Goal: Task Accomplishment & Management: Manage account settings

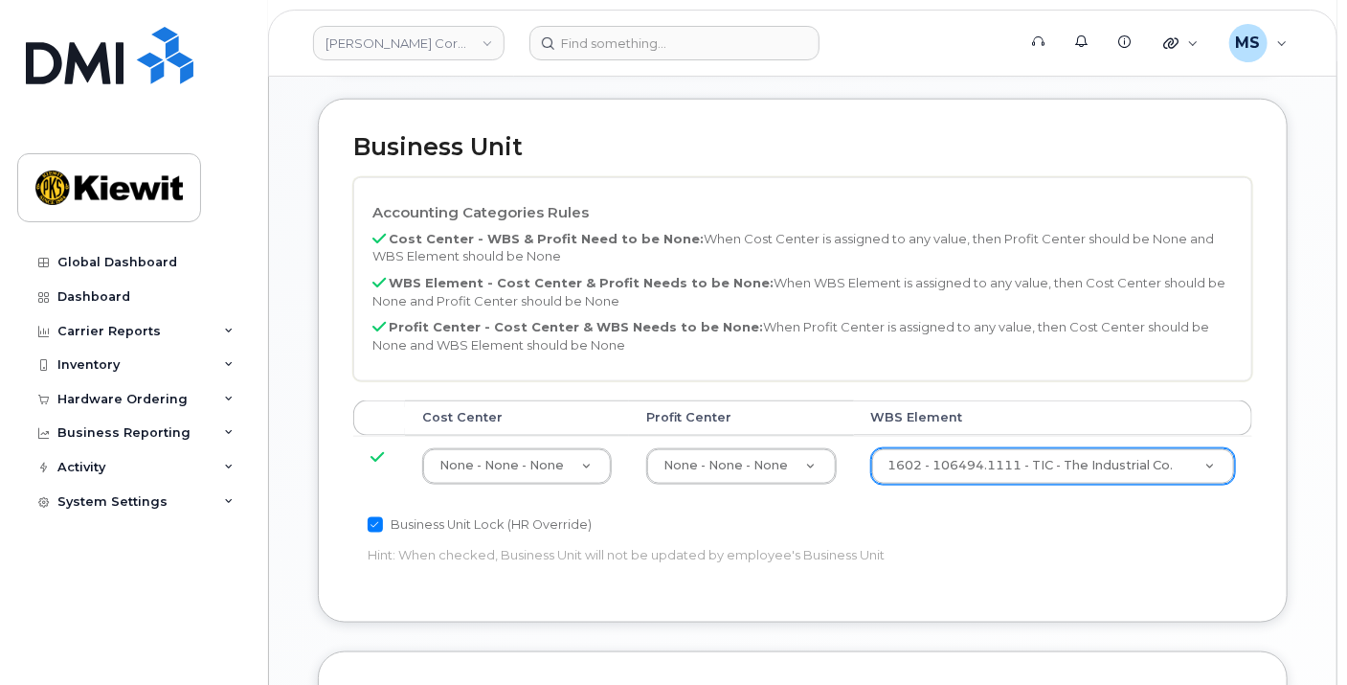
scroll to position [850, 0]
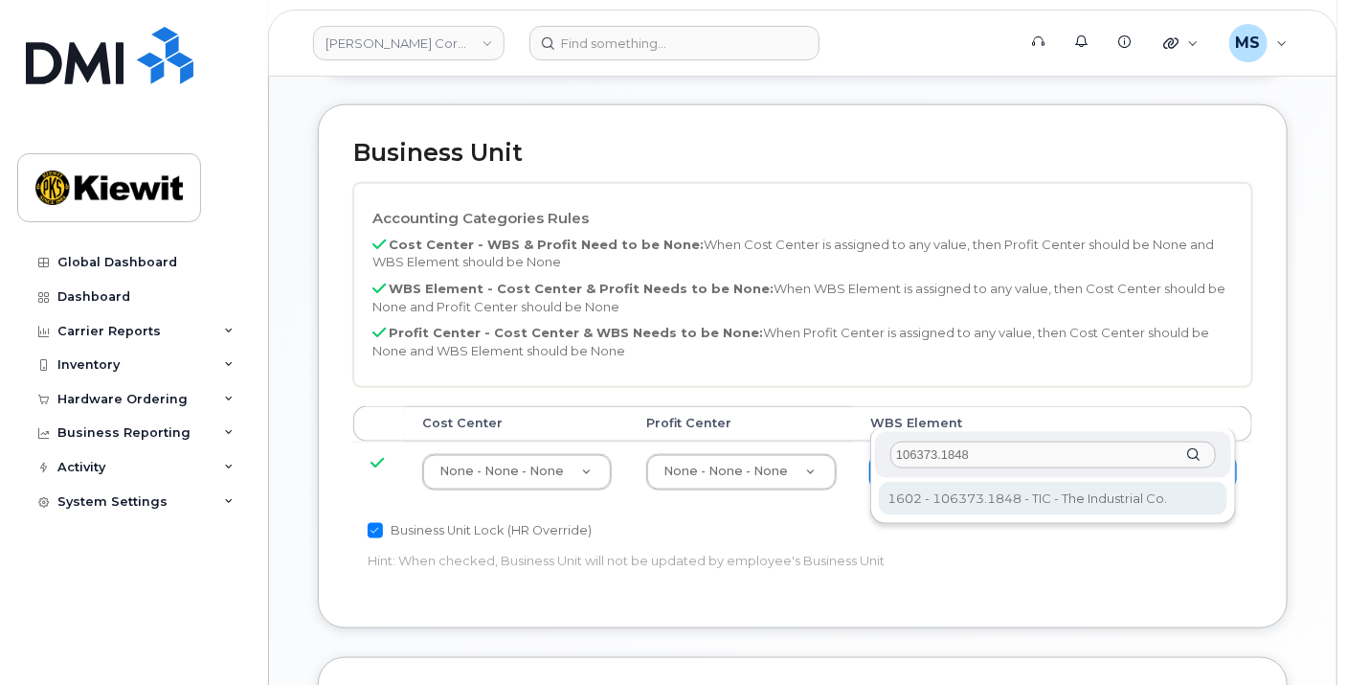
type input "106373.1848"
type input "36082708"
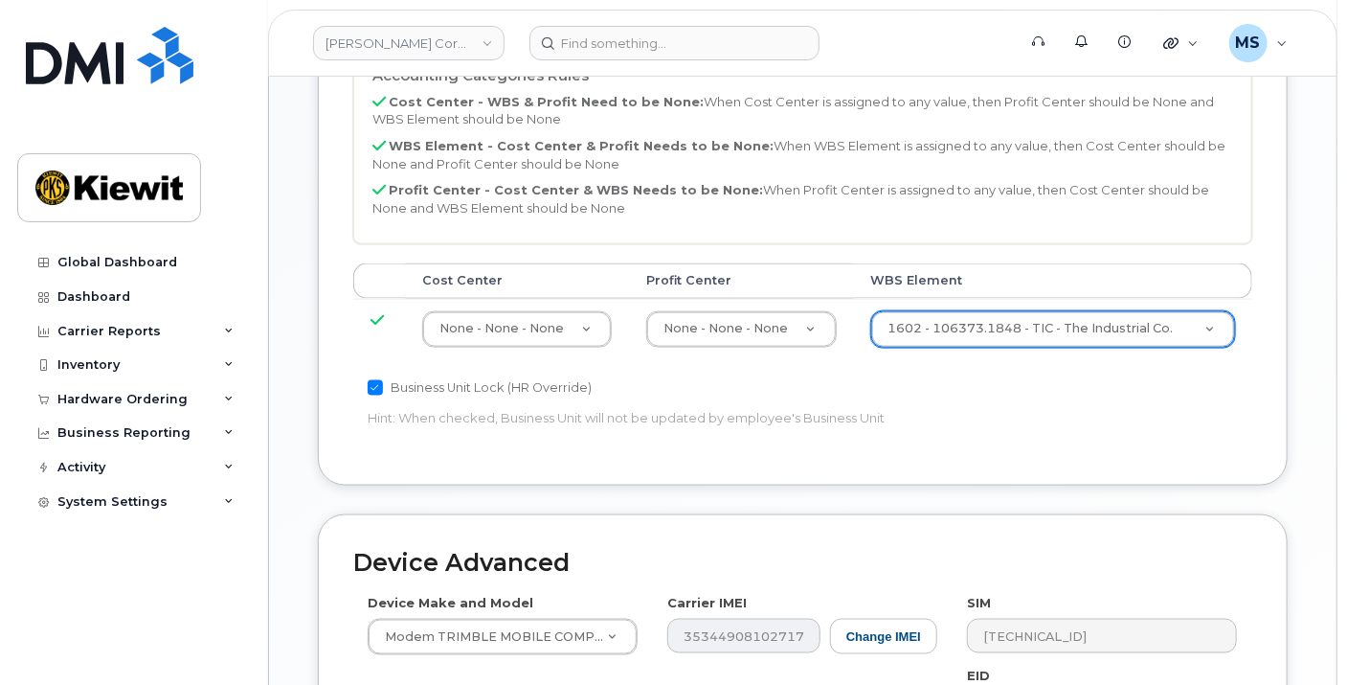
scroll to position [1330, 0]
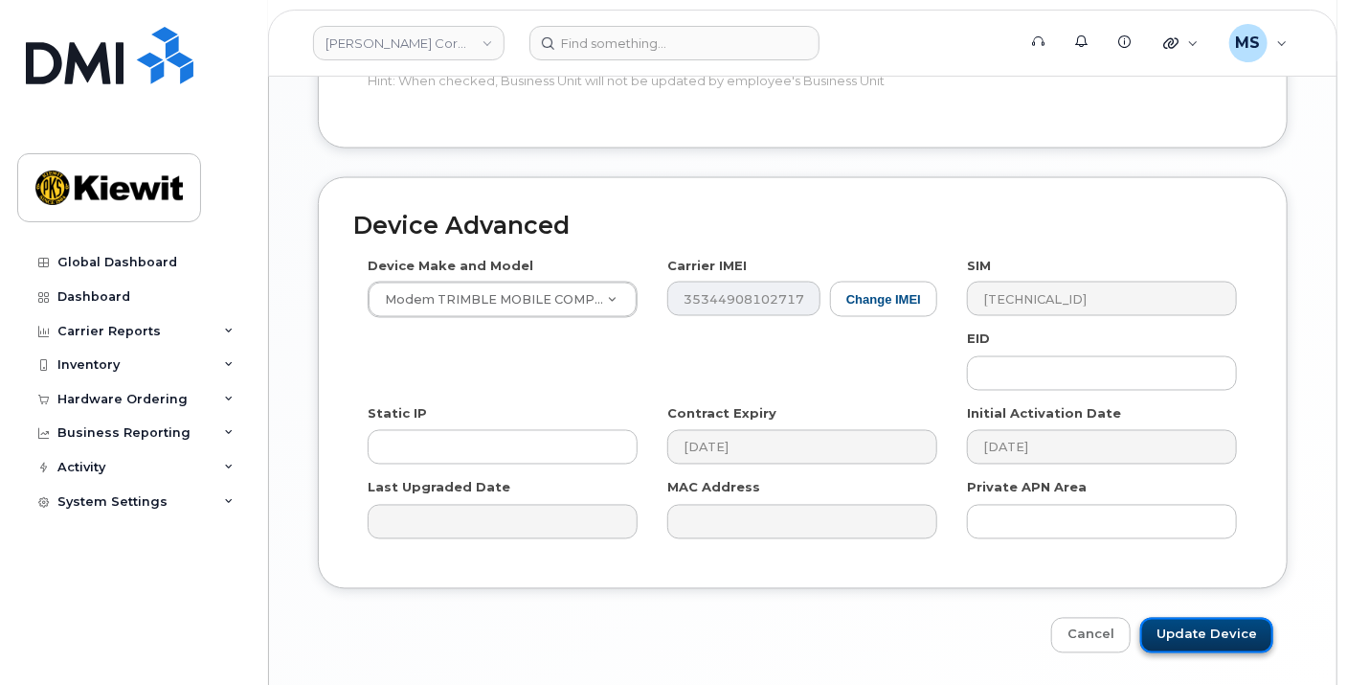
click at [1206, 618] on input "Update Device" at bounding box center [1206, 635] width 133 height 35
type input "Saving..."
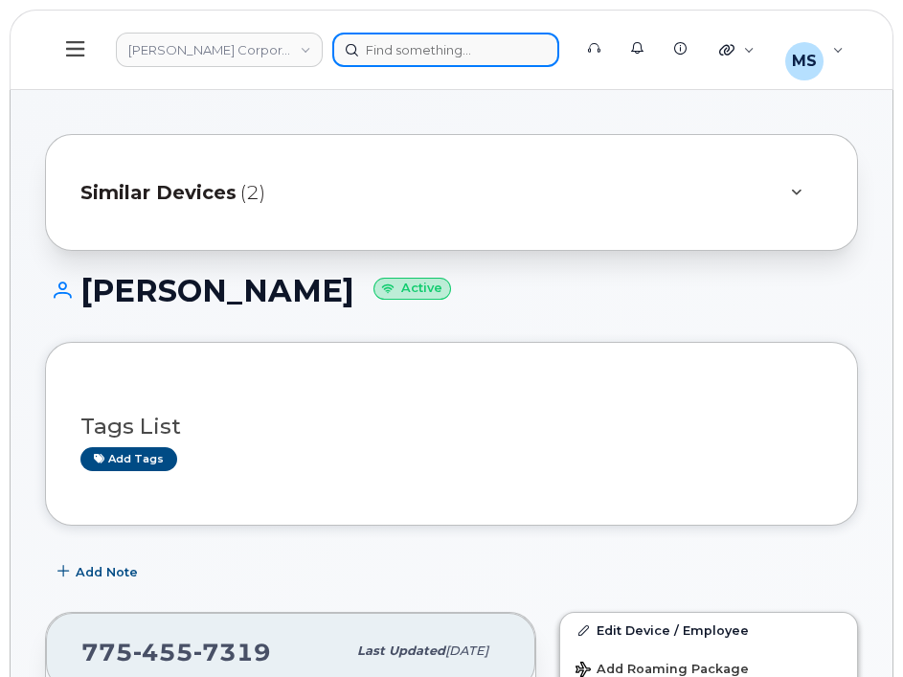
click at [410, 54] on div at bounding box center [445, 50] width 227 height 34
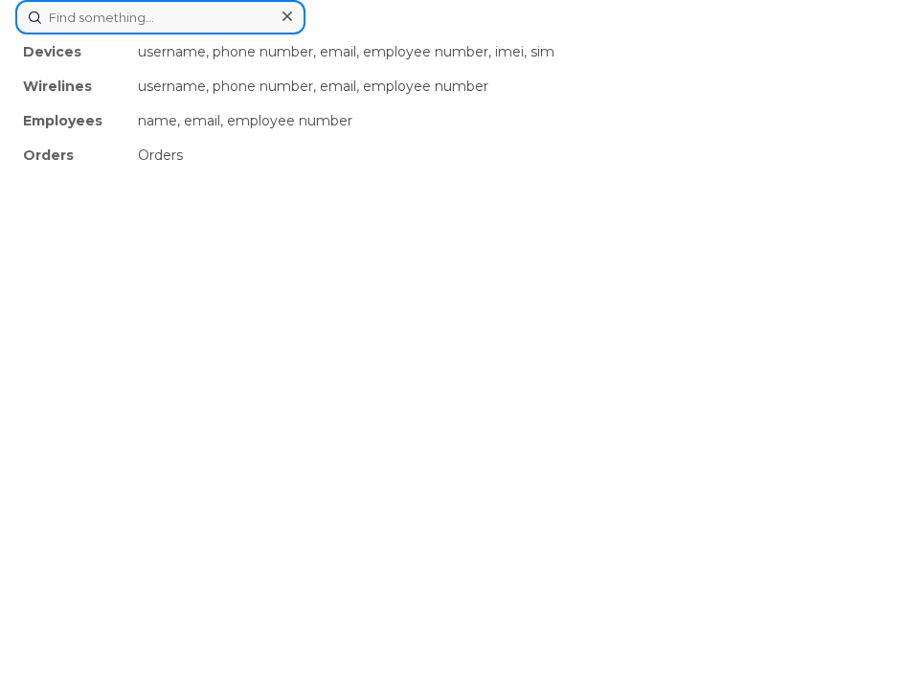
paste input "180667"
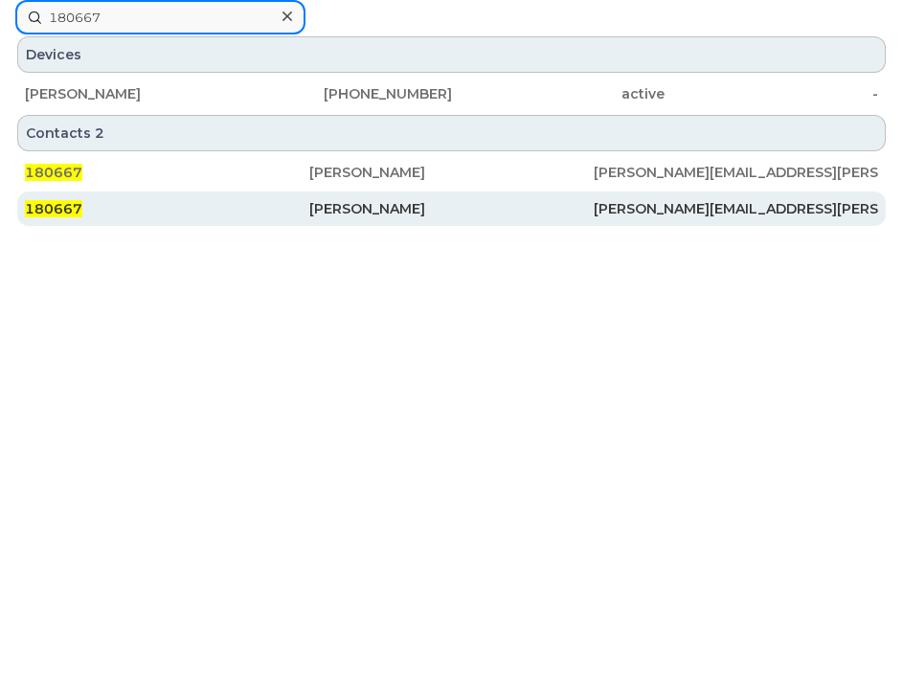
type input "180667"
click at [344, 208] on div "[PERSON_NAME]" at bounding box center [451, 208] width 284 height 19
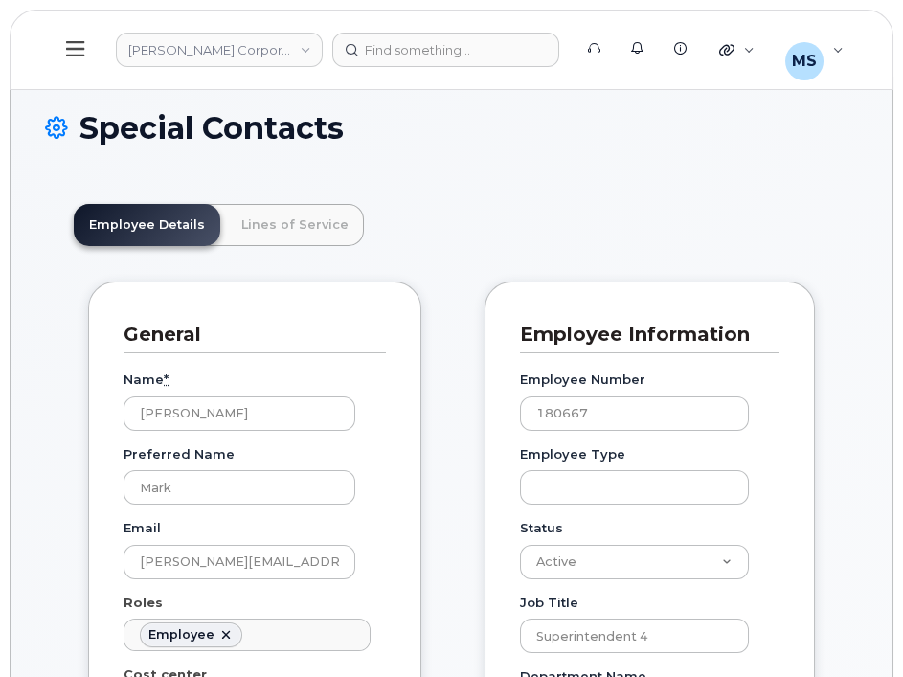
scroll to position [57, 0]
click at [308, 215] on link "Lines of Service" at bounding box center [295, 225] width 138 height 42
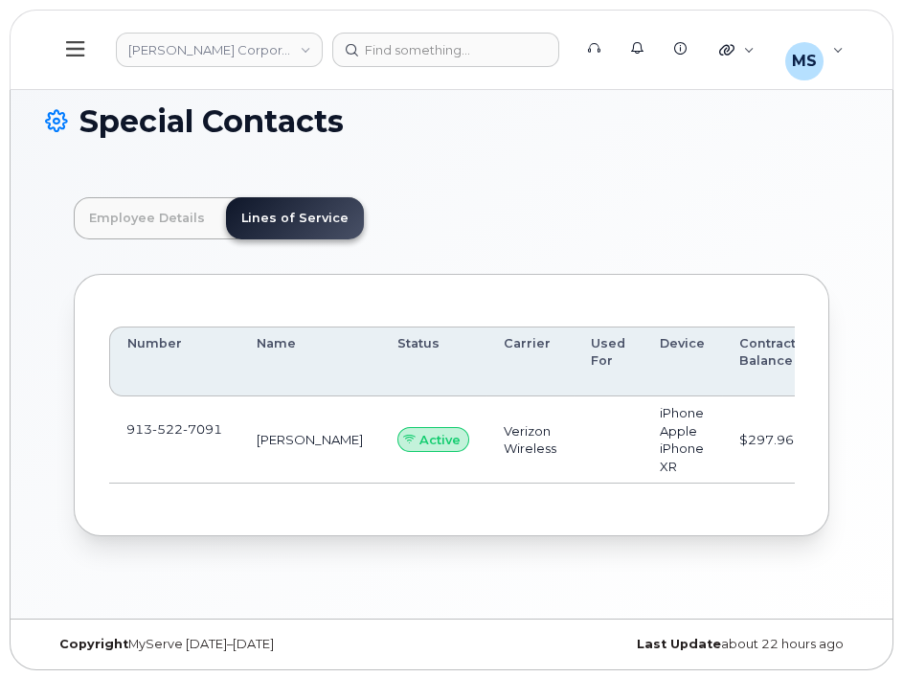
scroll to position [9, 0]
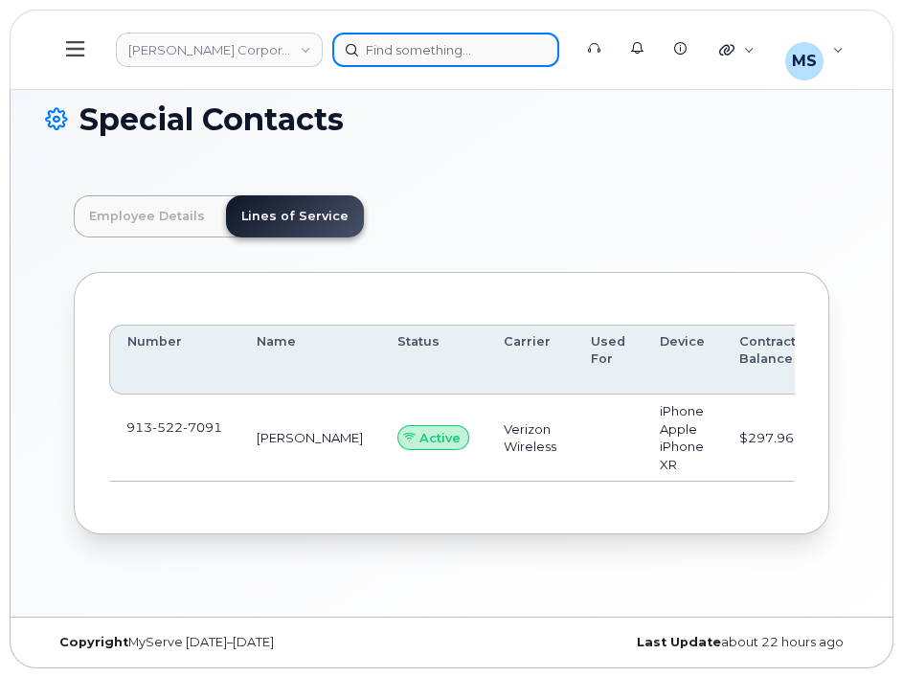
click at [486, 48] on div at bounding box center [445, 50] width 227 height 34
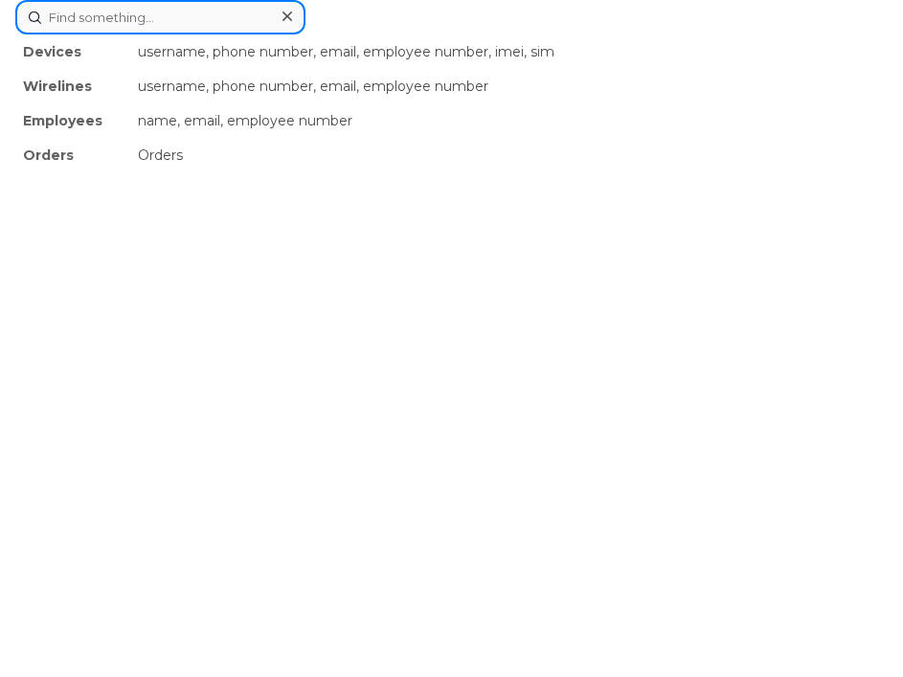
paste input "447655"
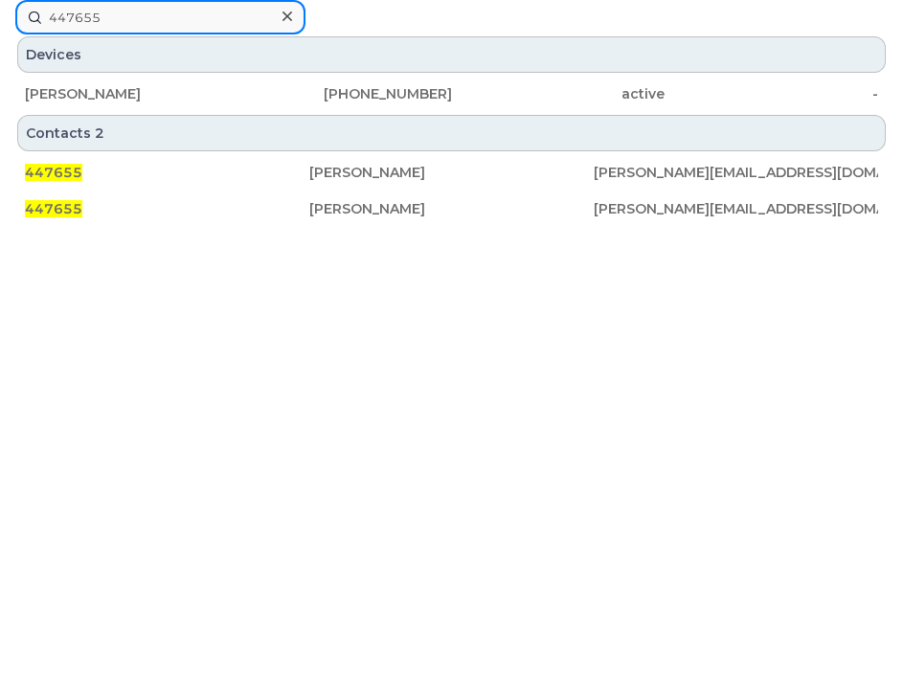
type input "447655"
click at [295, 217] on div "447655" at bounding box center [167, 208] width 284 height 34
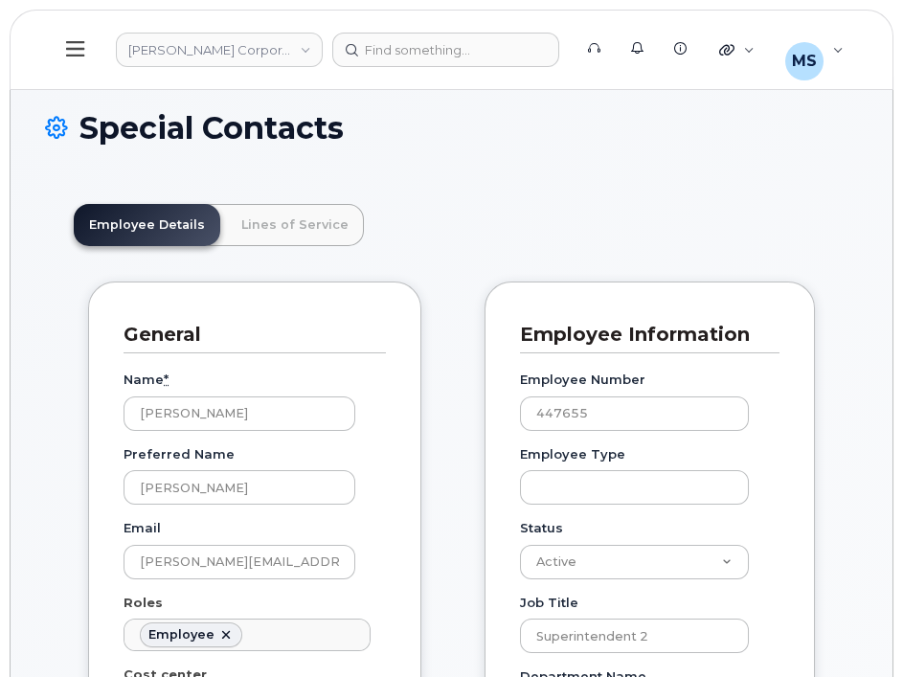
scroll to position [57, 0]
click at [295, 217] on link "Lines of Service" at bounding box center [295, 225] width 138 height 42
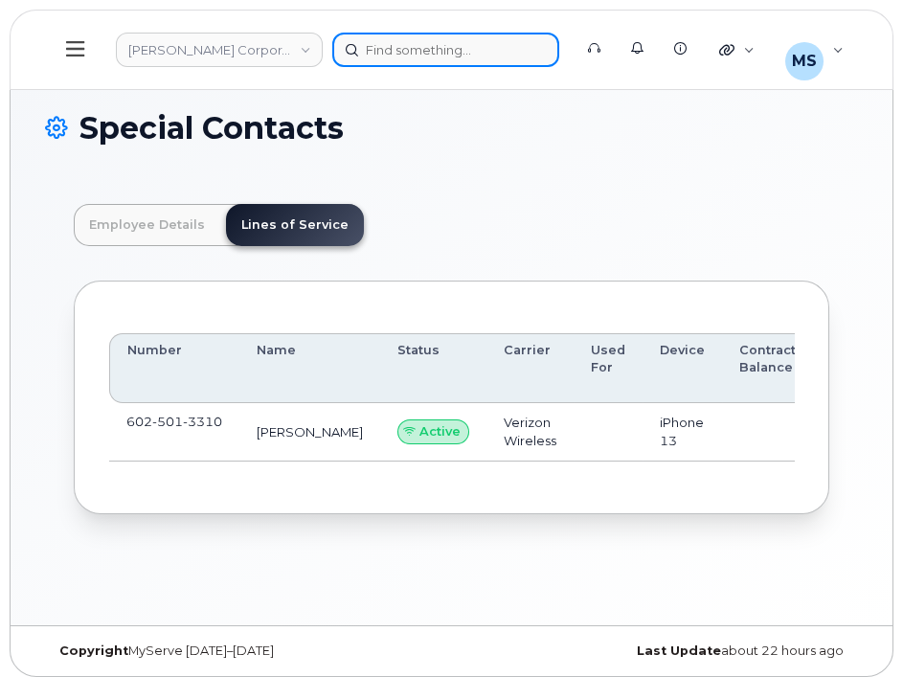
click at [442, 50] on div at bounding box center [445, 50] width 227 height 34
paste input "931659"
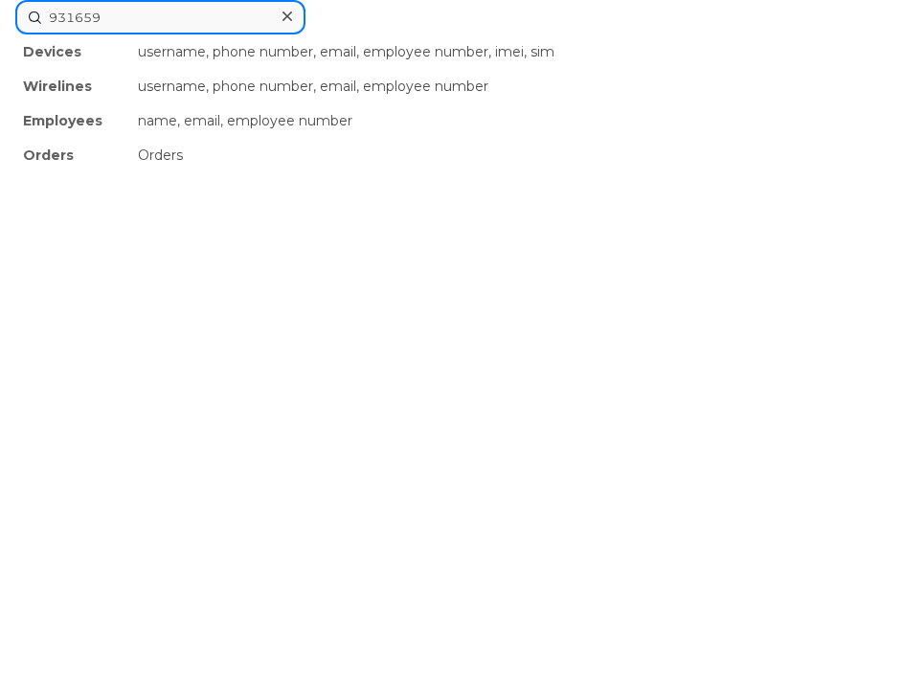
type input "931659"
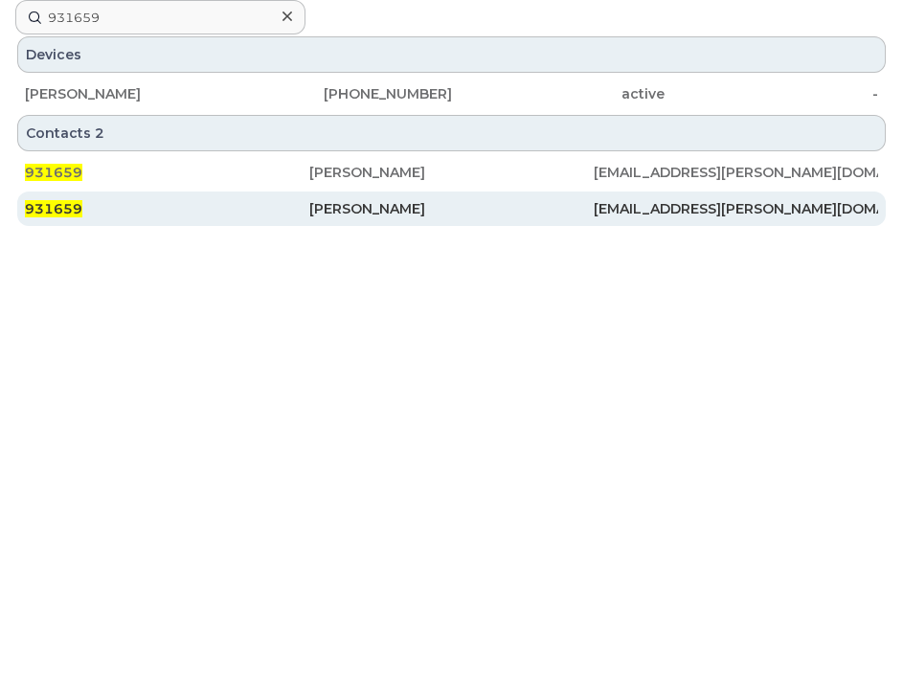
click at [393, 216] on div "[PERSON_NAME]" at bounding box center [451, 208] width 284 height 19
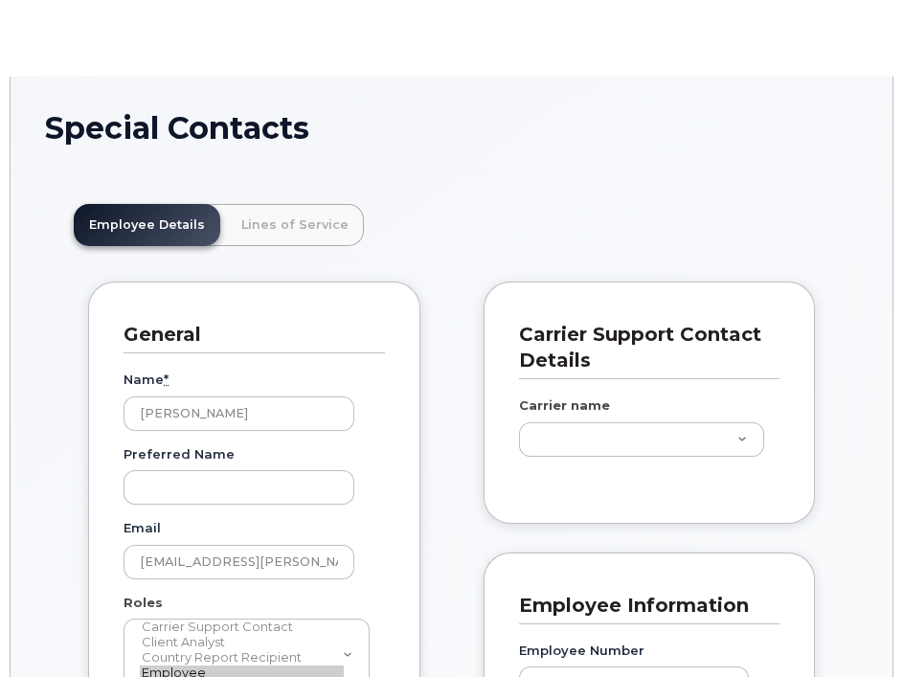
scroll to position [57, 0]
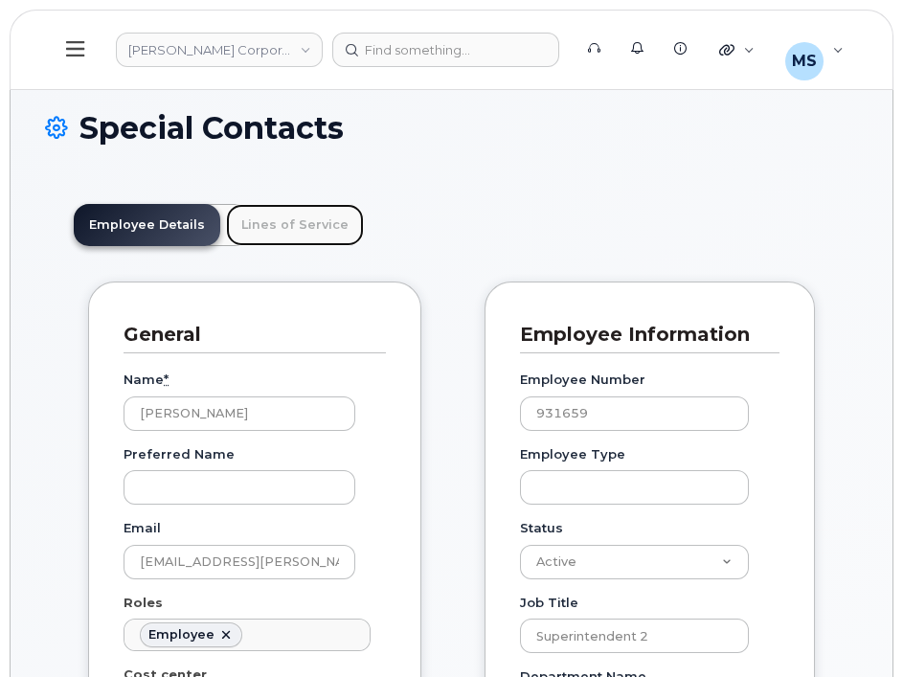
click at [291, 243] on link "Lines of Service" at bounding box center [295, 225] width 138 height 42
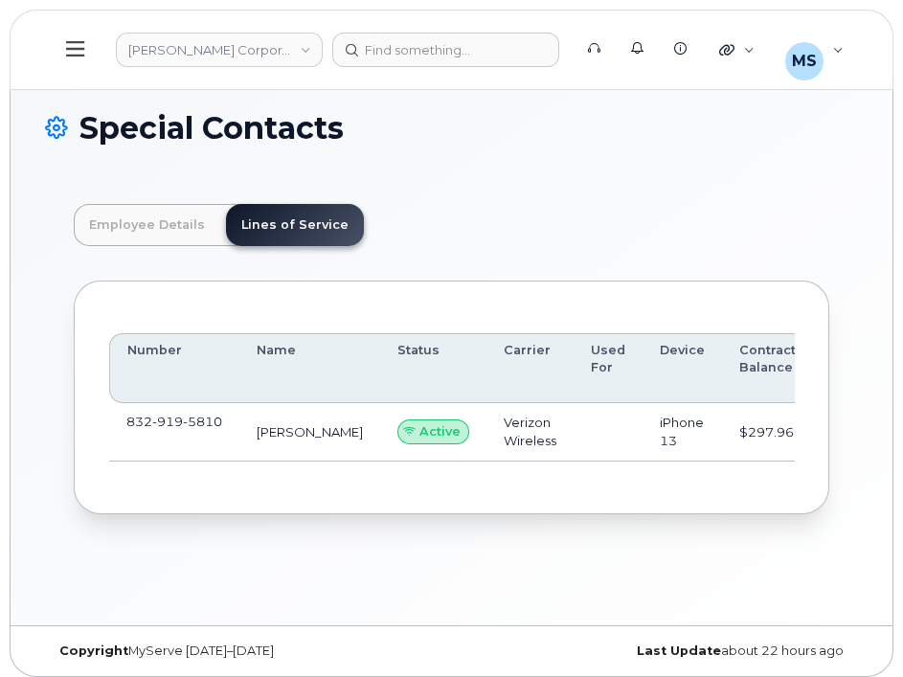
click at [410, 29] on header "[PERSON_NAME] Corporation Support Alerts Knowledge Base Quicklinks Suspend / Ca…" at bounding box center [452, 50] width 884 height 80
click at [416, 52] on div at bounding box center [445, 50] width 227 height 34
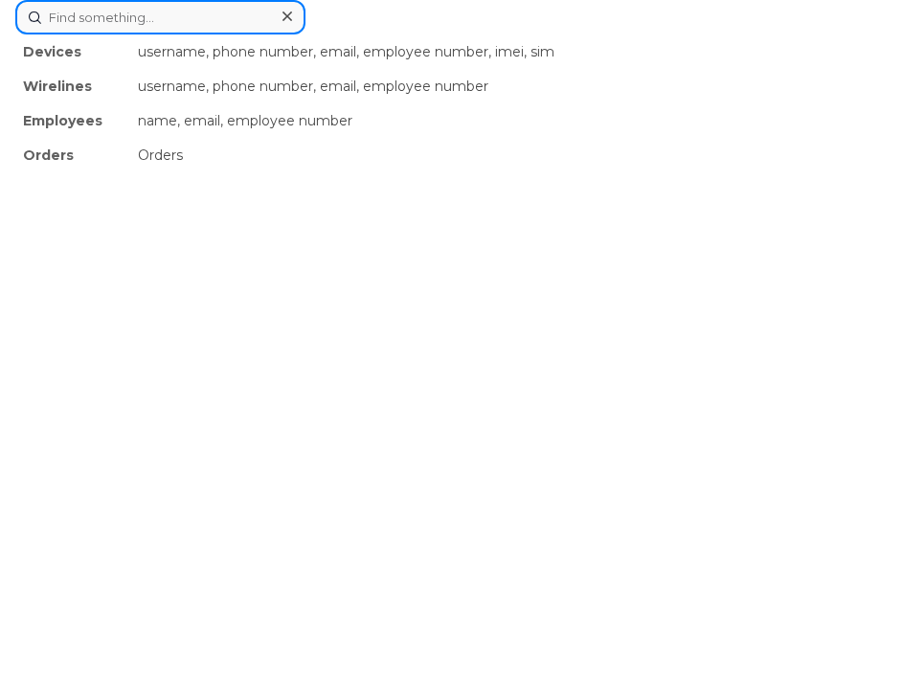
paste input "558649"
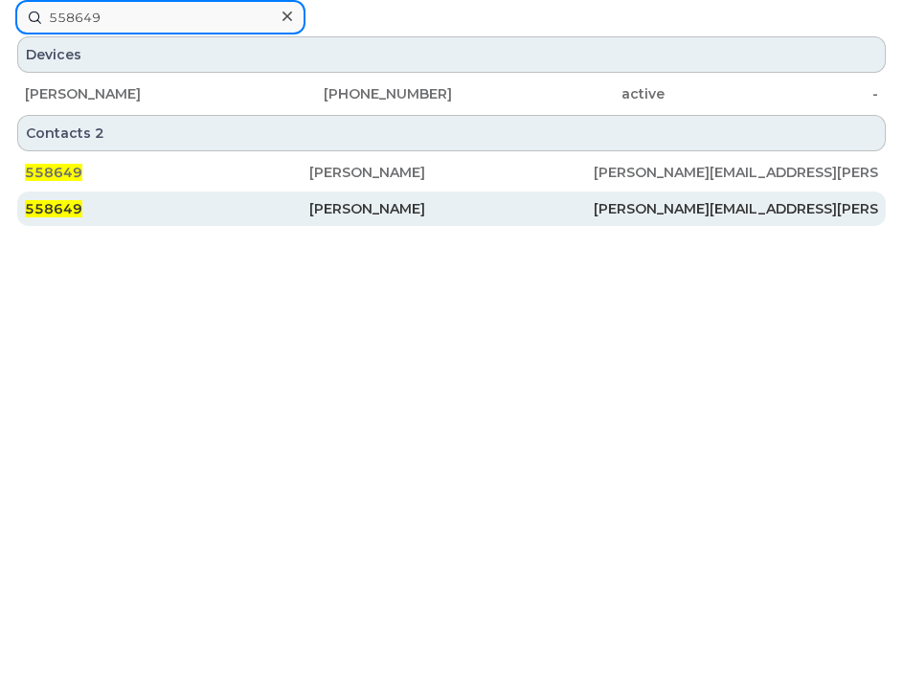
type input "558649"
click at [317, 212] on div "[PERSON_NAME]" at bounding box center [451, 208] width 284 height 19
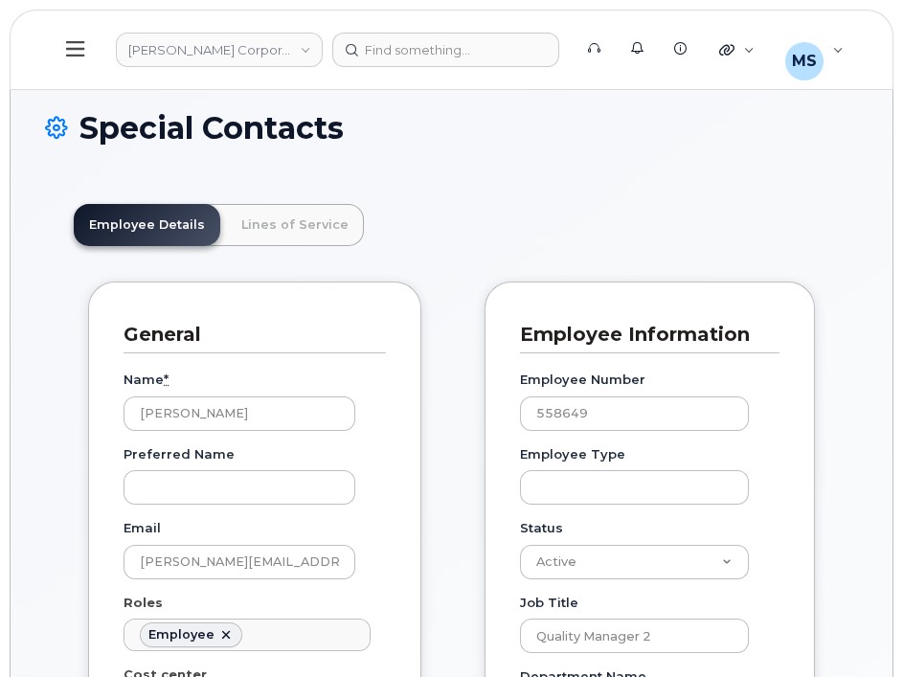
scroll to position [57, 0]
click at [311, 218] on link "Lines of Service" at bounding box center [295, 225] width 138 height 42
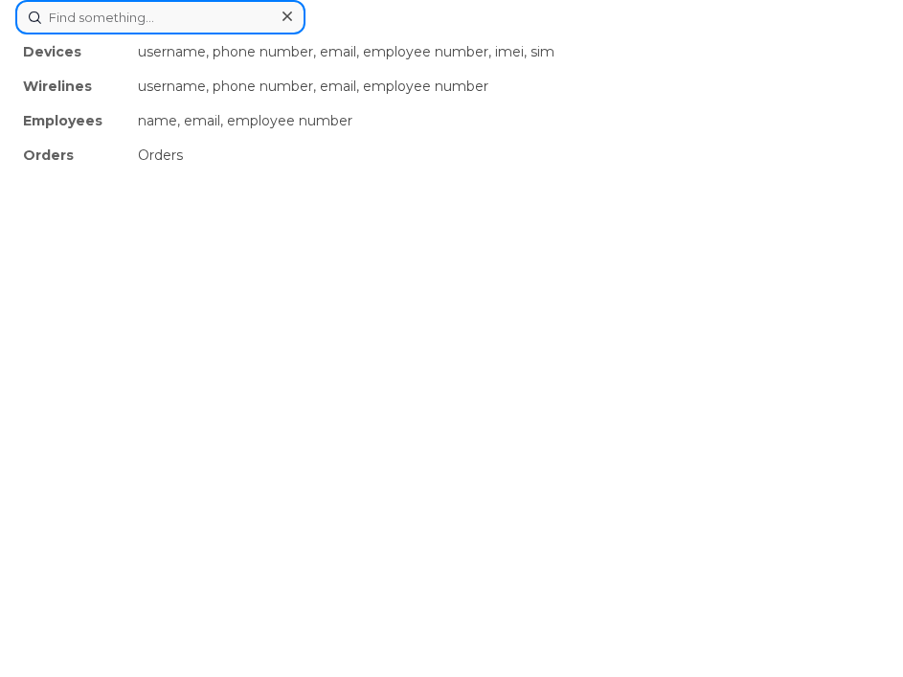
click at [380, 34] on div "Devices username, phone number, email, employee number, imei, sim Wirelines use…" at bounding box center [451, 17] width 872 height 34
paste input "356989"
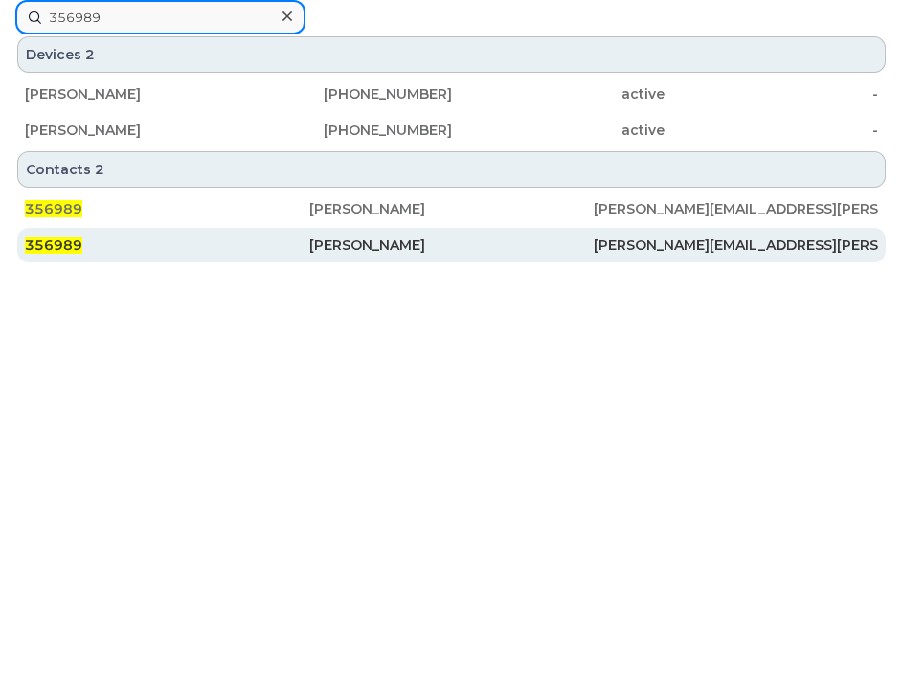
type input "356989"
click at [358, 234] on div "[PERSON_NAME]" at bounding box center [451, 245] width 284 height 34
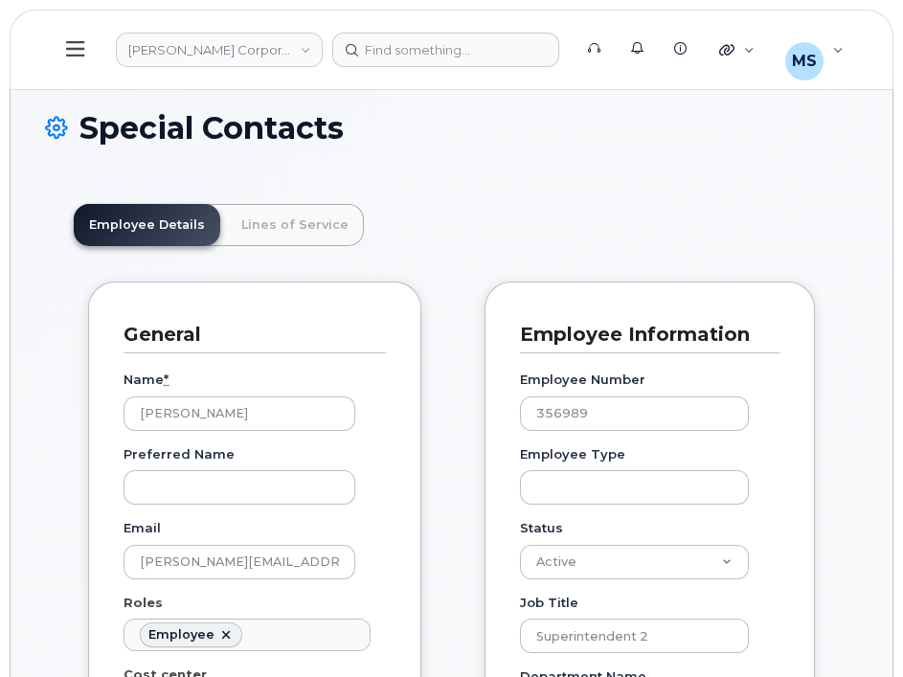
scroll to position [57, 0]
click at [327, 212] on link "Lines of Service" at bounding box center [295, 225] width 138 height 42
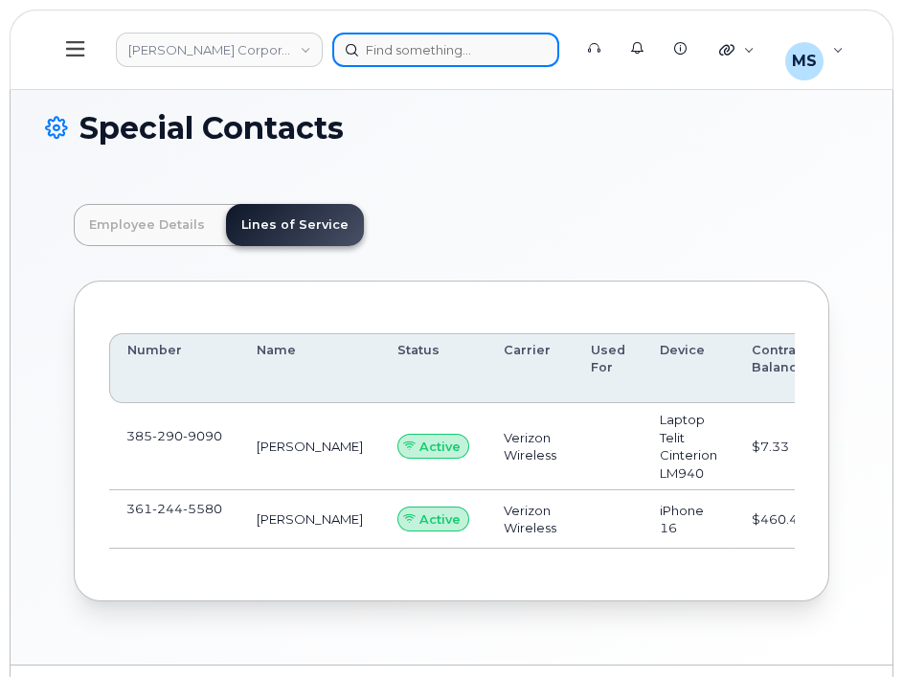
click at [416, 56] on div at bounding box center [445, 50] width 227 height 34
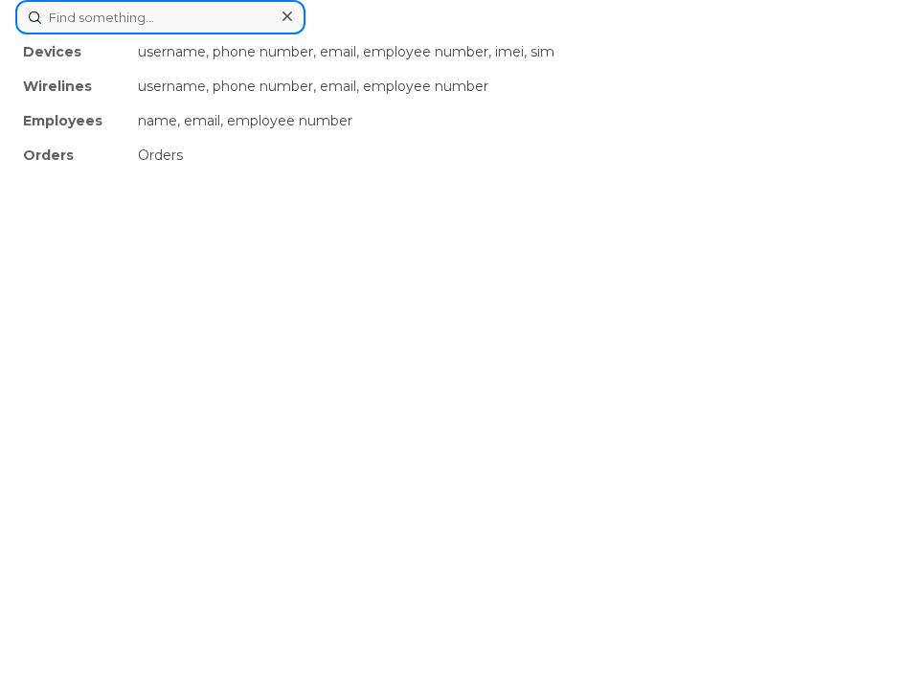
paste input "538098"
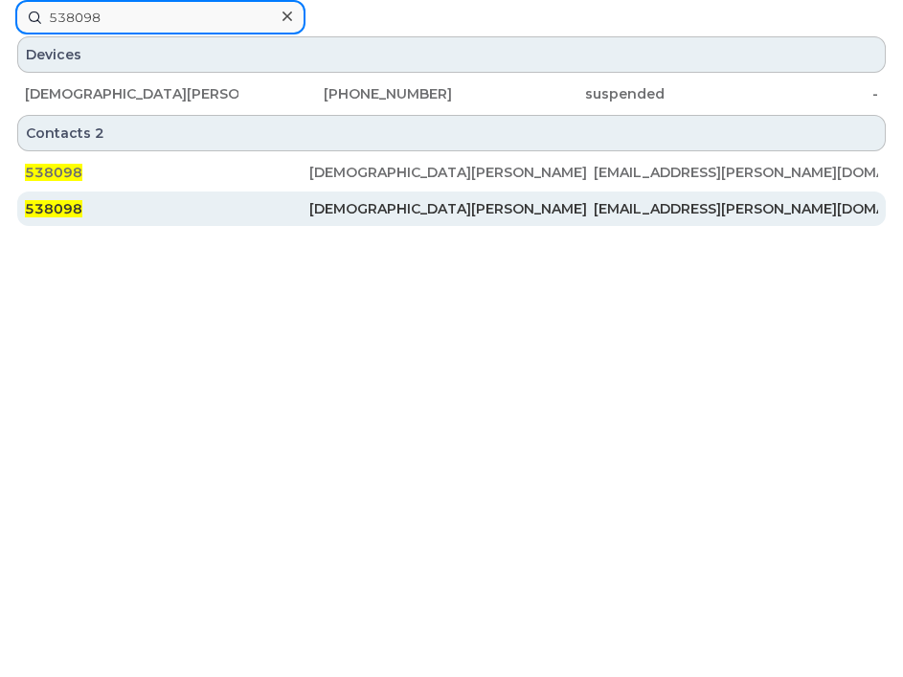
type input "538098"
click at [356, 192] on div "[DEMOGRAPHIC_DATA][PERSON_NAME]" at bounding box center [451, 208] width 284 height 34
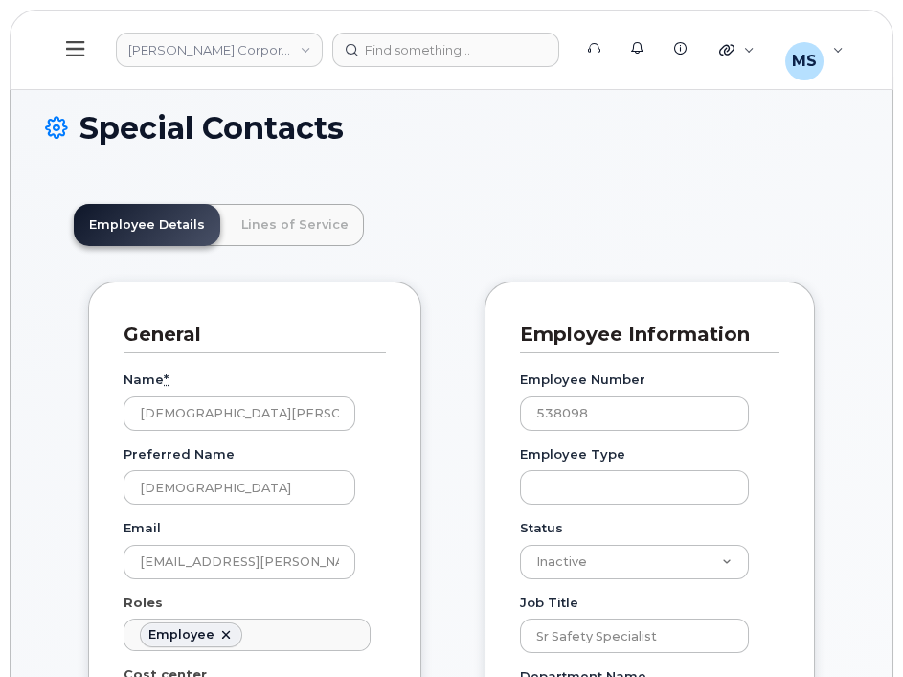
scroll to position [57, 0]
click at [276, 212] on link "Lines of Service" at bounding box center [295, 225] width 138 height 42
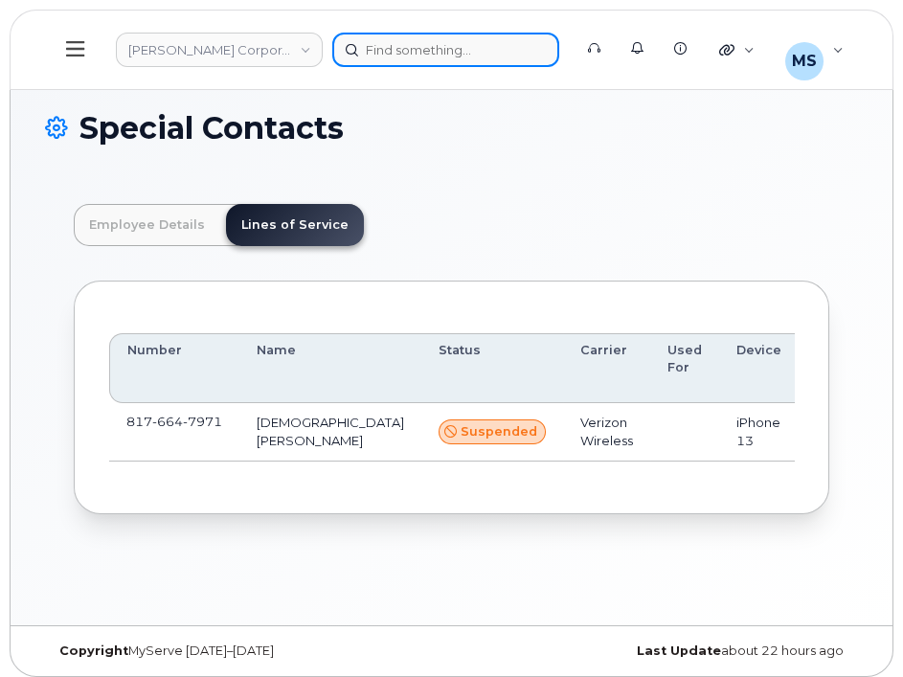
click at [387, 55] on div at bounding box center [445, 50] width 227 height 34
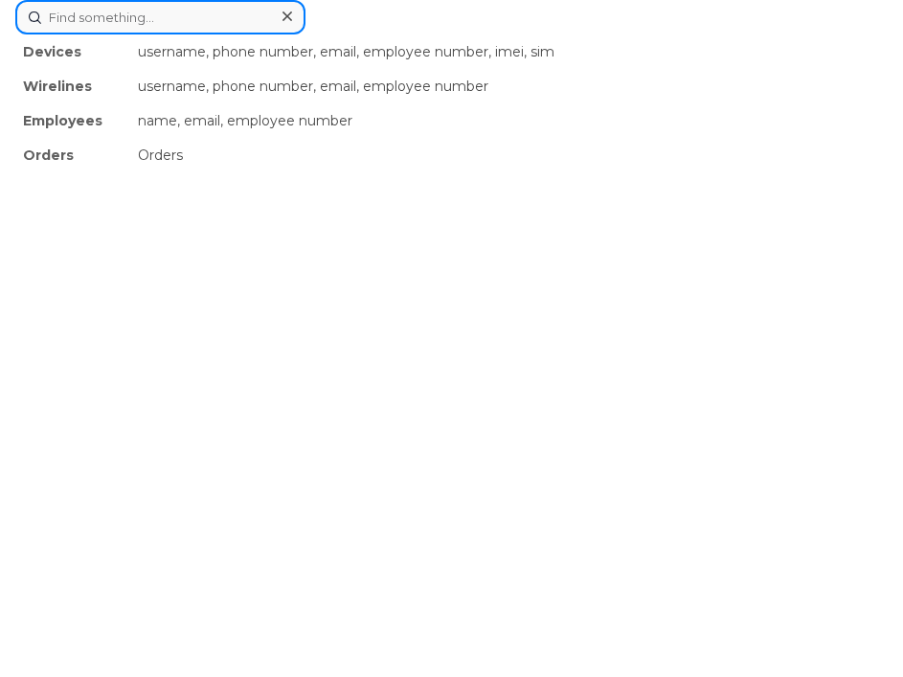
paste input "233504"
type input "233504"
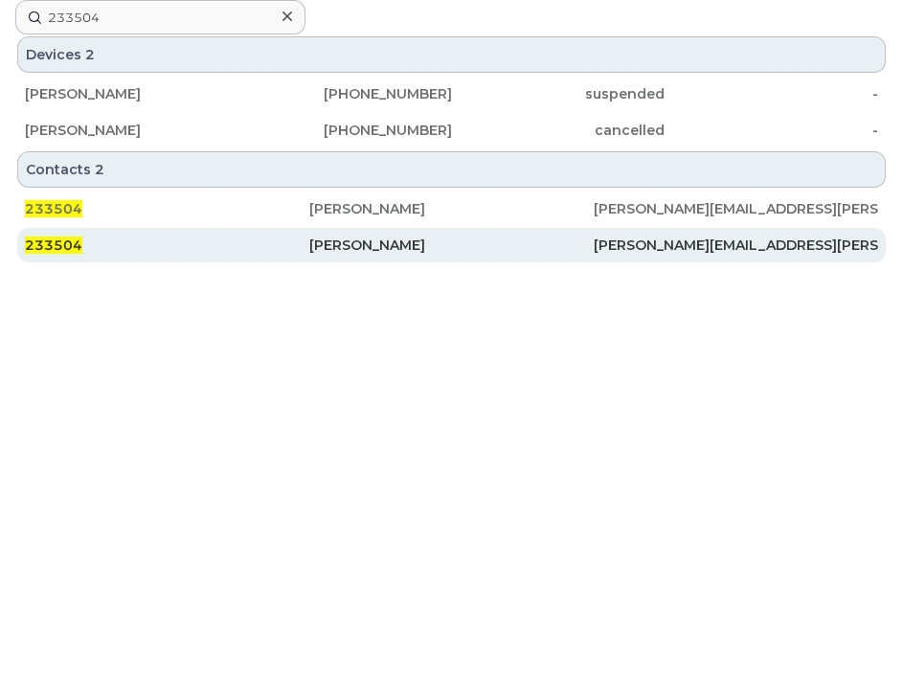
click at [352, 248] on div "Louis Coleman" at bounding box center [451, 245] width 284 height 19
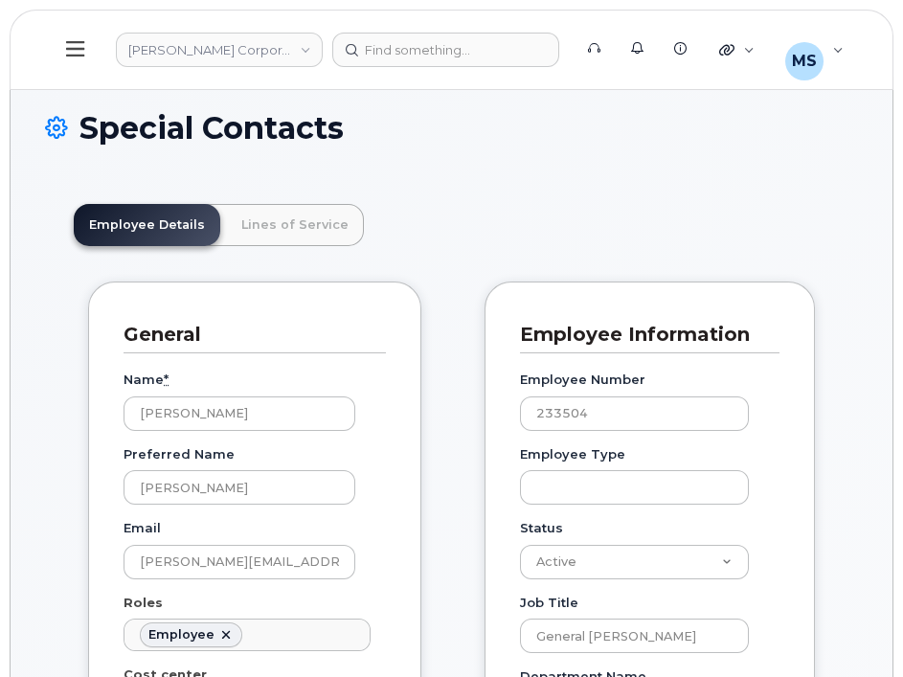
scroll to position [57, 0]
click at [281, 227] on link "Lines of Service" at bounding box center [295, 225] width 138 height 42
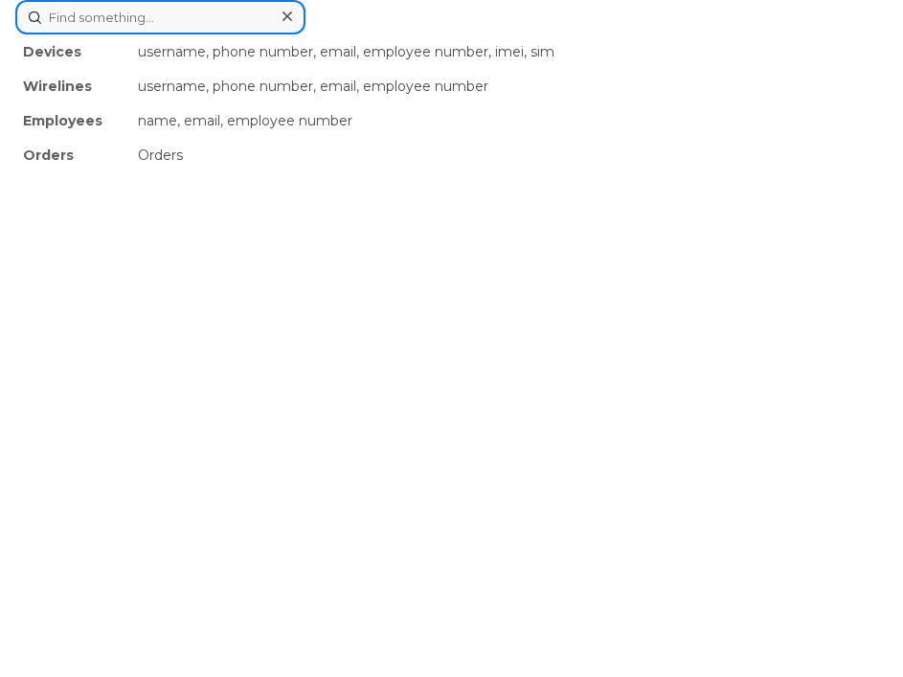
click at [426, 34] on div "Devices username, phone number, email, employee number, imei, sim Wirelines use…" at bounding box center [451, 17] width 872 height 34
paste input "530985"
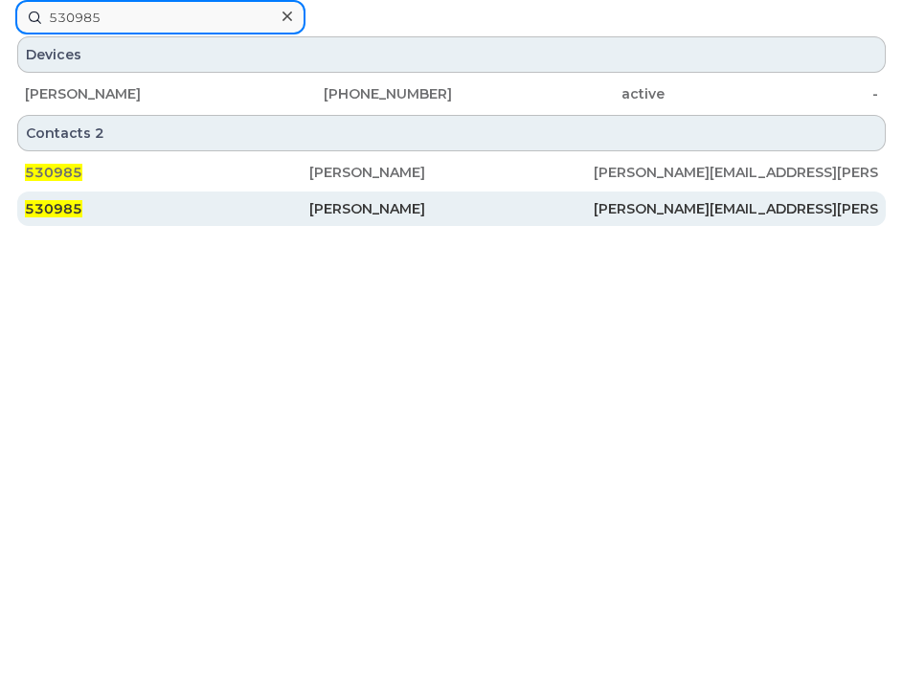
type input "530985"
click at [322, 212] on div "[PERSON_NAME]" at bounding box center [451, 208] width 284 height 19
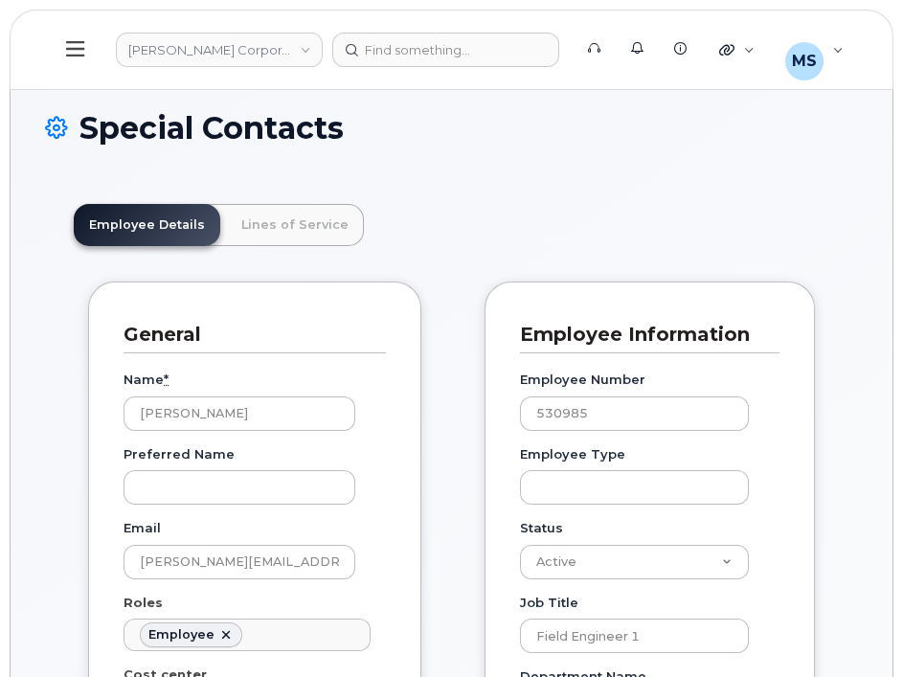
scroll to position [57, 0]
click at [303, 213] on link "Lines of Service" at bounding box center [295, 225] width 138 height 42
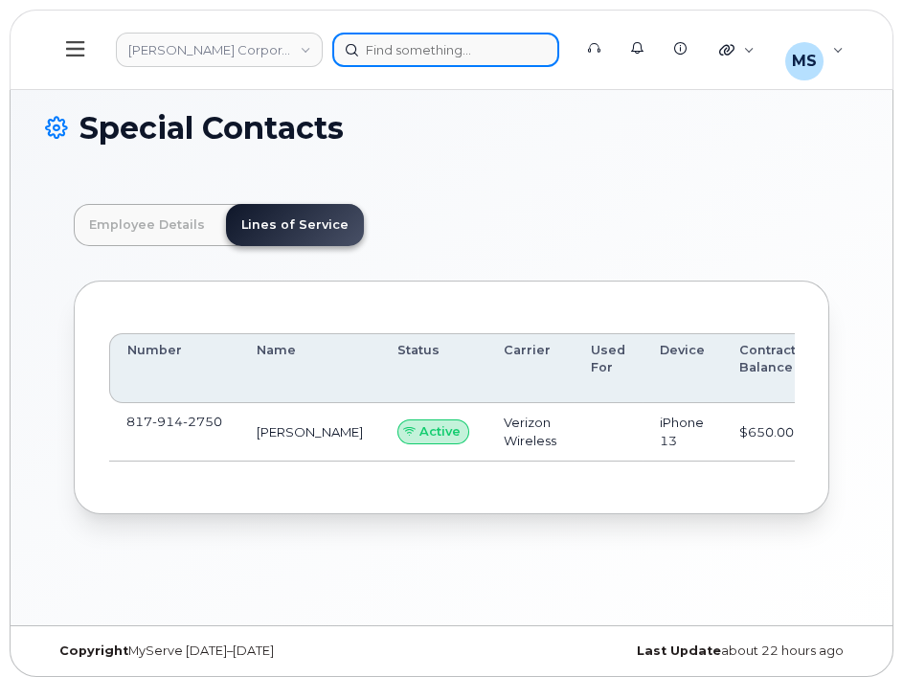
click at [432, 40] on div at bounding box center [445, 50] width 227 height 34
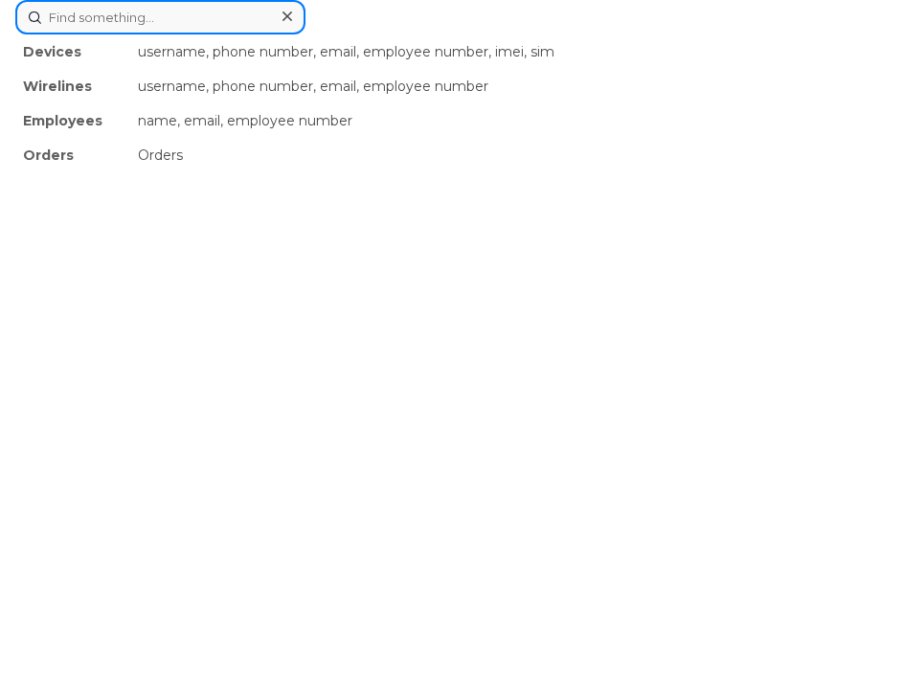
paste input "530985"
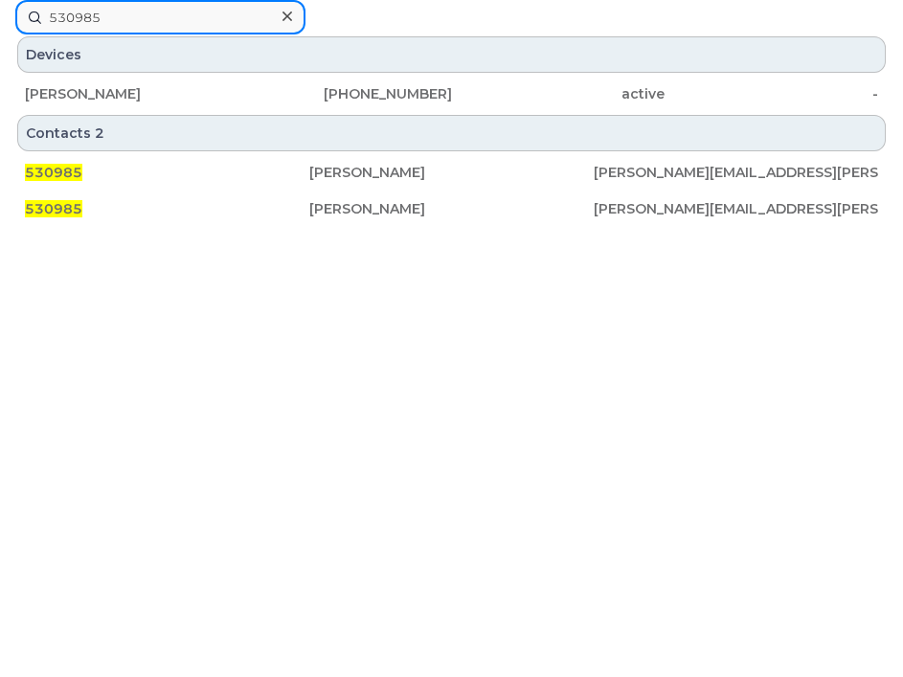
type input "530985"
click at [301, 225] on div "530985 Tyler Patrick TYLER.PATRICK@KIEWIT.COM 530985 Tyler Patrick TYLER.PATRIC…" at bounding box center [451, 190] width 872 height 75
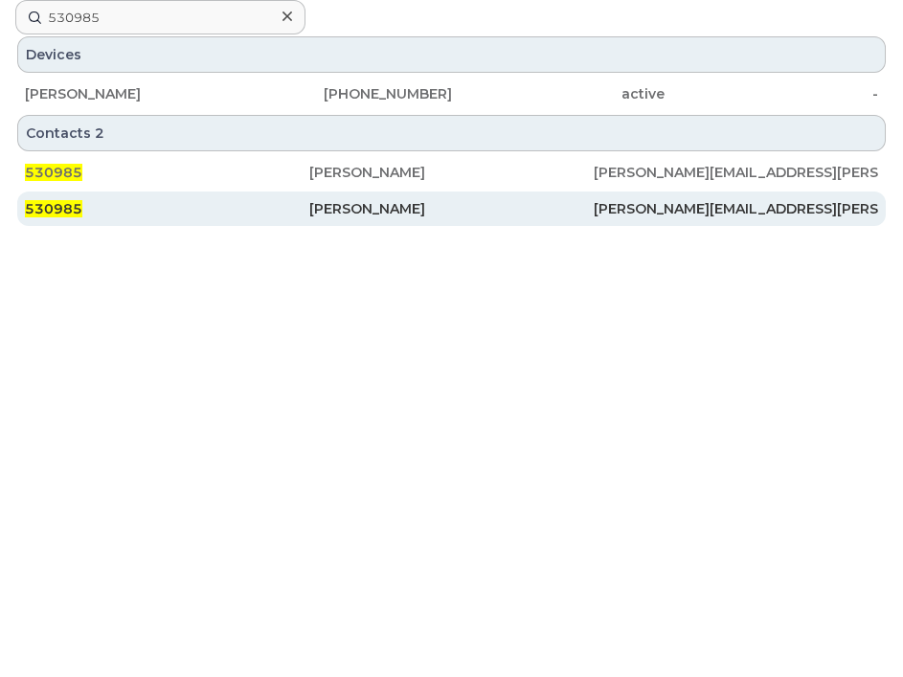
click at [316, 207] on div "[PERSON_NAME]" at bounding box center [451, 208] width 284 height 19
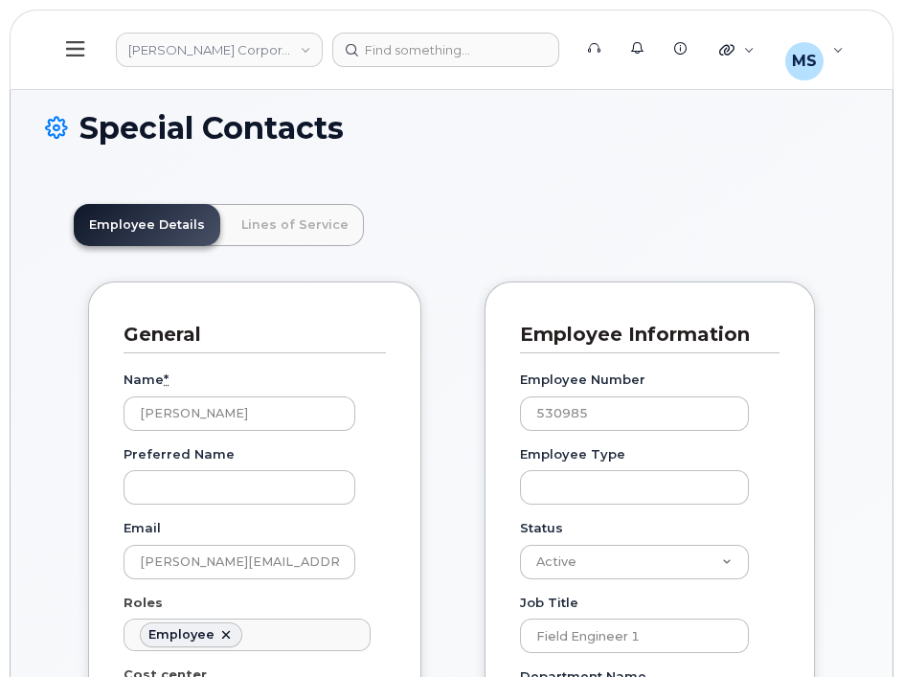
scroll to position [57, 0]
click at [316, 226] on link "Lines of Service" at bounding box center [295, 225] width 138 height 42
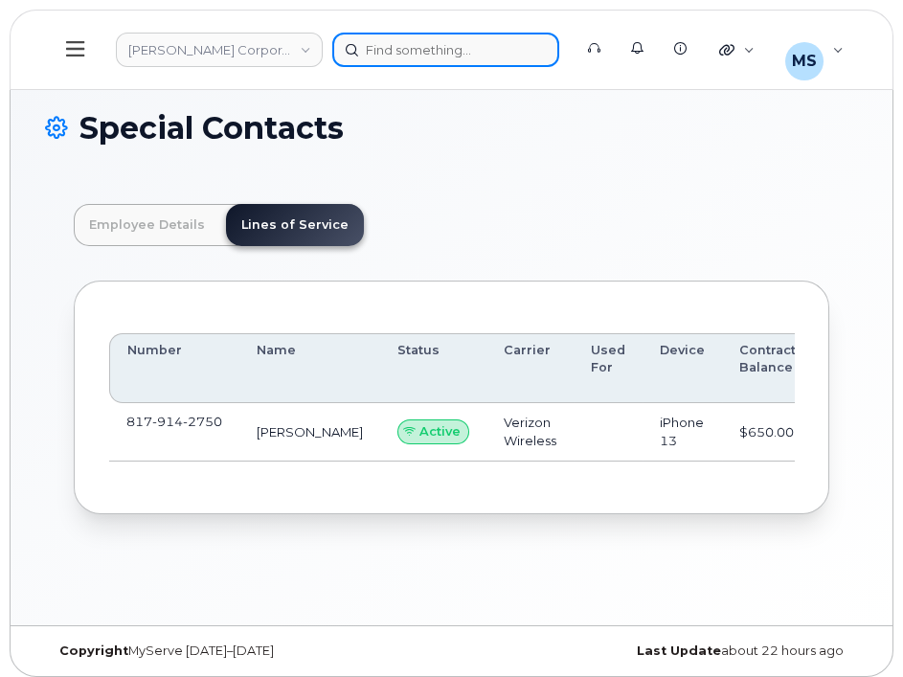
click at [393, 52] on div at bounding box center [445, 50] width 227 height 34
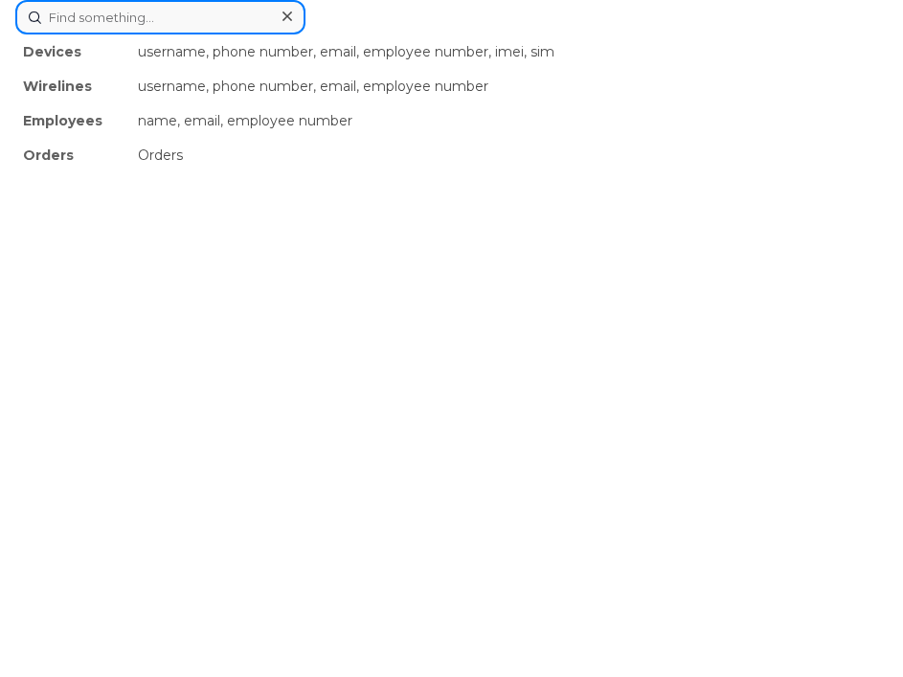
paste input "442400"
type input "442400"
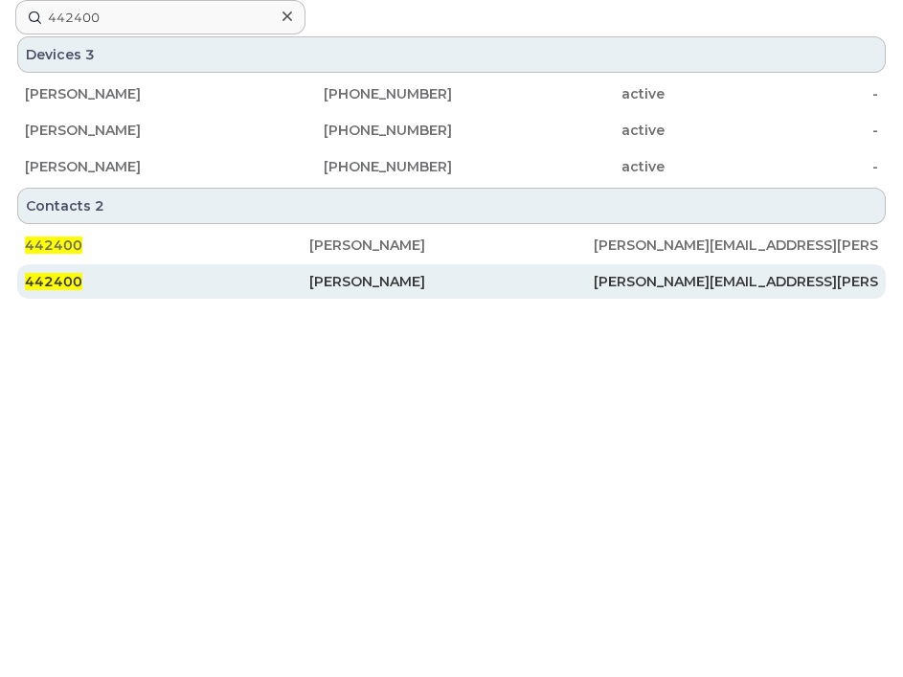
click at [404, 281] on div "[PERSON_NAME]" at bounding box center [451, 281] width 284 height 19
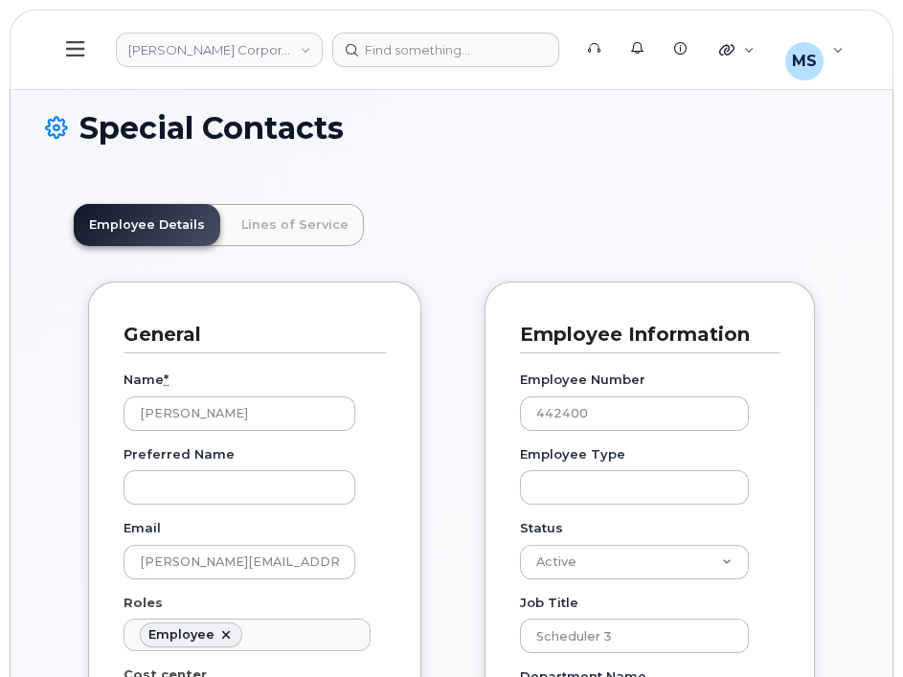
scroll to position [57, 0]
click at [284, 219] on link "Lines of Service" at bounding box center [295, 225] width 138 height 42
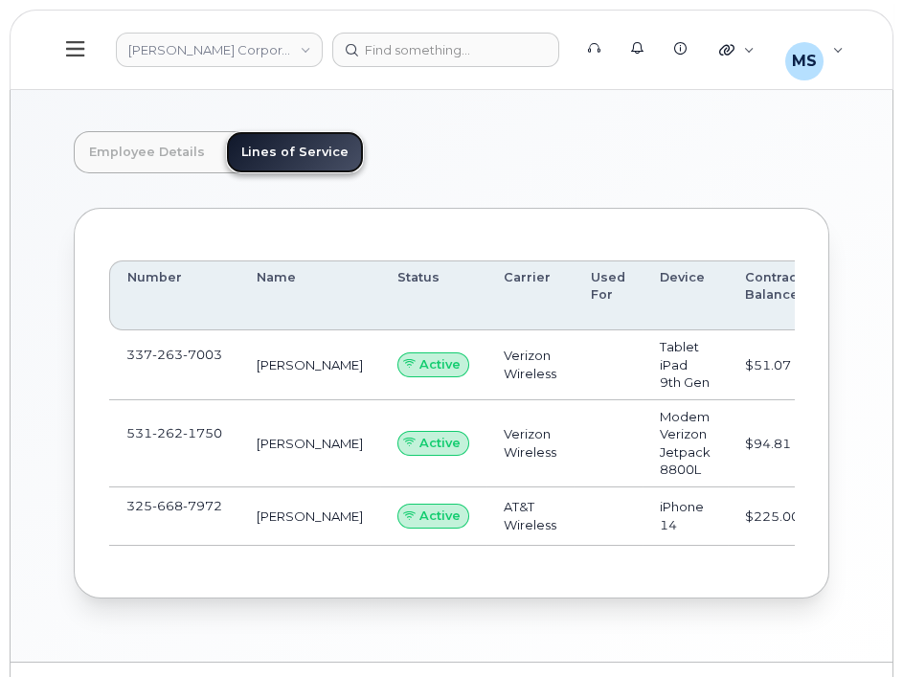
scroll to position [106, 0]
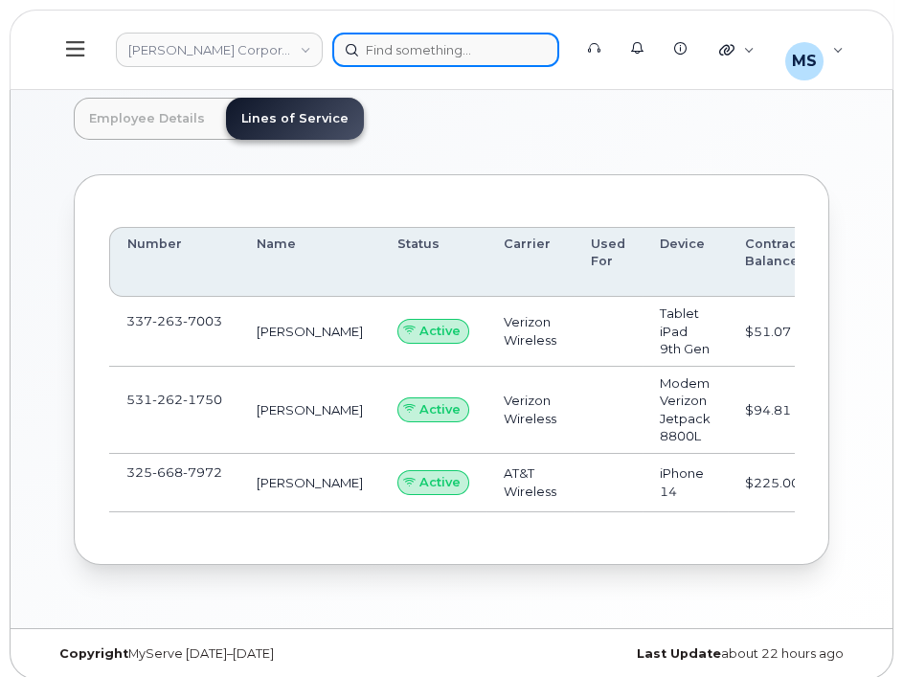
click at [464, 56] on div at bounding box center [445, 50] width 227 height 34
paste input "505466"
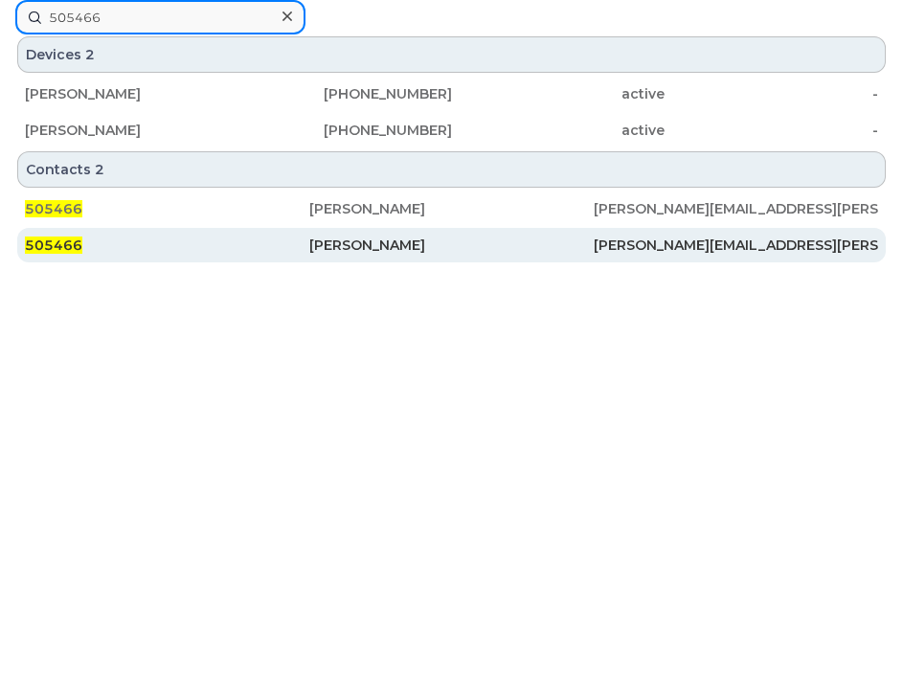
type input "505466"
click at [330, 230] on div "Allen Lovan" at bounding box center [451, 245] width 284 height 34
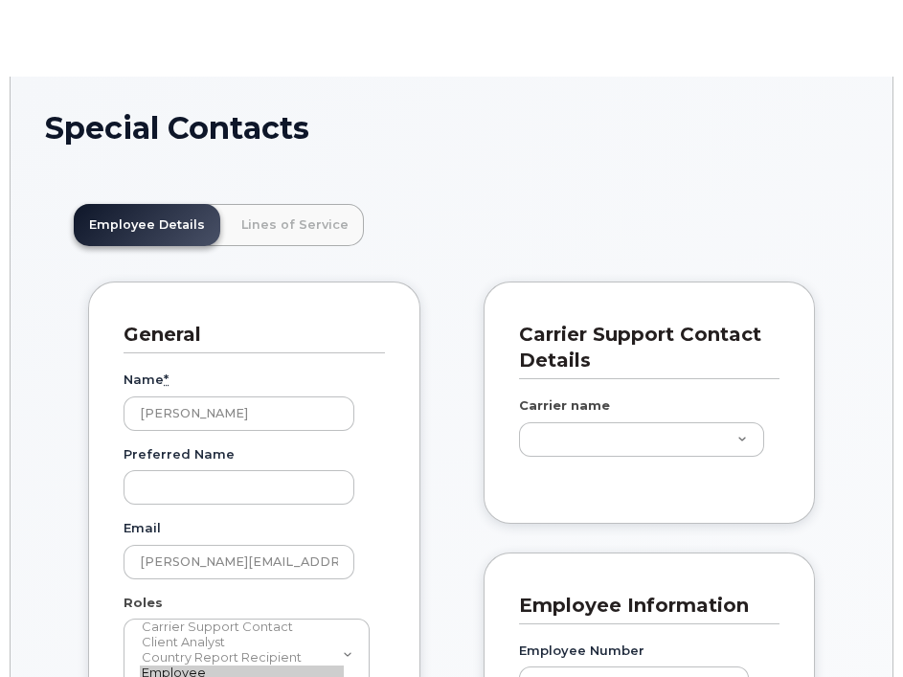
scroll to position [57, 0]
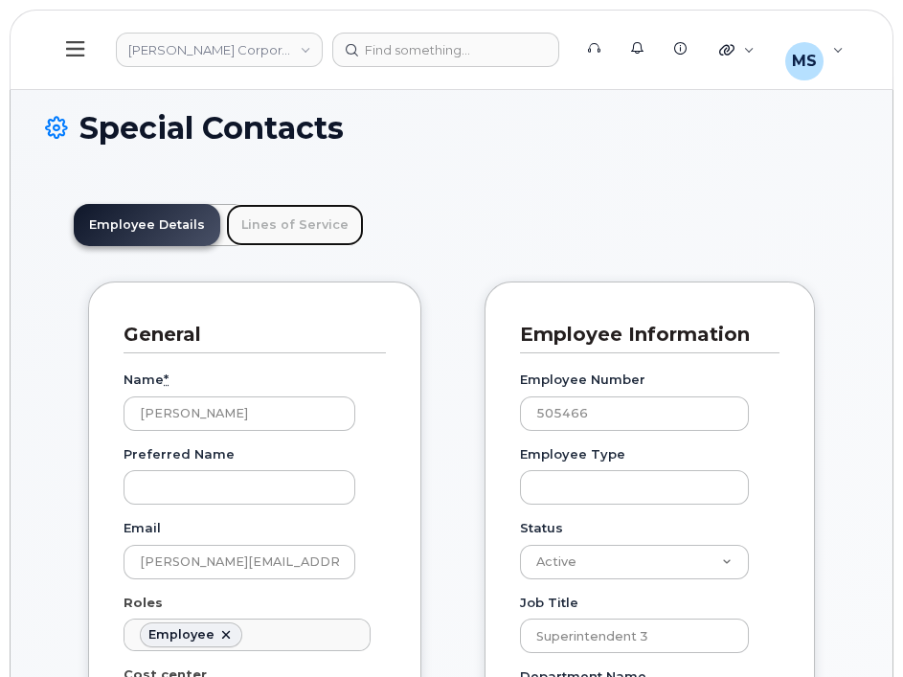
click at [329, 230] on link "Lines of Service" at bounding box center [295, 225] width 138 height 42
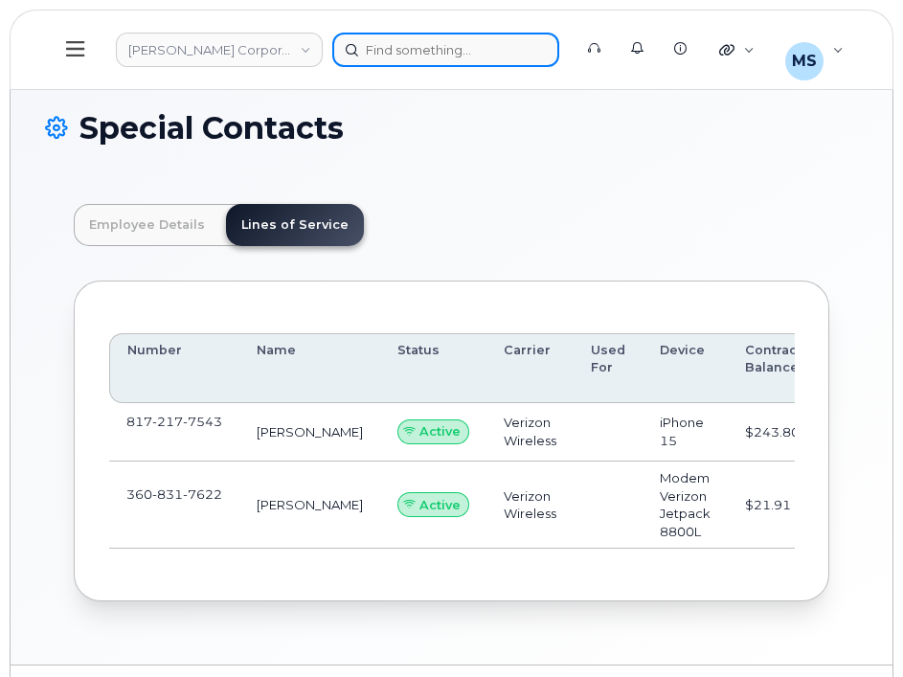
click at [422, 40] on div at bounding box center [445, 50] width 227 height 34
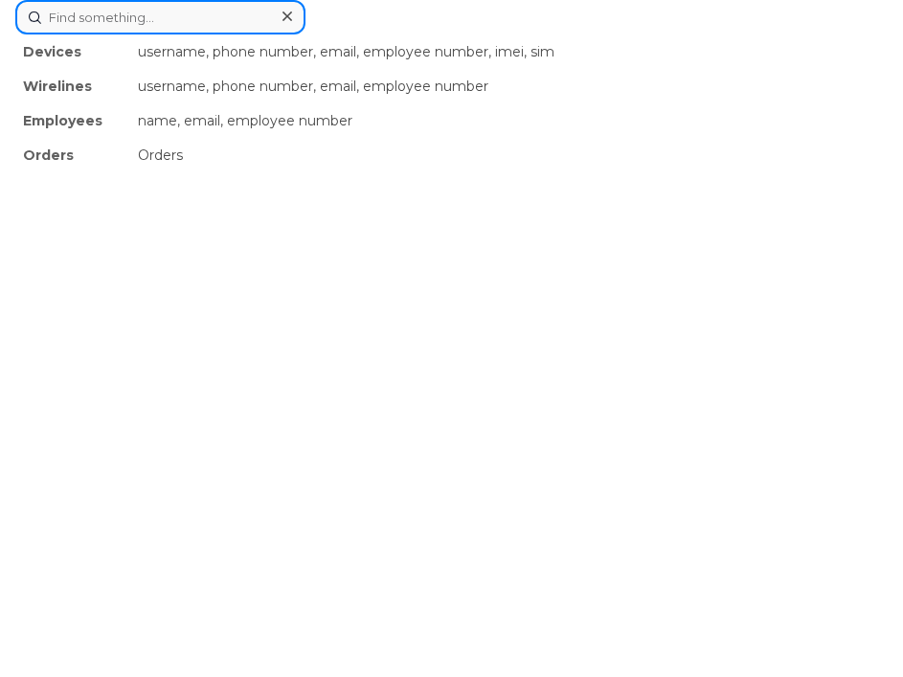
paste input "536495"
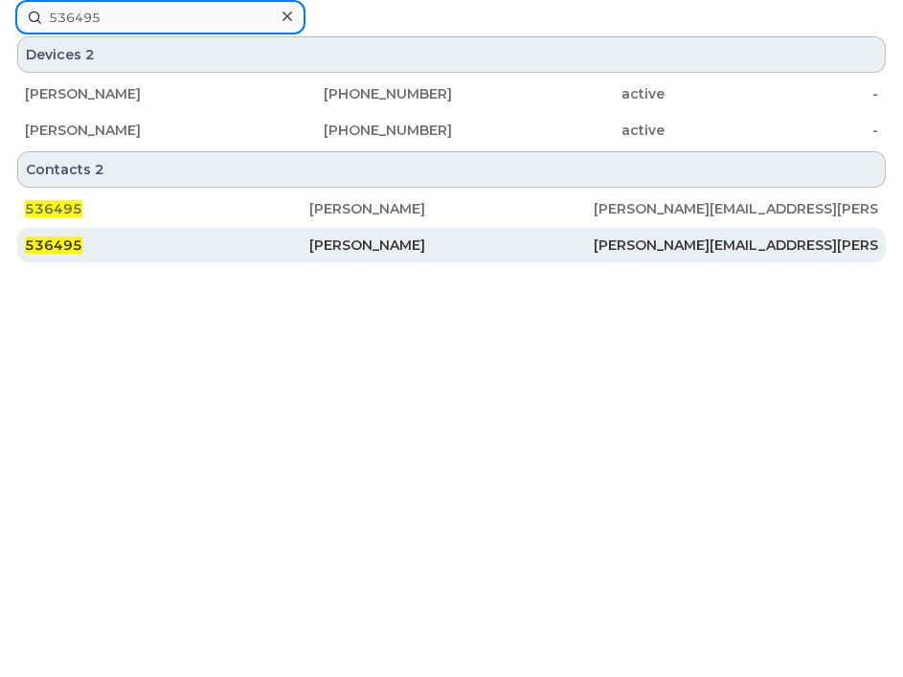
type input "536495"
click at [333, 241] on div "[PERSON_NAME]" at bounding box center [451, 245] width 284 height 19
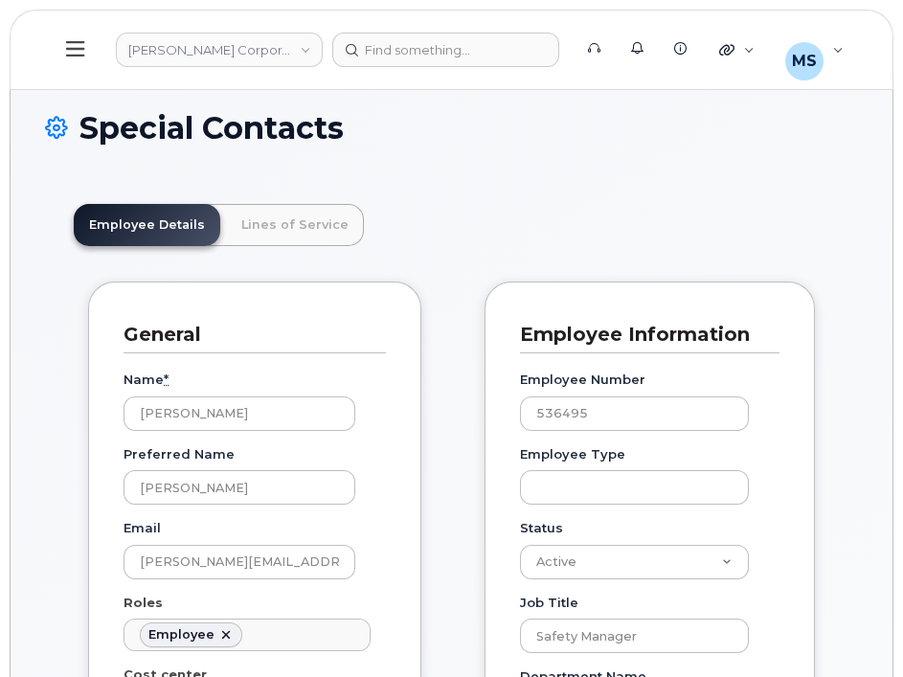
scroll to position [57, 0]
click at [287, 222] on link "Lines of Service" at bounding box center [295, 225] width 138 height 42
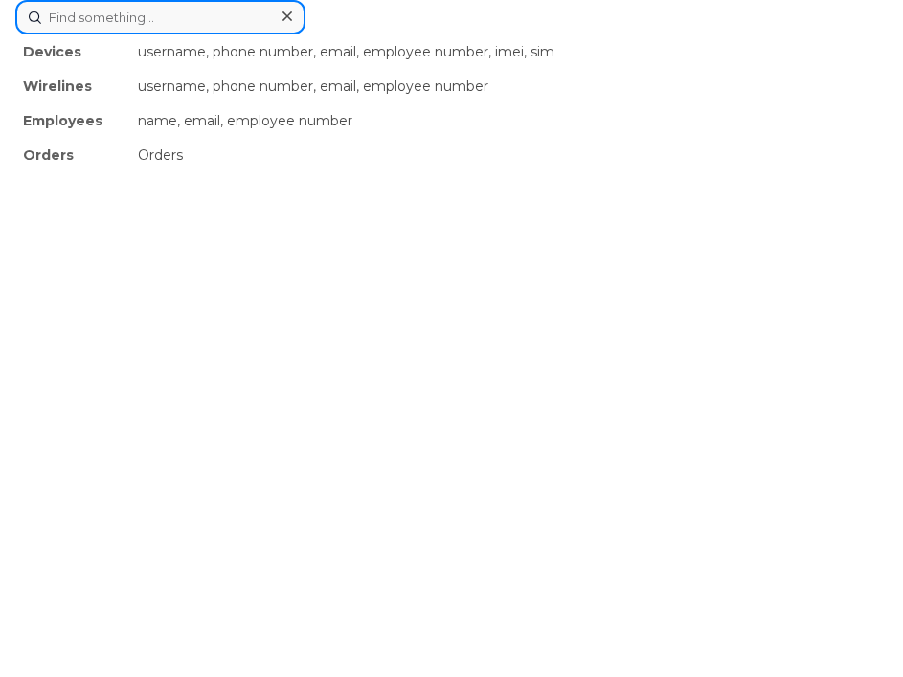
click at [471, 34] on div "Devices username, phone number, email, employee number, imei, sim Wirelines use…" at bounding box center [451, 17] width 872 height 34
paste input "518331"
type input "518331"
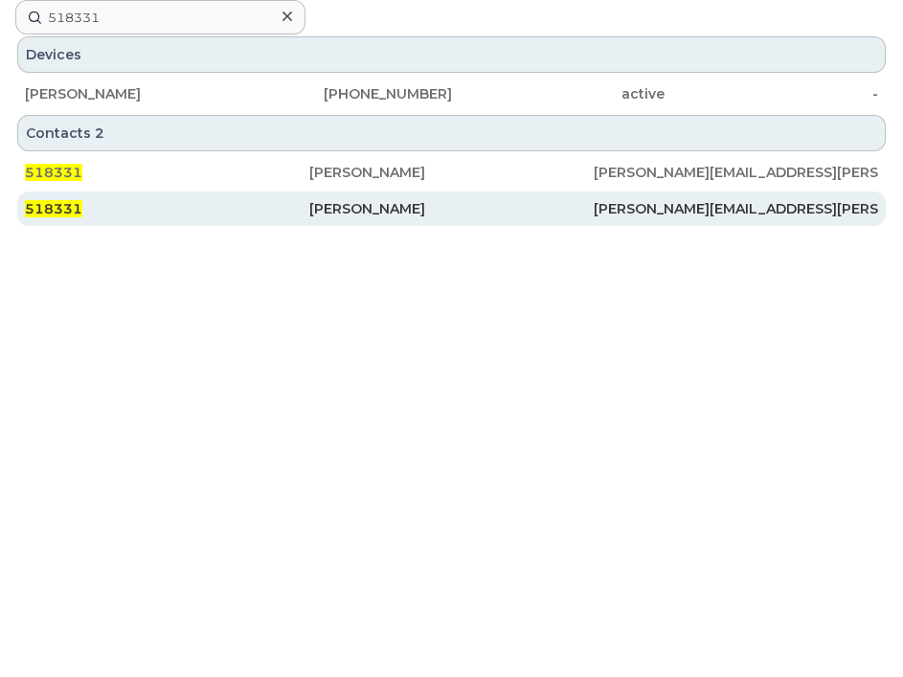
click at [370, 219] on div "[PERSON_NAME]" at bounding box center [451, 208] width 284 height 34
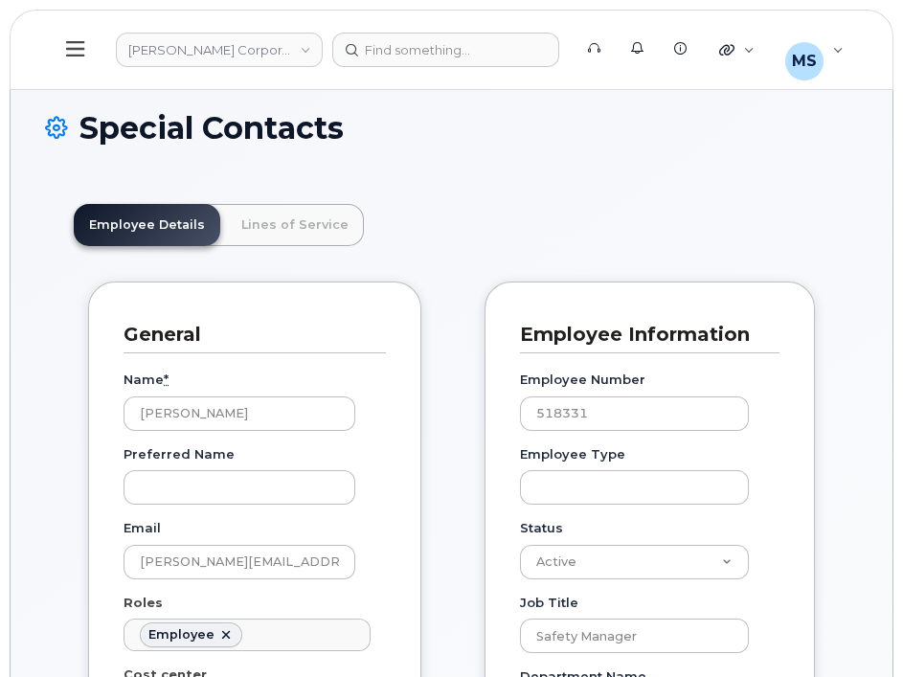
scroll to position [57, 0]
click at [326, 221] on link "Lines of Service" at bounding box center [295, 225] width 138 height 42
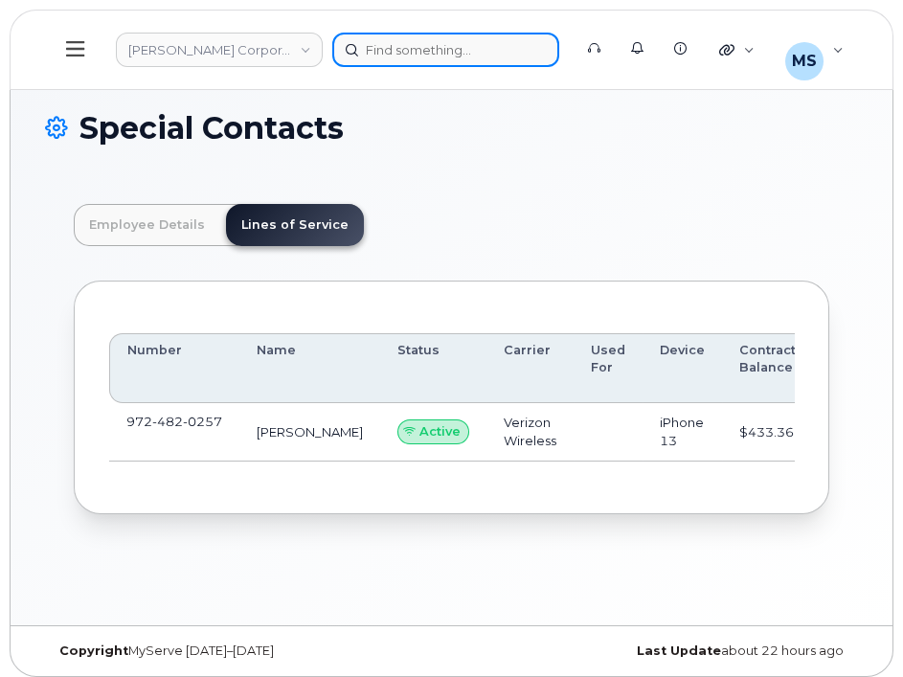
click at [366, 58] on div at bounding box center [445, 50] width 227 height 34
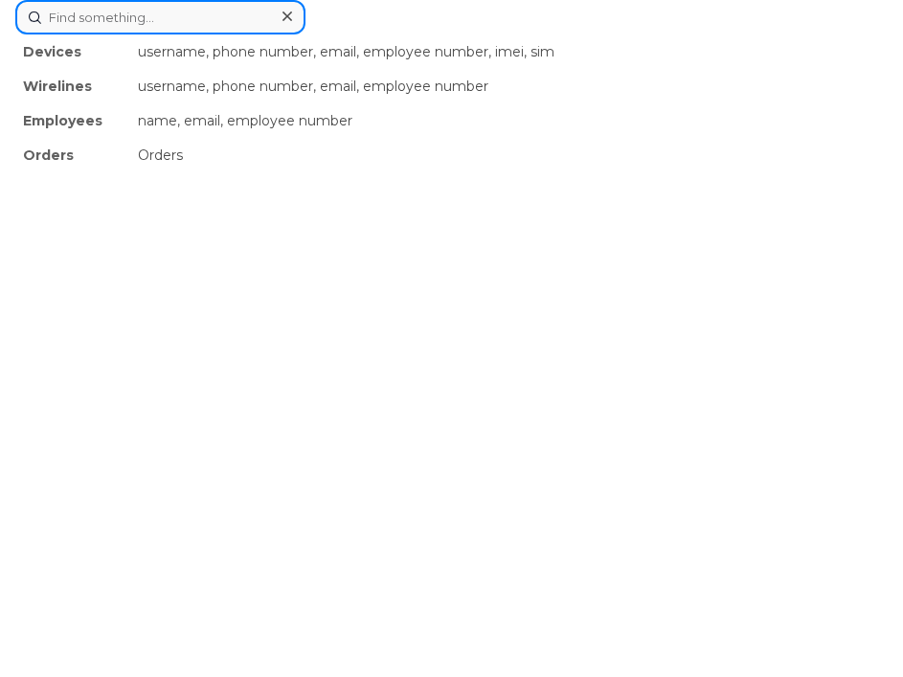
paste input "450406"
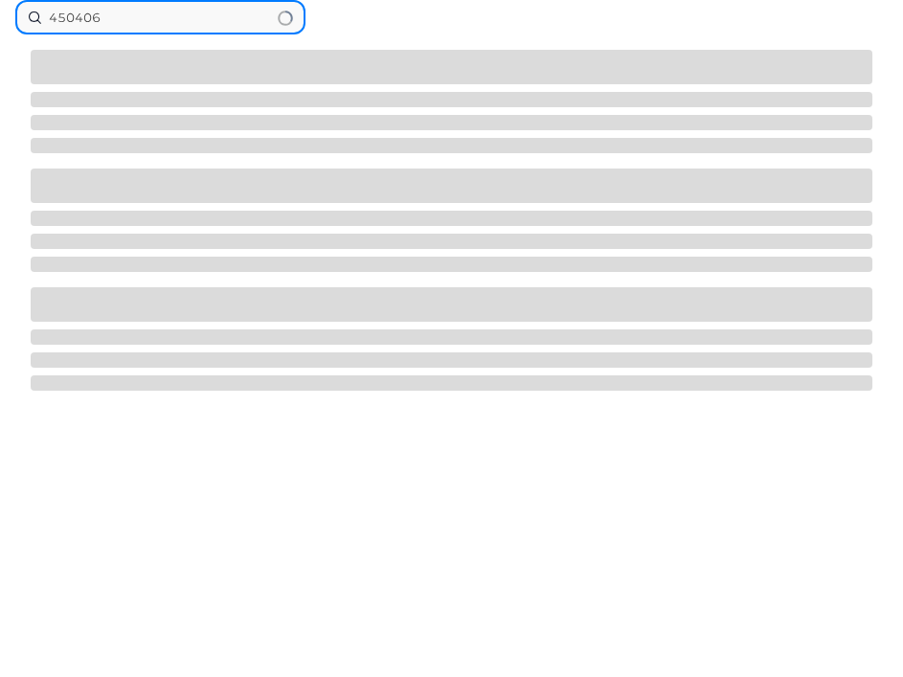
type input "450406"
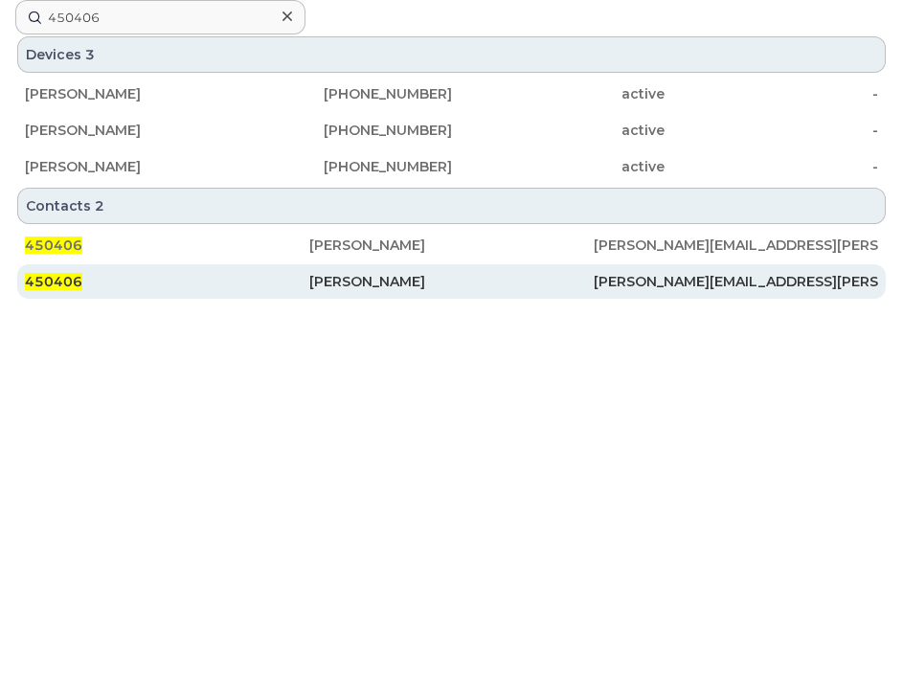
click at [364, 269] on div "[PERSON_NAME]" at bounding box center [451, 281] width 284 height 34
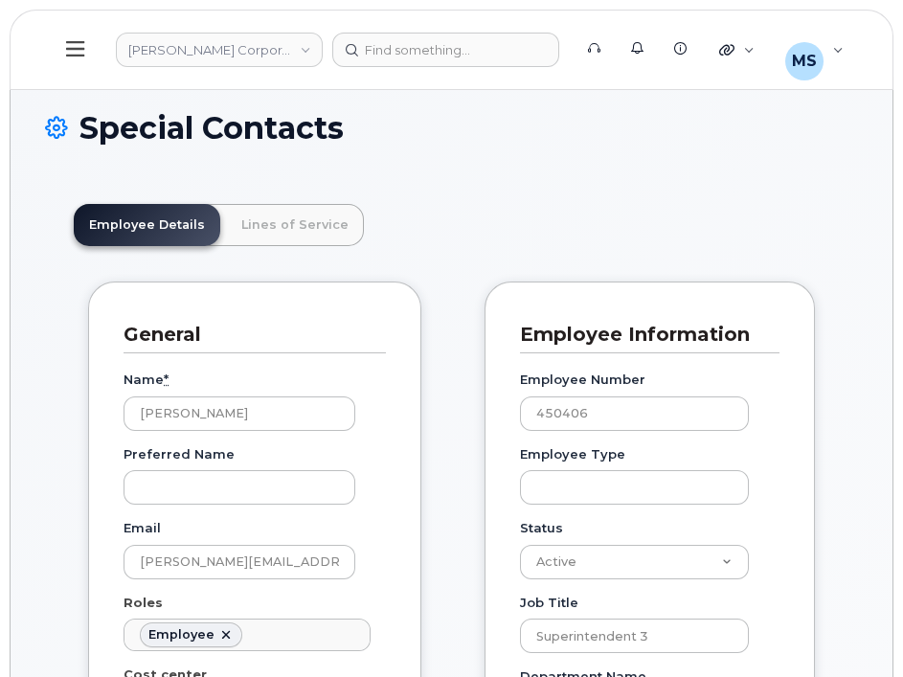
scroll to position [57, 0]
click at [281, 238] on link "Lines of Service" at bounding box center [295, 225] width 138 height 42
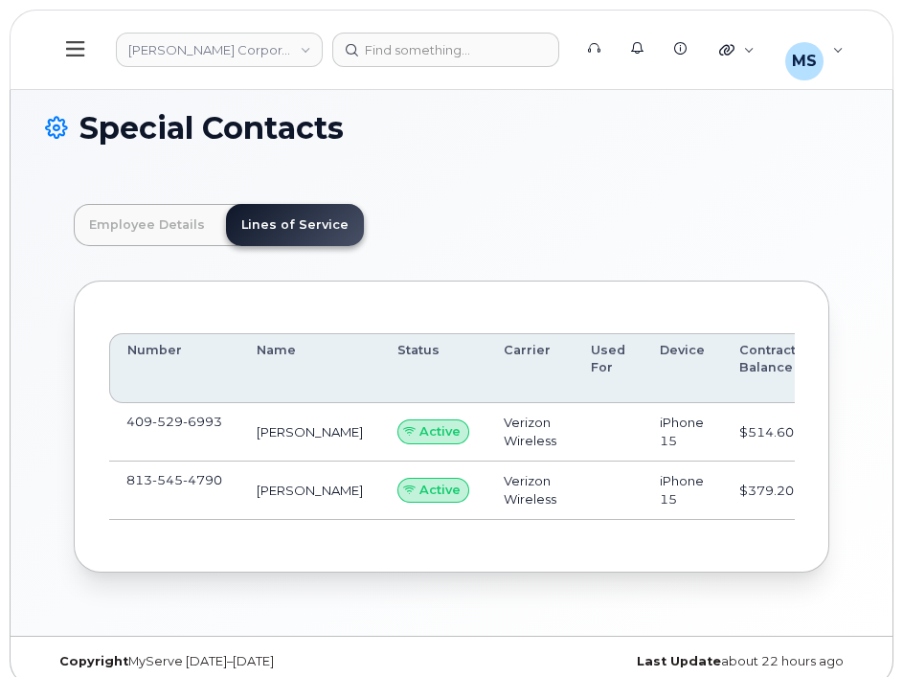
click at [411, 31] on header "Kiewit Corporation Support Alerts Knowledge Base Quicklinks Suspend / Cancel De…" at bounding box center [452, 50] width 884 height 80
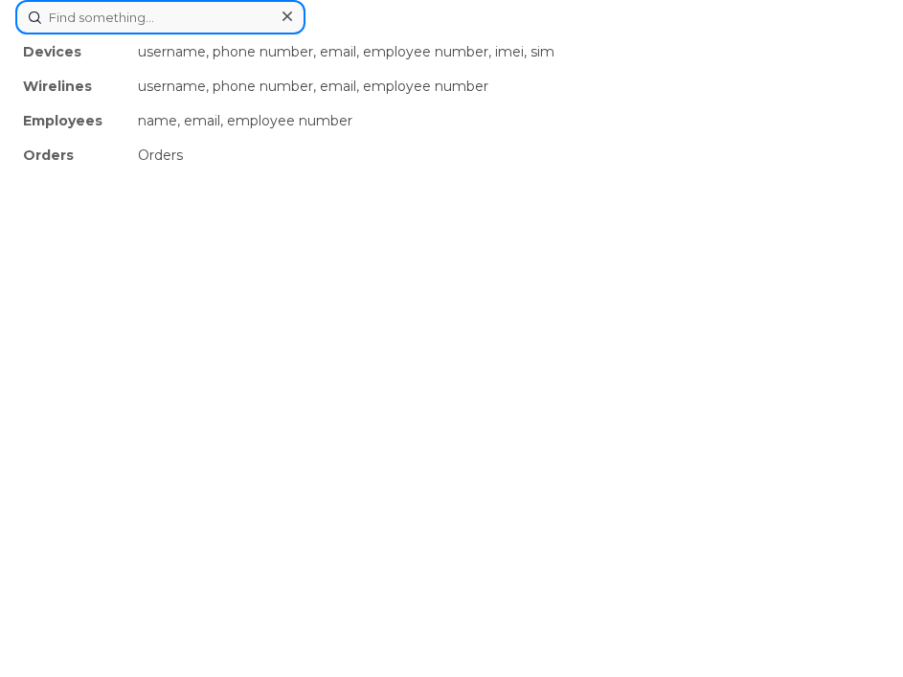
click at [420, 34] on div "Devices username, phone number, email, employee number, imei, sim Wirelines use…" at bounding box center [451, 17] width 872 height 34
paste input "450406"
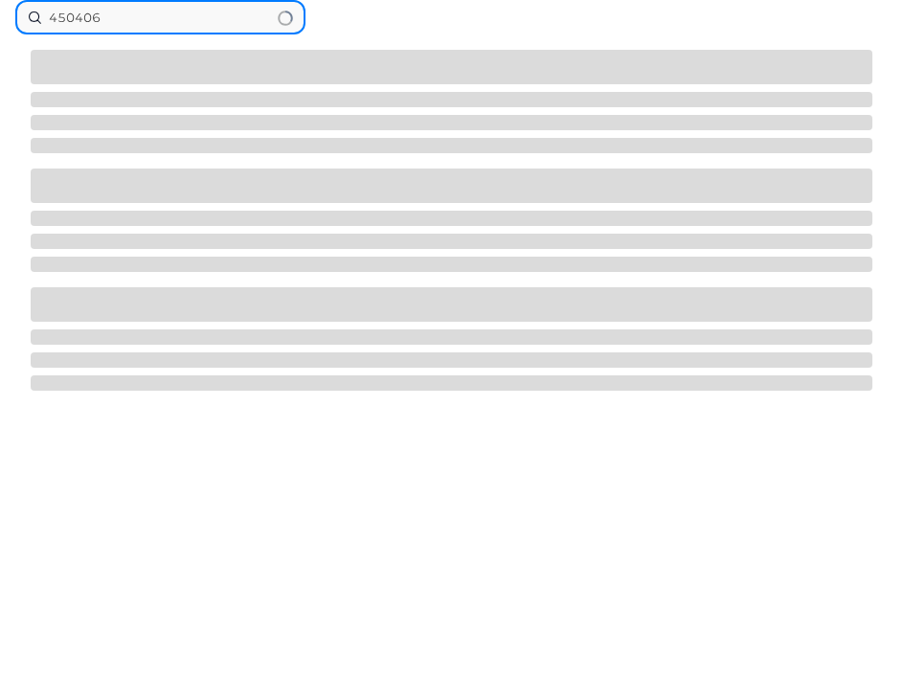
type input "450406"
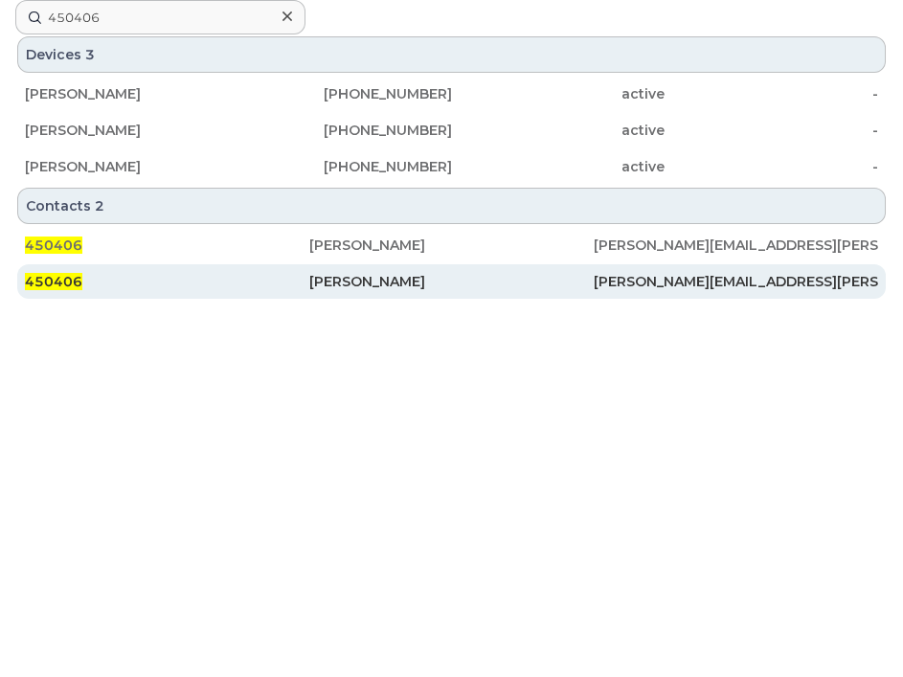
click at [383, 280] on div "Brandon Freeman" at bounding box center [451, 281] width 284 height 19
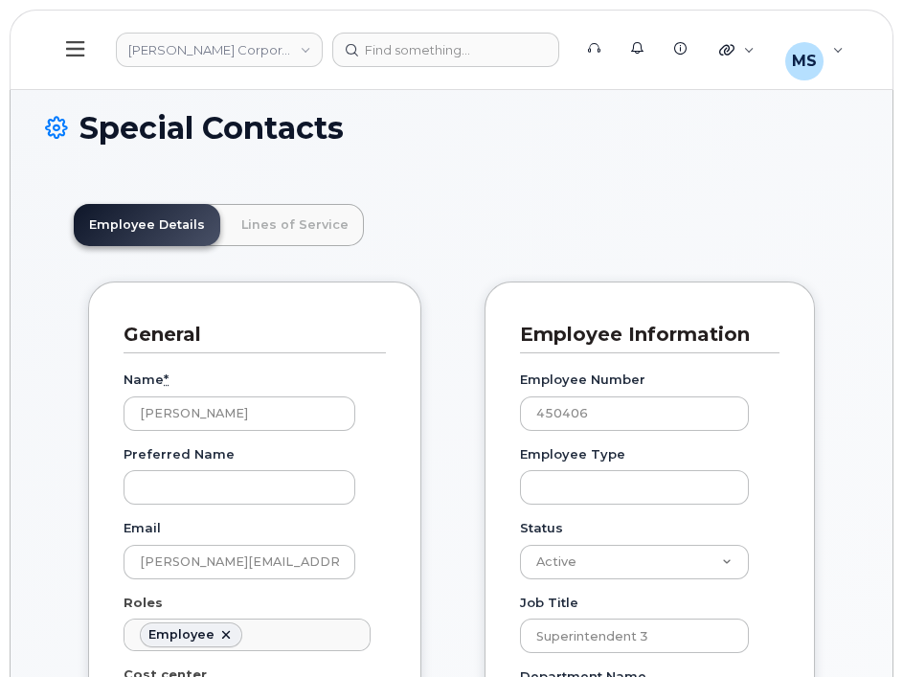
scroll to position [57, 0]
click at [407, 39] on div at bounding box center [445, 50] width 227 height 34
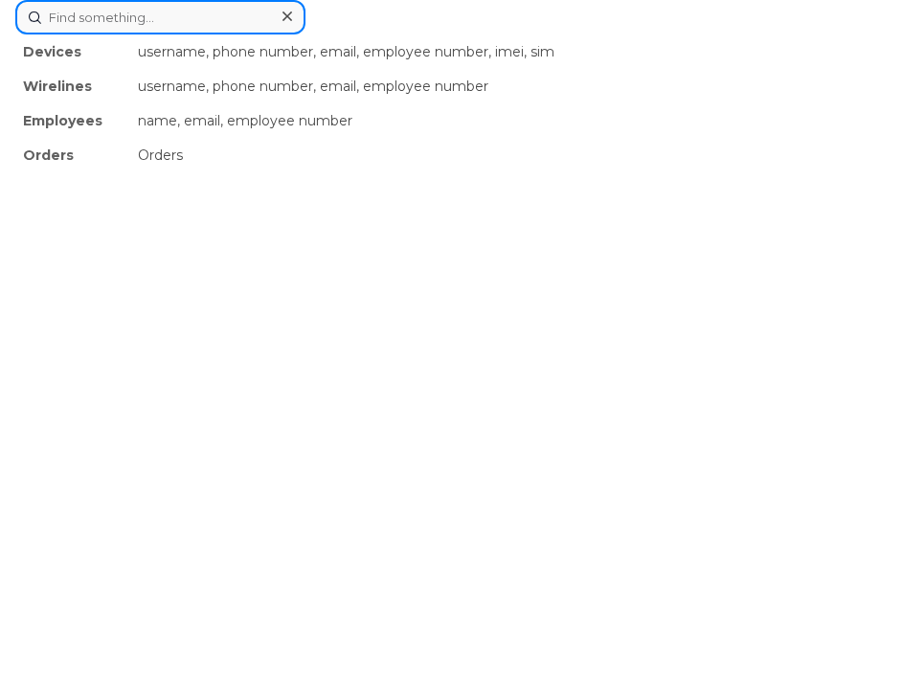
paste input "374426"
type input "374426"
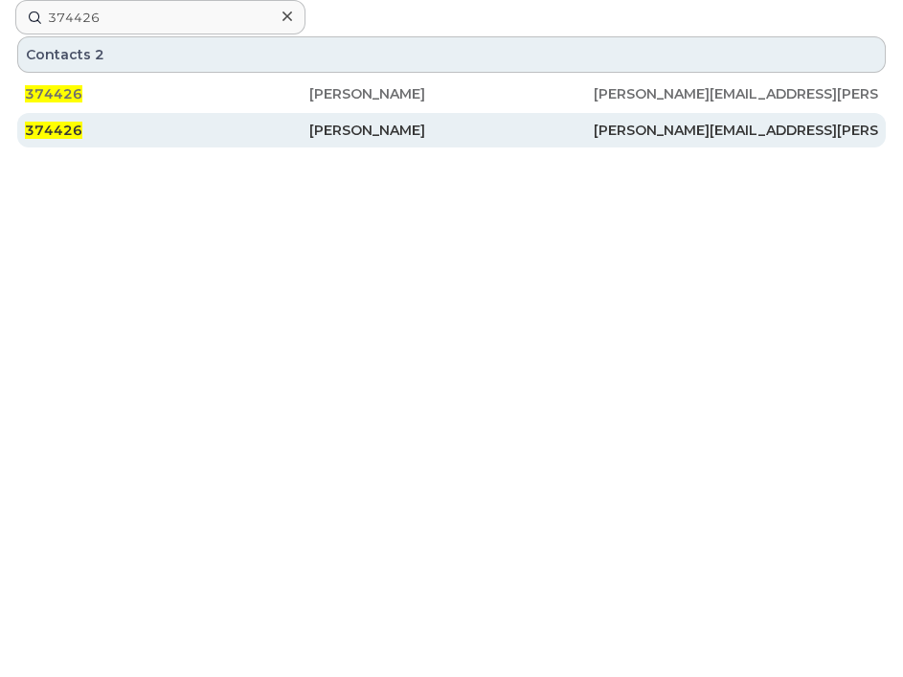
click at [347, 135] on div "Andrew Bensyl" at bounding box center [451, 130] width 284 height 19
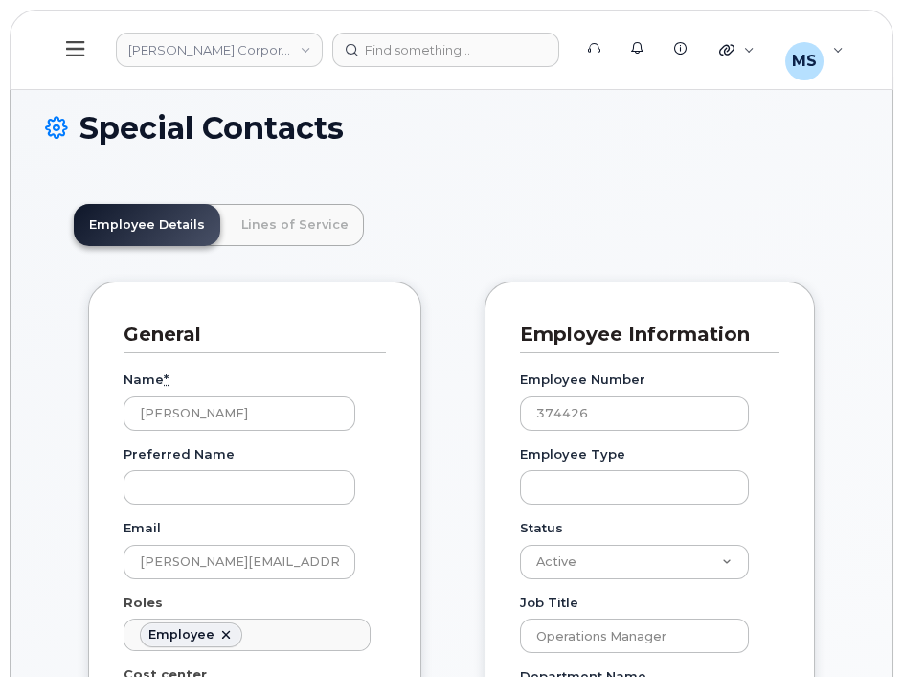
scroll to position [57, 0]
click at [311, 220] on link "Lines of Service" at bounding box center [295, 225] width 138 height 42
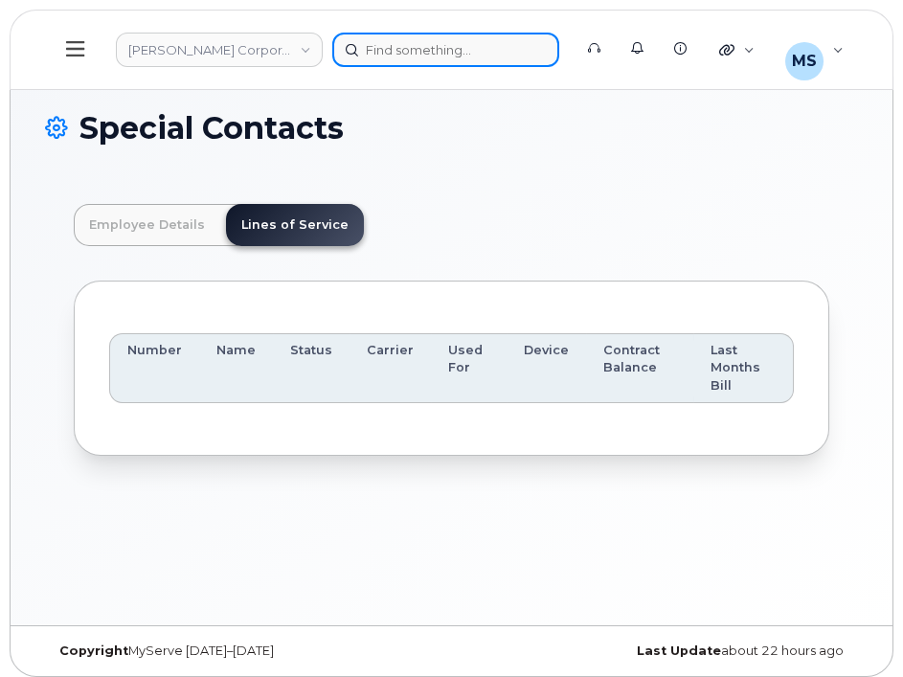
click at [442, 57] on div at bounding box center [445, 50] width 227 height 34
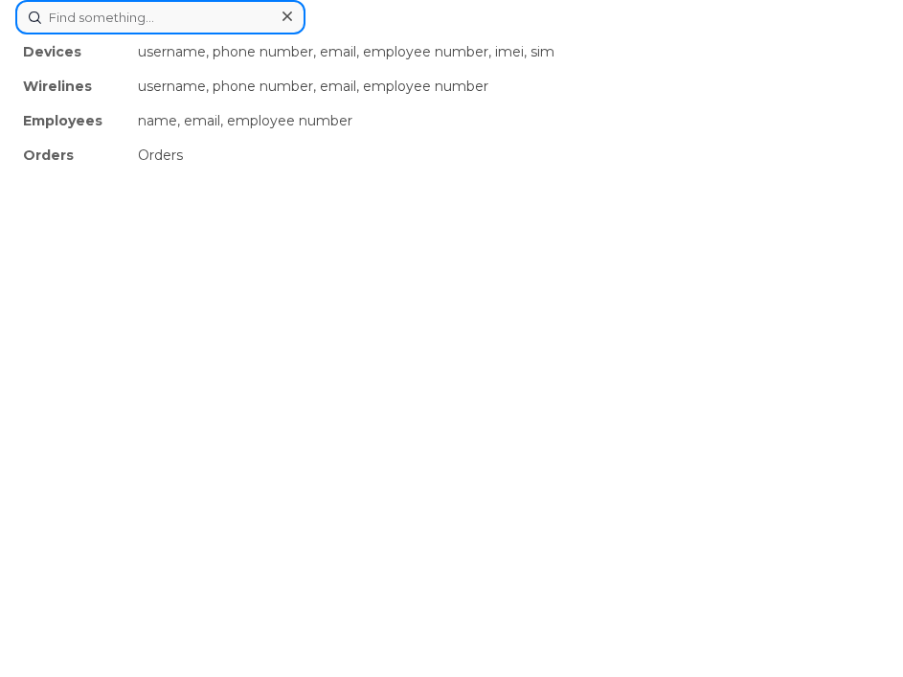
paste input "166971"
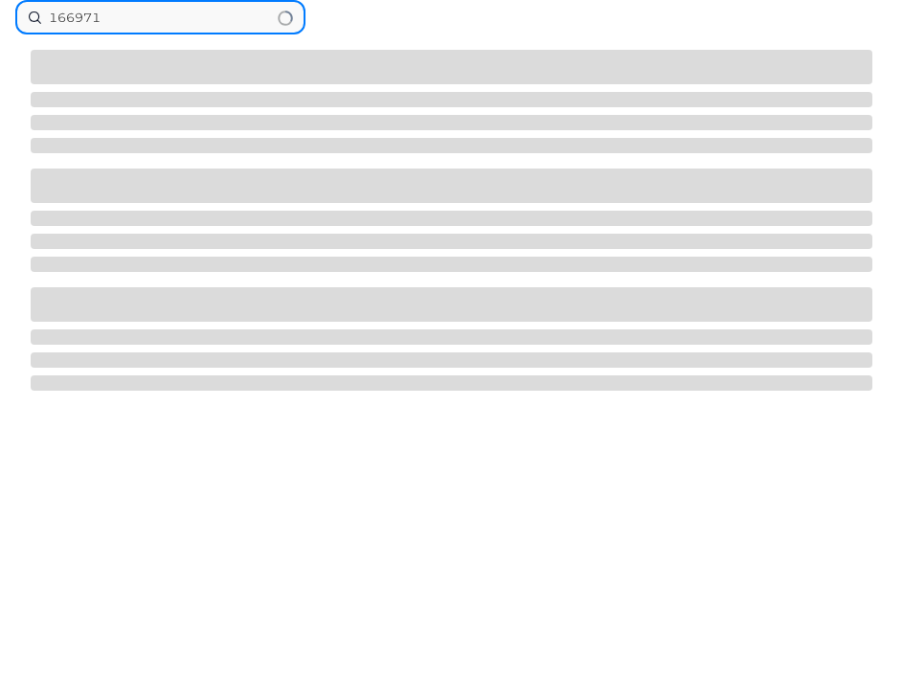
type input "166971"
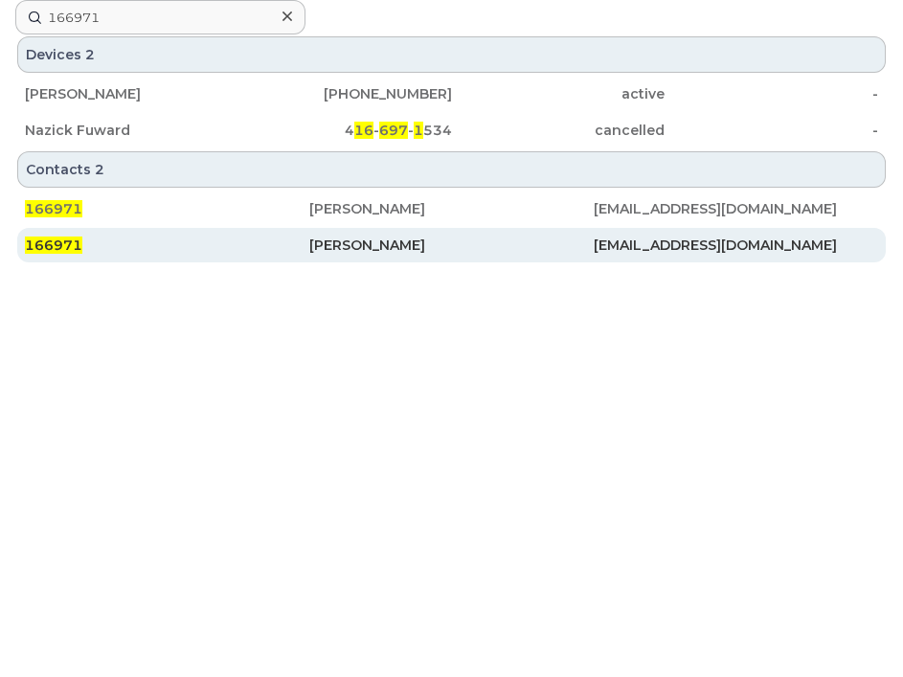
click at [366, 253] on div "Kyle Heldt" at bounding box center [451, 245] width 284 height 19
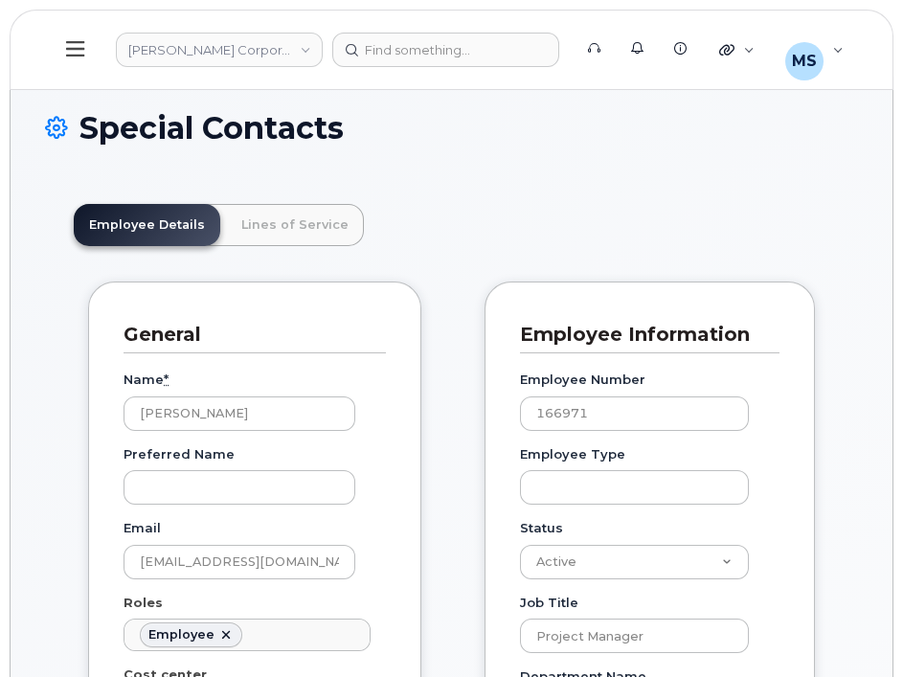
scroll to position [57, 0]
click at [322, 222] on link "Lines of Service" at bounding box center [295, 225] width 138 height 42
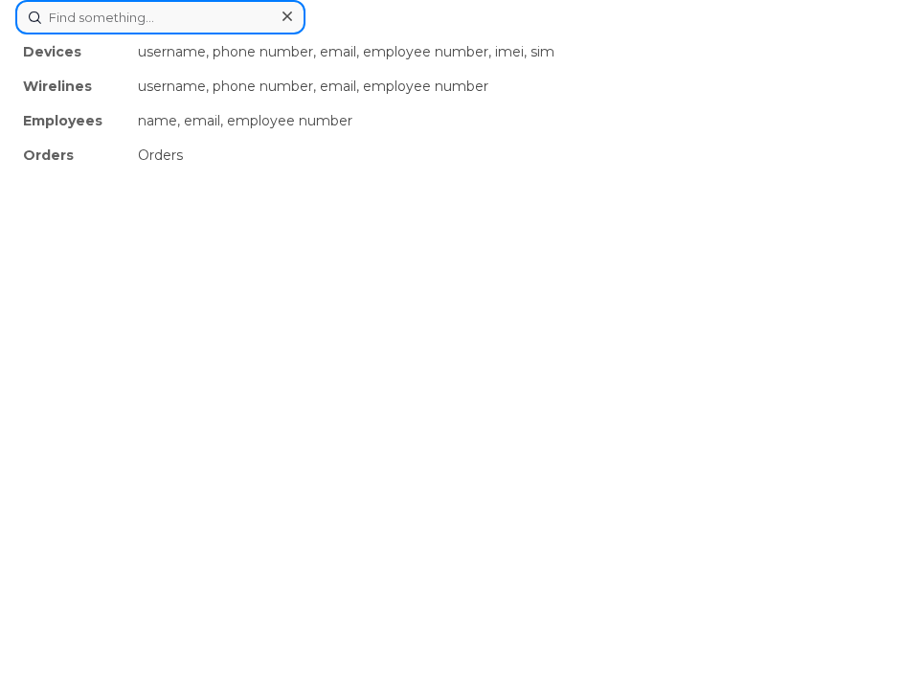
click at [475, 34] on div "Devices username, phone number, email, employee number, imei, sim Wirelines use…" at bounding box center [451, 17] width 872 height 34
paste input "903658"
type input "903658"
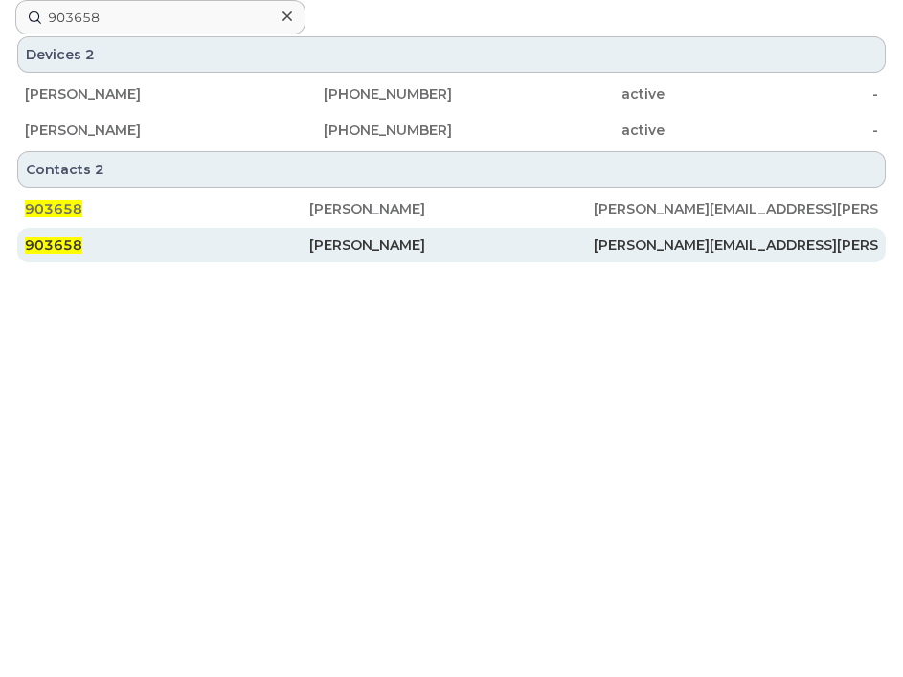
click at [295, 247] on div "903658" at bounding box center [167, 245] width 284 height 19
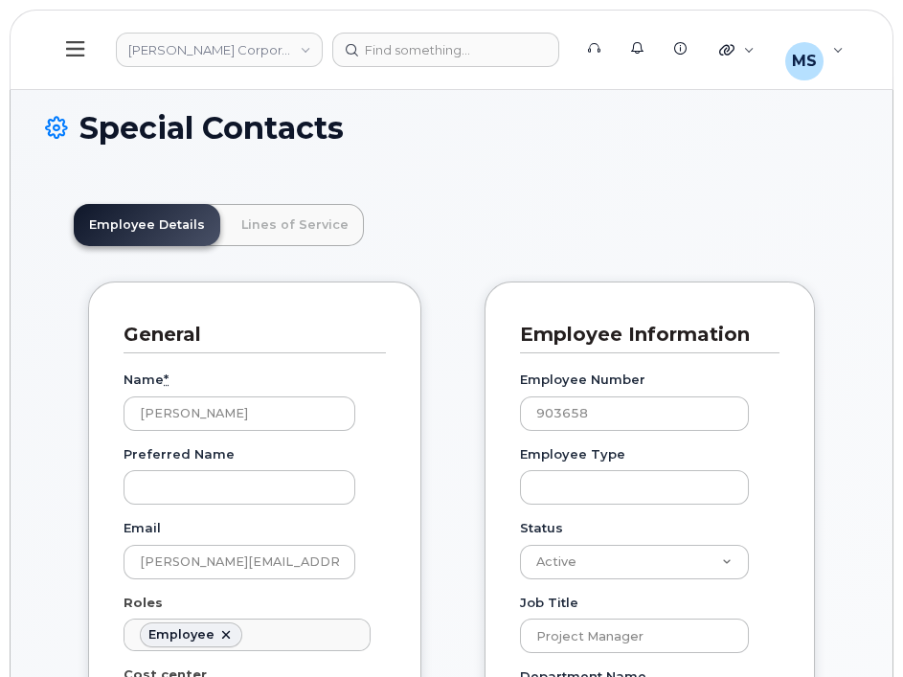
scroll to position [57, 0]
click at [299, 219] on link "Lines of Service" at bounding box center [295, 225] width 138 height 42
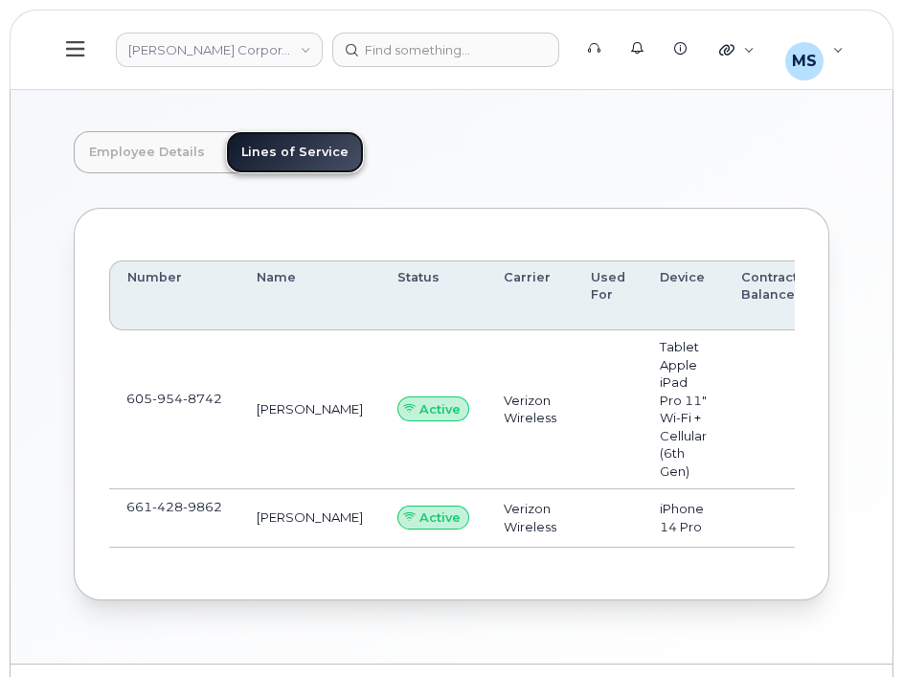
scroll to position [106, 0]
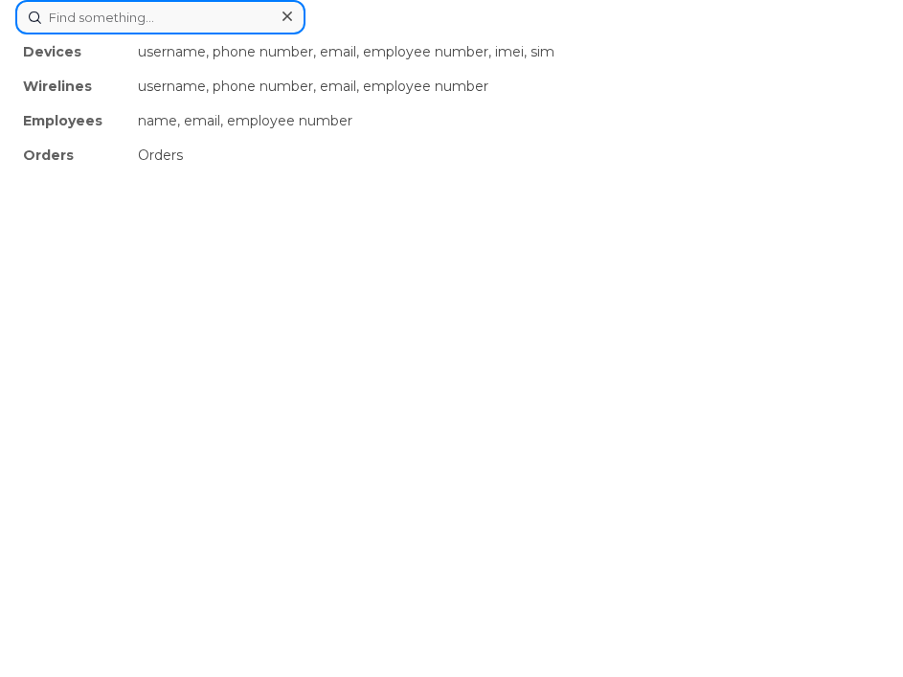
click at [450, 34] on div "Devices username, phone number, email, employee number, imei, sim Wirelines use…" at bounding box center [451, 17] width 872 height 34
paste input "425156"
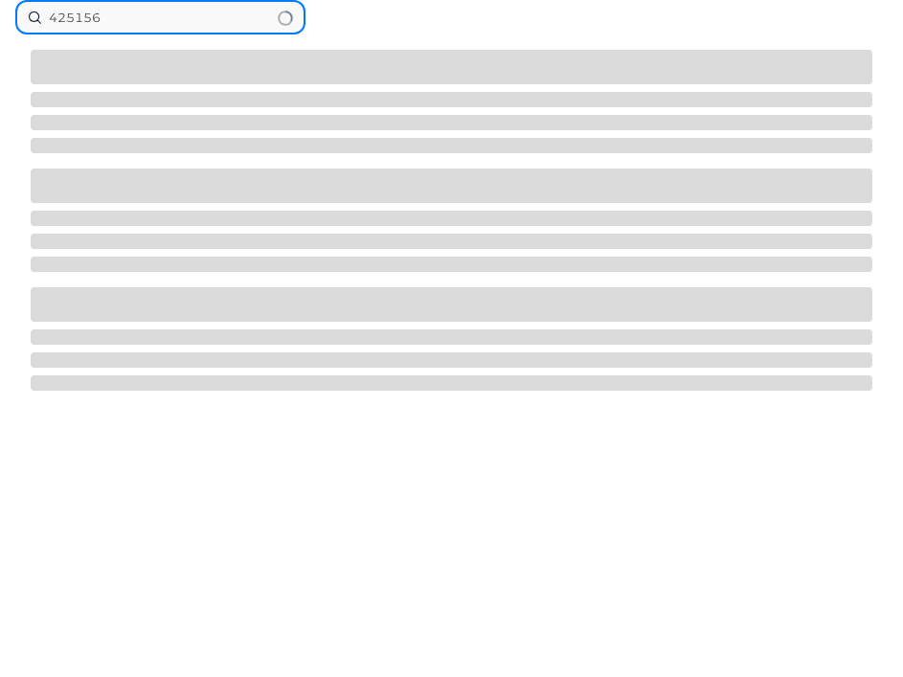
type input "425156"
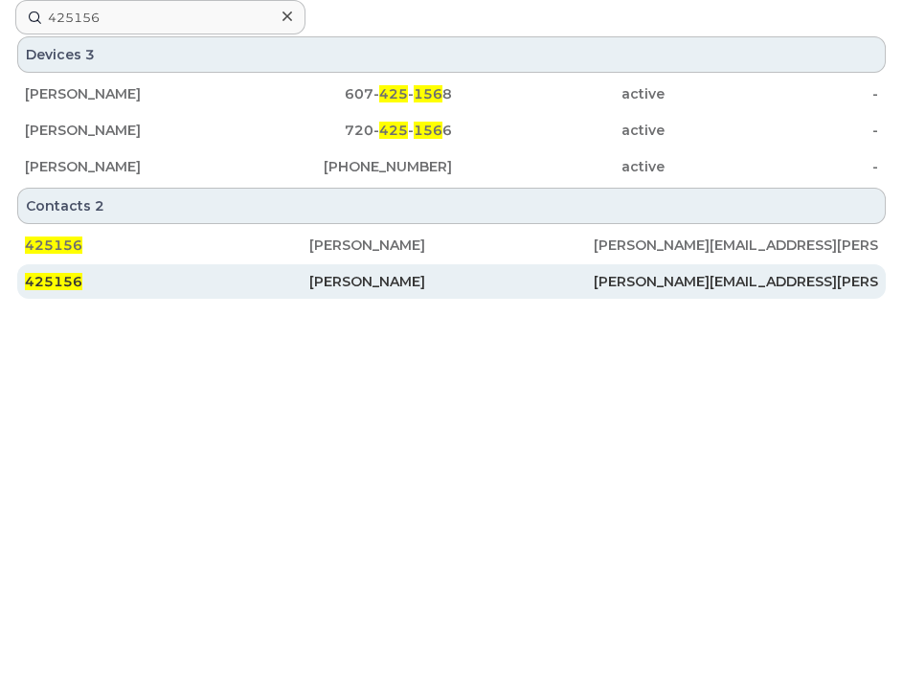
click at [428, 284] on div "Stephen Tyler" at bounding box center [451, 281] width 284 height 19
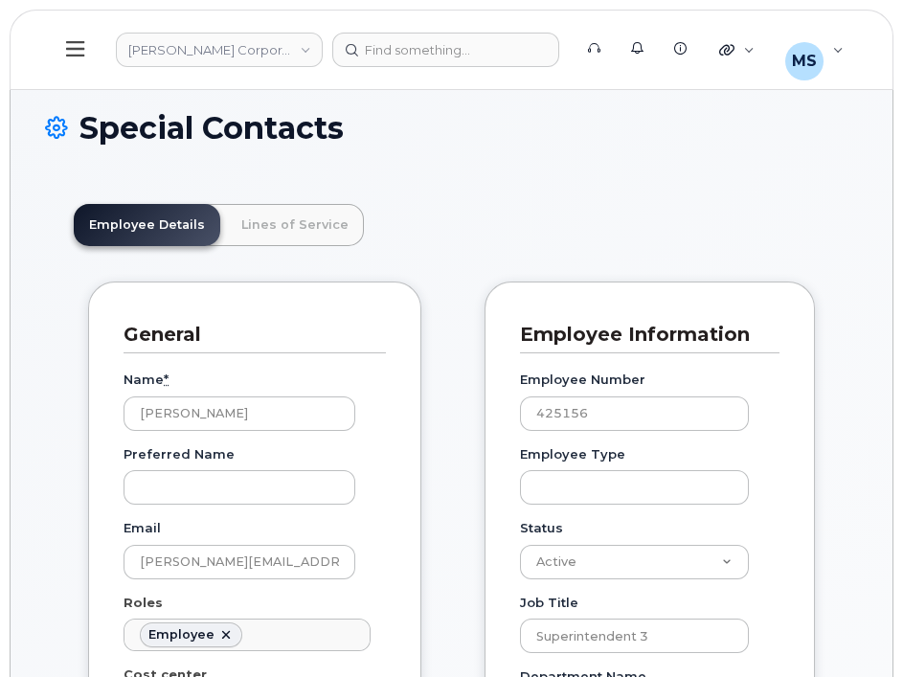
scroll to position [57, 0]
click at [298, 230] on link "Lines of Service" at bounding box center [295, 225] width 138 height 42
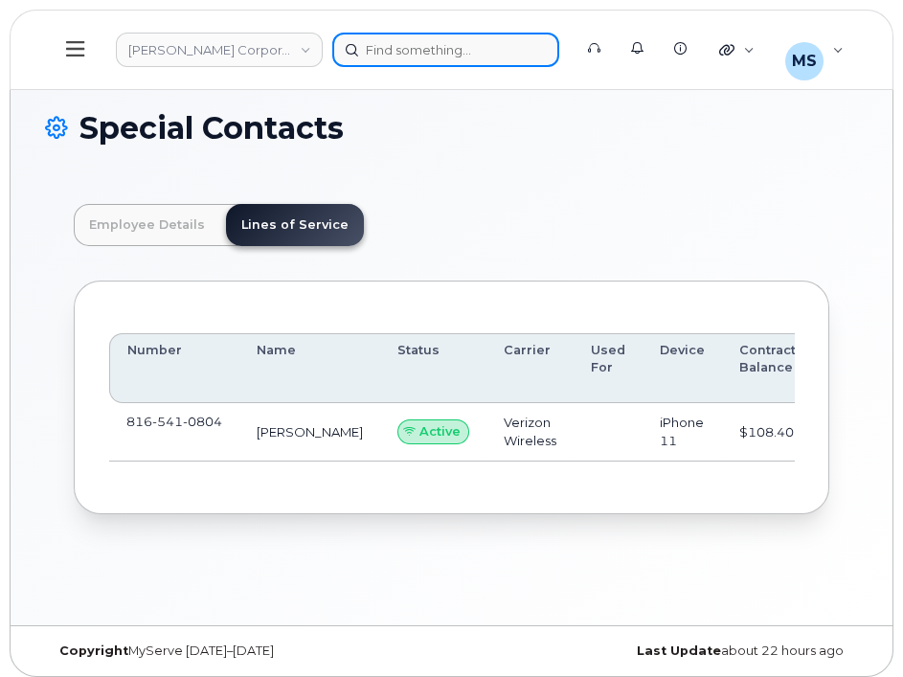
click at [457, 43] on div at bounding box center [445, 50] width 227 height 34
paste input "134702"
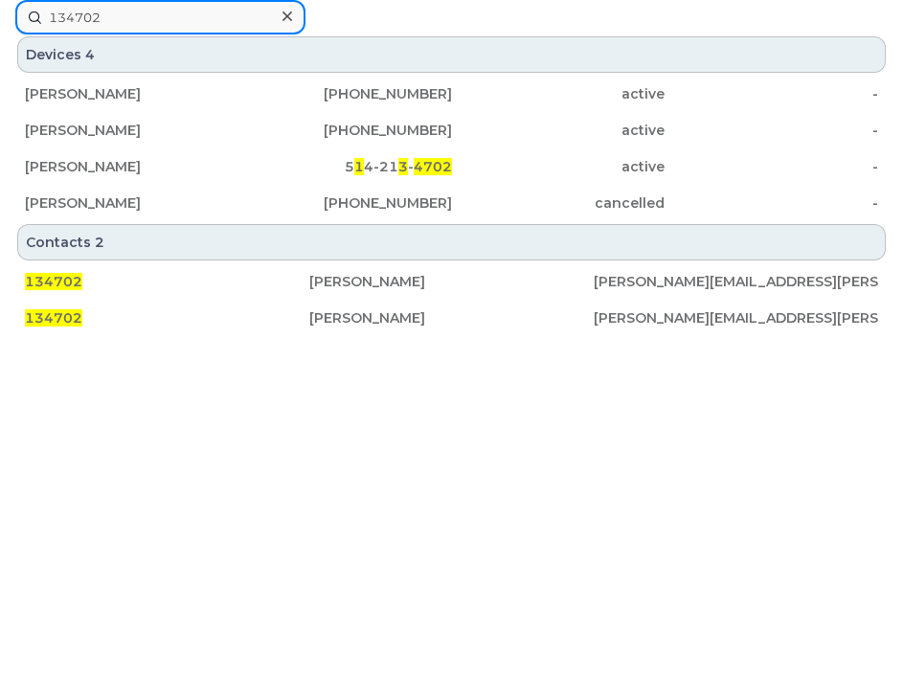
type input "134702"
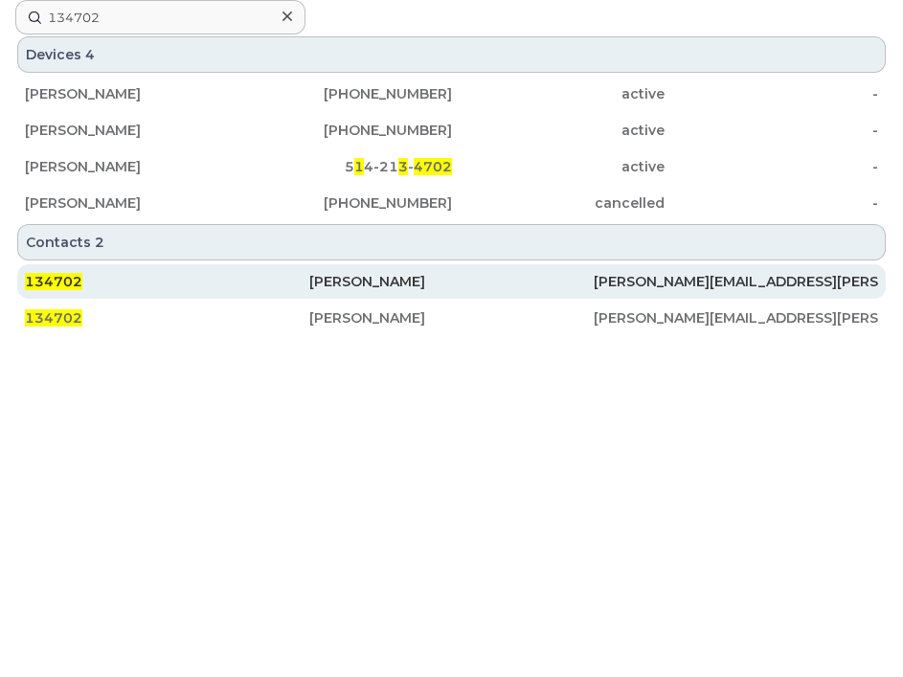
click at [355, 286] on div "[PERSON_NAME]" at bounding box center [451, 281] width 284 height 19
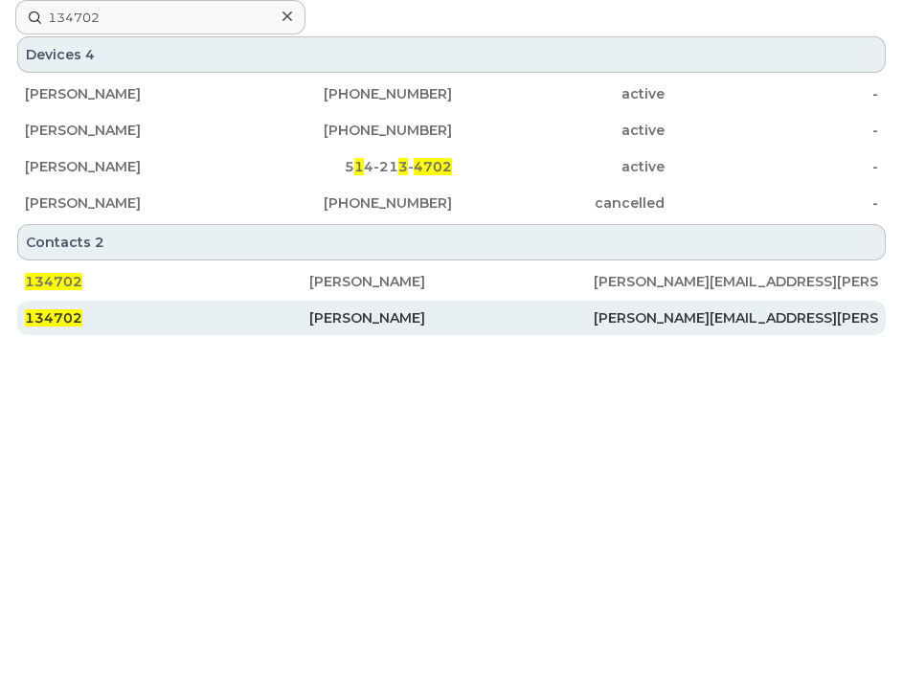
click at [356, 316] on div "[PERSON_NAME]" at bounding box center [451, 317] width 284 height 19
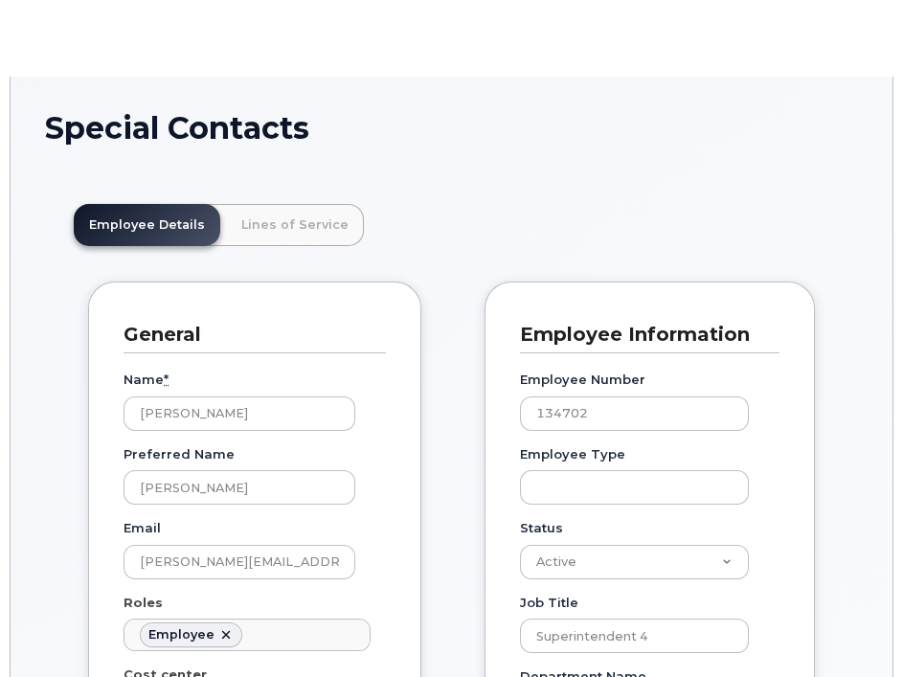
scroll to position [57, 0]
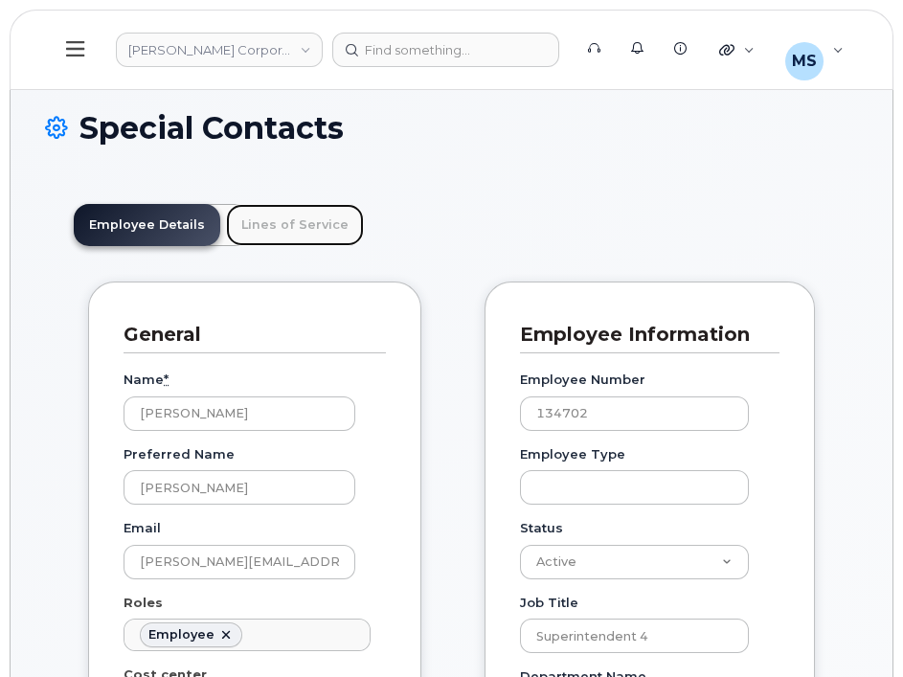
click at [326, 224] on link "Lines of Service" at bounding box center [295, 225] width 138 height 42
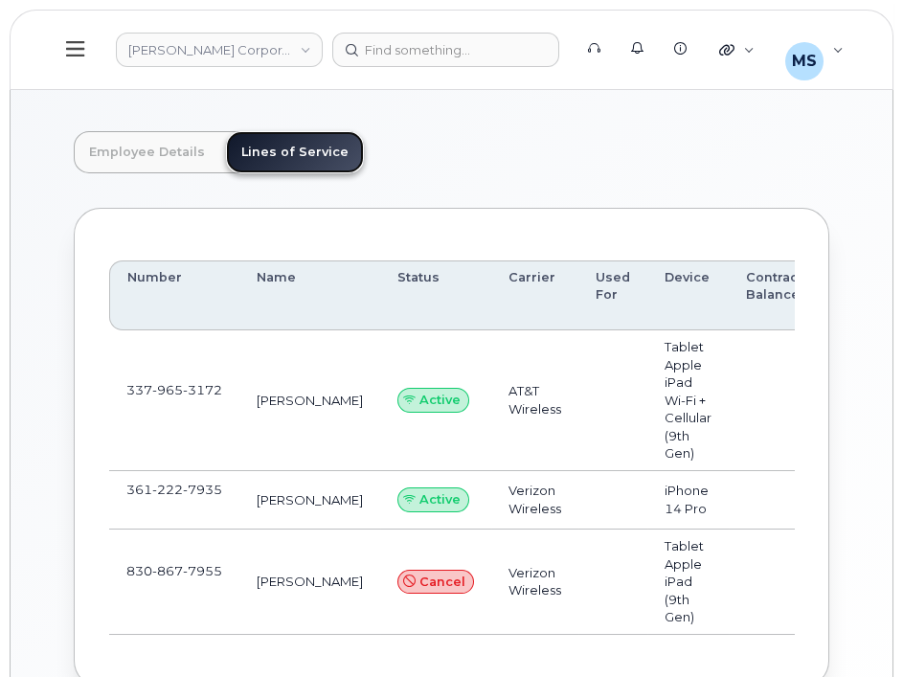
scroll to position [106, 0]
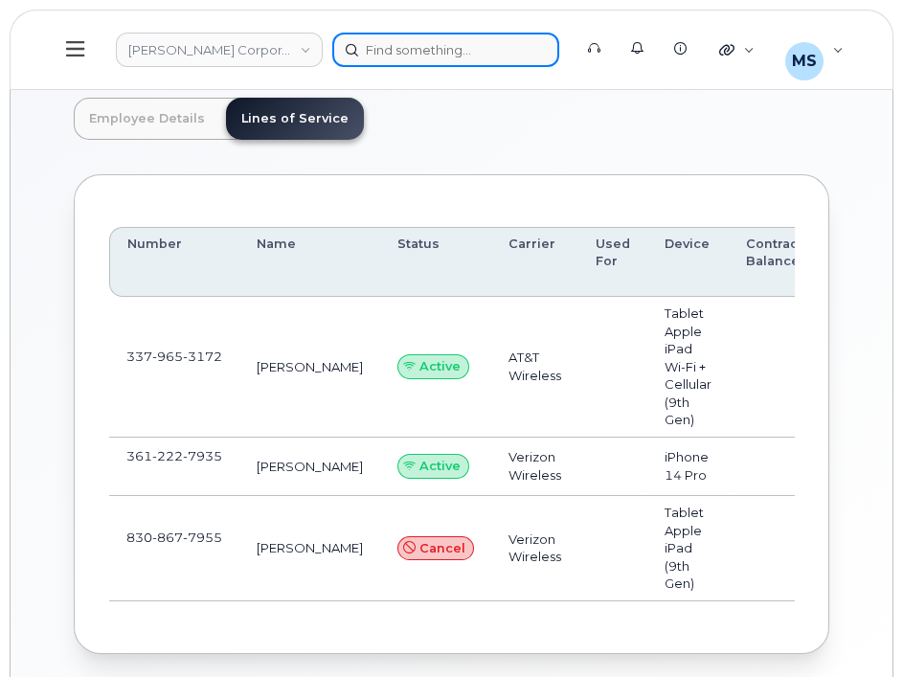
click at [426, 46] on div at bounding box center [445, 50] width 227 height 34
paste input "348343"
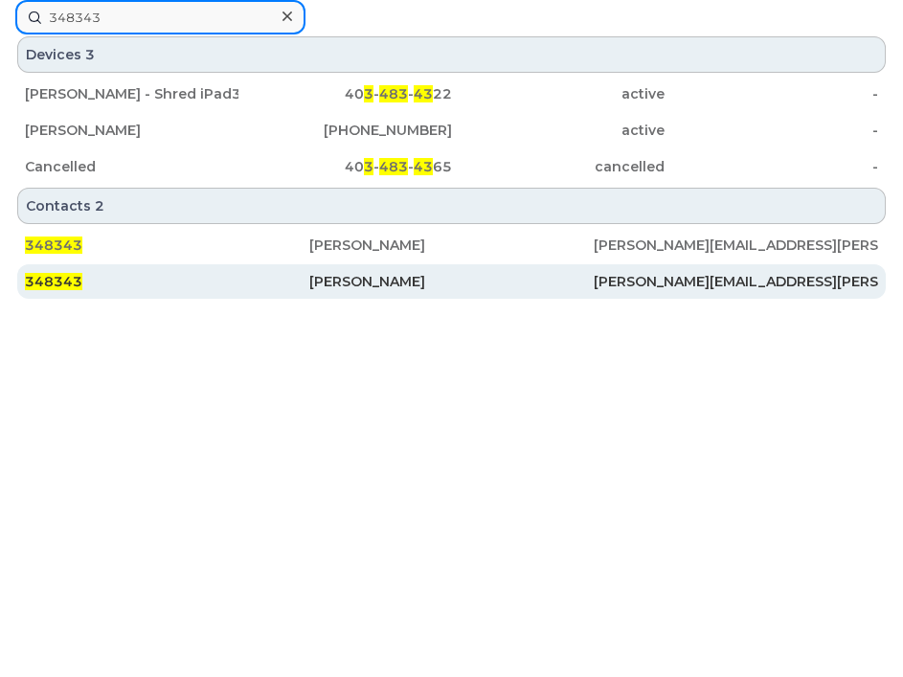
type input "348343"
click at [416, 272] on div "[PERSON_NAME]" at bounding box center [451, 281] width 284 height 19
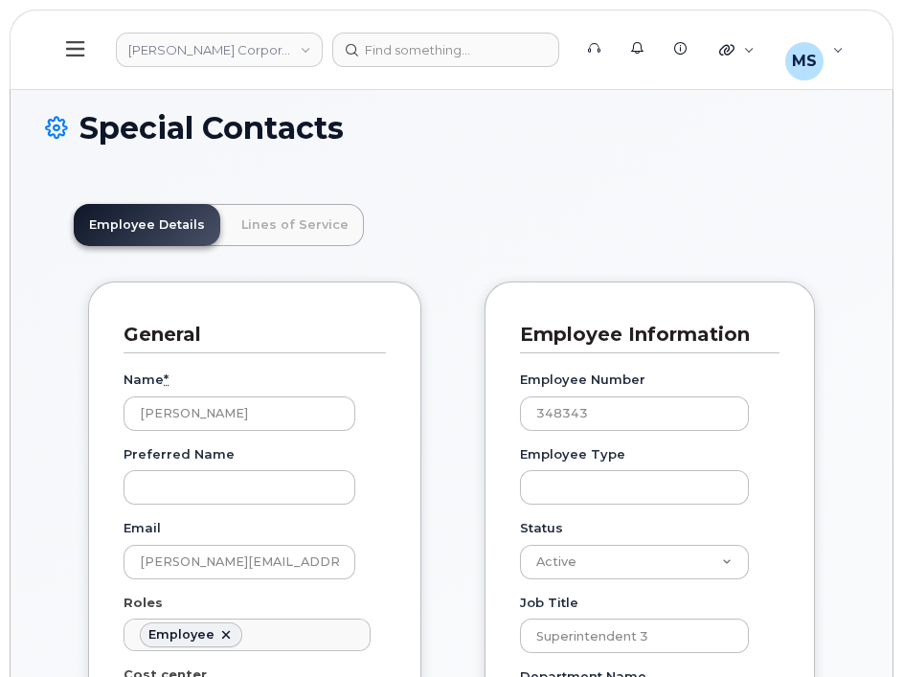
scroll to position [57, 0]
click at [314, 230] on link "Lines of Service" at bounding box center [295, 225] width 138 height 42
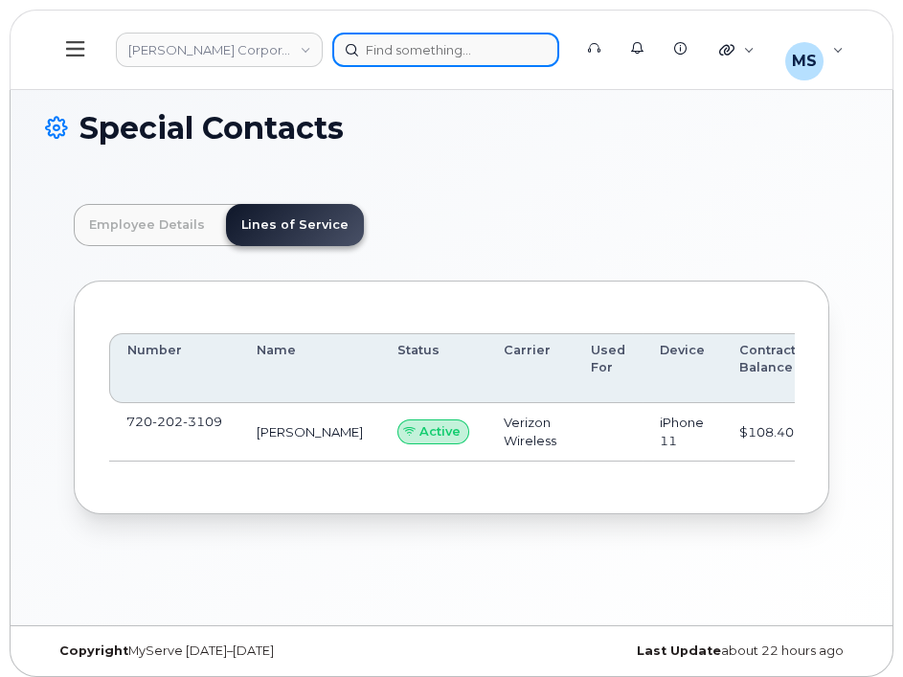
click at [479, 42] on div at bounding box center [445, 50] width 227 height 34
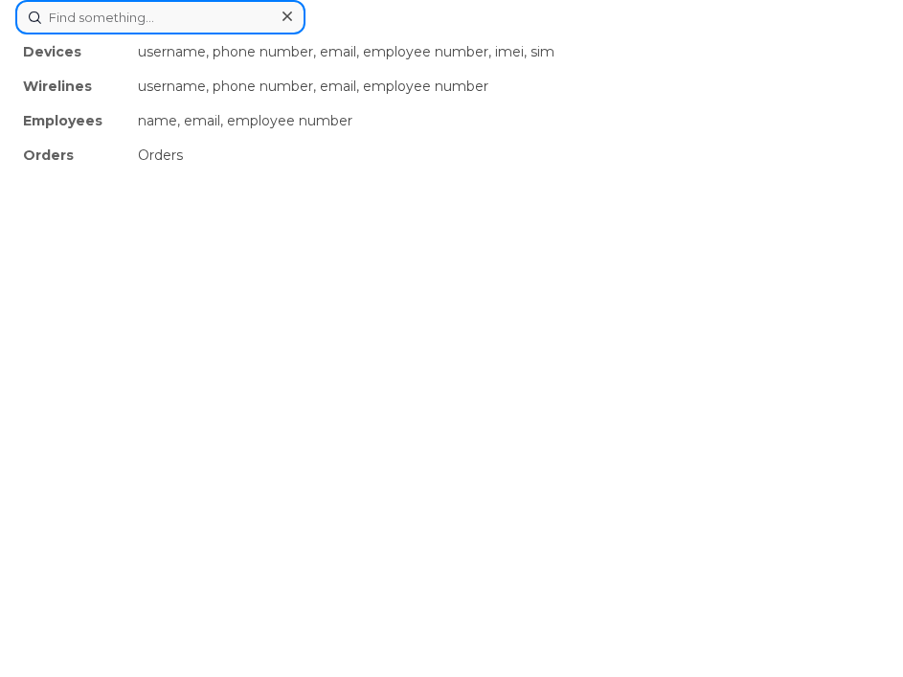
paste input "562708"
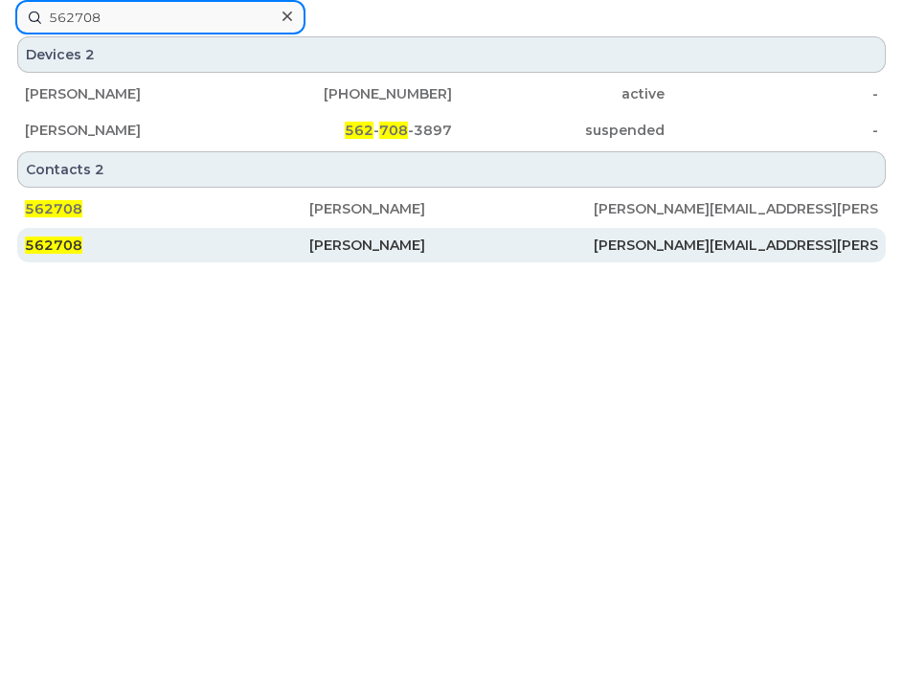
type input "562708"
click at [306, 236] on div "562708" at bounding box center [167, 245] width 284 height 19
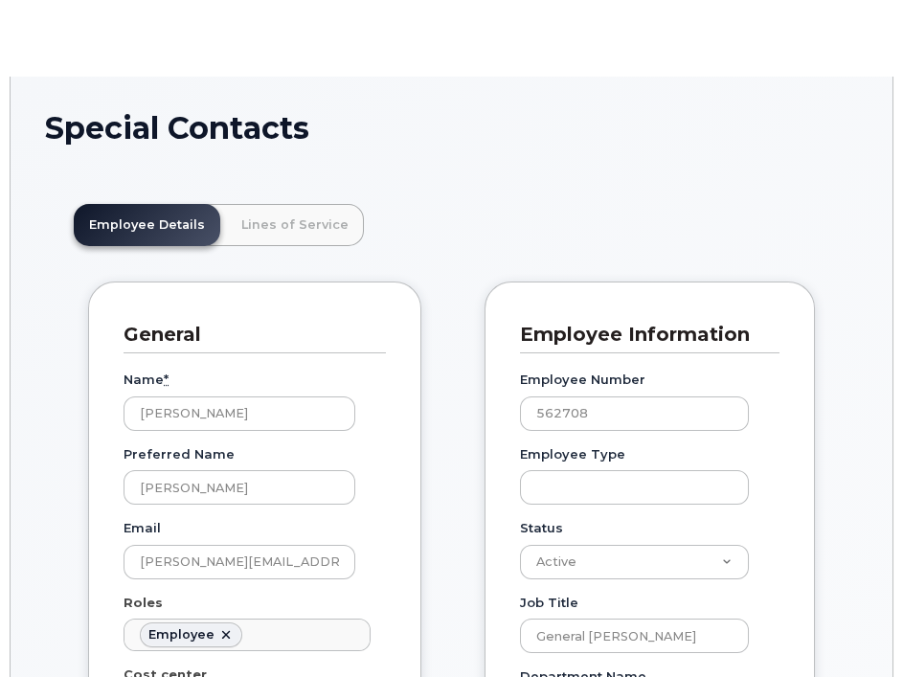
scroll to position [57, 0]
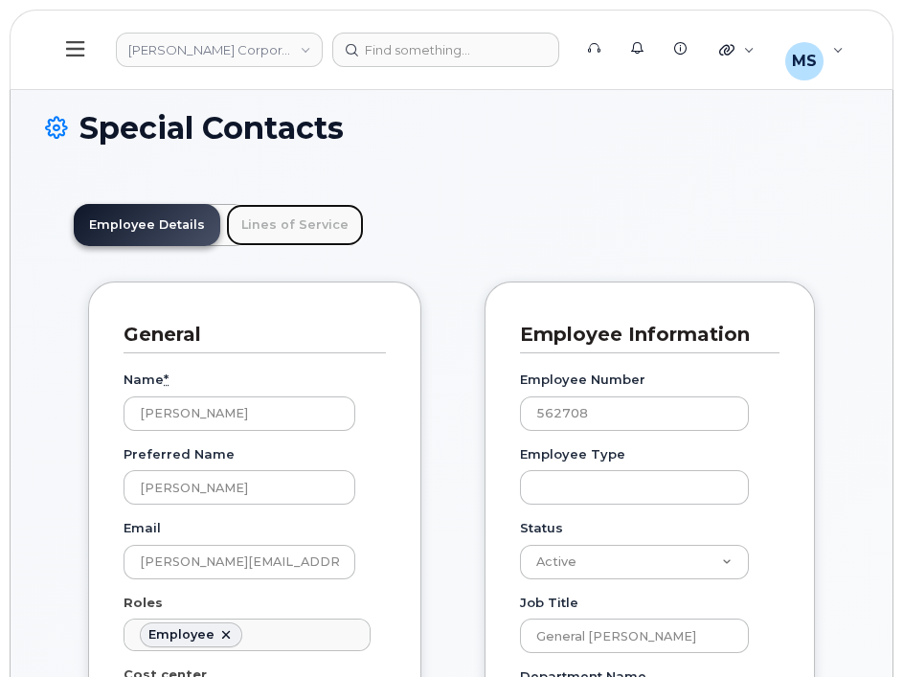
click at [294, 204] on link "Lines of Service" at bounding box center [295, 225] width 138 height 42
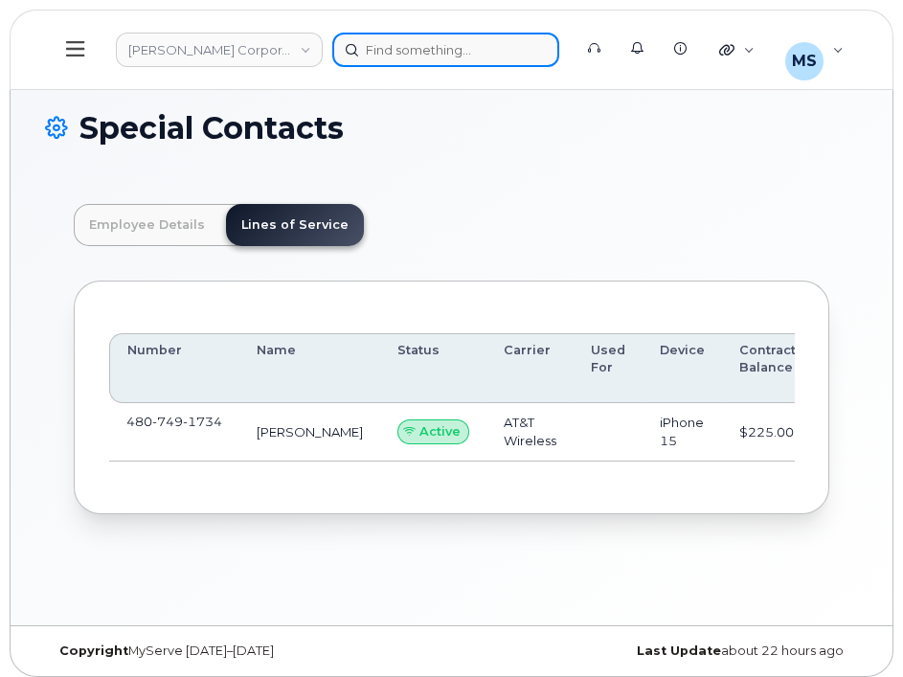
click at [467, 38] on div at bounding box center [445, 50] width 227 height 34
paste input "407000"
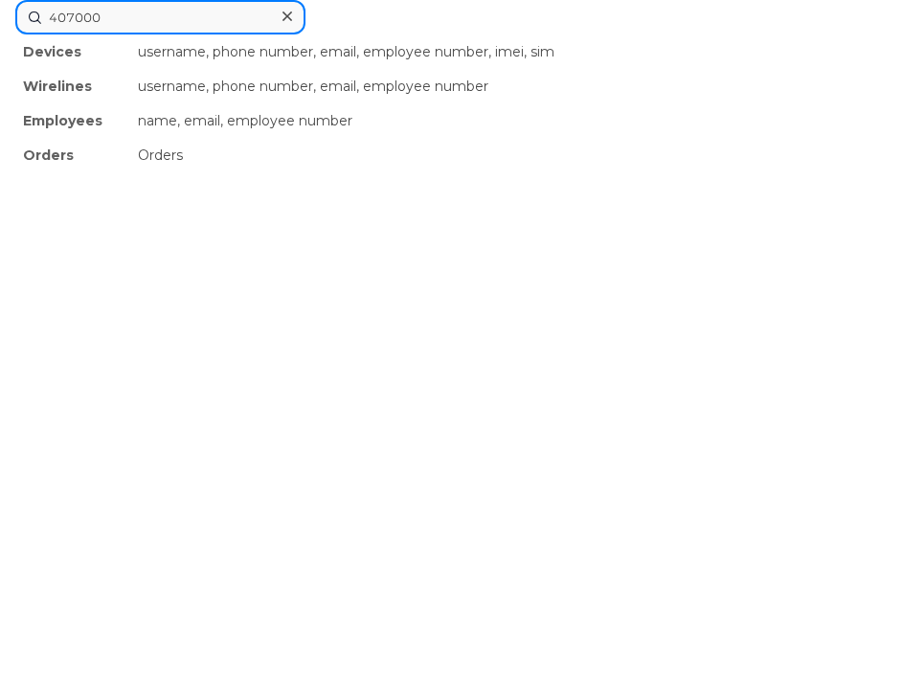
type input "407000"
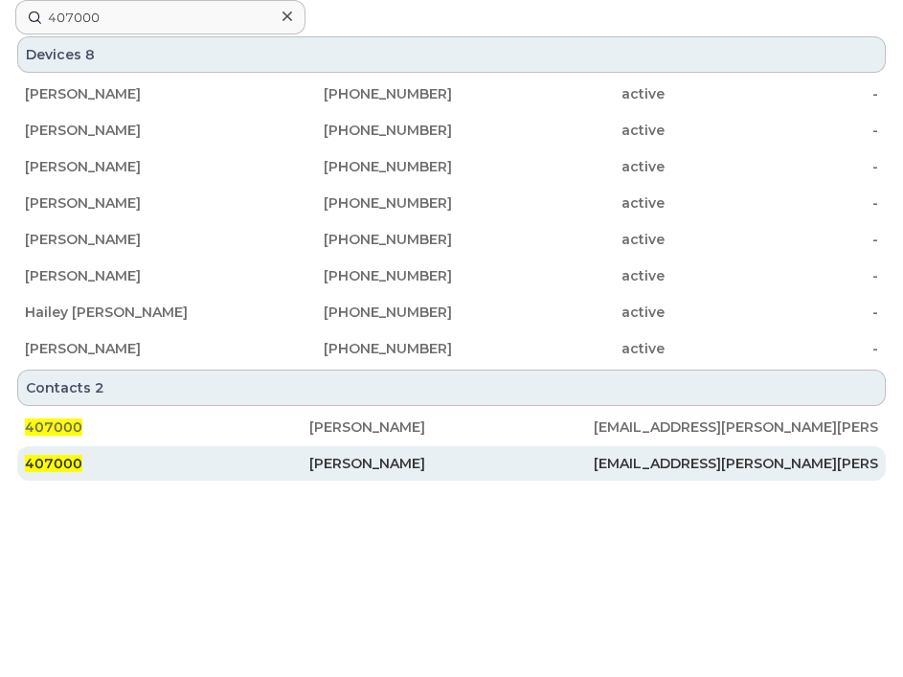
click at [356, 464] on div "Heber Draper" at bounding box center [451, 463] width 284 height 19
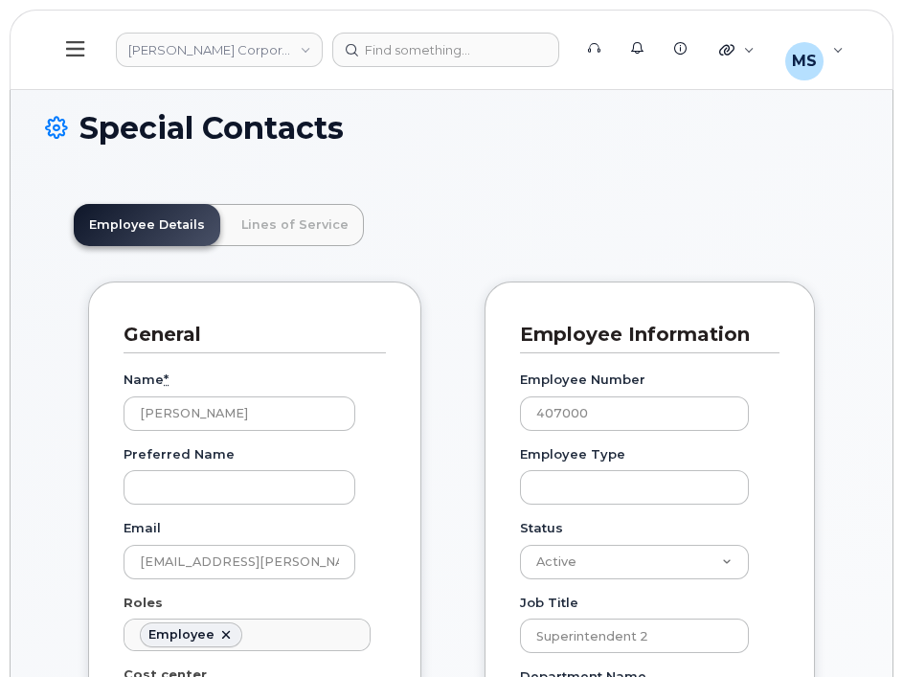
scroll to position [57, 0]
click at [311, 235] on link "Lines of Service" at bounding box center [295, 225] width 138 height 42
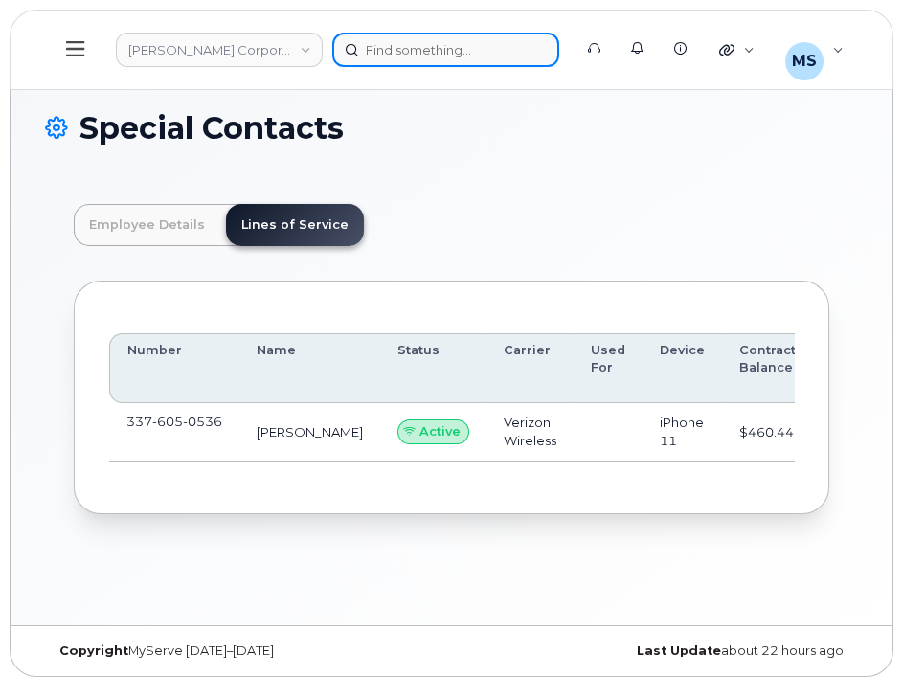
click at [483, 35] on div at bounding box center [445, 50] width 227 height 34
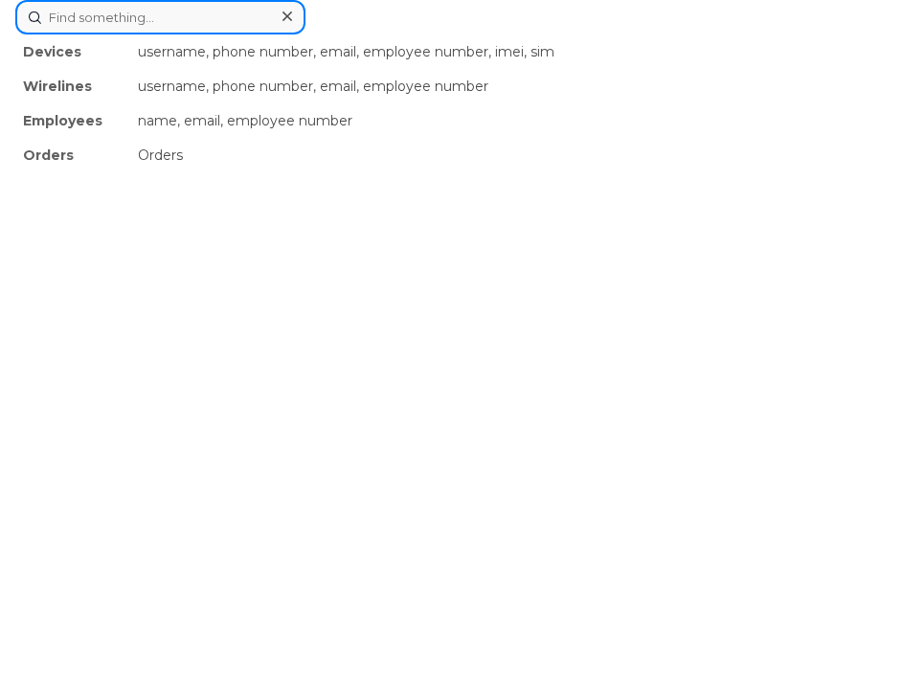
paste input "121950"
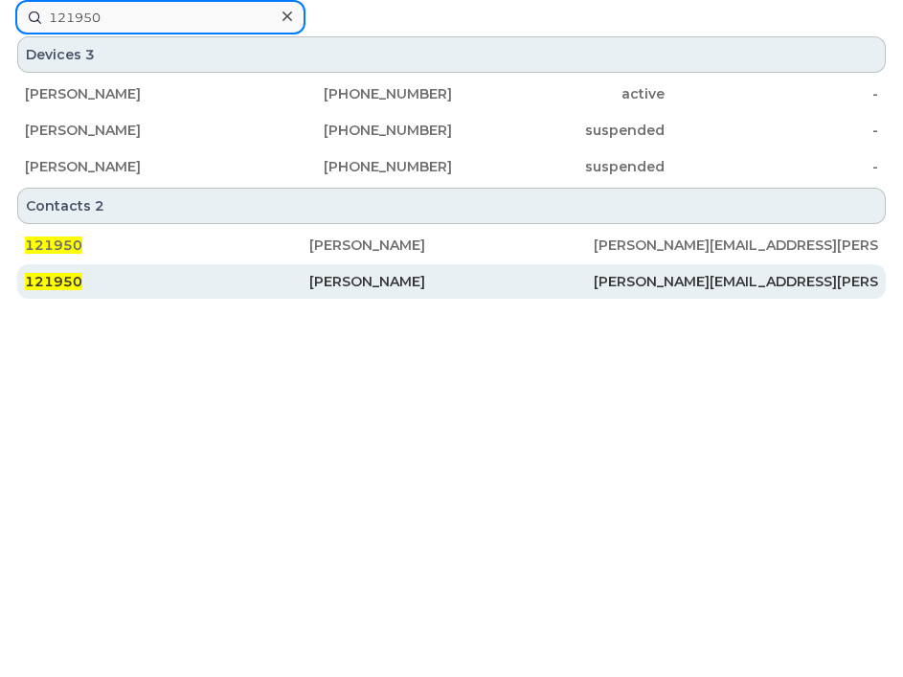
type input "121950"
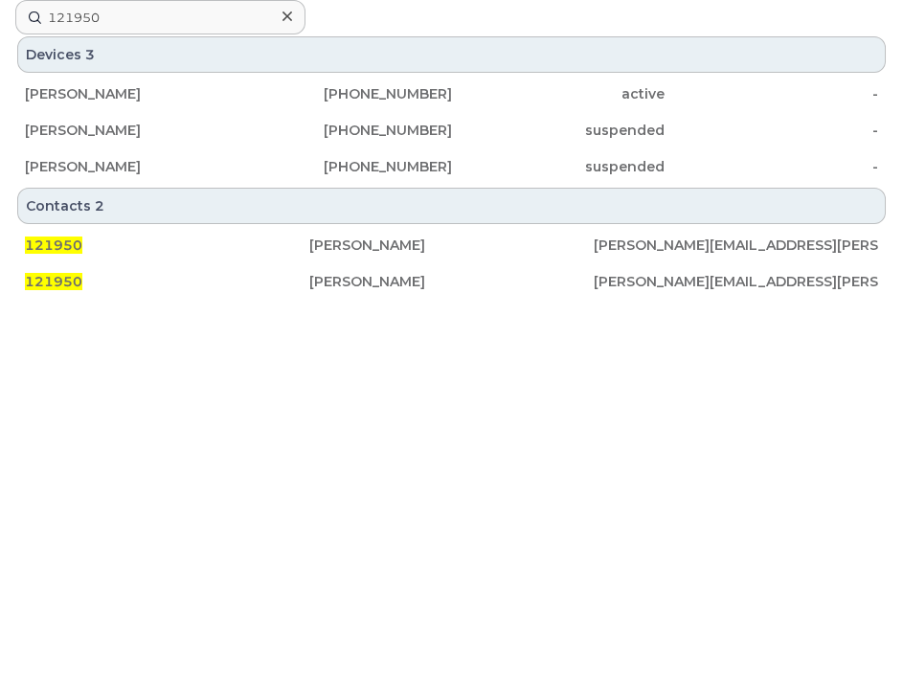
drag, startPoint x: 339, startPoint y: 275, endPoint x: 25, endPoint y: 343, distance: 321.3
click at [339, 276] on div "Justin Weese" at bounding box center [451, 281] width 284 height 19
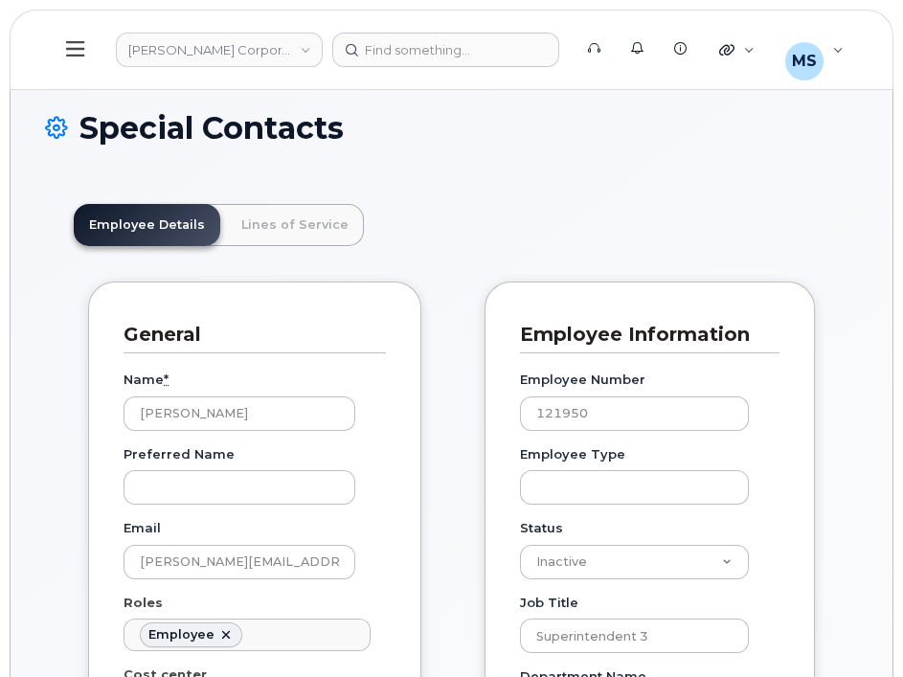
scroll to position [57, 0]
click at [305, 231] on link "Lines of Service" at bounding box center [295, 225] width 138 height 42
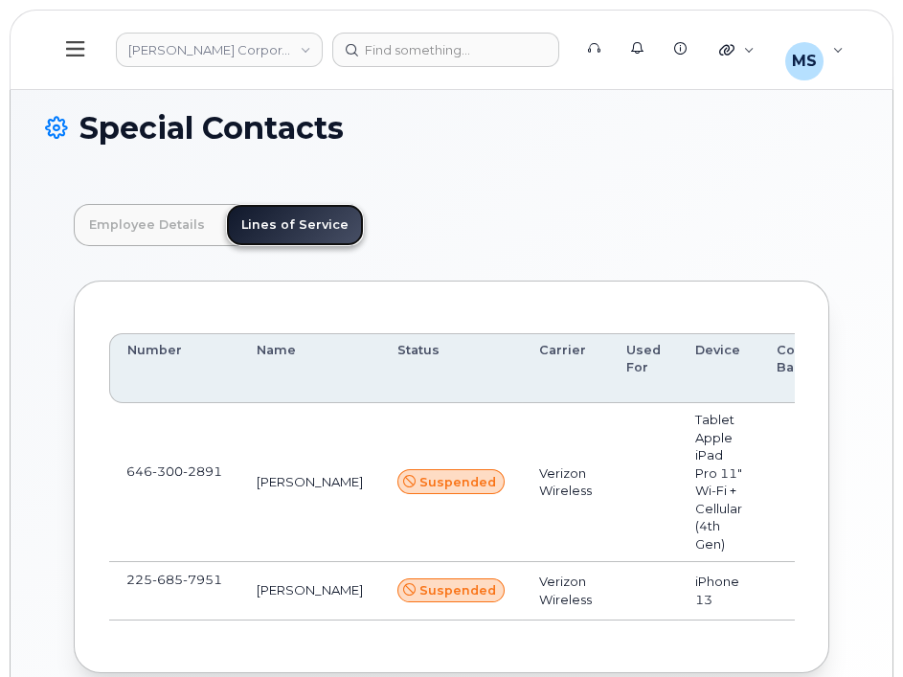
scroll to position [106, 0]
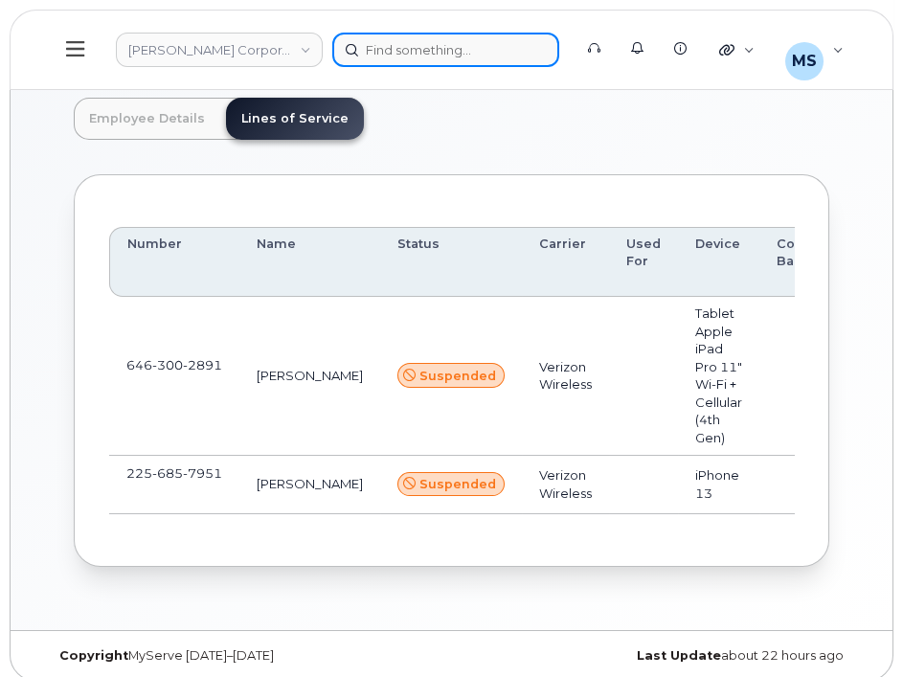
click at [406, 48] on div at bounding box center [445, 50] width 227 height 34
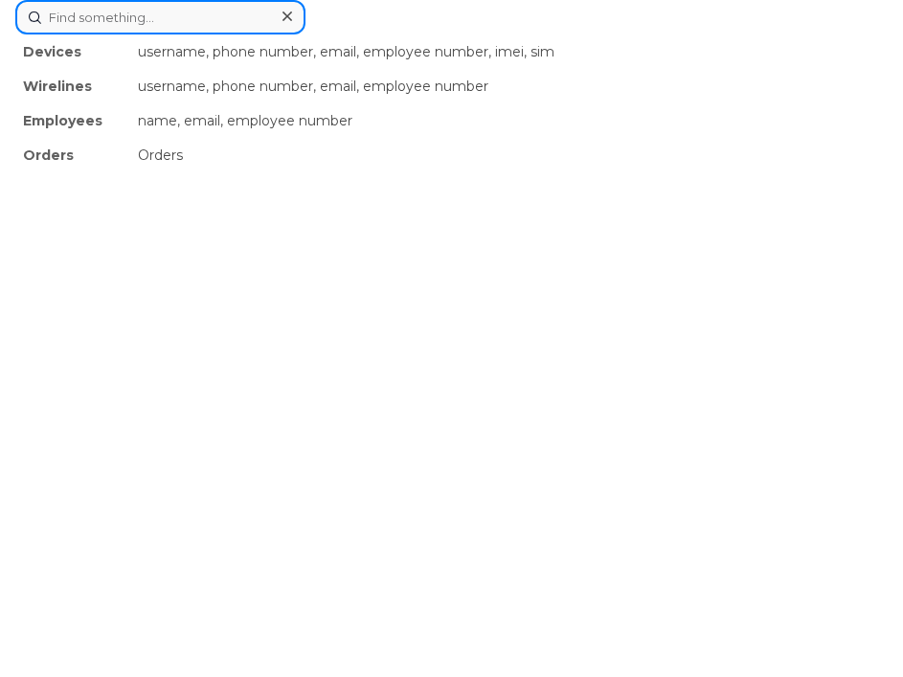
paste input "518759"
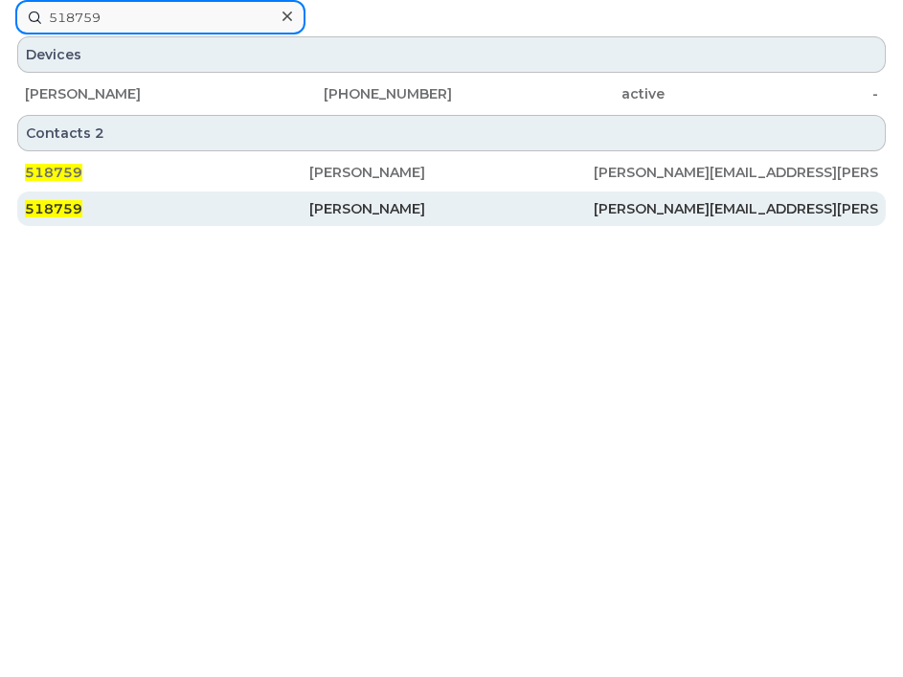
type input "518759"
click at [351, 209] on div "Raymond Griffin" at bounding box center [451, 208] width 284 height 19
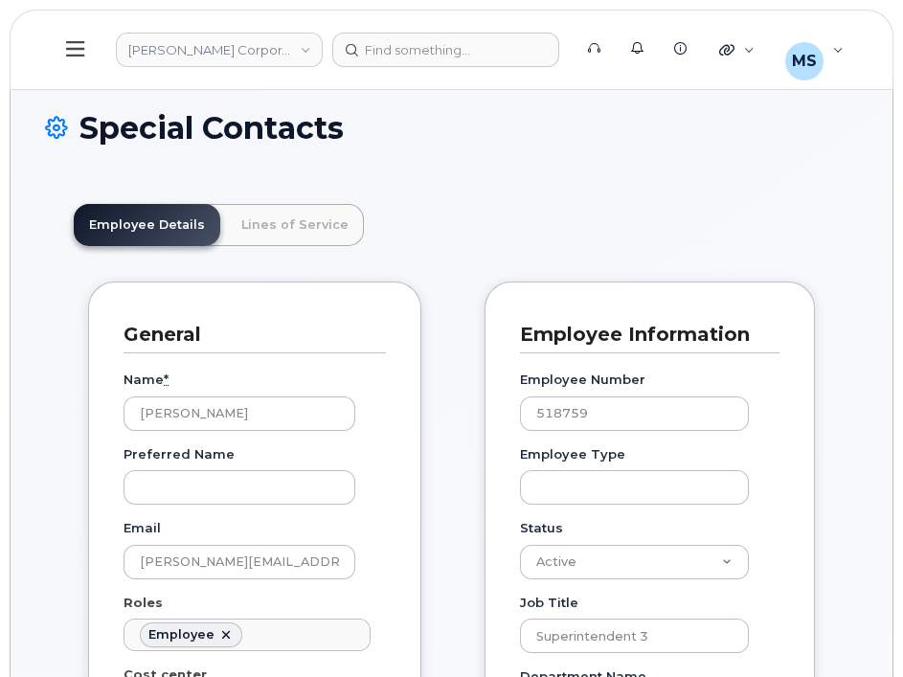
scroll to position [57, 0]
click at [295, 224] on link "Lines of Service" at bounding box center [295, 225] width 138 height 42
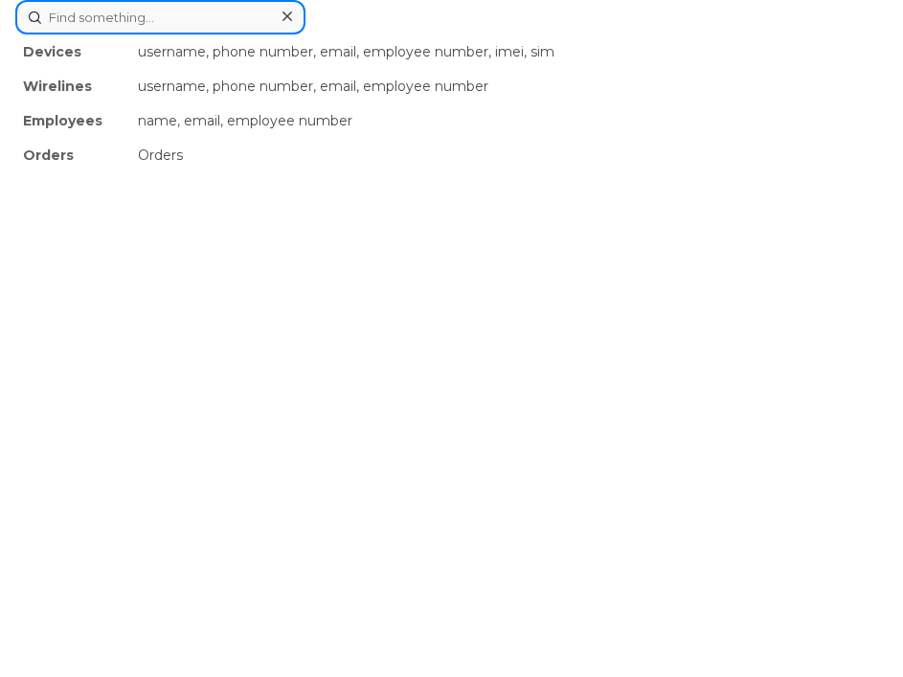
click at [398, 34] on div "Devices username, phone number, email, employee number, imei, sim Wirelines use…" at bounding box center [451, 17] width 872 height 34
paste input "505172"
type input "505172"
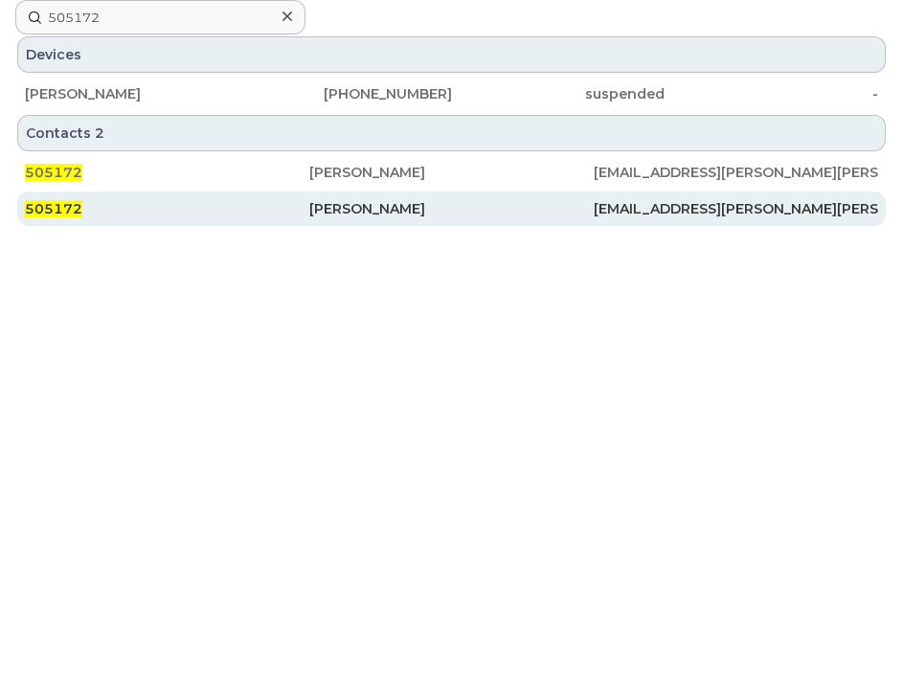
click at [388, 212] on div "[PERSON_NAME]" at bounding box center [451, 208] width 284 height 19
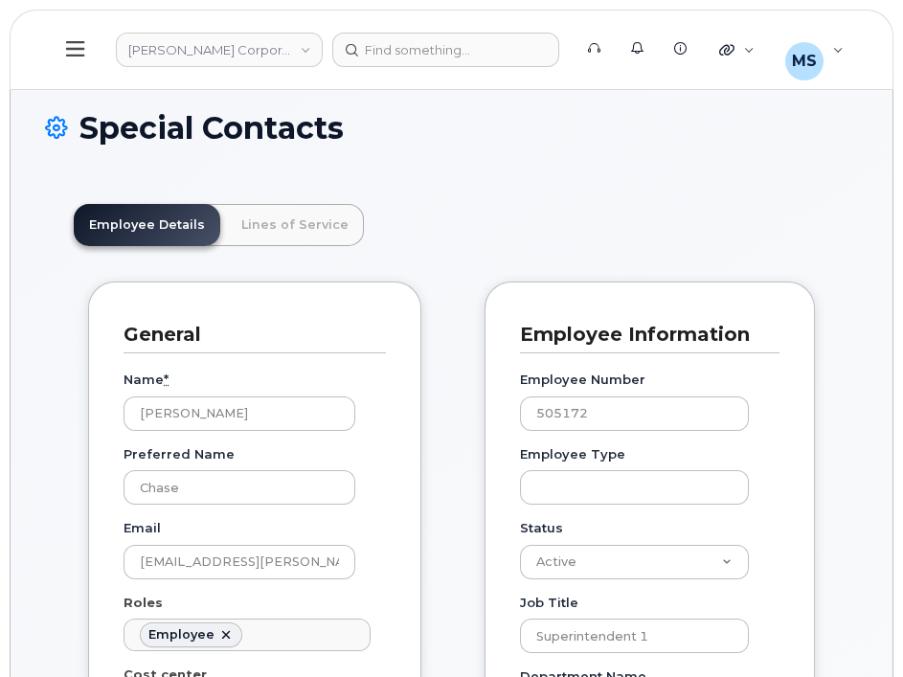
scroll to position [57, 0]
click at [287, 231] on link "Lines of Service" at bounding box center [295, 225] width 138 height 42
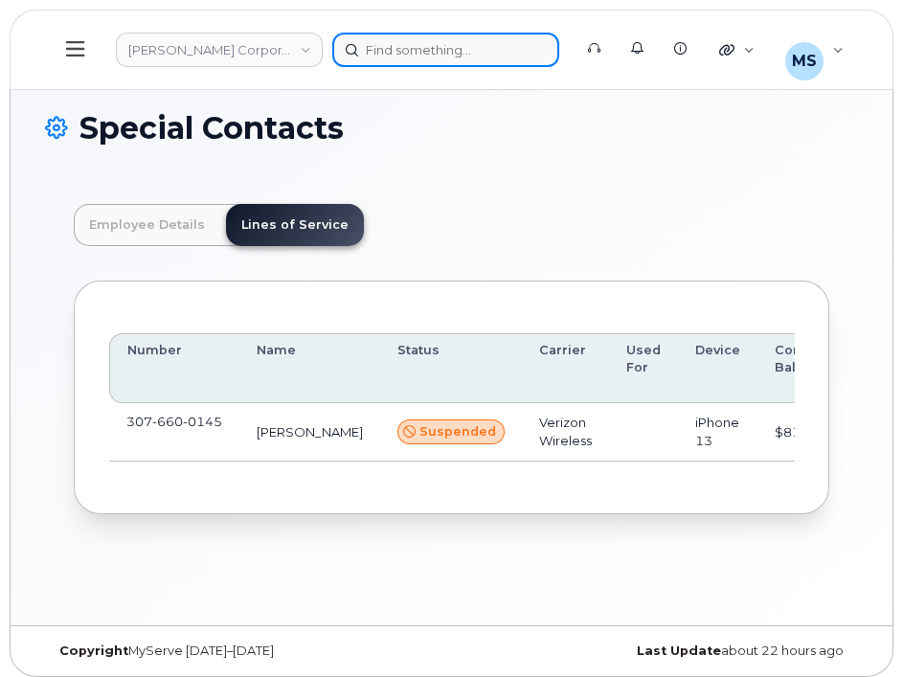
click at [454, 50] on div at bounding box center [445, 50] width 227 height 34
paste input "499774"
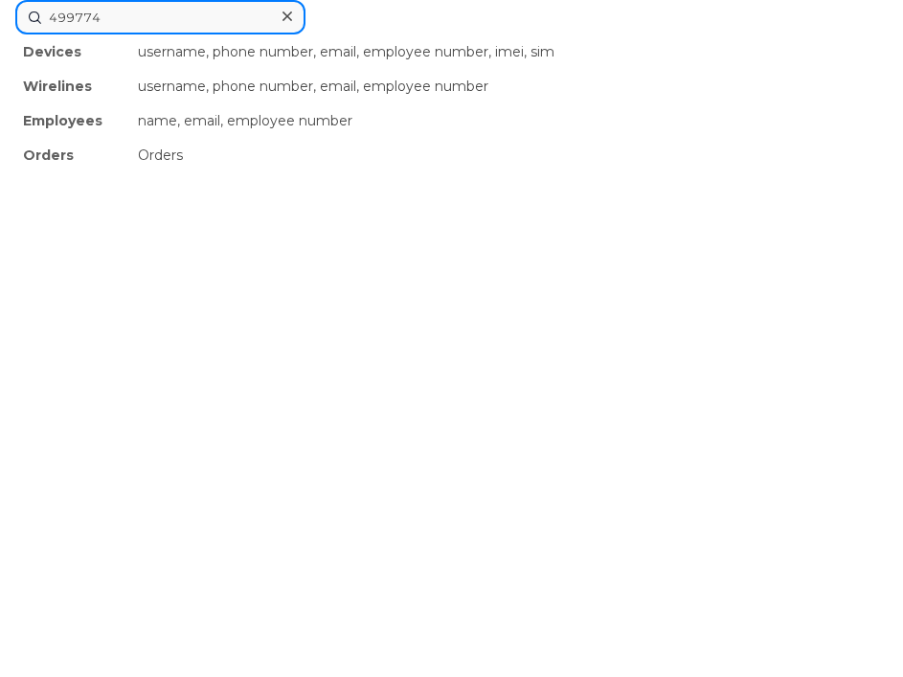
type input "499774"
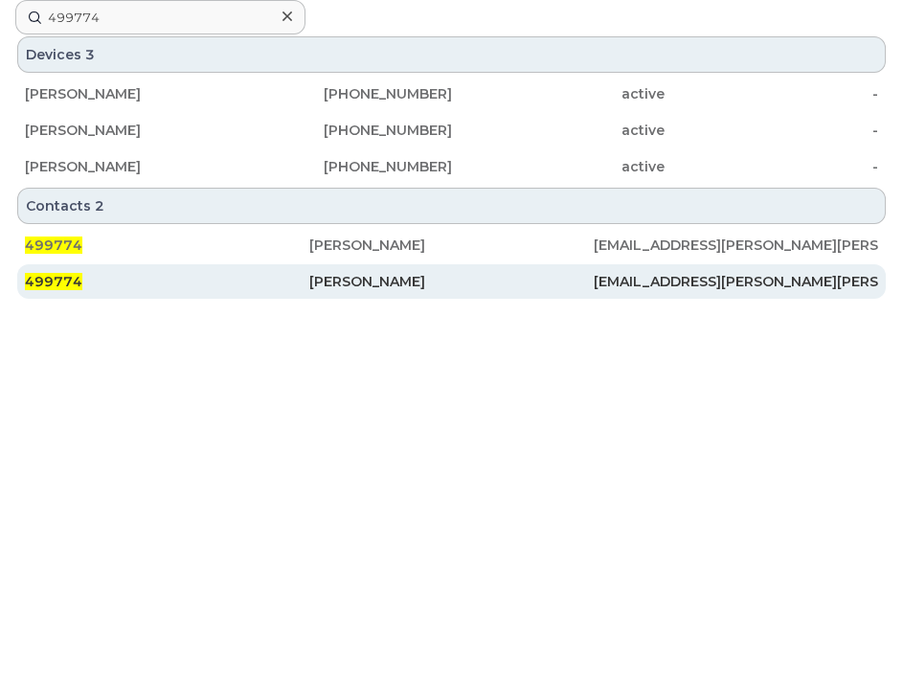
click at [354, 276] on div "[PERSON_NAME]" at bounding box center [451, 281] width 284 height 19
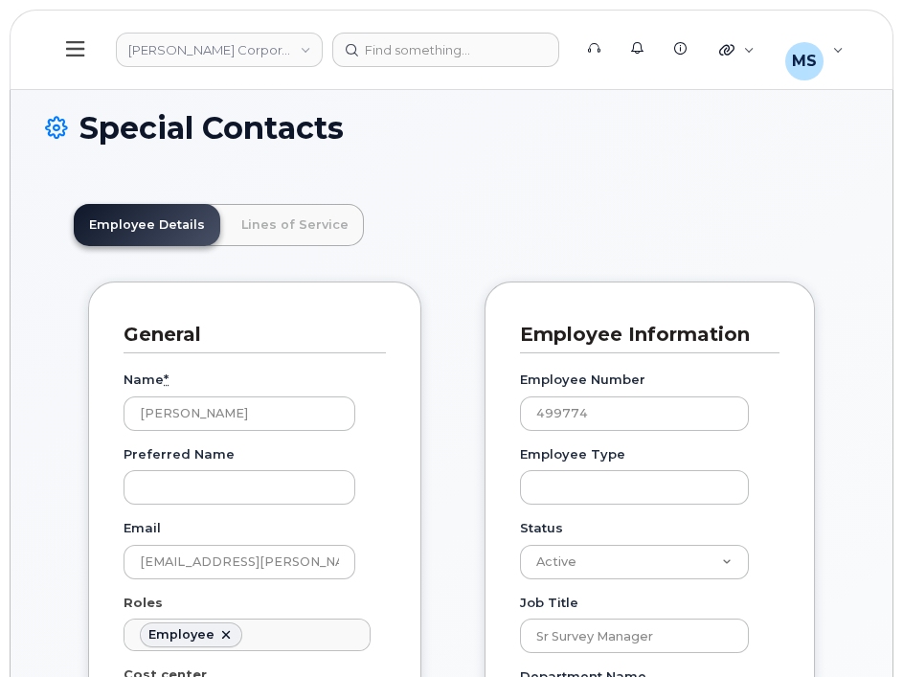
scroll to position [57, 0]
click at [276, 217] on link "Lines of Service" at bounding box center [295, 225] width 138 height 42
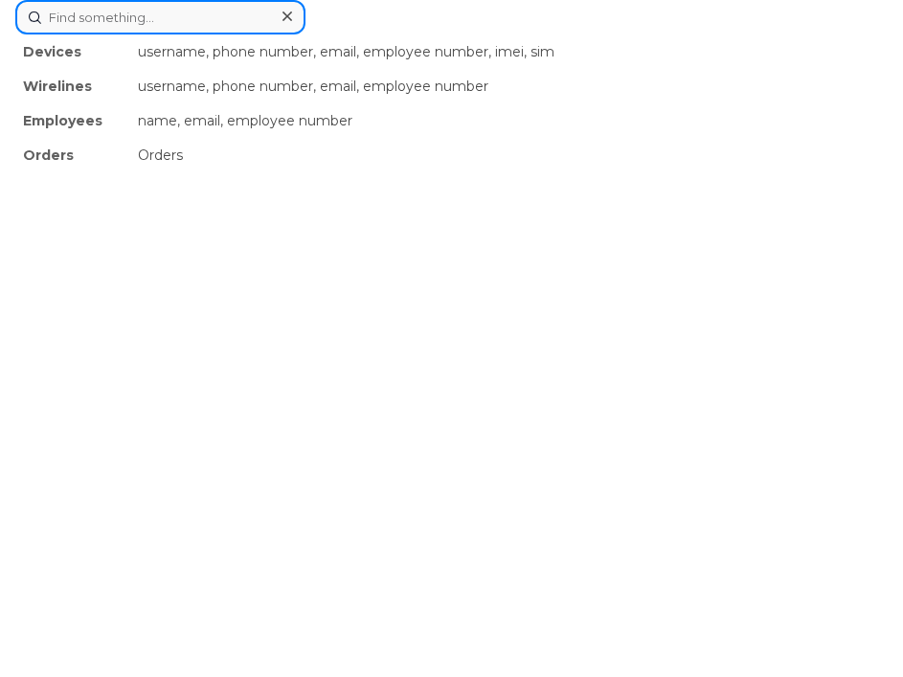
click at [408, 34] on div "Devices username, phone number, email, employee number, imei, sim Wirelines use…" at bounding box center [451, 17] width 872 height 34
paste input "919153"
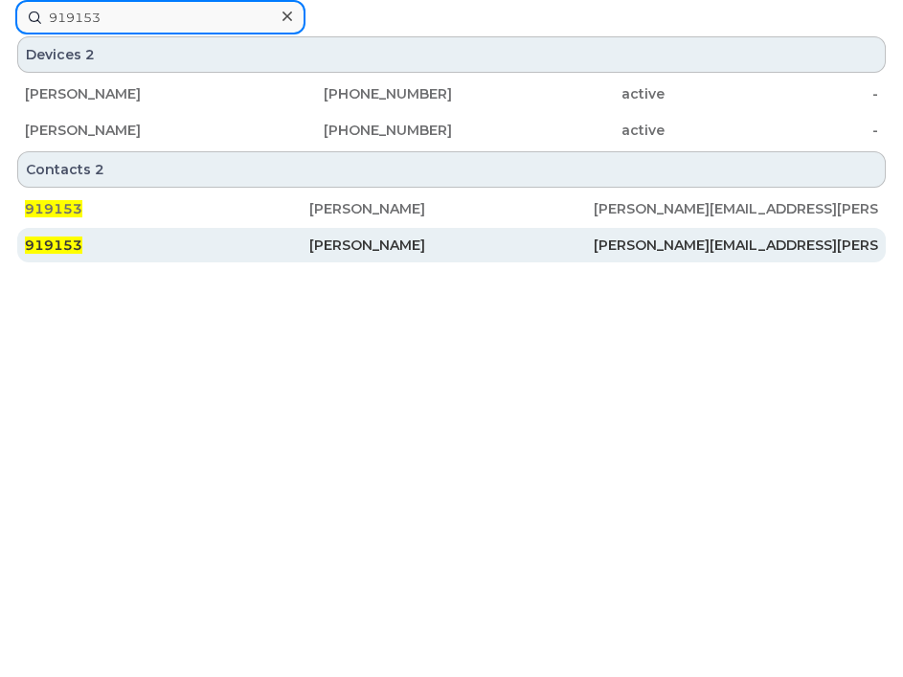
type input "919153"
click at [337, 236] on div "[PERSON_NAME]" at bounding box center [451, 245] width 284 height 19
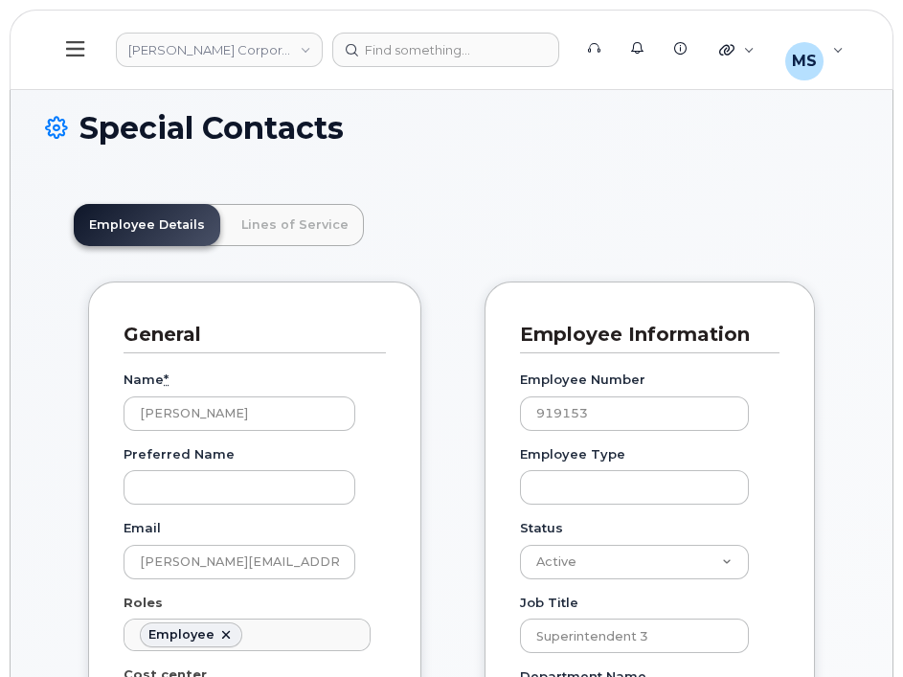
scroll to position [57, 0]
click at [336, 233] on link "Lines of Service" at bounding box center [295, 225] width 138 height 42
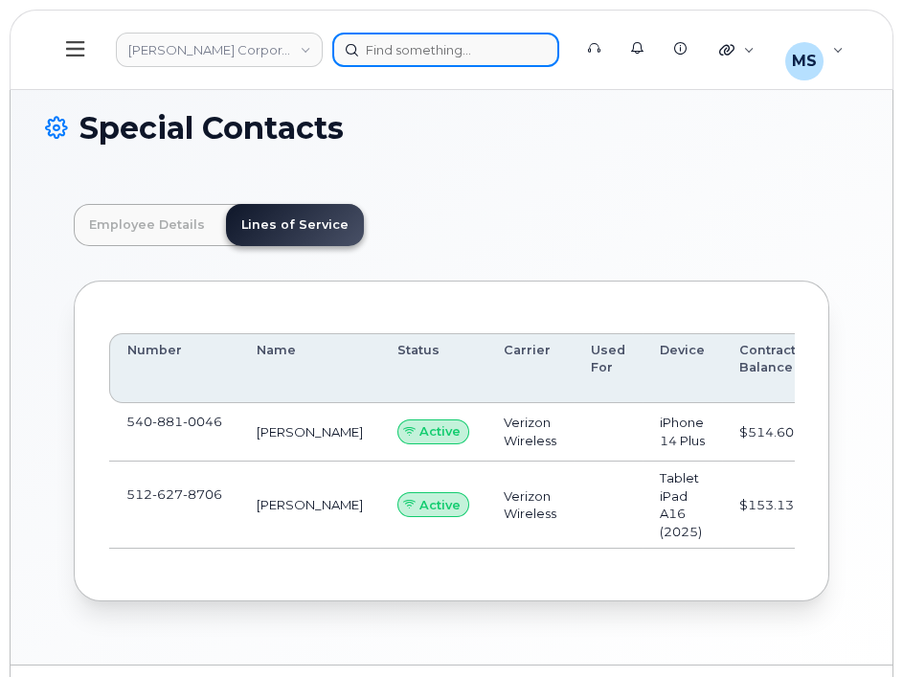
click at [436, 48] on div at bounding box center [445, 50] width 227 height 34
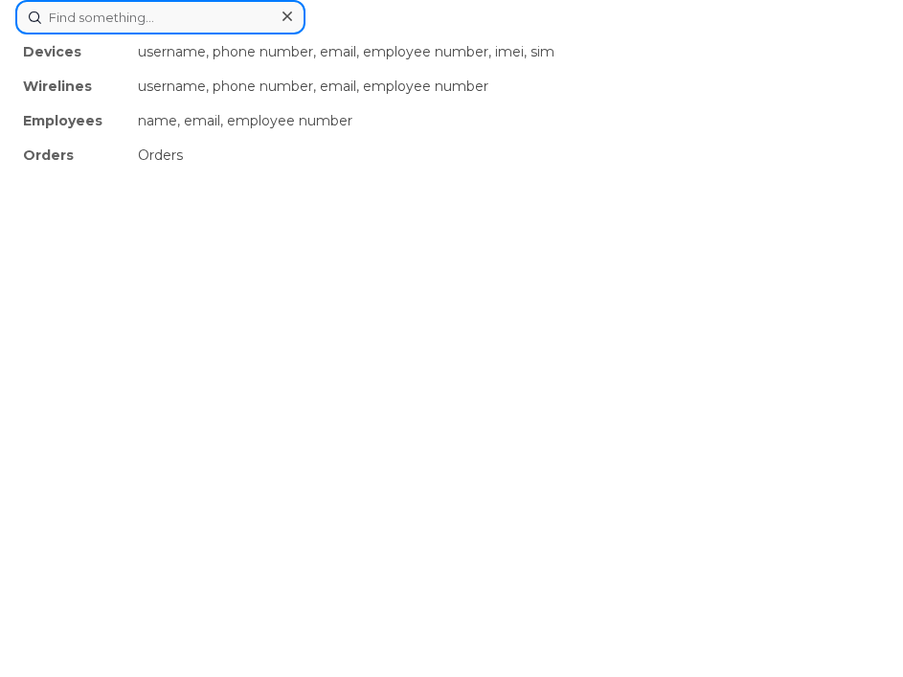
paste input "902638"
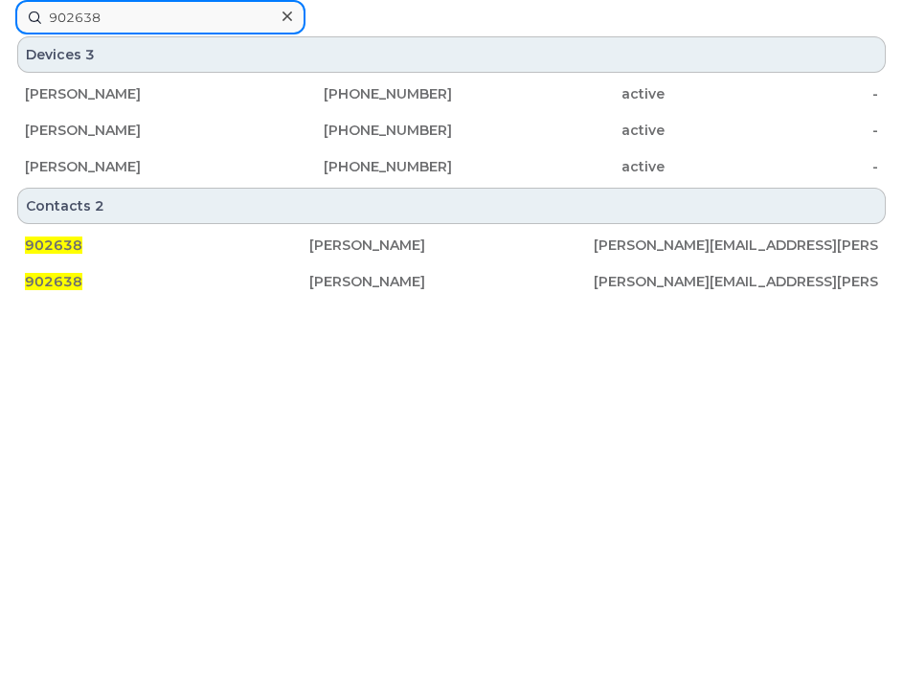
type input "902638"
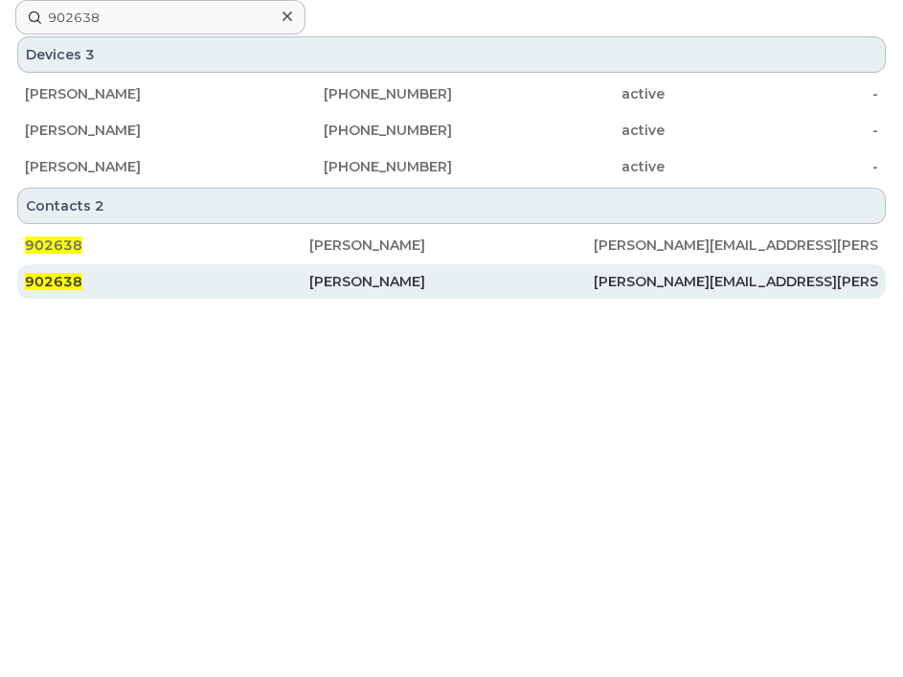
click at [339, 282] on div "Jessica Pitzen" at bounding box center [451, 281] width 284 height 19
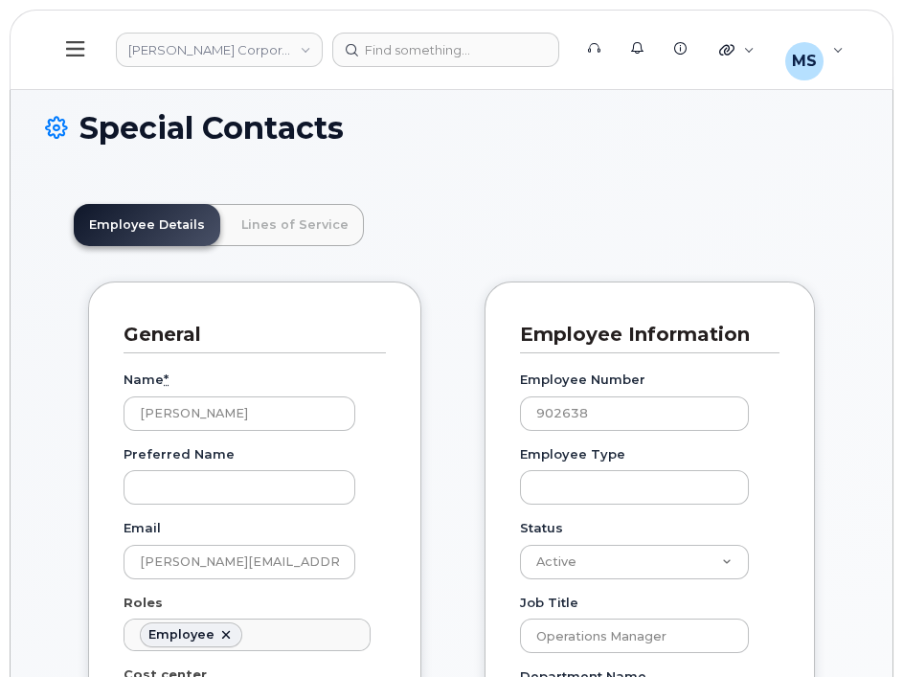
scroll to position [57, 0]
click at [254, 219] on link "Lines of Service" at bounding box center [295, 225] width 138 height 42
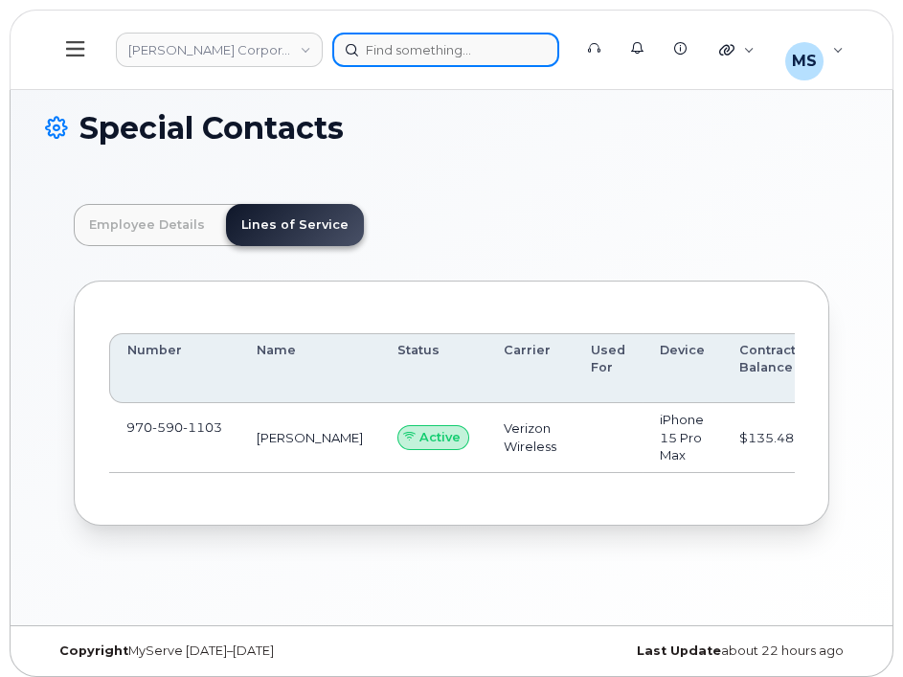
click at [463, 53] on div at bounding box center [445, 50] width 227 height 34
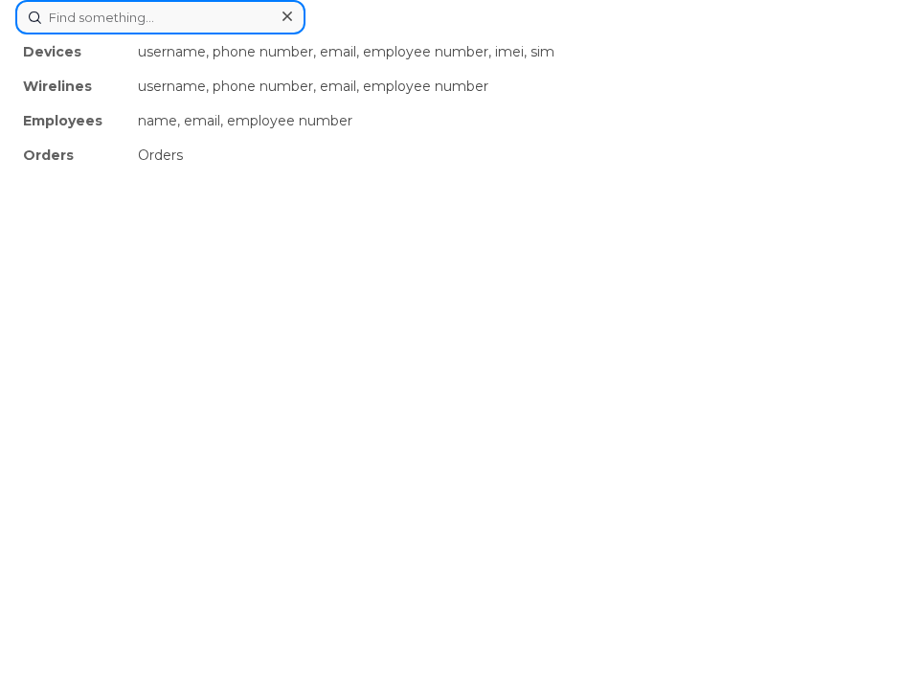
paste input "353443"
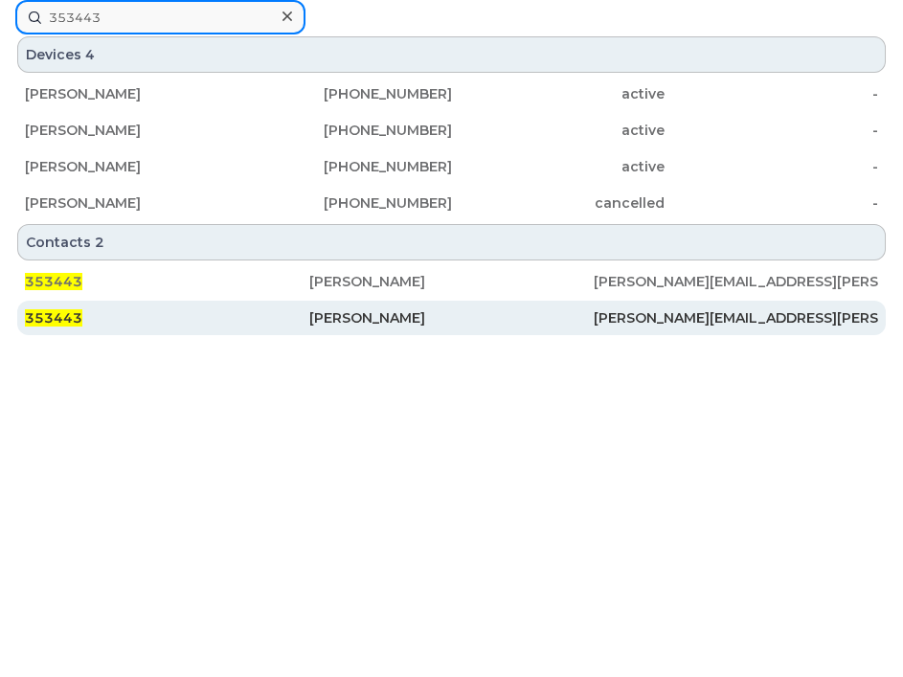
type input "353443"
click at [354, 333] on div "Ulises Gutierrez" at bounding box center [451, 318] width 284 height 34
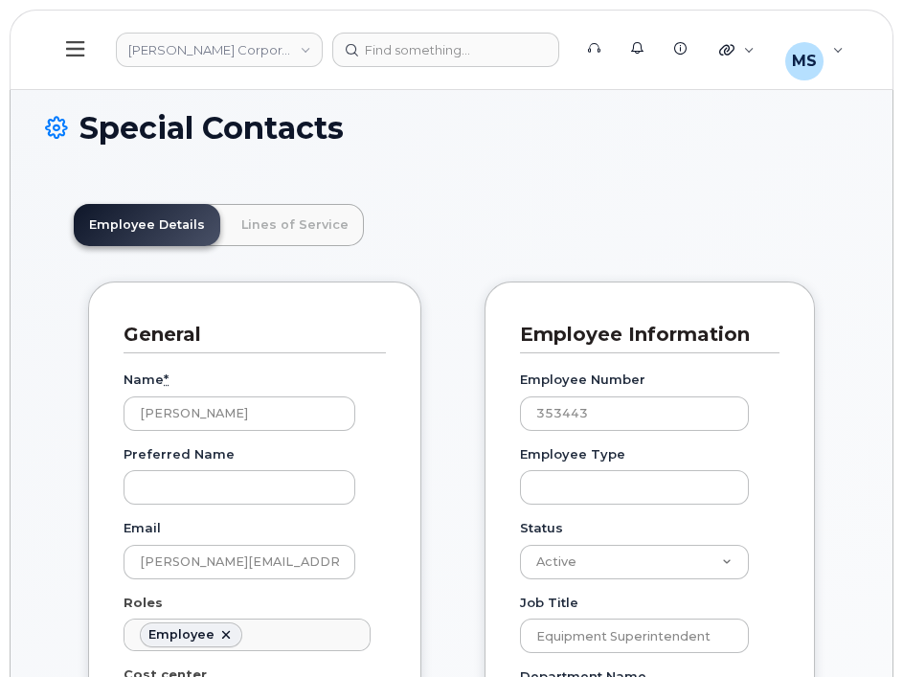
scroll to position [57, 0]
click at [272, 214] on link "Lines of Service" at bounding box center [295, 225] width 138 height 42
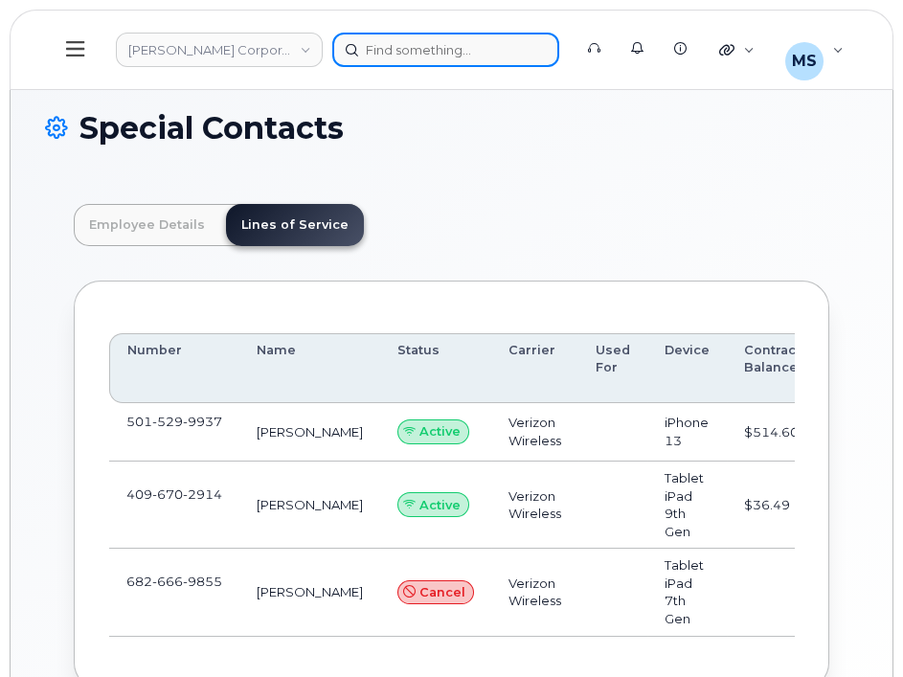
click at [467, 51] on div at bounding box center [445, 50] width 227 height 34
paste input "522389"
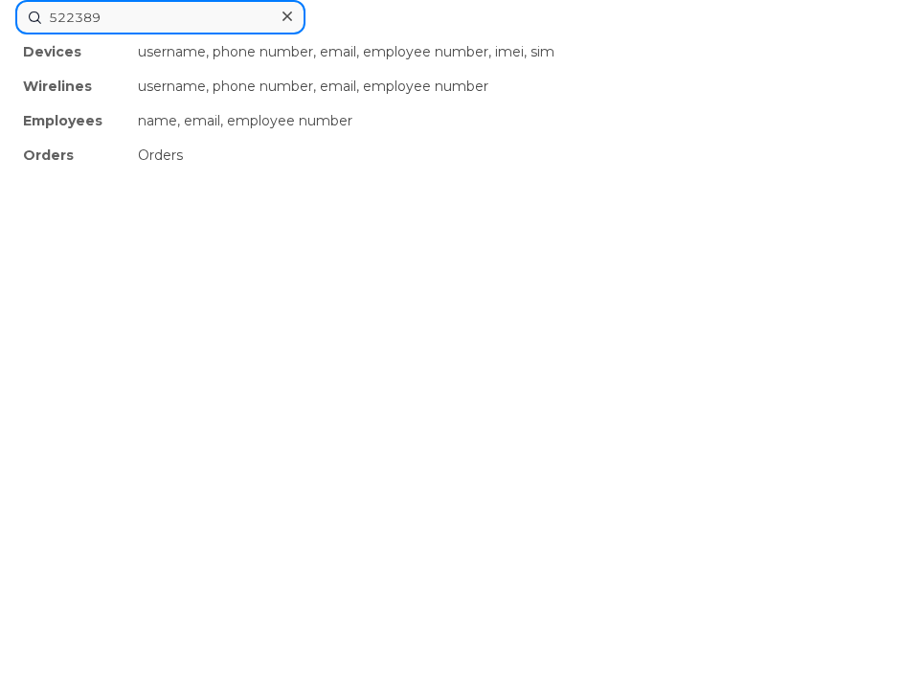
type input "522389"
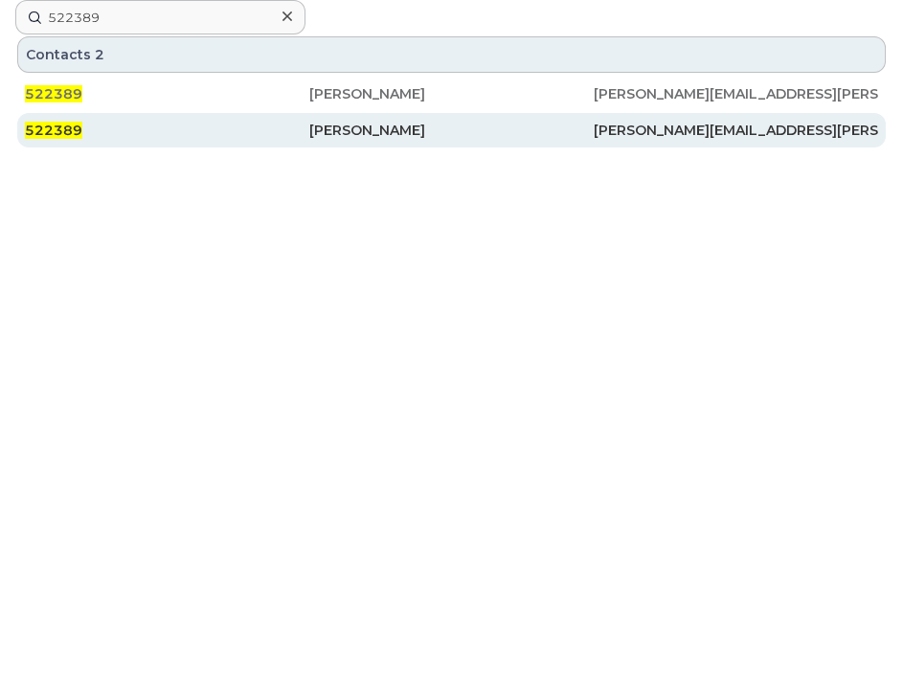
click at [413, 121] on div "Johnathon Vaughan" at bounding box center [451, 130] width 284 height 19
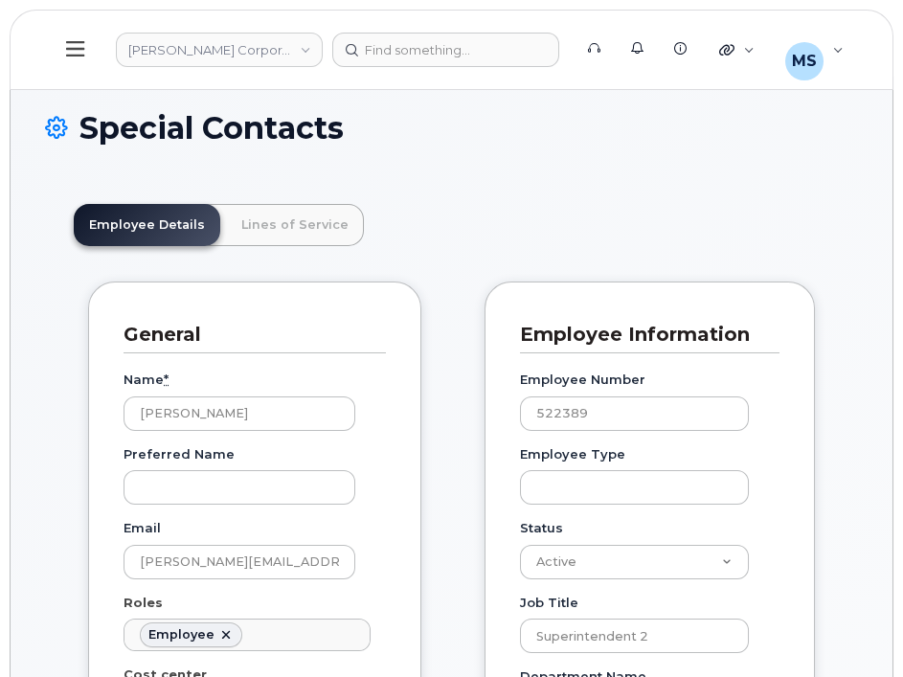
scroll to position [57, 0]
click at [262, 213] on link "Lines of Service" at bounding box center [295, 225] width 138 height 42
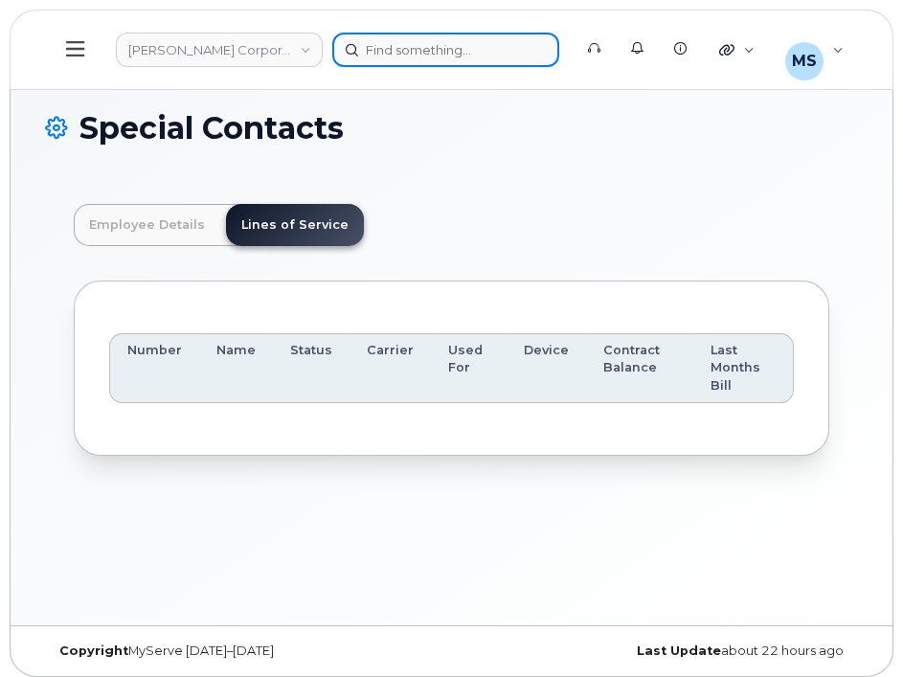
click at [438, 54] on div at bounding box center [445, 50] width 227 height 34
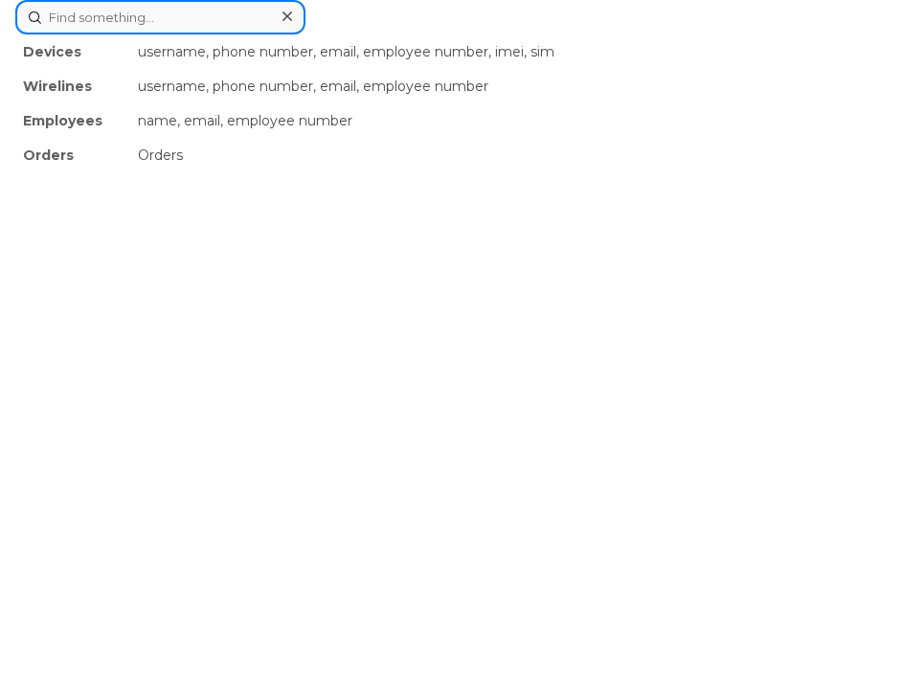
paste input "308635"
type input "308635"
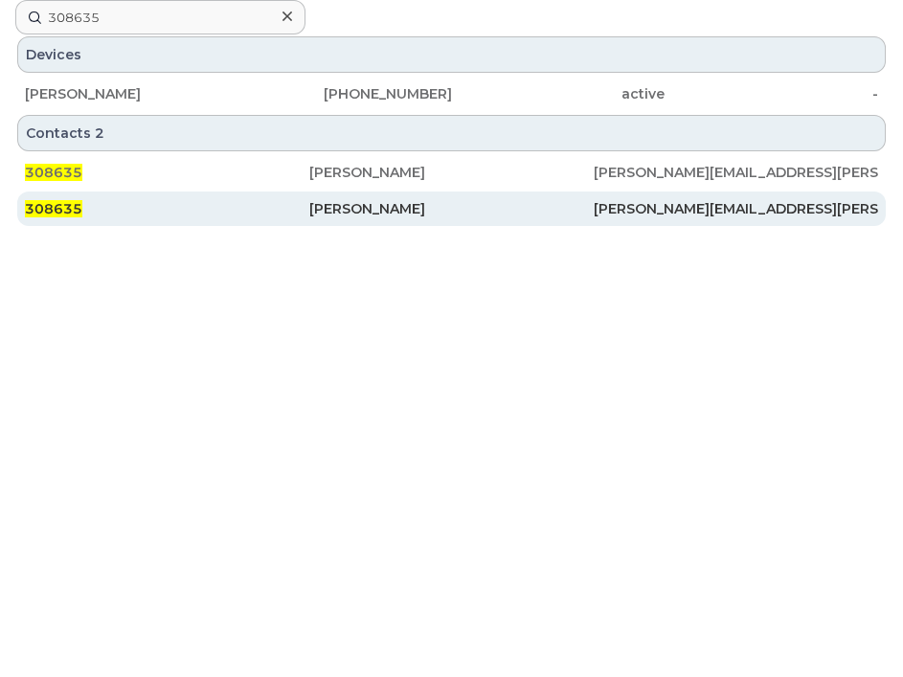
click at [311, 199] on div "Justin Miller" at bounding box center [451, 208] width 284 height 19
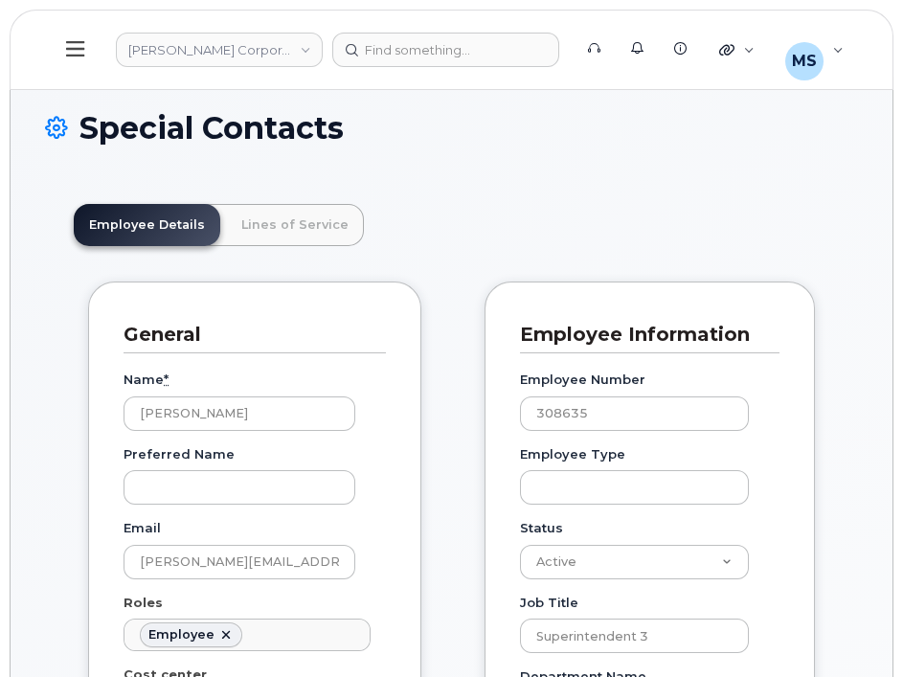
scroll to position [57, 0]
drag, startPoint x: 279, startPoint y: 215, endPoint x: 255, endPoint y: 225, distance: 25.8
click at [279, 215] on link "Lines of Service" at bounding box center [295, 225] width 138 height 42
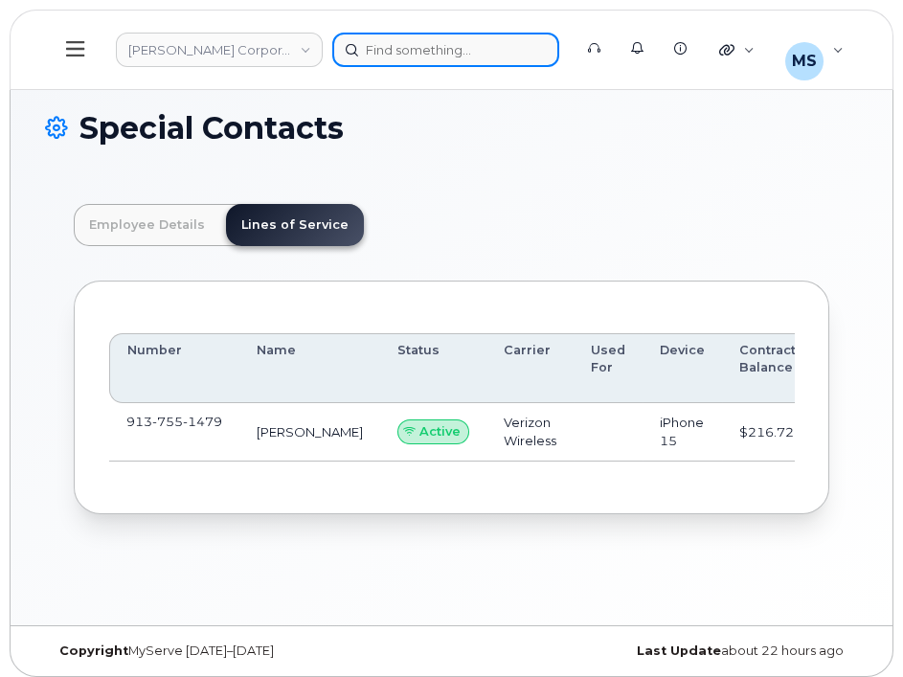
click at [417, 45] on div at bounding box center [445, 50] width 227 height 34
paste input "340133"
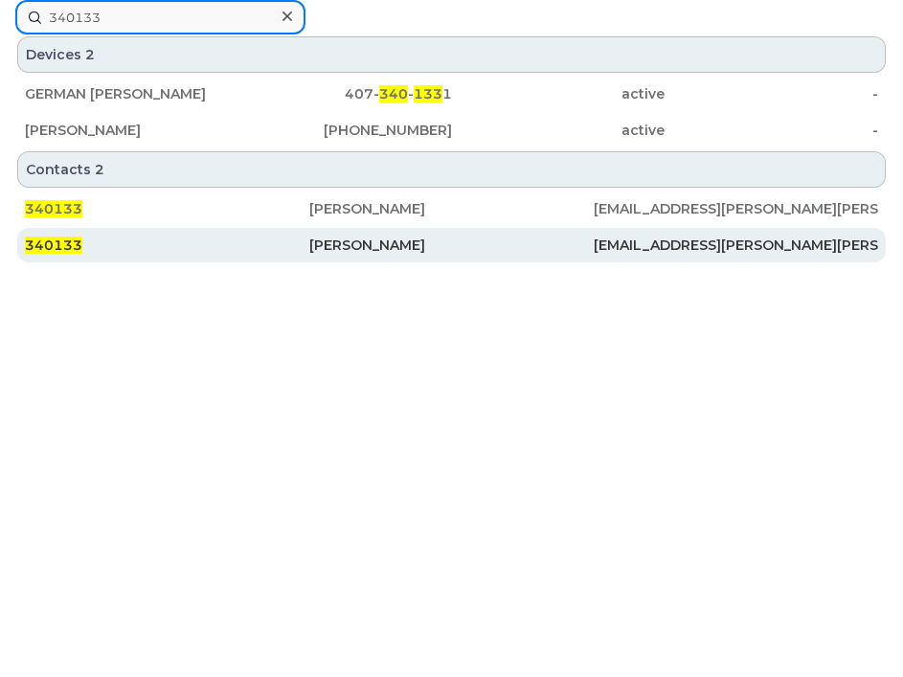
type input "340133"
click at [335, 250] on div "[PERSON_NAME]" at bounding box center [451, 245] width 284 height 19
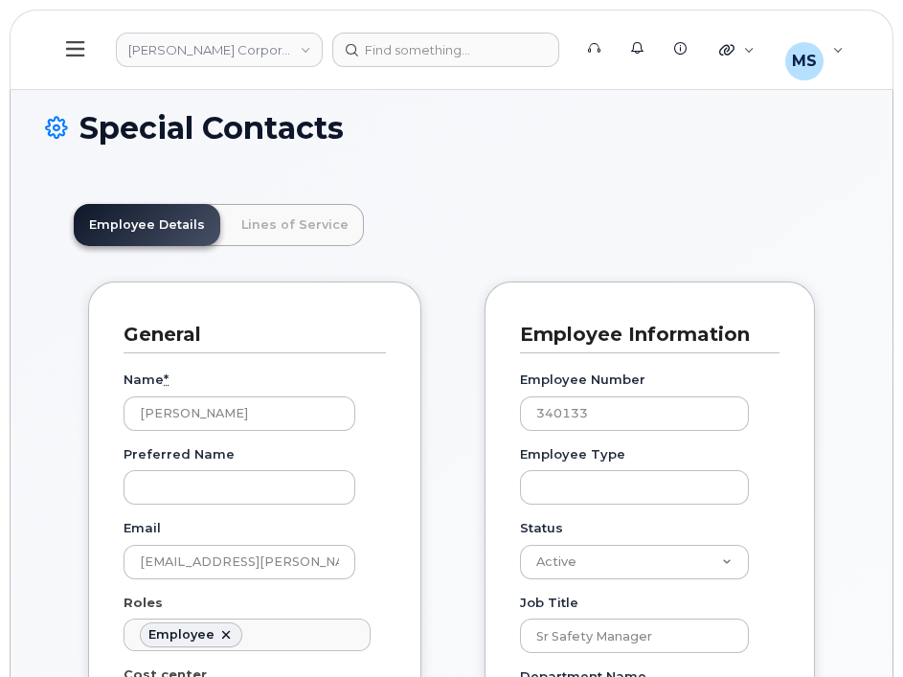
scroll to position [57, 0]
click at [336, 235] on link "Lines of Service" at bounding box center [295, 225] width 138 height 42
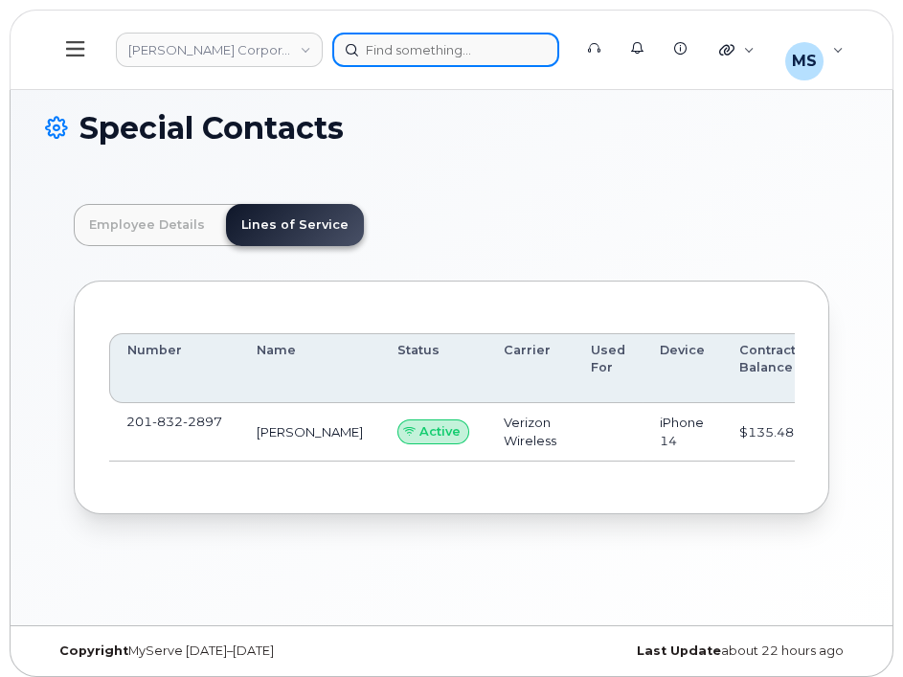
click at [438, 51] on div at bounding box center [445, 50] width 227 height 34
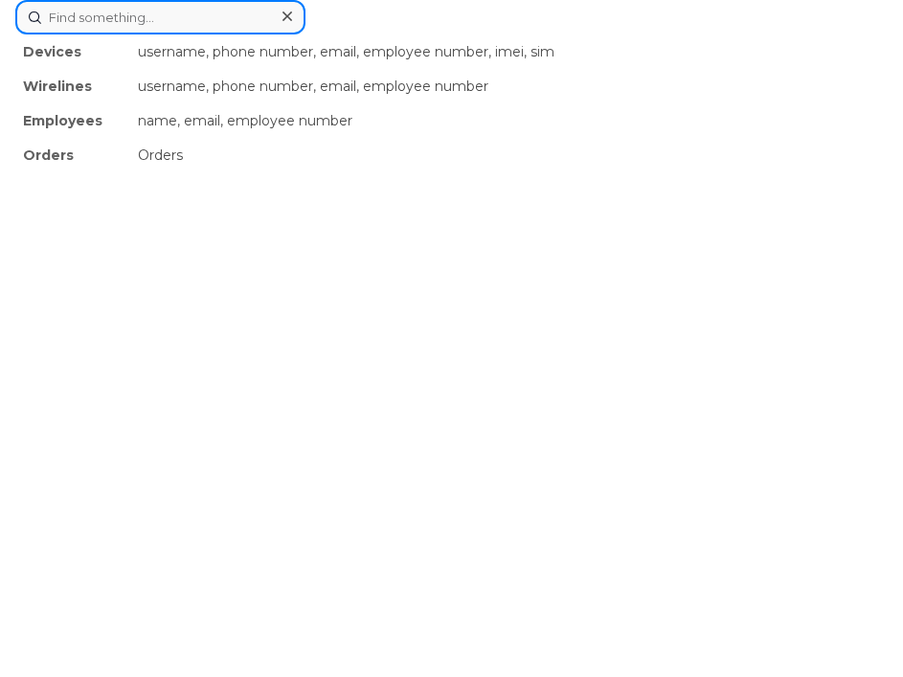
paste input "569850"
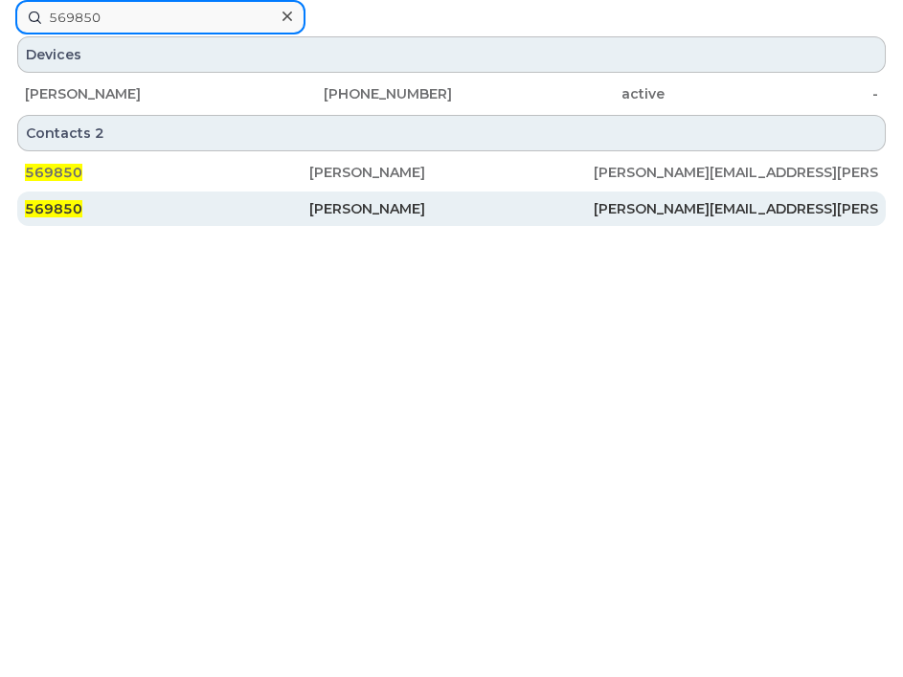
type input "569850"
click at [395, 216] on div "Daniel Mcknight" at bounding box center [451, 208] width 284 height 19
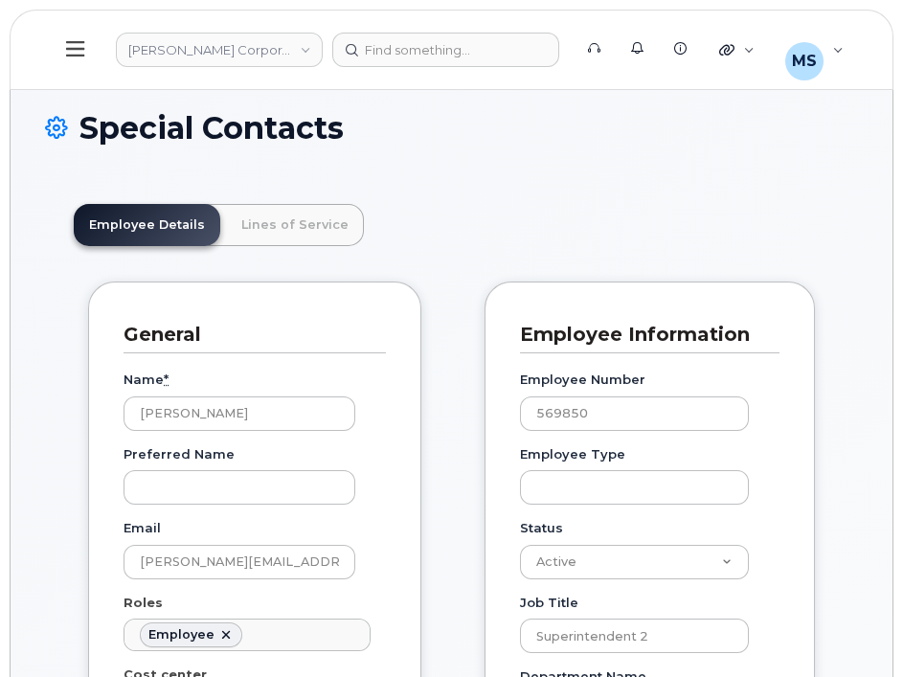
scroll to position [57, 0]
click at [280, 224] on link "Lines of Service" at bounding box center [295, 225] width 138 height 42
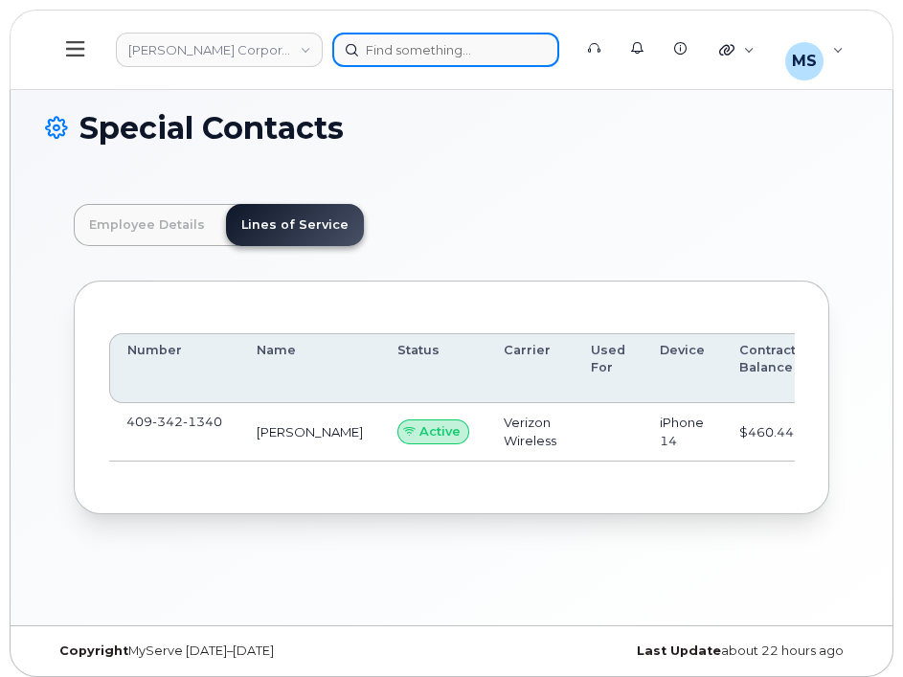
click at [483, 56] on div at bounding box center [445, 50] width 227 height 34
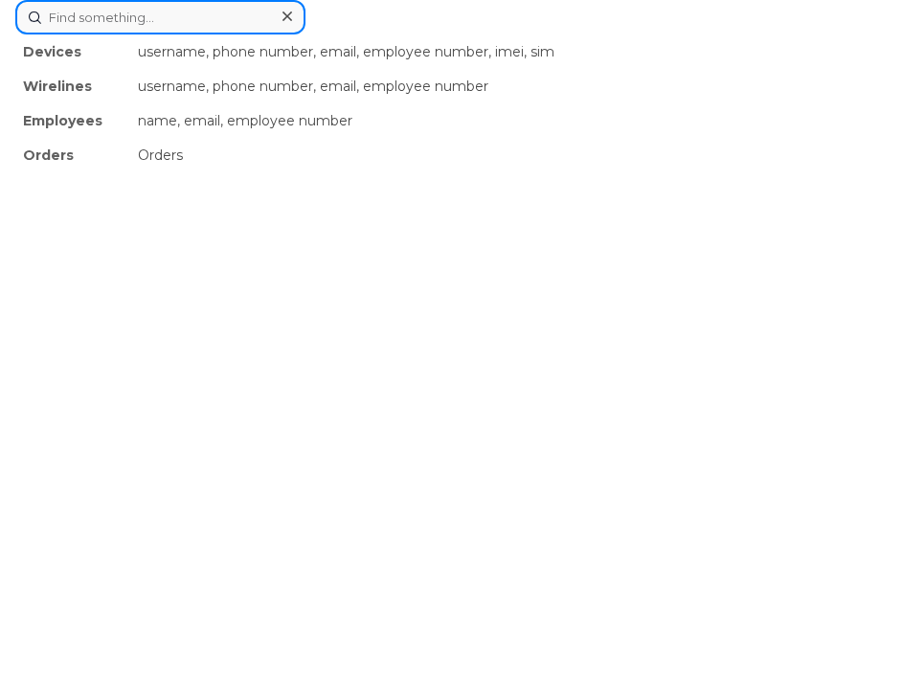
paste input "324487"
type input "324487"
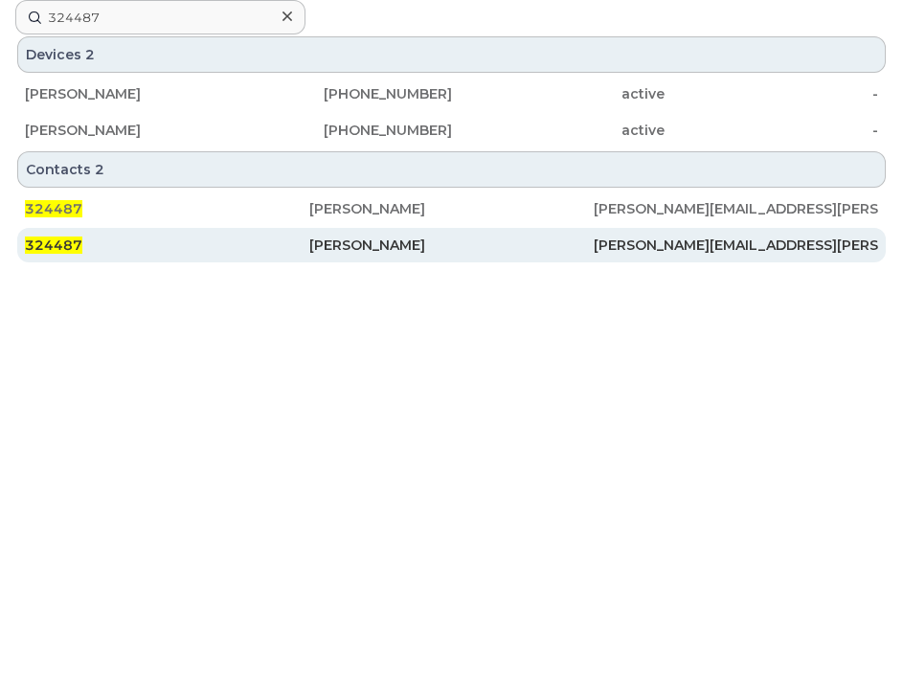
click at [383, 244] on div "Andrew Cardamone" at bounding box center [451, 245] width 284 height 19
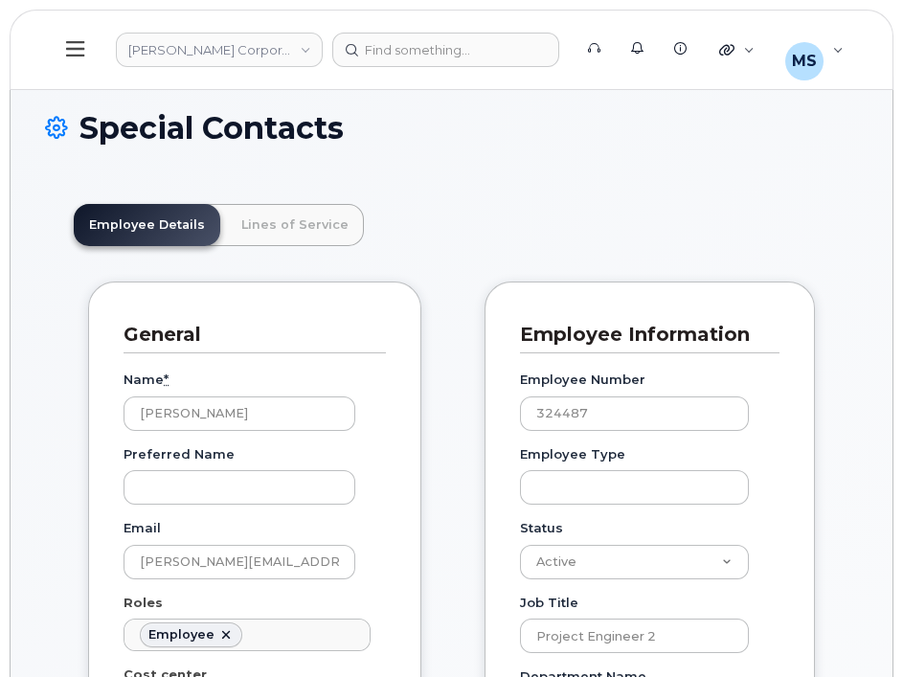
scroll to position [57, 0]
click at [313, 219] on link "Lines of Service" at bounding box center [295, 225] width 138 height 42
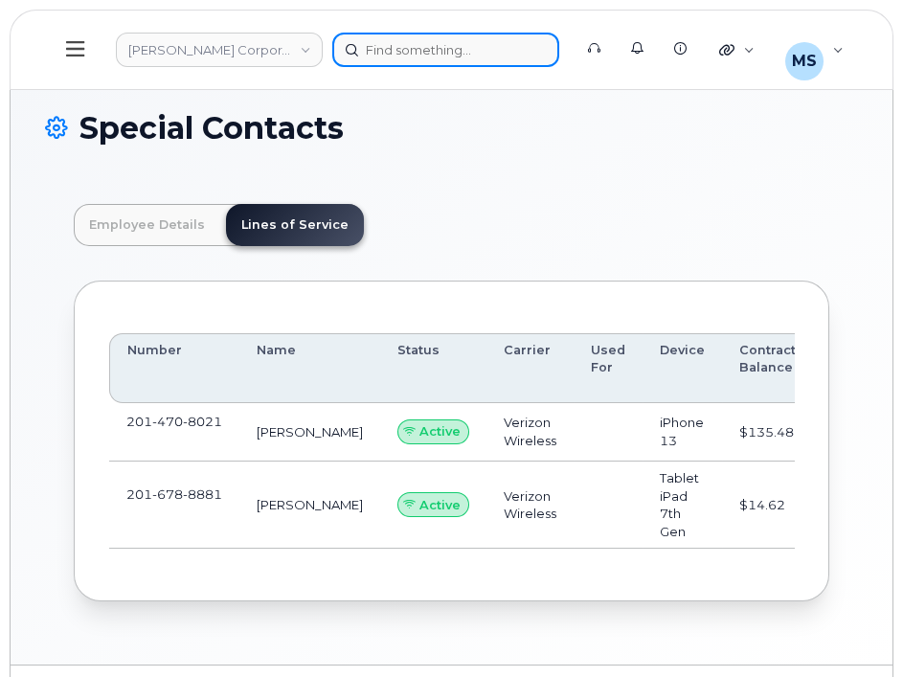
click at [419, 47] on div at bounding box center [445, 50] width 227 height 34
paste input "486664"
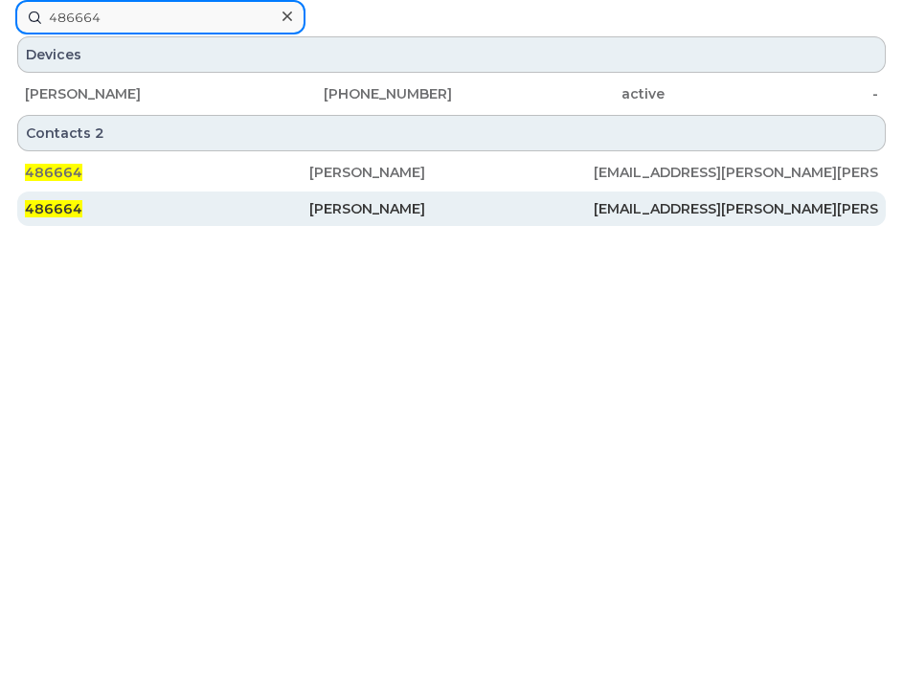
type input "486664"
click at [371, 202] on div "[PERSON_NAME]" at bounding box center [451, 208] width 284 height 19
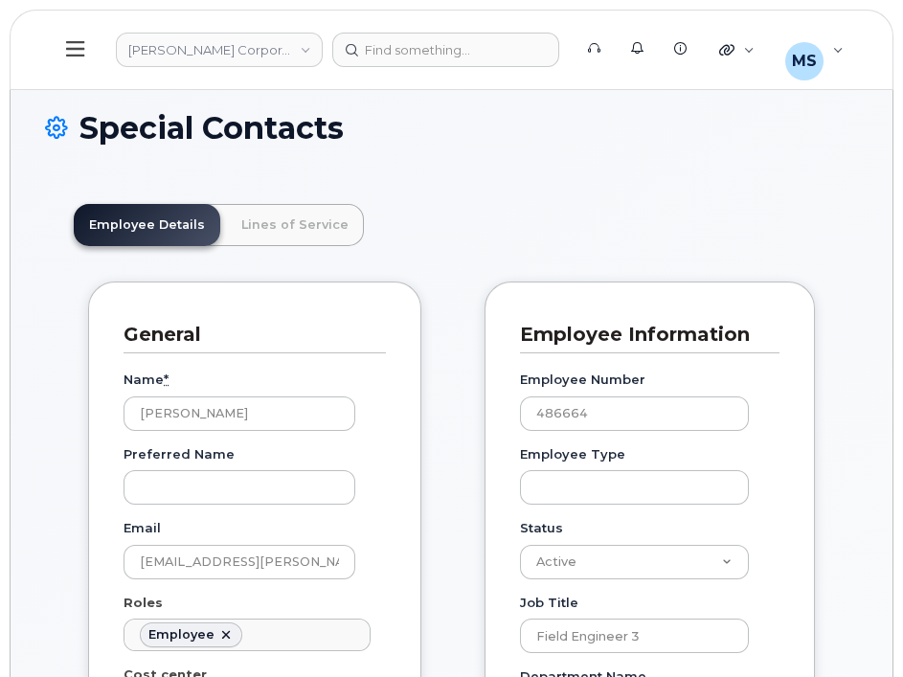
scroll to position [57, 0]
click at [300, 220] on link "Lines of Service" at bounding box center [295, 225] width 138 height 42
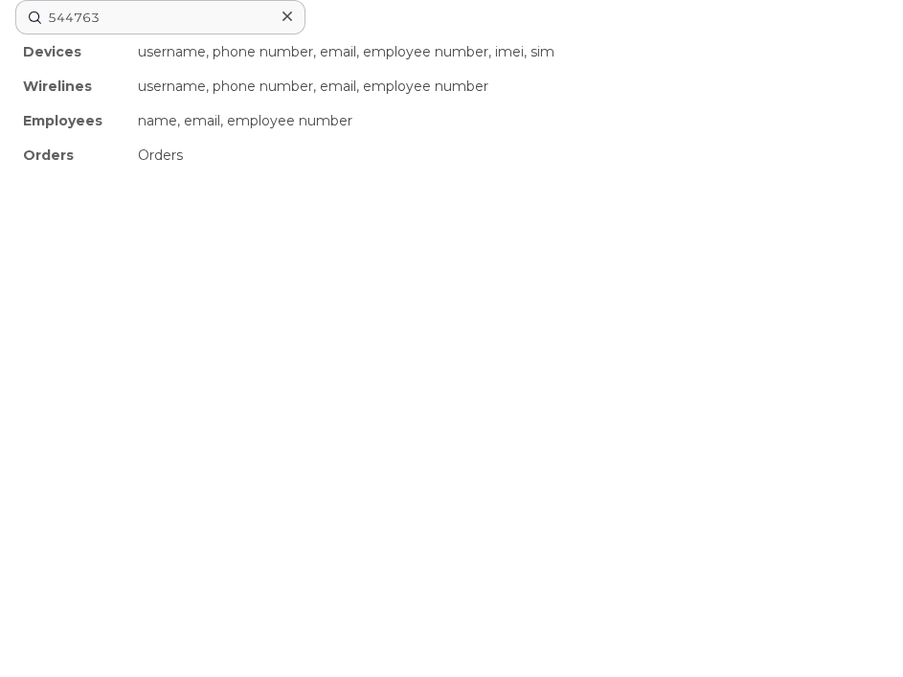
scroll to position [57, 0]
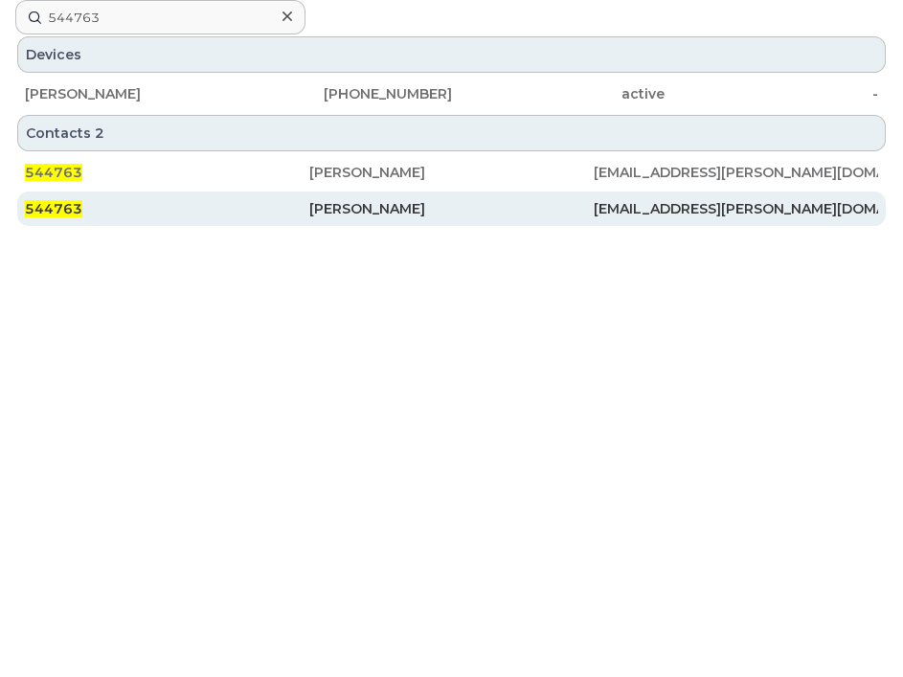
type input "544763"
click at [336, 203] on div "[PERSON_NAME]" at bounding box center [451, 208] width 284 height 19
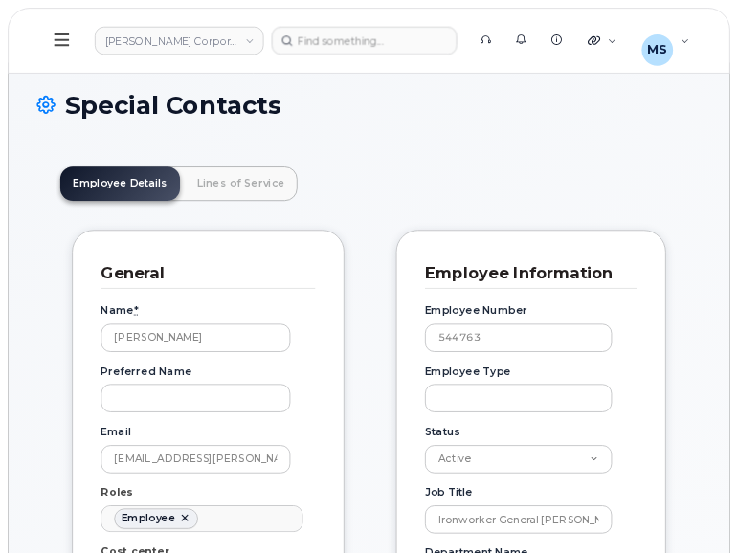
scroll to position [57, 0]
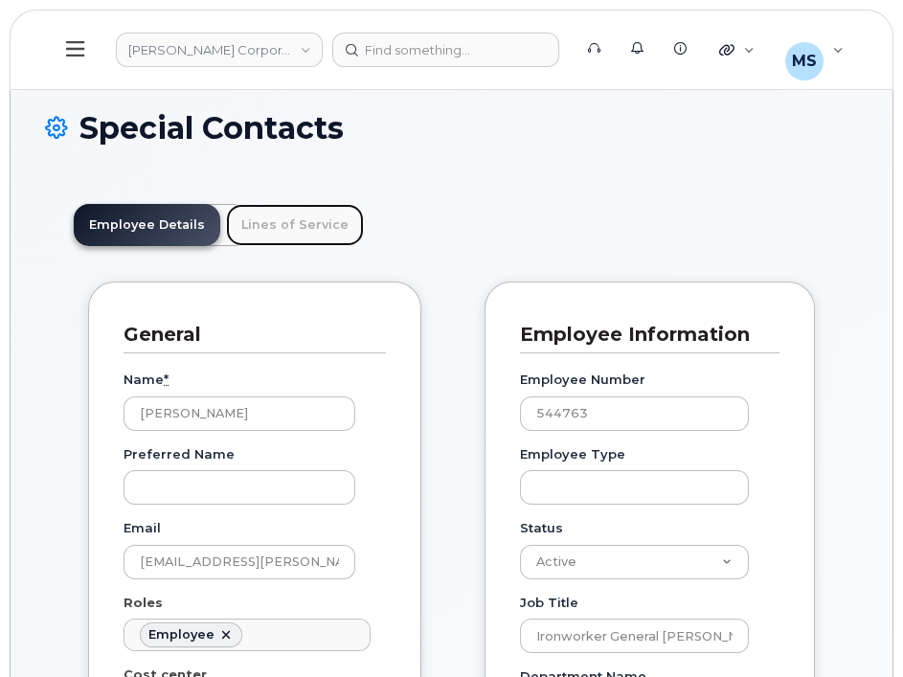
click at [236, 221] on link "Lines of Service" at bounding box center [295, 225] width 138 height 42
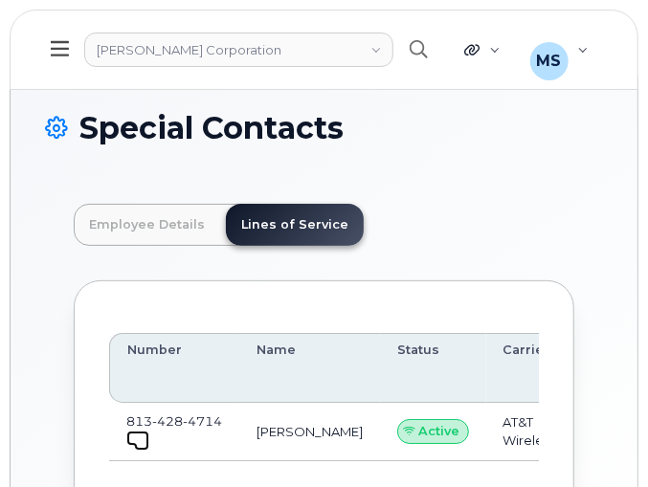
click at [135, 437] on span at bounding box center [141, 443] width 15 height 15
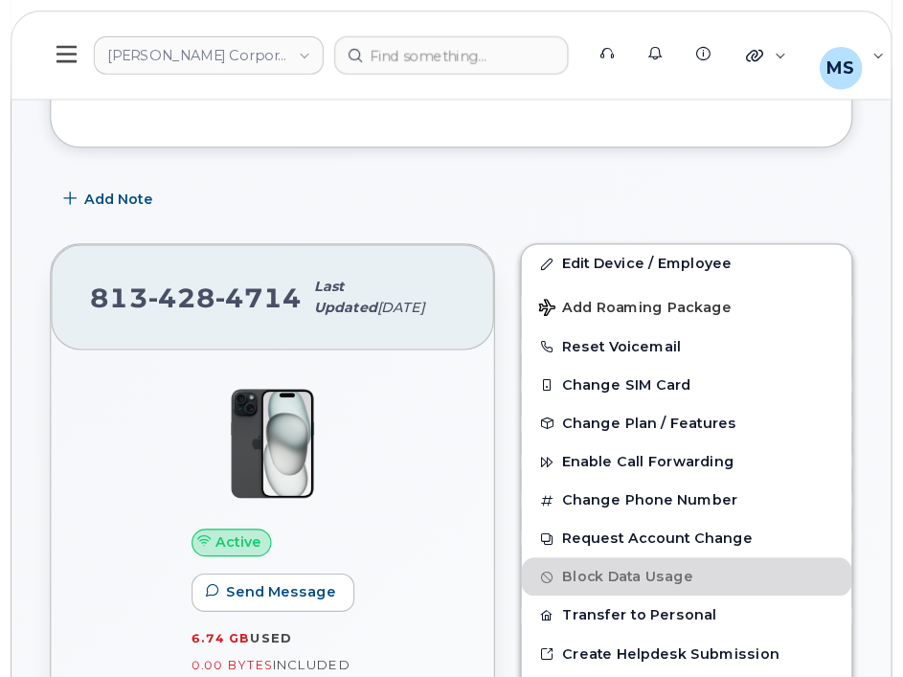
scroll to position [230, 0]
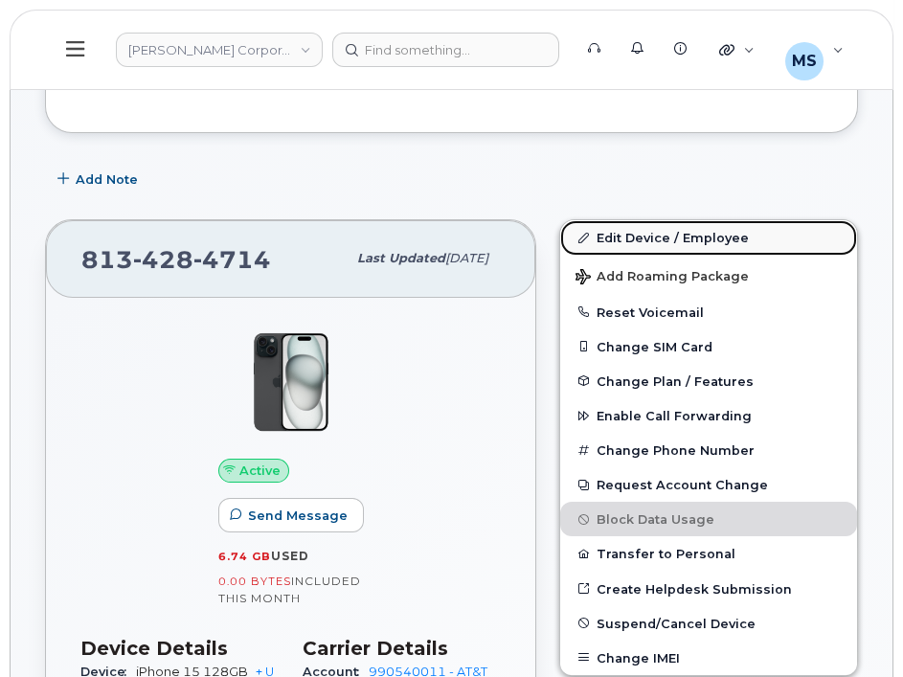
click at [592, 242] on link "Edit Device / Employee" at bounding box center [708, 237] width 297 height 34
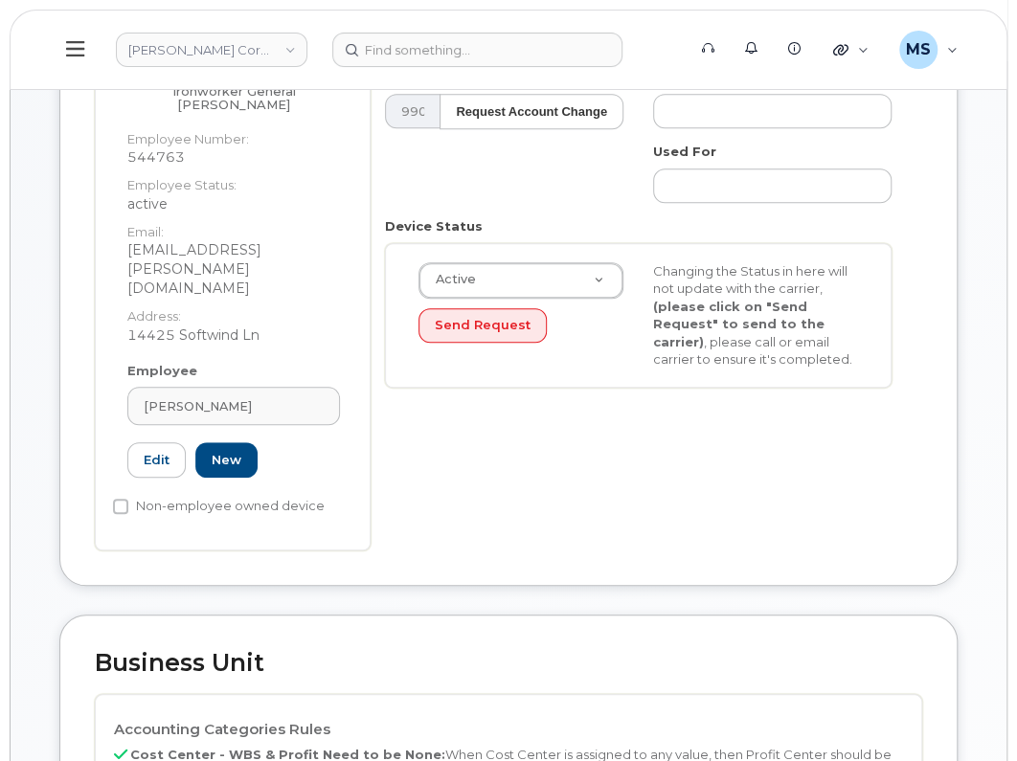
scroll to position [771, 0]
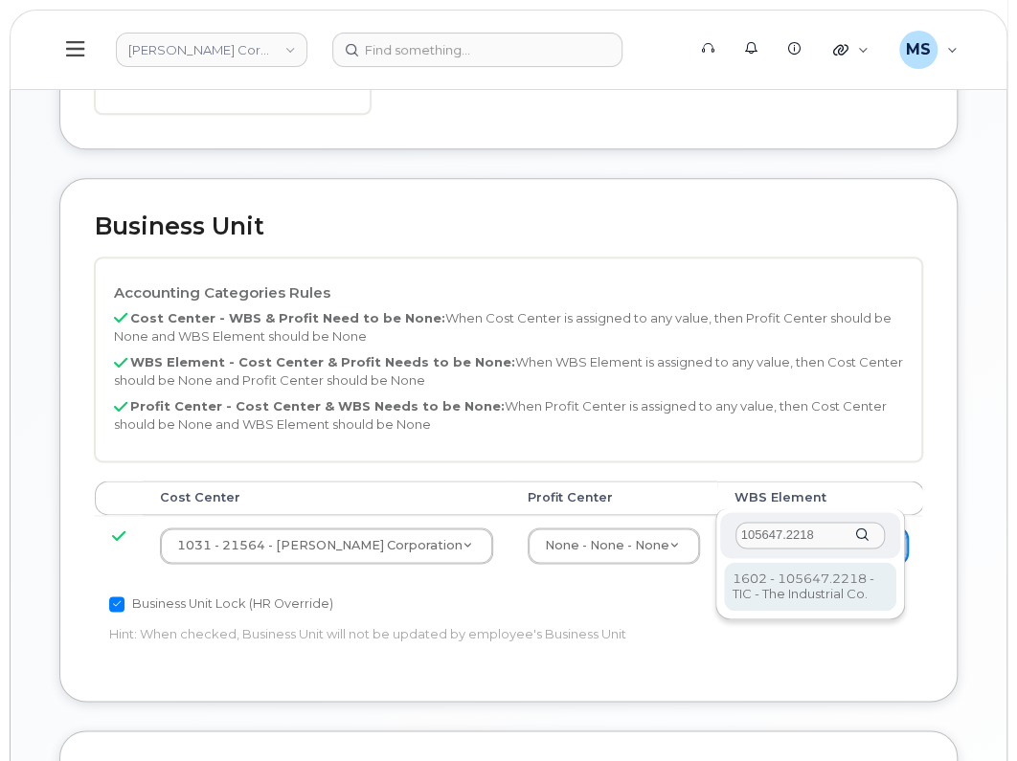
type input "105647.2218"
type input "30182179"
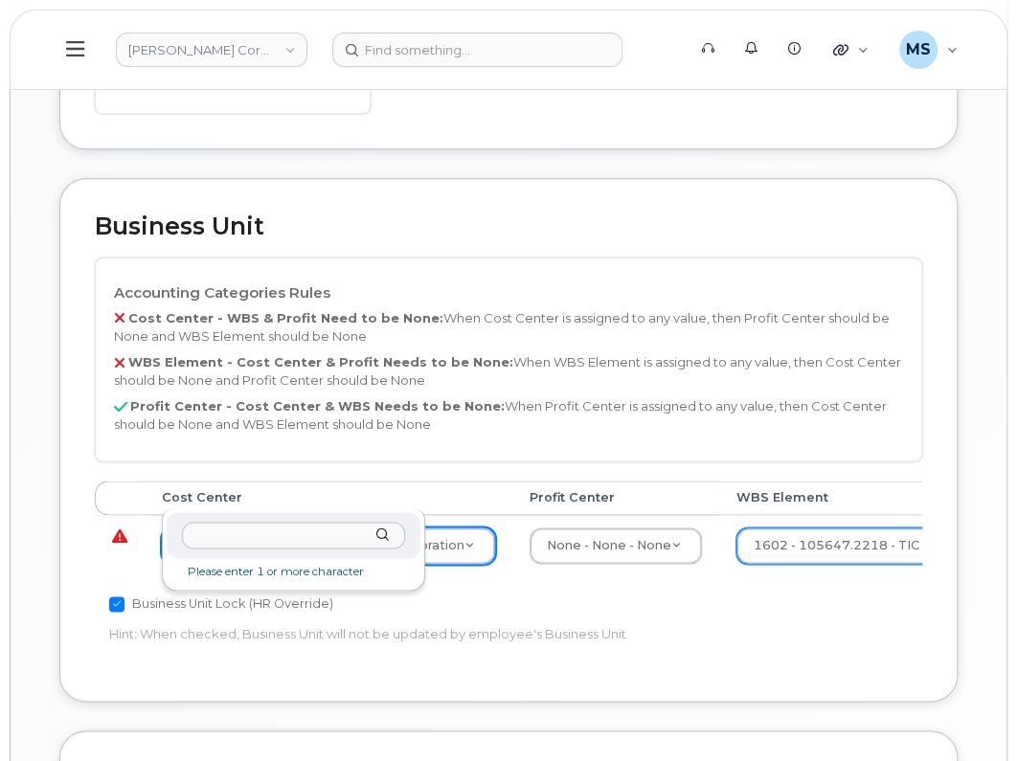
click at [378, 537] on div at bounding box center [294, 535] width 254 height 47
click at [378, 533] on div at bounding box center [294, 535] width 254 height 47
type input "no"
type input "29629358"
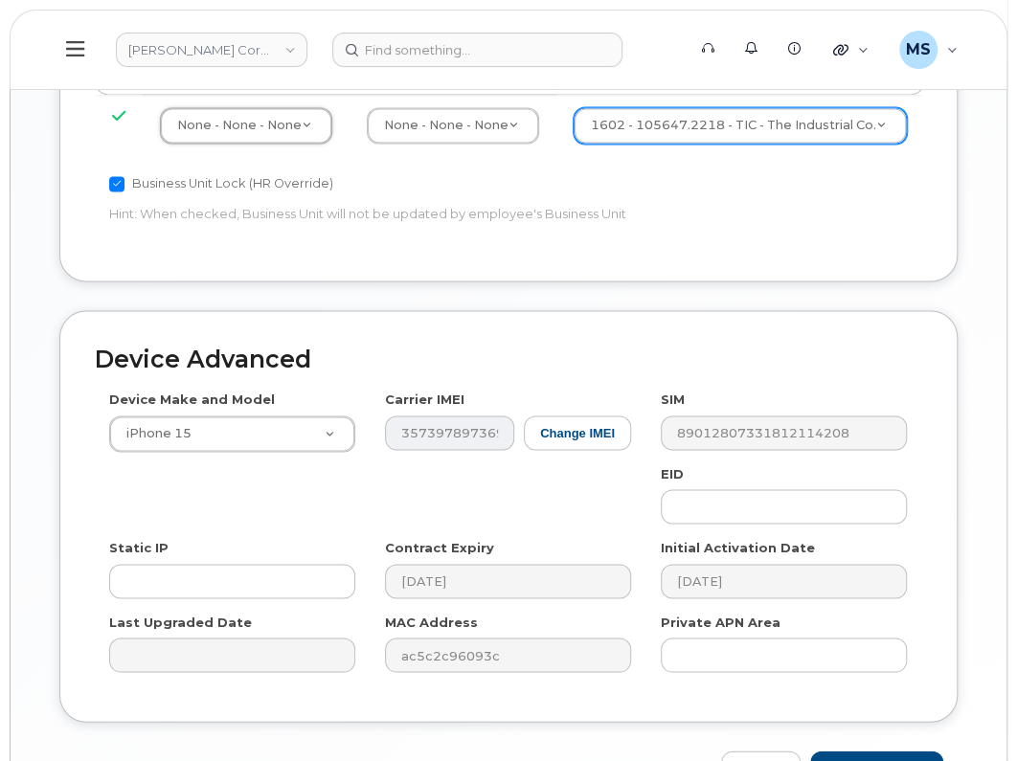
scroll to position [1273, 0]
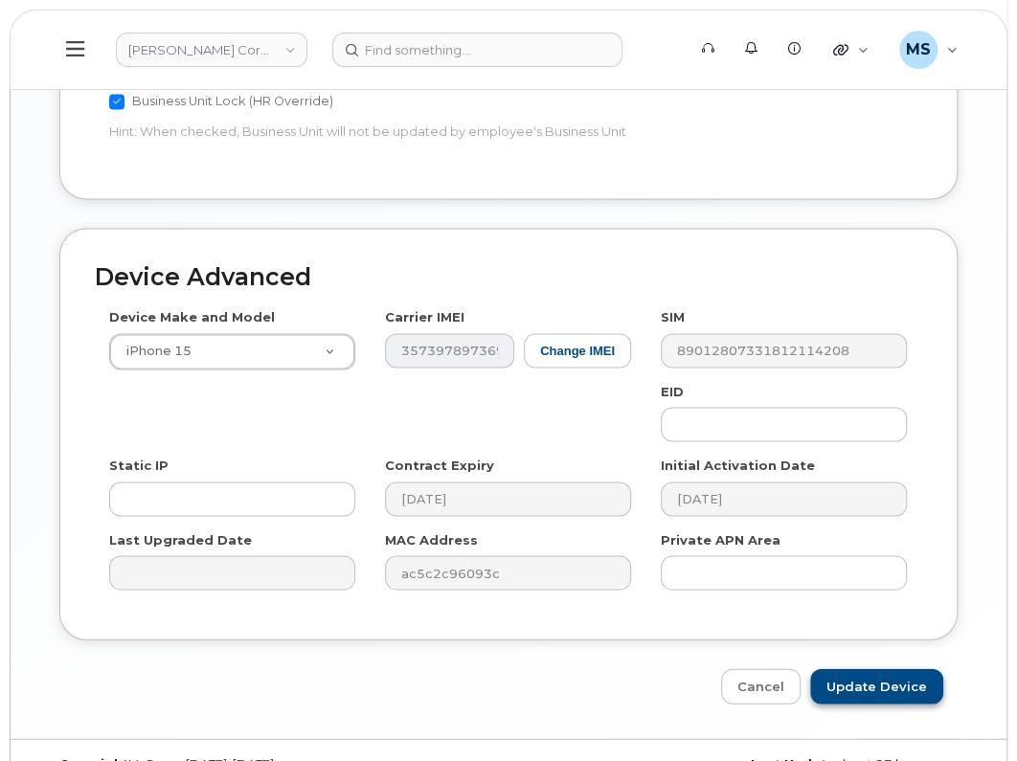
click at [895, 668] on input "Update Device" at bounding box center [876, 685] width 133 height 35
type input "Saving..."
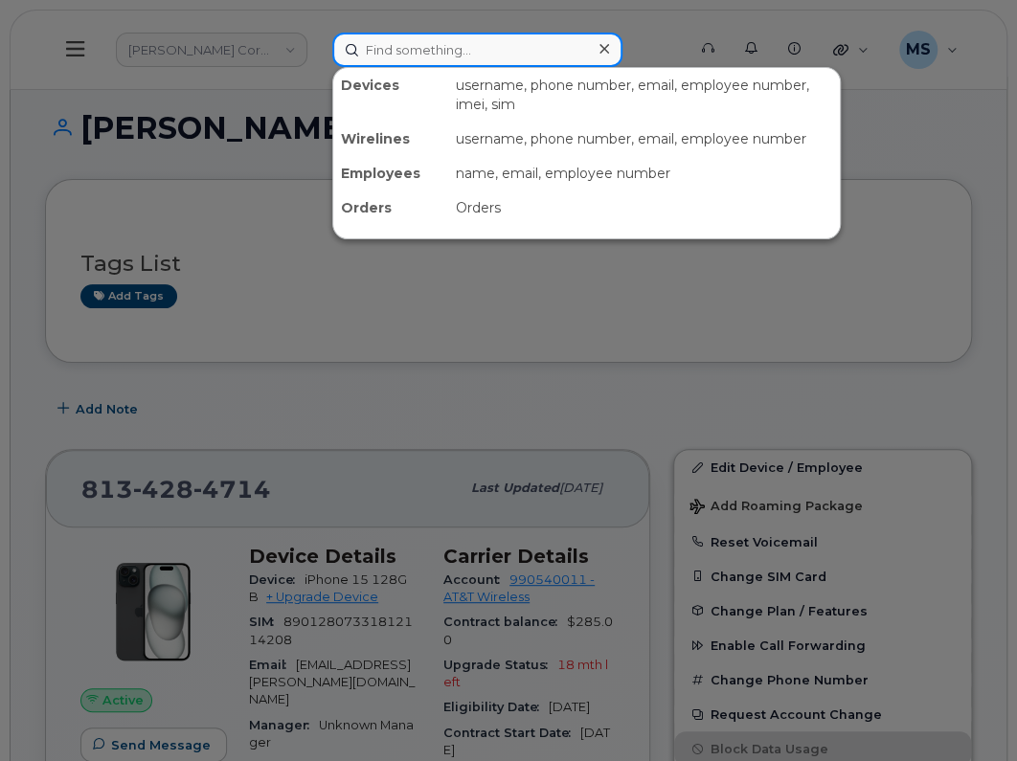
click at [486, 40] on input at bounding box center [477, 50] width 290 height 34
paste input "230068"
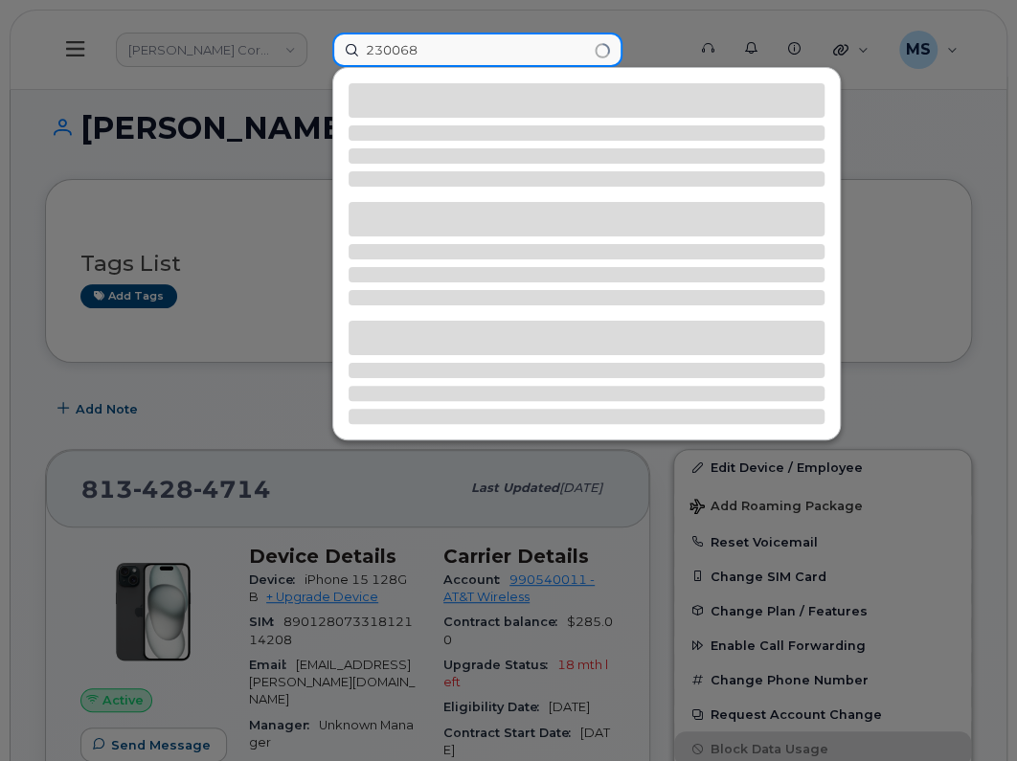
type input "230068"
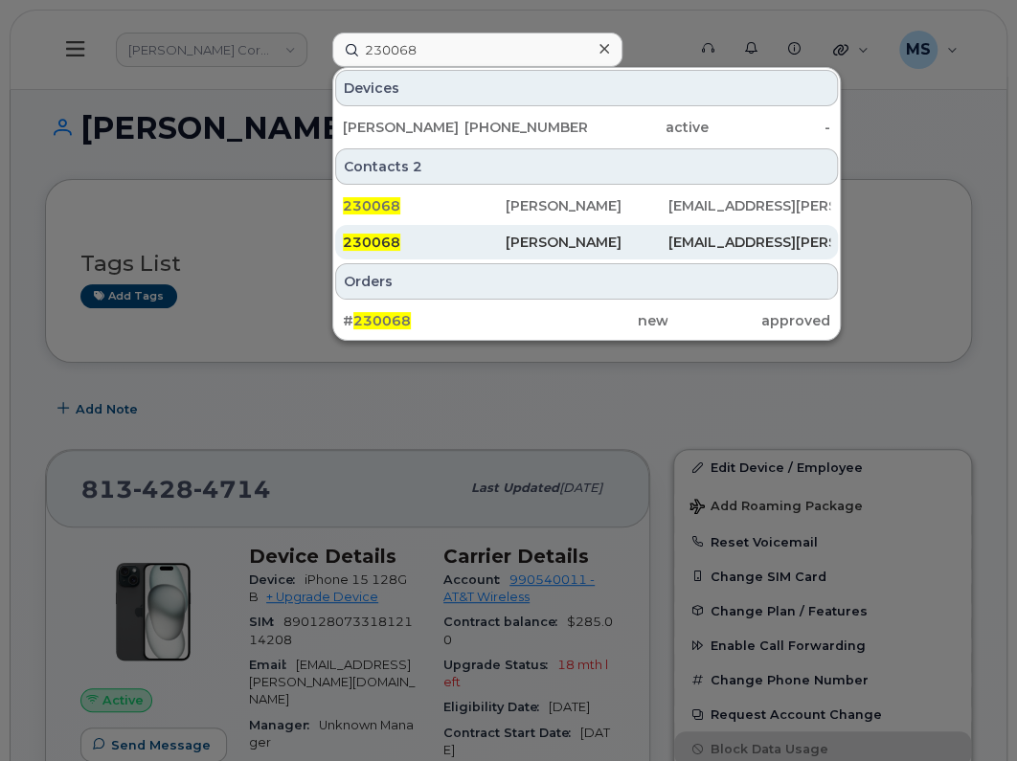
click at [555, 237] on div "[PERSON_NAME]" at bounding box center [587, 242] width 163 height 19
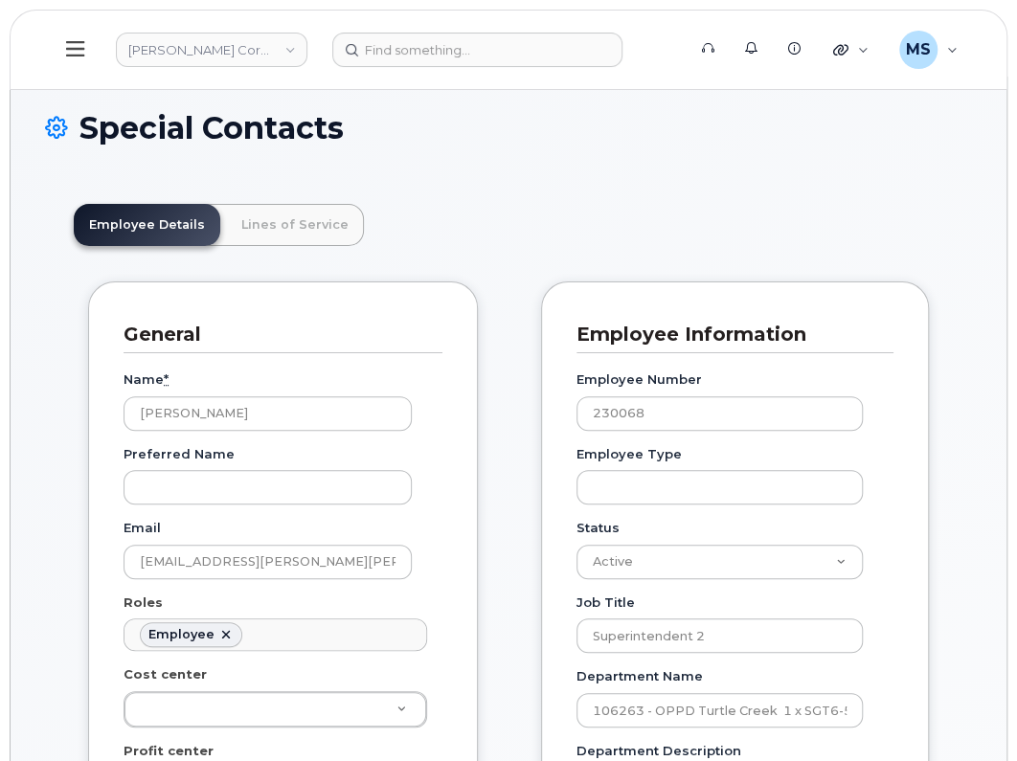
scroll to position [58, 0]
click at [292, 211] on link "Lines of Service" at bounding box center [295, 225] width 138 height 42
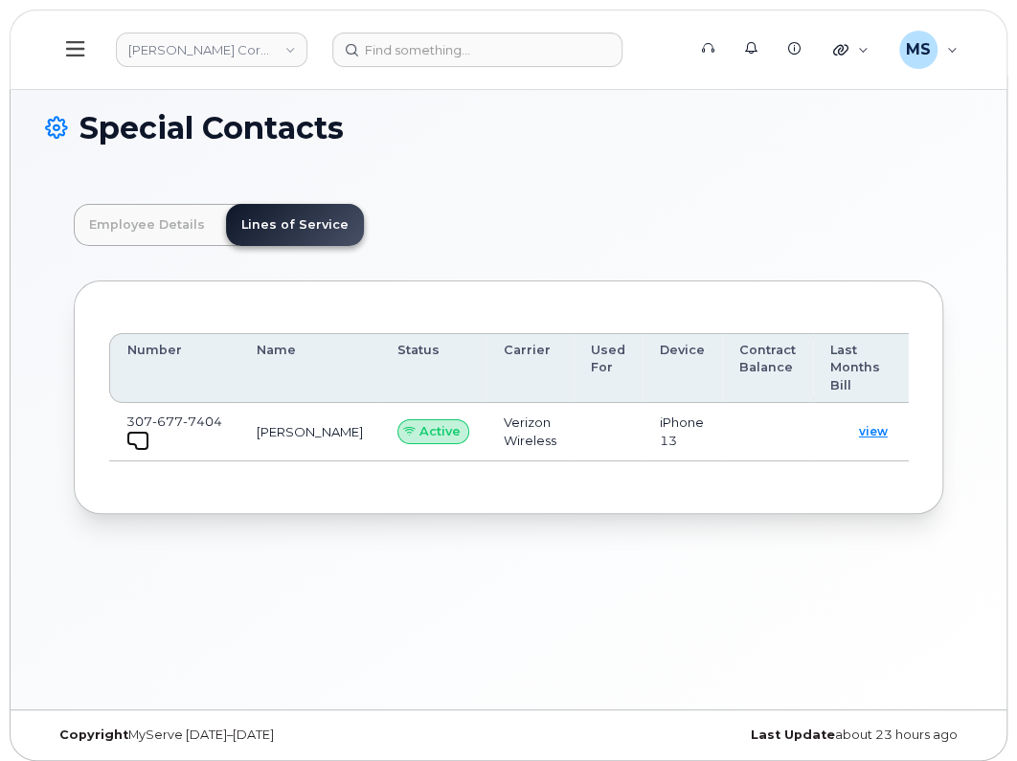
click at [136, 436] on span at bounding box center [141, 443] width 15 height 15
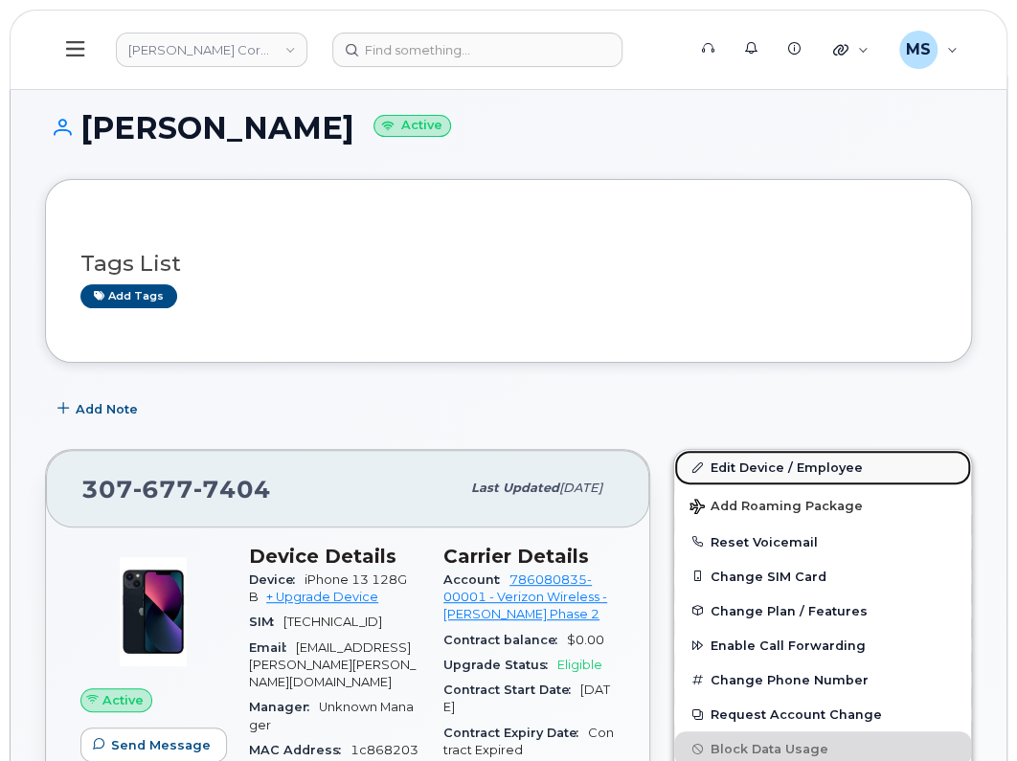
click at [764, 469] on link "Edit Device / Employee" at bounding box center [822, 467] width 297 height 34
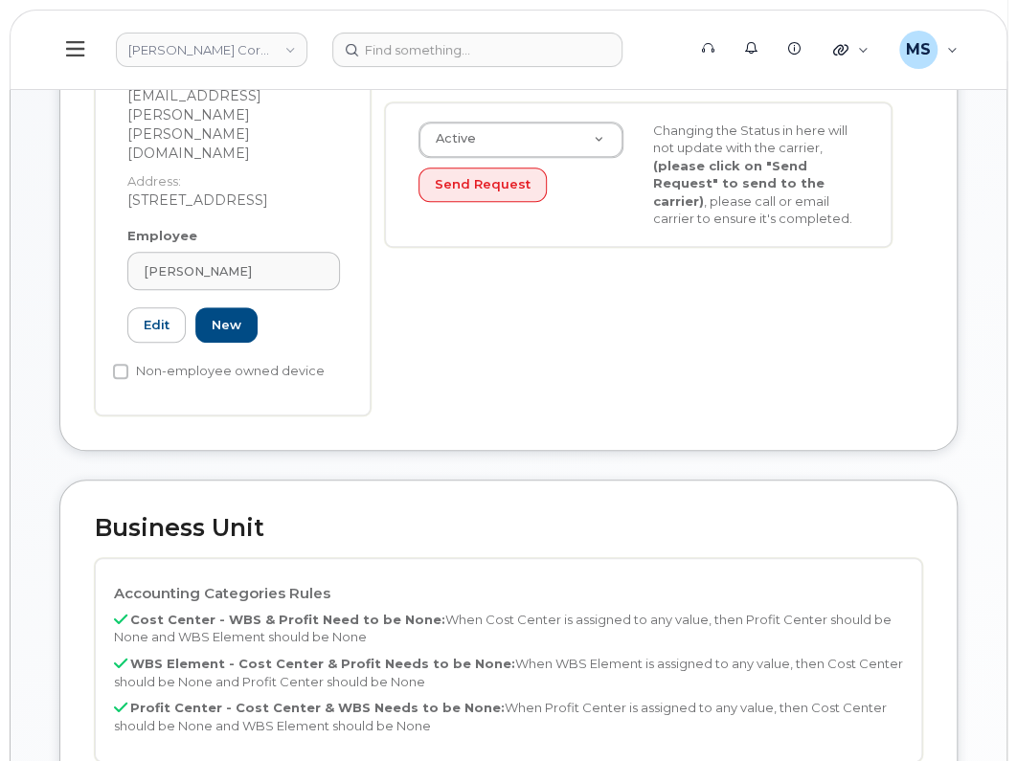
scroll to position [718, 0]
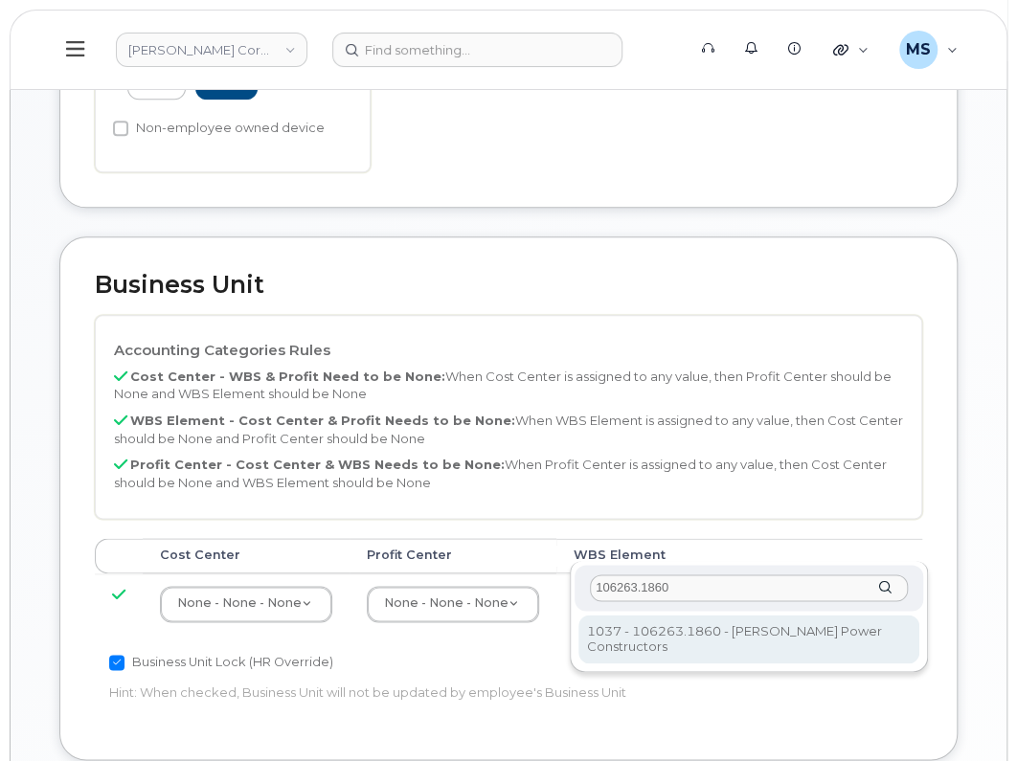
type input "106263.1860"
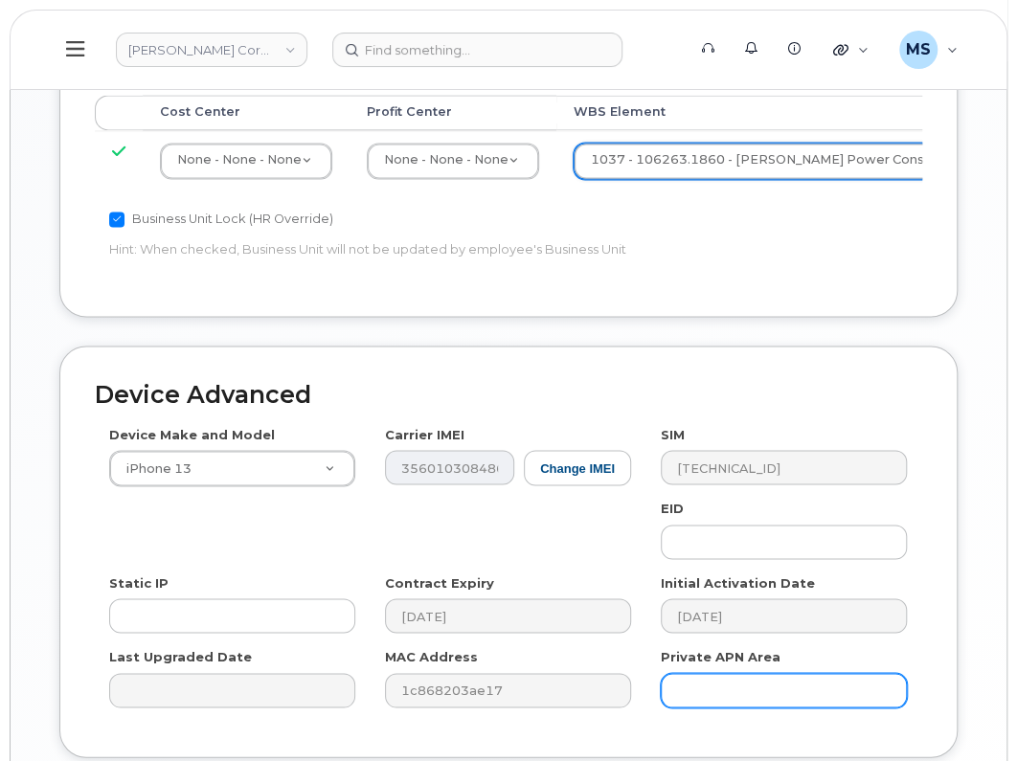
scroll to position [1197, 0]
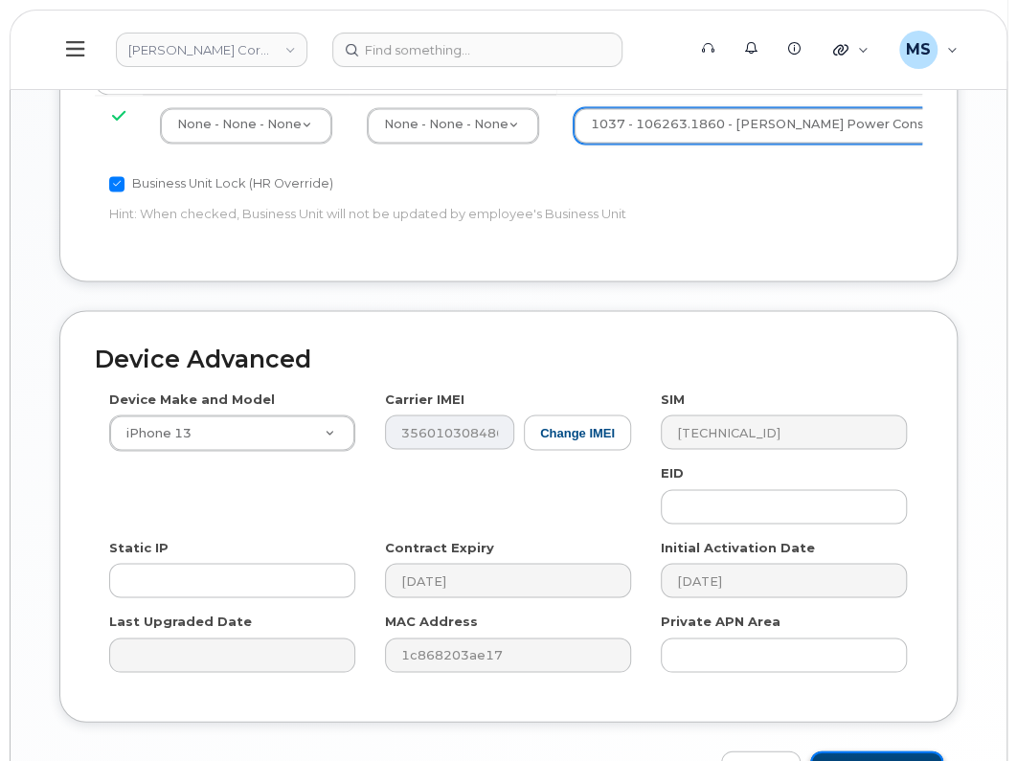
click at [875, 751] on input "Update Device" at bounding box center [876, 768] width 133 height 35
type input "Saving..."
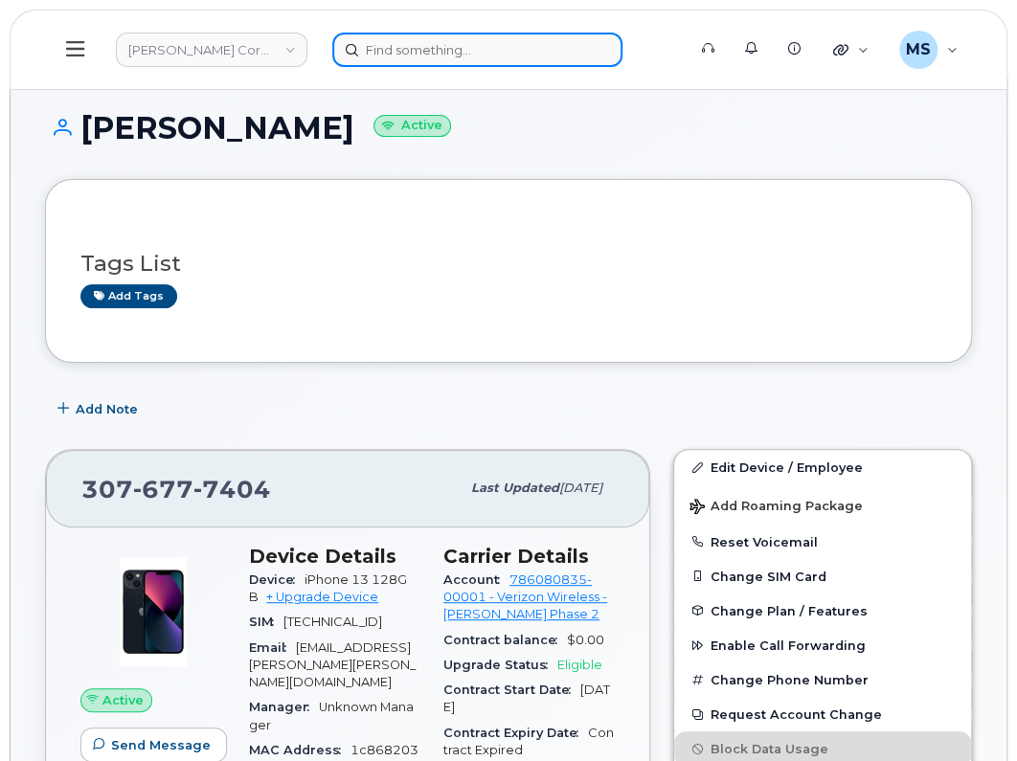
click at [486, 60] on input at bounding box center [477, 50] width 290 height 34
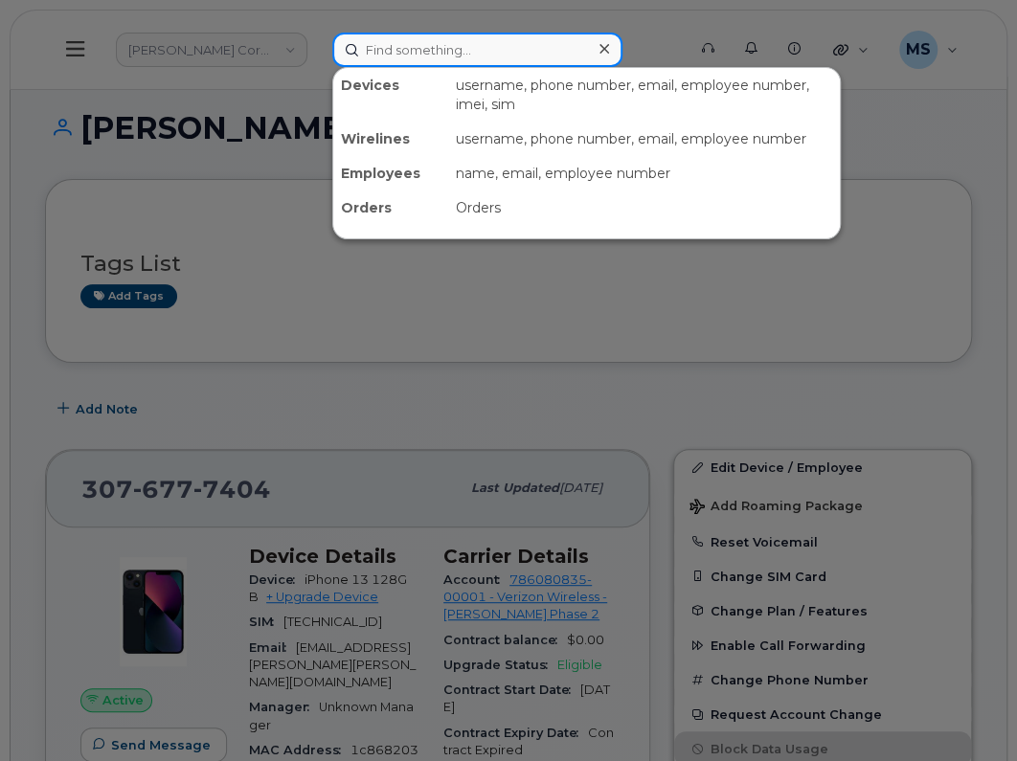
paste input "232119"
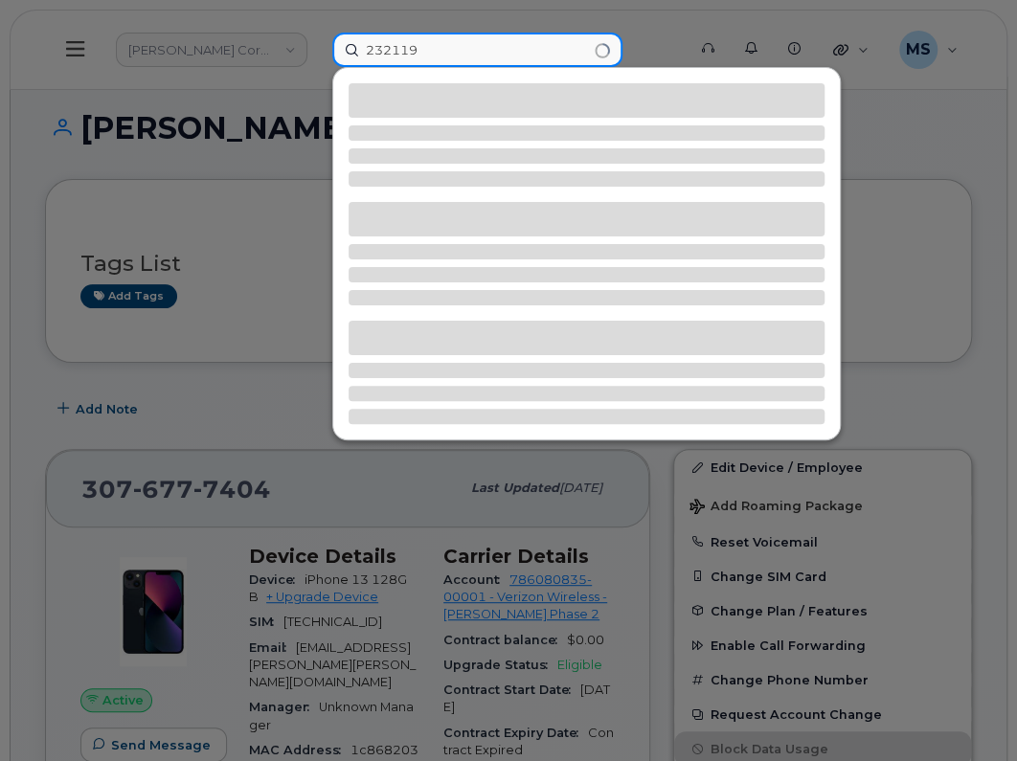
type input "232119"
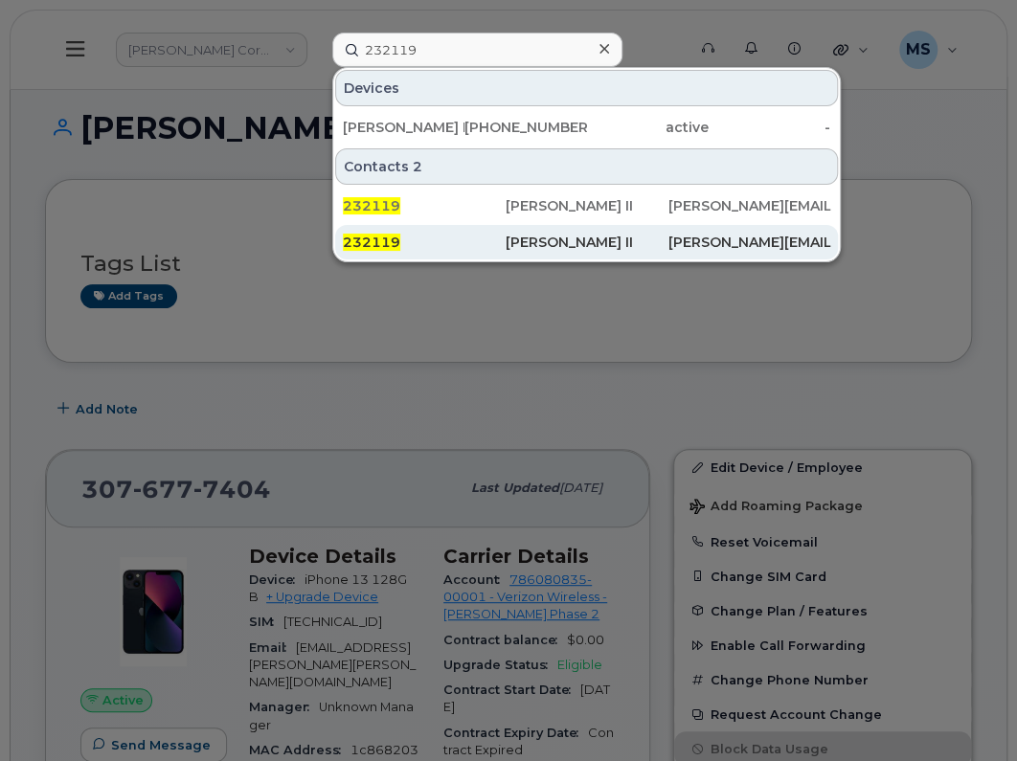
click at [522, 237] on div "[PERSON_NAME] II" at bounding box center [587, 242] width 163 height 19
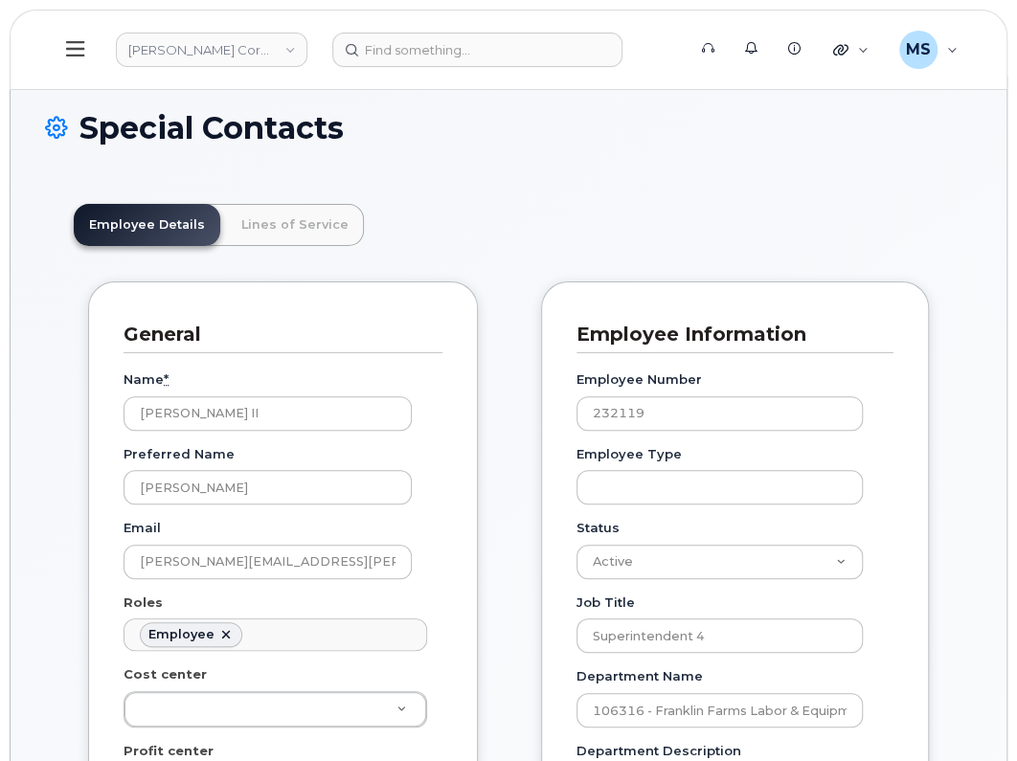
scroll to position [58, 0]
click at [332, 232] on link "Lines of Service" at bounding box center [295, 225] width 138 height 42
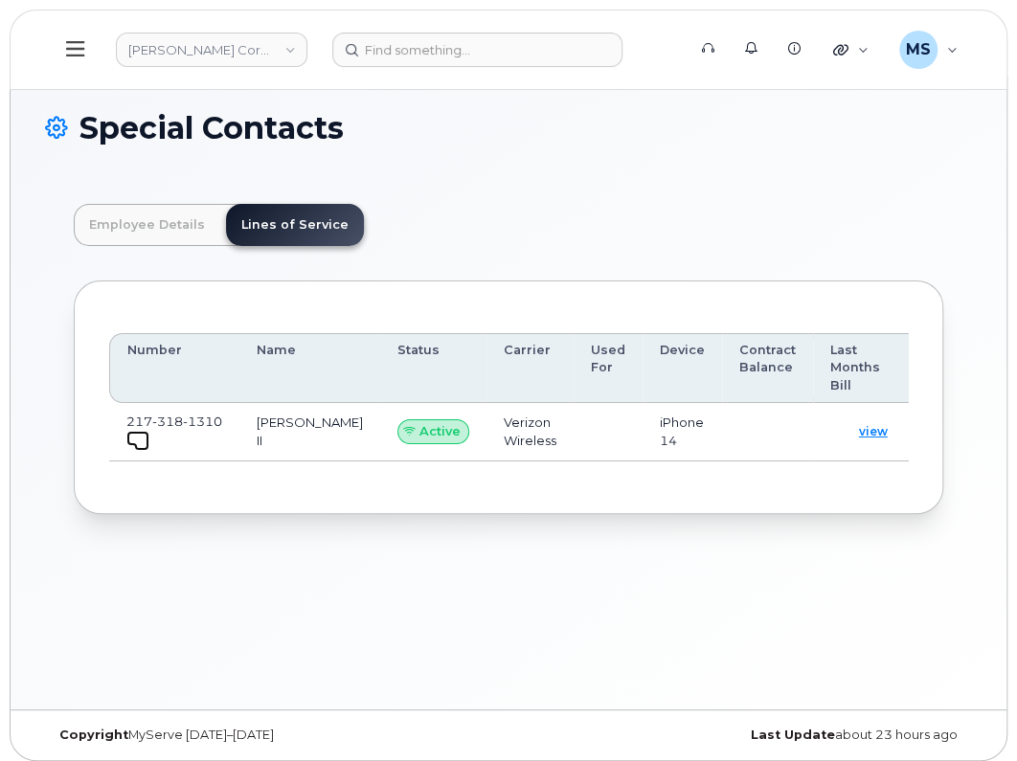
click at [139, 436] on span at bounding box center [141, 443] width 15 height 15
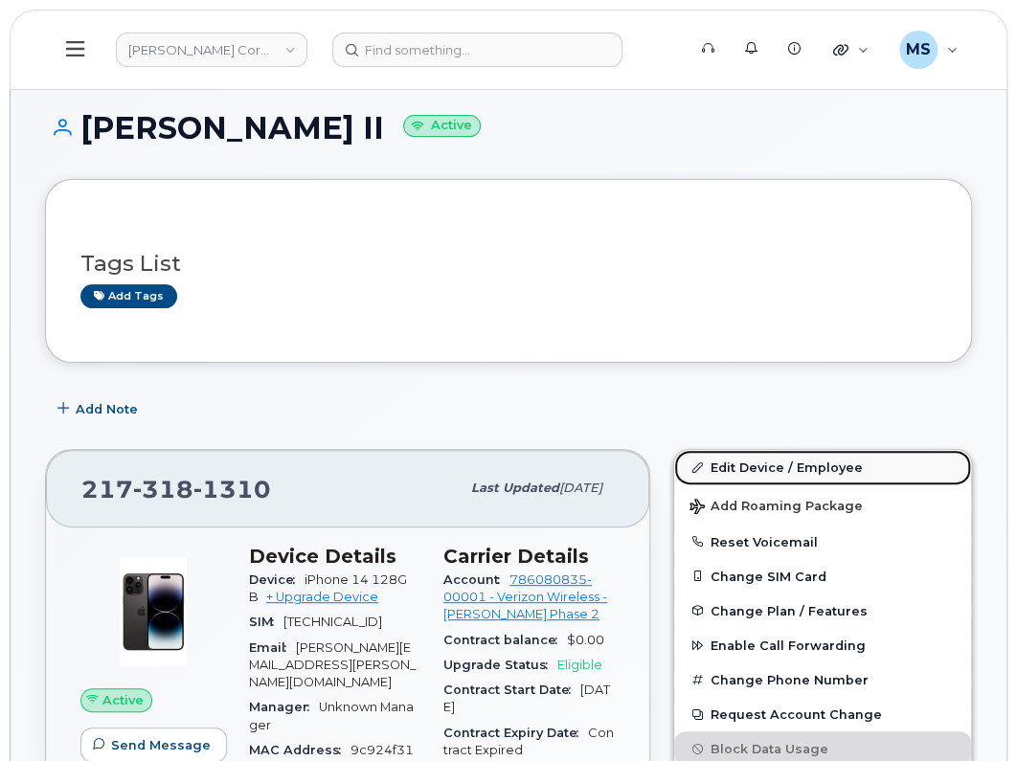
click at [746, 457] on link "Edit Device / Employee" at bounding box center [822, 467] width 297 height 34
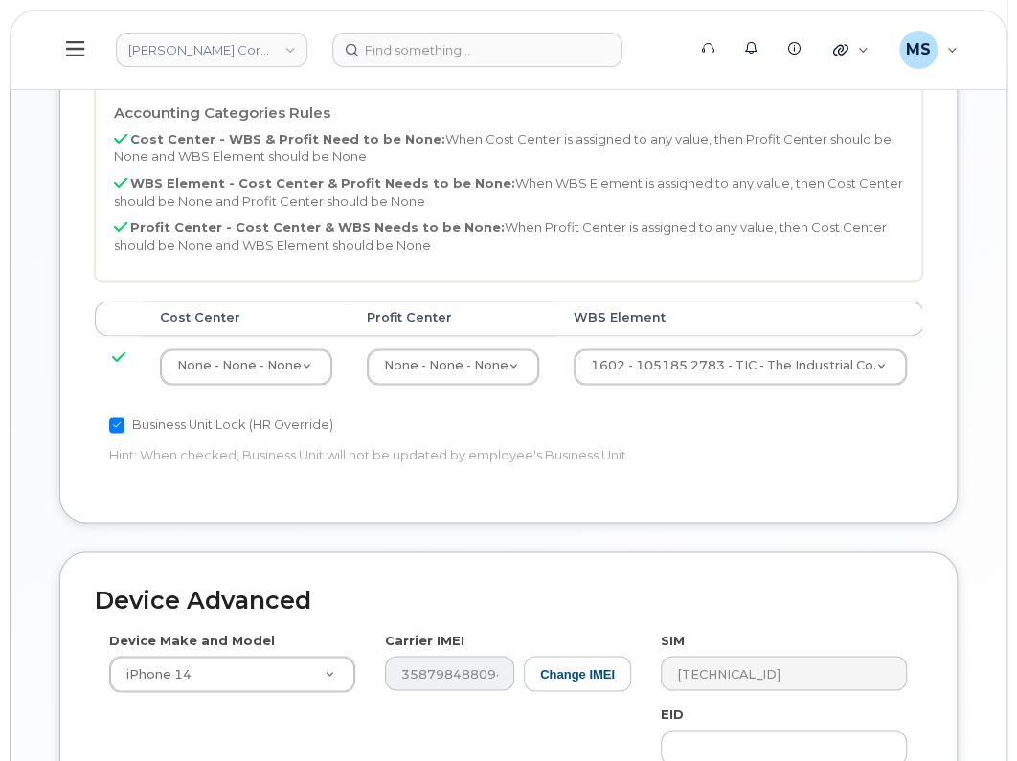
scroll to position [956, 0]
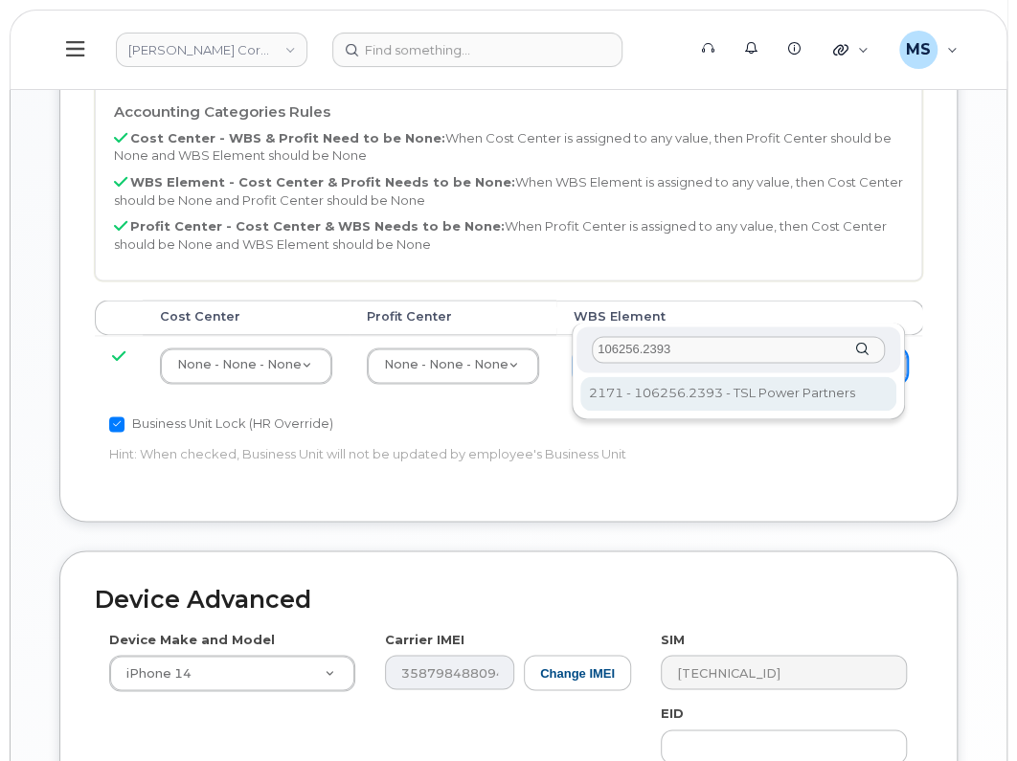
type input "106256.2393"
type input "33924559"
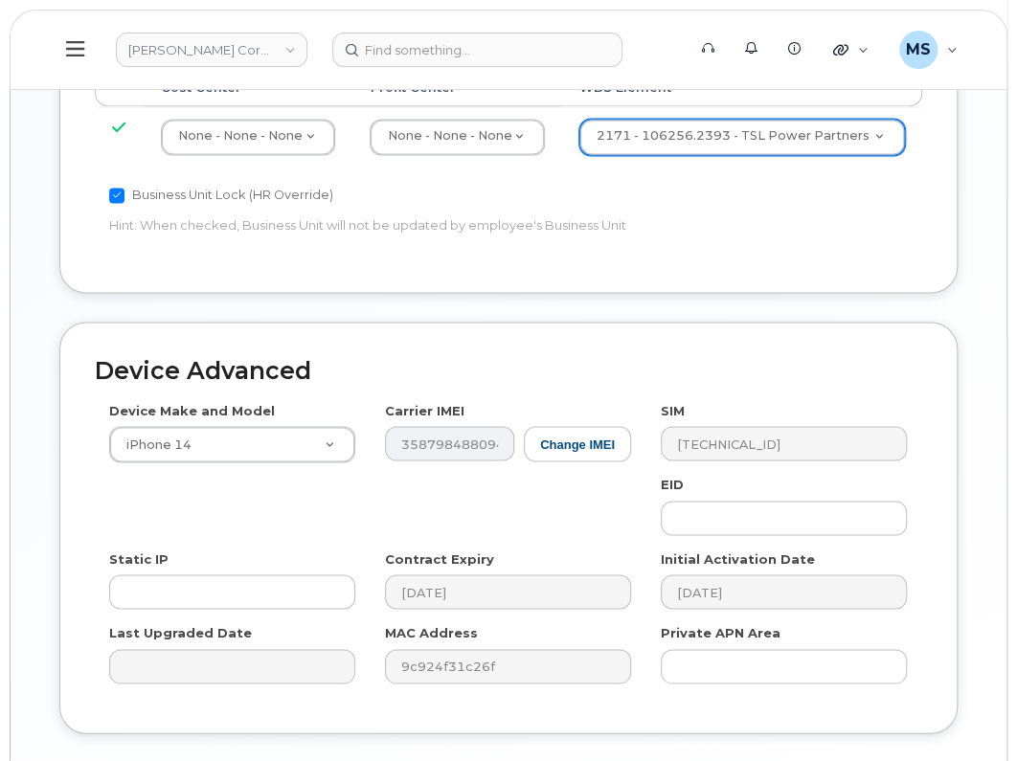
scroll to position [1273, 0]
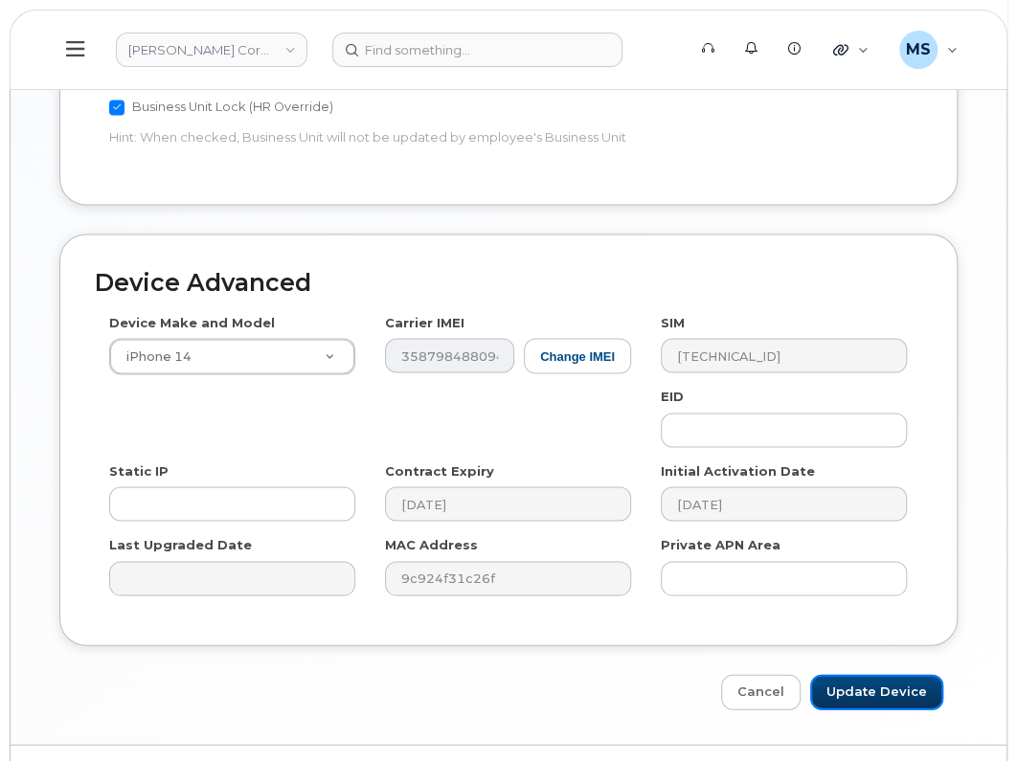
drag, startPoint x: 903, startPoint y: 653, endPoint x: 30, endPoint y: 420, distance: 903.6
click at [899, 674] on input "Update Device" at bounding box center [876, 691] width 133 height 35
type input "Saving..."
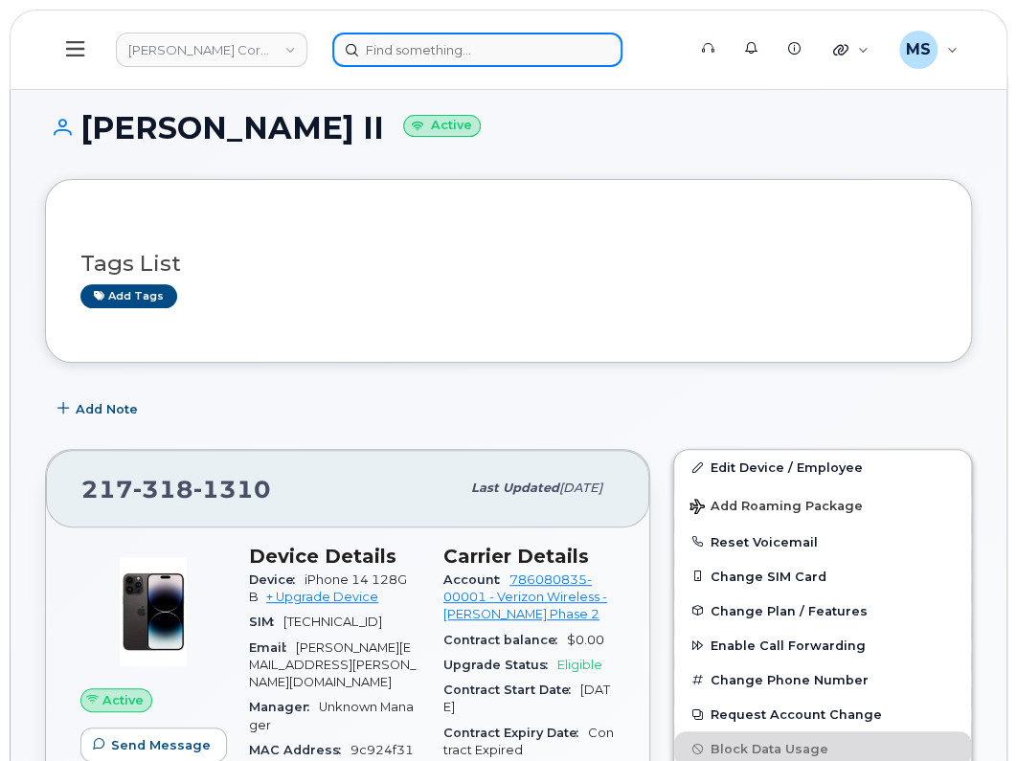
click at [473, 42] on input at bounding box center [477, 50] width 290 height 34
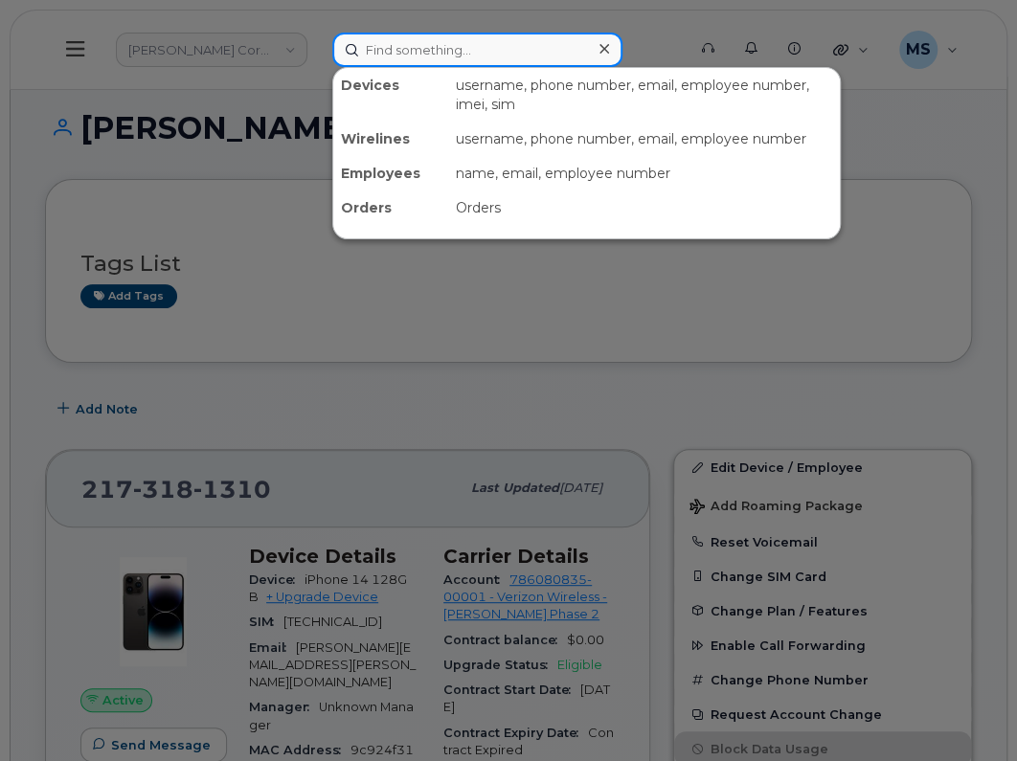
paste input "446701"
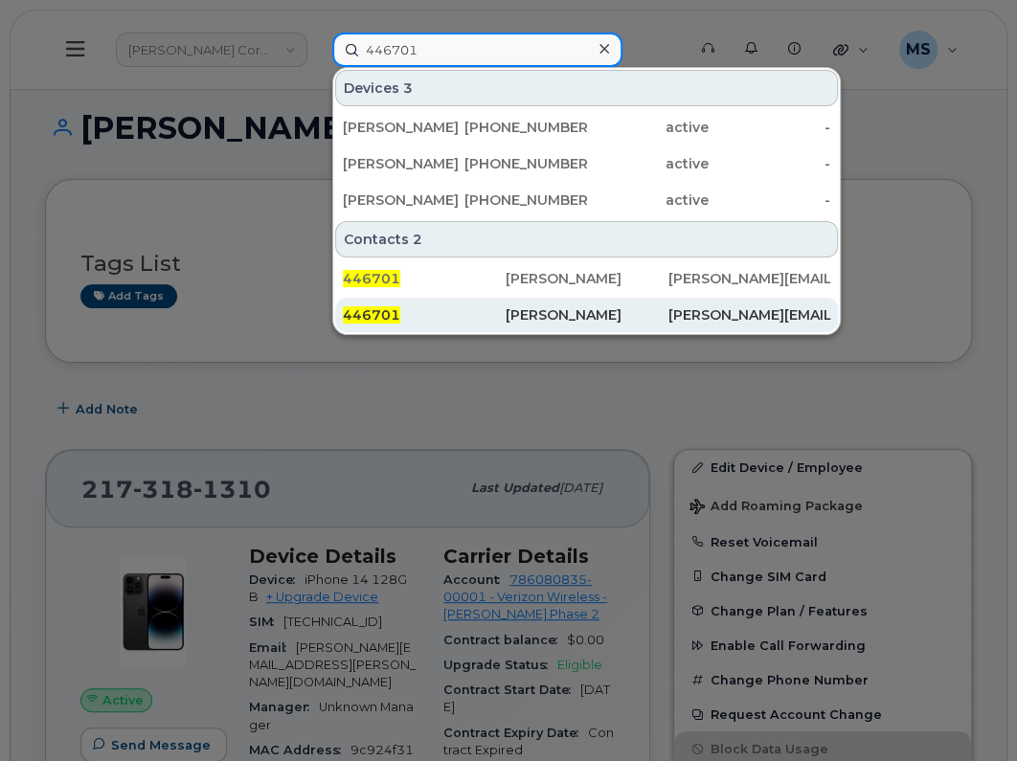
type input "446701"
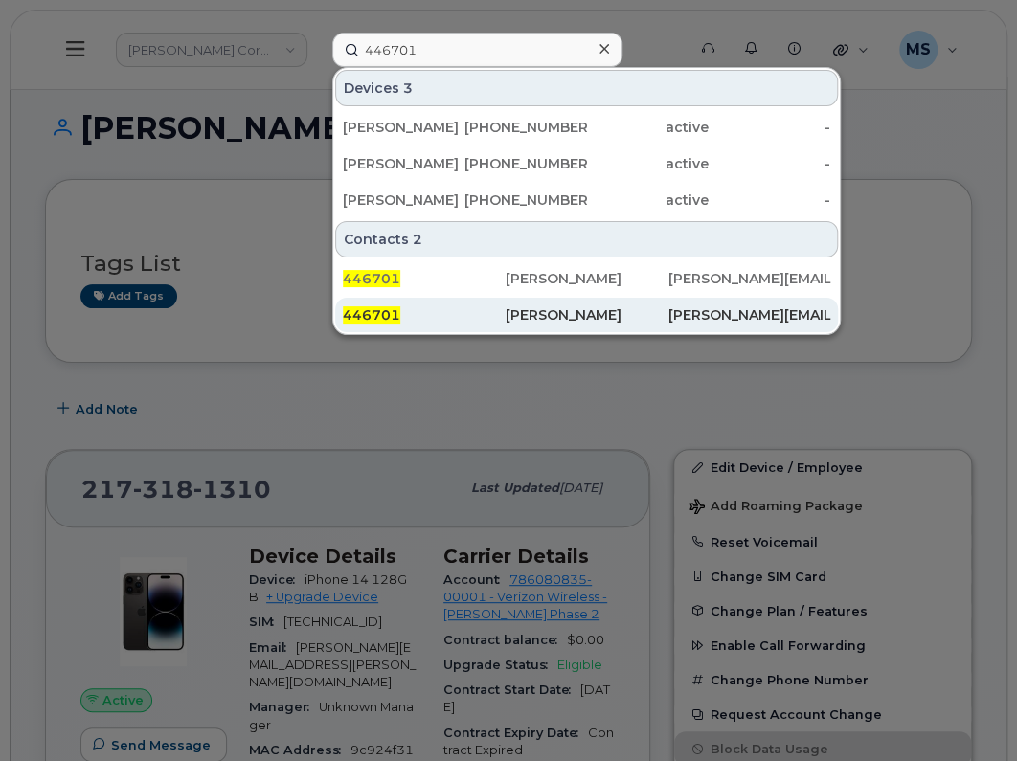
click at [569, 316] on div "[PERSON_NAME]" at bounding box center [587, 314] width 163 height 19
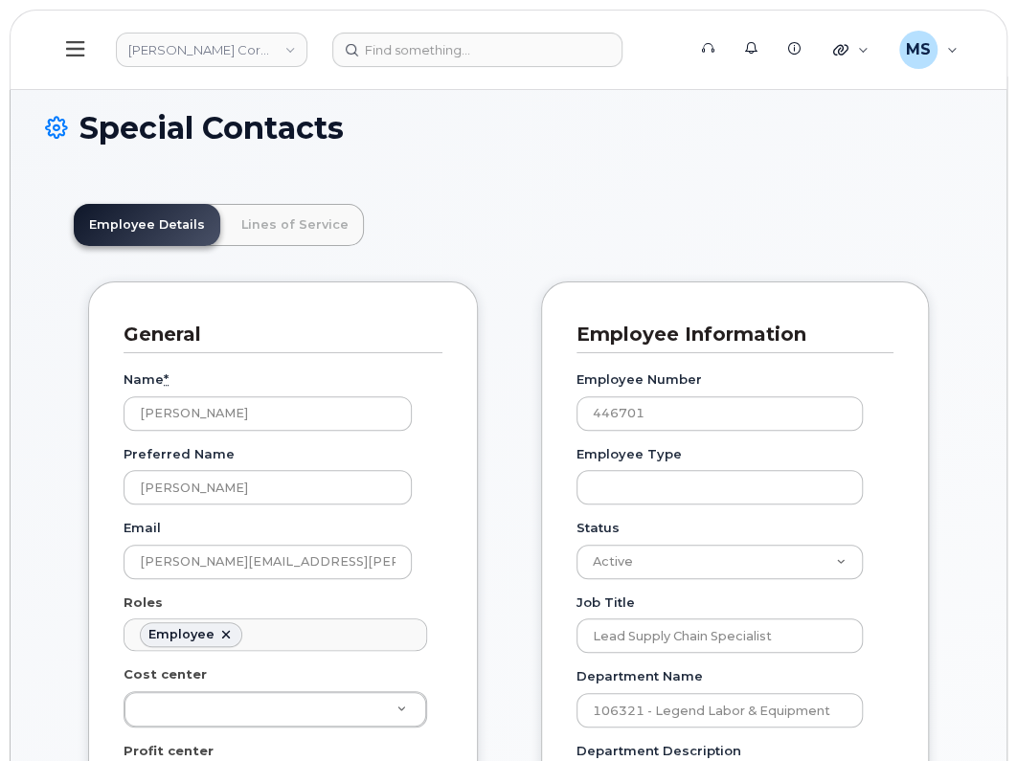
scroll to position [58, 0]
click at [290, 222] on link "Lines of Service" at bounding box center [295, 225] width 138 height 42
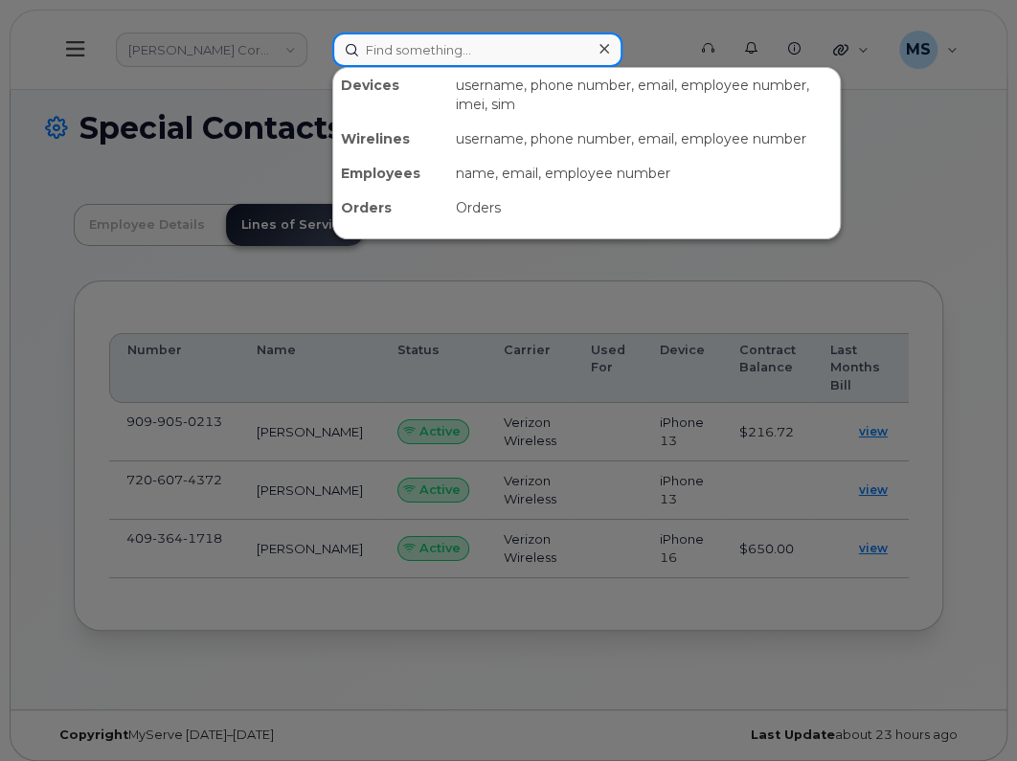
click at [429, 55] on input at bounding box center [477, 50] width 290 height 34
paste input "447581"
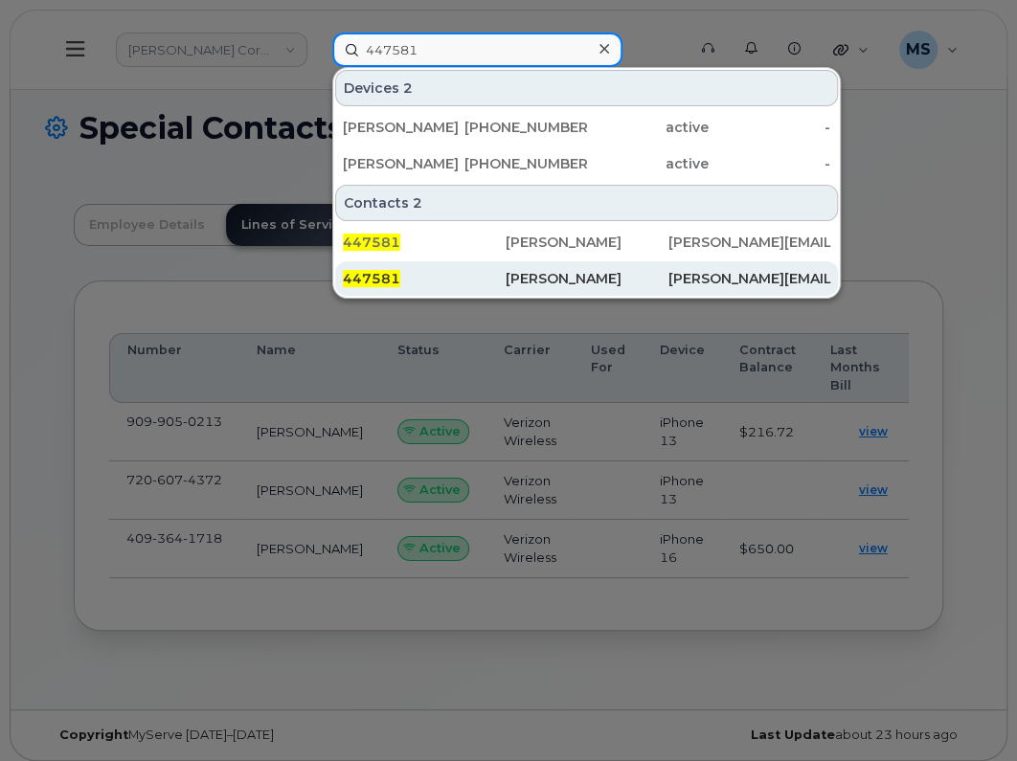
type input "447581"
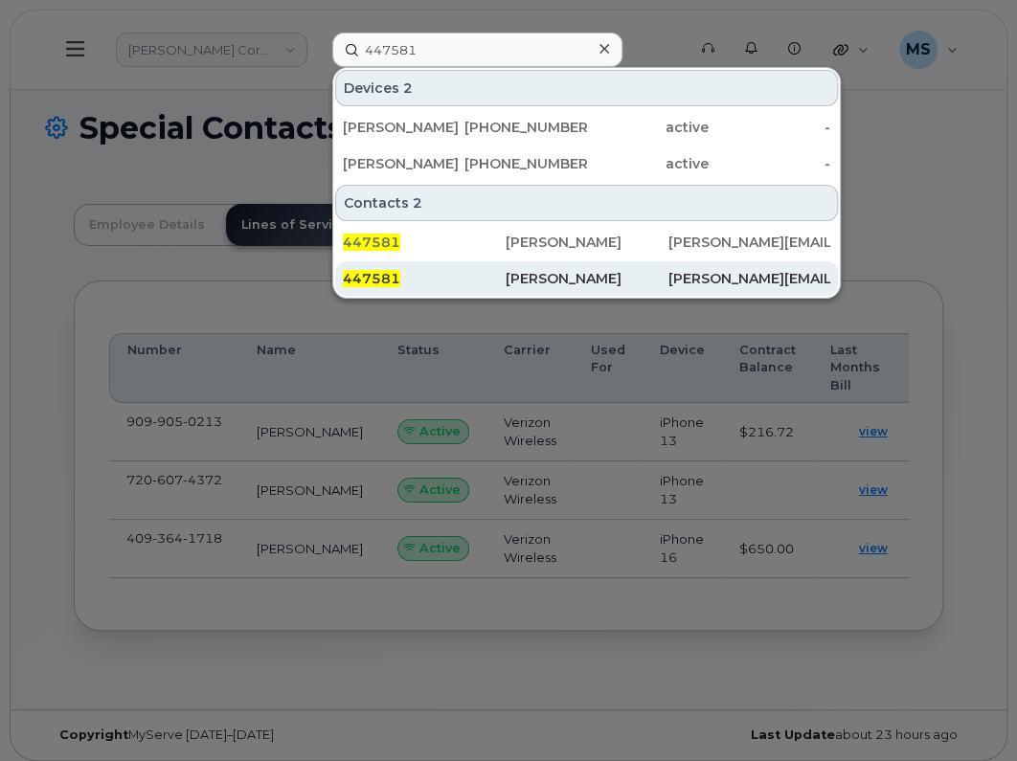
click at [565, 288] on div "[PERSON_NAME]" at bounding box center [587, 278] width 163 height 34
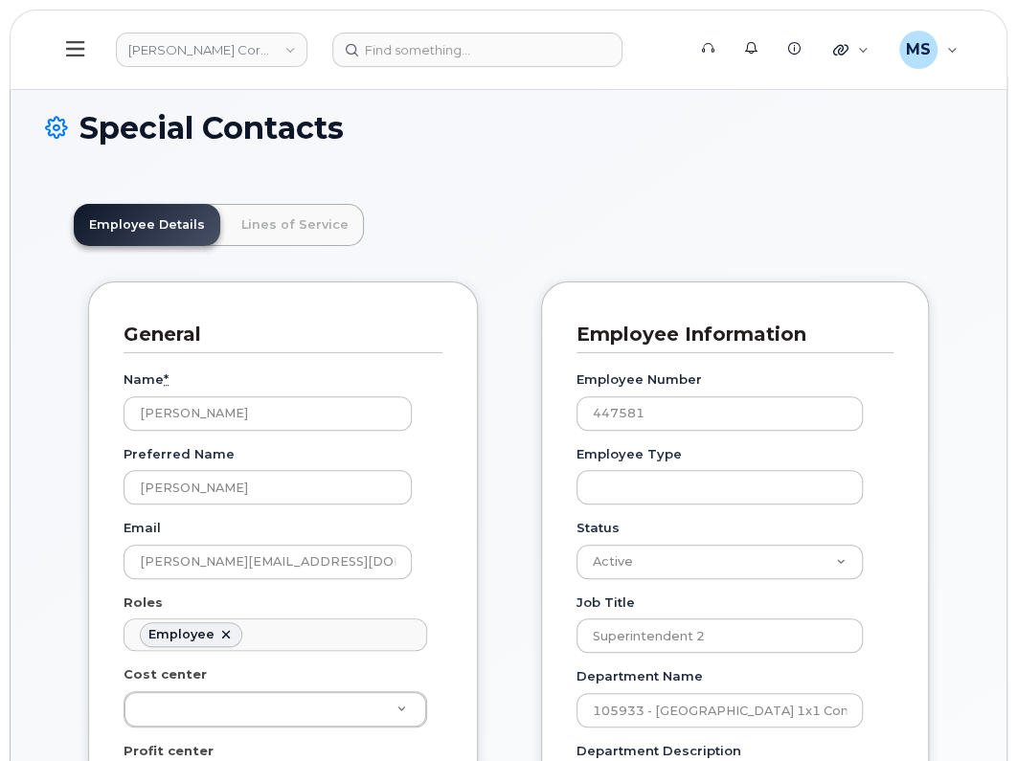
scroll to position [58, 0]
click at [248, 222] on link "Lines of Service" at bounding box center [295, 225] width 138 height 42
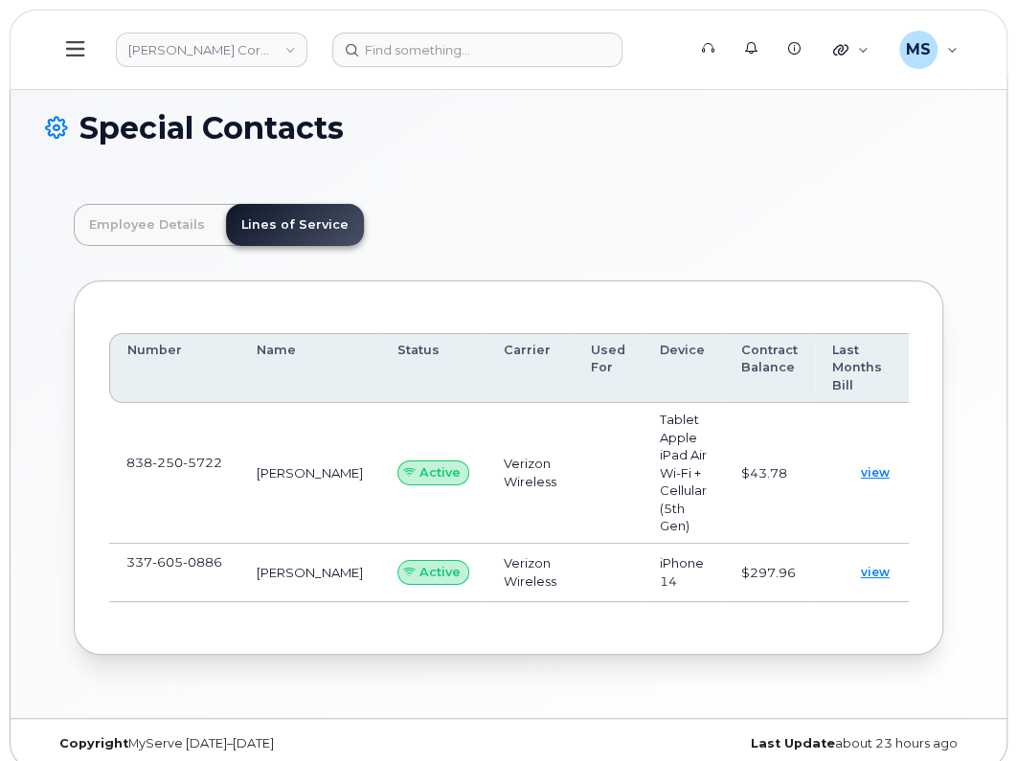
click at [168, 455] on span "250" at bounding box center [167, 462] width 31 height 15
click at [136, 477] on span at bounding box center [141, 484] width 15 height 15
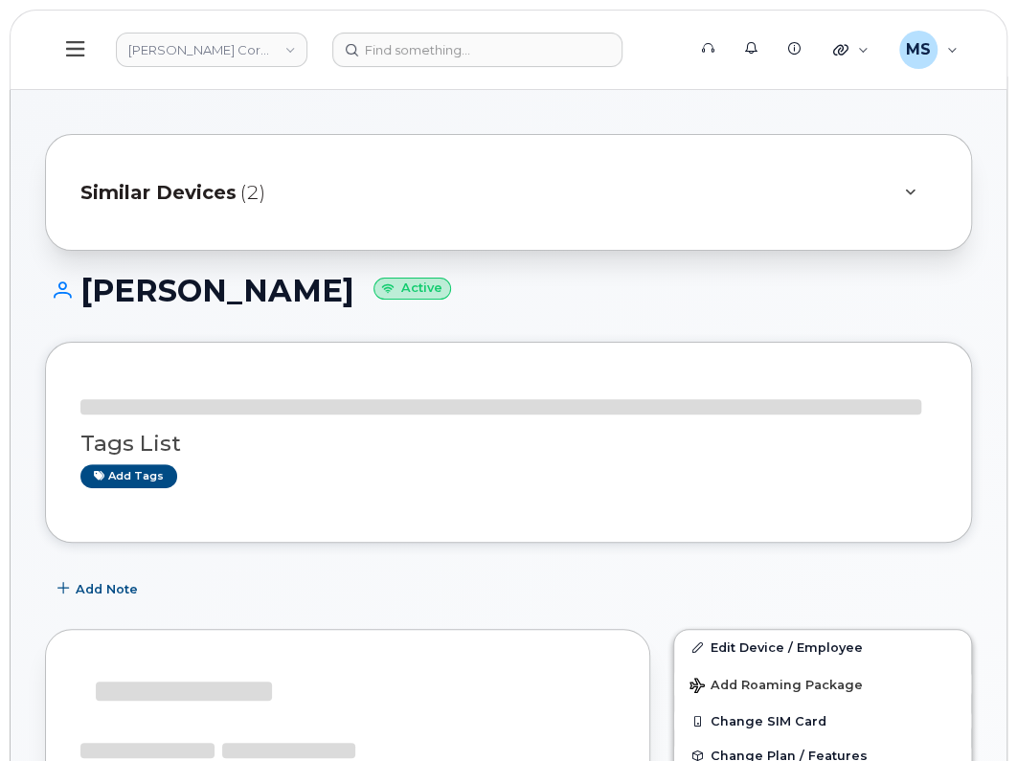
scroll to position [119, 0]
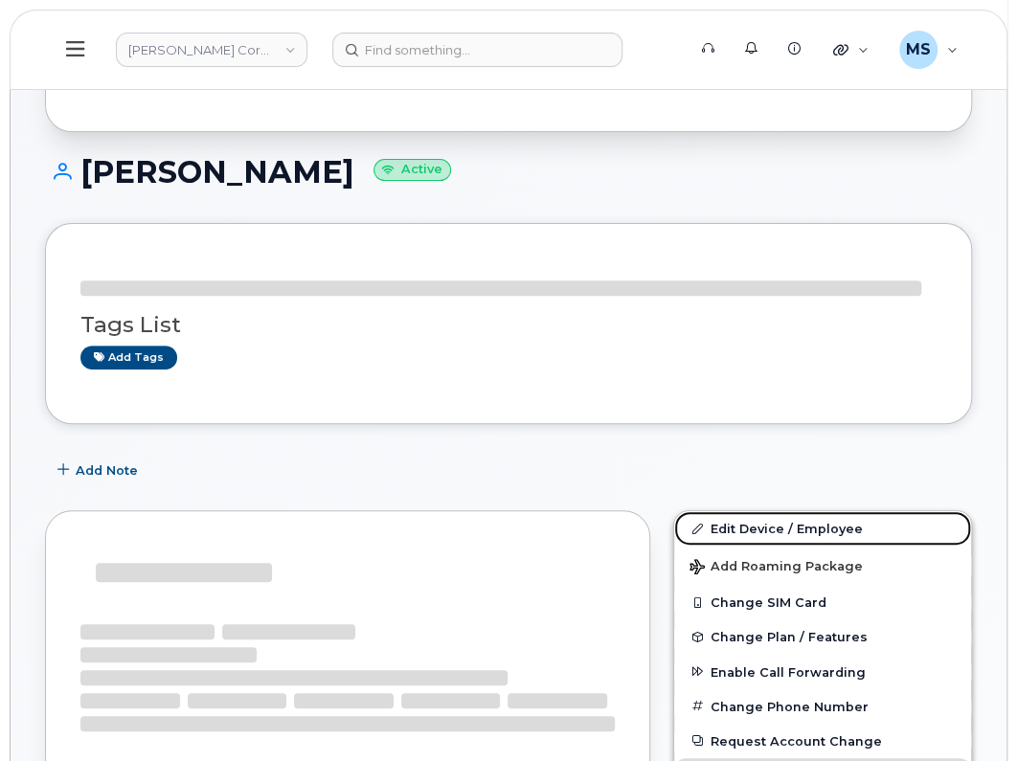
drag, startPoint x: 739, startPoint y: 529, endPoint x: 533, endPoint y: 522, distance: 206.0
click at [739, 529] on link "Edit Device / Employee" at bounding box center [822, 528] width 297 height 34
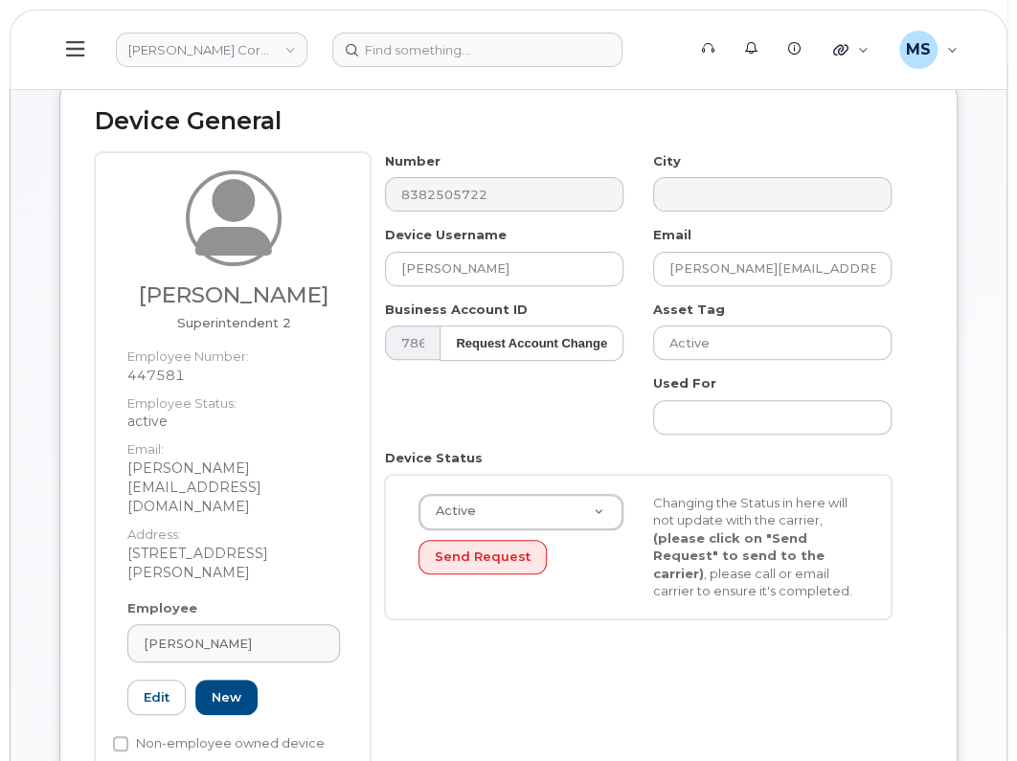
scroll to position [701, 0]
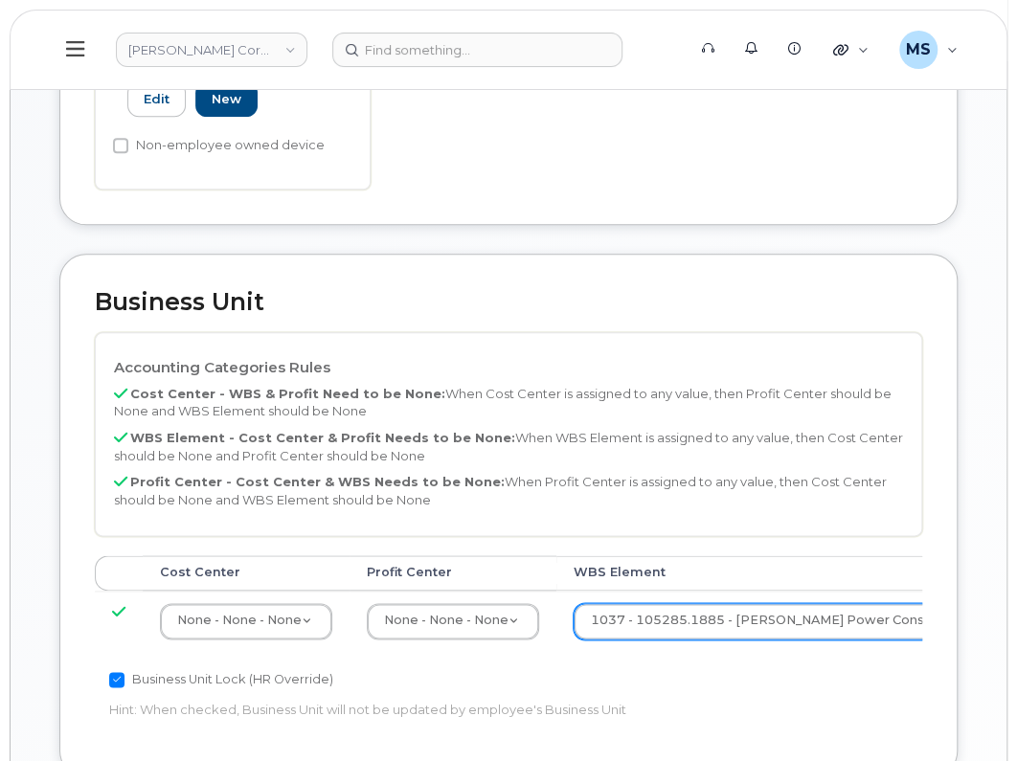
paste input "105933.2235"
type input "105933.2235"
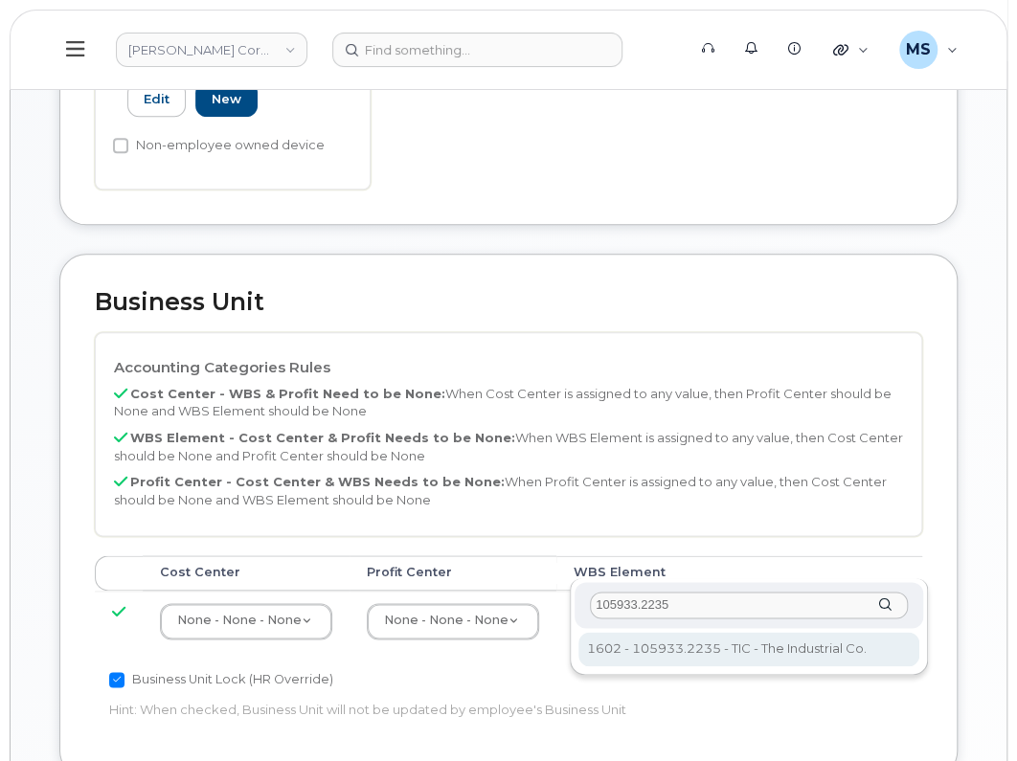
type input "105933.2235"
type input "30169104"
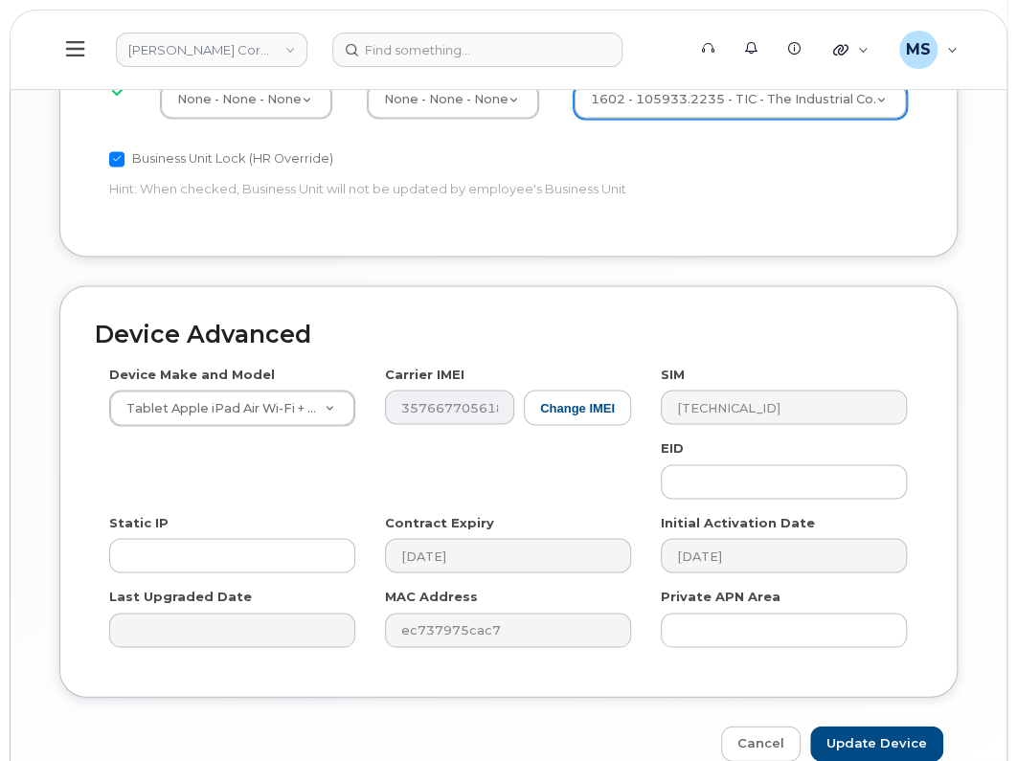
scroll to position [1273, 0]
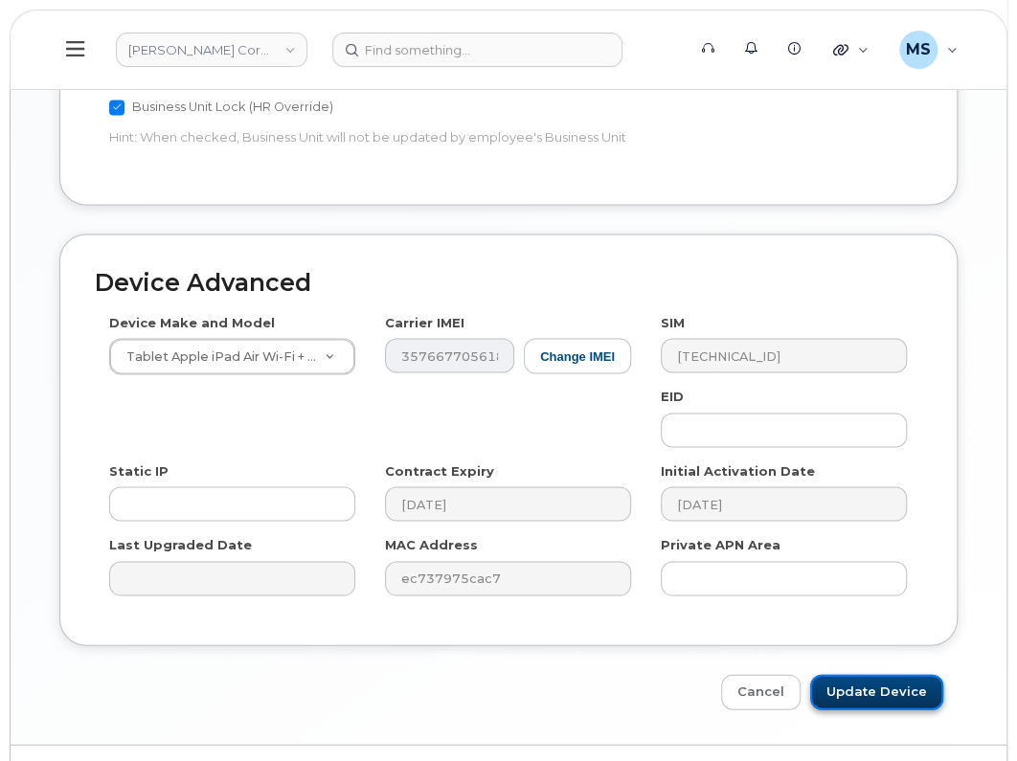
click at [895, 674] on input "Update Device" at bounding box center [876, 691] width 133 height 35
type input "Saving..."
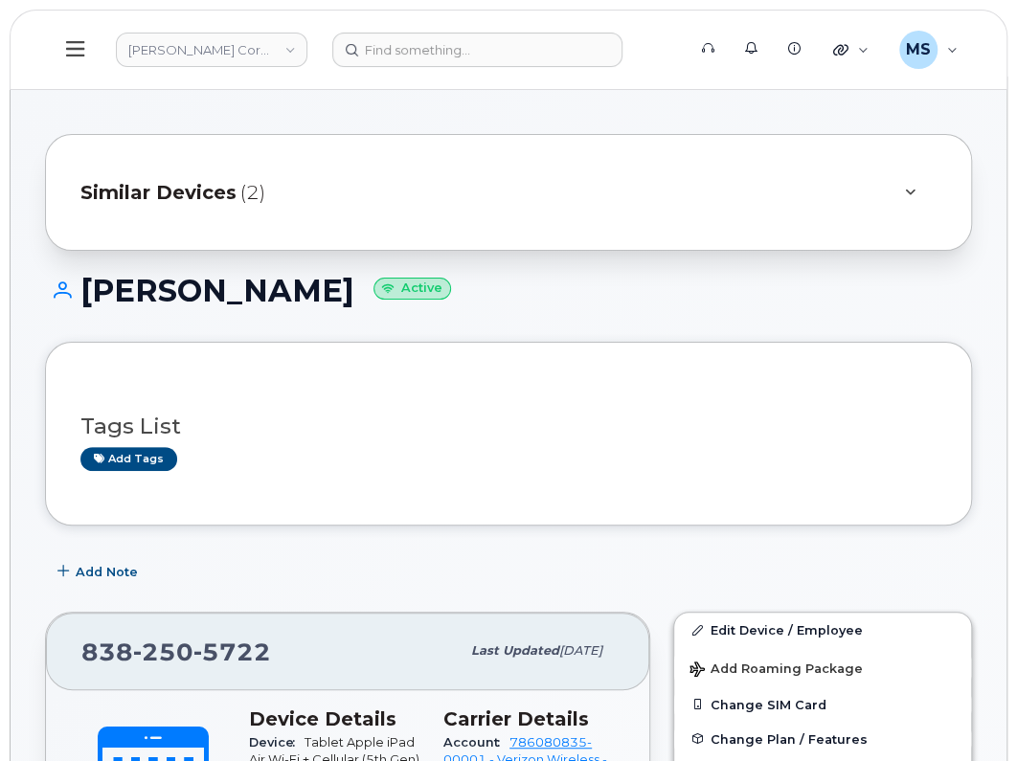
click at [479, 68] on header "[PERSON_NAME] Corporation Support Alerts Knowledge Base Quicklinks Suspend / Ca…" at bounding box center [509, 50] width 998 height 80
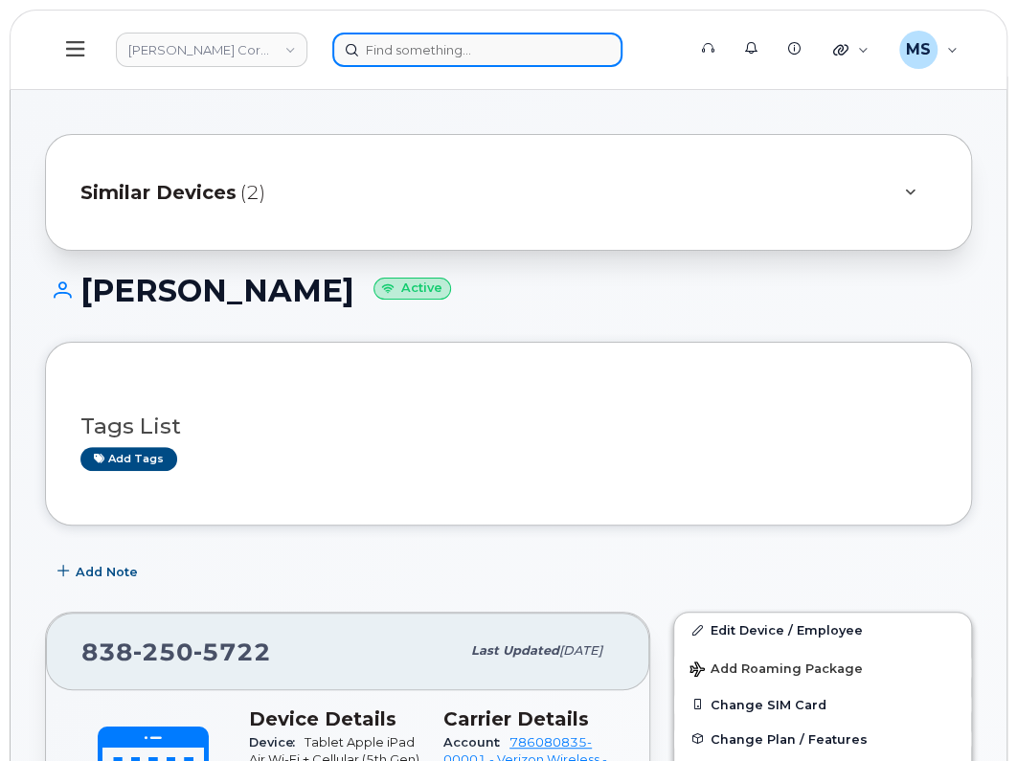
click at [481, 64] on input at bounding box center [477, 50] width 290 height 34
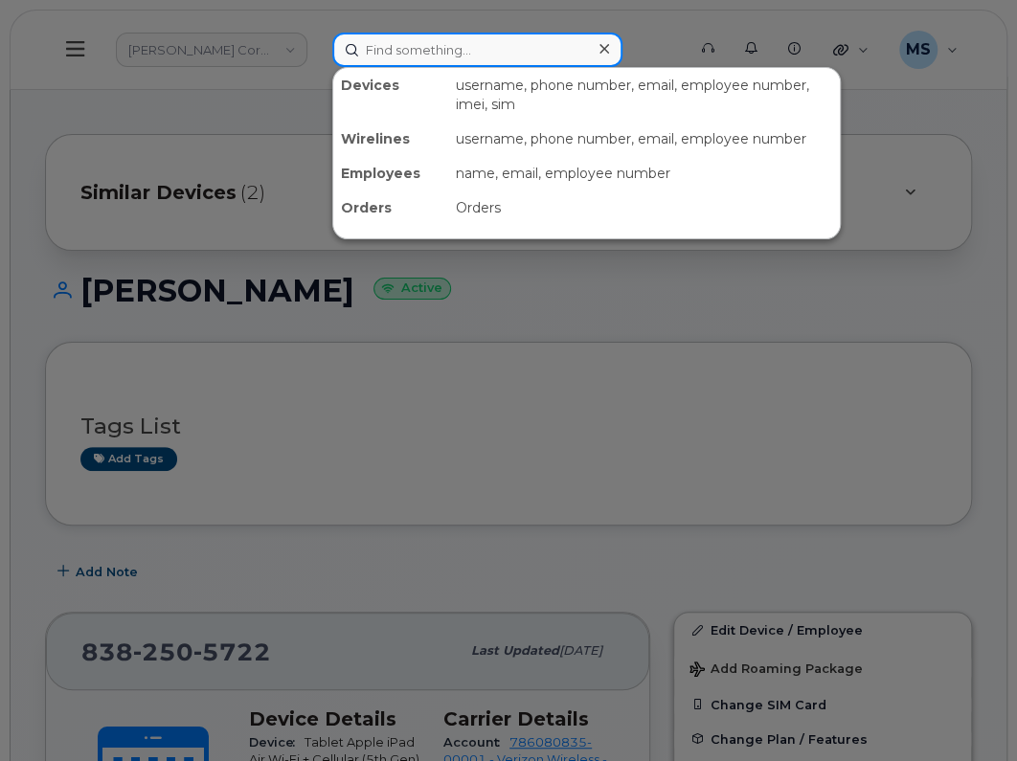
paste input "9280"
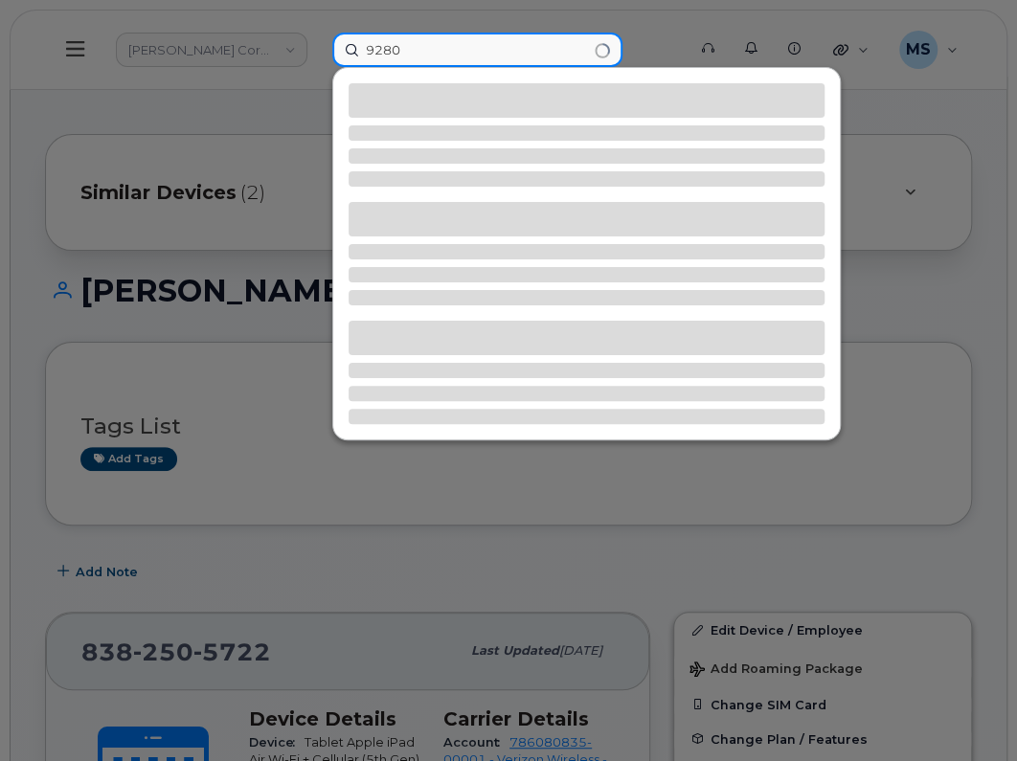
type input "9280"
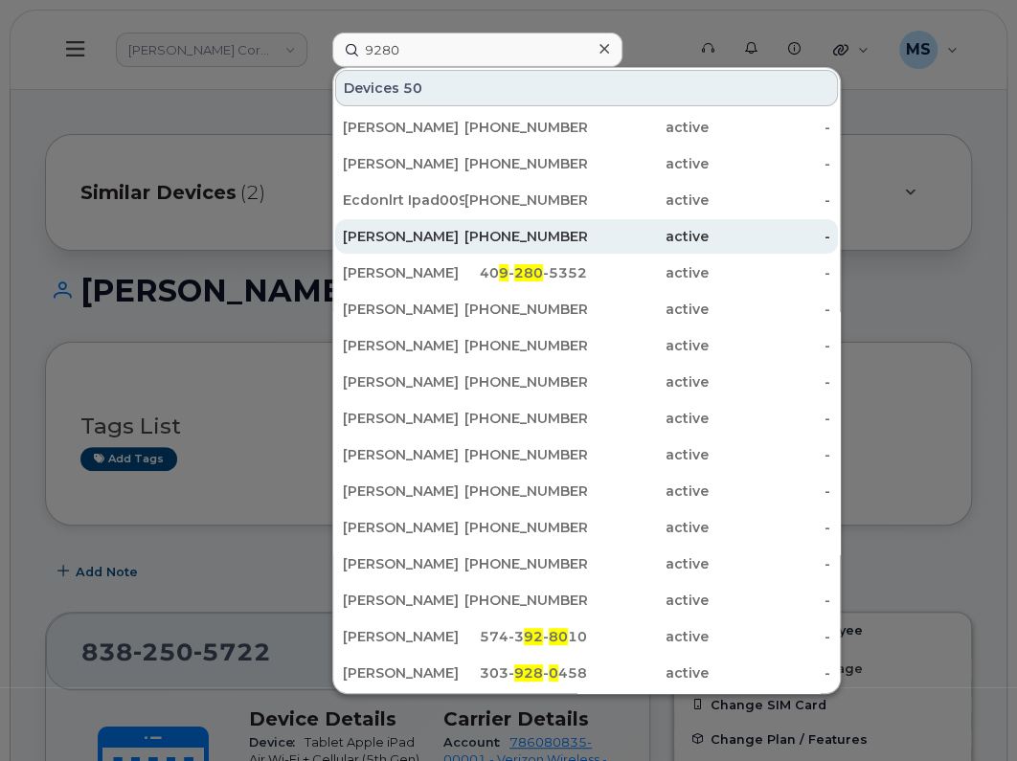
click at [426, 221] on div "[PERSON_NAME]" at bounding box center [404, 236] width 122 height 34
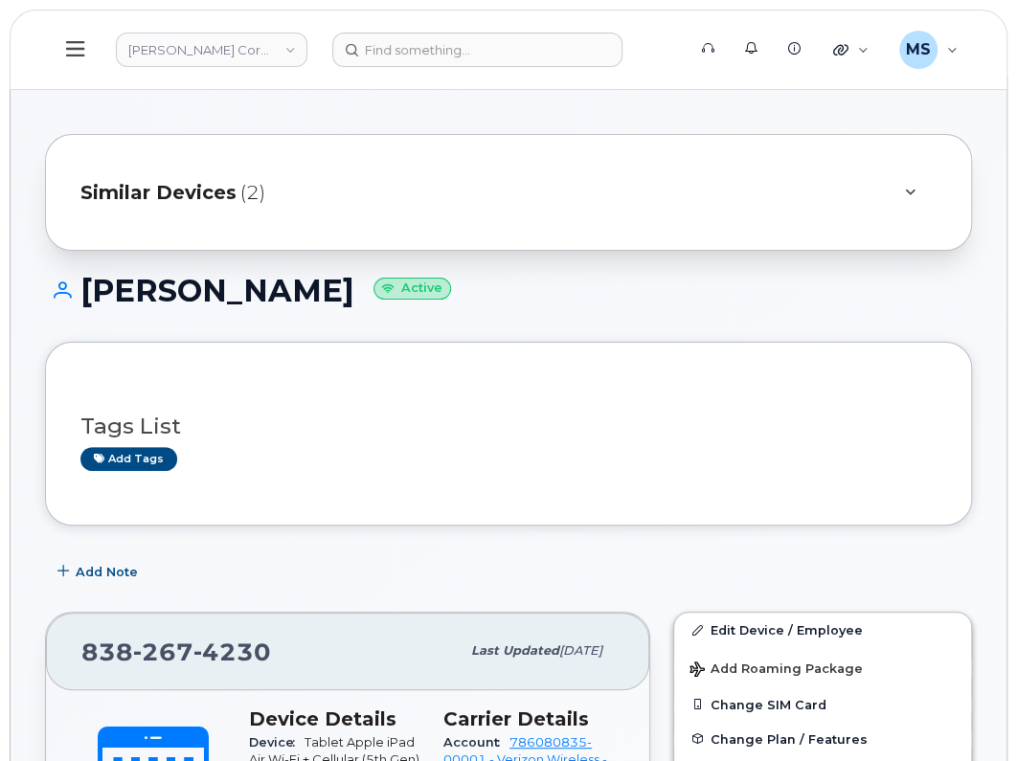
click at [249, 202] on span "(2)" at bounding box center [252, 193] width 25 height 28
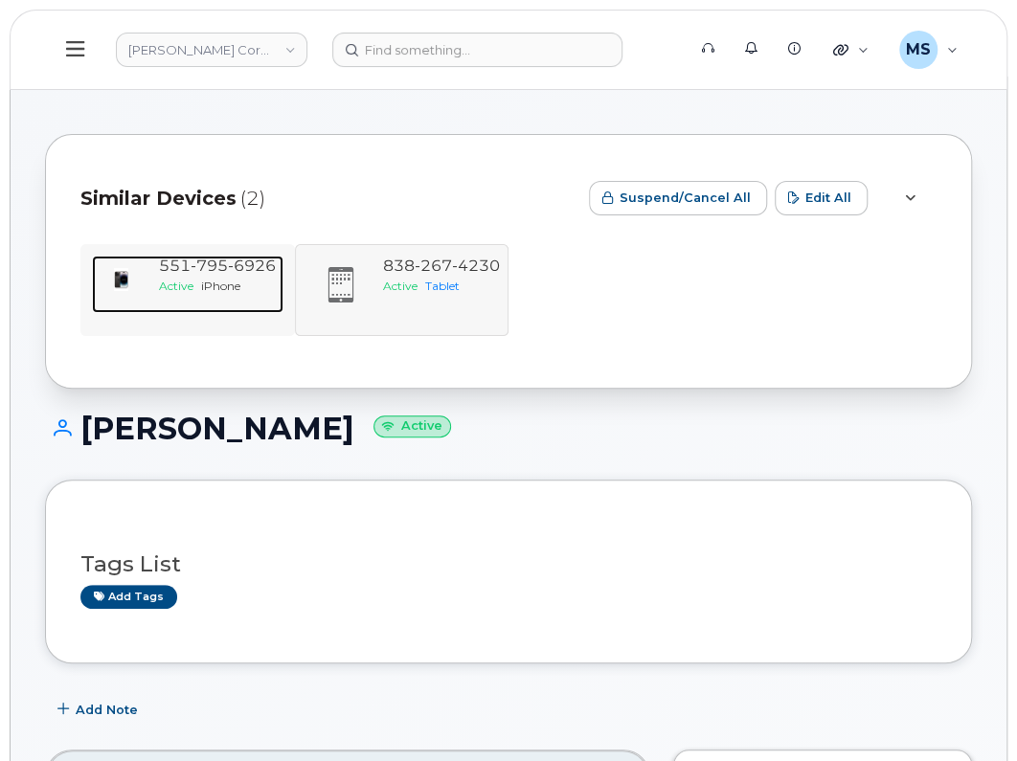
click at [206, 271] on span "795" at bounding box center [209, 266] width 37 height 18
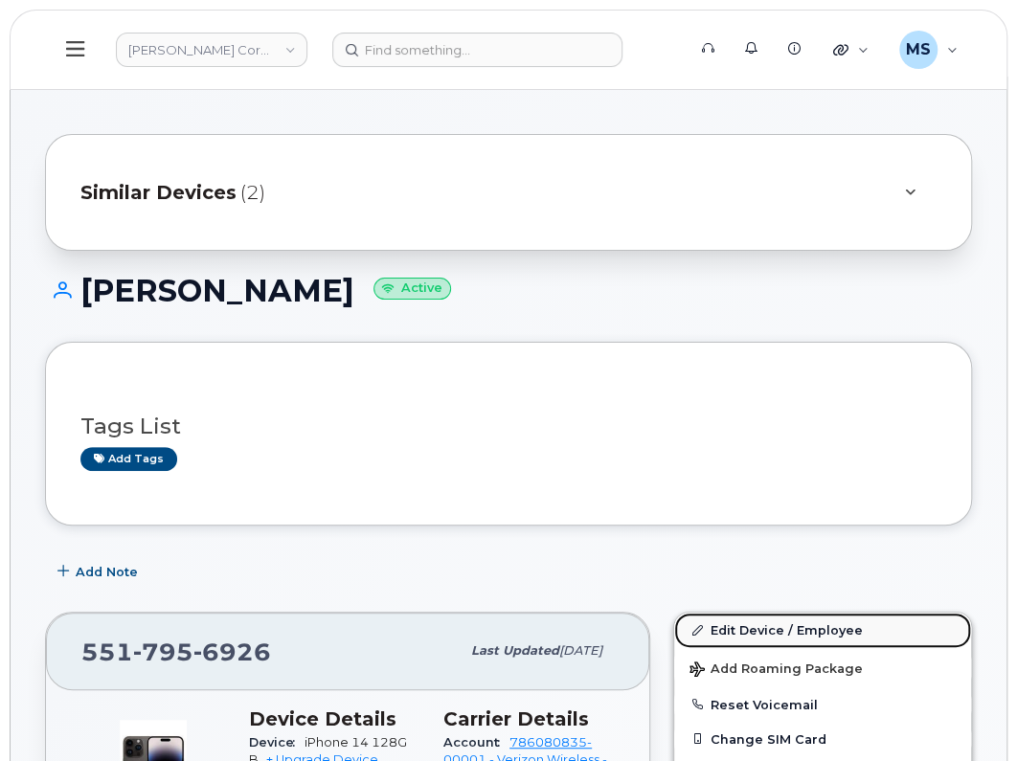
click at [775, 629] on link "Edit Device / Employee" at bounding box center [822, 630] width 297 height 34
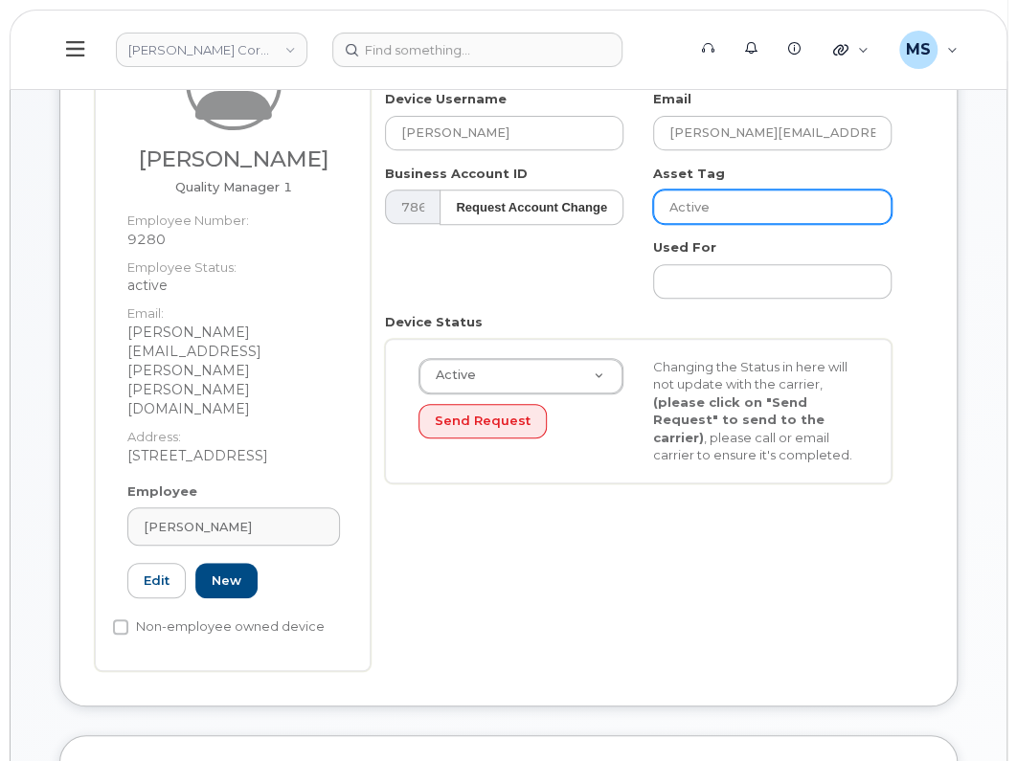
scroll to position [718, 0]
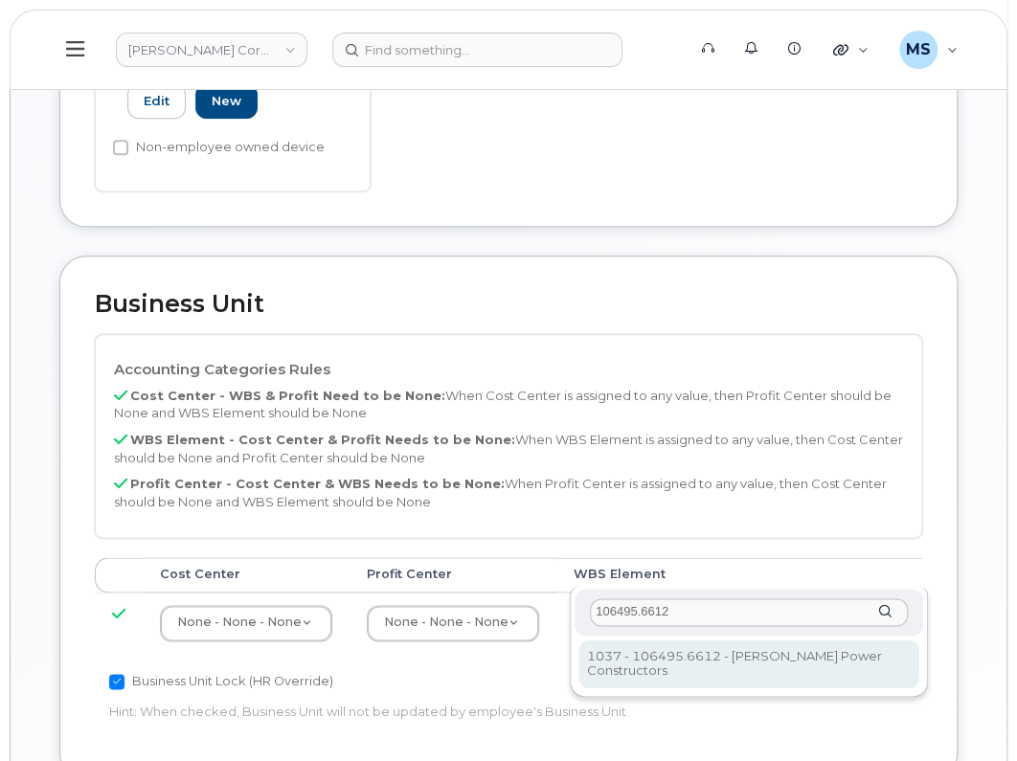
type input "106495.6612"
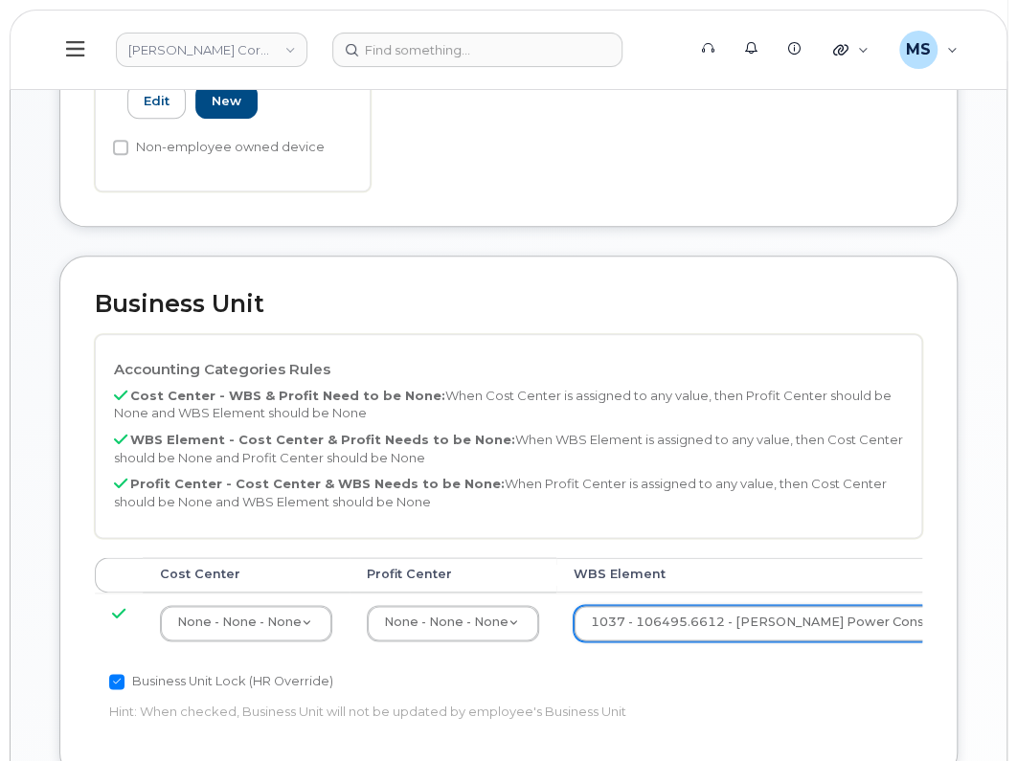
scroll to position [1303, 0]
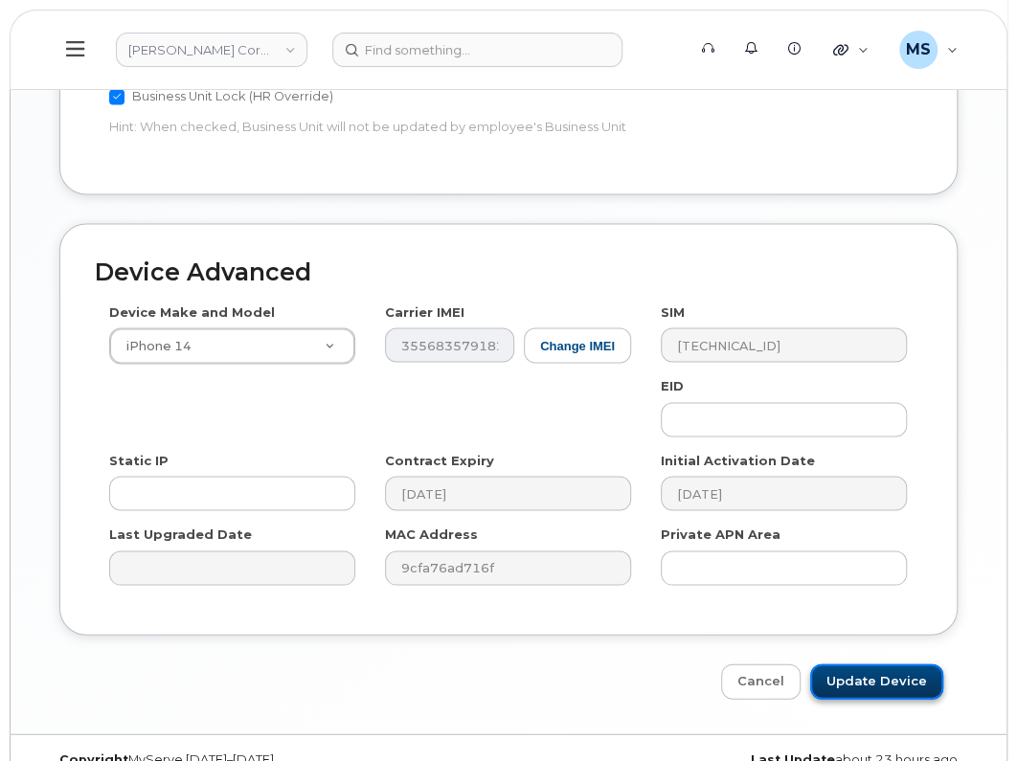
click at [901, 663] on input "Update Device" at bounding box center [876, 680] width 133 height 35
type input "Saving..."
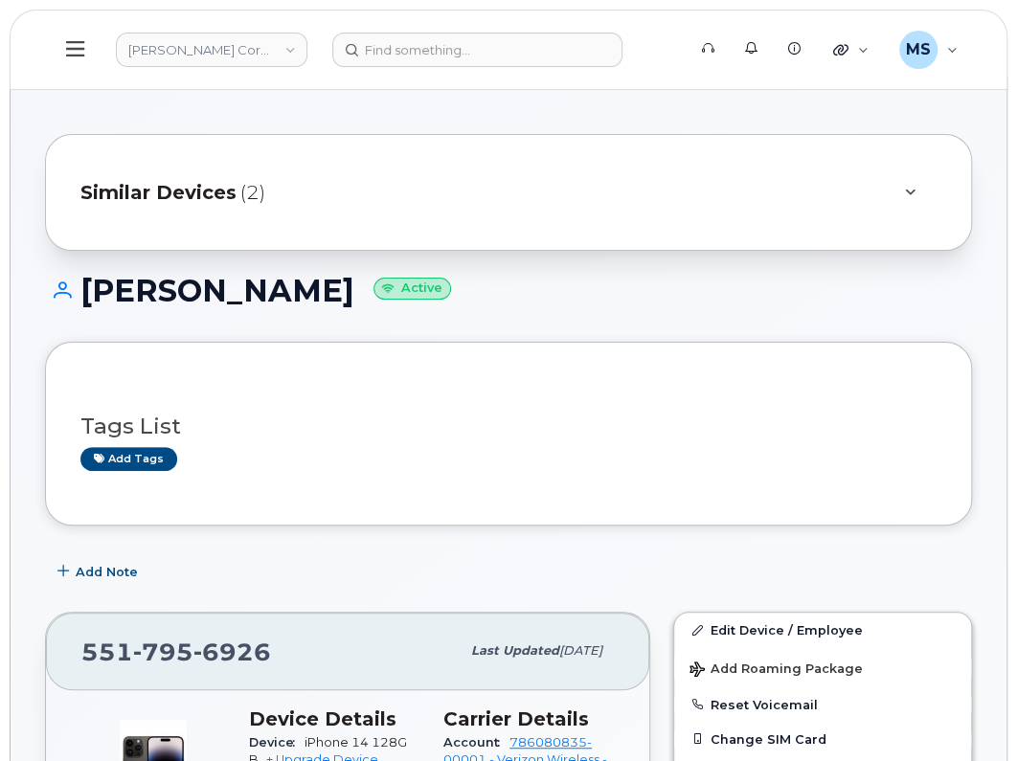
click at [146, 197] on span "Similar Devices" at bounding box center [158, 193] width 156 height 28
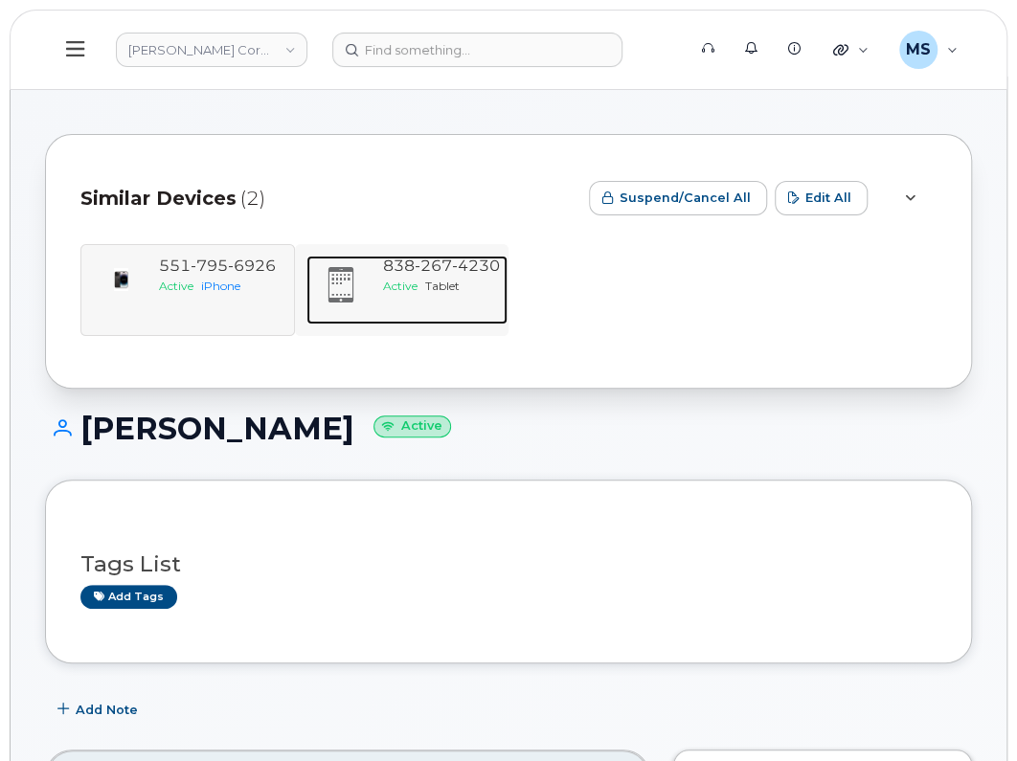
click at [486, 267] on span "4230" at bounding box center [476, 266] width 48 height 18
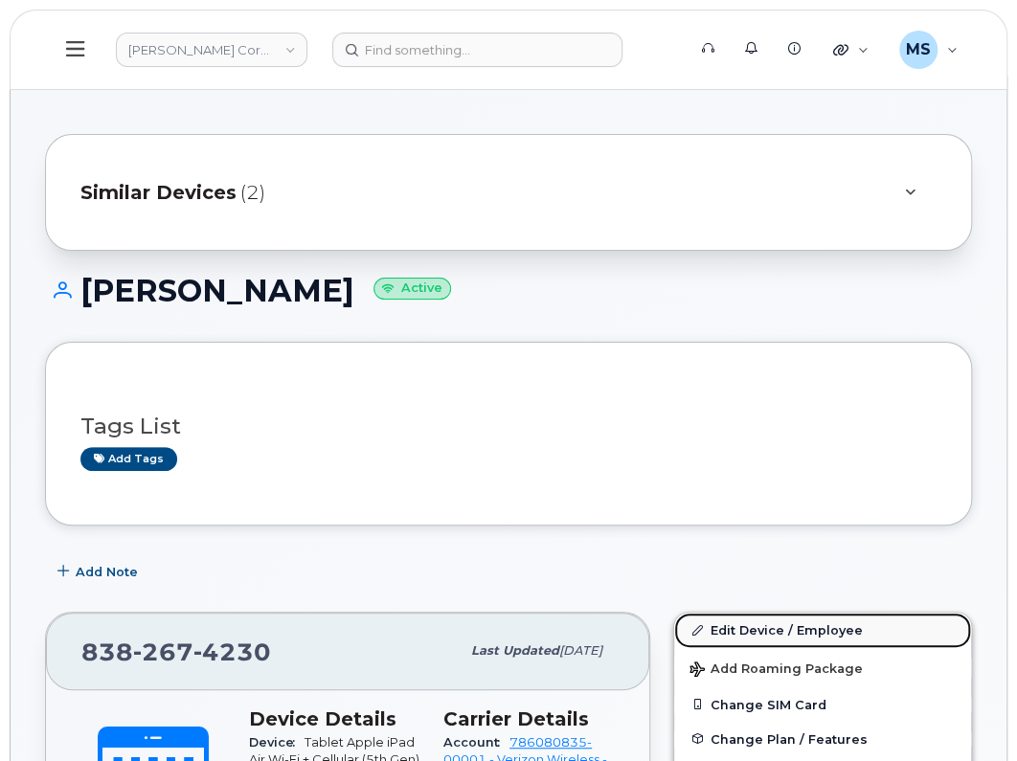
click at [760, 624] on link "Edit Device / Employee" at bounding box center [822, 630] width 297 height 34
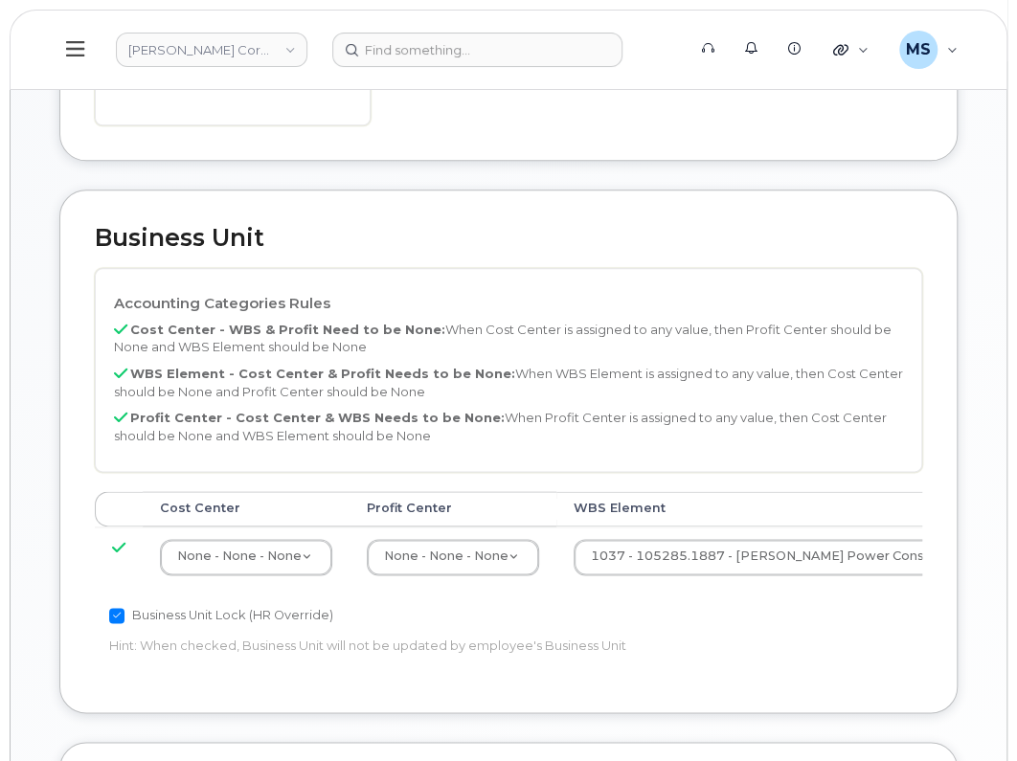
scroll to position [837, 0]
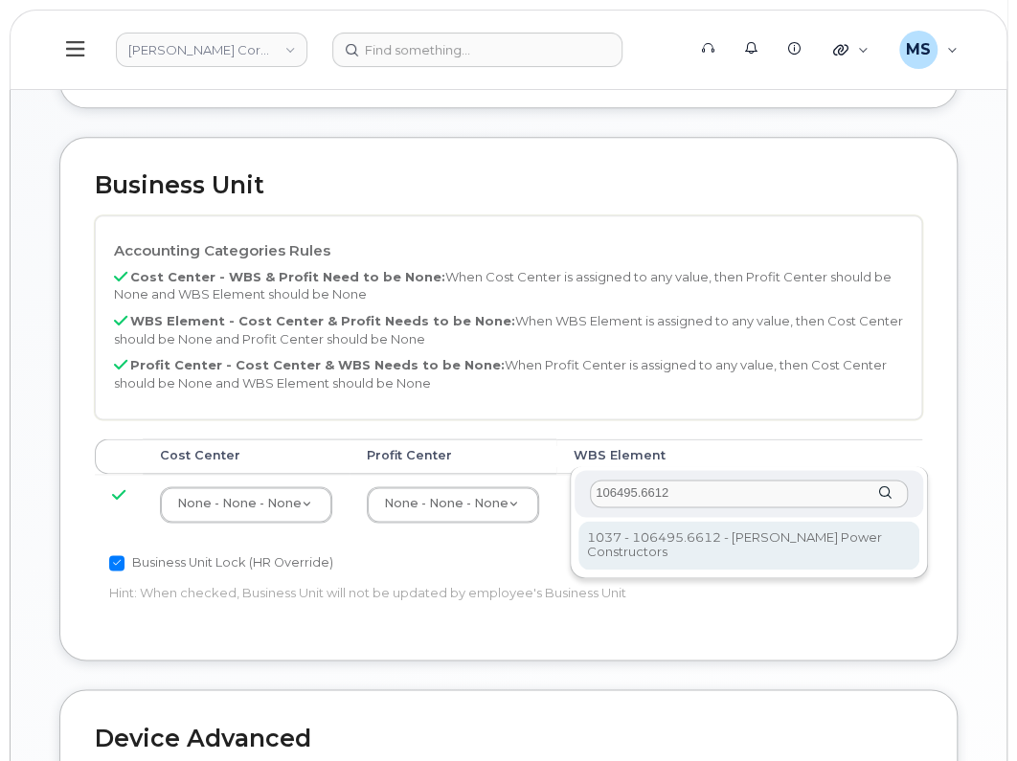
type input "106495.6612"
type input "35834206"
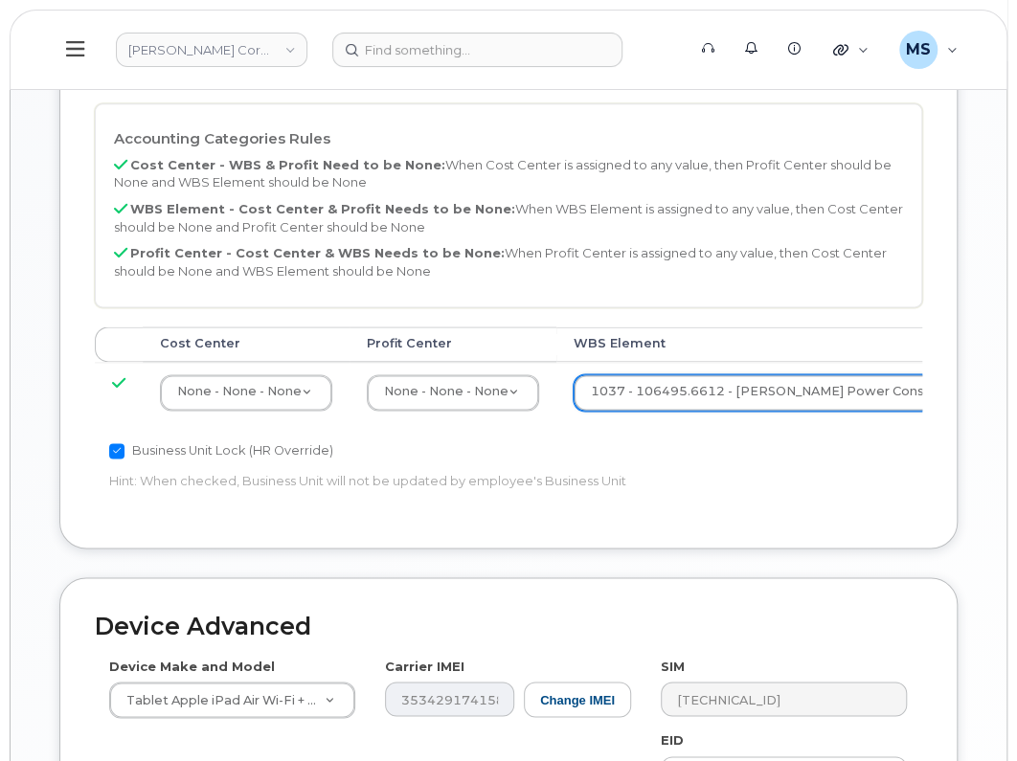
scroll to position [1303, 0]
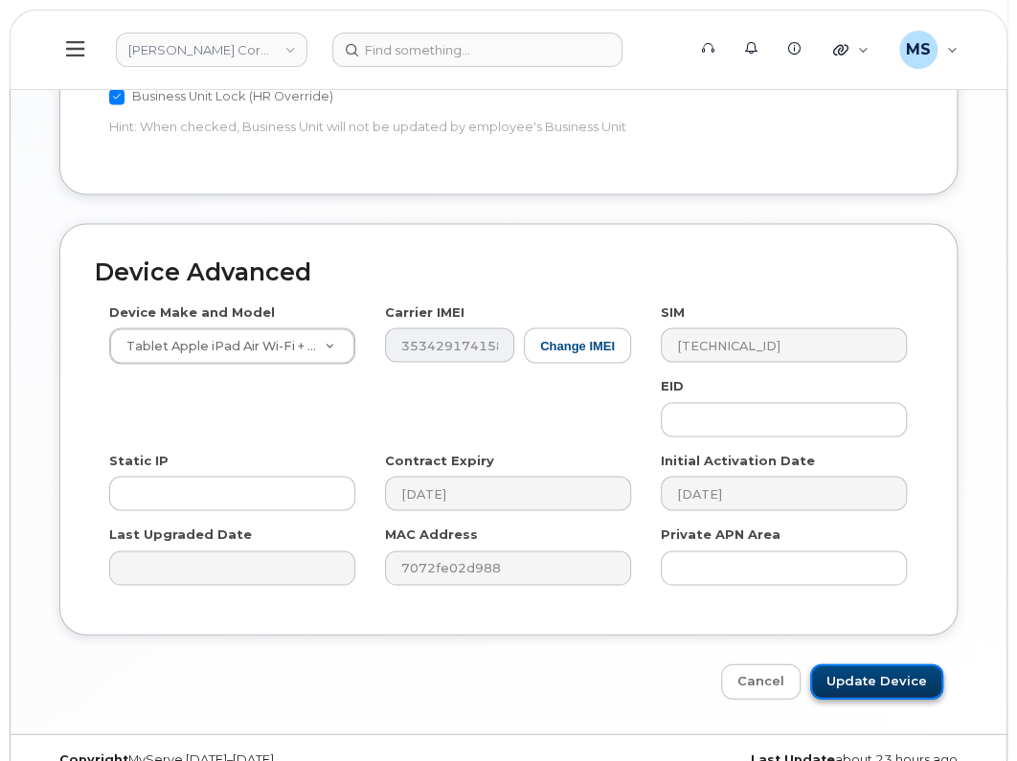
click at [851, 663] on input "Update Device" at bounding box center [876, 680] width 133 height 35
type input "Saving..."
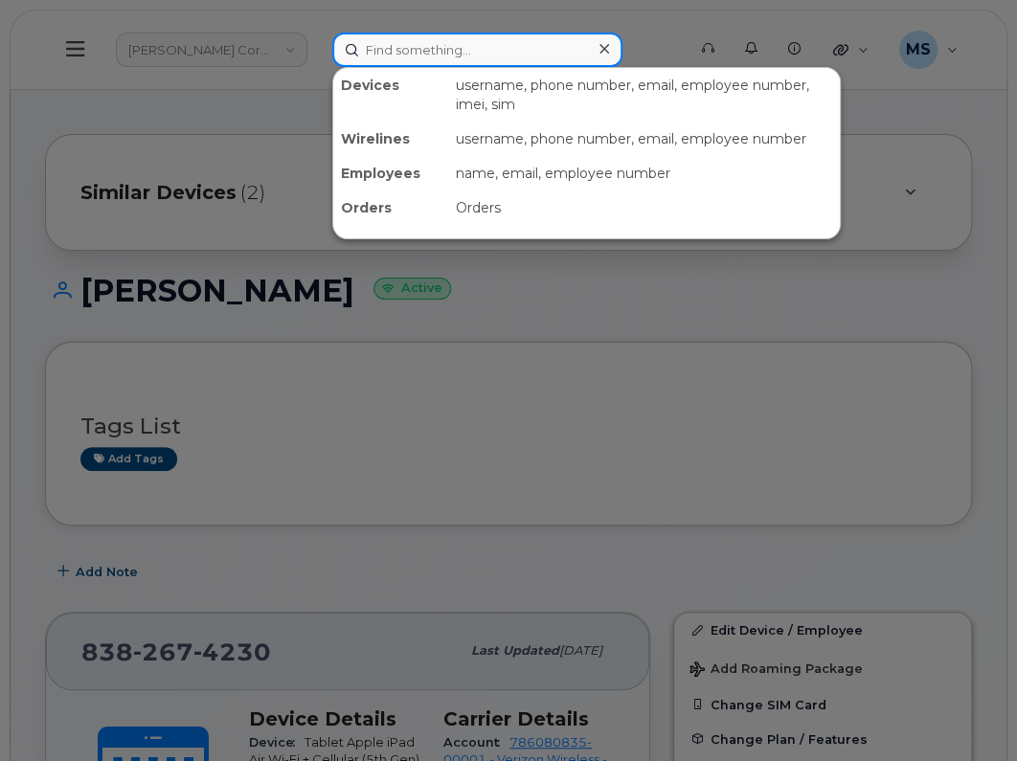
click at [488, 53] on input at bounding box center [477, 50] width 290 height 34
paste input "472289"
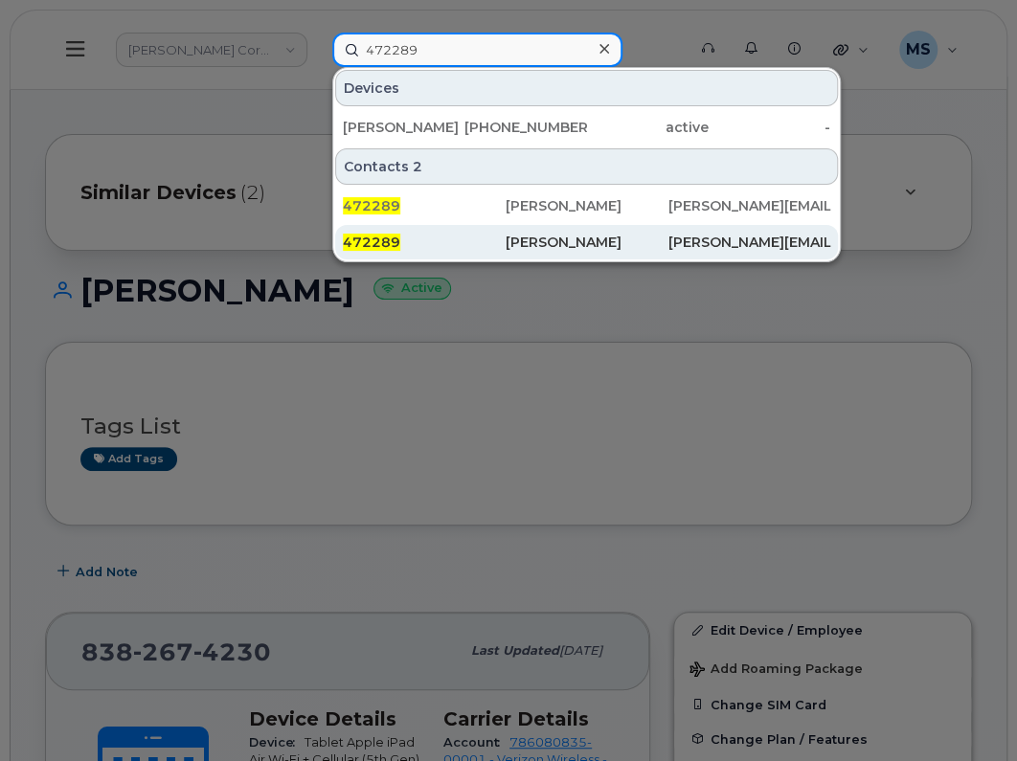
type input "472289"
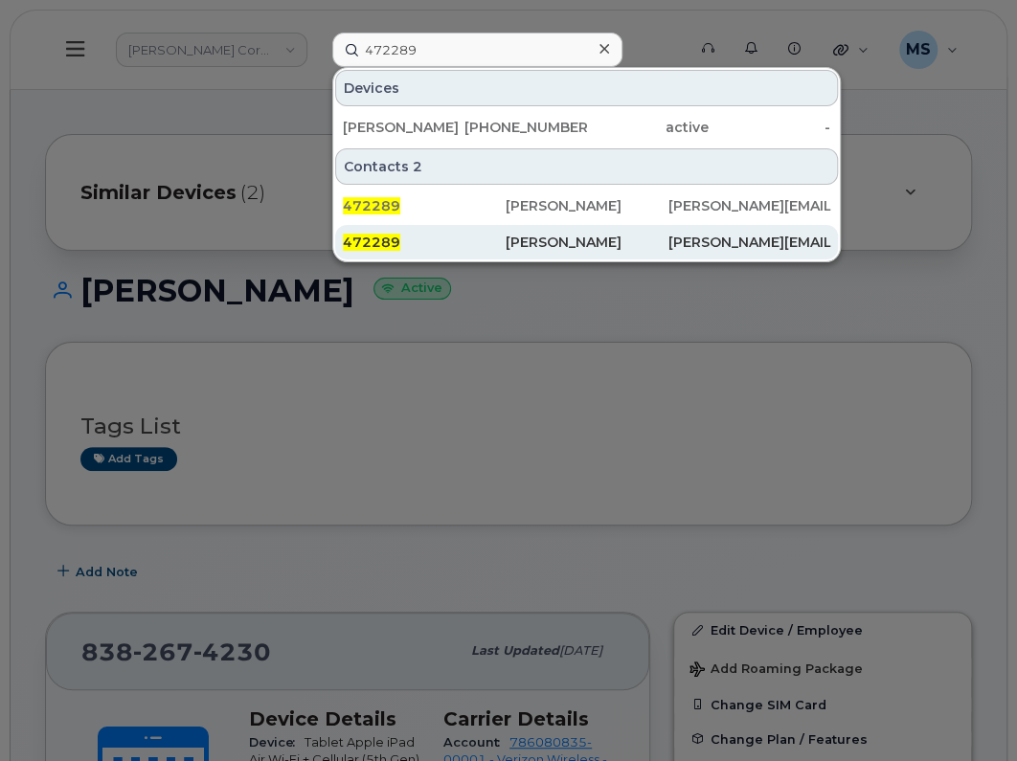
click at [542, 244] on div "[PERSON_NAME]" at bounding box center [587, 242] width 163 height 19
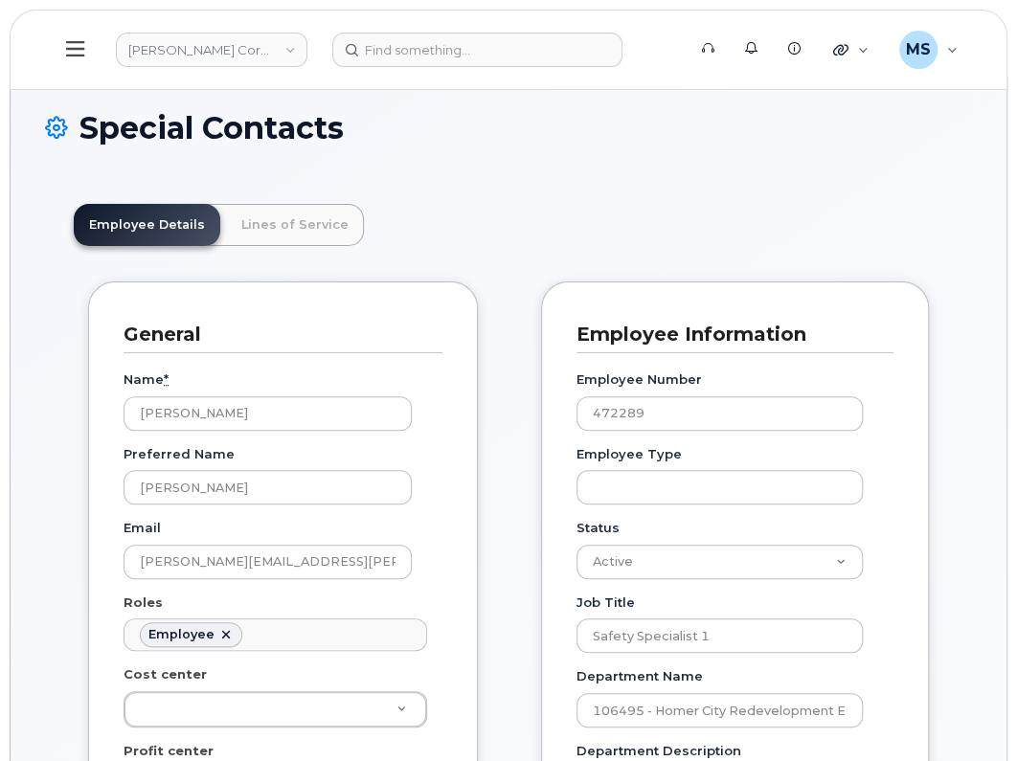
scroll to position [58, 0]
click at [310, 236] on link "Lines of Service" at bounding box center [295, 225] width 138 height 42
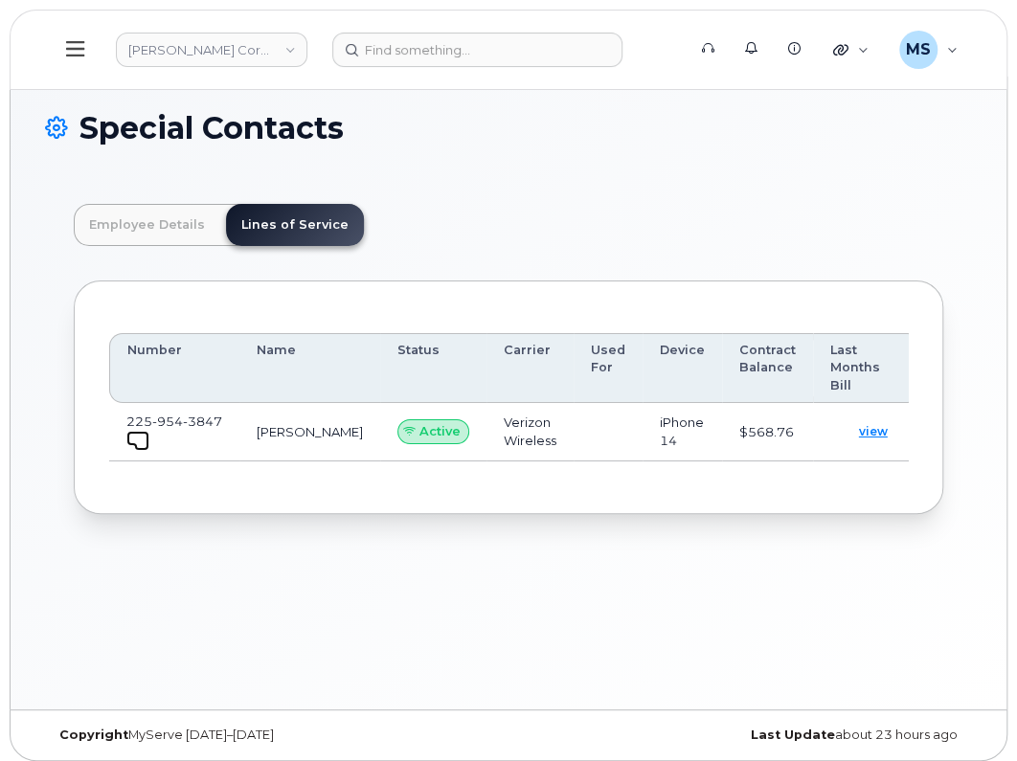
click at [132, 431] on link at bounding box center [137, 438] width 23 height 15
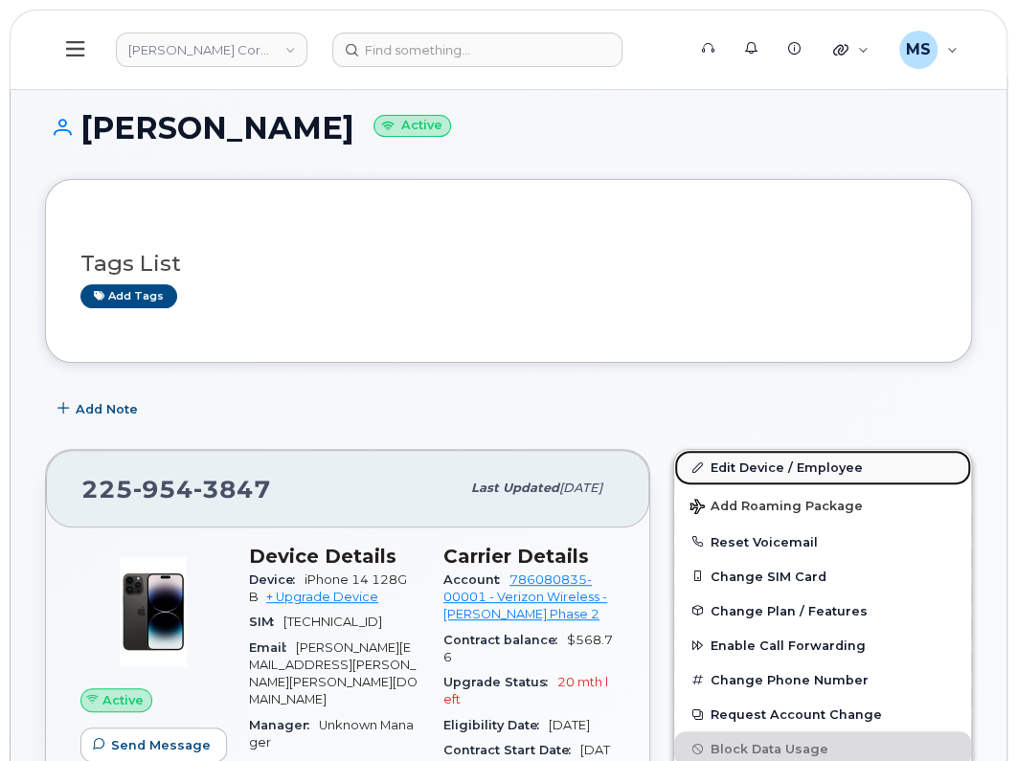
click at [771, 463] on link "Edit Device / Employee" at bounding box center [822, 467] width 297 height 34
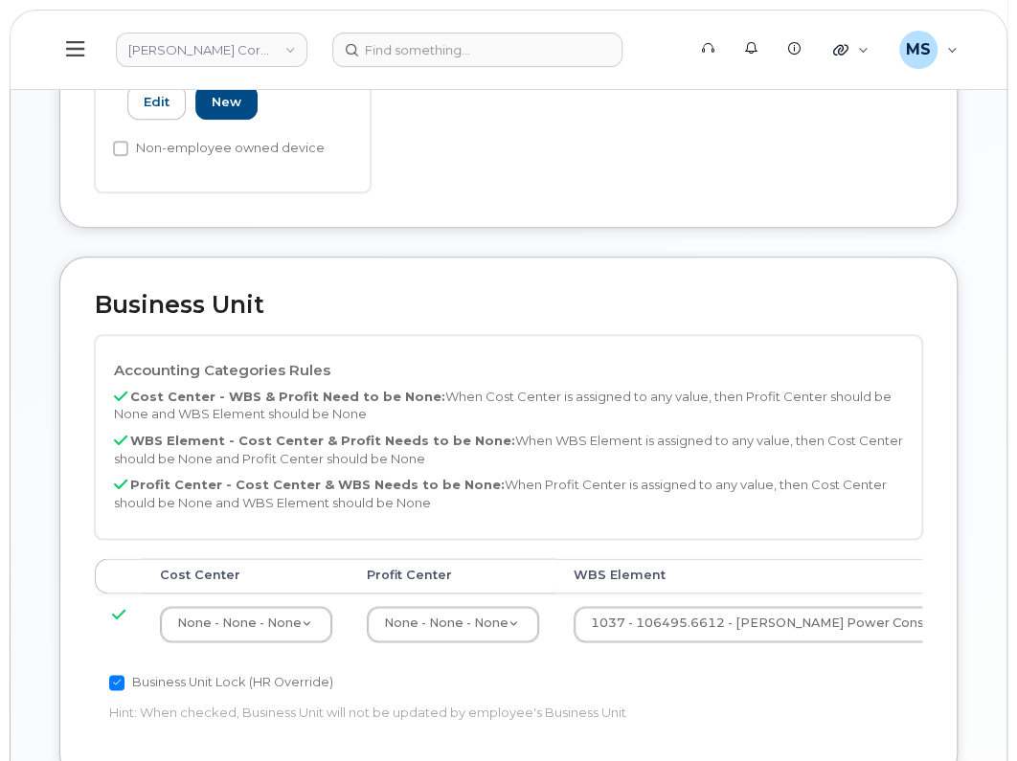
scroll to position [718, 0]
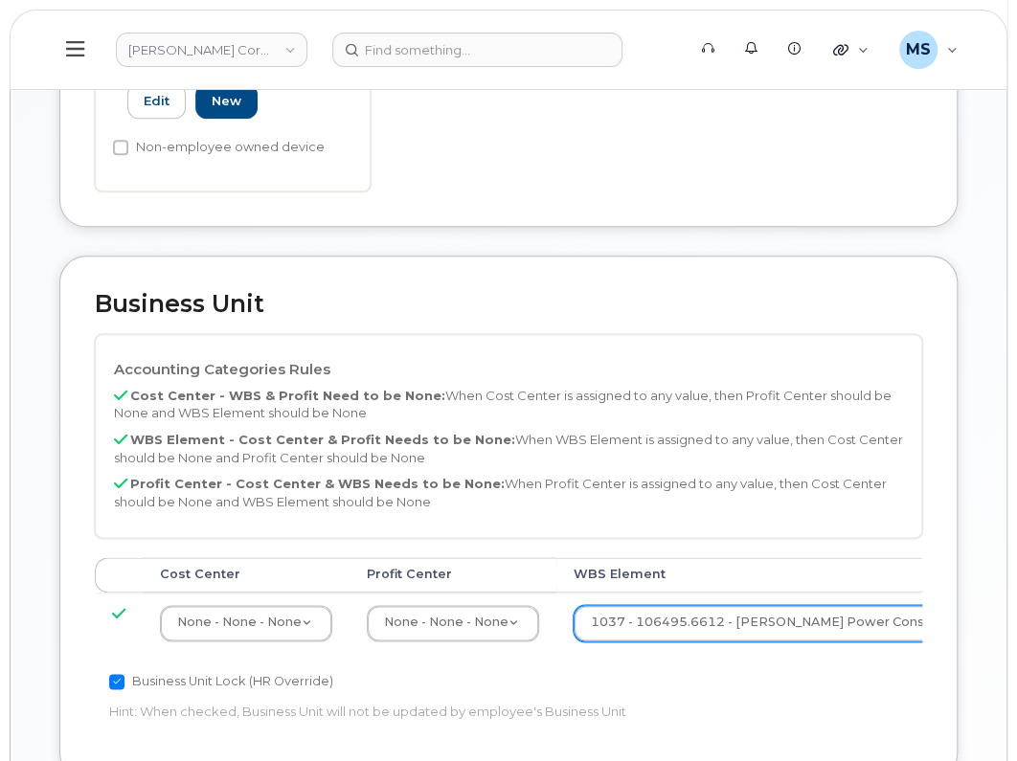
paste input "106495.6612"
type input "106495.6612"
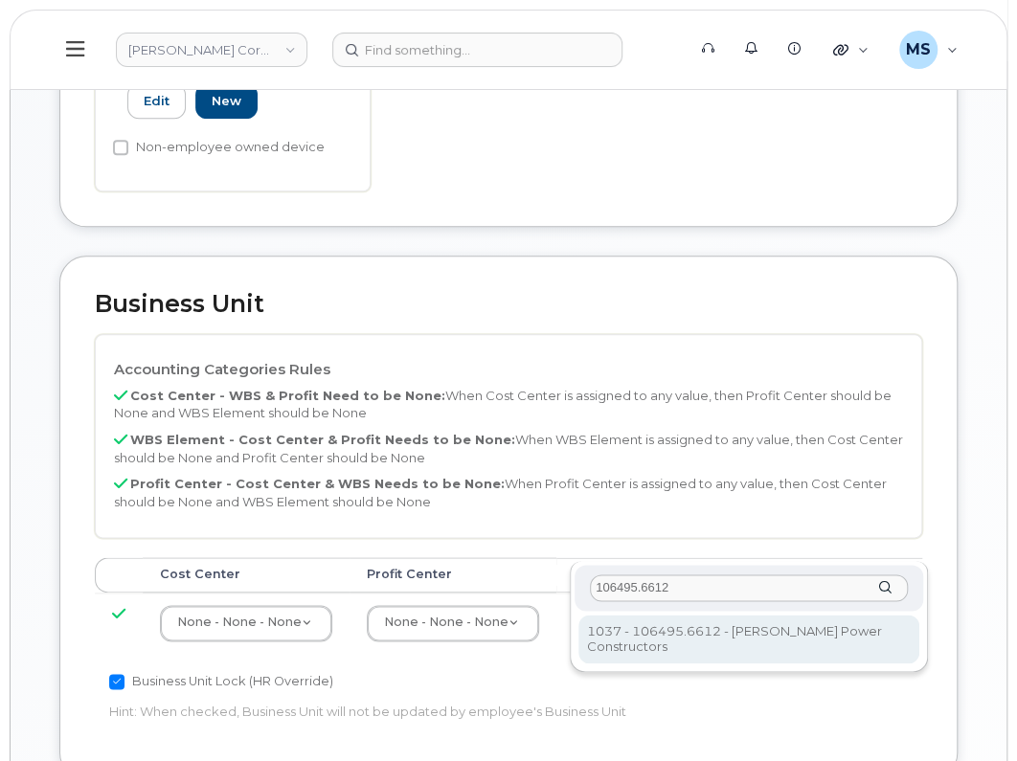
type input "106495.6612"
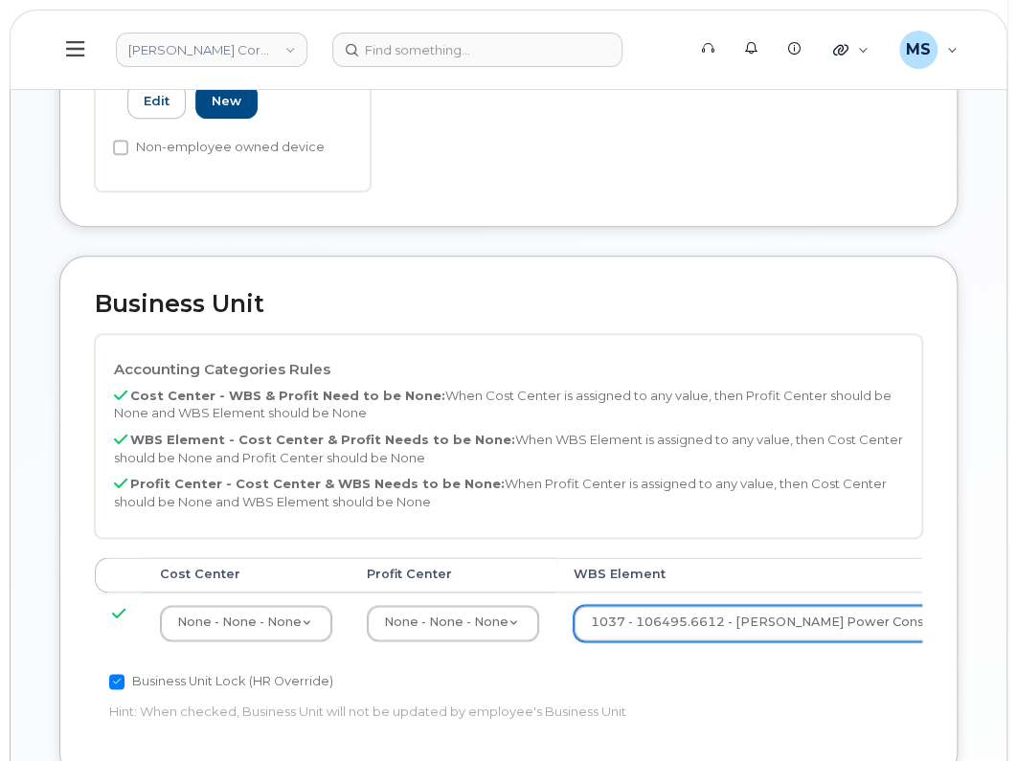
scroll to position [1197, 0]
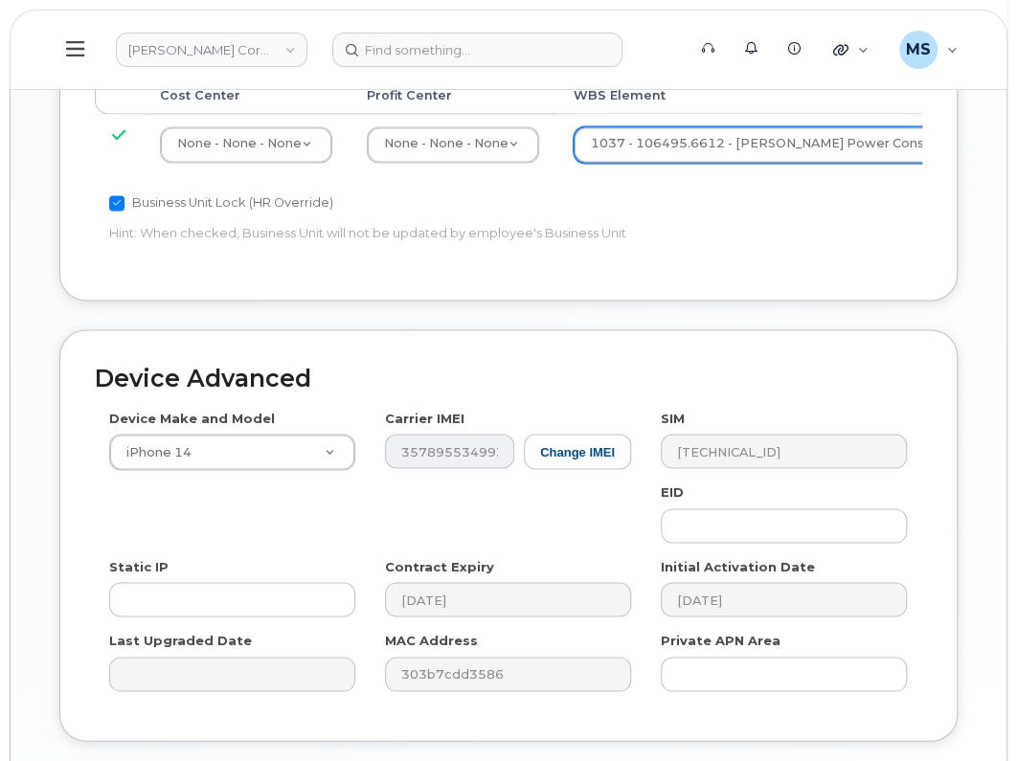
type input "Saving..."
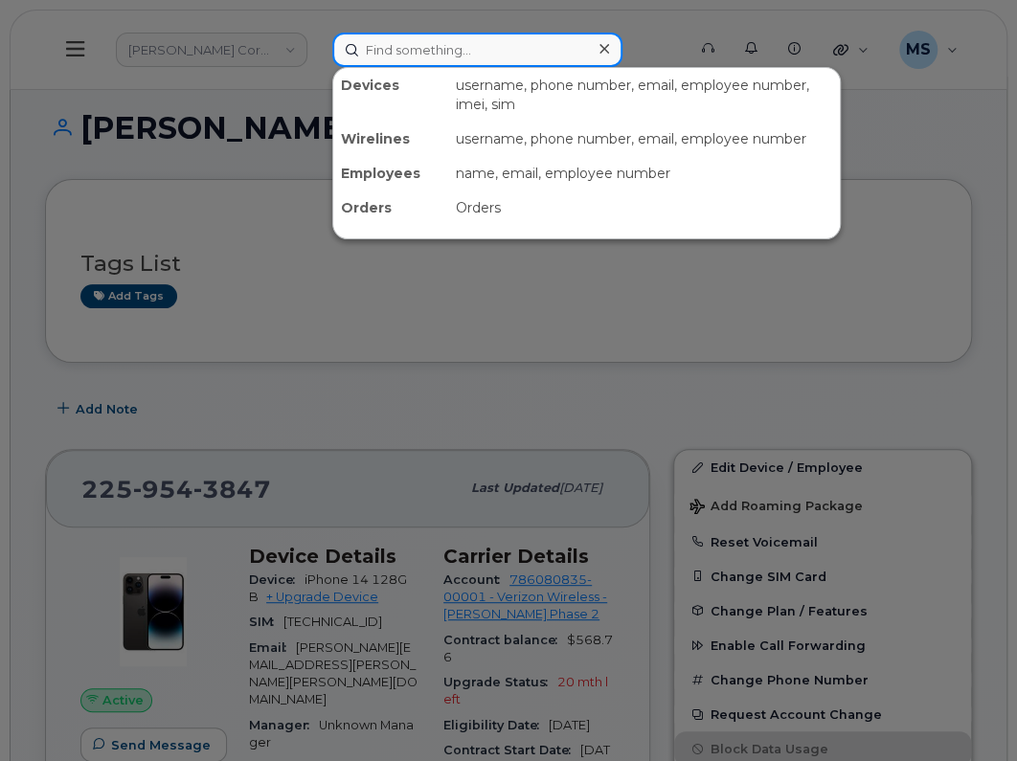
click at [441, 48] on input at bounding box center [477, 50] width 290 height 34
paste input "6515"
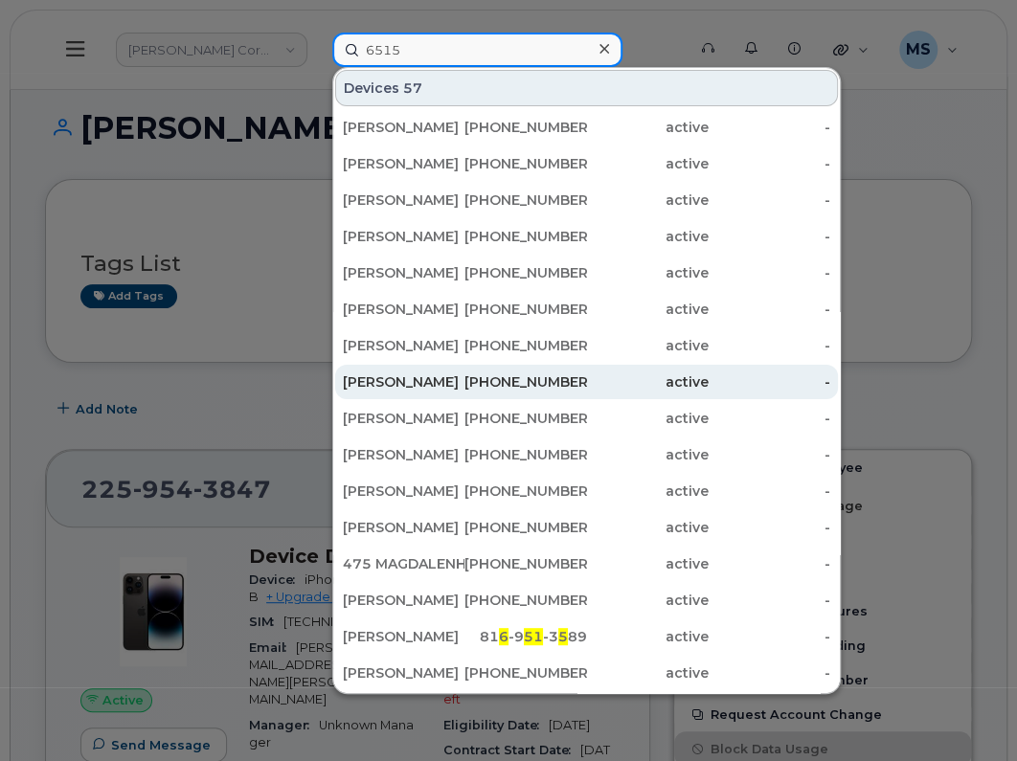
type input "6515"
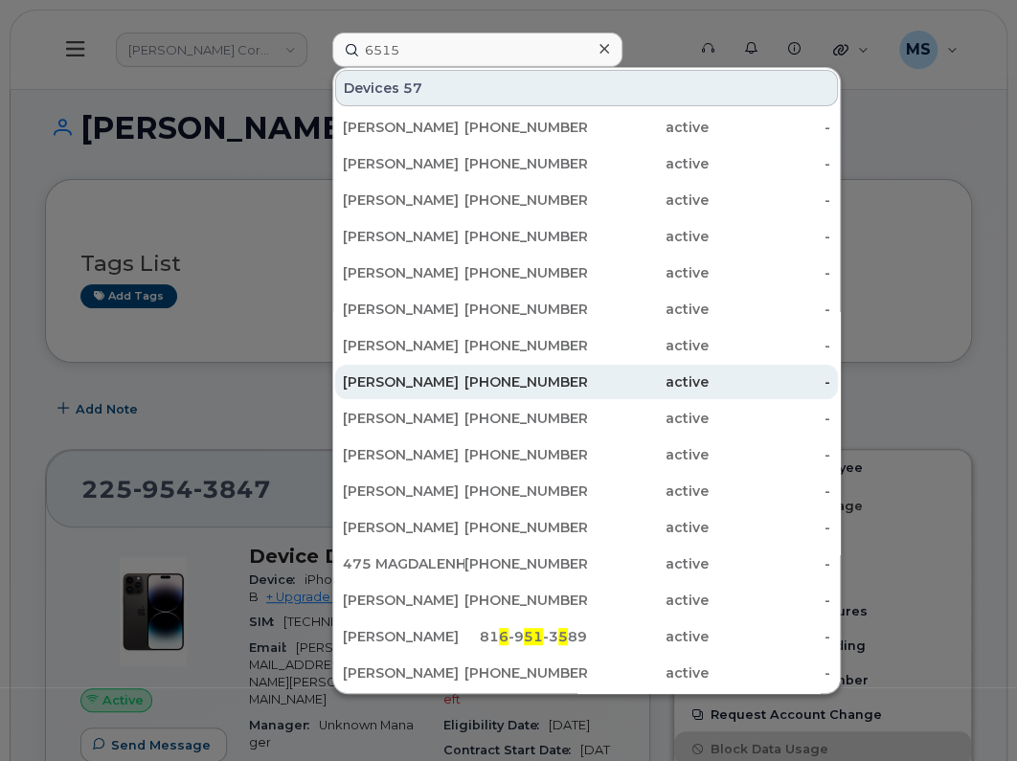
click at [421, 373] on div "[PERSON_NAME]" at bounding box center [404, 381] width 122 height 19
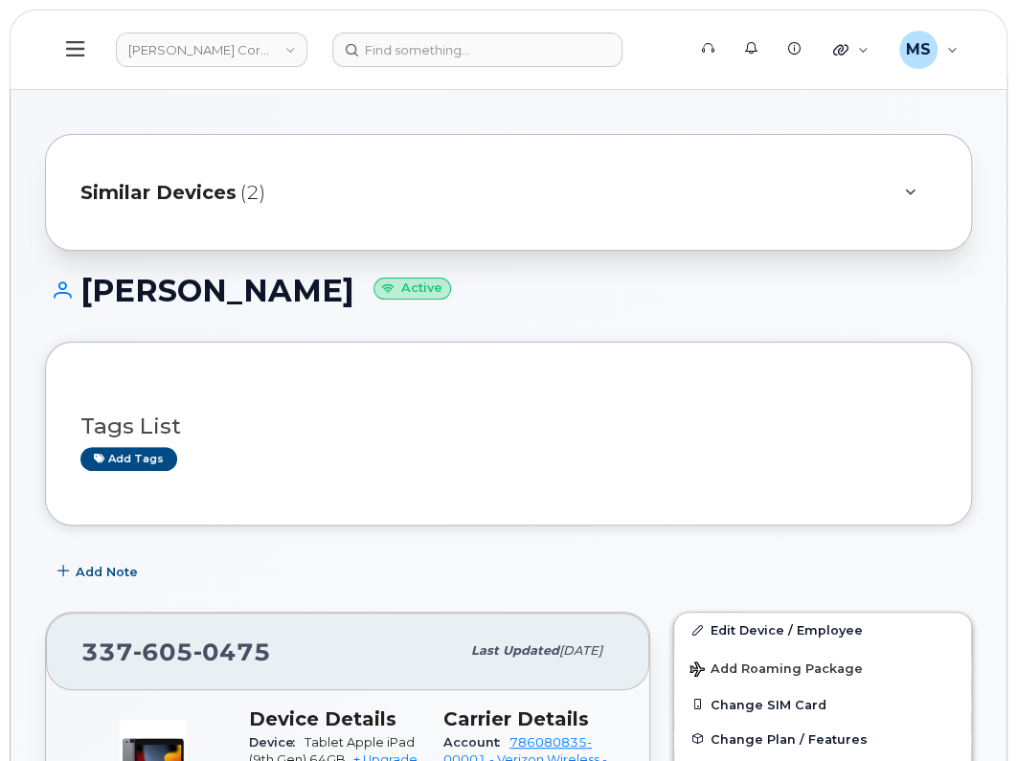
click at [240, 198] on span "(2)" at bounding box center [252, 193] width 25 height 28
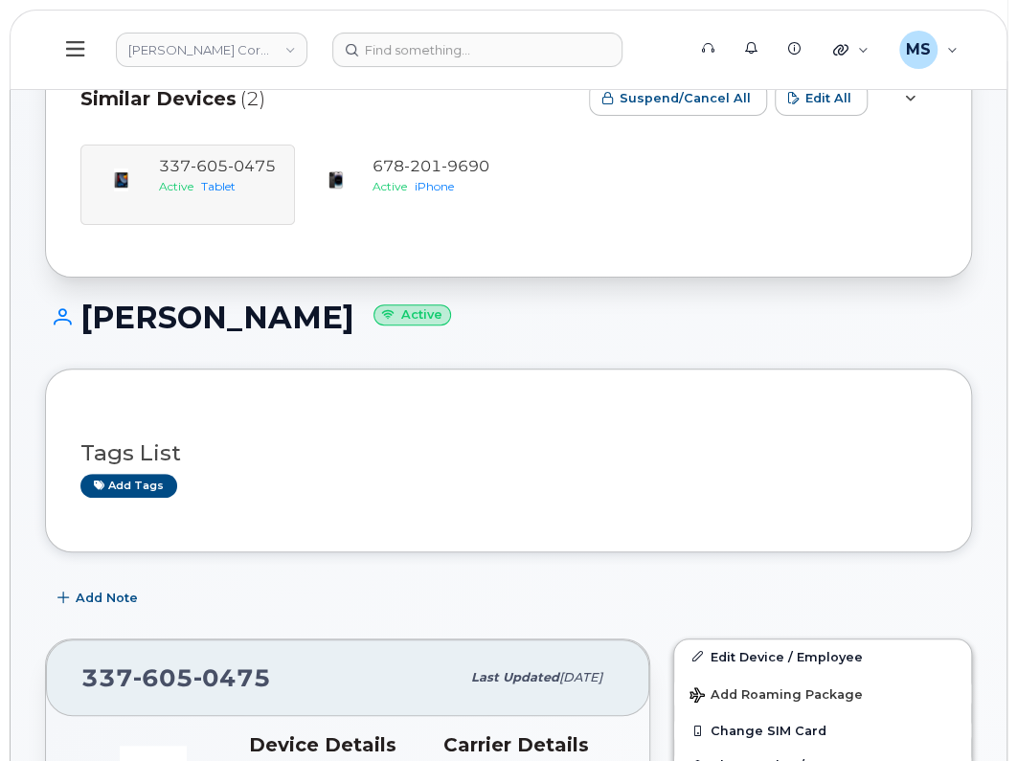
scroll to position [238, 0]
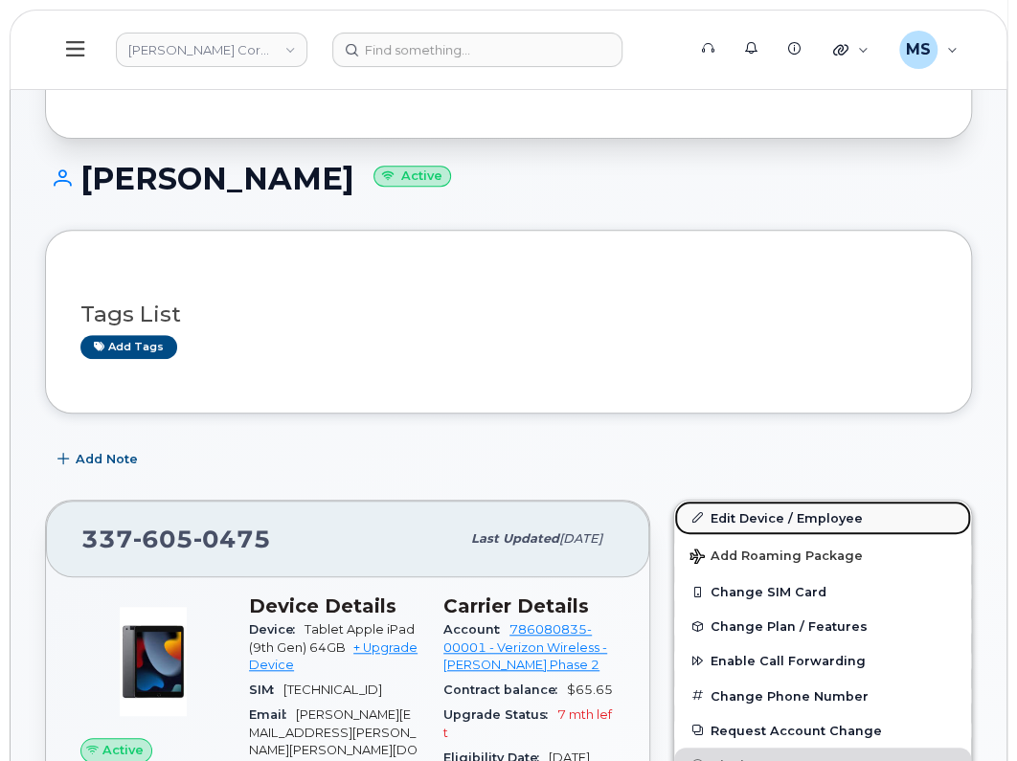
click at [755, 519] on link "Edit Device / Employee" at bounding box center [822, 518] width 297 height 34
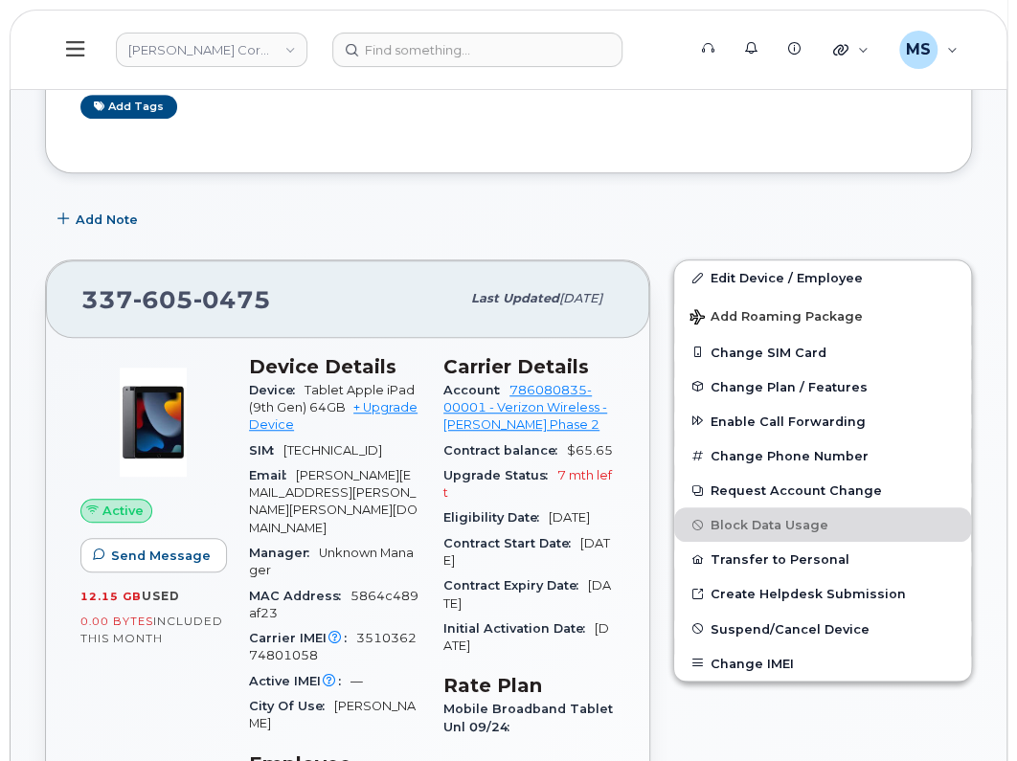
scroll to position [478, 0]
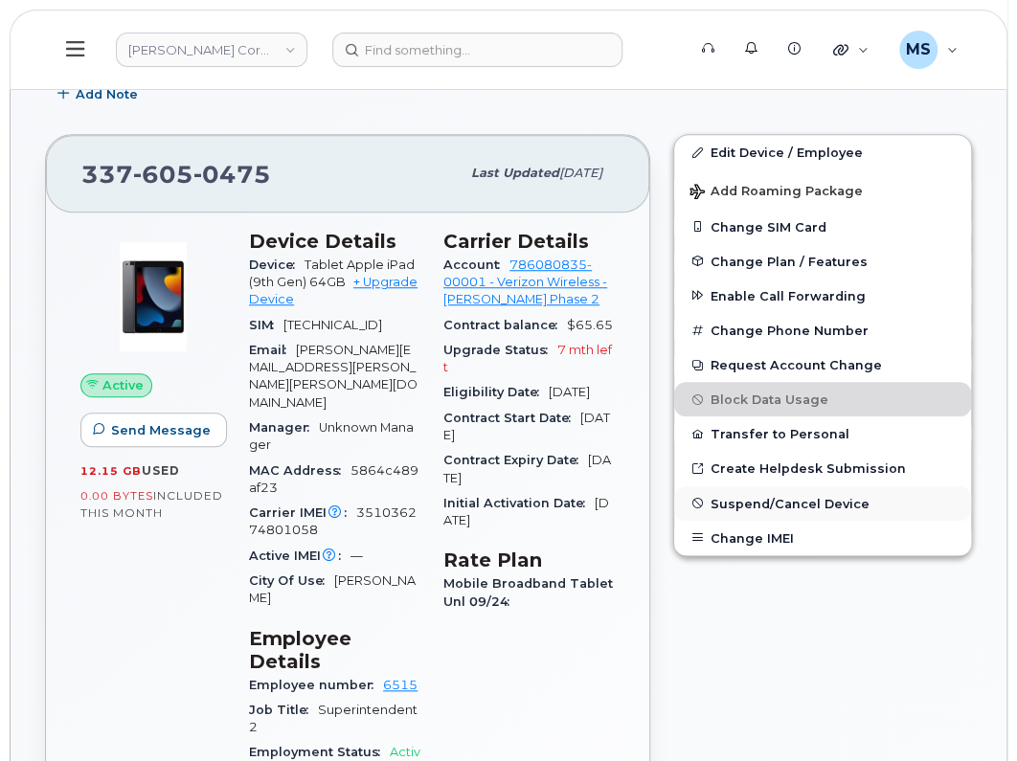
click at [819, 509] on span "Suspend/Cancel Device" at bounding box center [789, 503] width 159 height 14
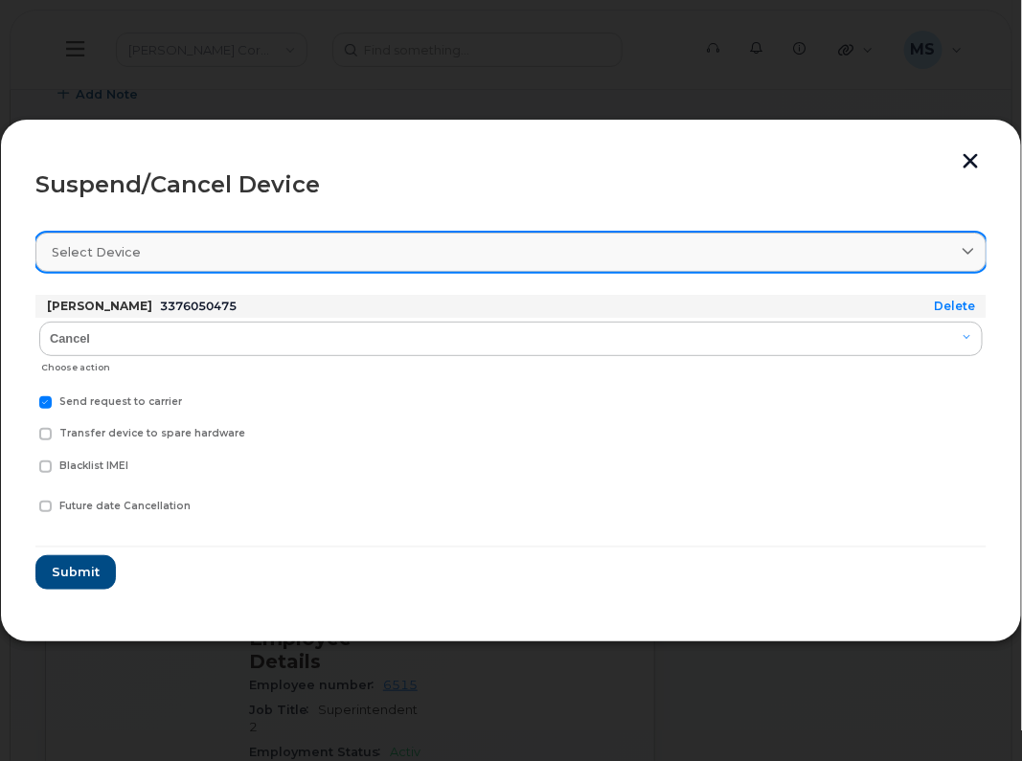
click at [195, 250] on div "Select device" at bounding box center [511, 252] width 918 height 18
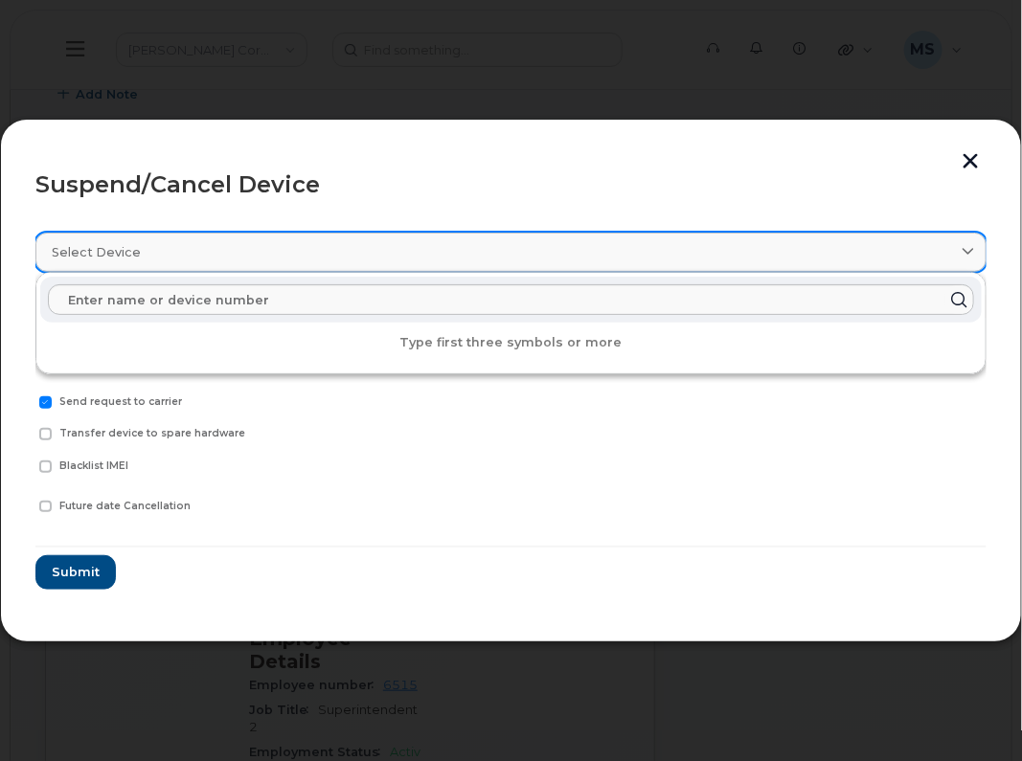
click at [195, 250] on div "Select device" at bounding box center [511, 252] width 918 height 18
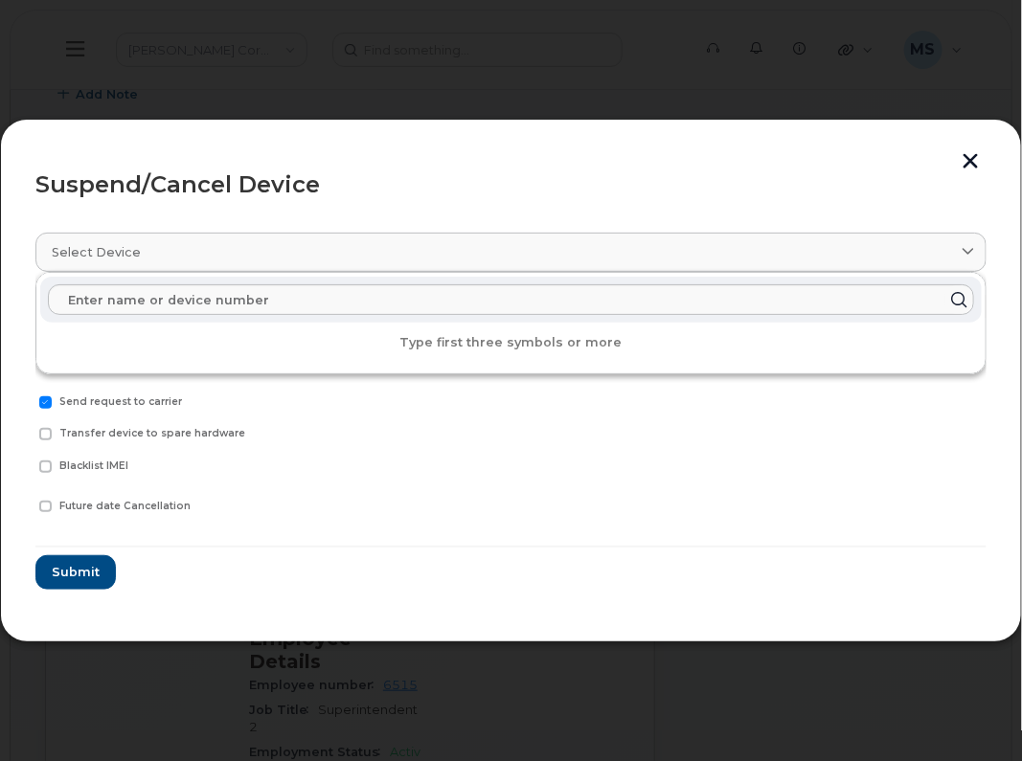
click at [523, 452] on div "Blacklist IMEI" at bounding box center [510, 467] width 951 height 33
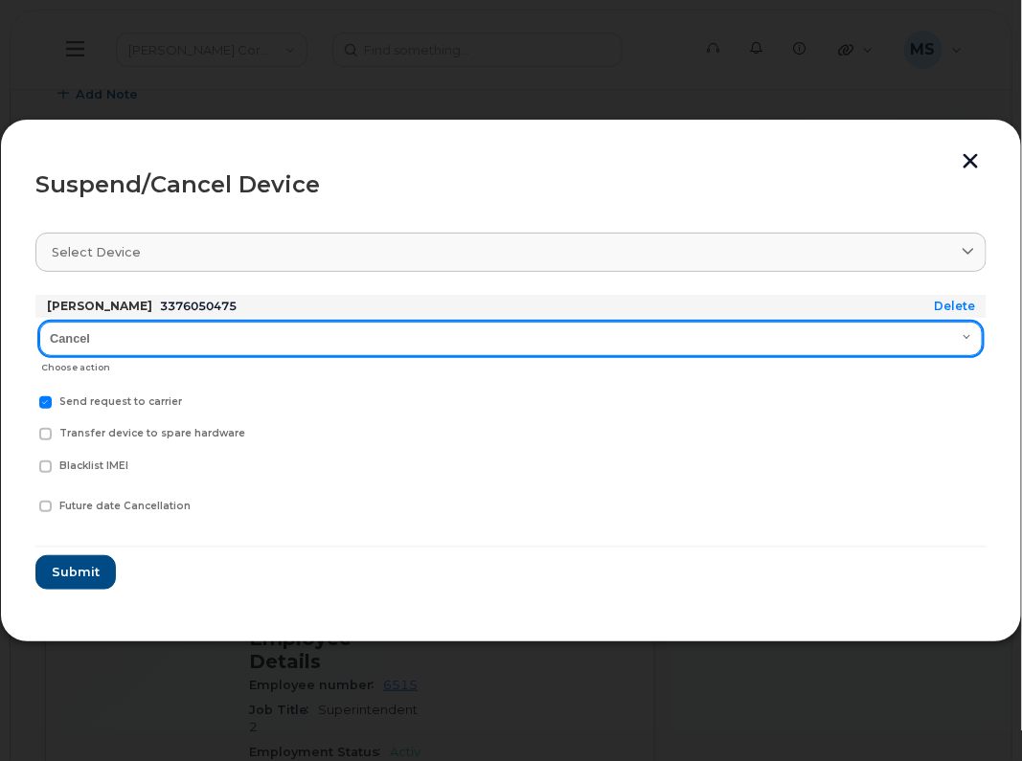
click at [253, 341] on select "Cancel Suspend - Reduced Rate Suspend - Full Rate Suspend - Lost Device/Stolen …" at bounding box center [510, 339] width 943 height 34
select select "[object Object]"
click at [39, 322] on select "Cancel Suspend - Reduced Rate Suspend - Full Rate Suspend - Lost Device/Stolen …" at bounding box center [510, 339] width 943 height 34
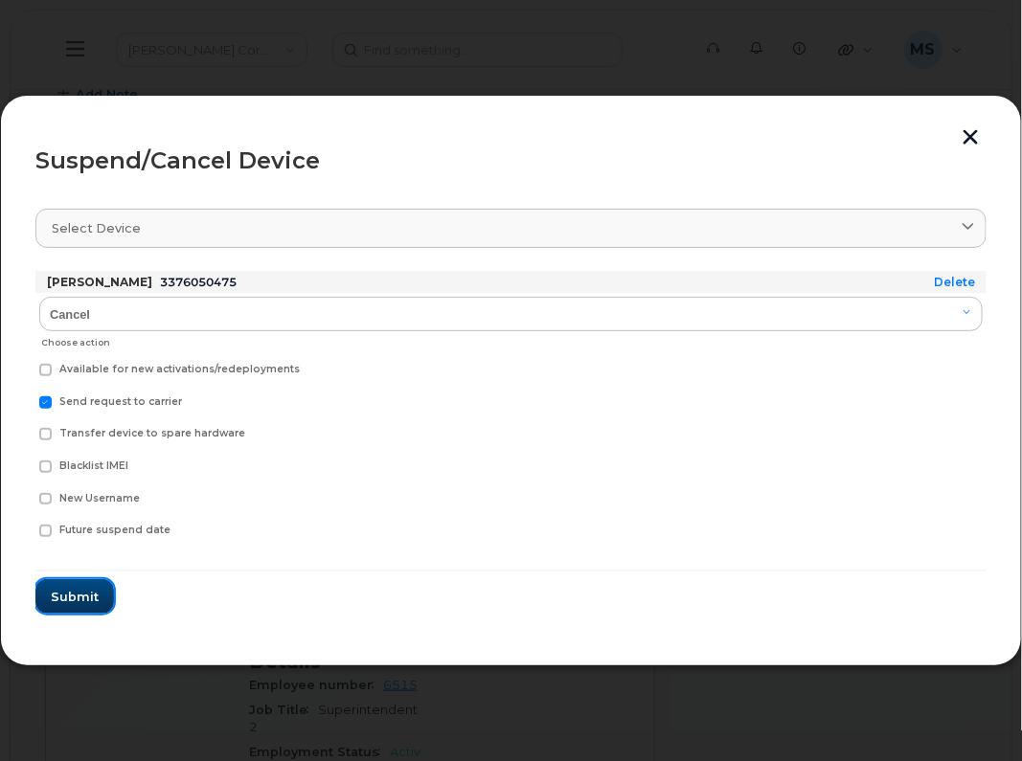
click at [92, 591] on span "Submit" at bounding box center [75, 597] width 48 height 18
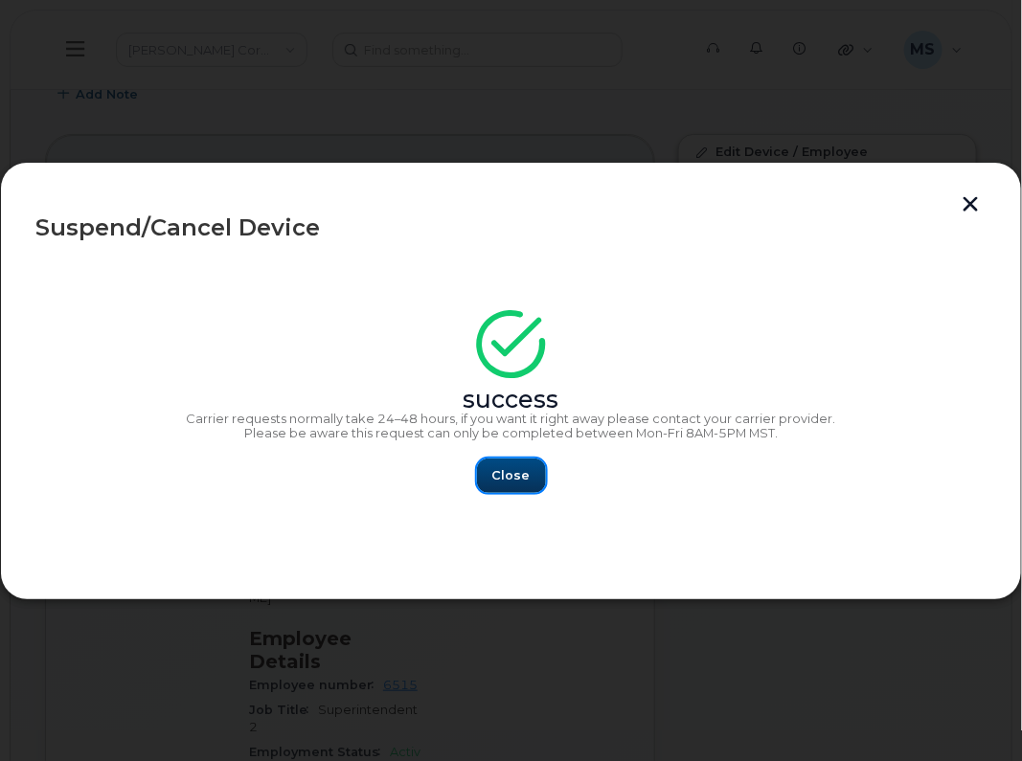
click at [527, 472] on span "Close" at bounding box center [511, 475] width 38 height 18
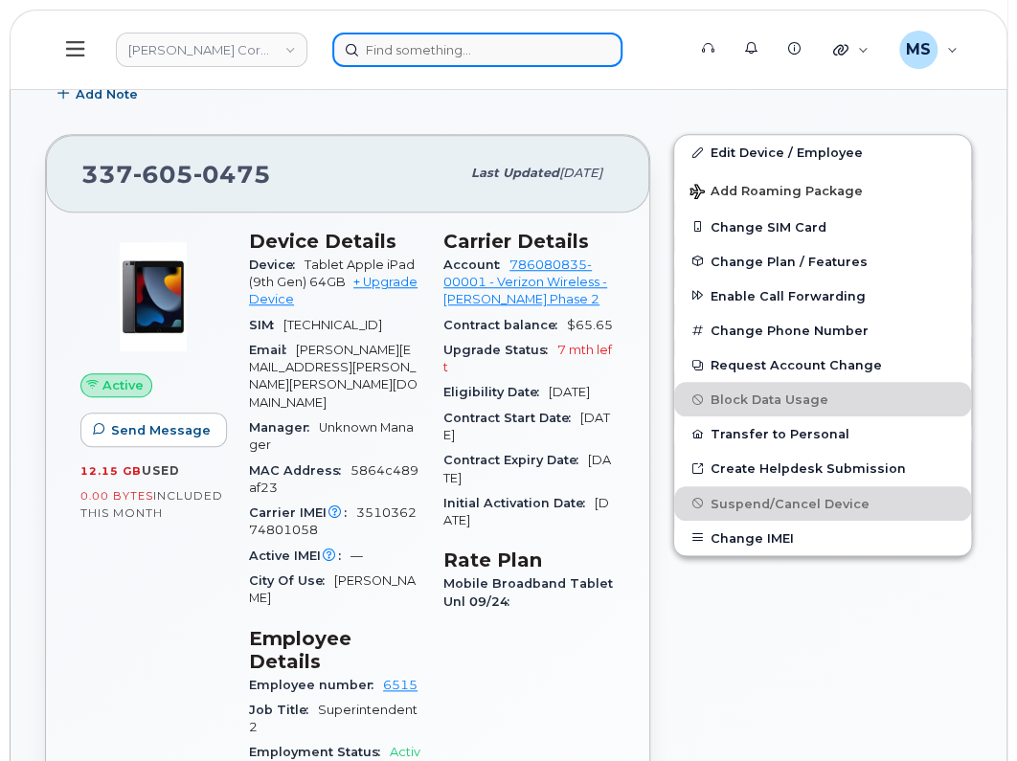
click at [471, 49] on input at bounding box center [477, 50] width 290 height 34
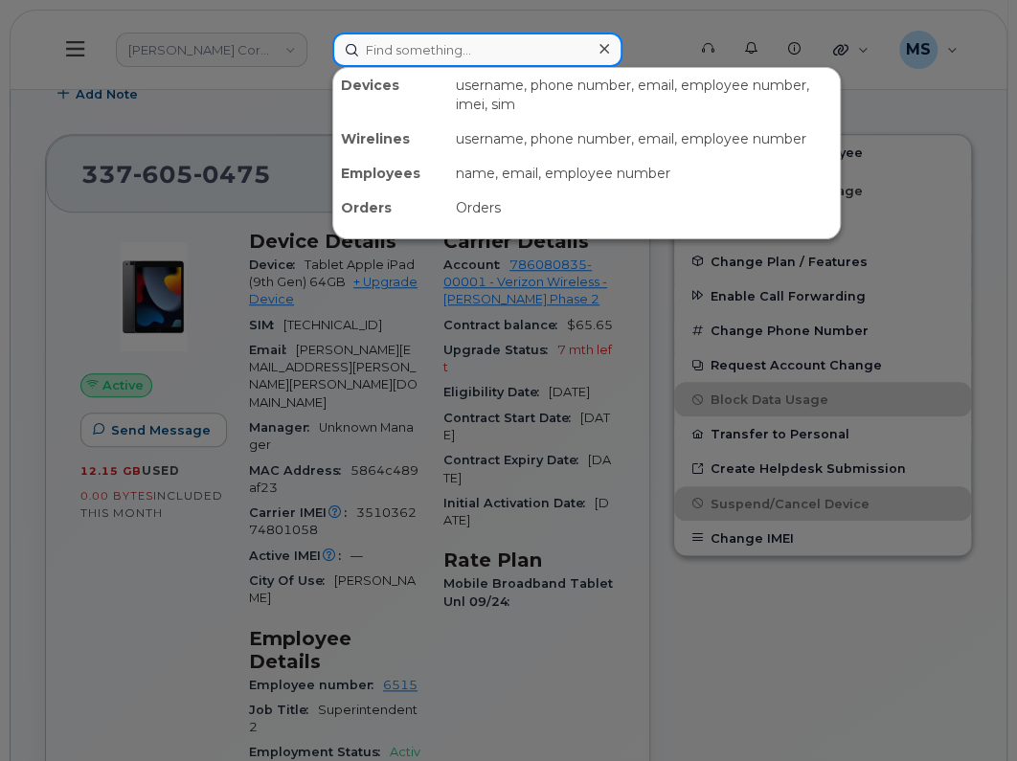
paste input "362890"
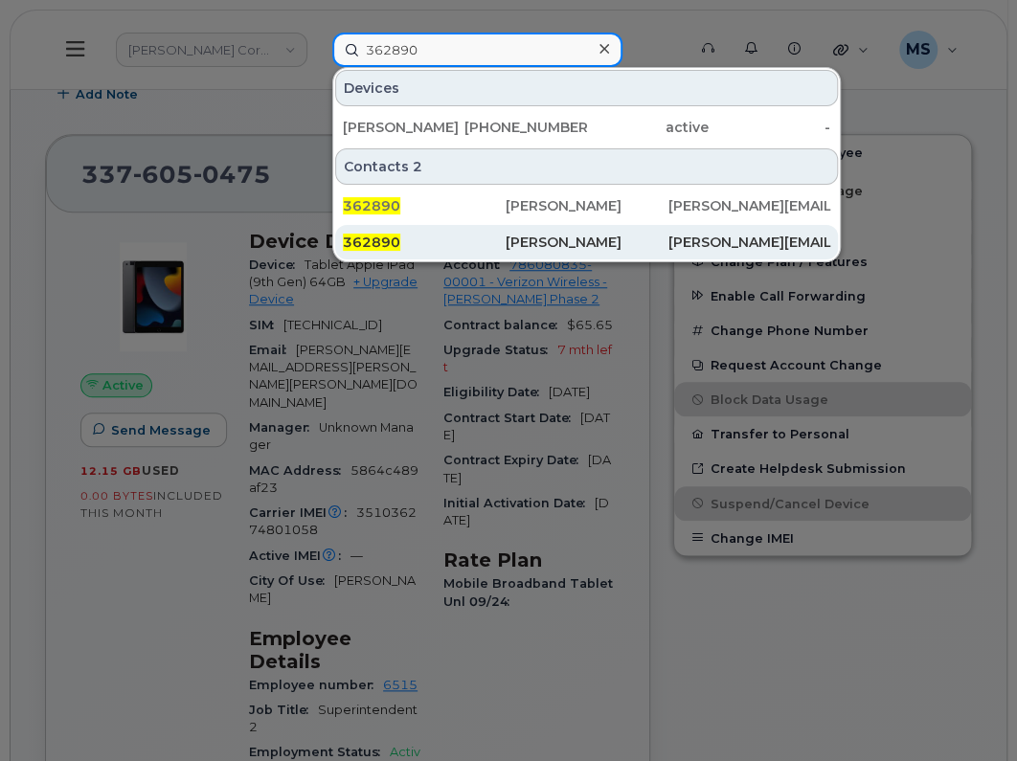
type input "362890"
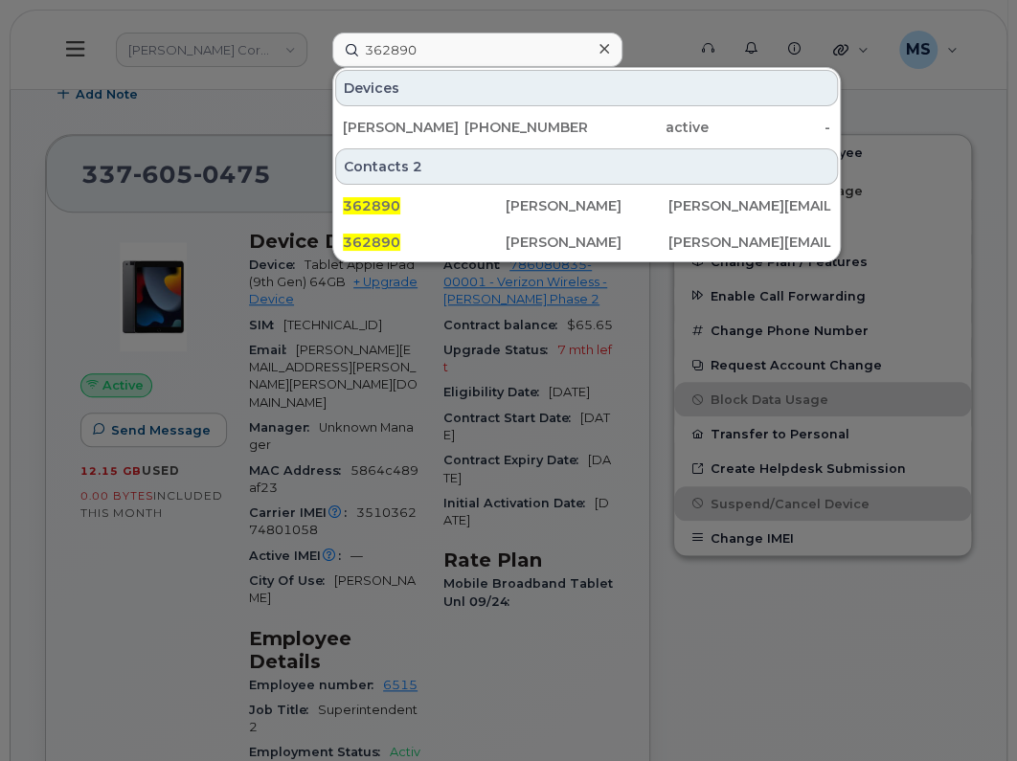
drag, startPoint x: 552, startPoint y: 233, endPoint x: 549, endPoint y: 222, distance: 11.2
click at [552, 233] on div "Sergio Saenz" at bounding box center [587, 242] width 163 height 19
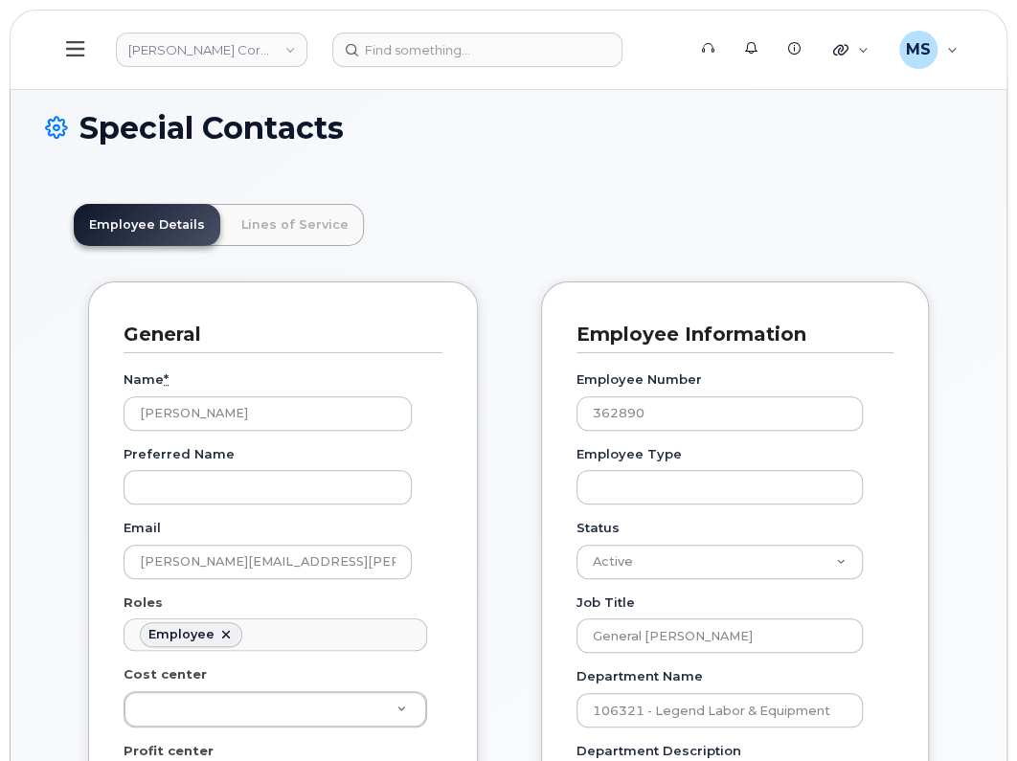
scroll to position [58, 0]
click at [251, 233] on link "Lines of Service" at bounding box center [295, 225] width 138 height 42
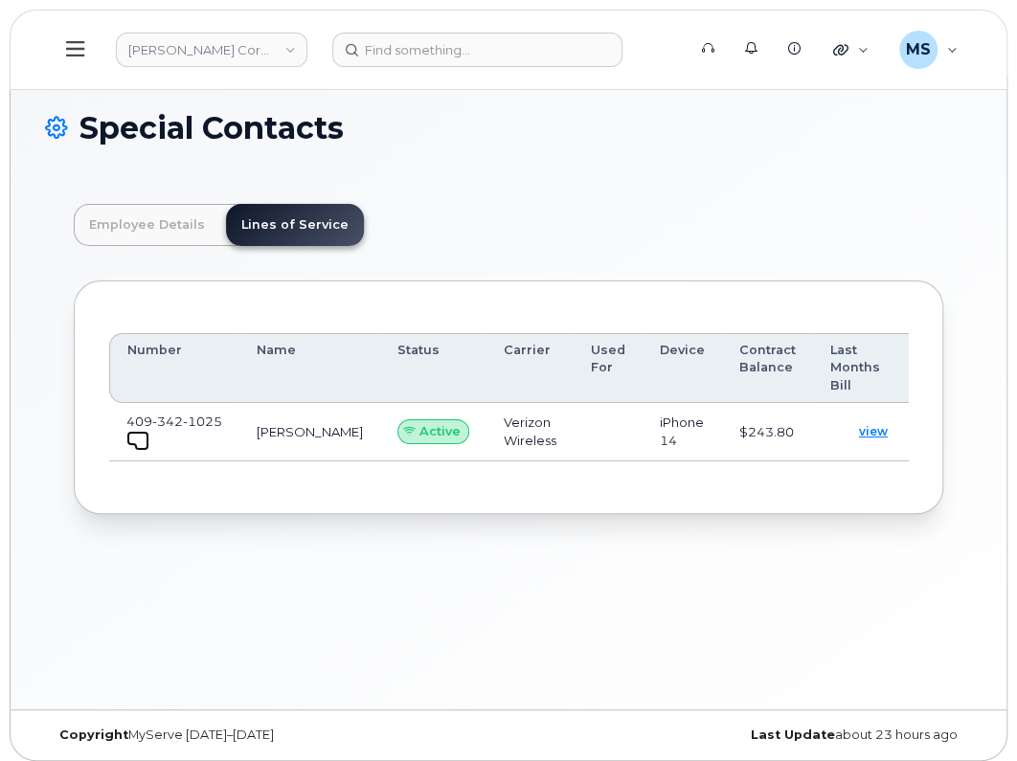
click at [142, 436] on span at bounding box center [141, 443] width 15 height 15
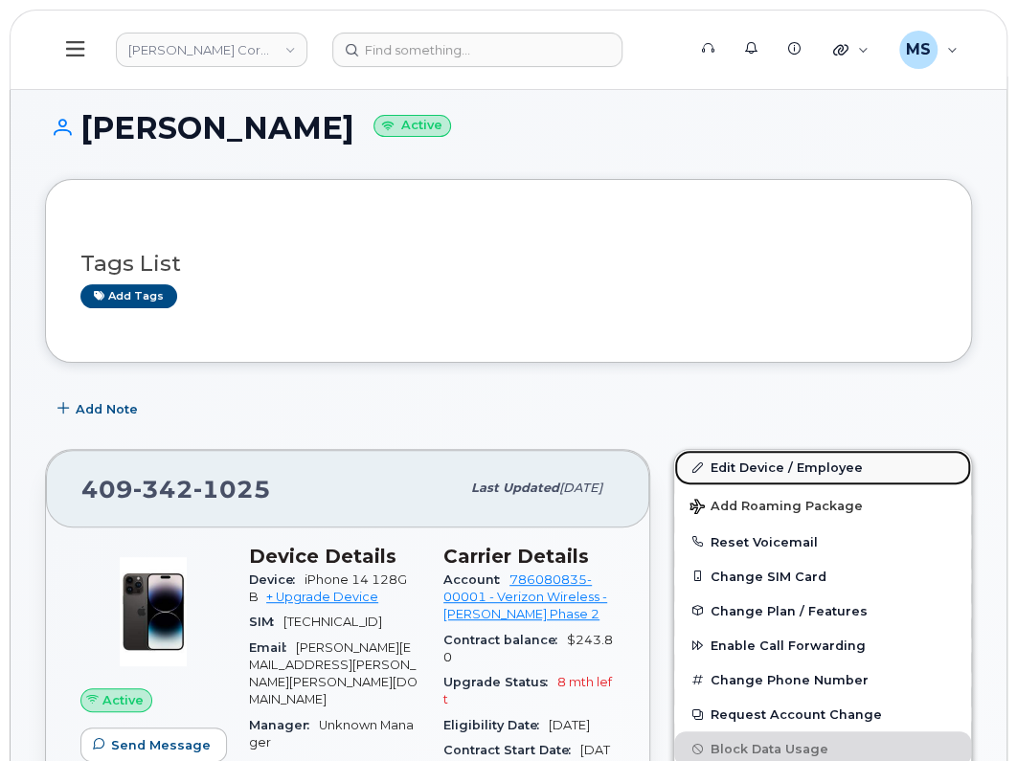
click at [720, 461] on link "Edit Device / Employee" at bounding box center [822, 467] width 297 height 34
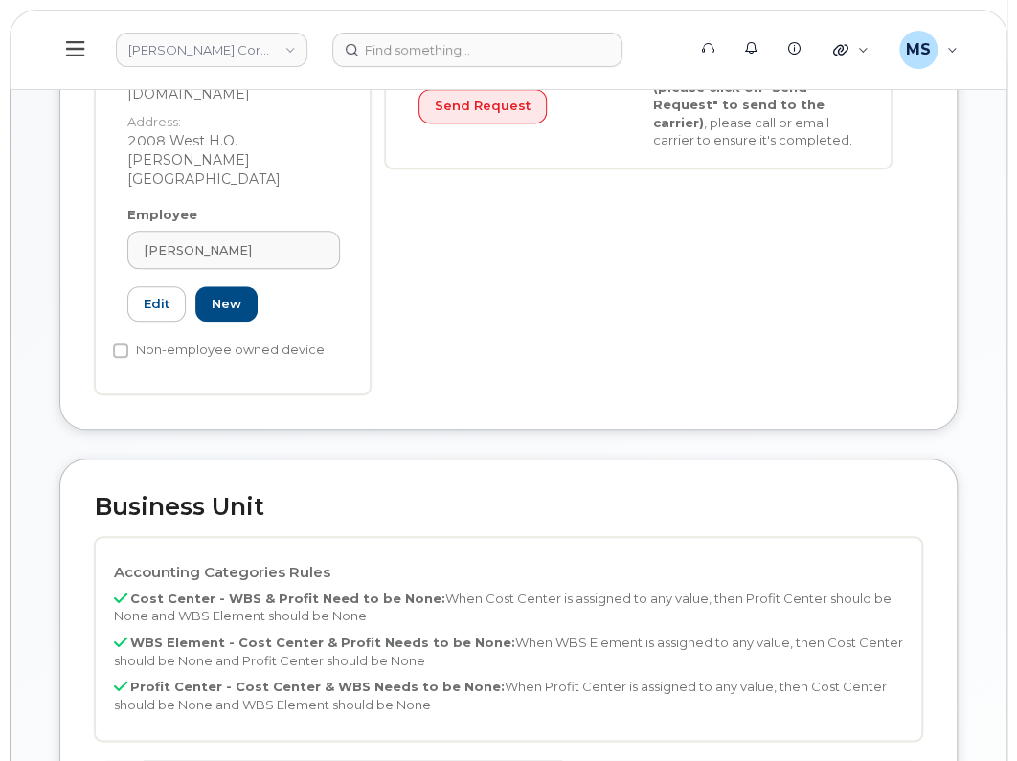
scroll to position [598, 0]
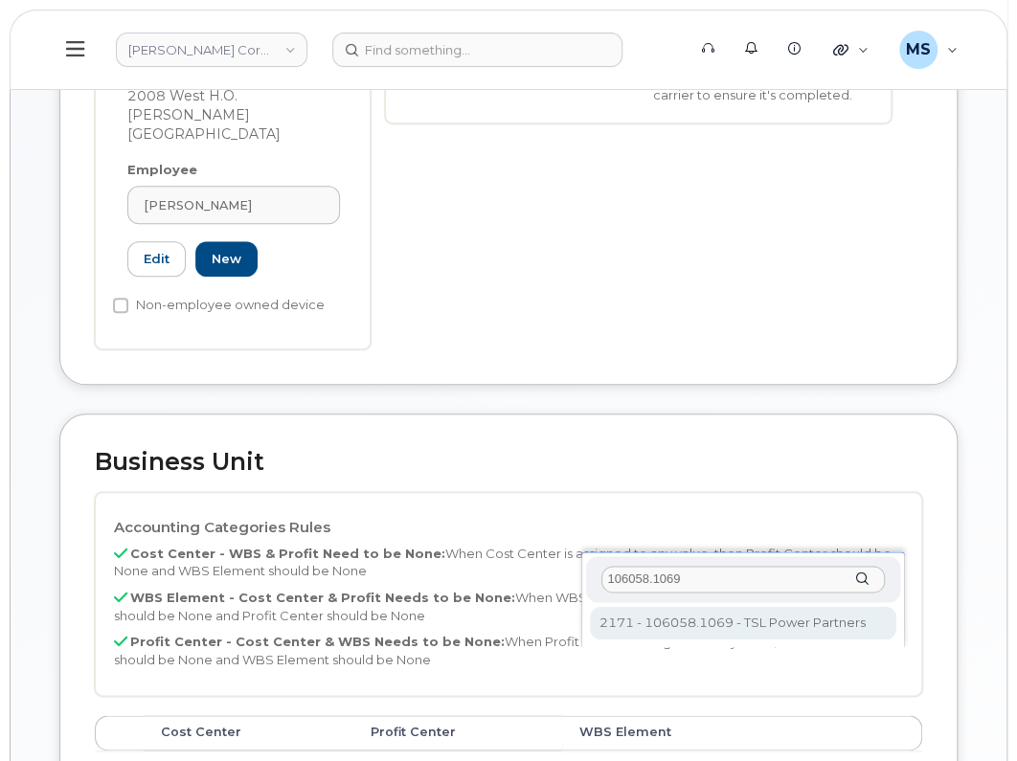
type input "106058.1069"
type input "33474431"
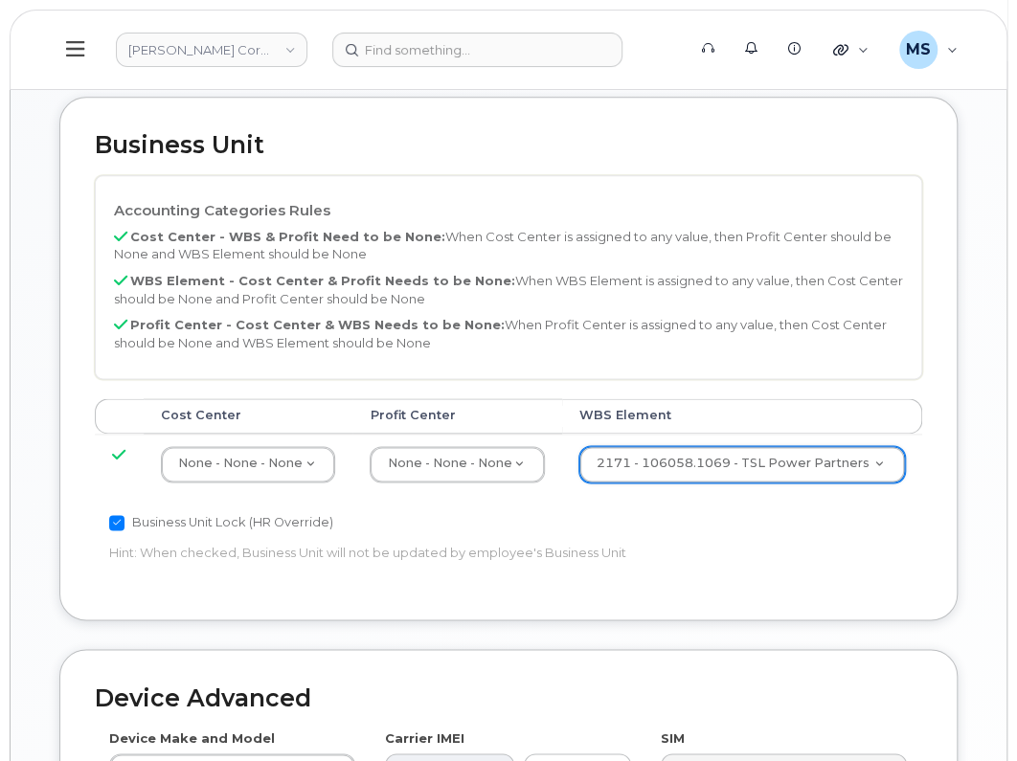
scroll to position [1197, 0]
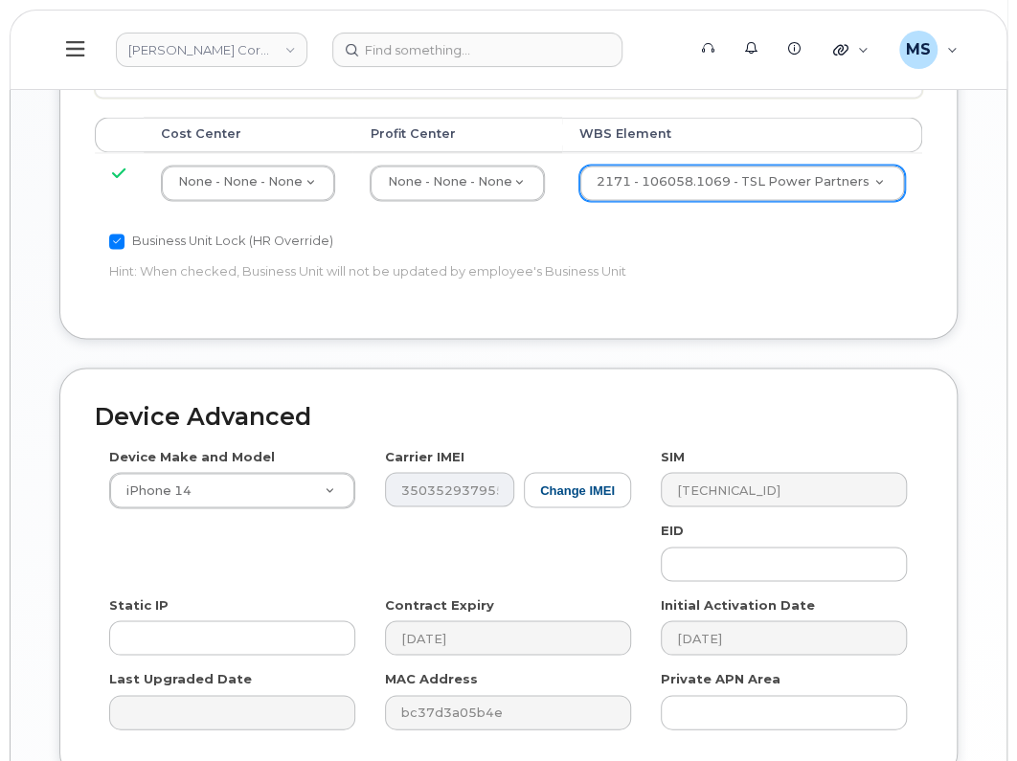
type input "Saving..."
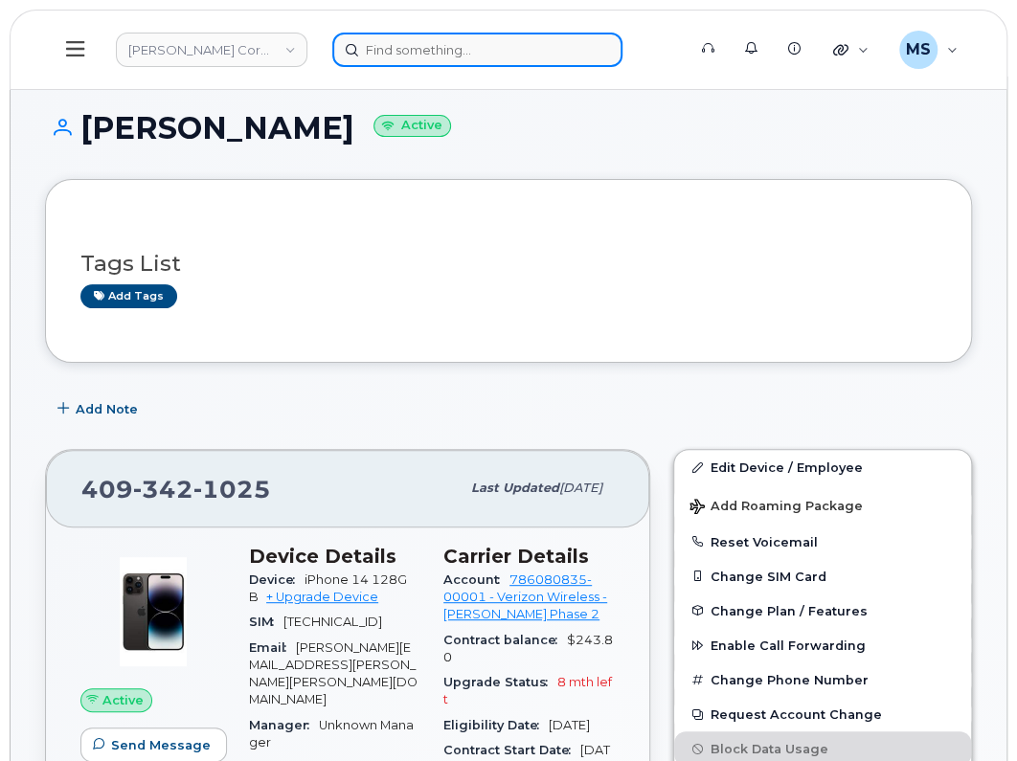
click at [463, 38] on input at bounding box center [477, 50] width 290 height 34
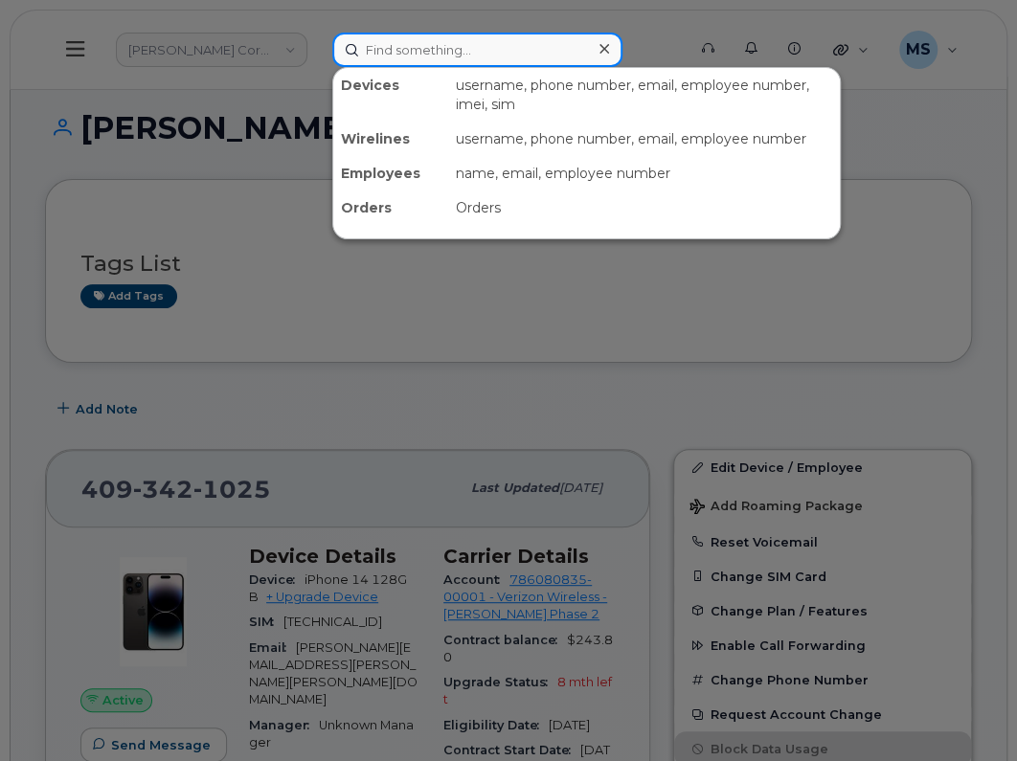
paste input "308635"
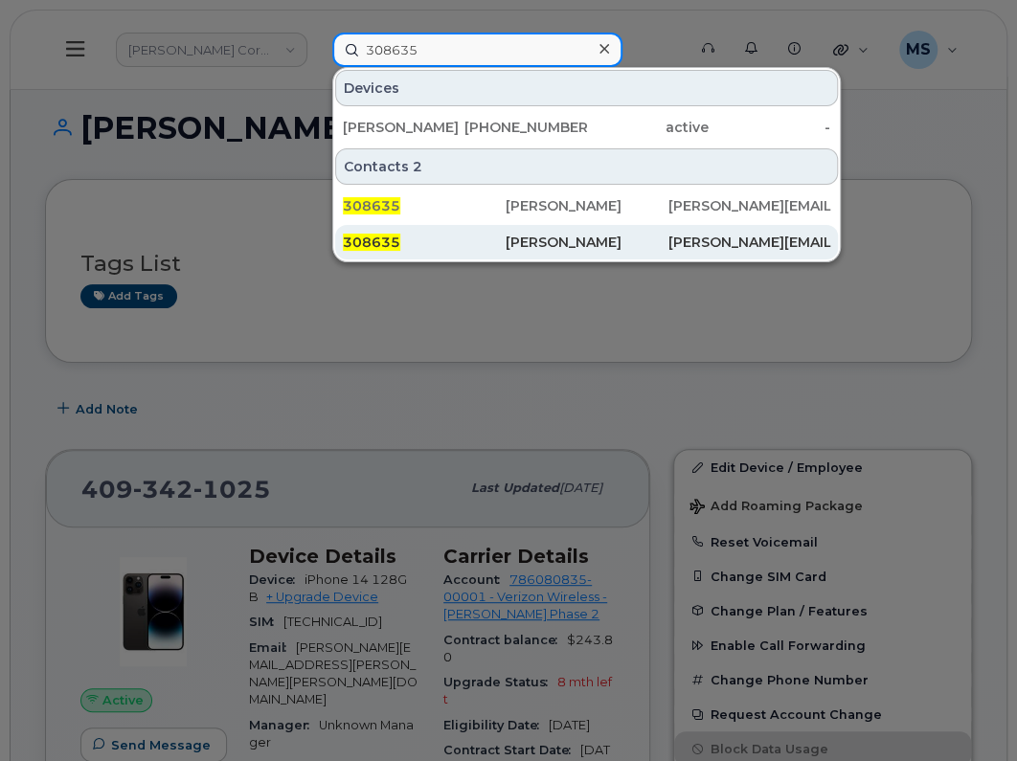
type input "308635"
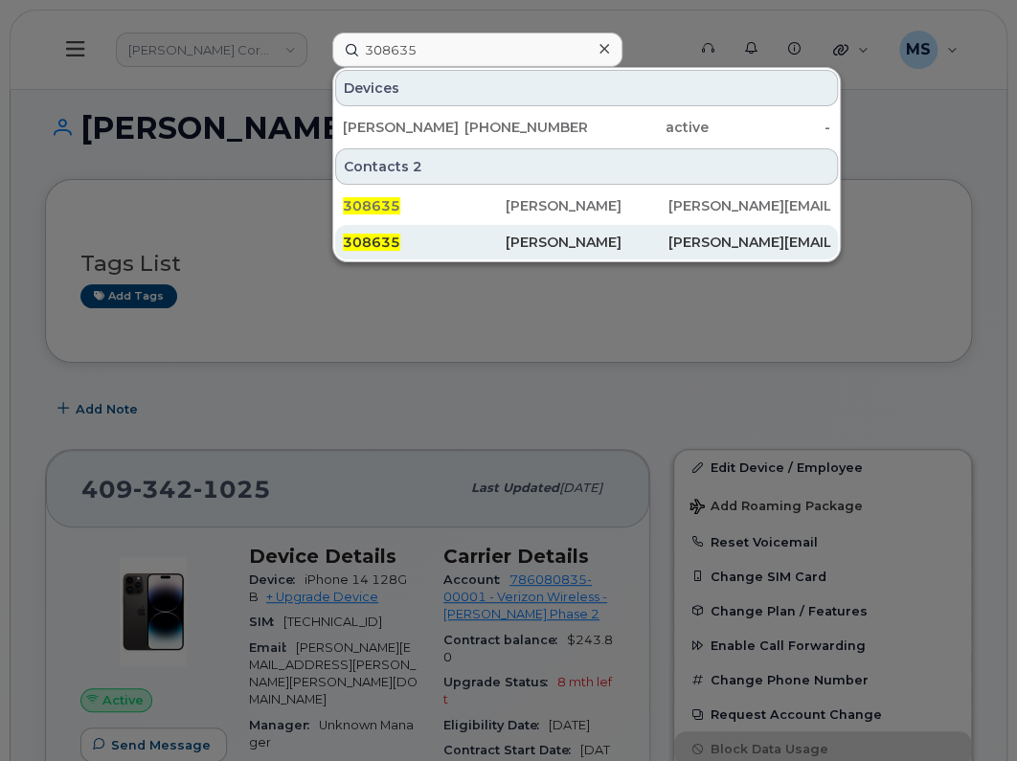
click at [471, 246] on div "308635" at bounding box center [424, 242] width 163 height 19
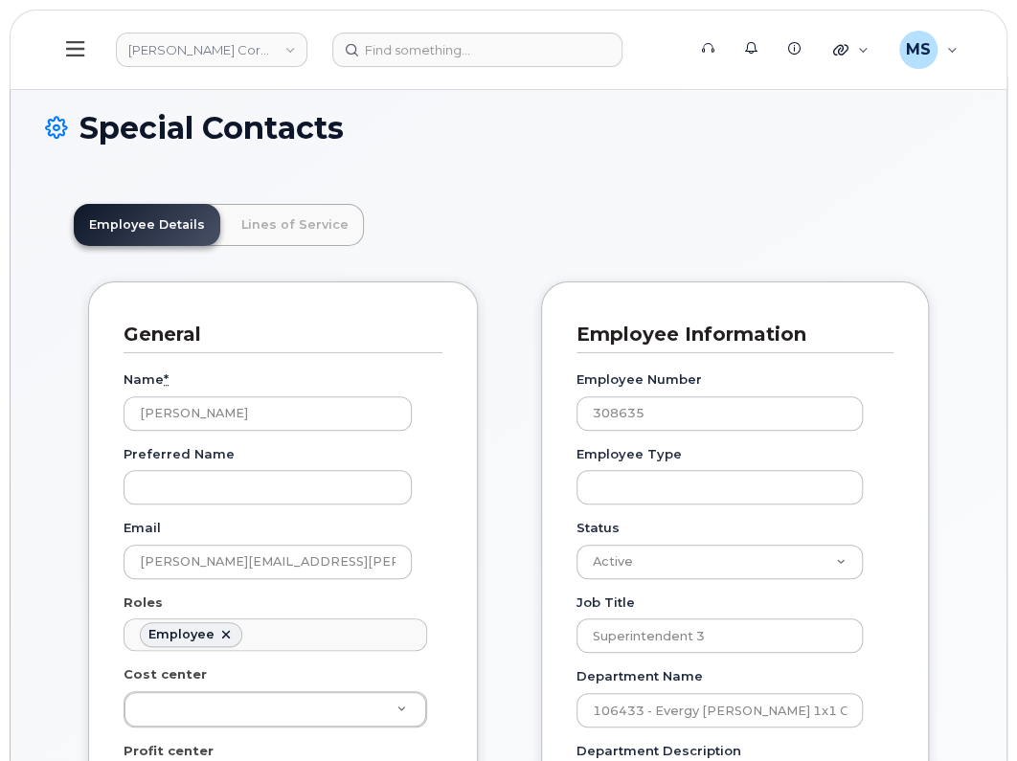
scroll to position [58, 0]
click at [244, 213] on link "Lines of Service" at bounding box center [295, 225] width 138 height 42
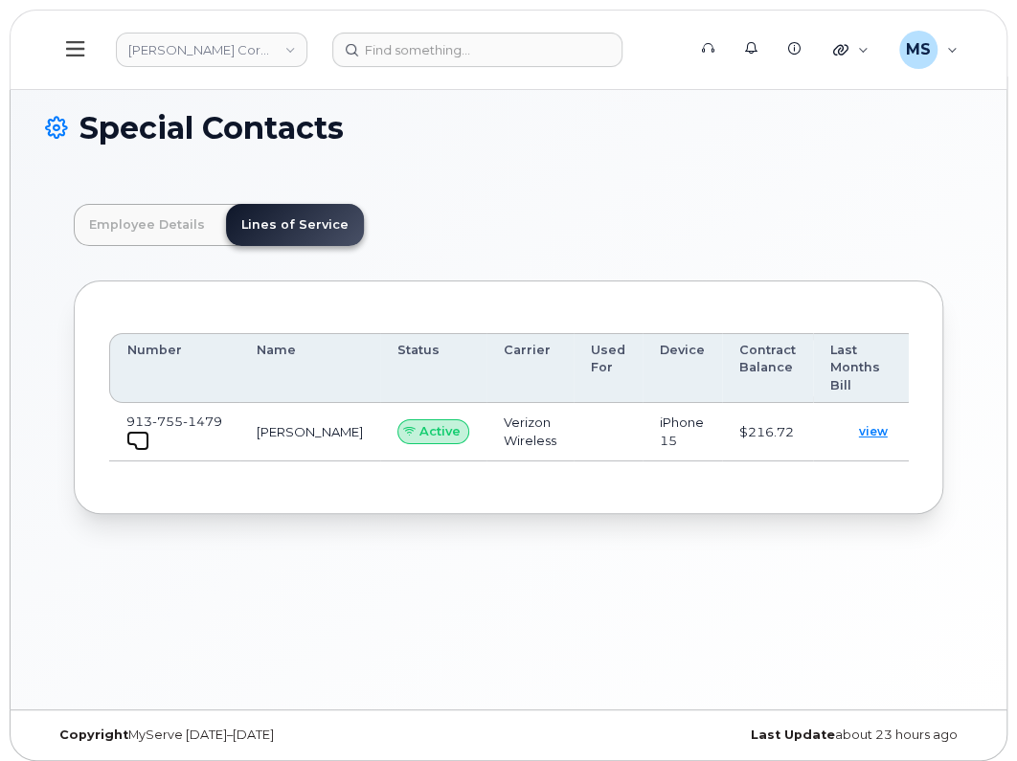
click at [135, 436] on span at bounding box center [141, 443] width 15 height 15
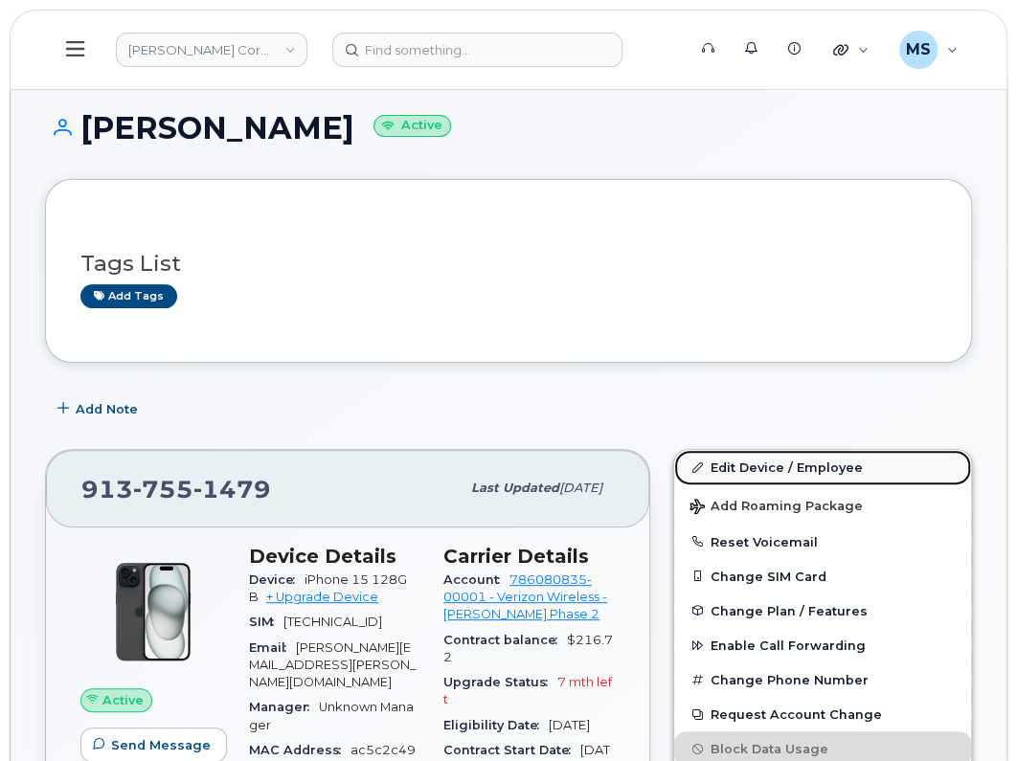
click at [754, 465] on link "Edit Device / Employee" at bounding box center [822, 467] width 297 height 34
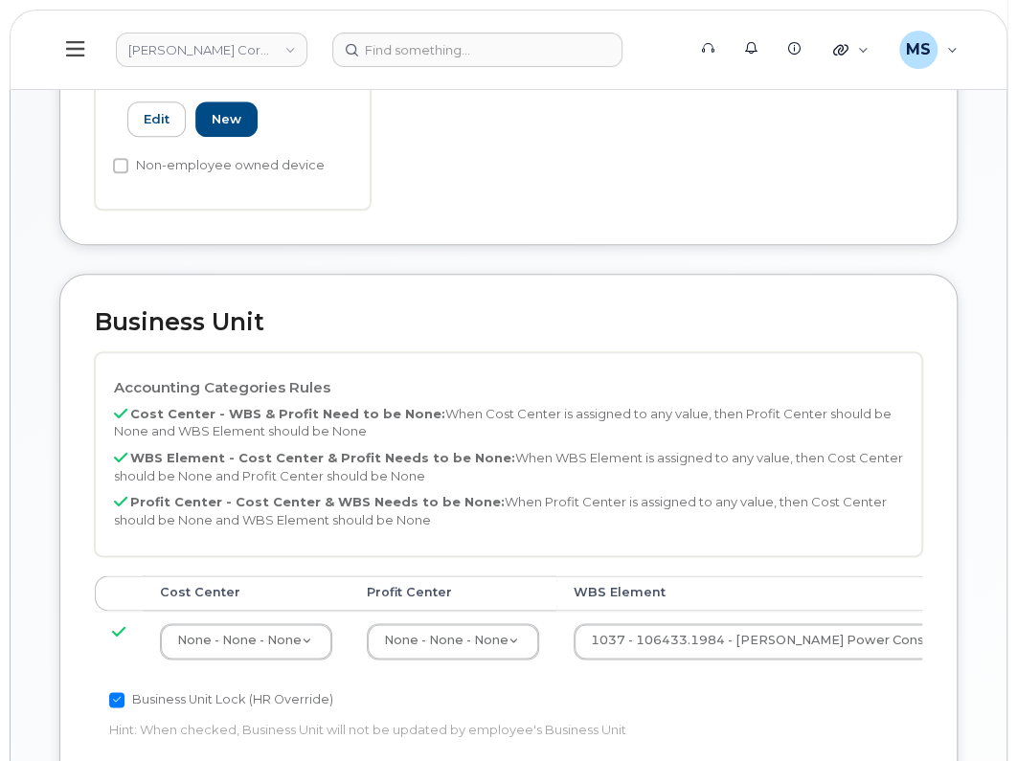
scroll to position [718, 0]
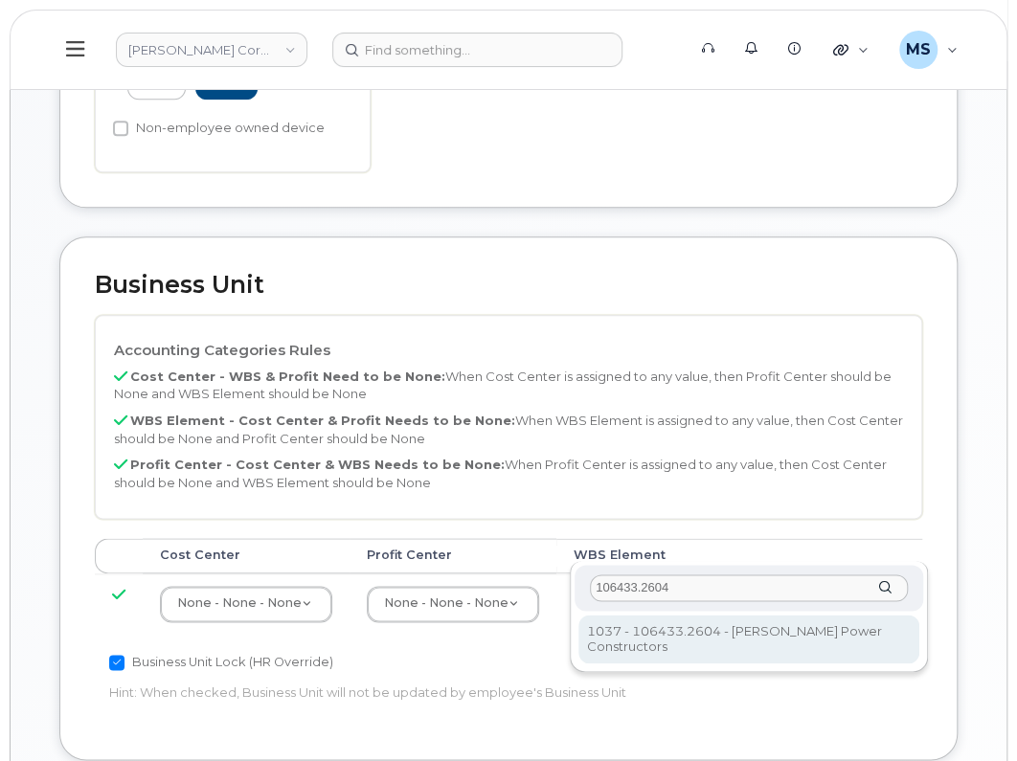
type input "106433.2604"
type input "35844491"
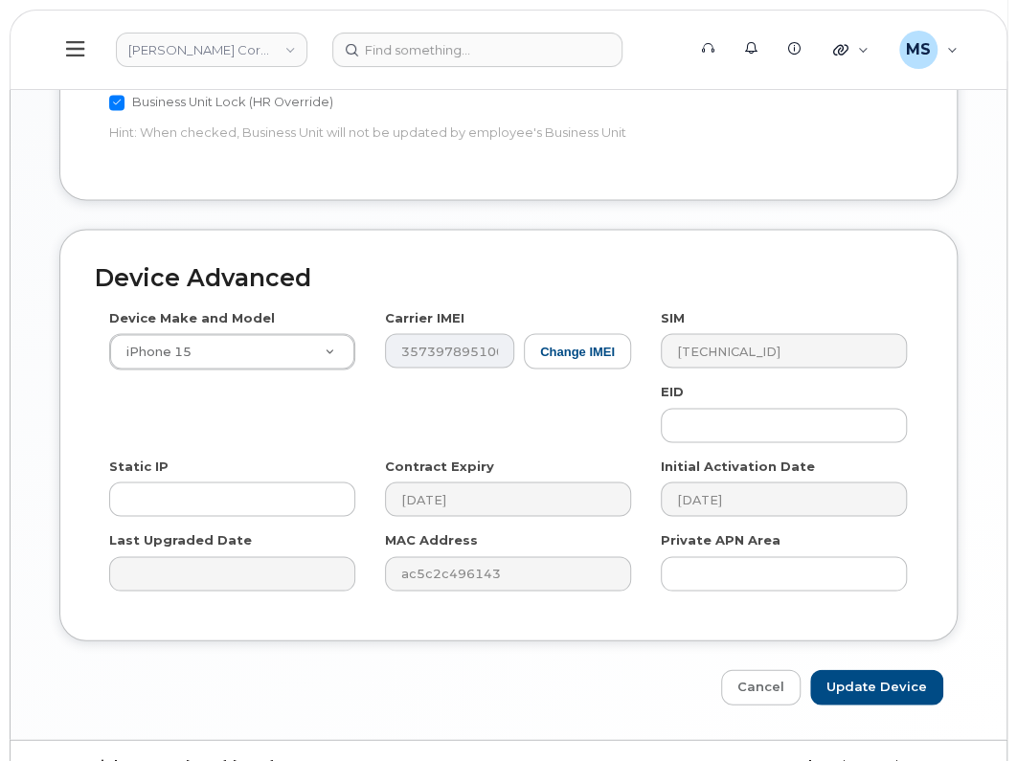
scroll to position [1278, 0]
click at [905, 669] on input "Update Device" at bounding box center [876, 686] width 133 height 35
type input "Saving..."
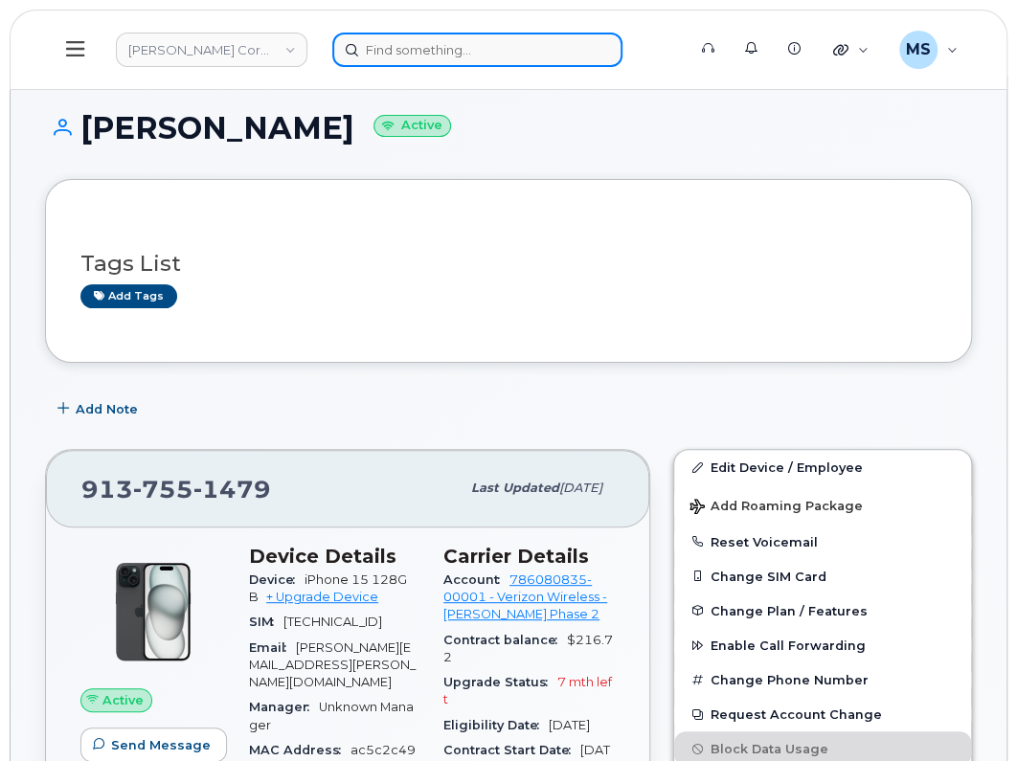
click at [457, 43] on input at bounding box center [477, 50] width 290 height 34
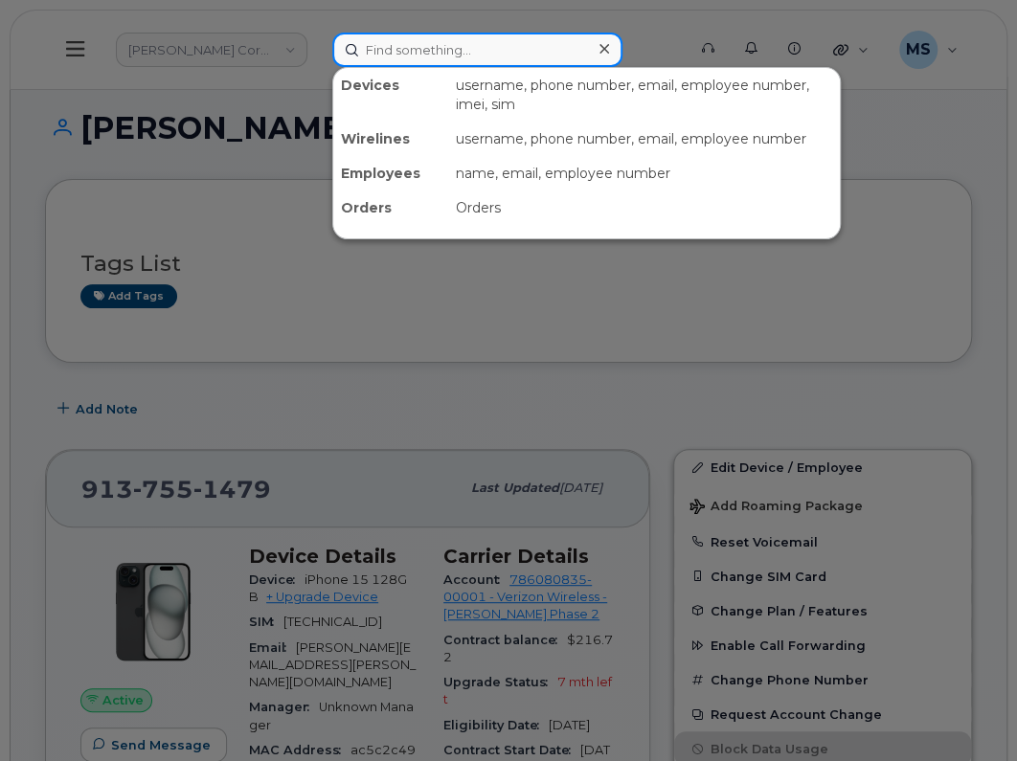
paste input "547965"
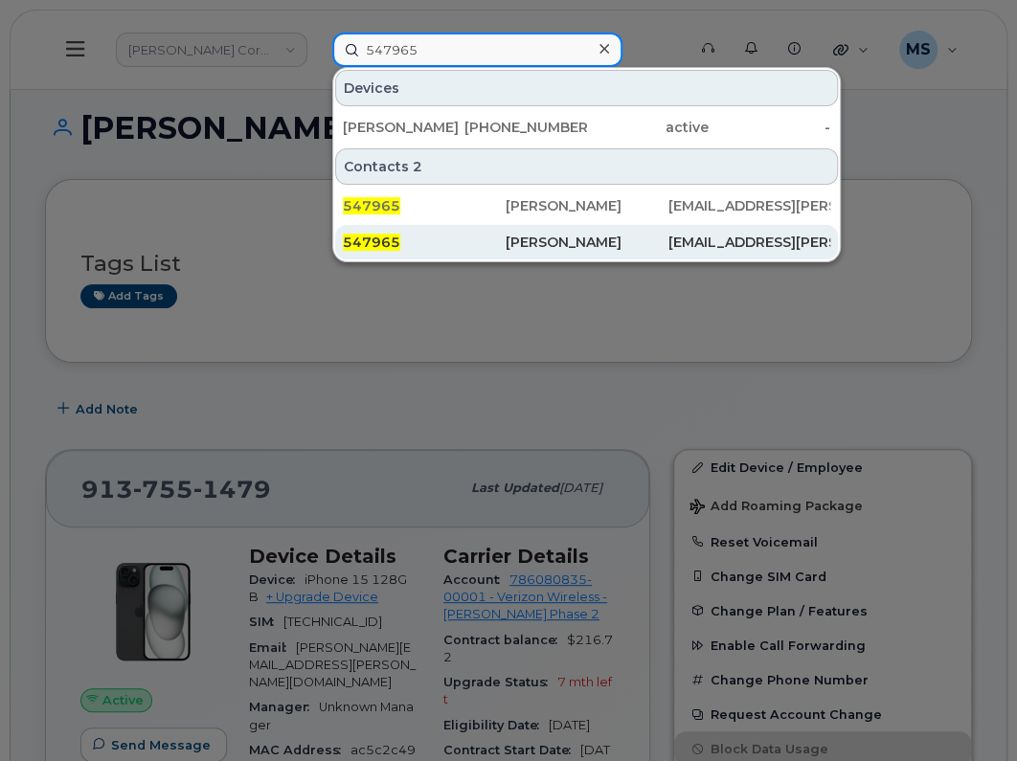
type input "547965"
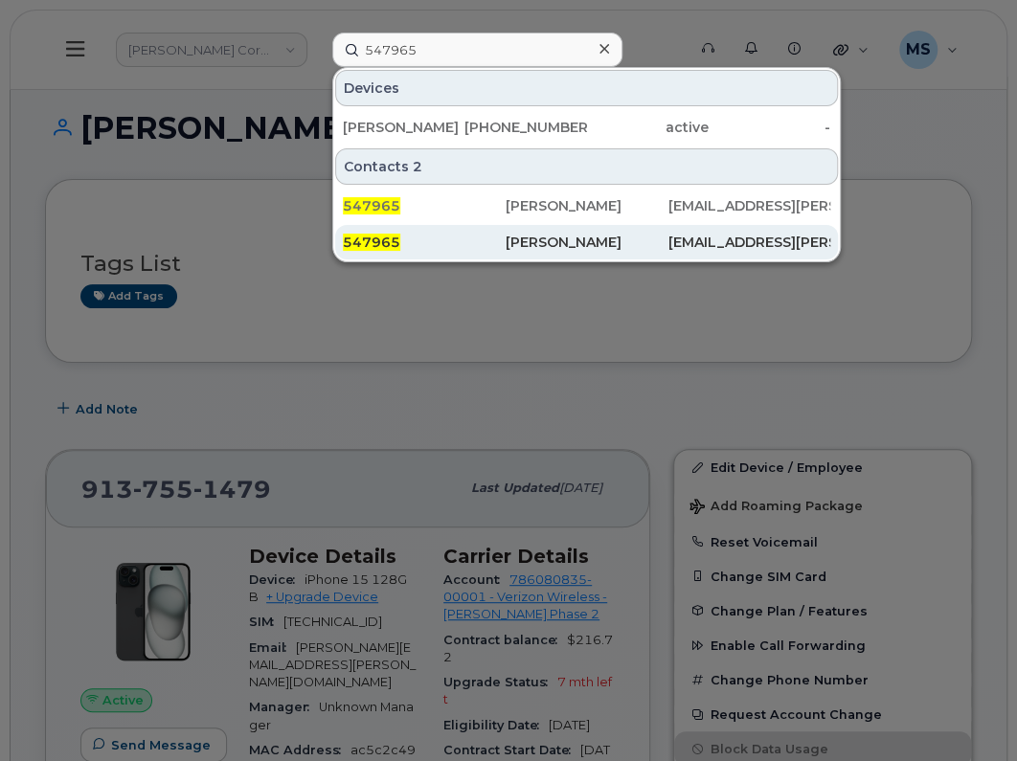
click at [551, 244] on div "[PERSON_NAME]" at bounding box center [587, 242] width 163 height 19
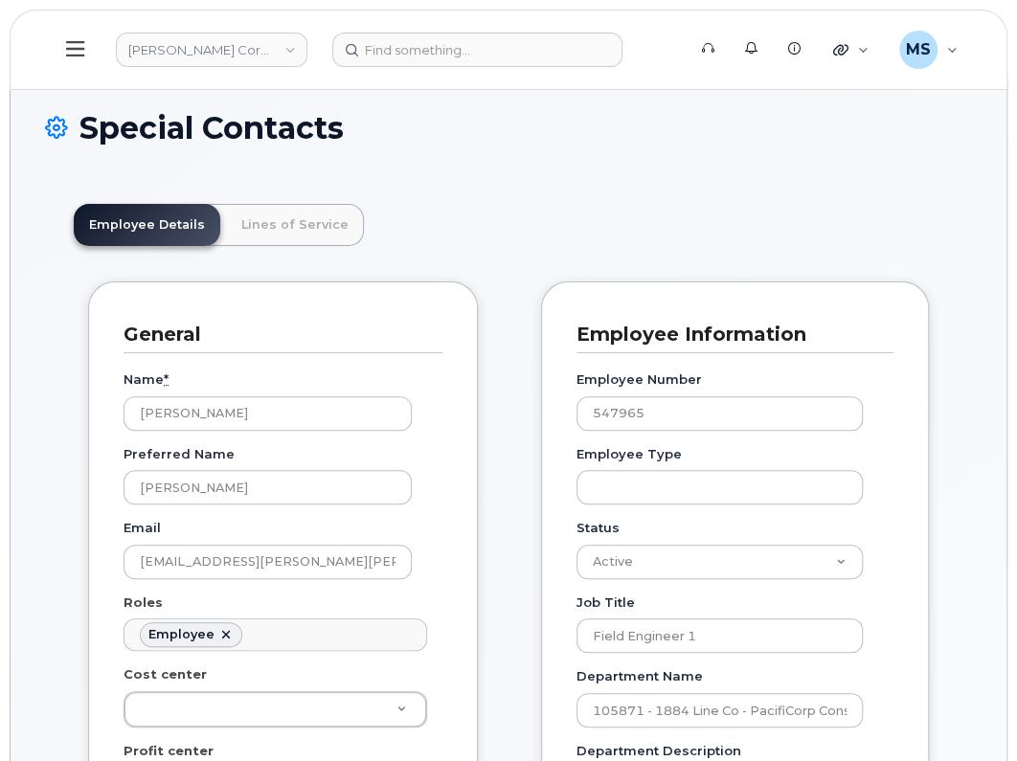
scroll to position [58, 0]
click at [268, 229] on link "Lines of Service" at bounding box center [295, 225] width 138 height 42
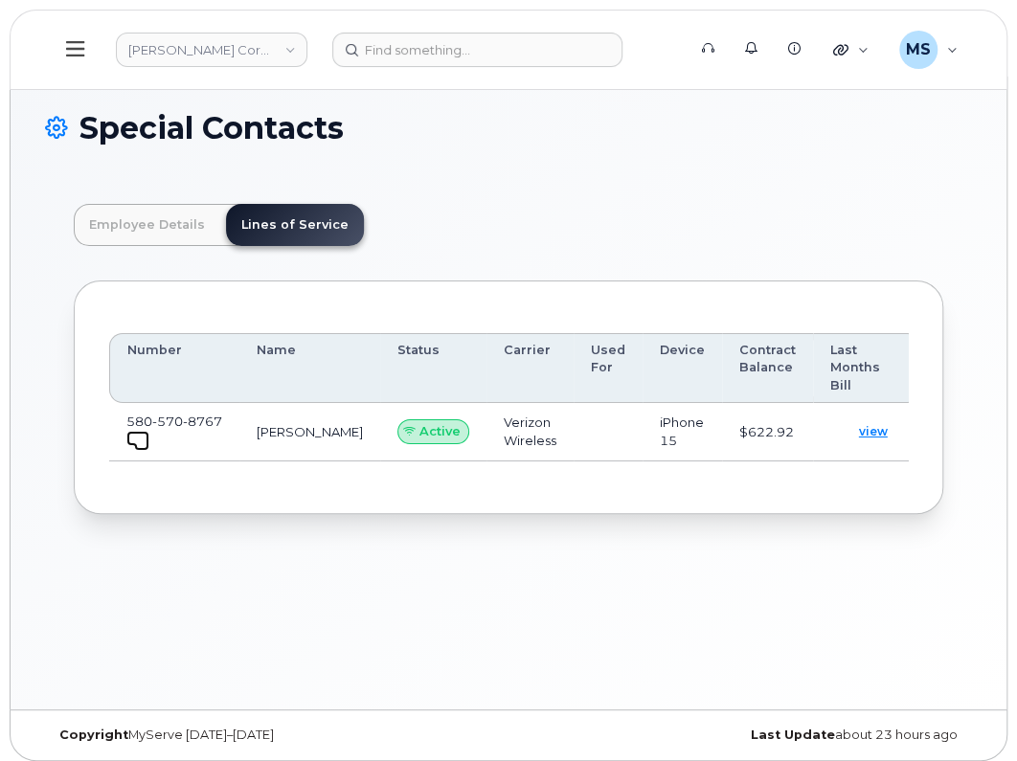
click at [136, 436] on span at bounding box center [141, 443] width 15 height 15
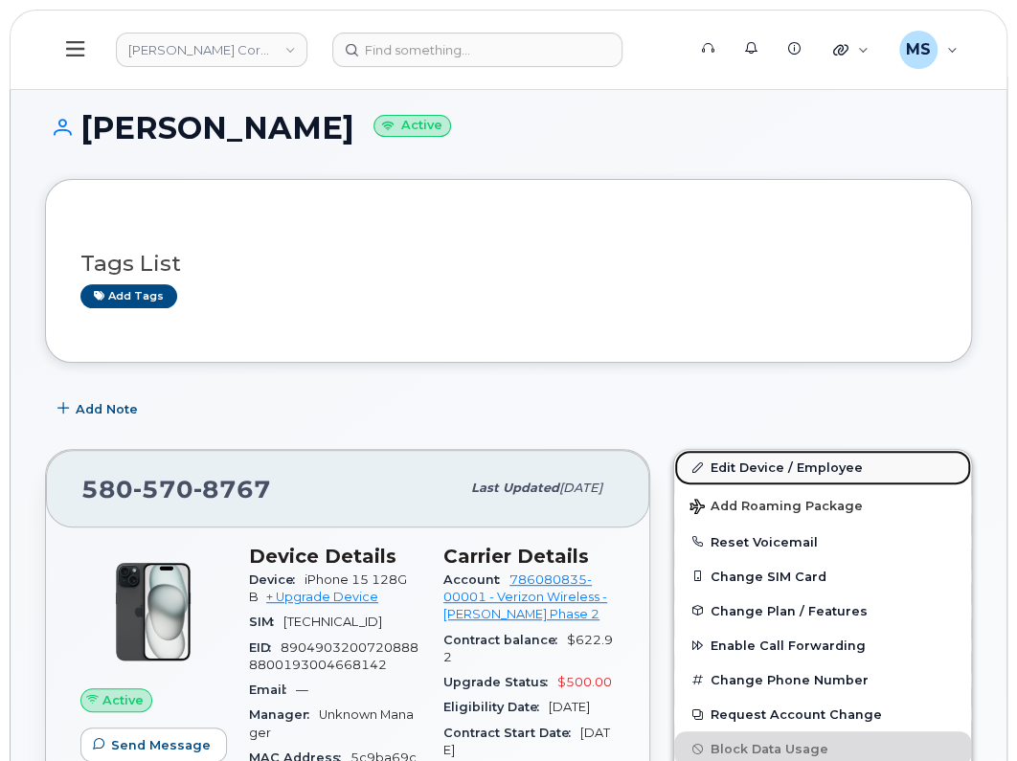
click at [784, 459] on link "Edit Device / Employee" at bounding box center [822, 467] width 297 height 34
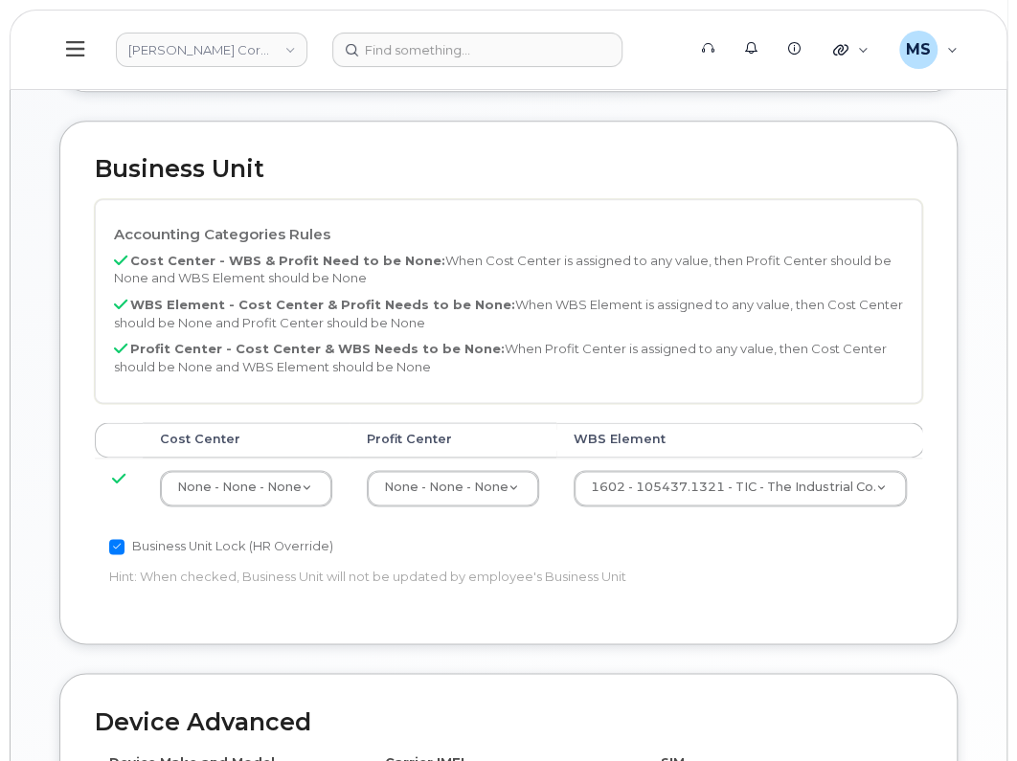
scroll to position [837, 0]
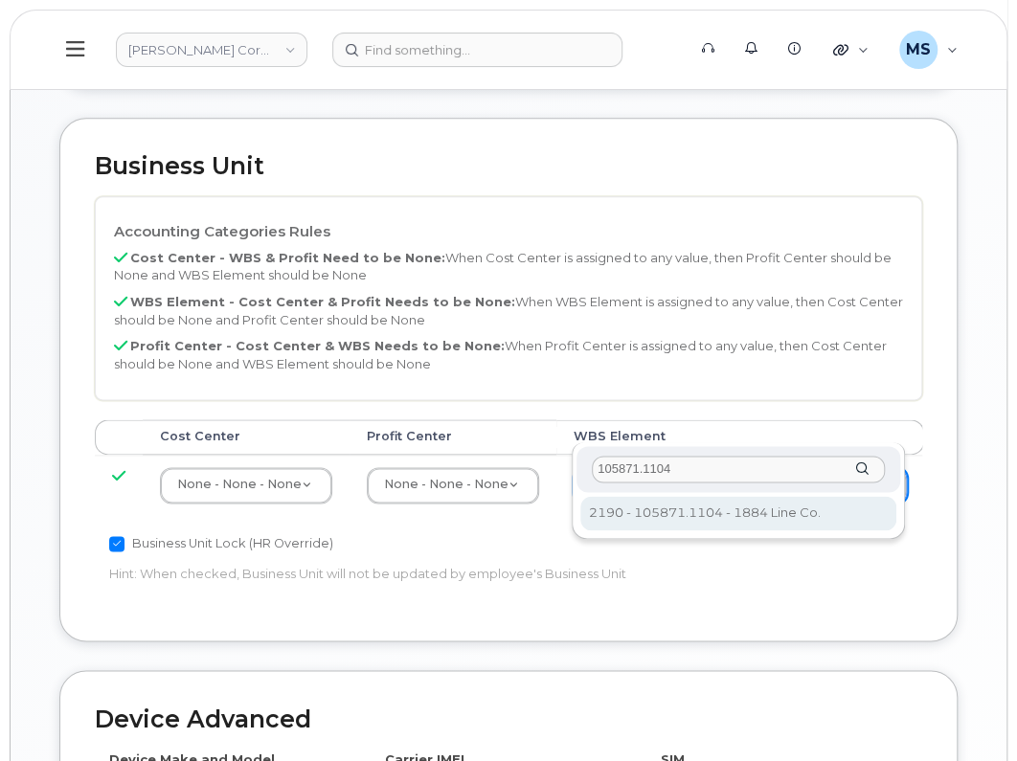
type input "105871.1104"
type input "30198367"
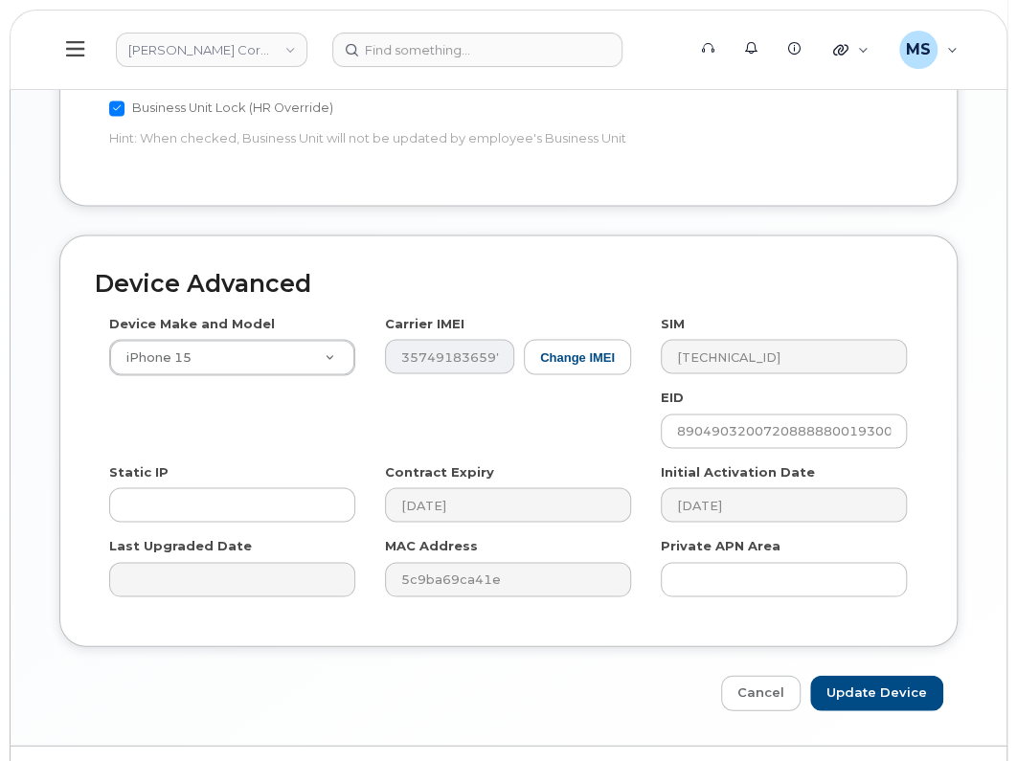
scroll to position [1273, 0]
click at [871, 674] on input "Update Device" at bounding box center [876, 691] width 133 height 35
type input "Saving..."
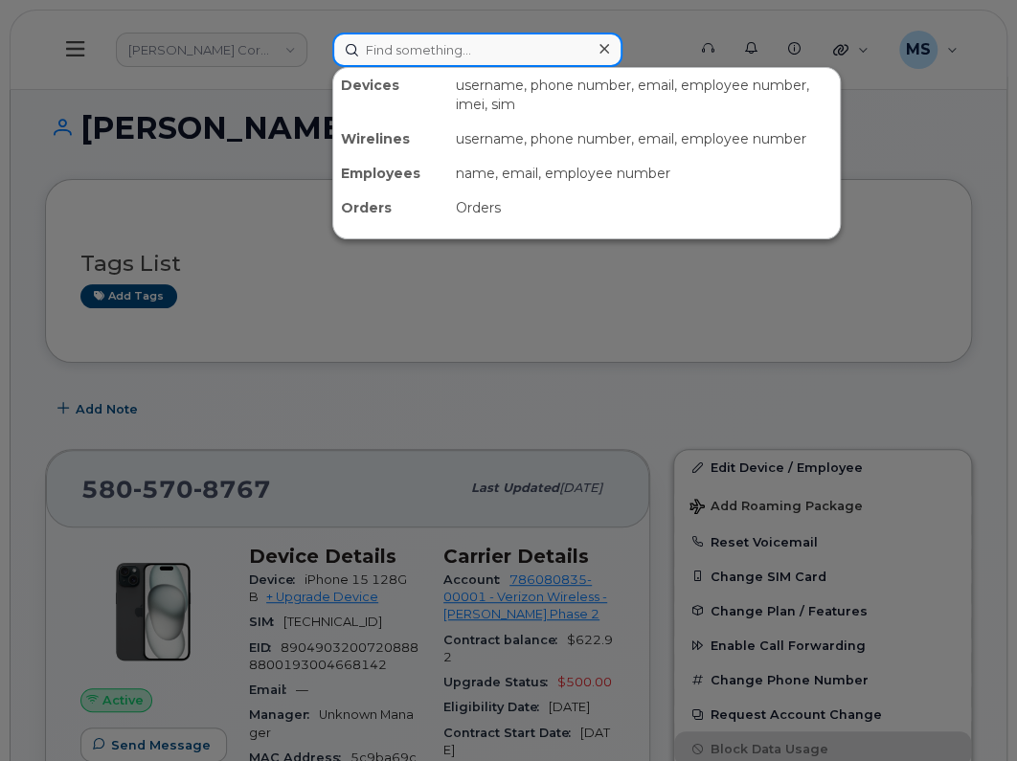
click at [483, 56] on input at bounding box center [477, 50] width 290 height 34
paste input "580832"
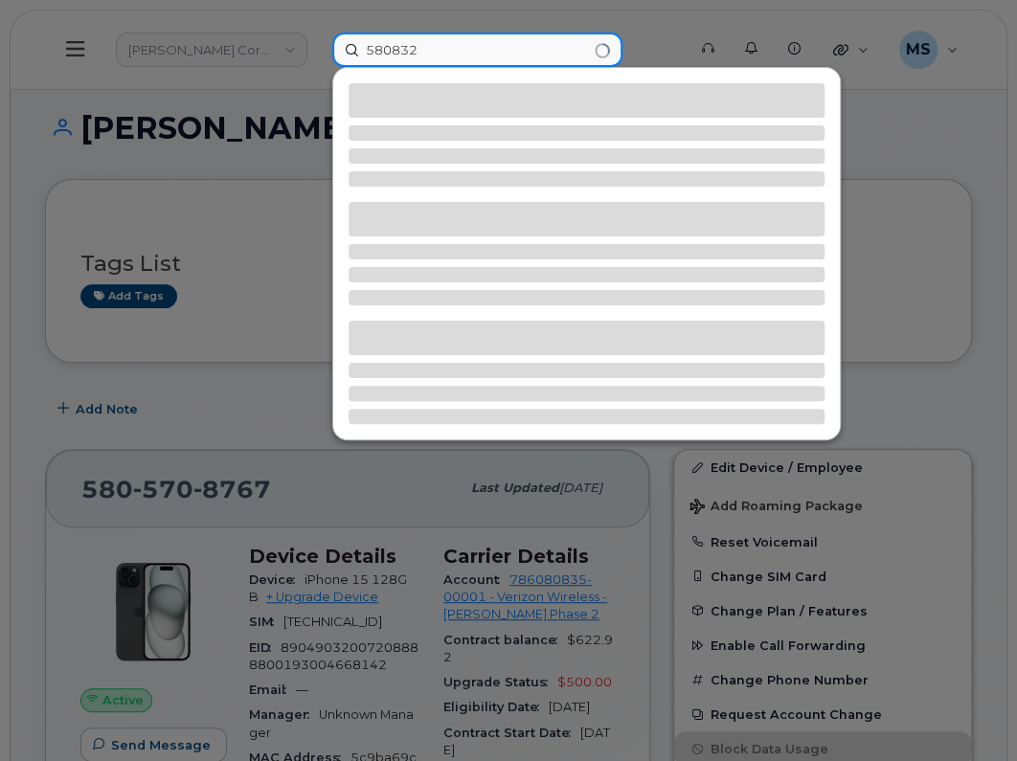
type input "580832"
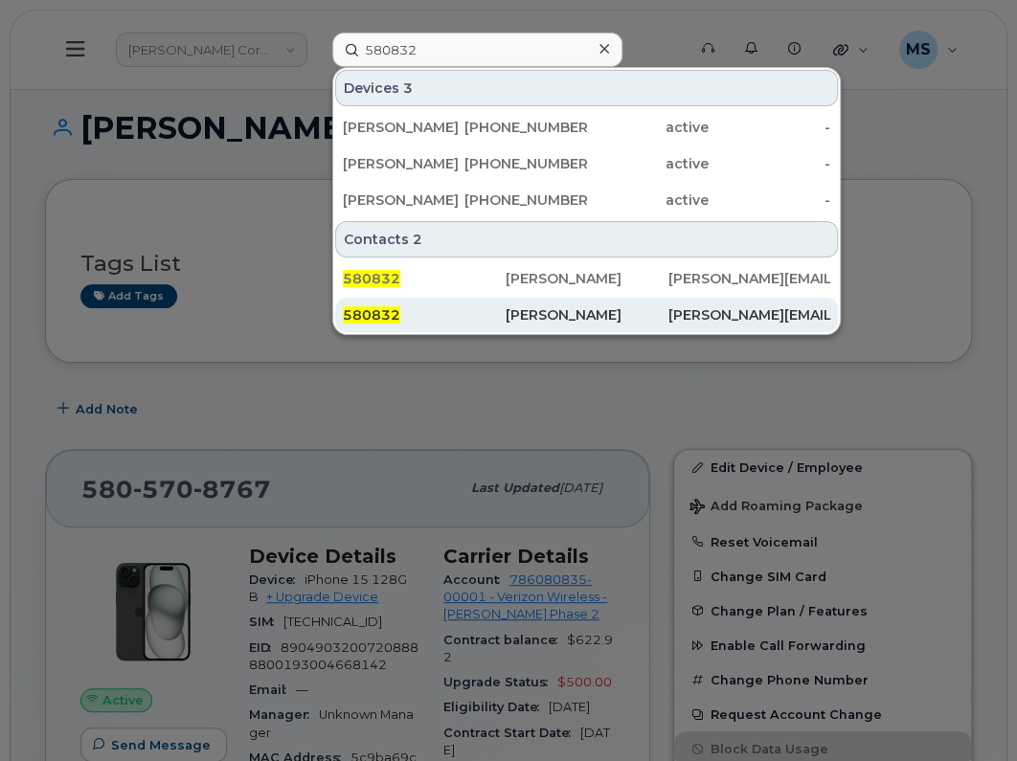
click at [527, 317] on div "[PERSON_NAME]" at bounding box center [587, 314] width 163 height 19
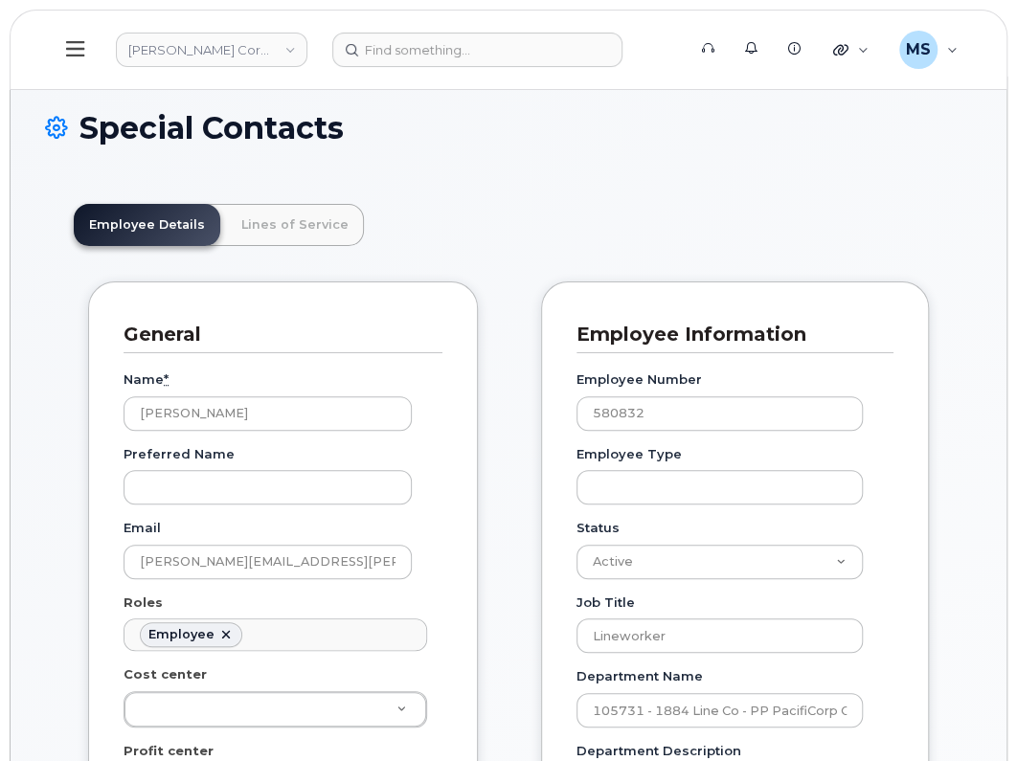
scroll to position [58, 0]
click at [311, 226] on link "Lines of Service" at bounding box center [295, 225] width 138 height 42
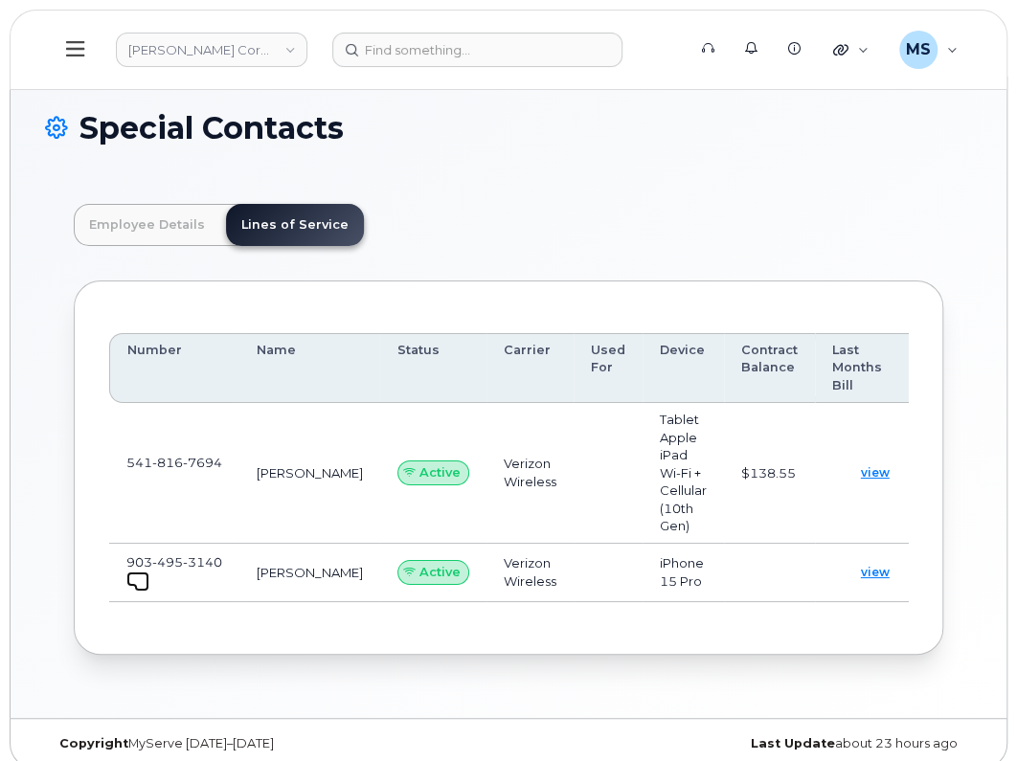
click at [136, 576] on span at bounding box center [141, 583] width 15 height 15
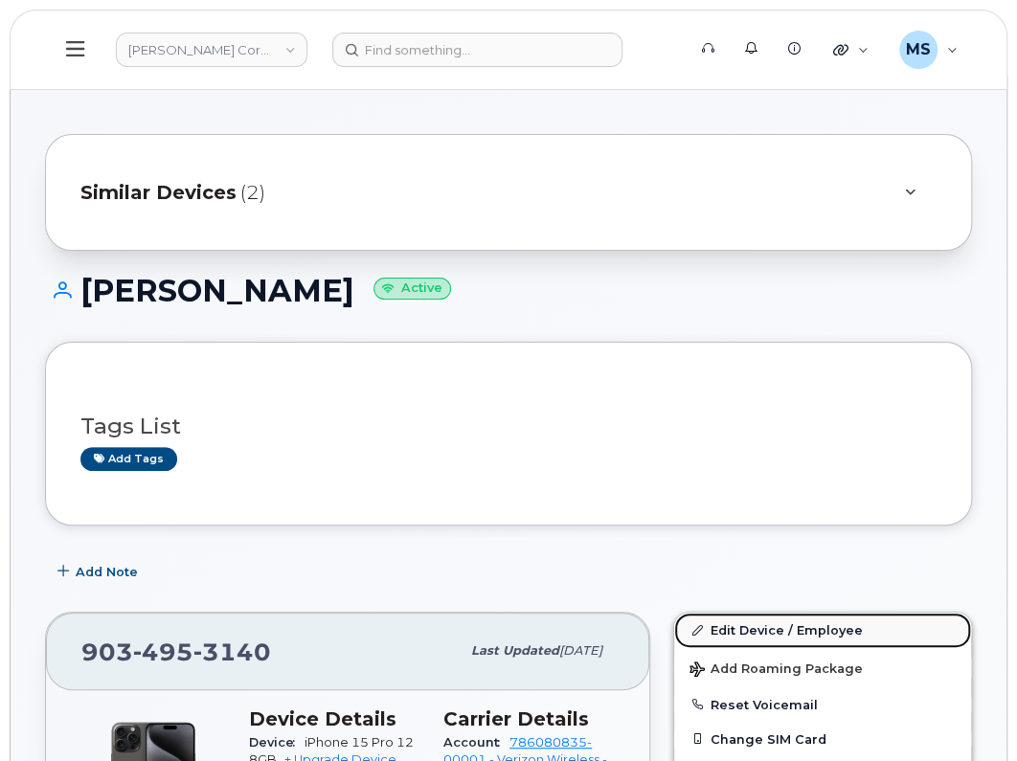
click at [749, 620] on link "Edit Device / Employee" at bounding box center [822, 630] width 297 height 34
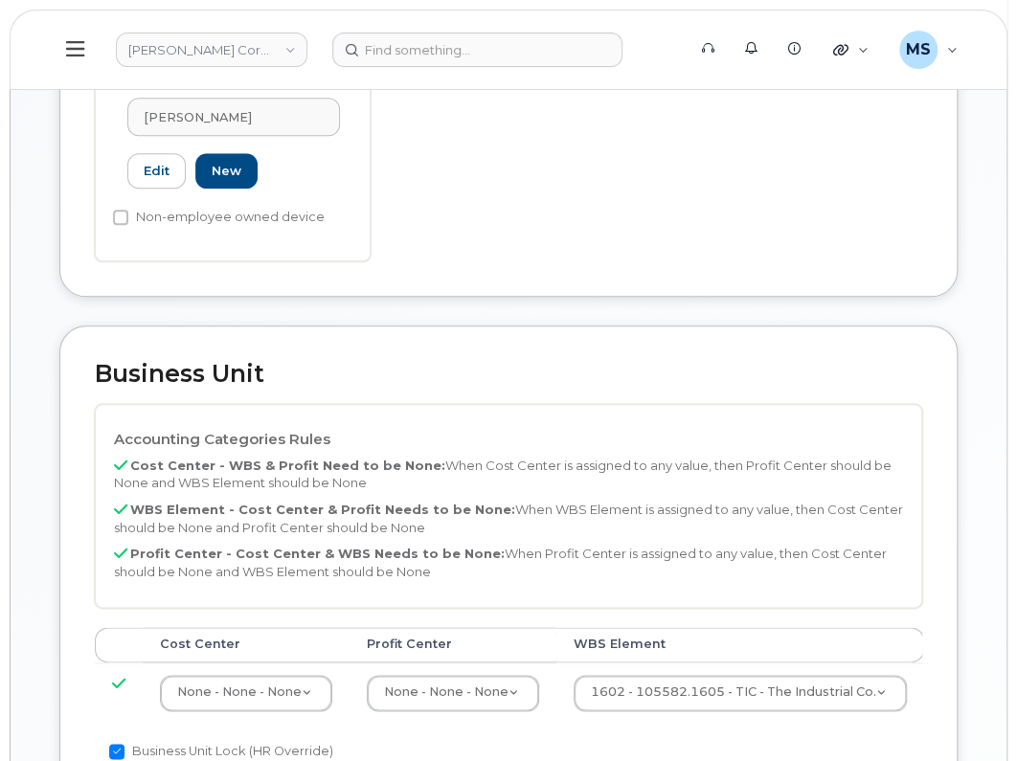
scroll to position [837, 0]
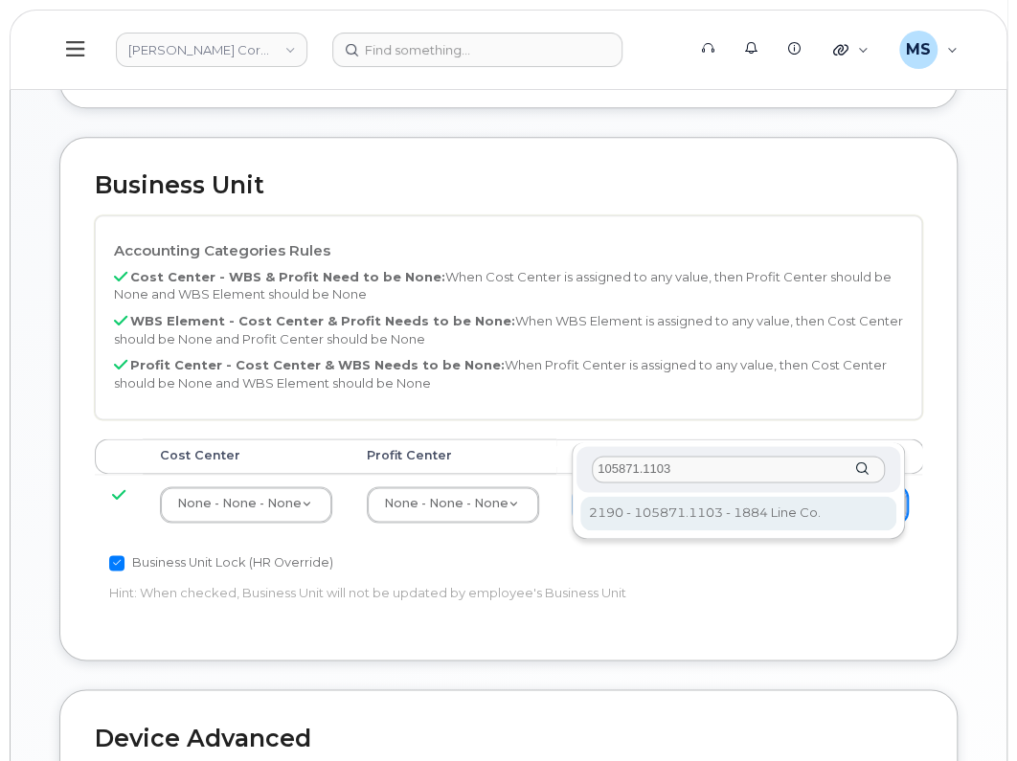
type input "105871.1103"
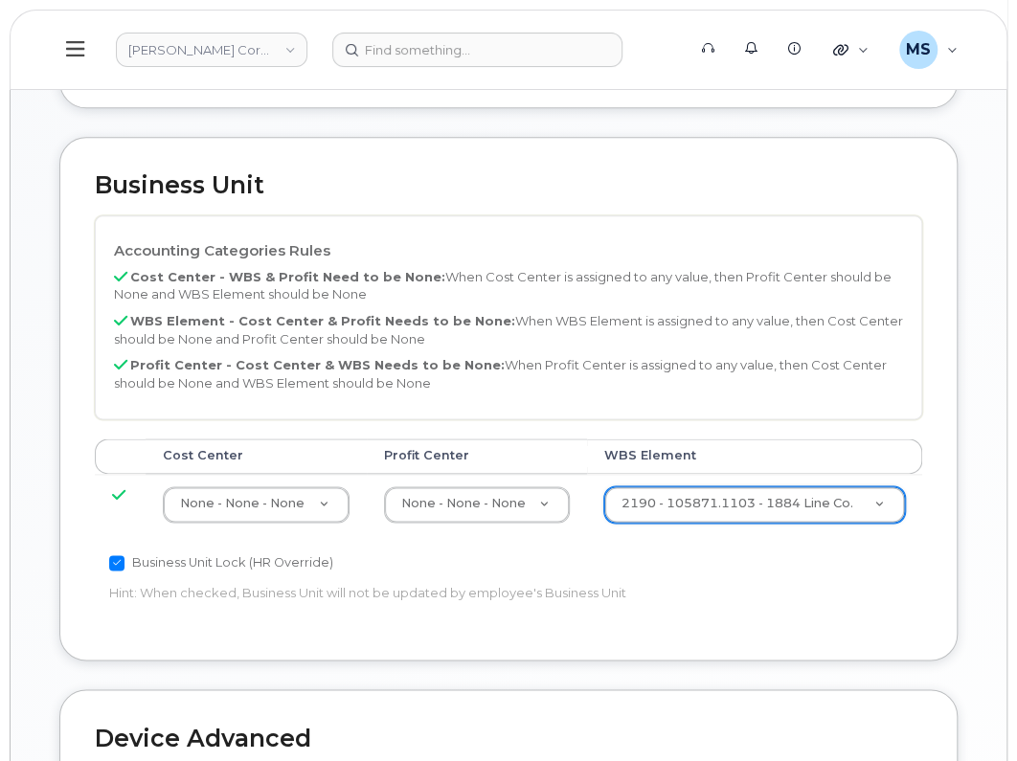
type input "30198366"
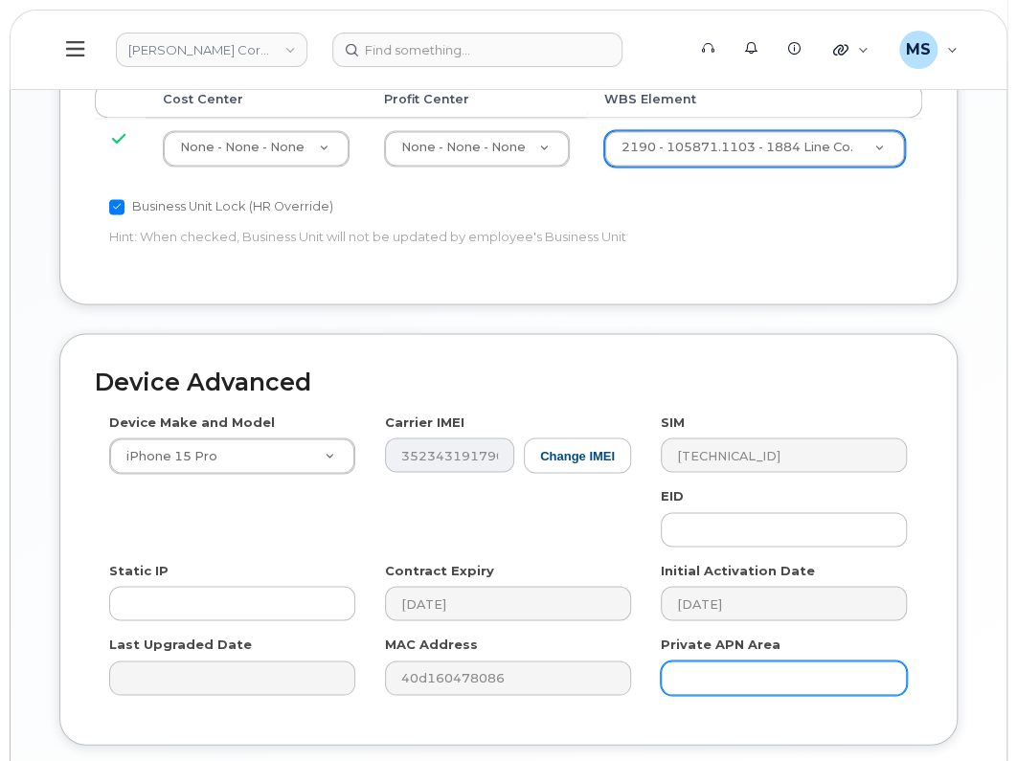
scroll to position [1197, 0]
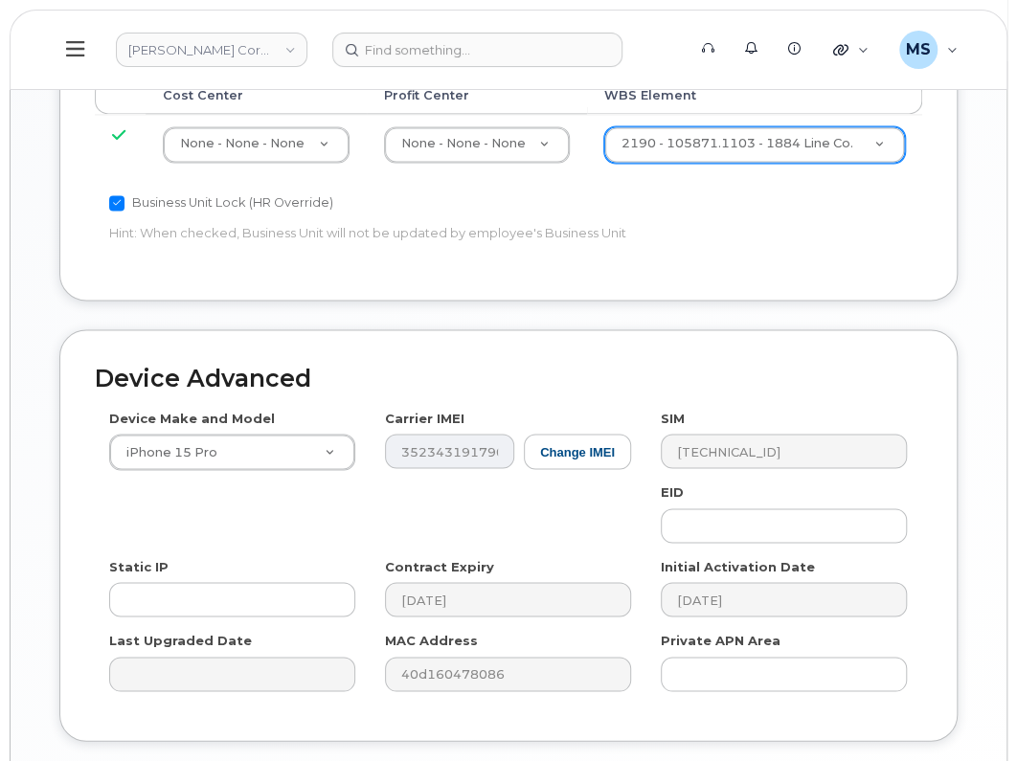
type input "Saving..."
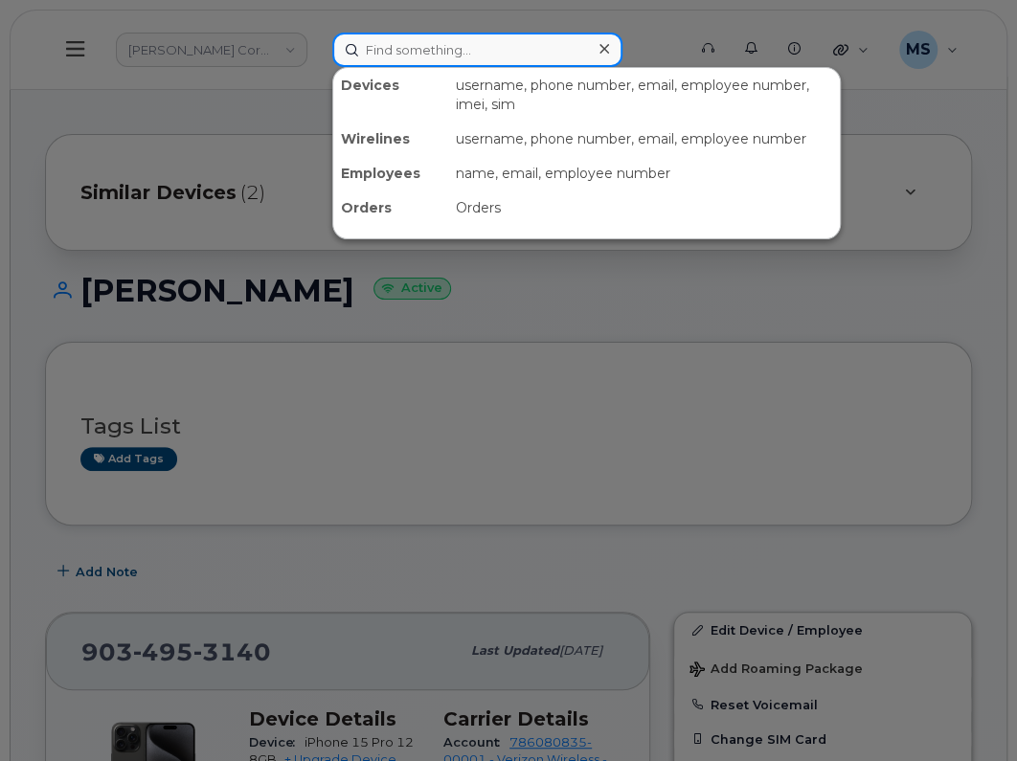
click at [402, 59] on input at bounding box center [477, 50] width 290 height 34
paste input "15894"
type input "15894"
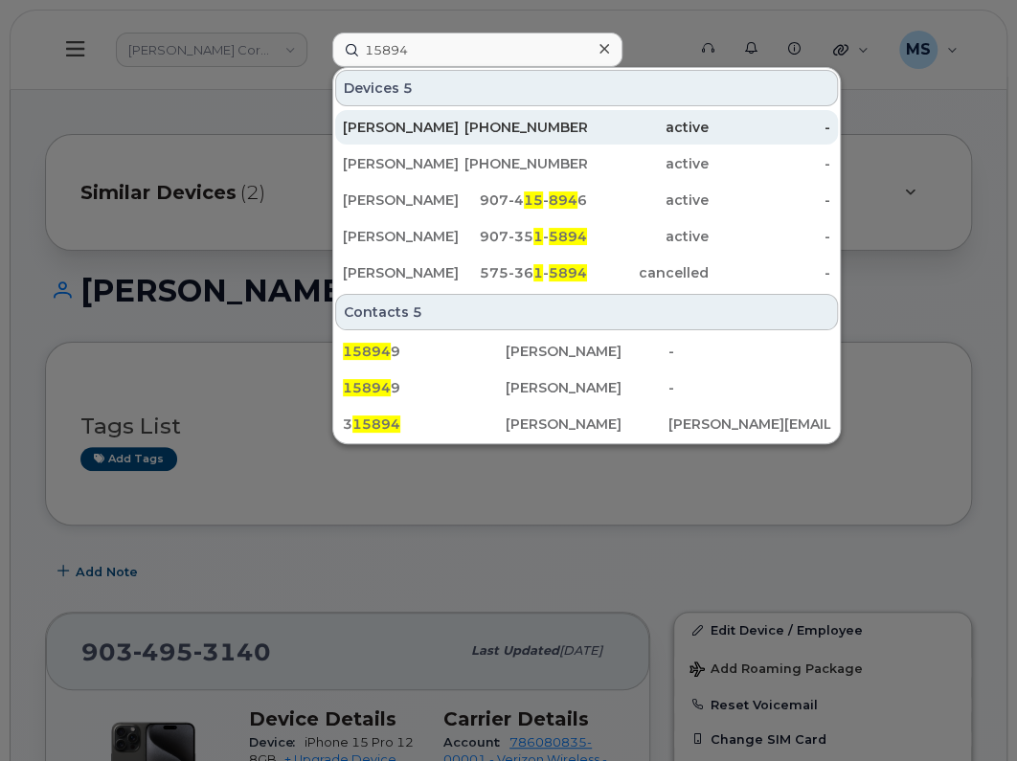
click at [365, 118] on div "[PERSON_NAME]" at bounding box center [404, 127] width 122 height 19
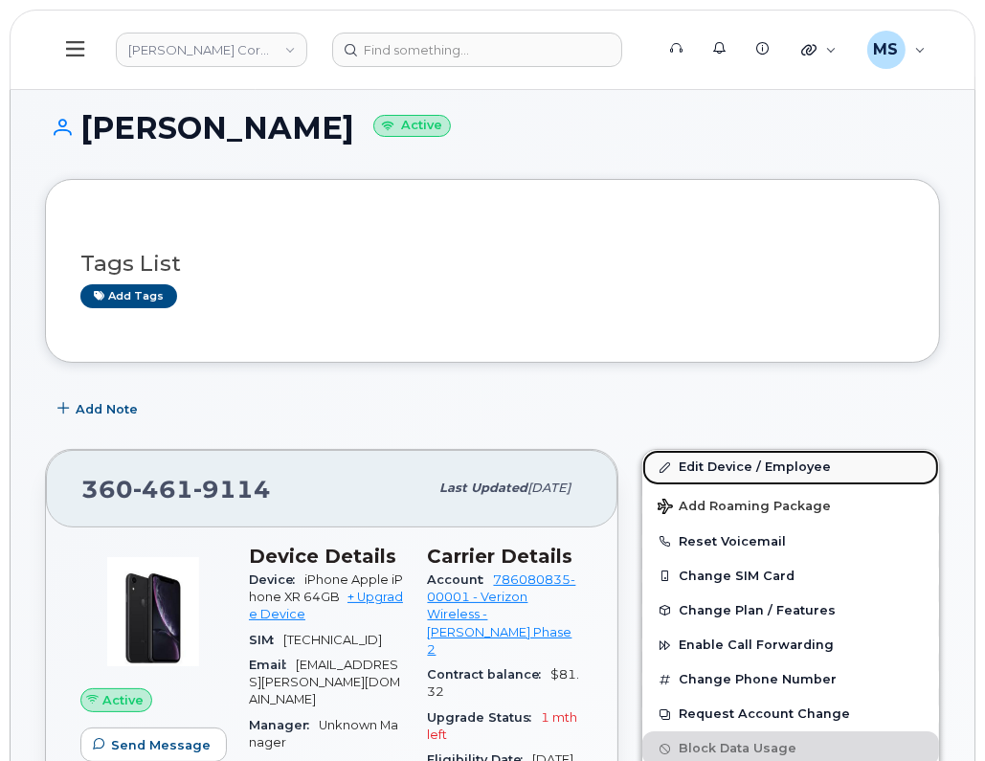
click at [752, 465] on link "Edit Device / Employee" at bounding box center [790, 467] width 297 height 34
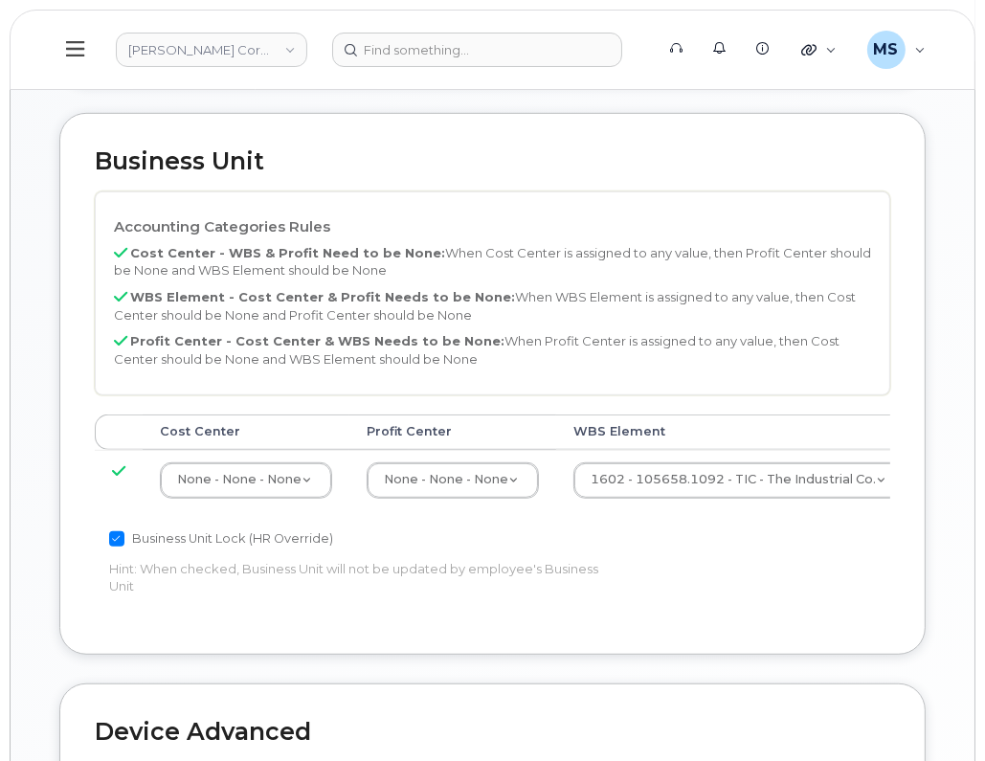
scroll to position [837, 0]
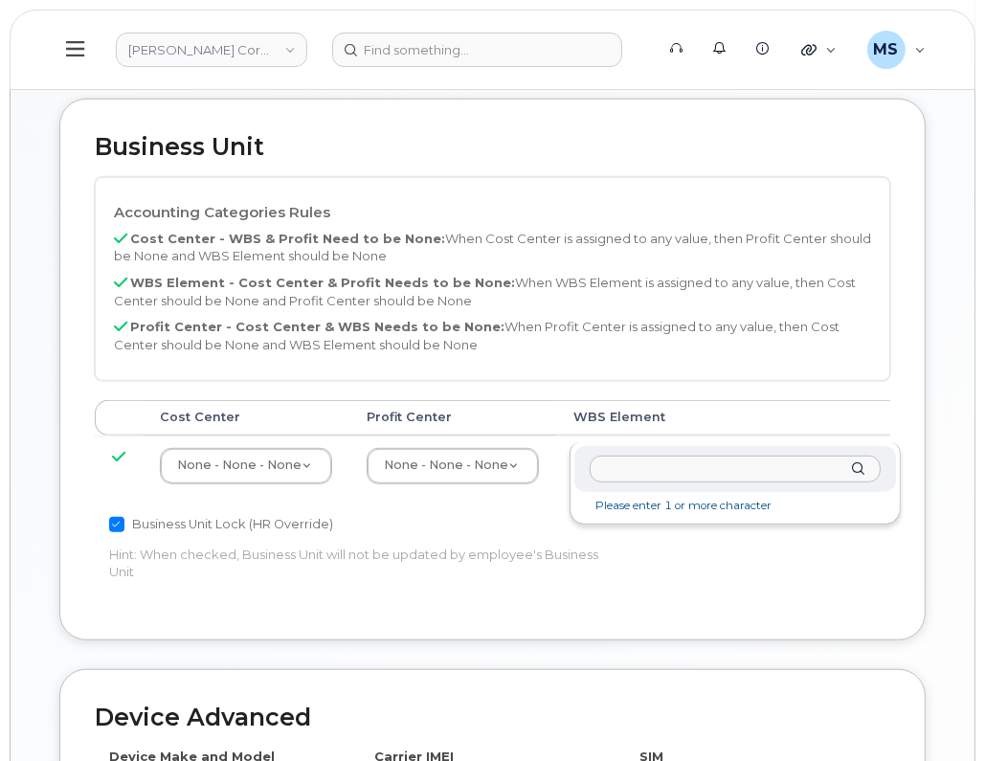
type input "15894"
drag, startPoint x: 641, startPoint y: 462, endPoint x: 573, endPoint y: 466, distance: 68.1
click at [574, 466] on div "15894" at bounding box center [735, 469] width 322 height 47
paste input "106514.1073"
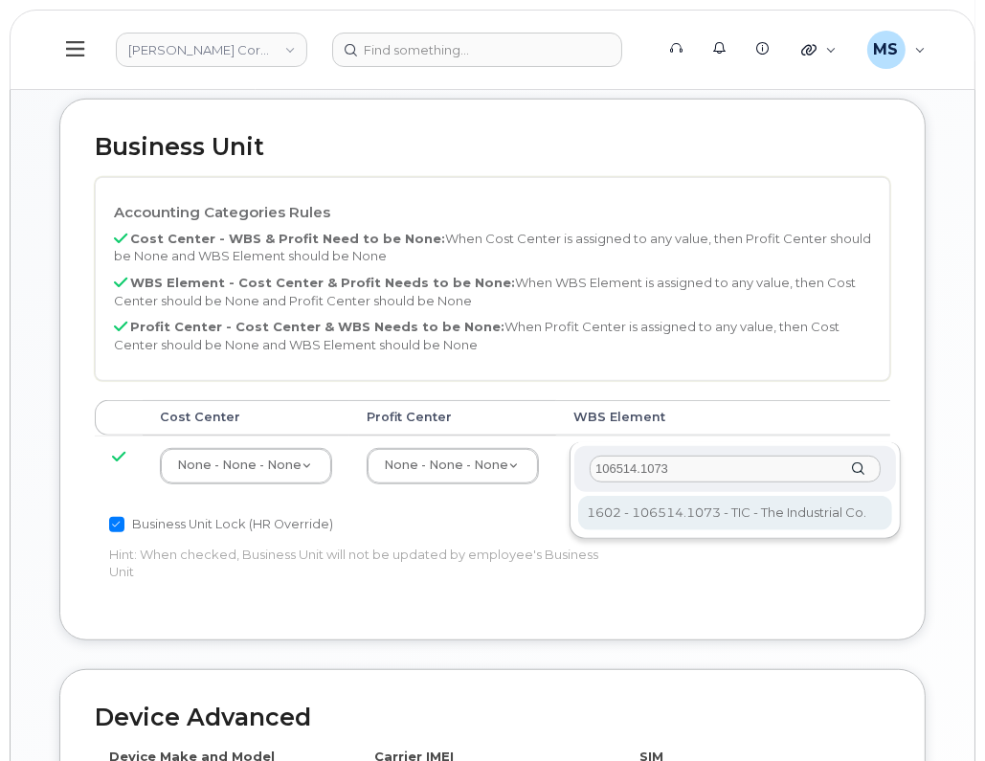
type input "106514.1073"
type input "36019584"
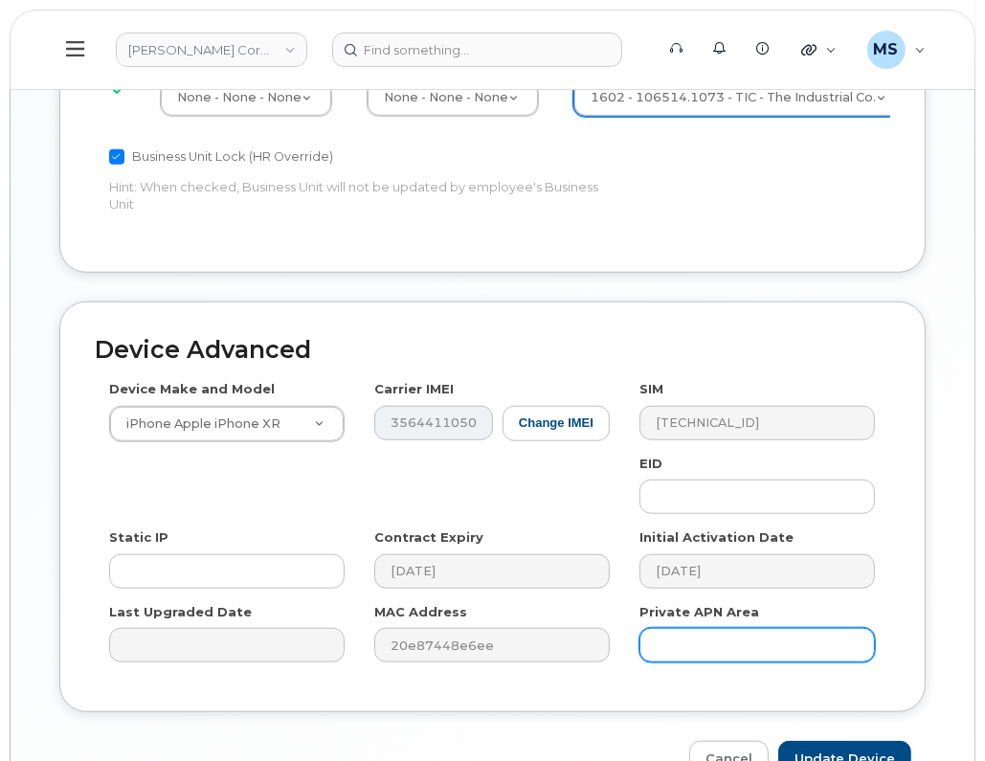
scroll to position [1278, 0]
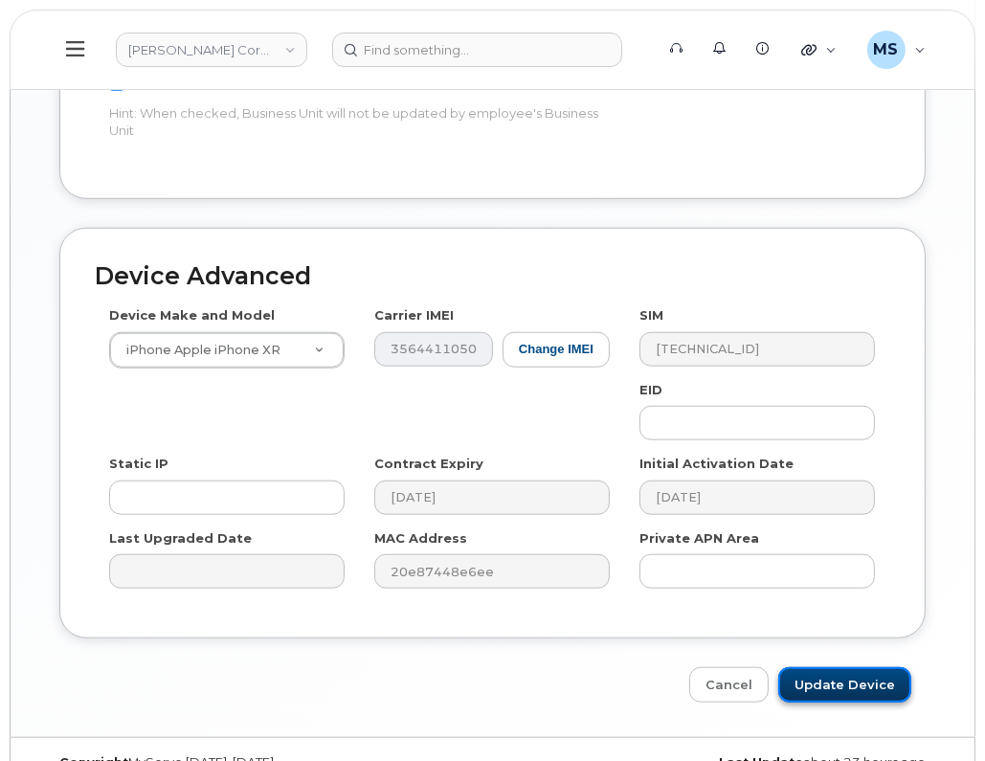
click at [840, 667] on input "Update Device" at bounding box center [844, 684] width 133 height 35
type input "Saving..."
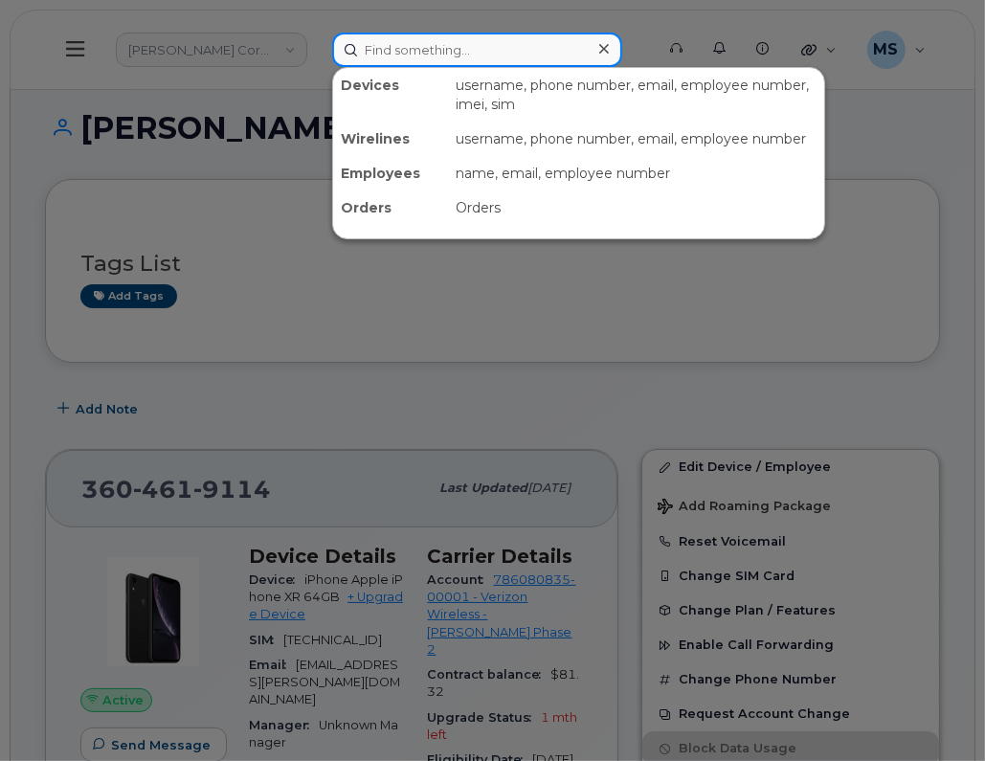
click at [450, 53] on input at bounding box center [477, 50] width 290 height 34
paste input "541446"
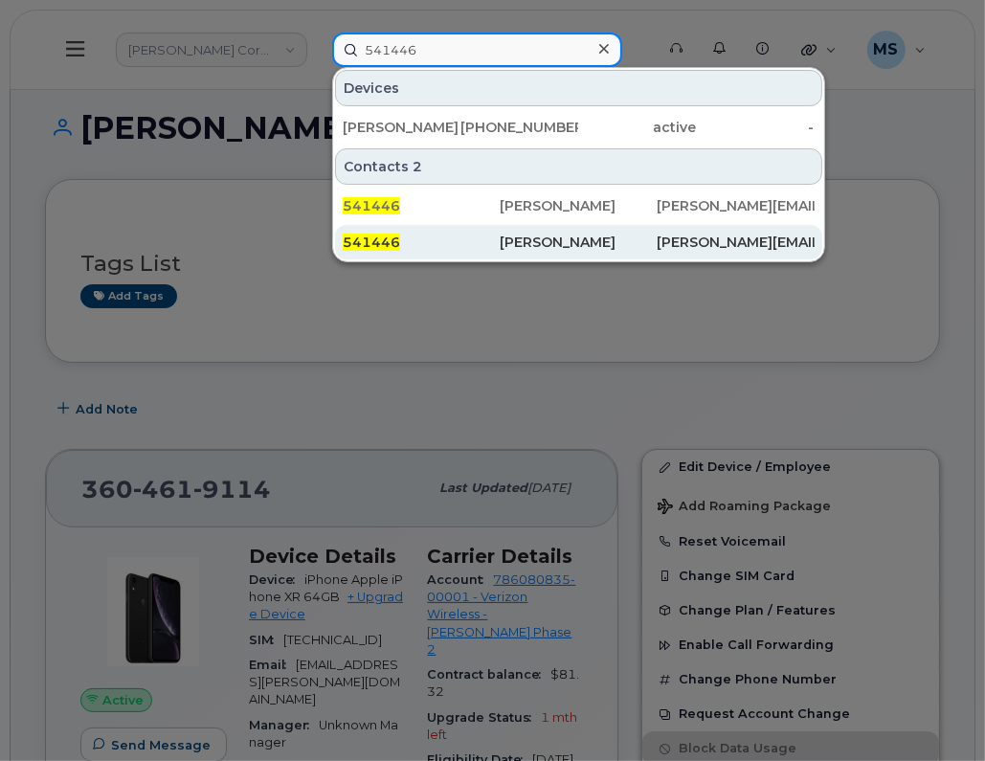
type input "541446"
click at [558, 225] on div "Robert Martin" at bounding box center [578, 242] width 157 height 34
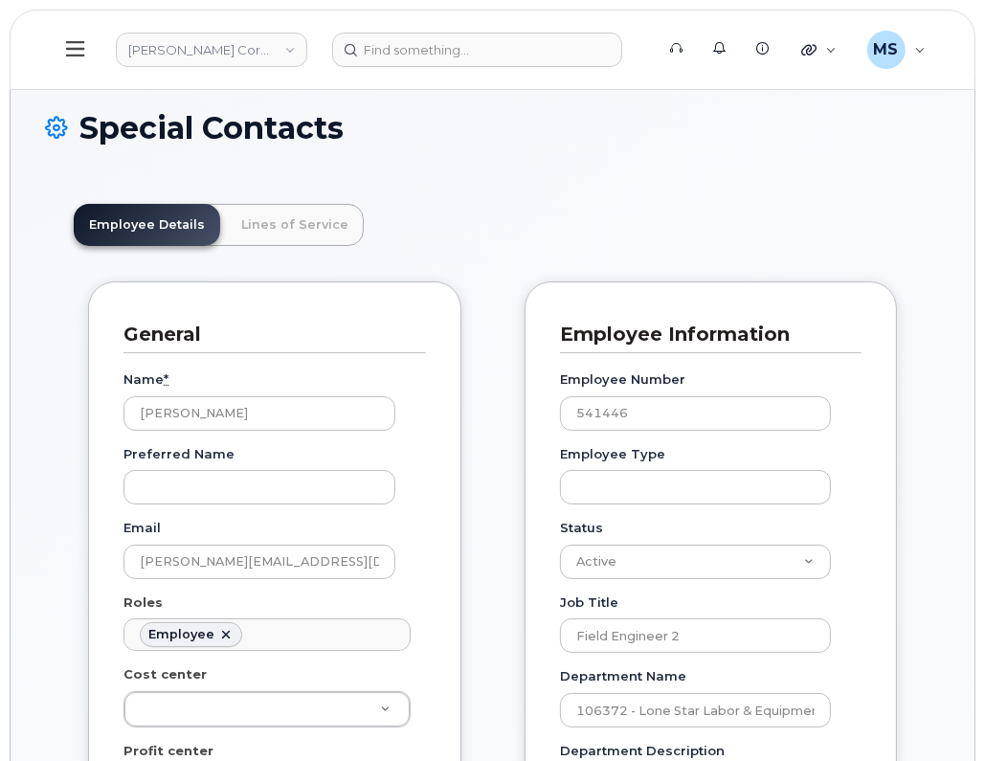
scroll to position [58, 0]
click at [310, 217] on link "Lines of Service" at bounding box center [295, 225] width 138 height 42
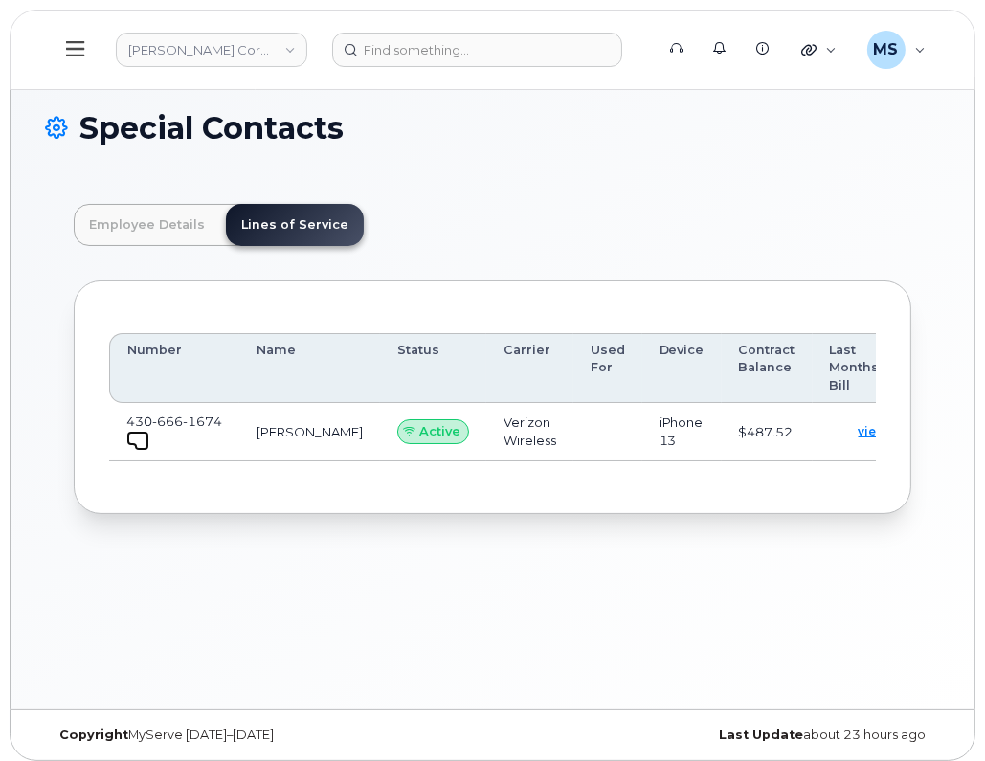
click at [137, 436] on span at bounding box center [141, 443] width 15 height 15
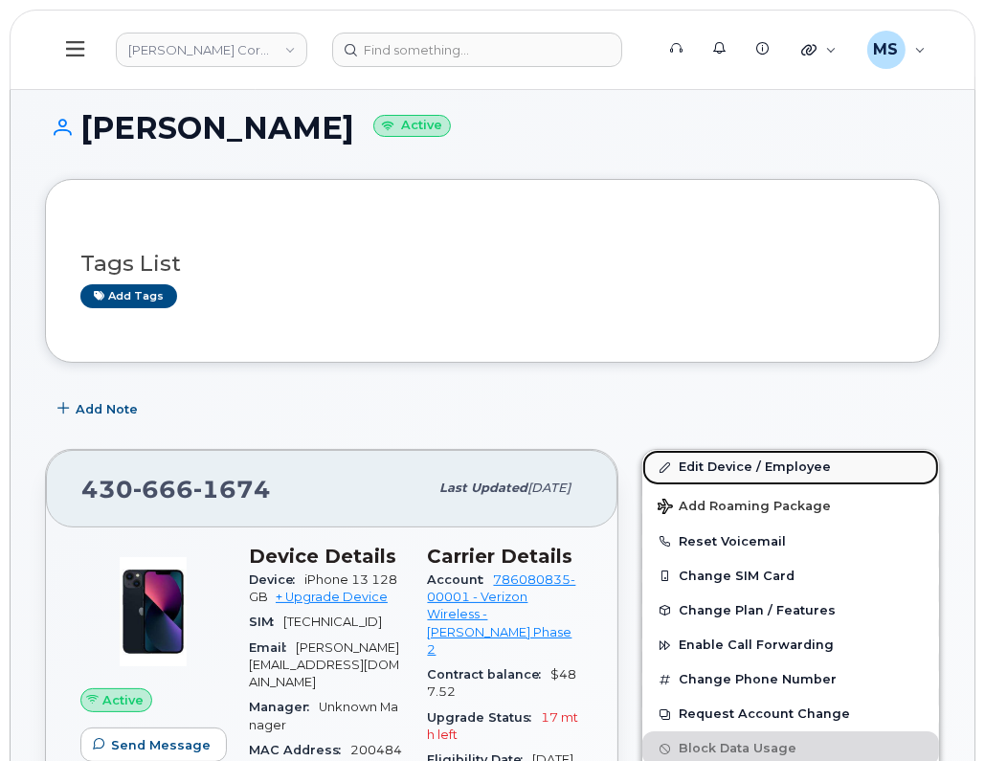
click at [718, 459] on link "Edit Device / Employee" at bounding box center [790, 467] width 297 height 34
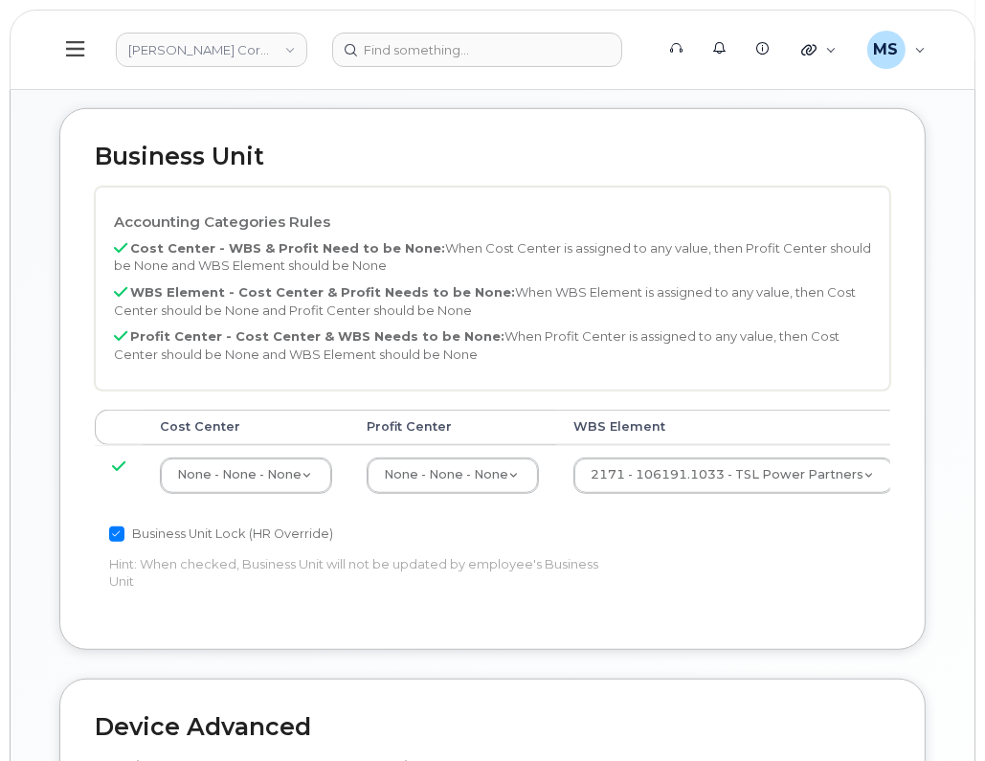
scroll to position [837, 0]
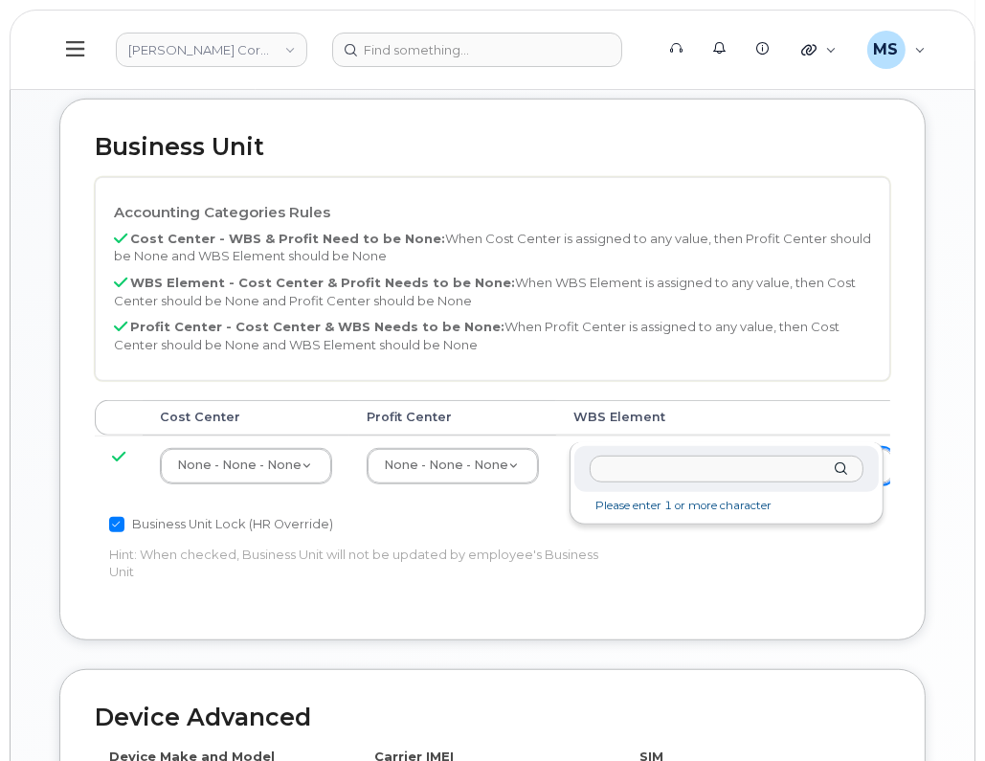
type input "106191.1033"
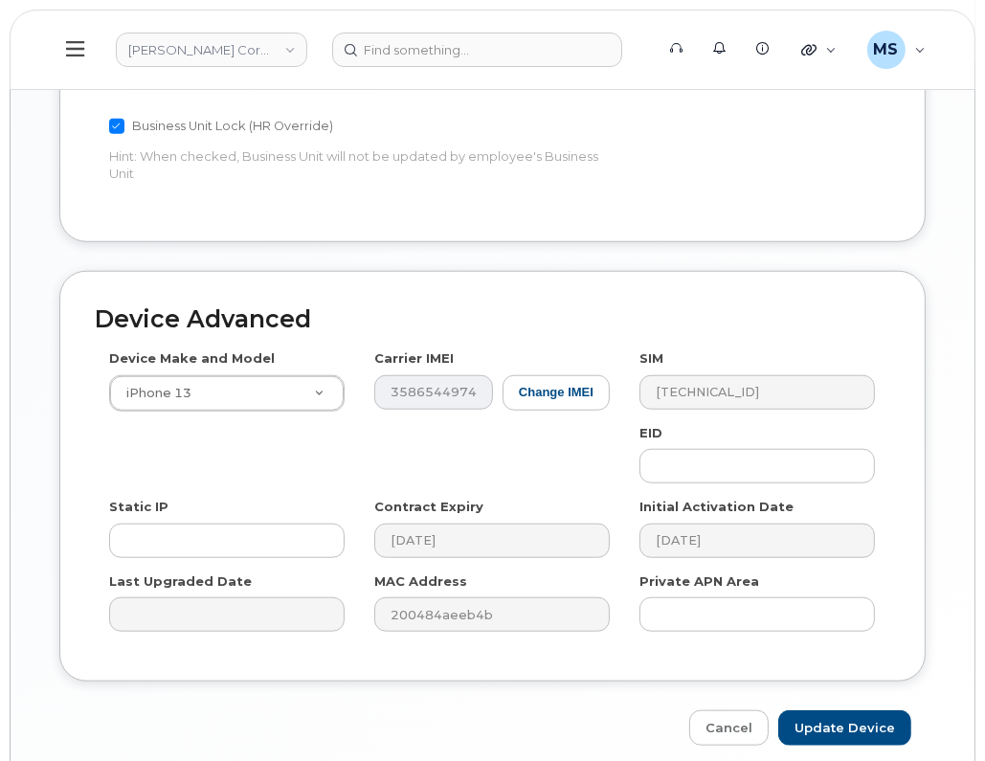
scroll to position [1278, 0]
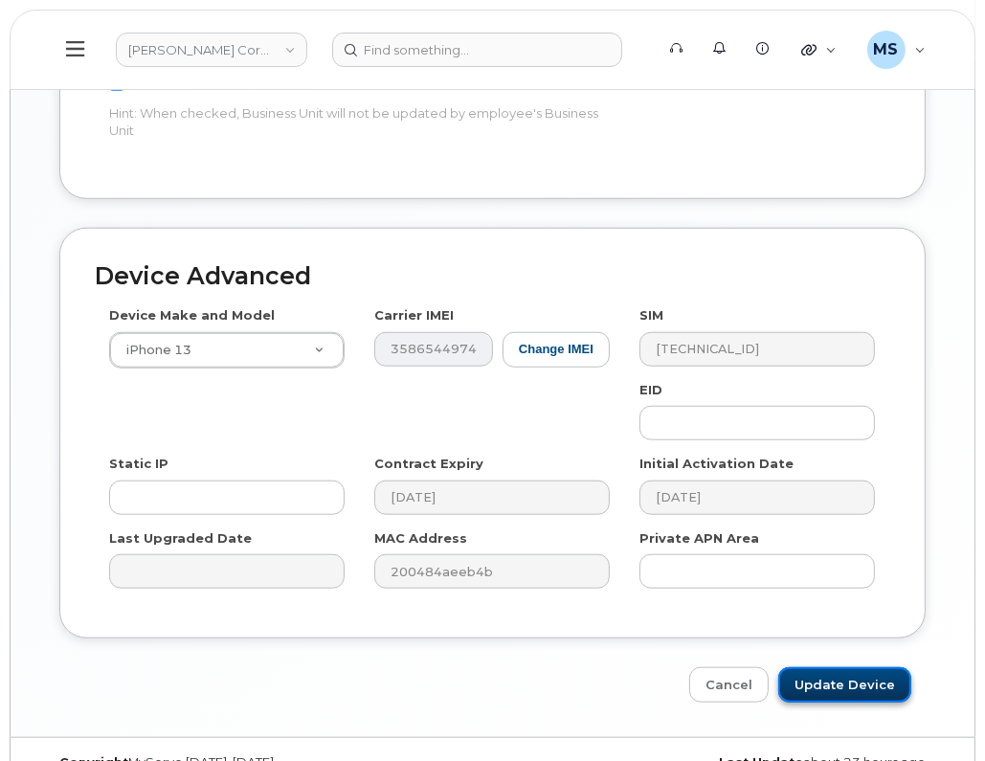
click at [842, 667] on input "Update Device" at bounding box center [844, 684] width 133 height 35
type input "Saving..."
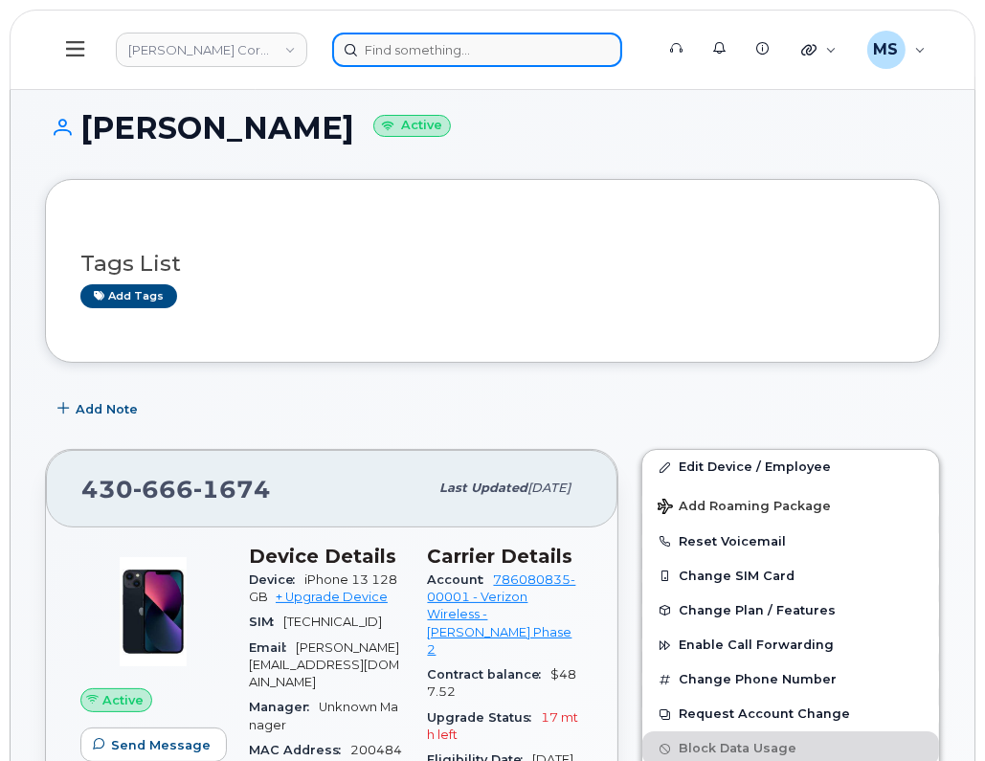
click at [459, 35] on input at bounding box center [477, 50] width 290 height 34
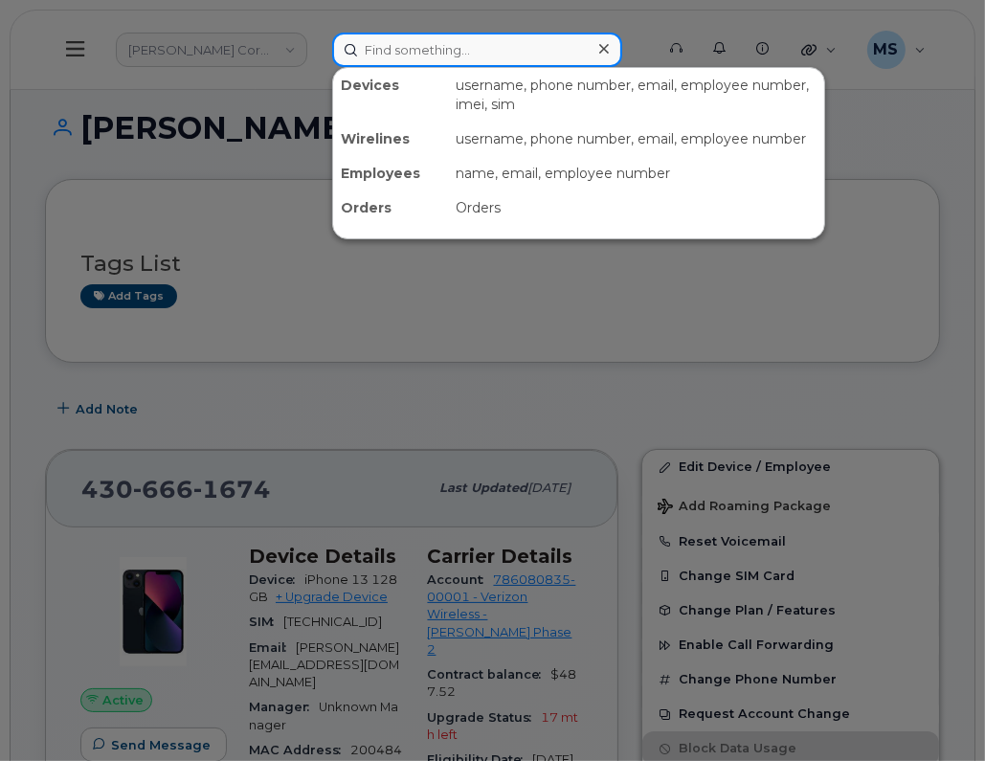
paste input "440010"
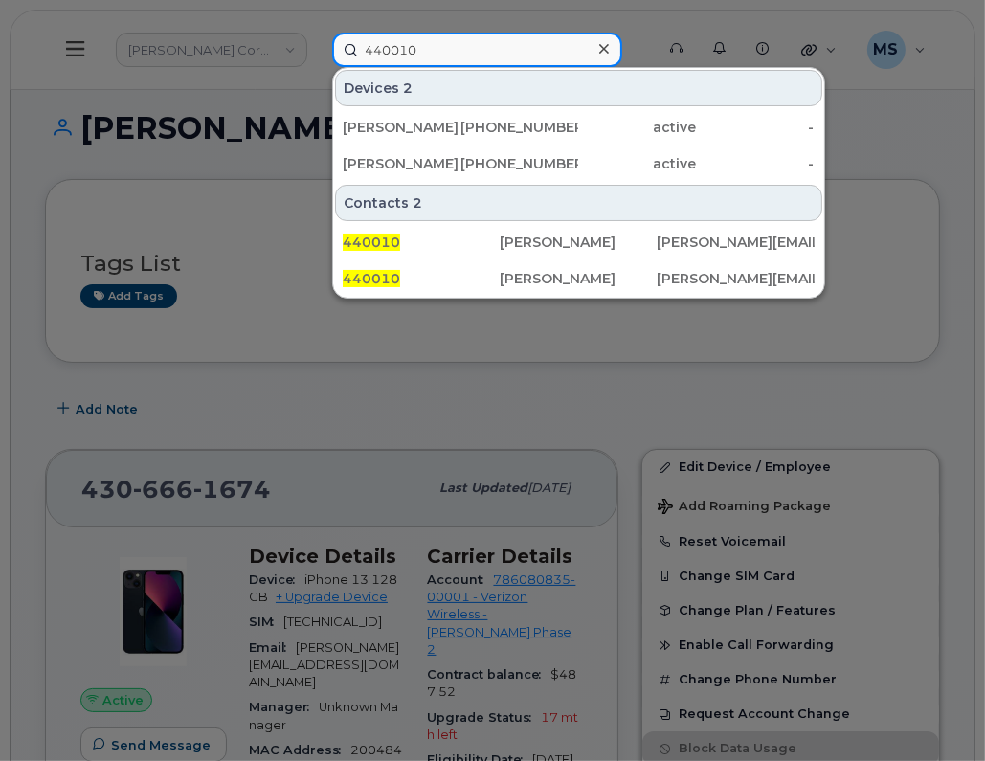
type input "440010"
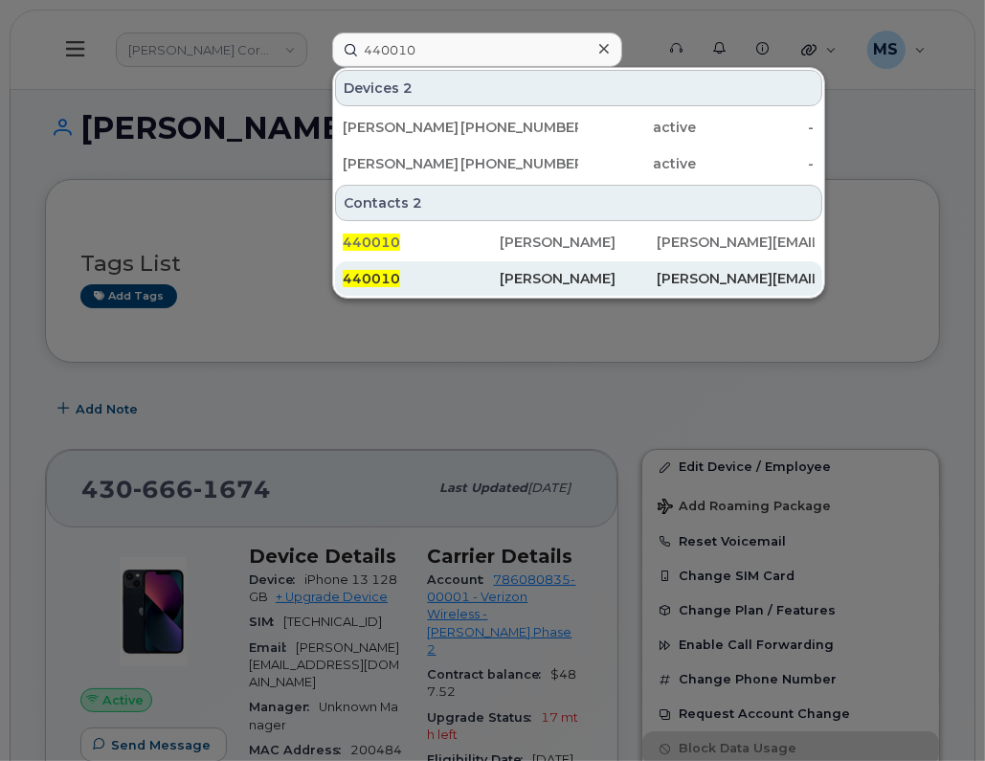
click at [520, 263] on div "Carol Zheng" at bounding box center [578, 278] width 157 height 34
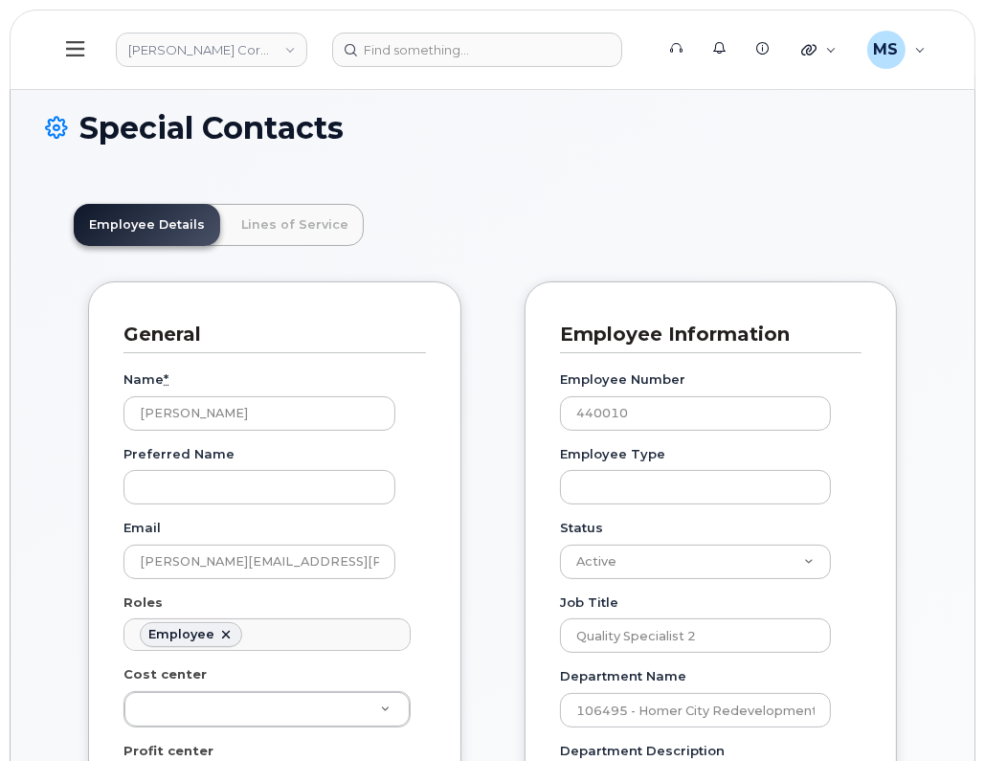
scroll to position [58, 0]
drag, startPoint x: 273, startPoint y: 238, endPoint x: 241, endPoint y: 242, distance: 31.8
click at [273, 236] on link "Lines of Service" at bounding box center [295, 225] width 138 height 42
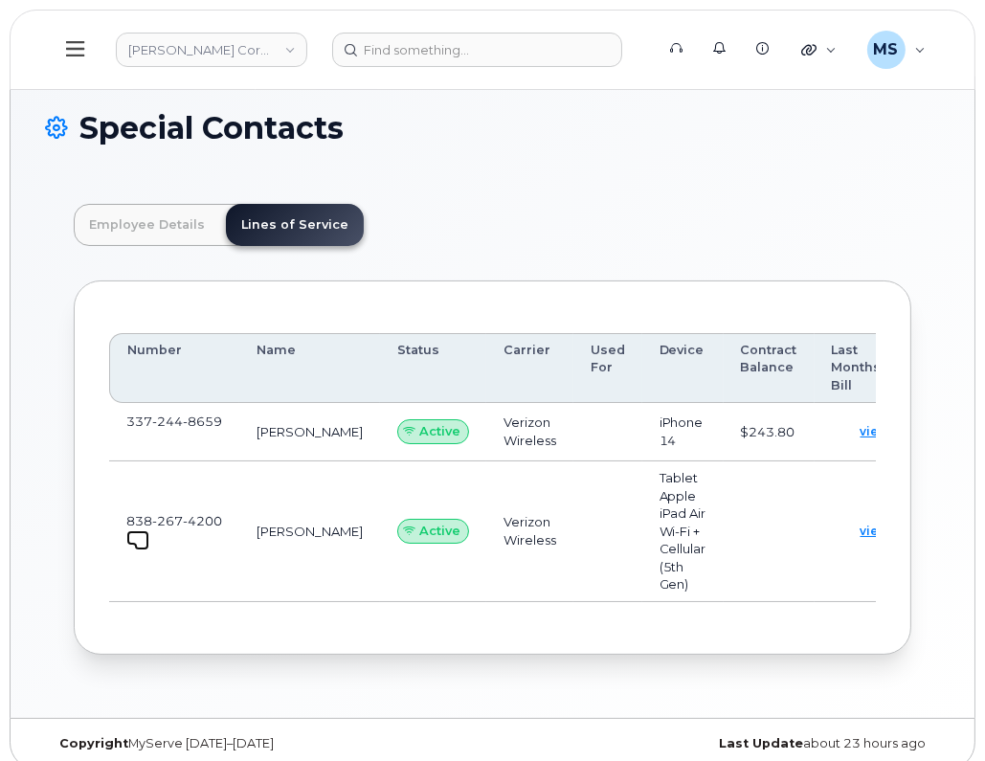
click at [134, 535] on span at bounding box center [141, 542] width 15 height 15
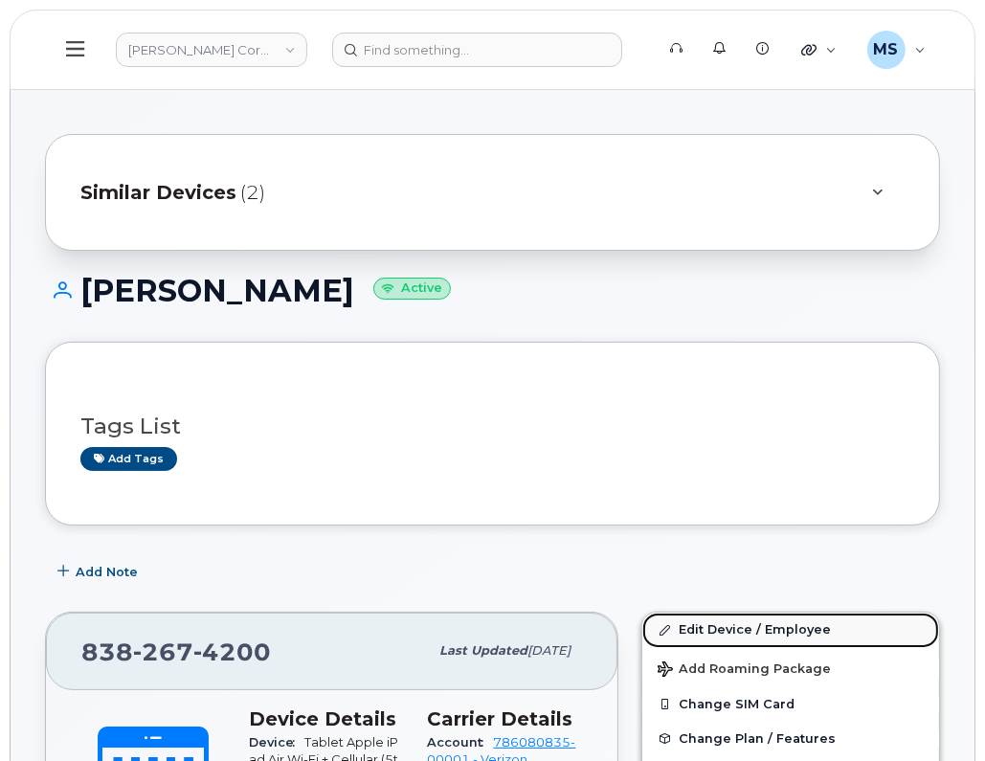
click at [736, 636] on link "Edit Device / Employee" at bounding box center [790, 630] width 297 height 34
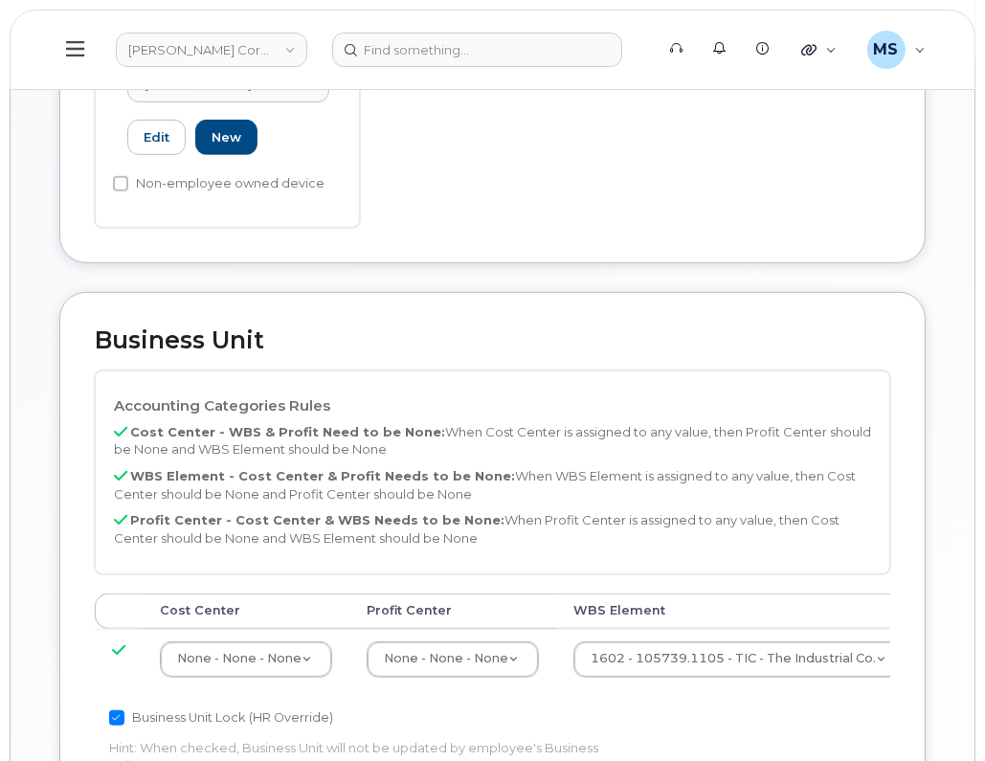
scroll to position [718, 0]
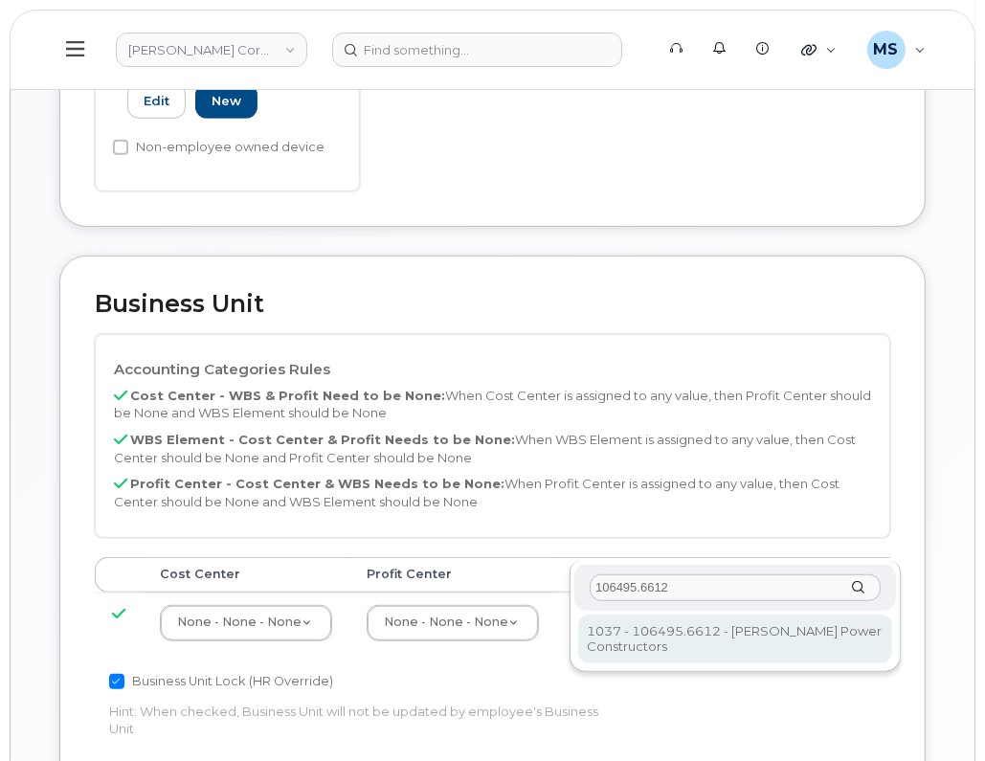
type input "106495.6612"
type input "35834206"
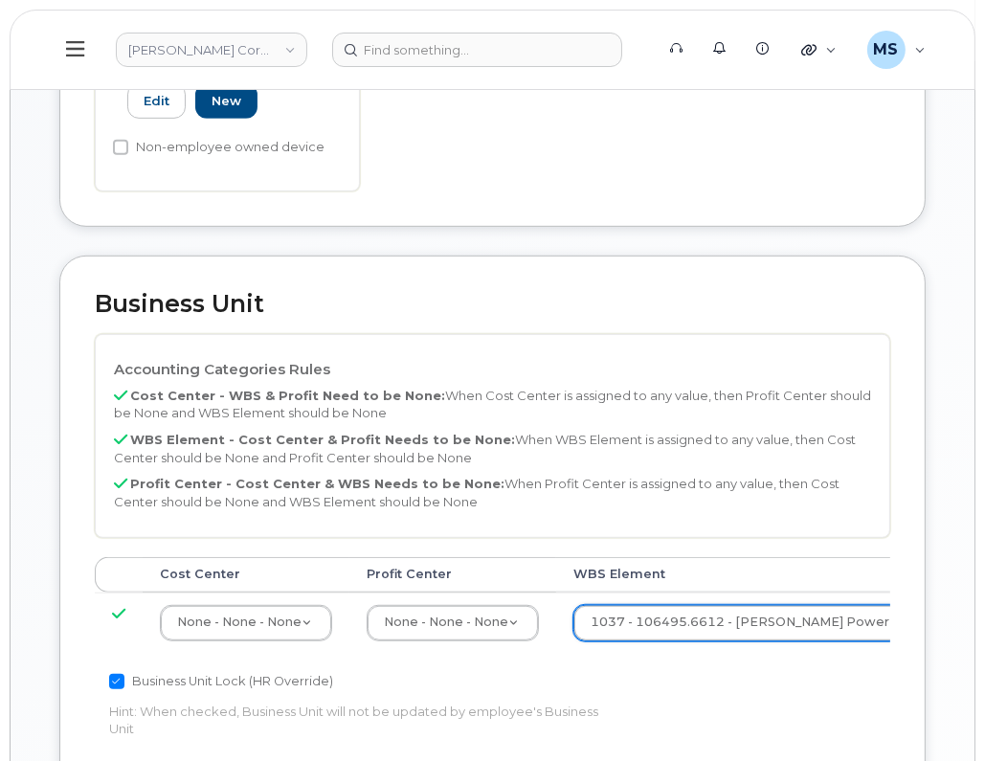
scroll to position [1278, 0]
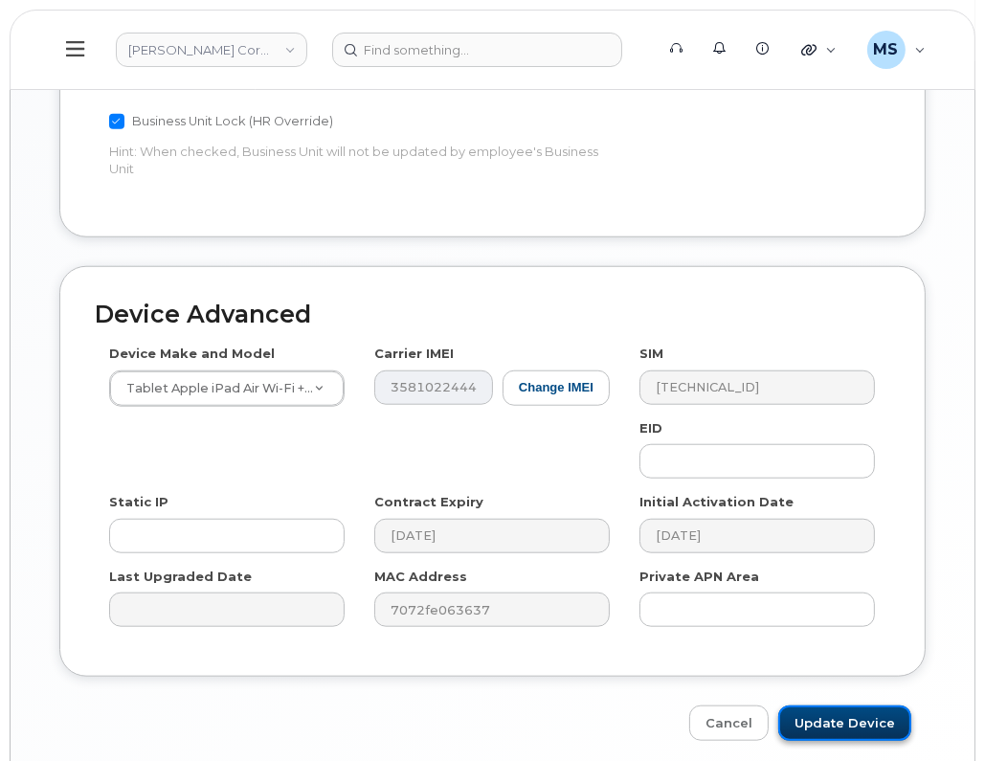
click at [825, 706] on input "Update Device" at bounding box center [844, 723] width 133 height 35
type input "Saving..."
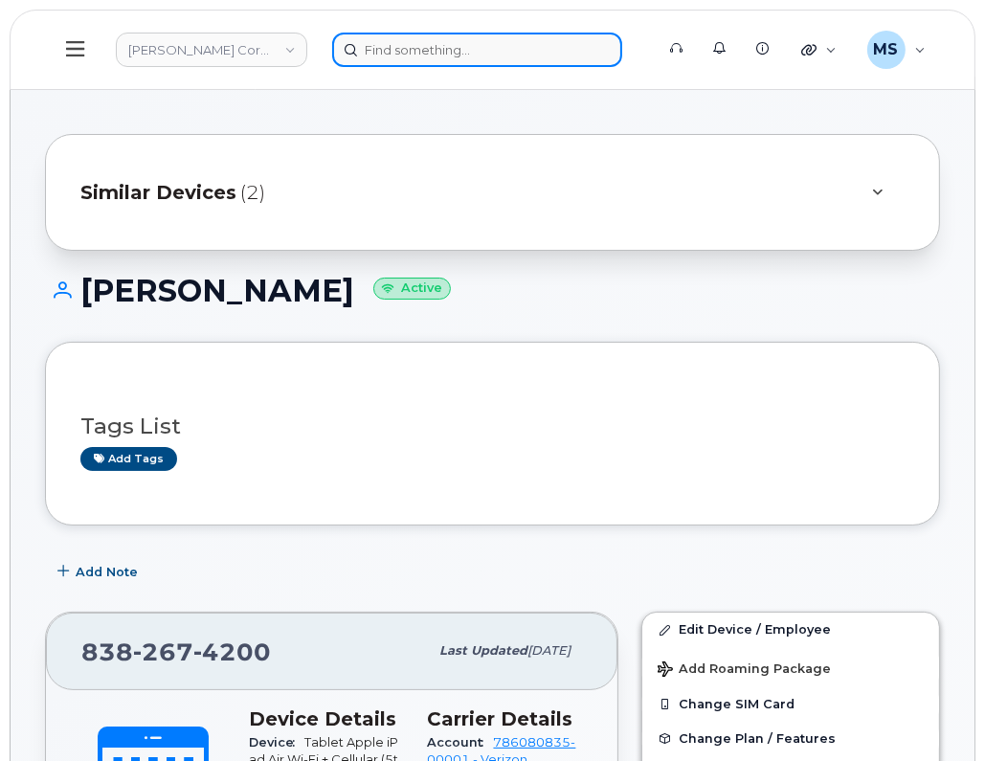
click at [444, 56] on input at bounding box center [477, 50] width 290 height 34
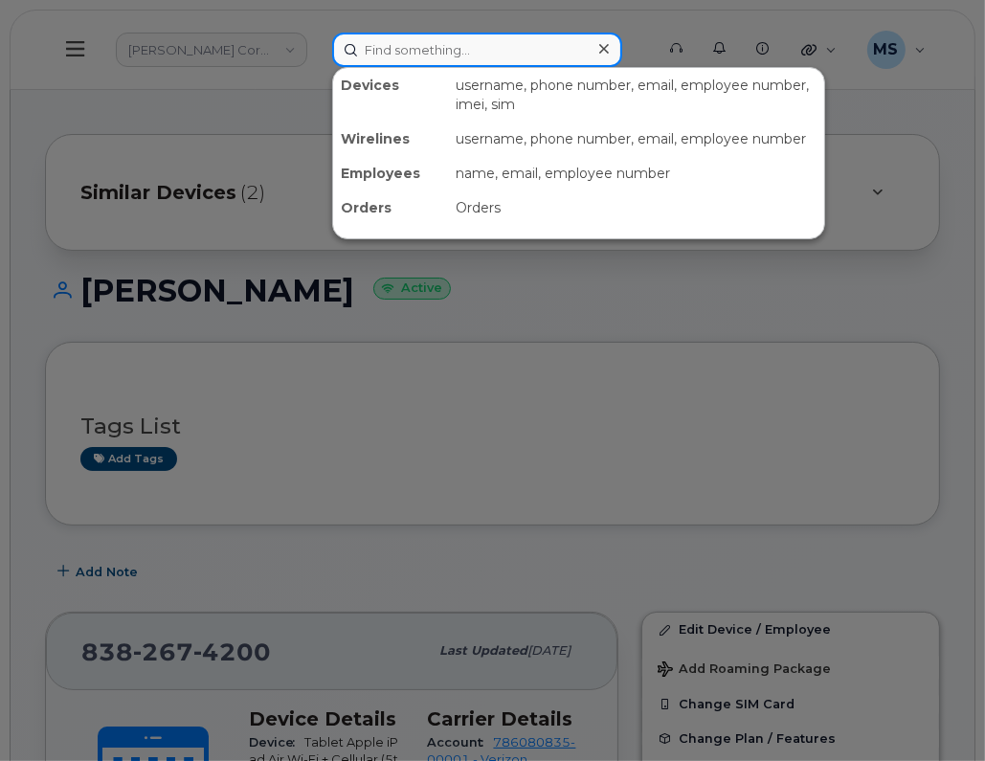
paste input "582771"
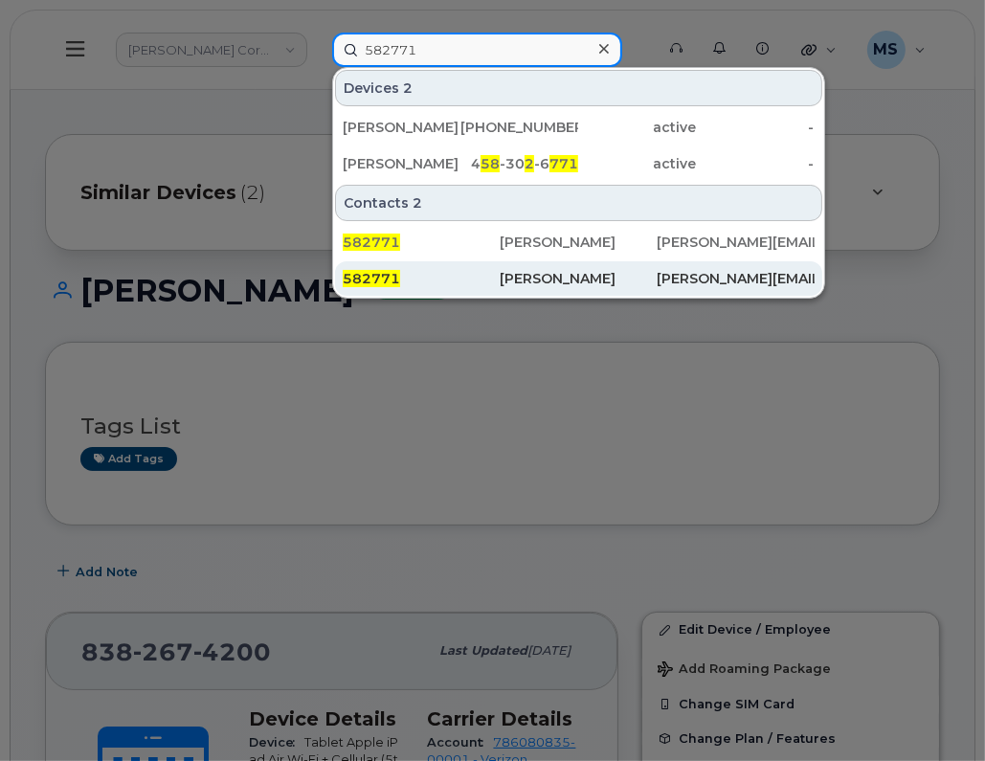
type input "582771"
click at [519, 269] on div "[PERSON_NAME]" at bounding box center [578, 278] width 157 height 19
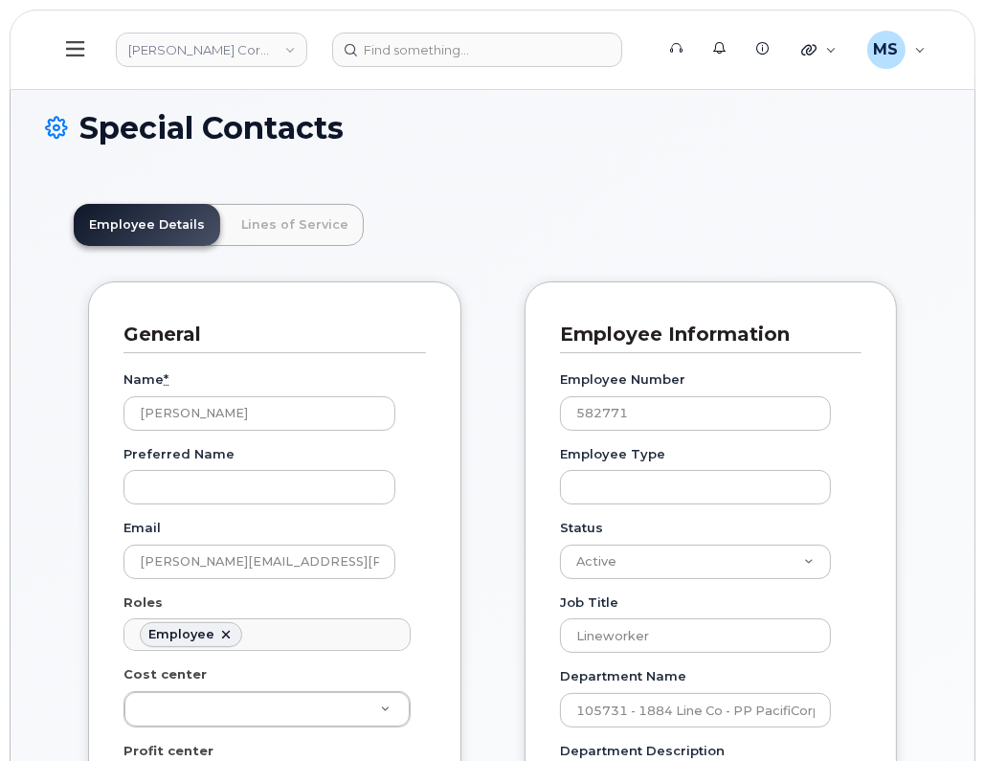
scroll to position [58, 0]
click at [303, 211] on link "Lines of Service" at bounding box center [295, 225] width 138 height 42
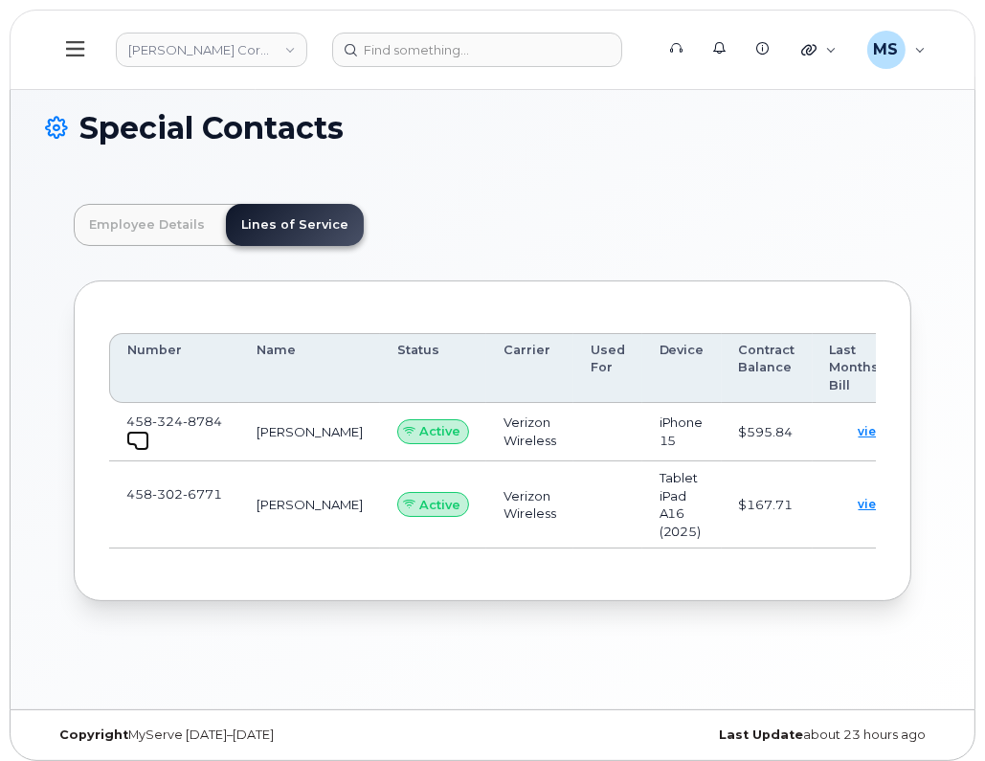
click at [137, 441] on span at bounding box center [141, 443] width 15 height 15
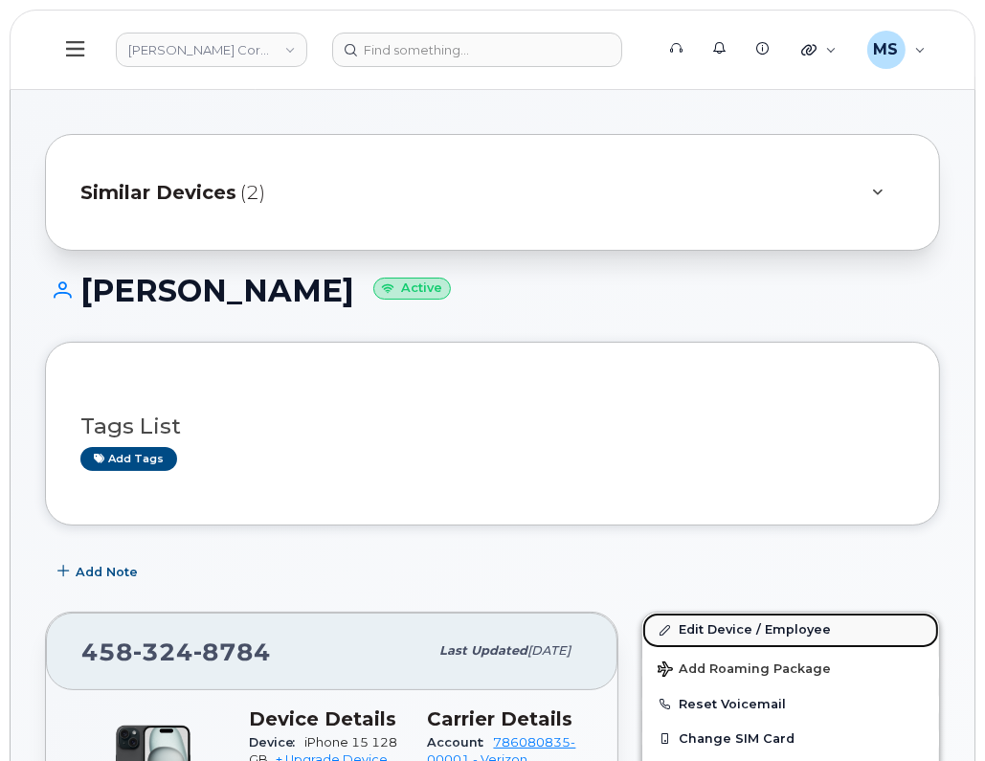
click at [798, 634] on link "Edit Device / Employee" at bounding box center [790, 630] width 297 height 34
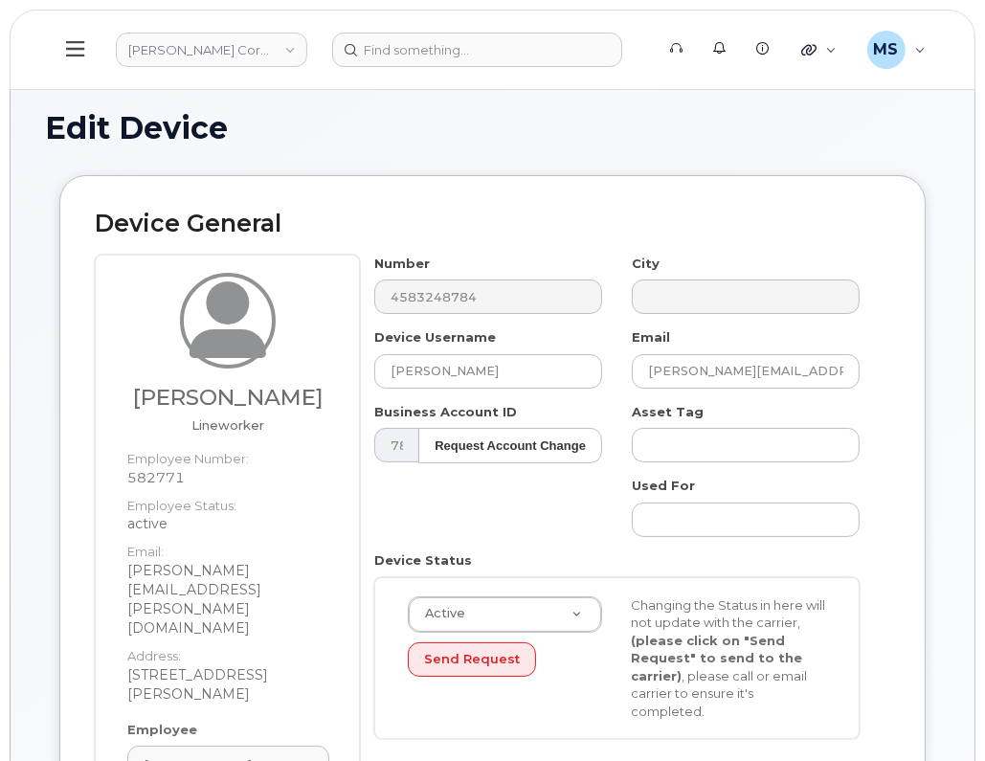
drag, startPoint x: 345, startPoint y: 393, endPoint x: 326, endPoint y: 390, distance: 18.6
click at [326, 390] on div "Johnathan Butler Lineworker Employee Number: 582771 Employee Status: active Ema…" at bounding box center [227, 582] width 265 height 655
copy div "Johnathan Butler"
drag, startPoint x: 488, startPoint y: 372, endPoint x: 310, endPoint y: 375, distance: 178.1
click at [310, 375] on div "Johnathan Butler Lineworker Employee Number: 582771 Employee Status: active Ema…" at bounding box center [493, 582] width 796 height 655
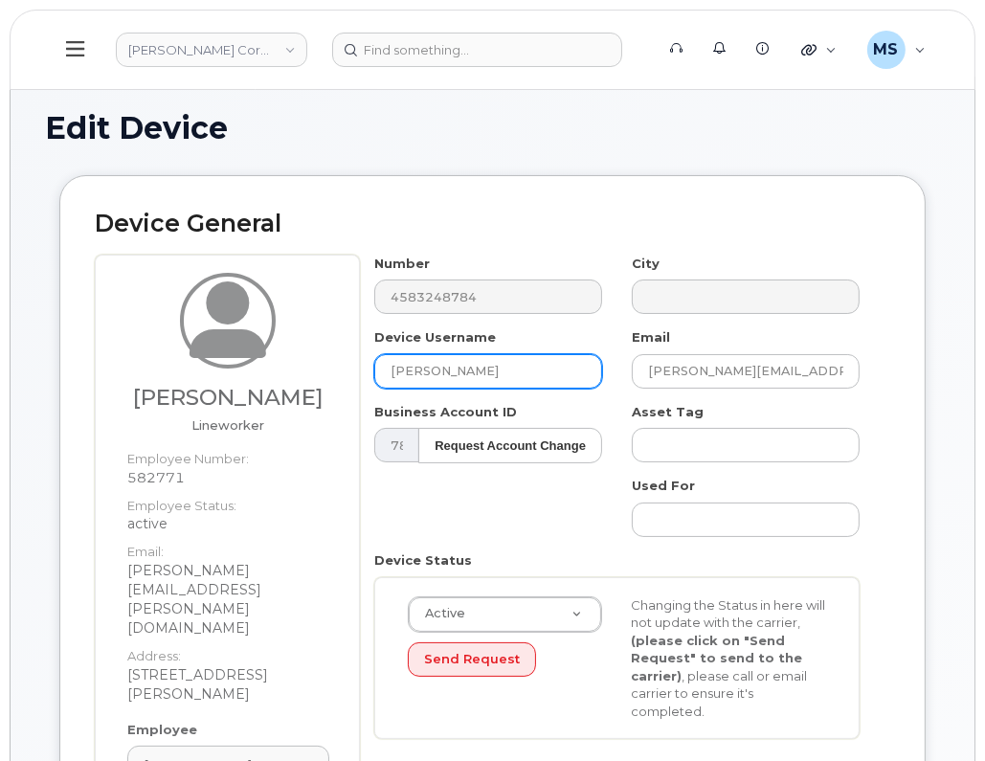
paste input "Johnathan Butler"
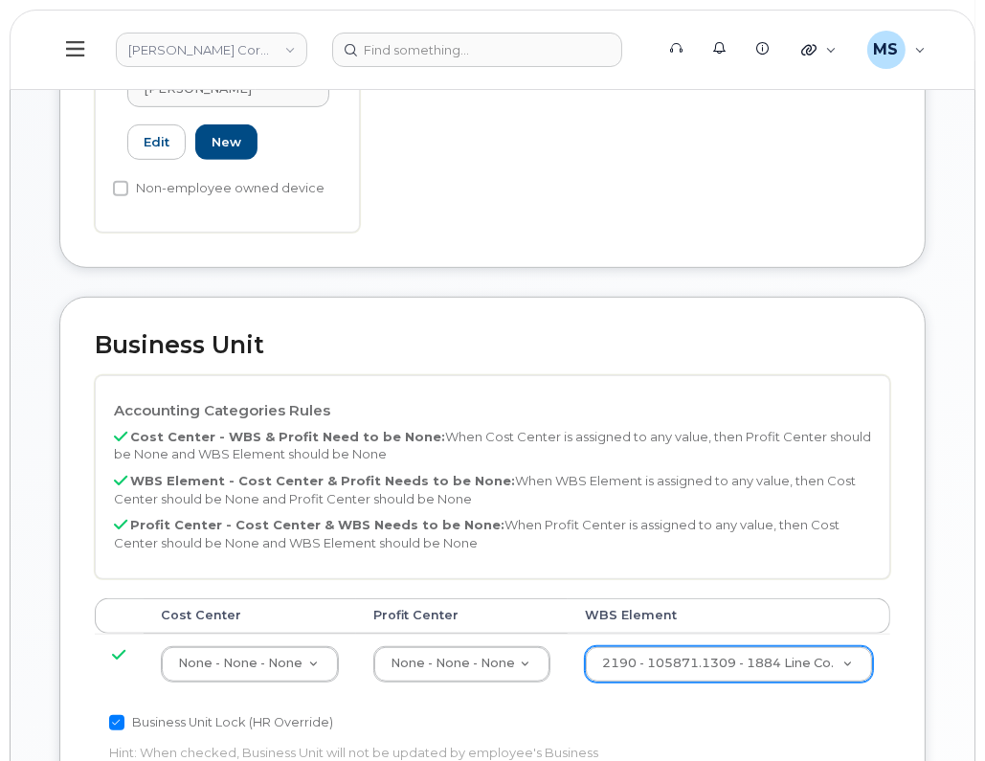
scroll to position [718, 0]
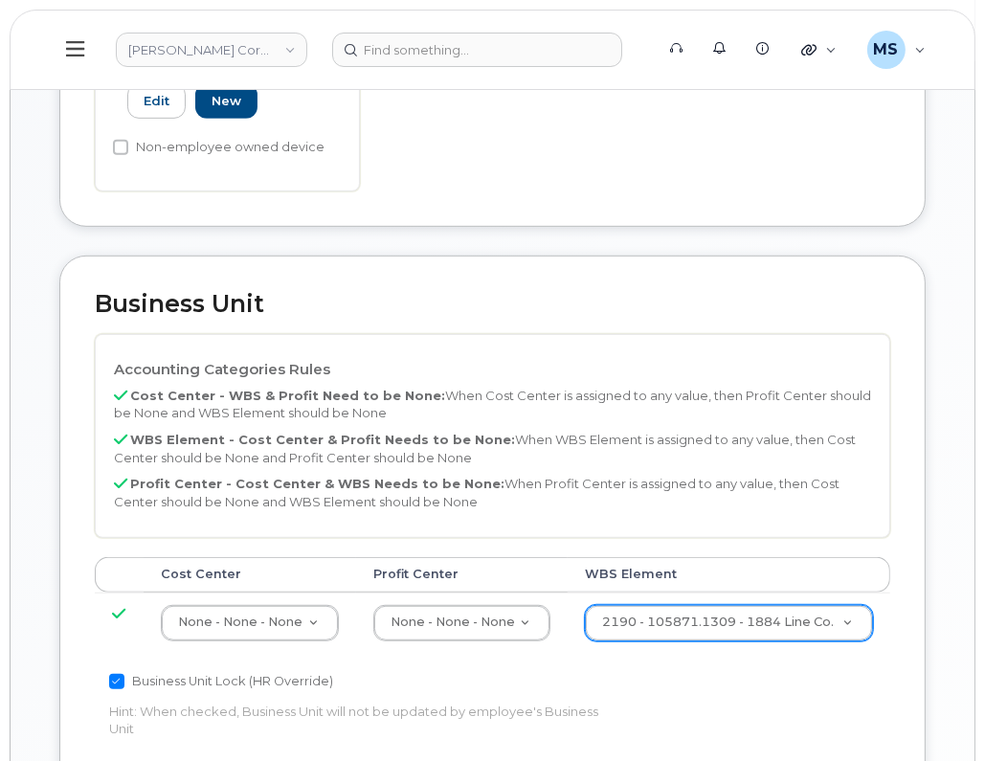
type input "Johnathan Butler"
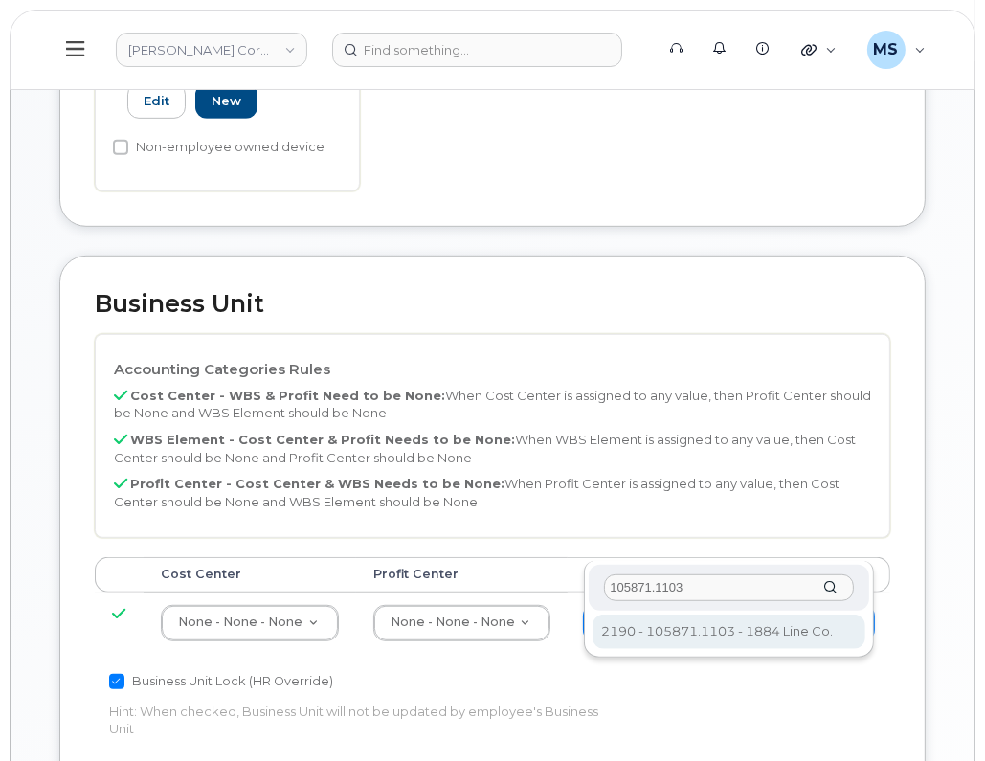
type input "105871.1103"
type input "30198366"
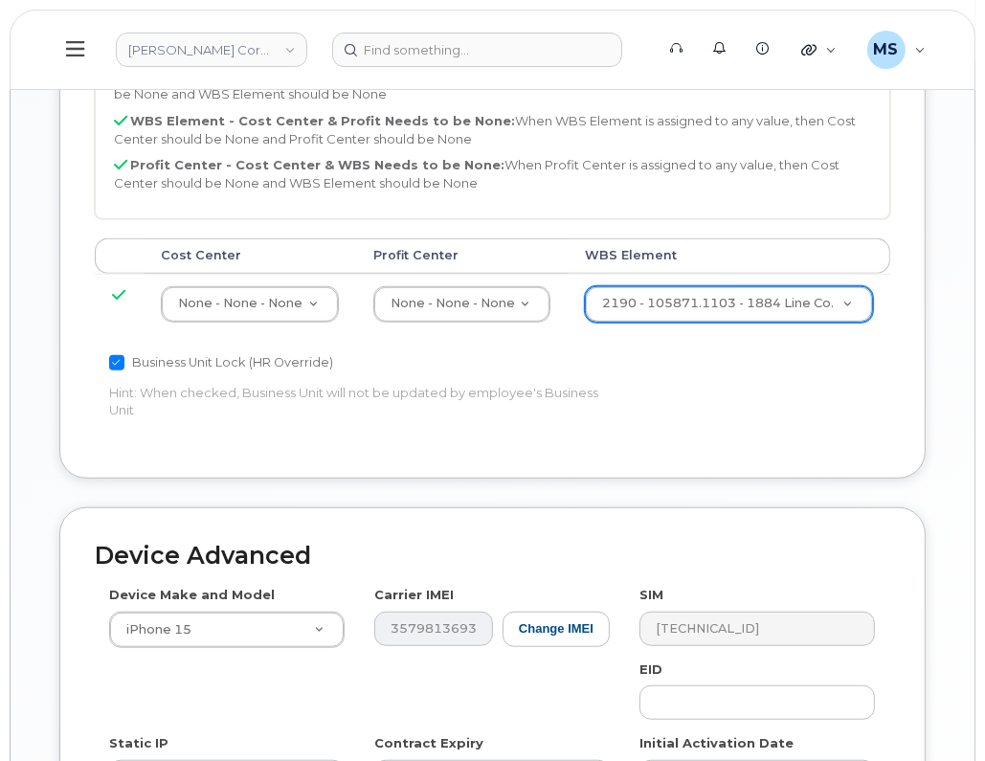
scroll to position [1197, 0]
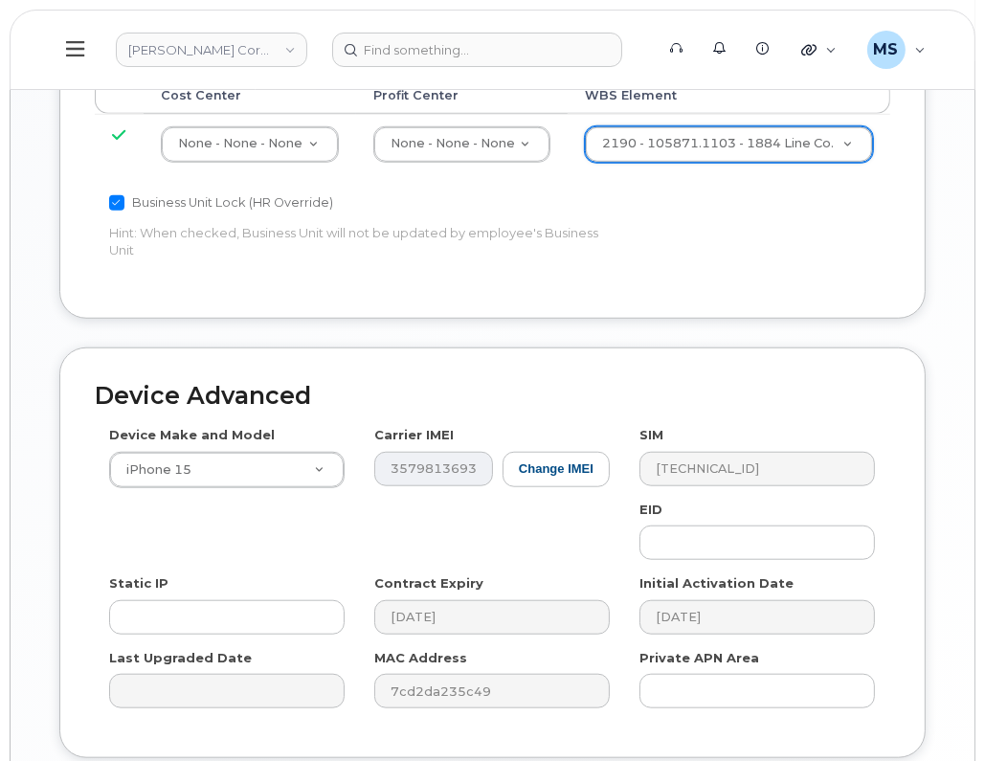
type input "Saving..."
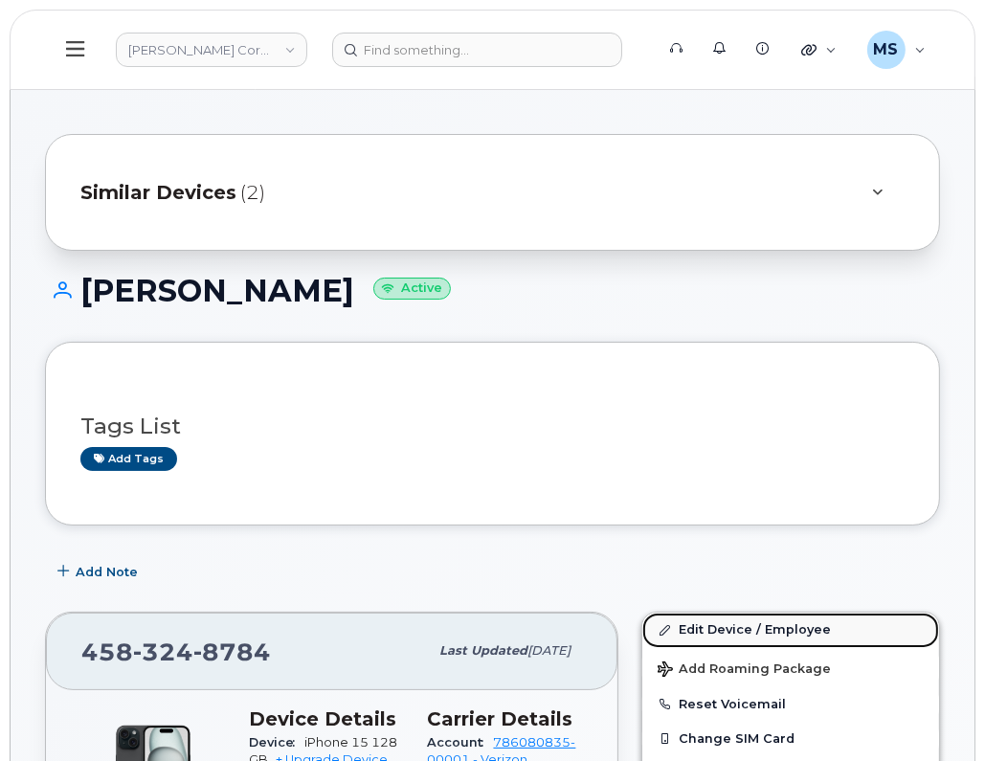
click at [703, 629] on link "Edit Device / Employee" at bounding box center [790, 630] width 297 height 34
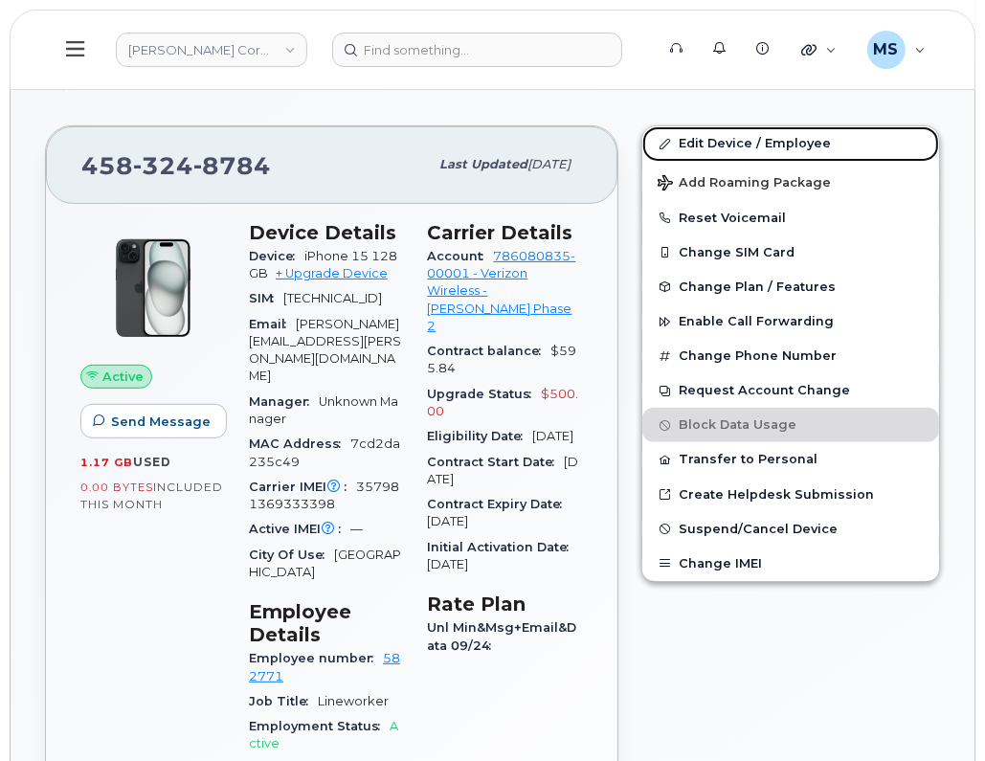
scroll to position [718, 0]
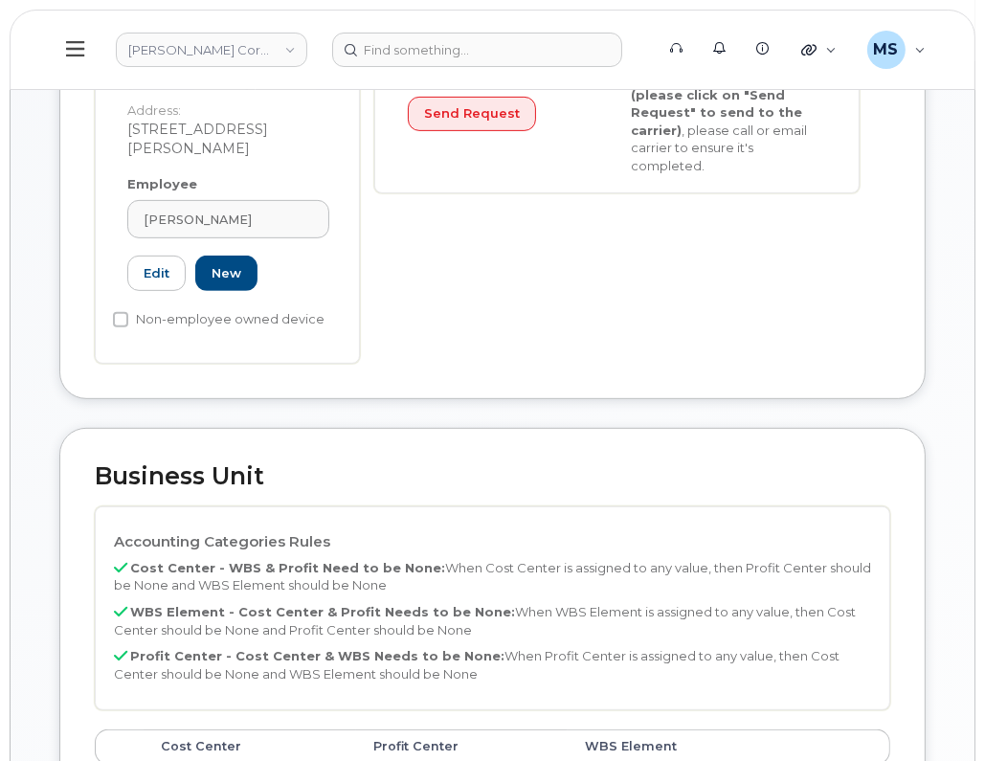
scroll to position [718, 0]
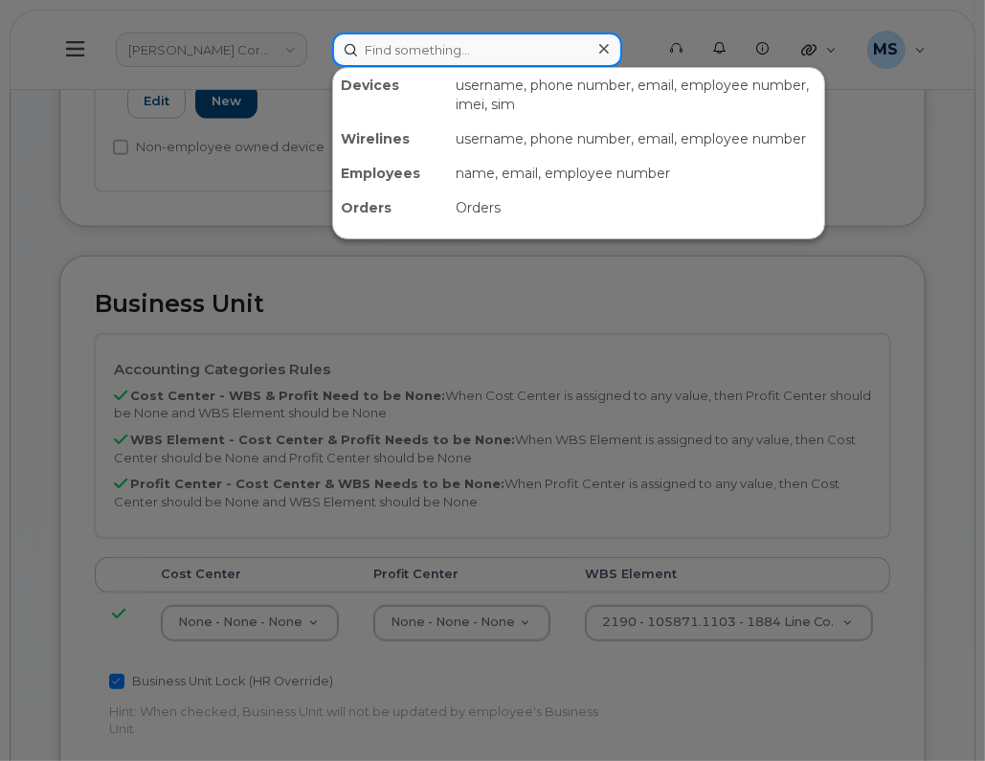
click at [467, 55] on input at bounding box center [477, 50] width 290 height 34
paste input "582773"
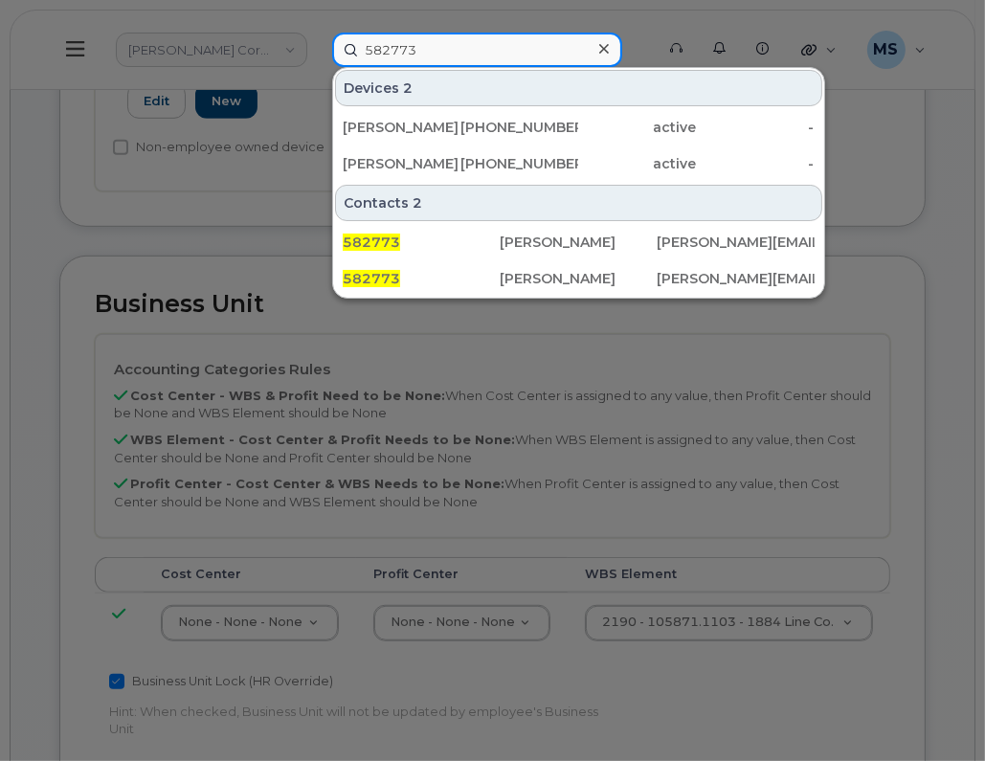
type input "582773"
click at [507, 275] on div "[PERSON_NAME]" at bounding box center [578, 278] width 157 height 19
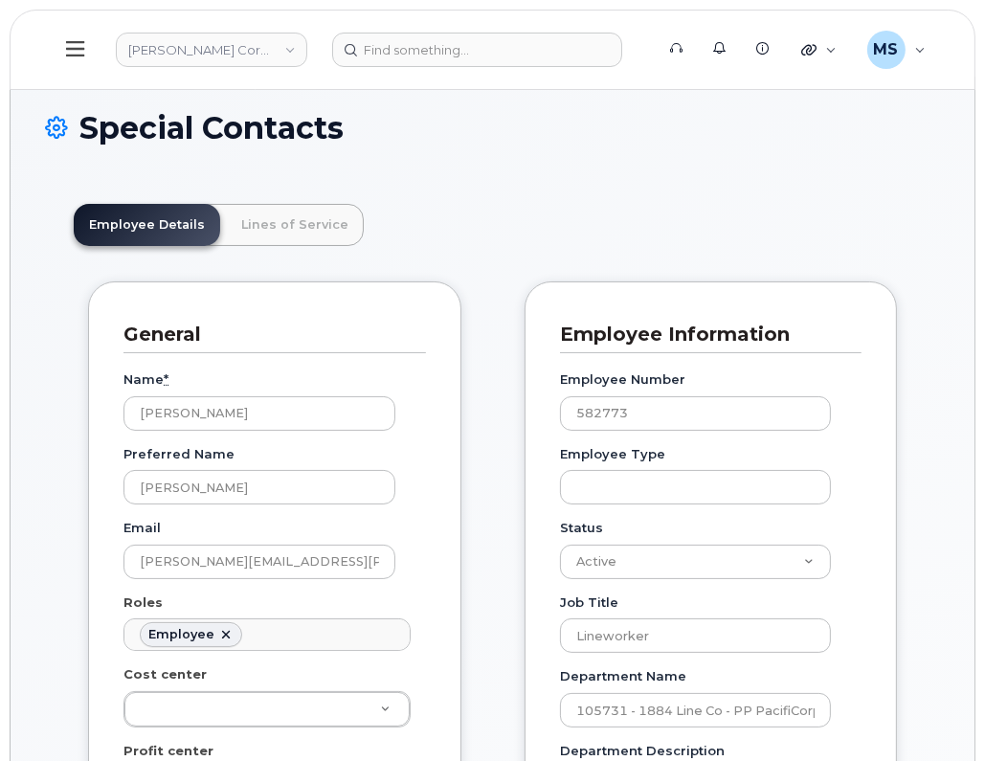
scroll to position [58, 0]
click at [296, 222] on link "Lines of Service" at bounding box center [295, 225] width 138 height 42
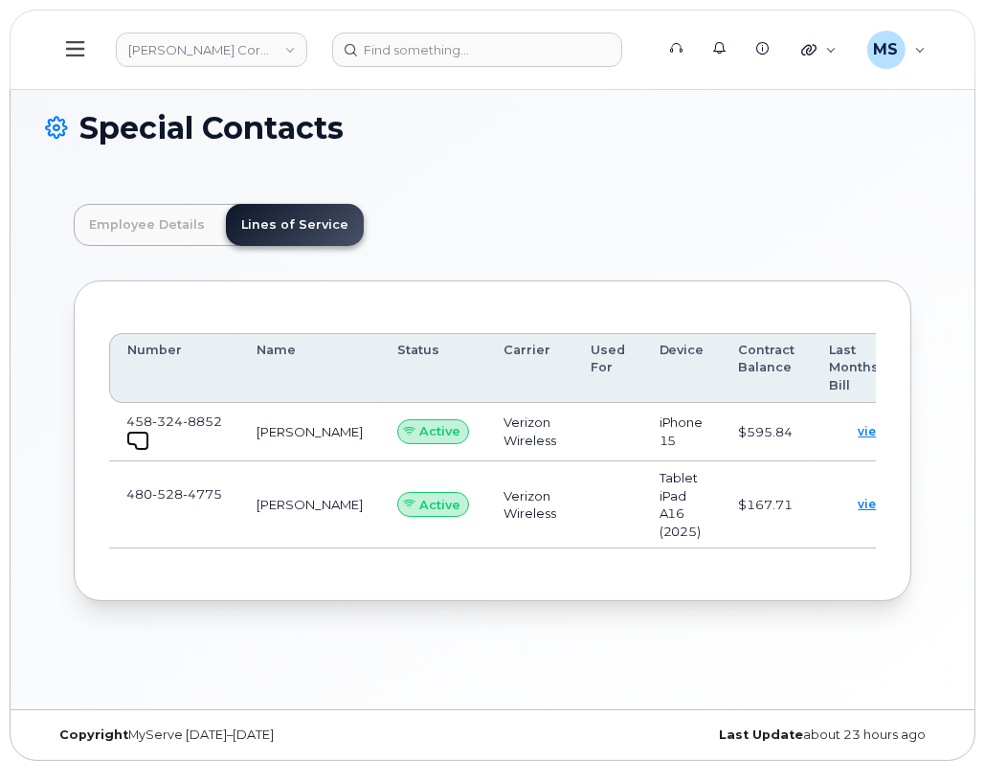
click at [134, 436] on span at bounding box center [141, 443] width 15 height 15
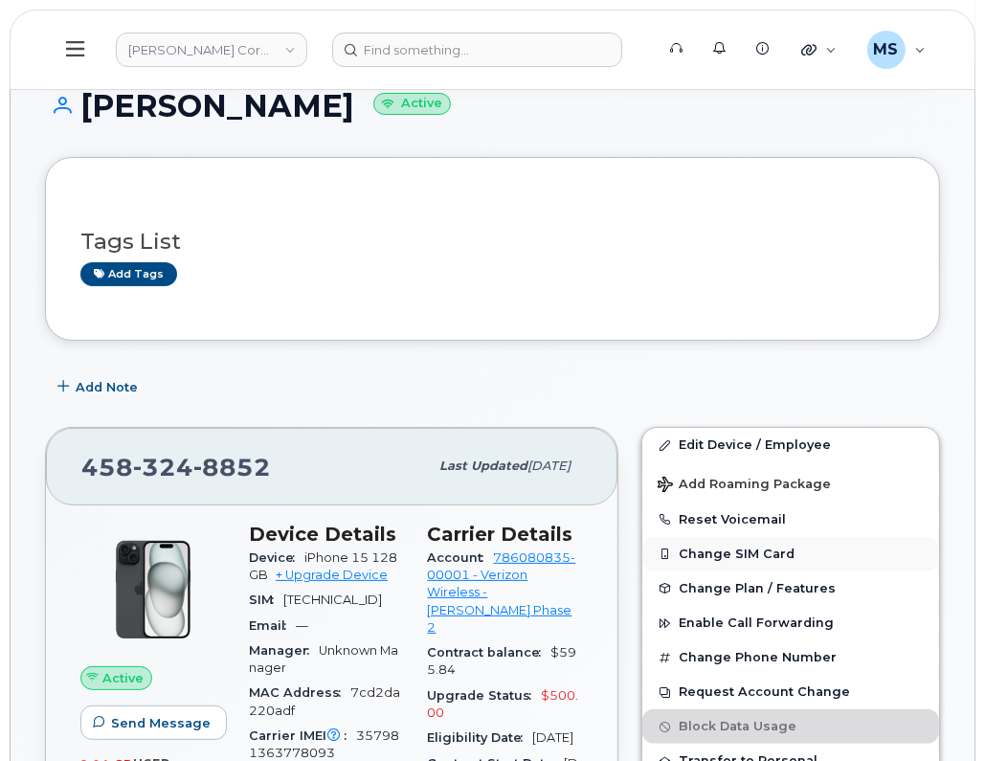
scroll to position [238, 0]
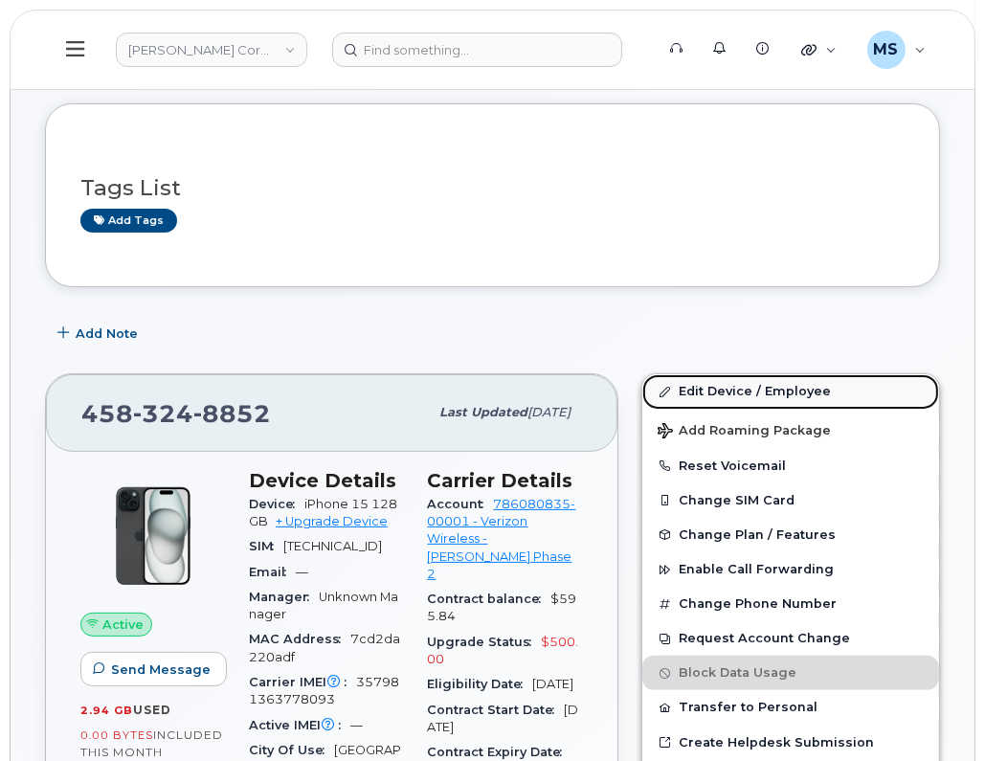
click at [745, 381] on link "Edit Device / Employee" at bounding box center [790, 391] width 297 height 34
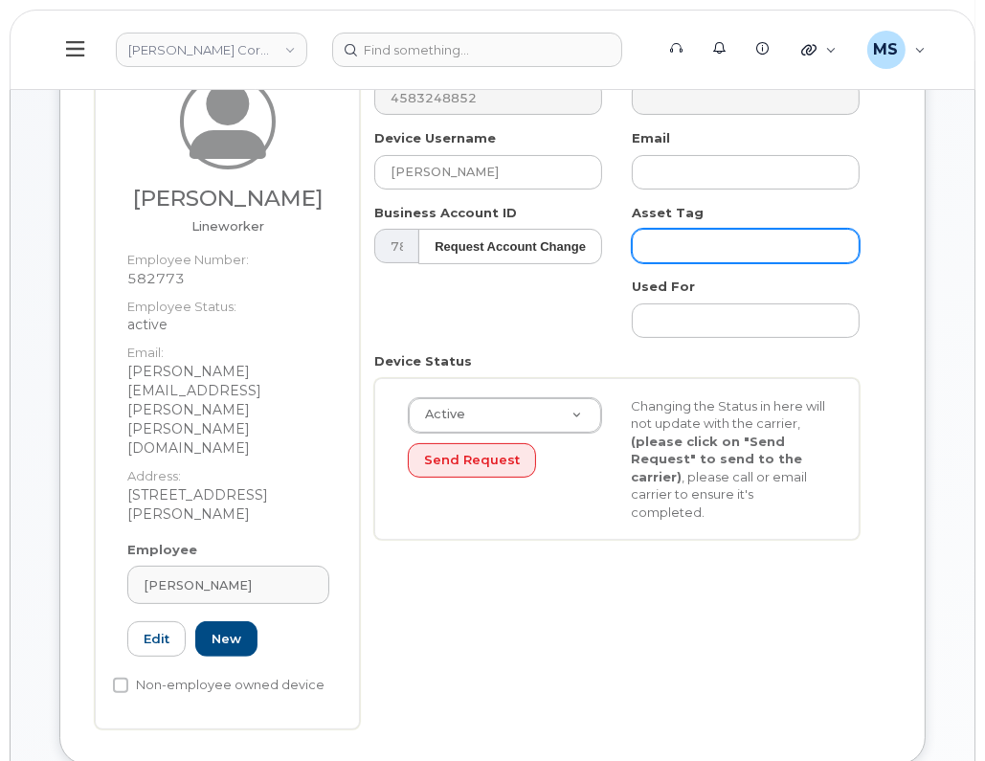
scroll to position [718, 0]
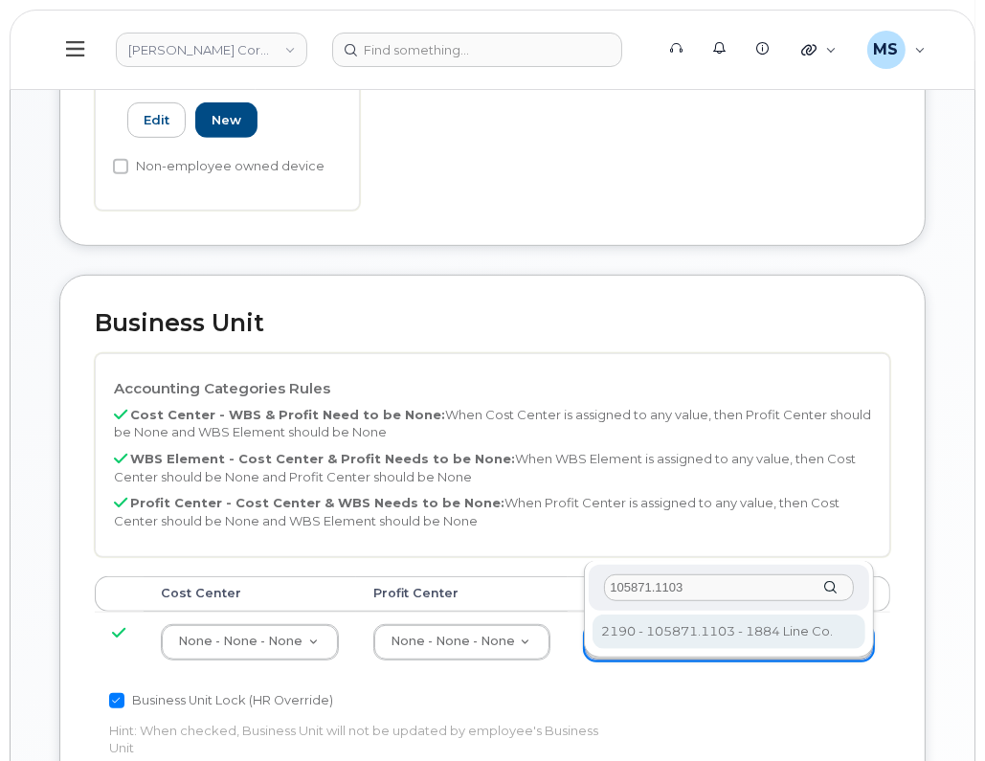
type input "105871.1103"
type input "30198366"
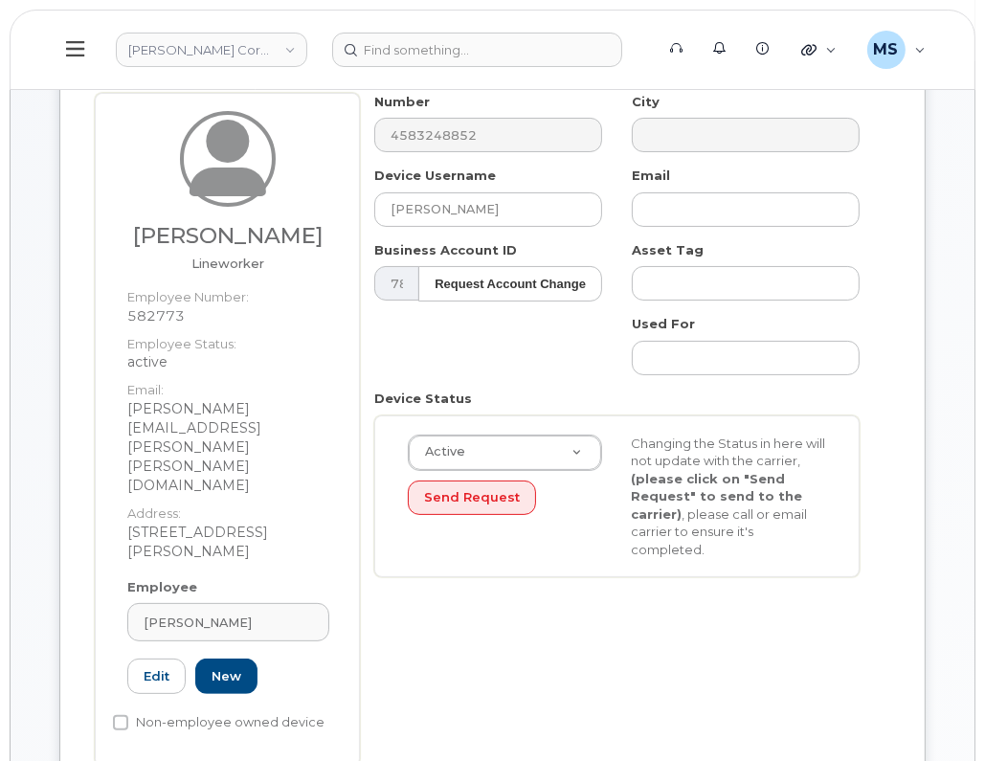
scroll to position [0, 0]
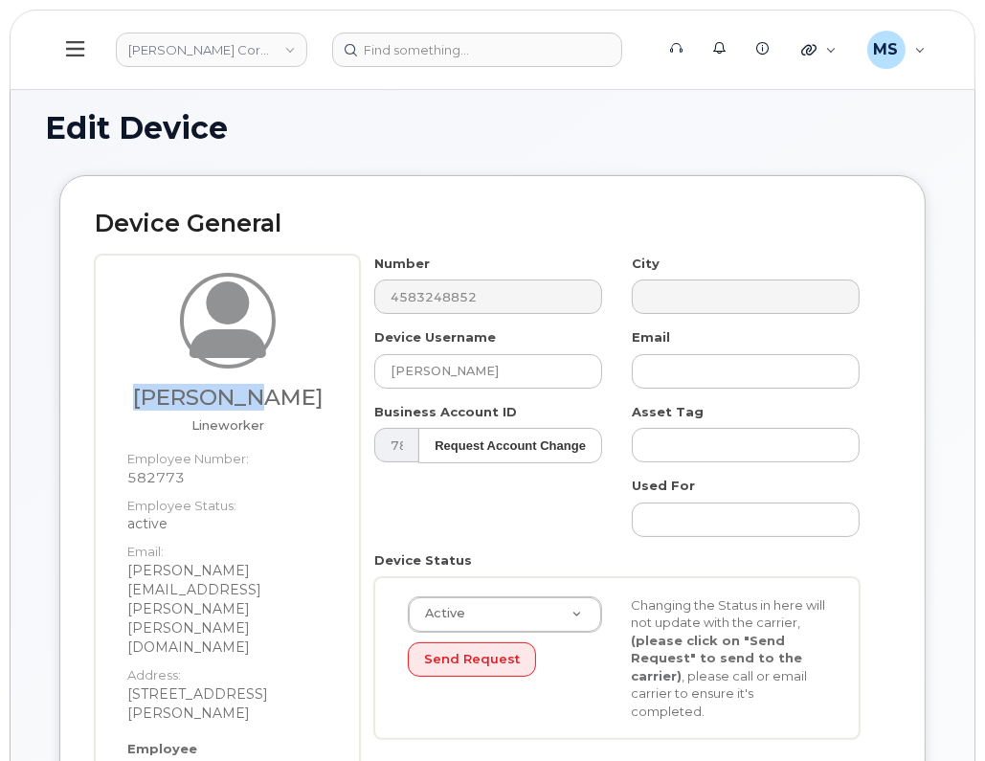
drag, startPoint x: 277, startPoint y: 399, endPoint x: 168, endPoint y: 404, distance: 109.2
click at [168, 404] on h3 "Cary Gray" at bounding box center [228, 398] width 202 height 24
copy h3 "Cary Gray"
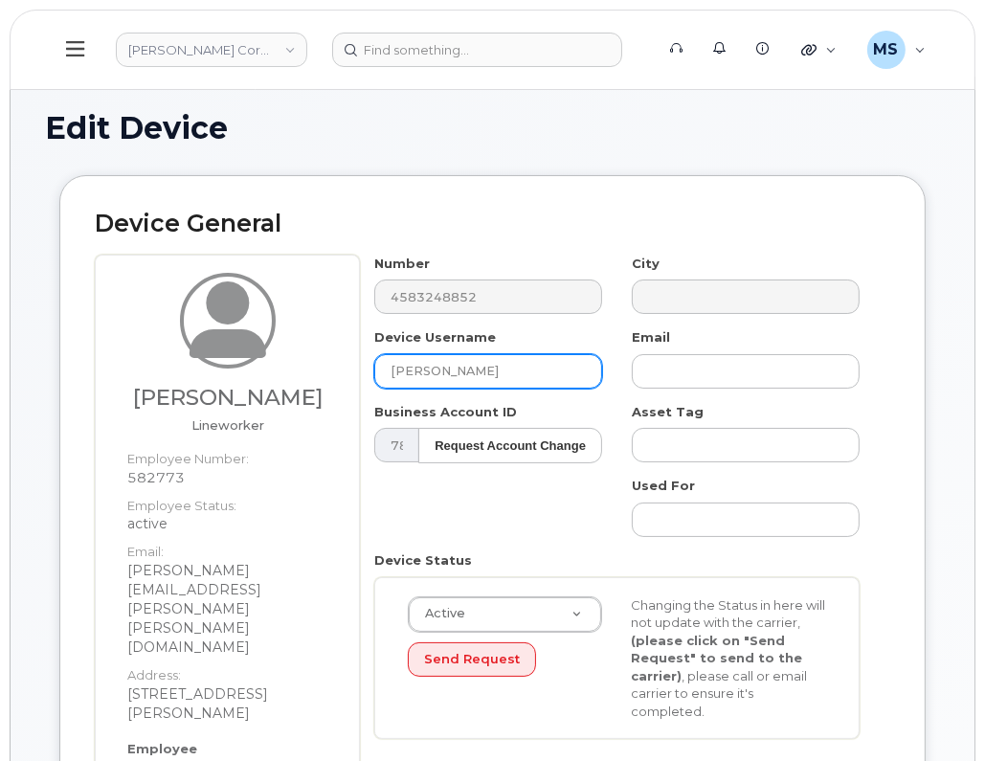
drag, startPoint x: 512, startPoint y: 369, endPoint x: 346, endPoint y: 369, distance: 166.6
click at [346, 369] on div "Cary Gray Lineworker Employee Number: 582773 Employee Status: active Email: CAR…" at bounding box center [493, 592] width 796 height 674
paste input "Cary Gray"
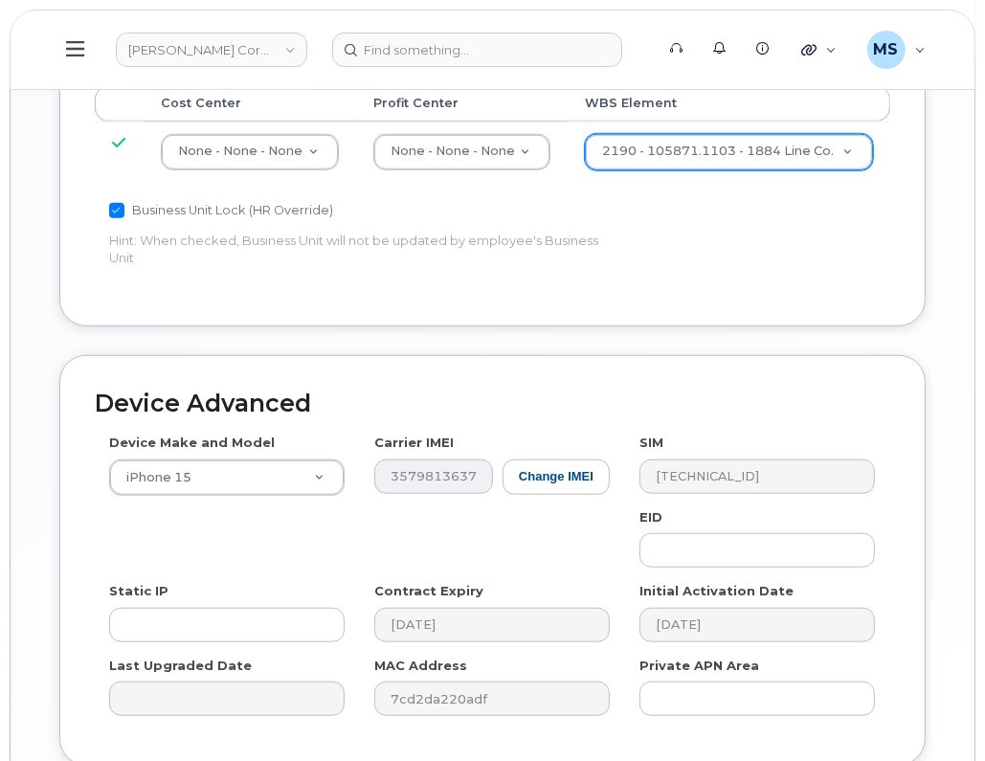
scroll to position [1273, 0]
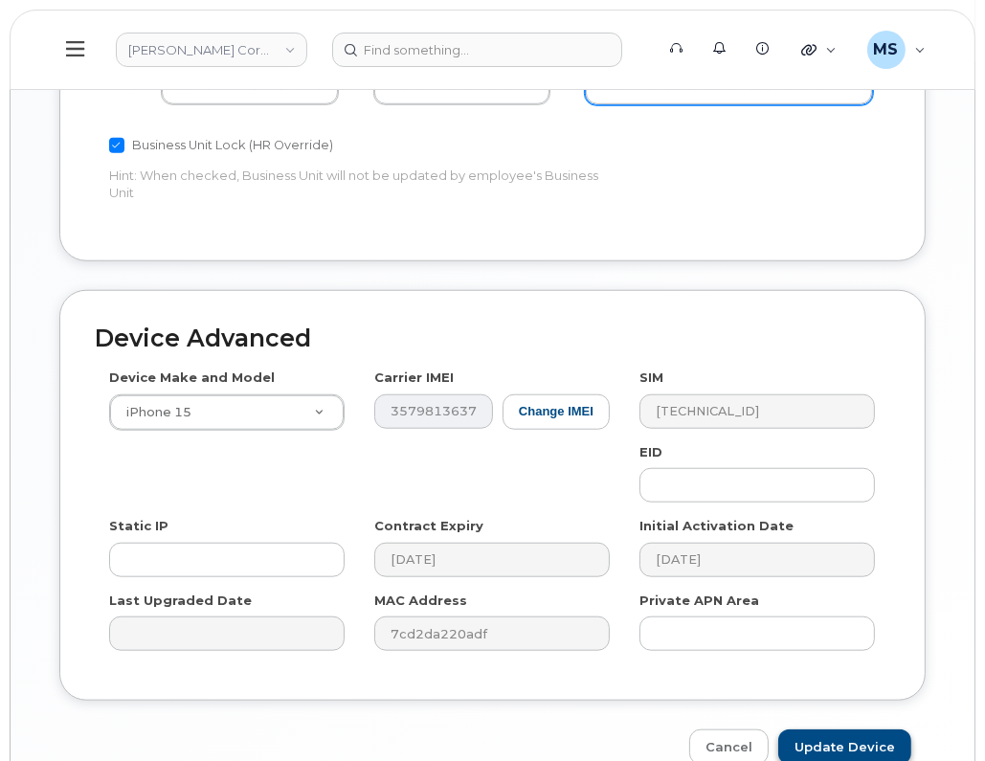
type input "Cary Gray"
click at [863, 730] on input "Update Device" at bounding box center [844, 747] width 133 height 35
type input "Saving..."
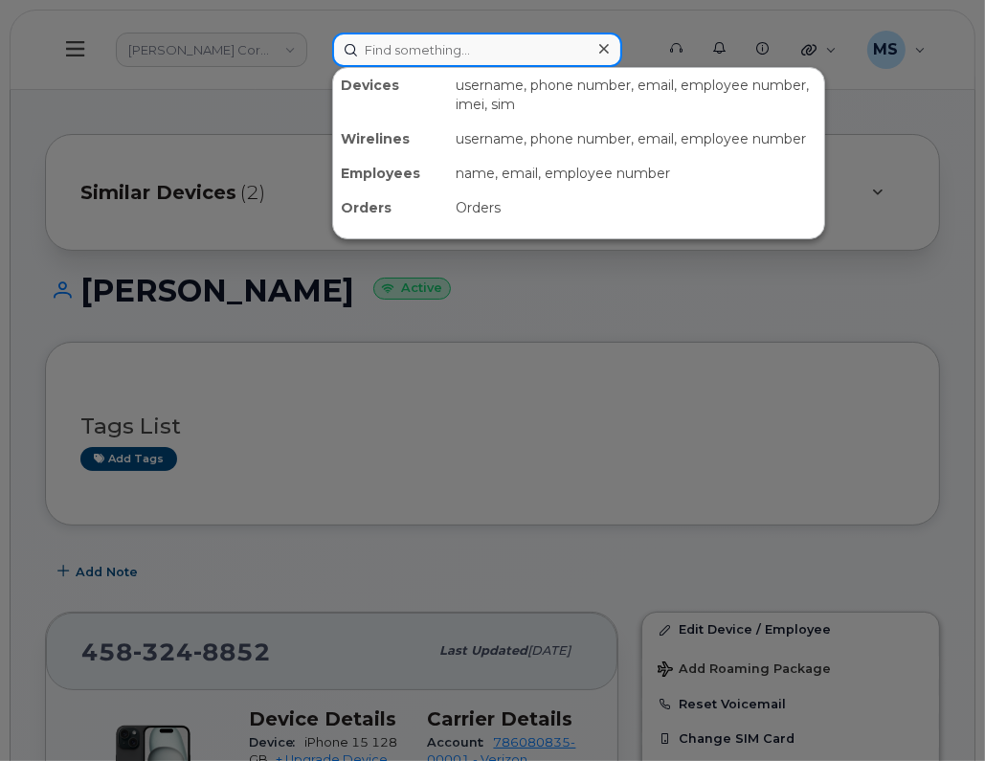
click at [438, 48] on input at bounding box center [477, 50] width 290 height 34
paste input "582768"
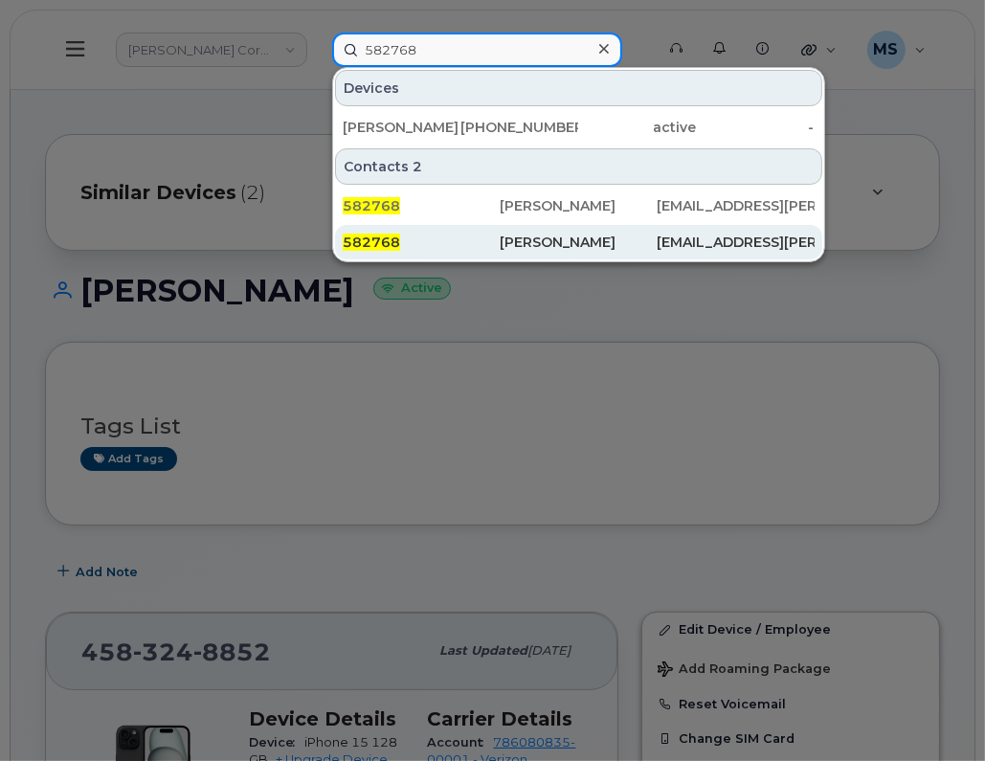
type input "582768"
click at [521, 251] on div "[PERSON_NAME]" at bounding box center [578, 242] width 157 height 34
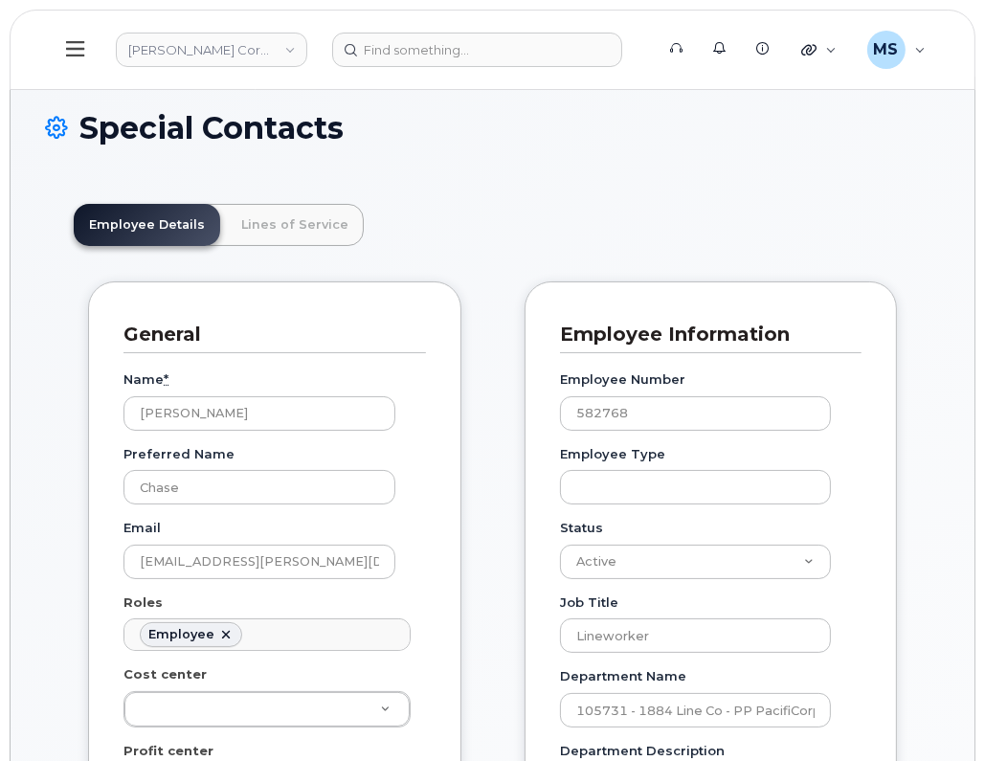
scroll to position [58, 0]
click at [258, 214] on link "Lines of Service" at bounding box center [295, 225] width 138 height 42
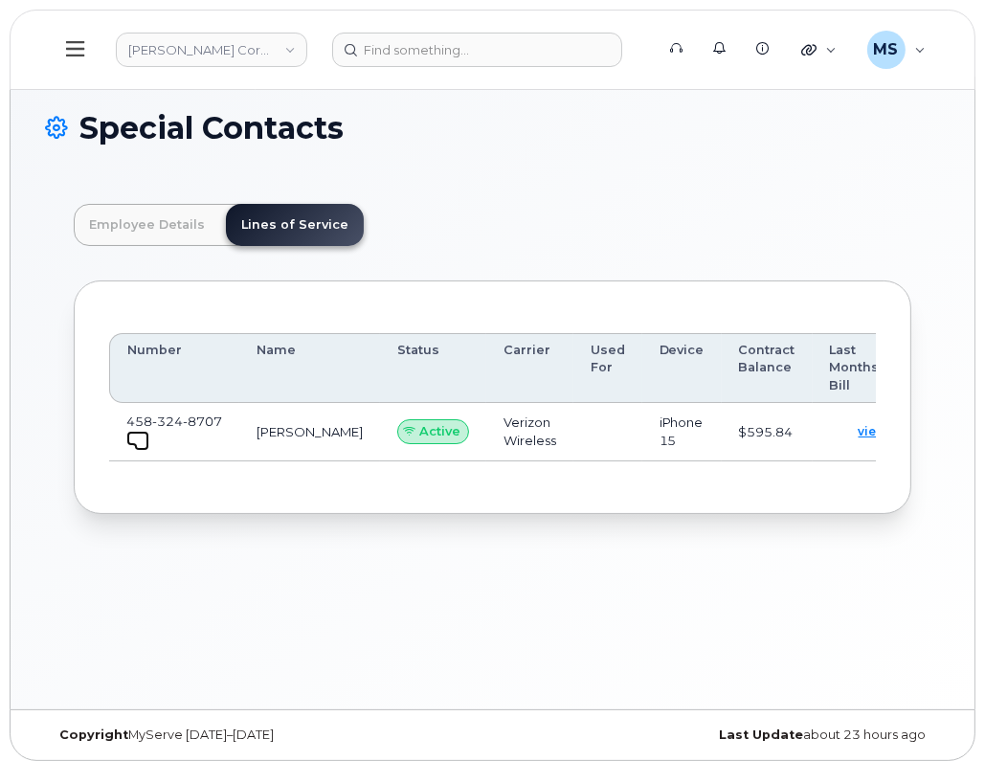
click at [135, 436] on span at bounding box center [141, 443] width 15 height 15
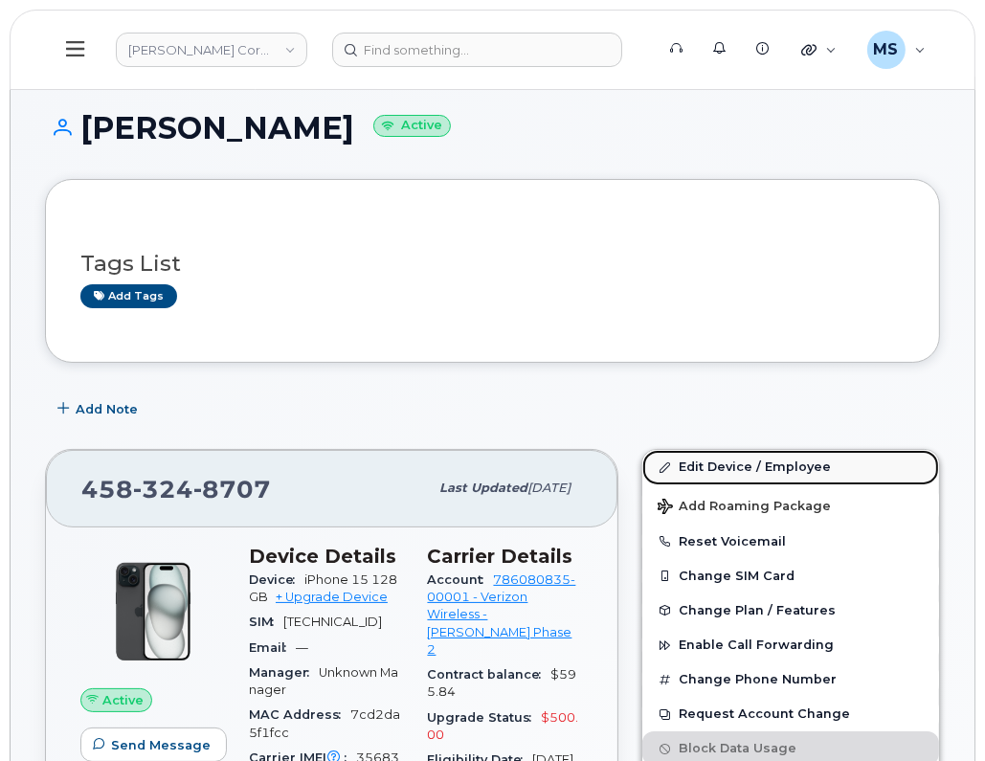
click at [756, 461] on link "Edit Device / Employee" at bounding box center [790, 467] width 297 height 34
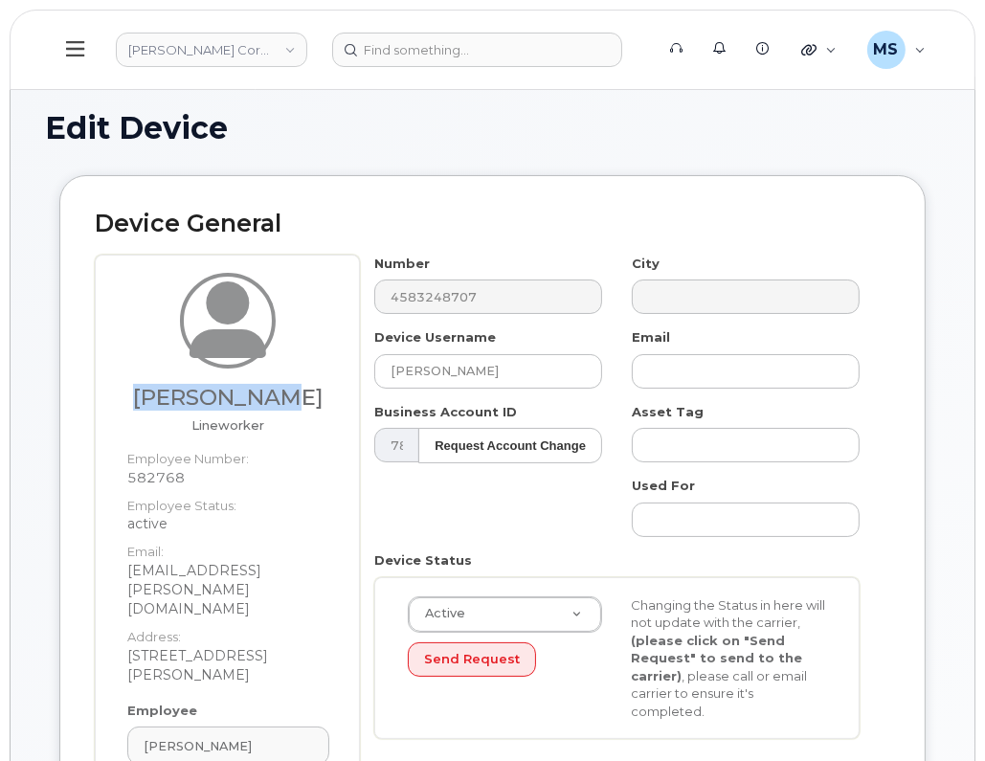
drag, startPoint x: 306, startPoint y: 396, endPoint x: 155, endPoint y: 399, distance: 151.3
click at [155, 399] on h3 "[PERSON_NAME]" at bounding box center [228, 398] width 202 height 24
copy h3 "[PERSON_NAME]"
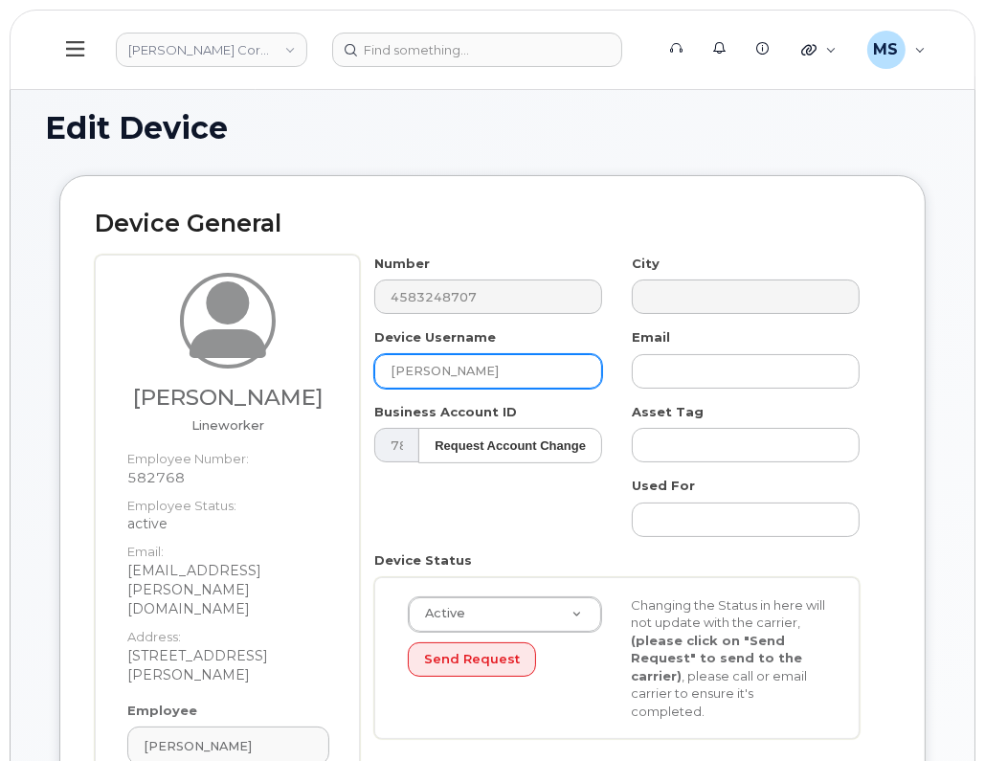
drag, startPoint x: 479, startPoint y: 361, endPoint x: 277, endPoint y: 361, distance: 202.0
click at [277, 361] on div "Chase Peery Lineworker Employee Number: 582768 Employee Status: active Email: C…" at bounding box center [493, 573] width 796 height 636
paste input "[PERSON_NAME]"
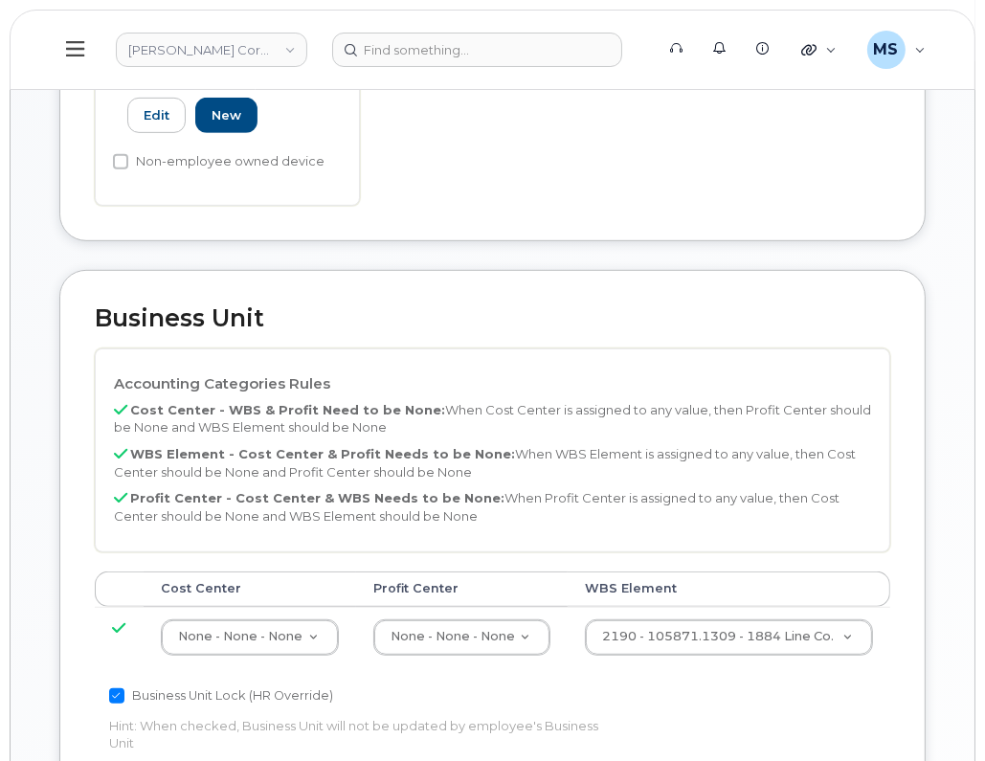
scroll to position [837, 0]
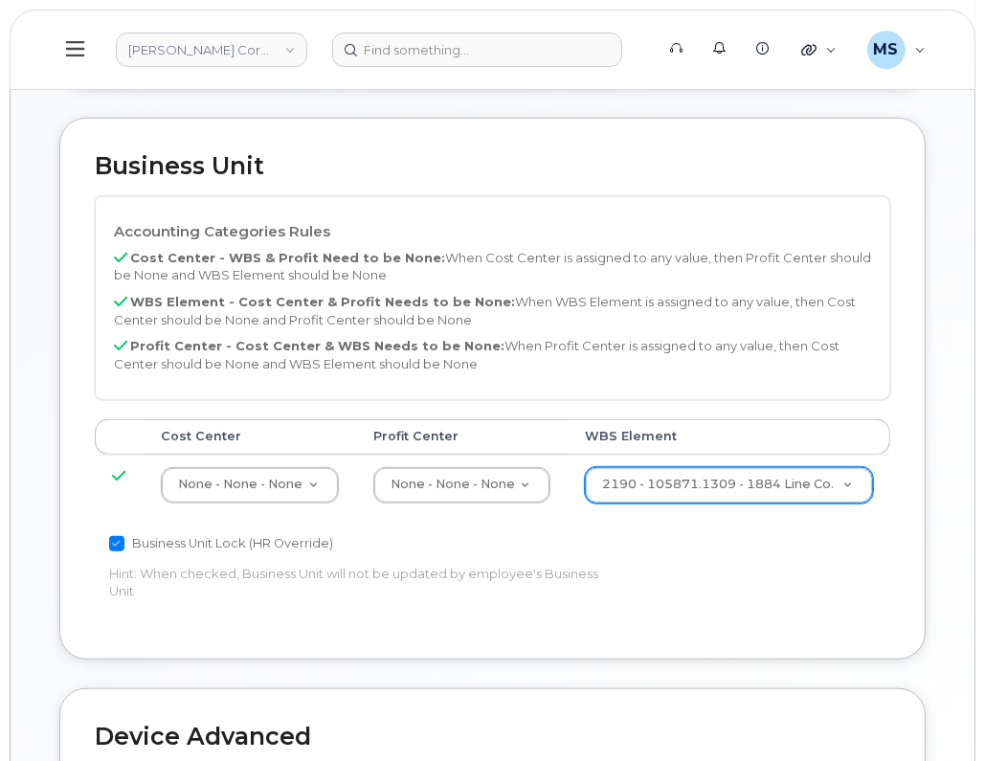
type input "[PERSON_NAME]"
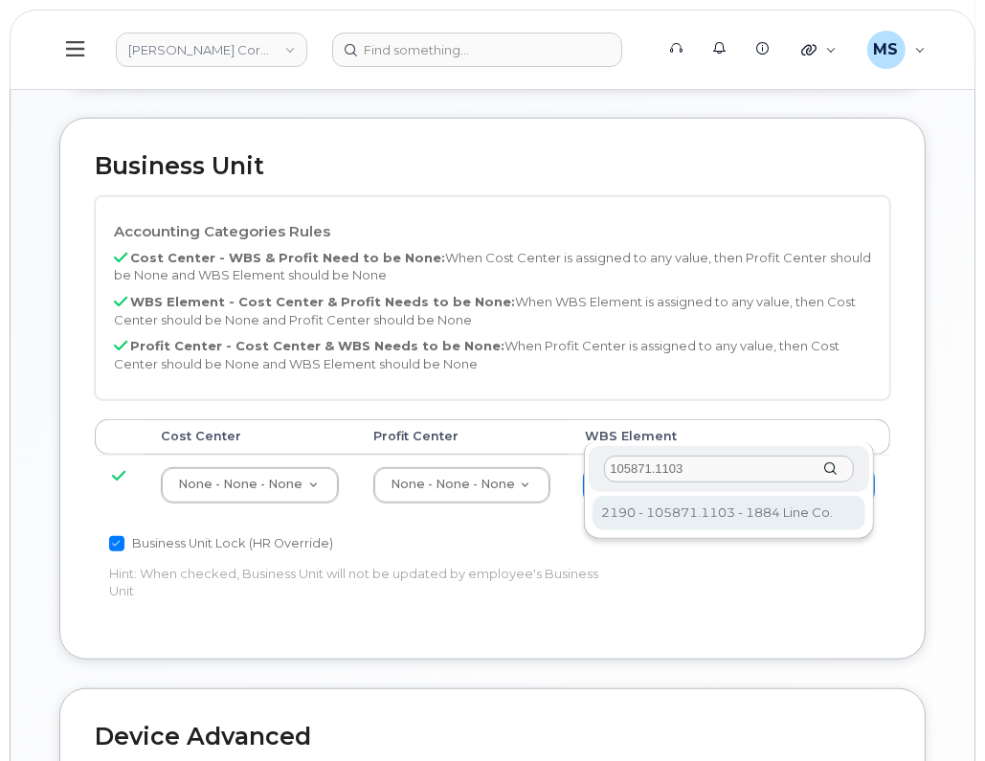
type input "105871.1103"
type input "30198366"
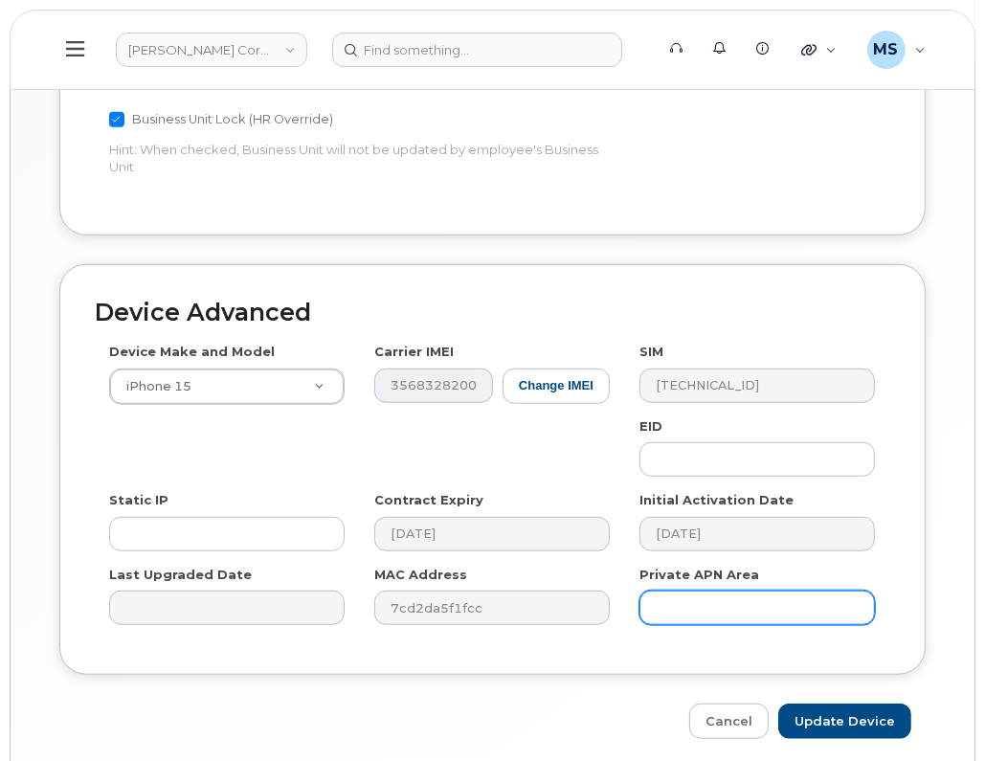
scroll to position [1273, 0]
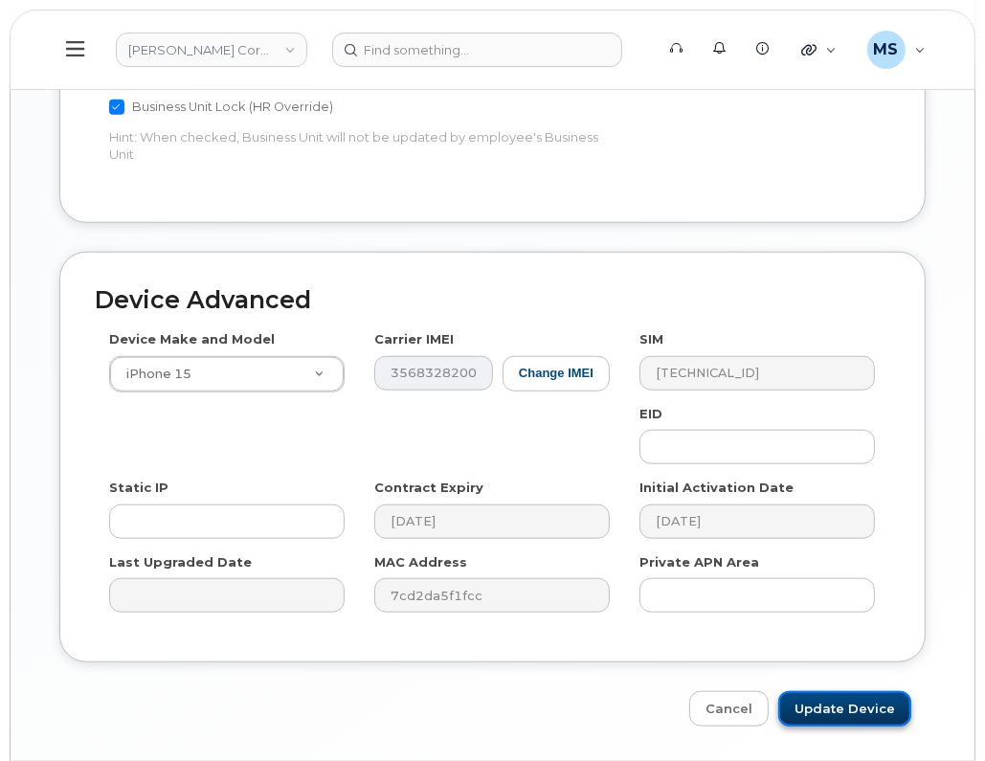
click at [830, 691] on input "Update Device" at bounding box center [844, 708] width 133 height 35
type input "Saving..."
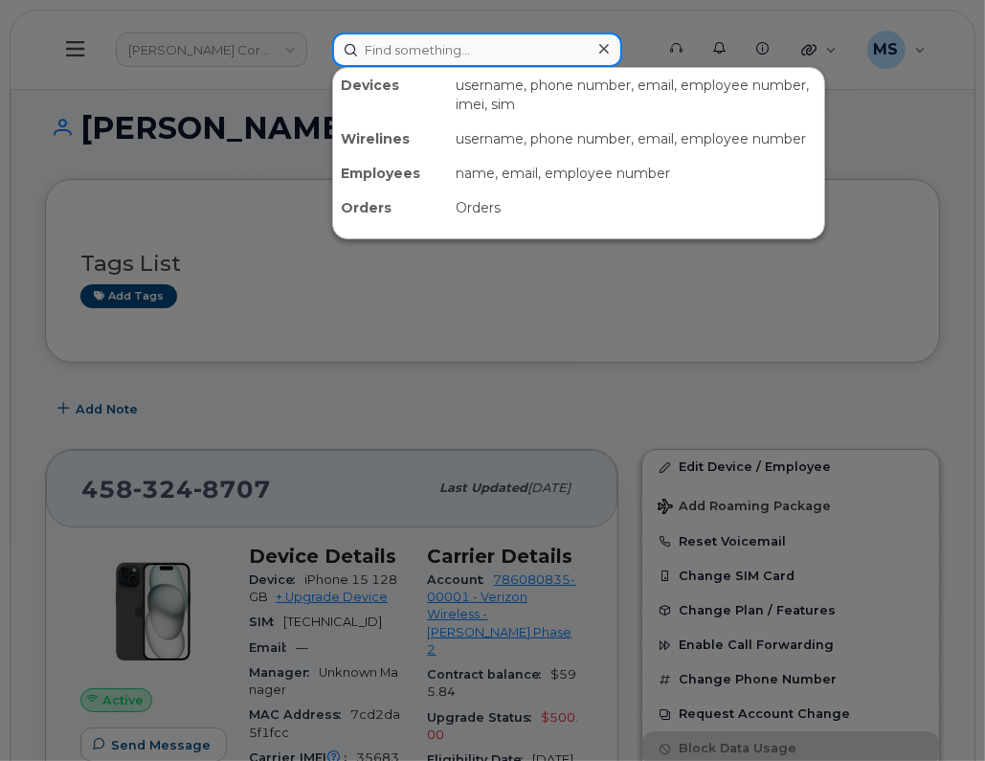
click at [463, 49] on input at bounding box center [477, 50] width 290 height 34
paste input "362979"
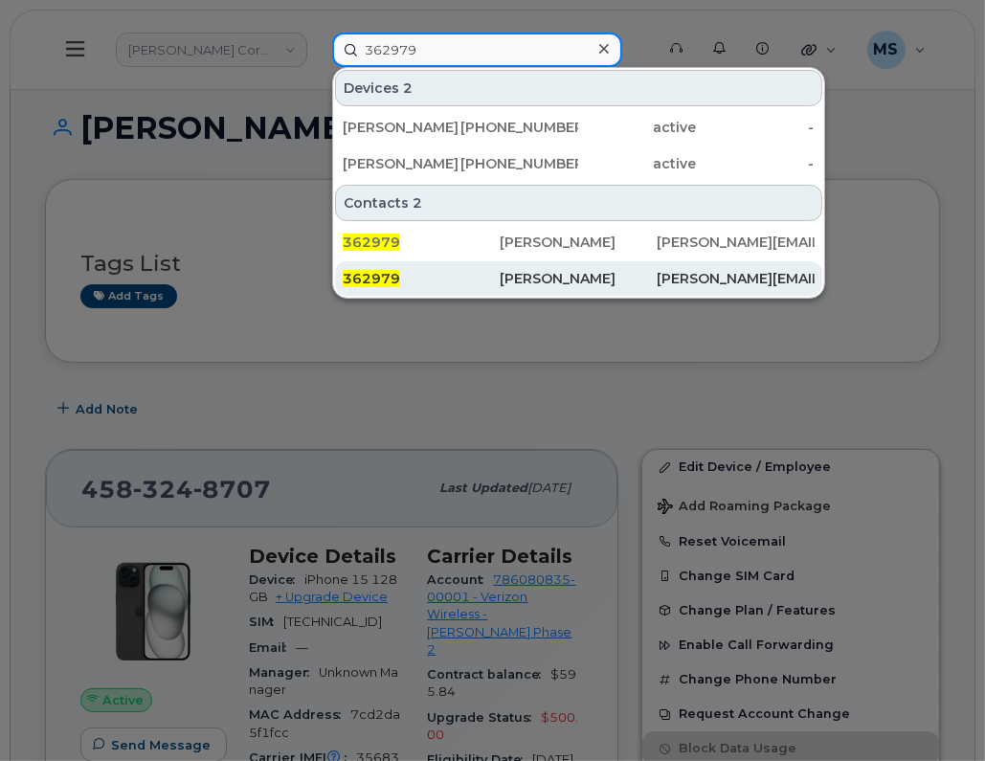
type input "362979"
click at [513, 284] on div "[PERSON_NAME]" at bounding box center [578, 278] width 157 height 19
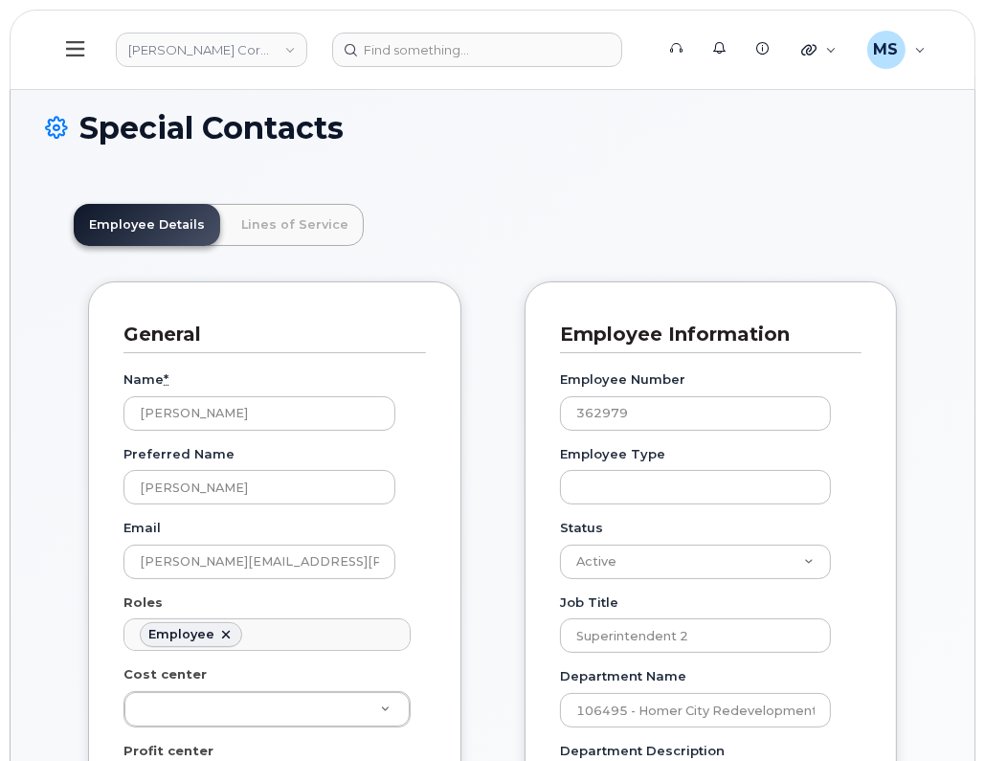
scroll to position [58, 0]
click at [274, 232] on link "Lines of Service" at bounding box center [295, 225] width 138 height 42
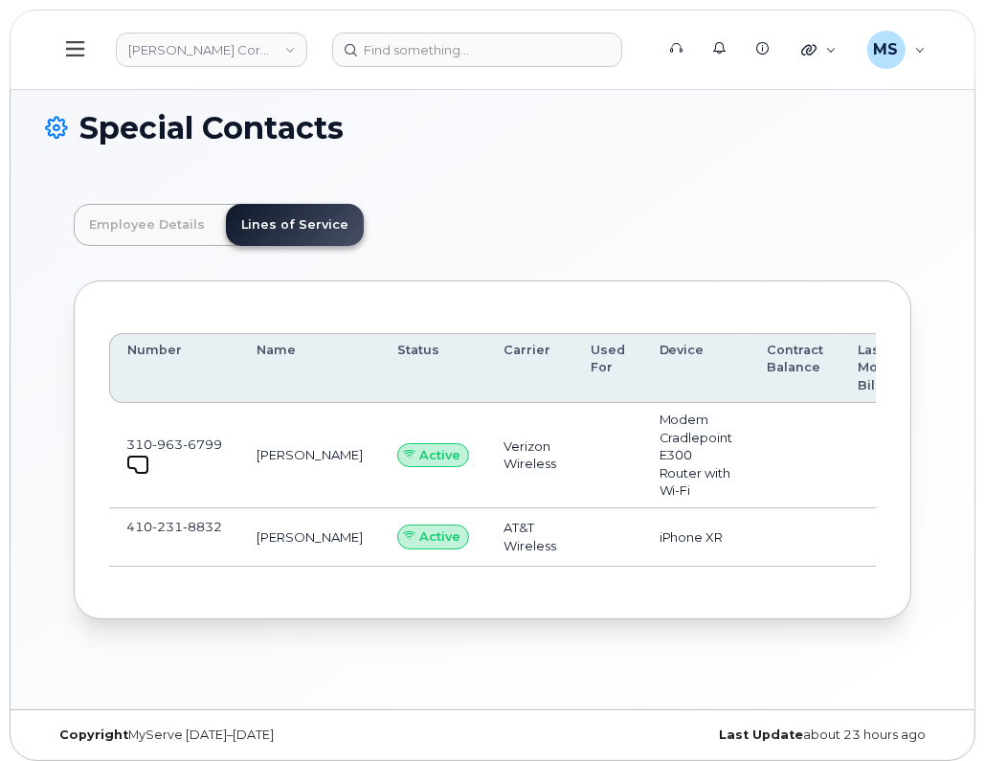
click at [134, 470] on span at bounding box center [141, 467] width 15 height 15
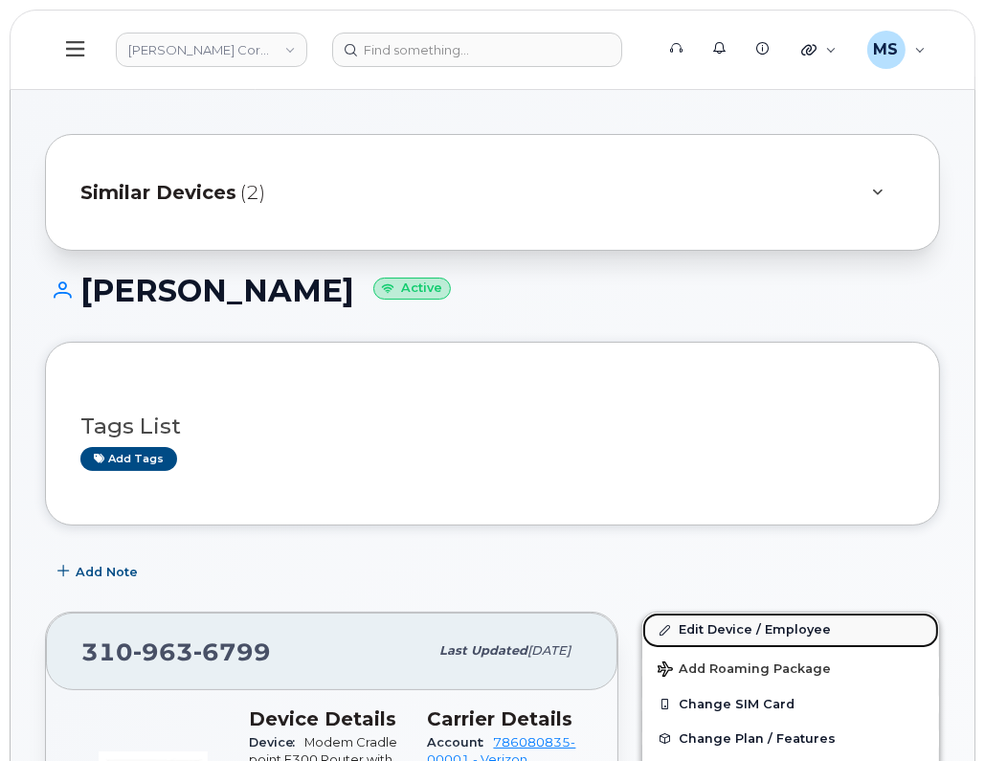
click at [753, 627] on link "Edit Device / Employee" at bounding box center [790, 630] width 297 height 34
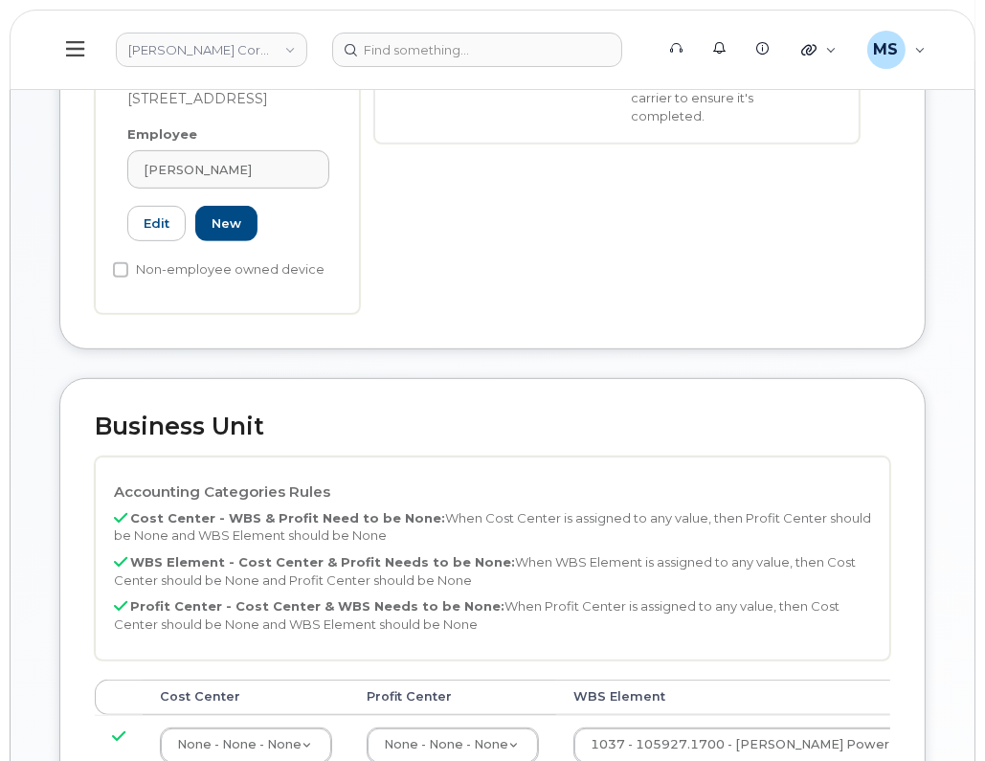
scroll to position [837, 0]
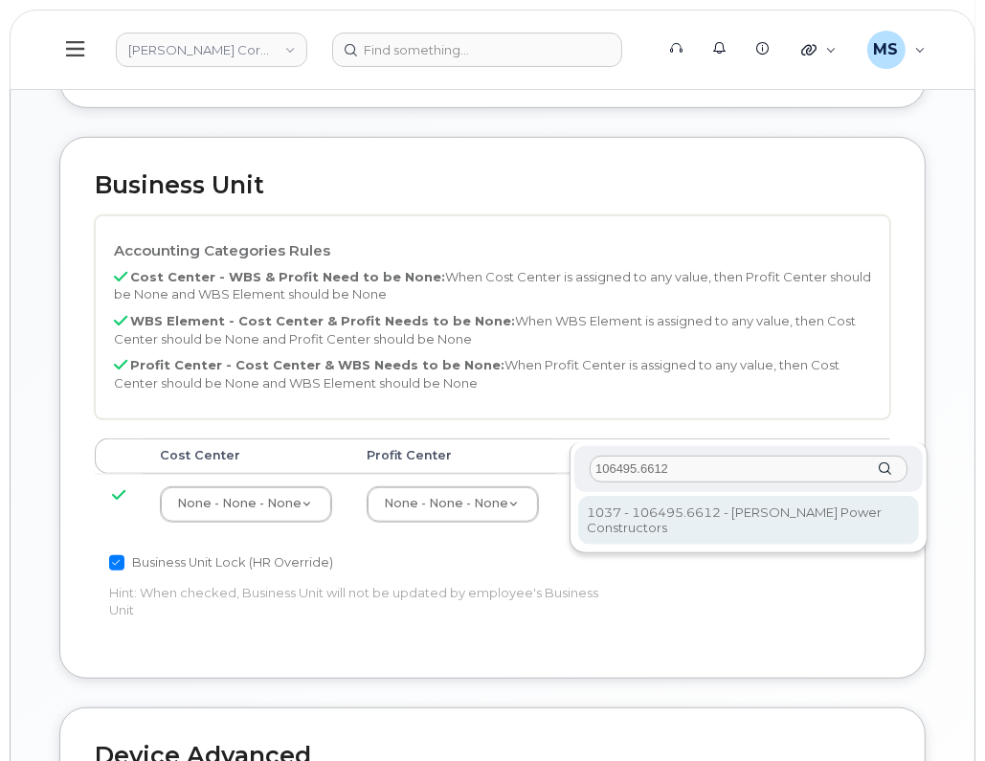
type input "106495.6612"
type input "35834206"
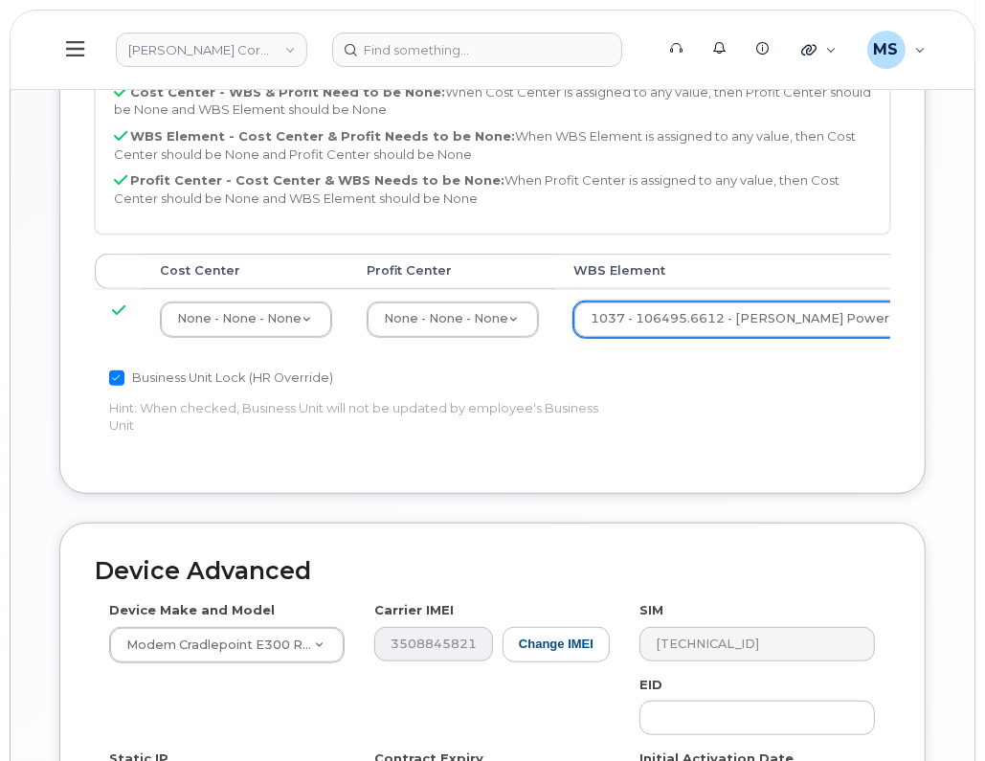
scroll to position [1278, 0]
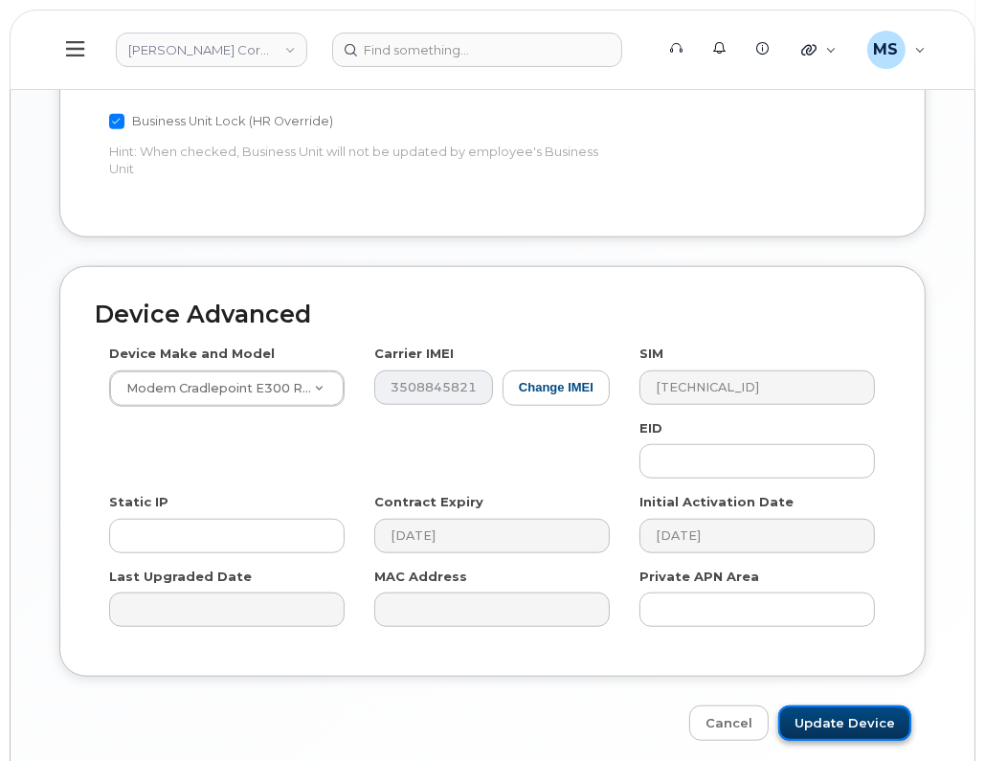
click at [838, 706] on input "Update Device" at bounding box center [844, 723] width 133 height 35
type input "Saving..."
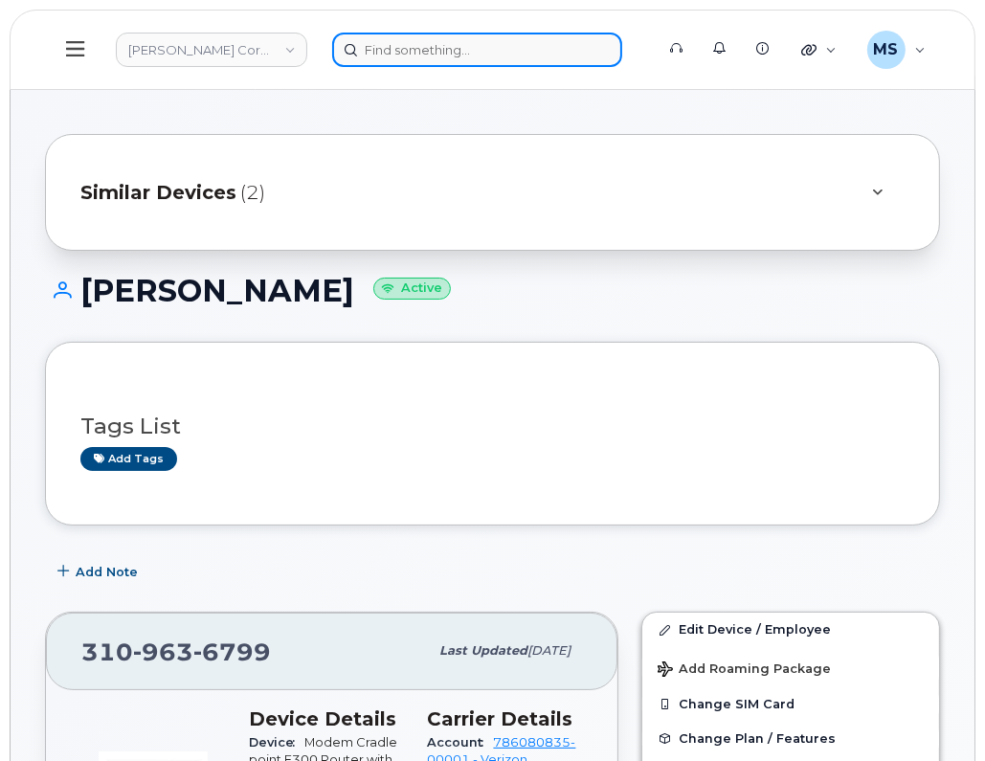
click at [465, 50] on input at bounding box center [477, 50] width 290 height 34
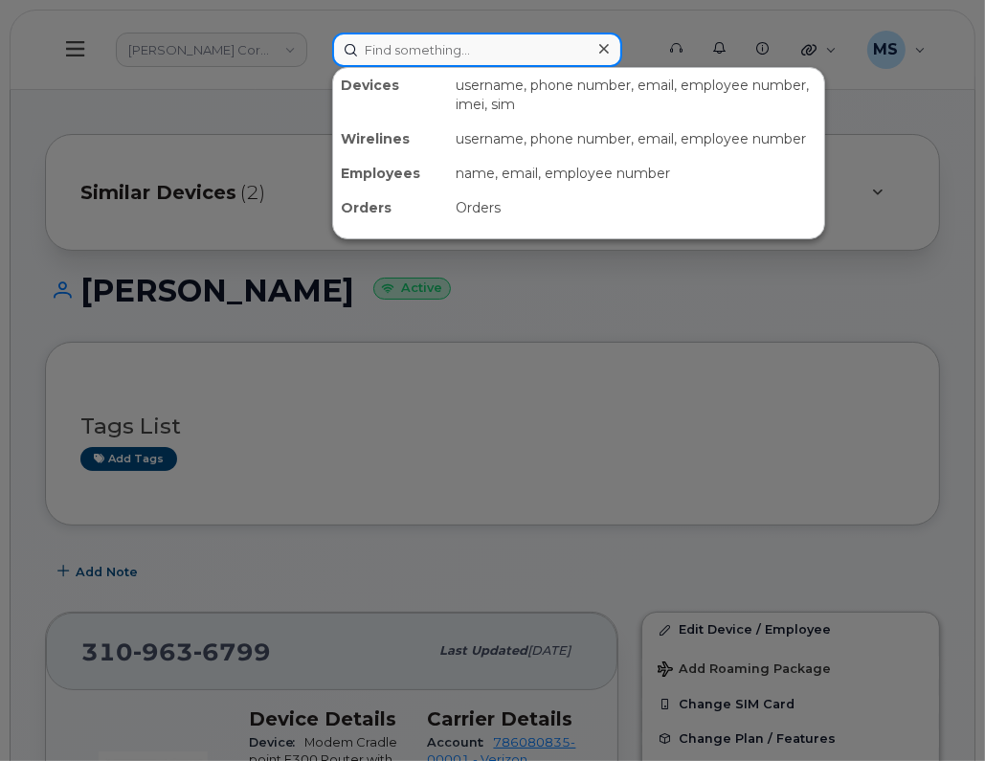
paste input "454271"
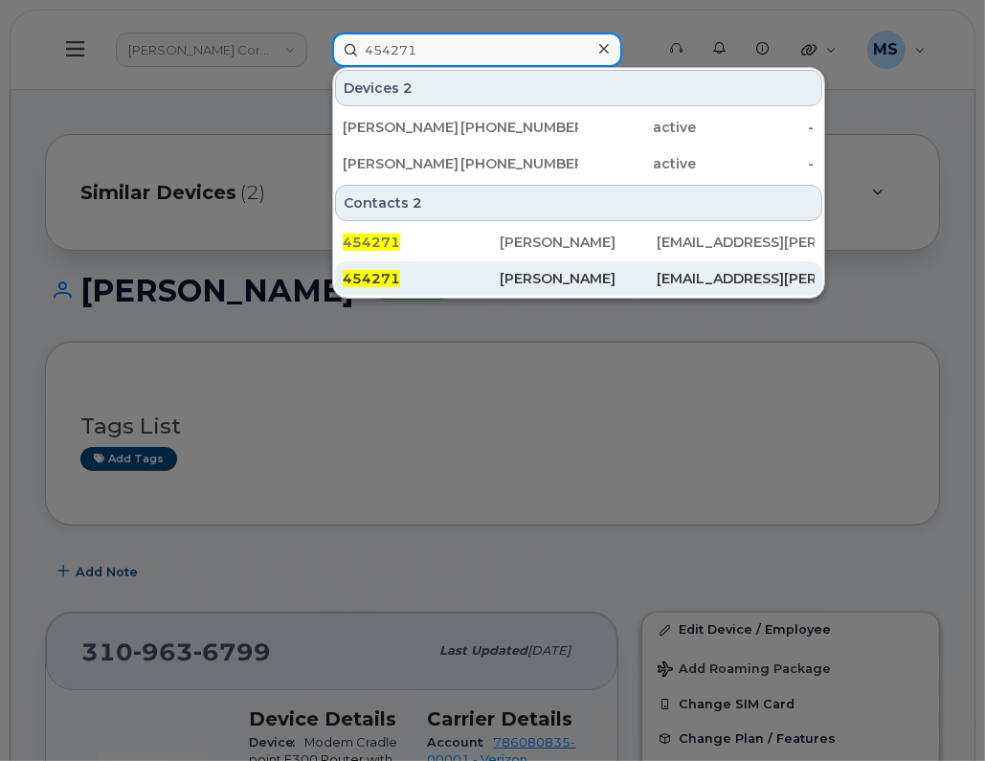
type input "454271"
click at [522, 277] on div "Betty Moore" at bounding box center [578, 278] width 157 height 19
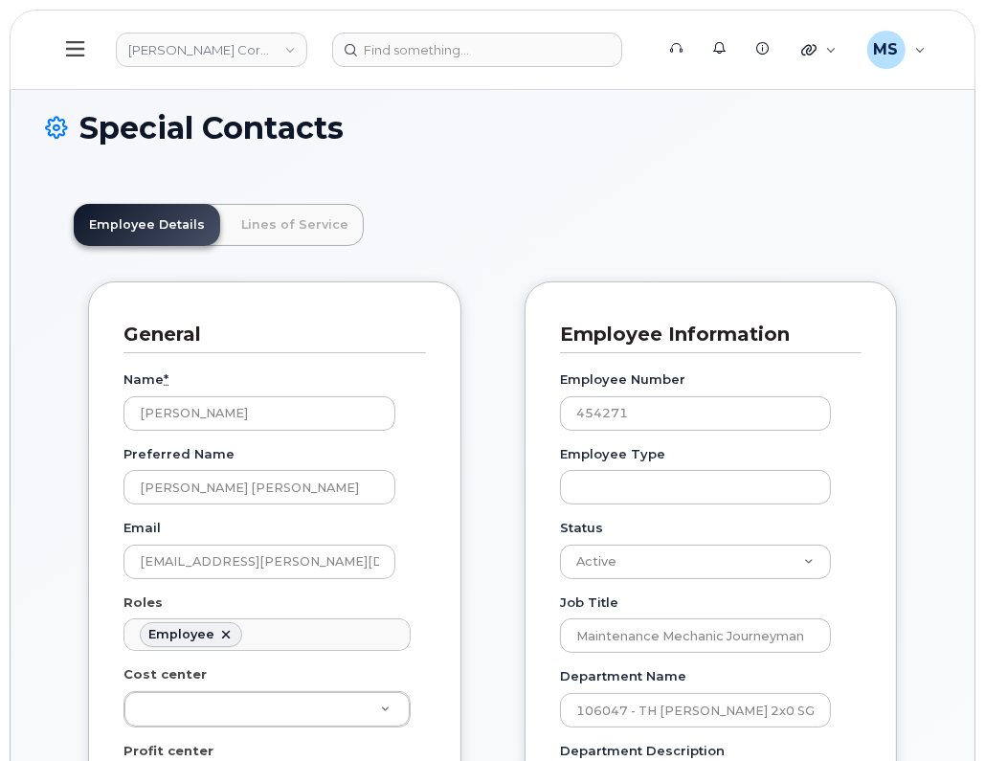
scroll to position [58, 0]
click at [287, 219] on link "Lines of Service" at bounding box center [295, 225] width 138 height 42
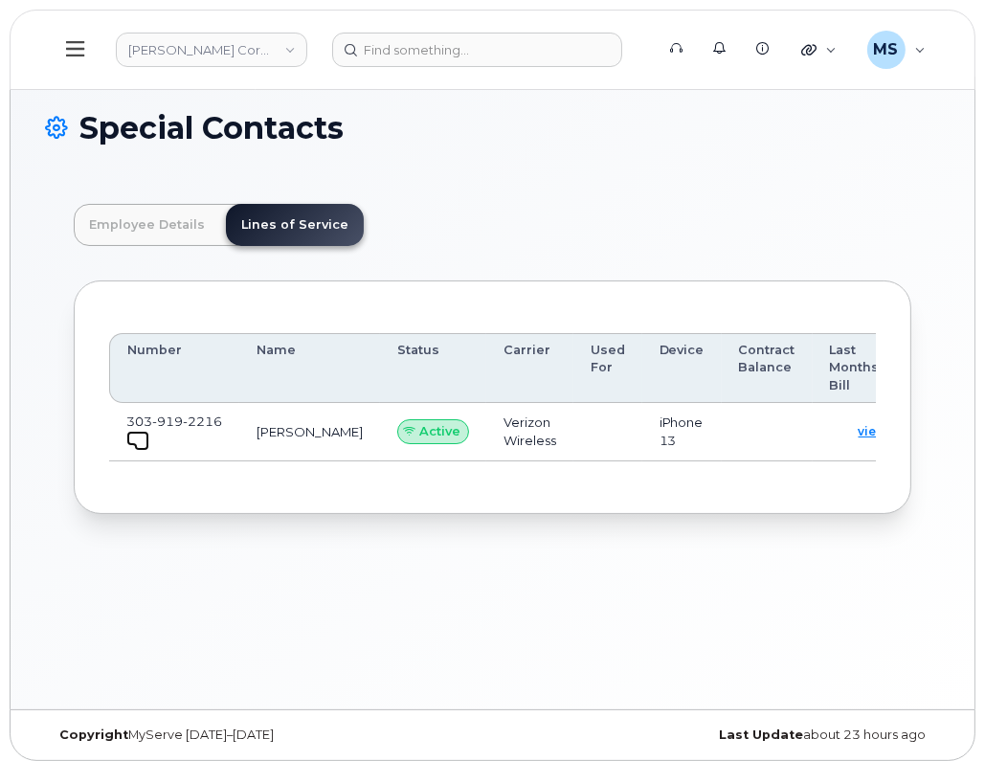
click at [134, 436] on span at bounding box center [141, 443] width 15 height 15
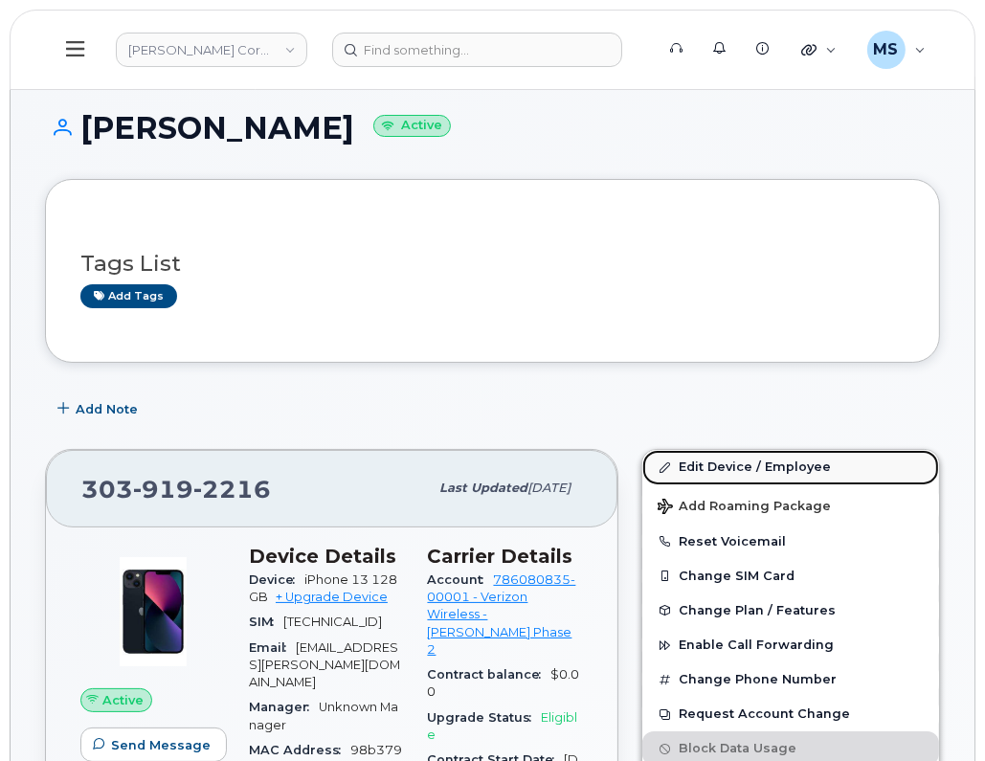
click at [698, 457] on link "Edit Device / Employee" at bounding box center [790, 467] width 297 height 34
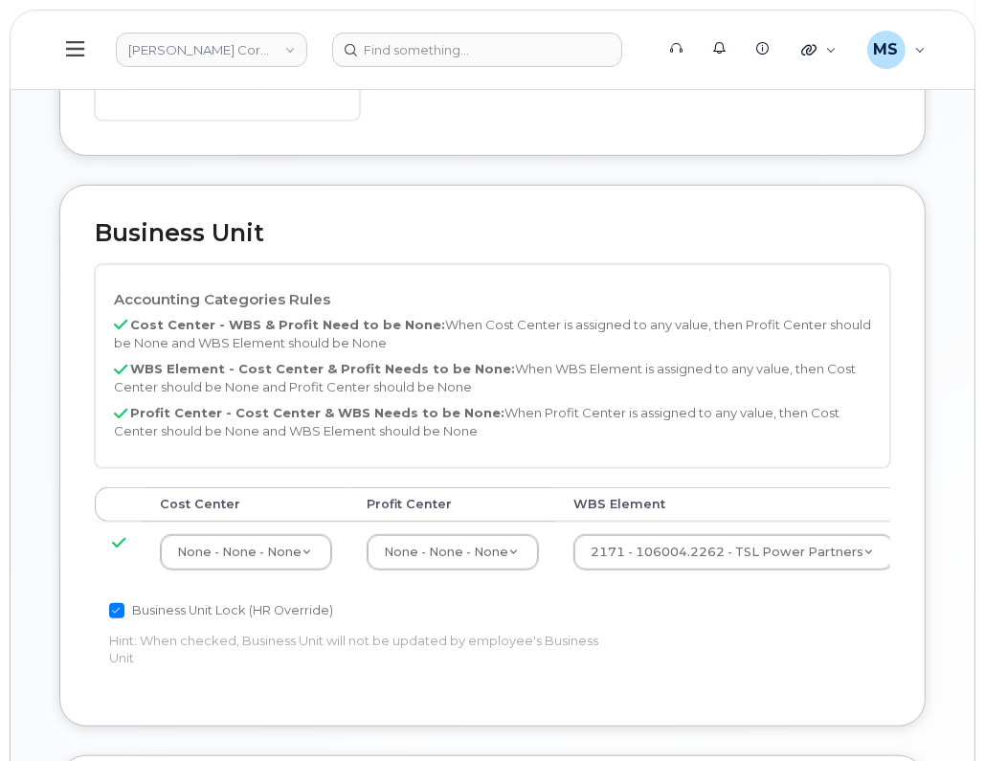
scroll to position [837, 0]
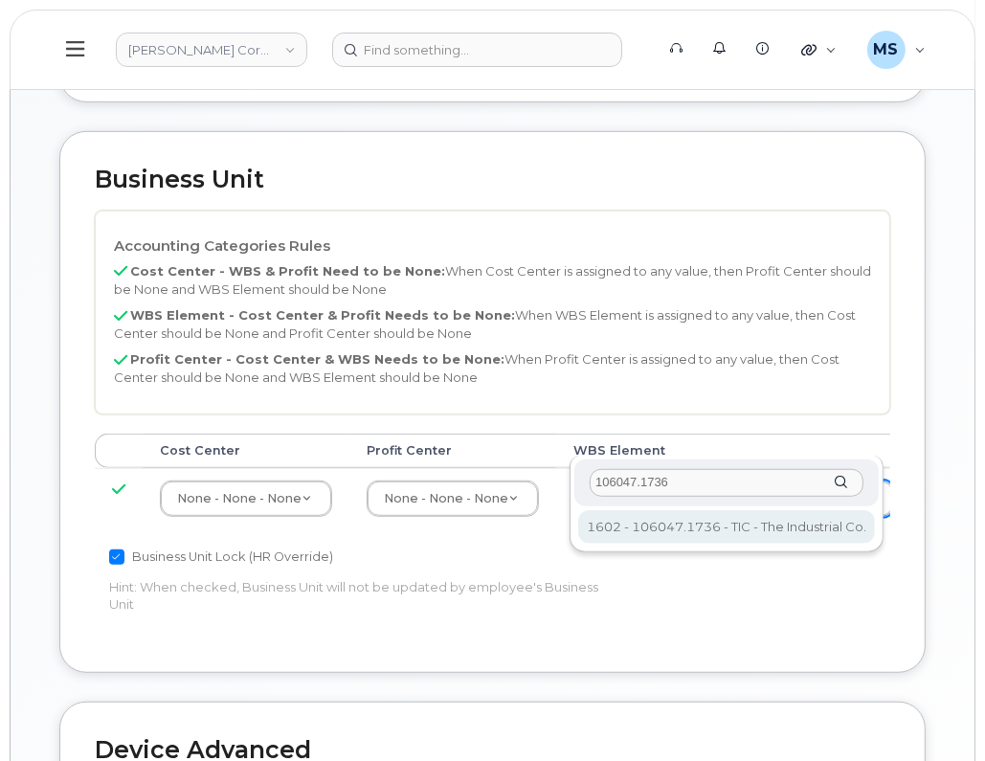
type input "106047.1736"
type input "30146004"
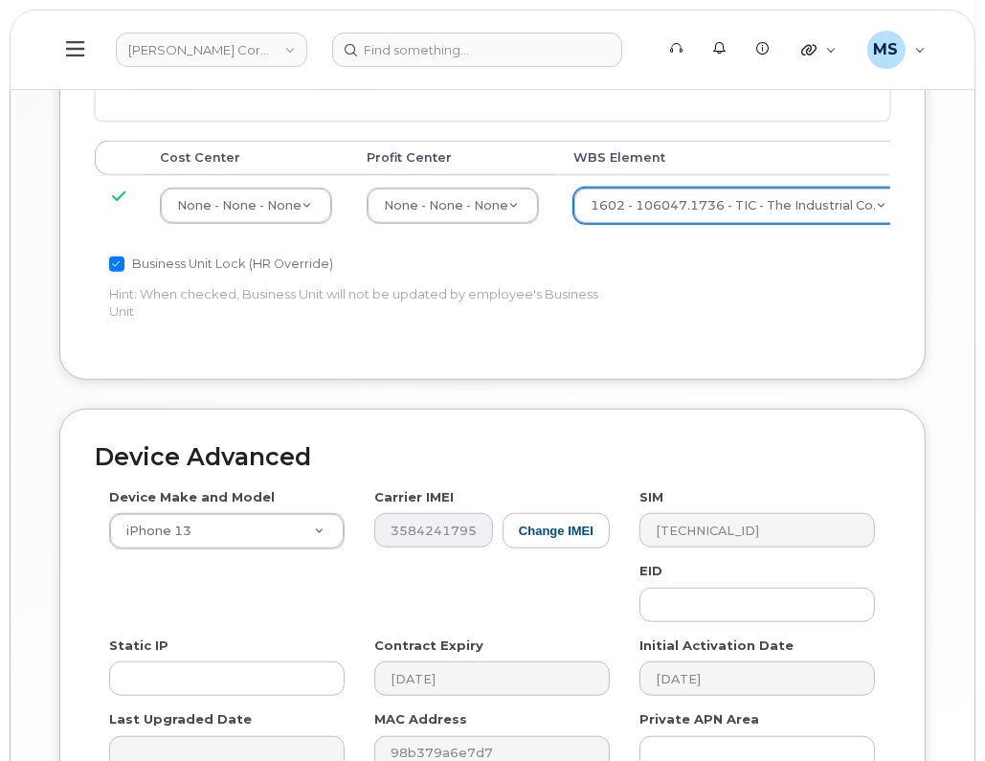
scroll to position [1292, 0]
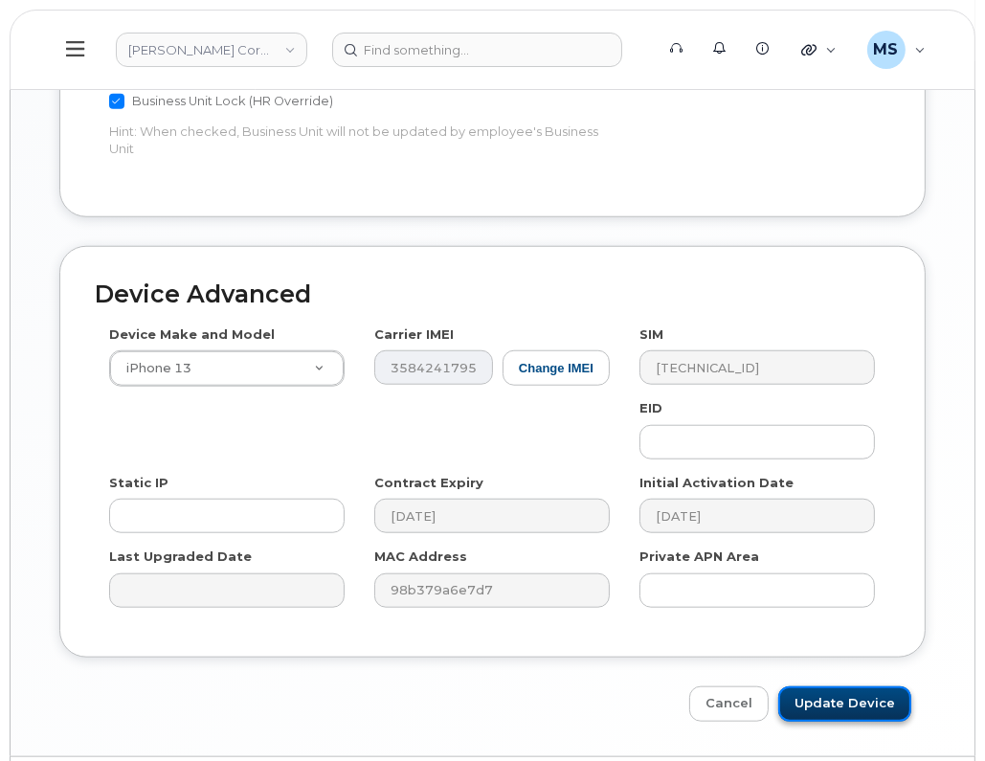
click at [833, 686] on input "Update Device" at bounding box center [844, 703] width 133 height 35
type input "Saving..."
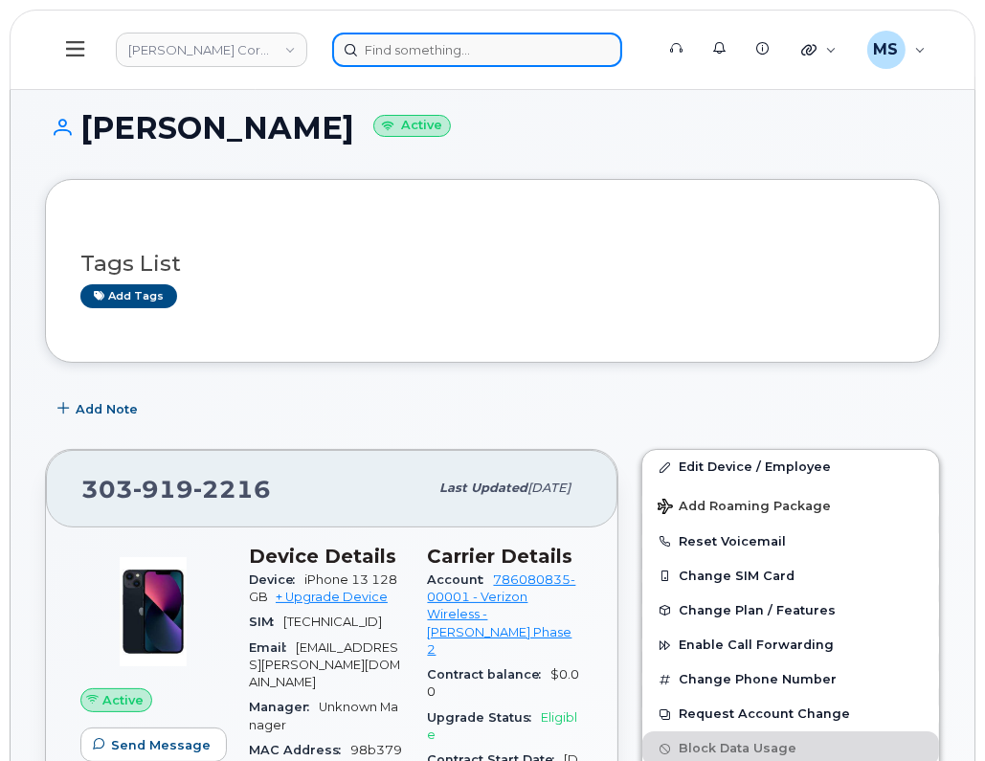
click at [473, 38] on input at bounding box center [477, 50] width 290 height 34
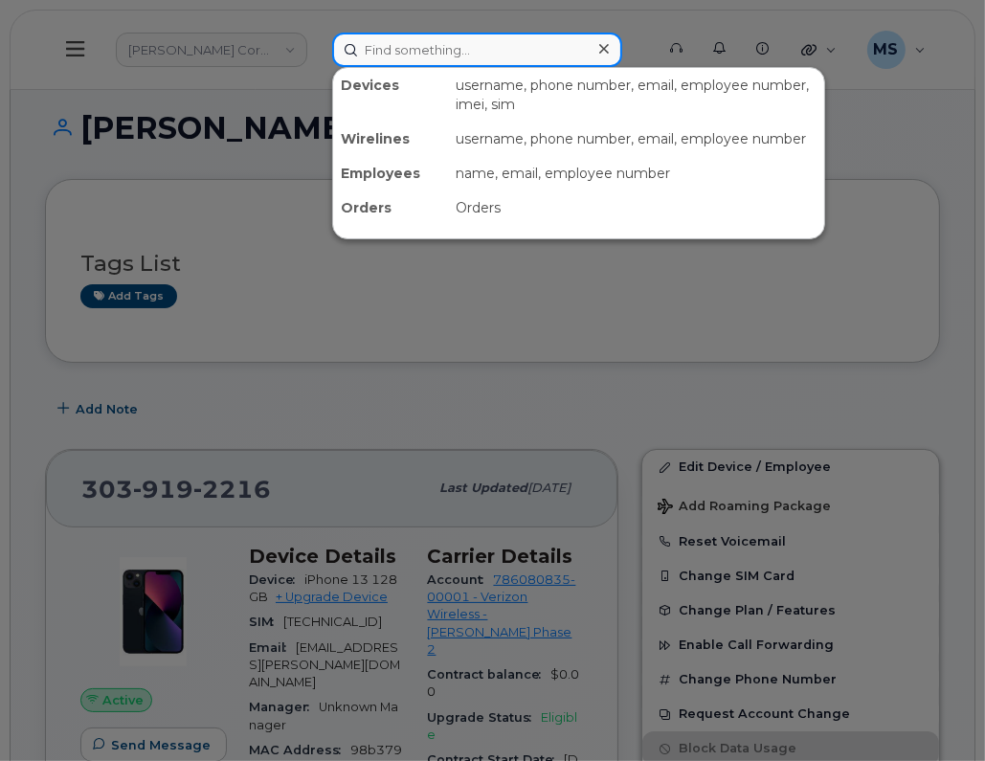
paste input "580160"
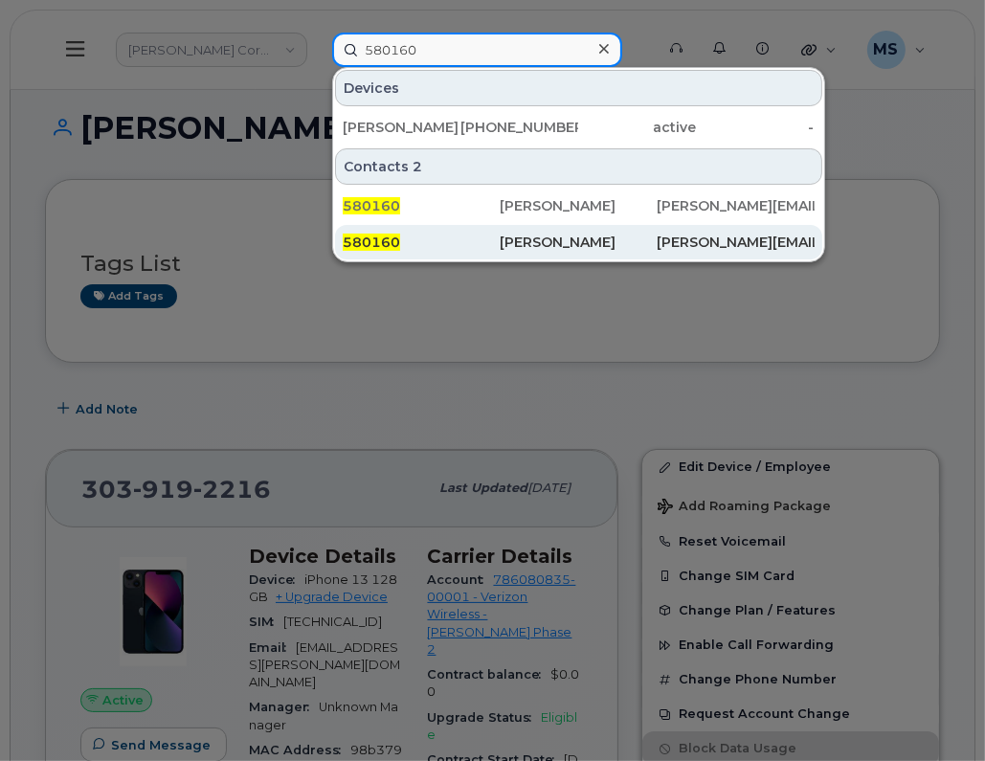
type input "580160"
click at [501, 233] on div "[PERSON_NAME]" at bounding box center [578, 242] width 157 height 19
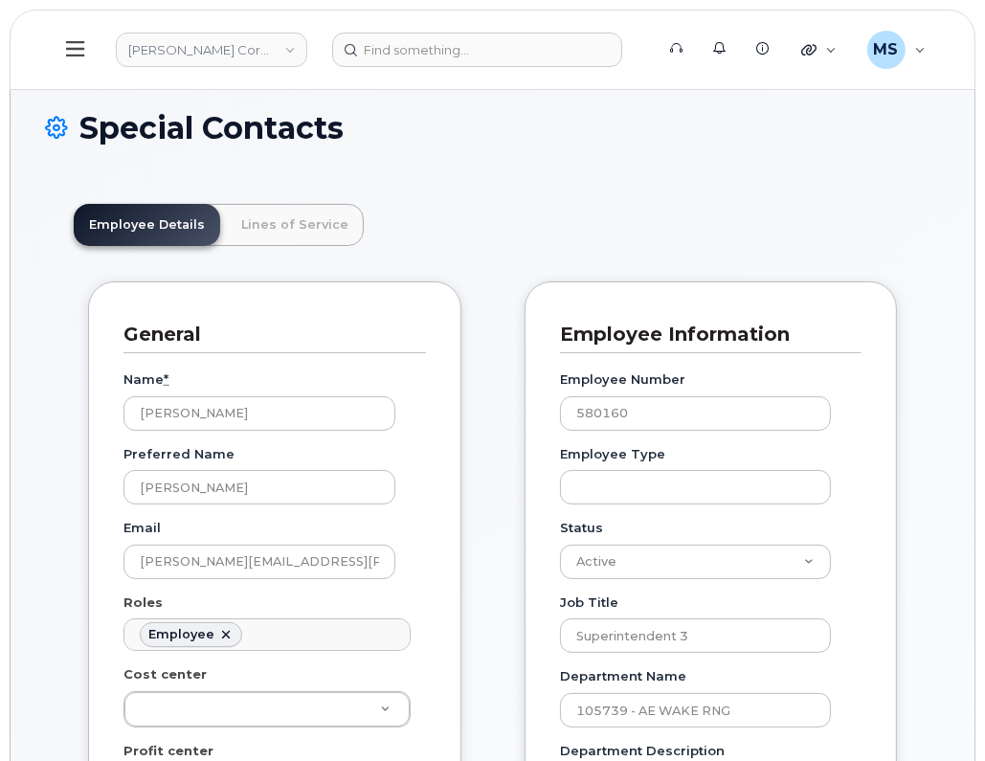
scroll to position [58, 0]
click at [275, 230] on link "Lines of Service" at bounding box center [295, 225] width 138 height 42
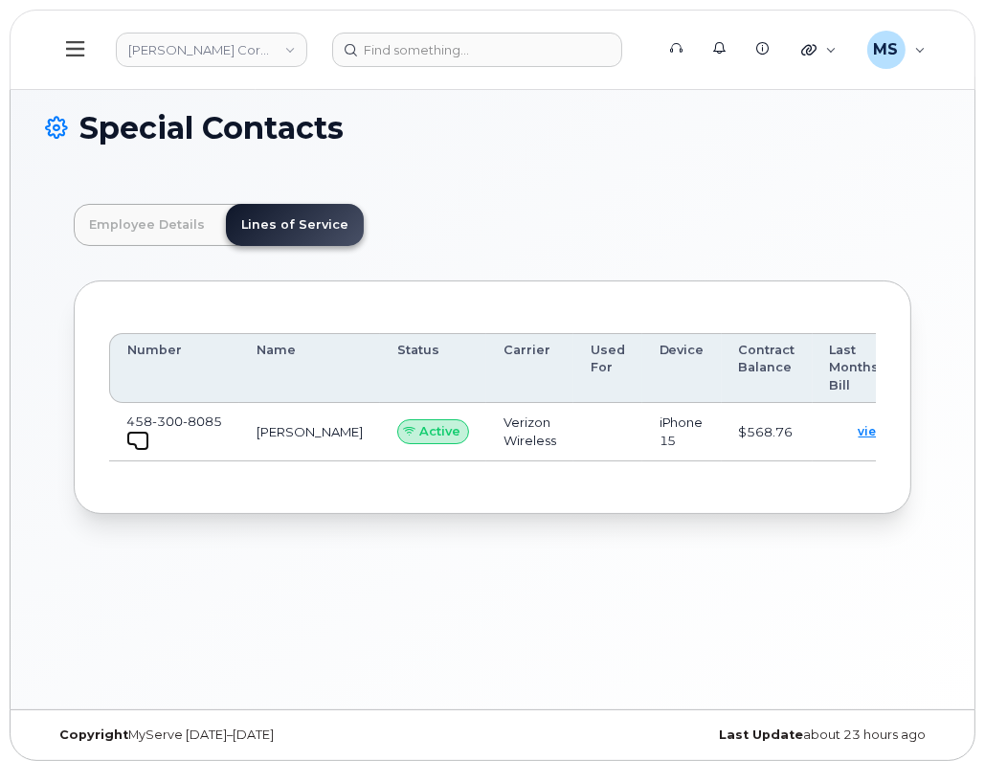
click at [140, 436] on span at bounding box center [141, 443] width 15 height 15
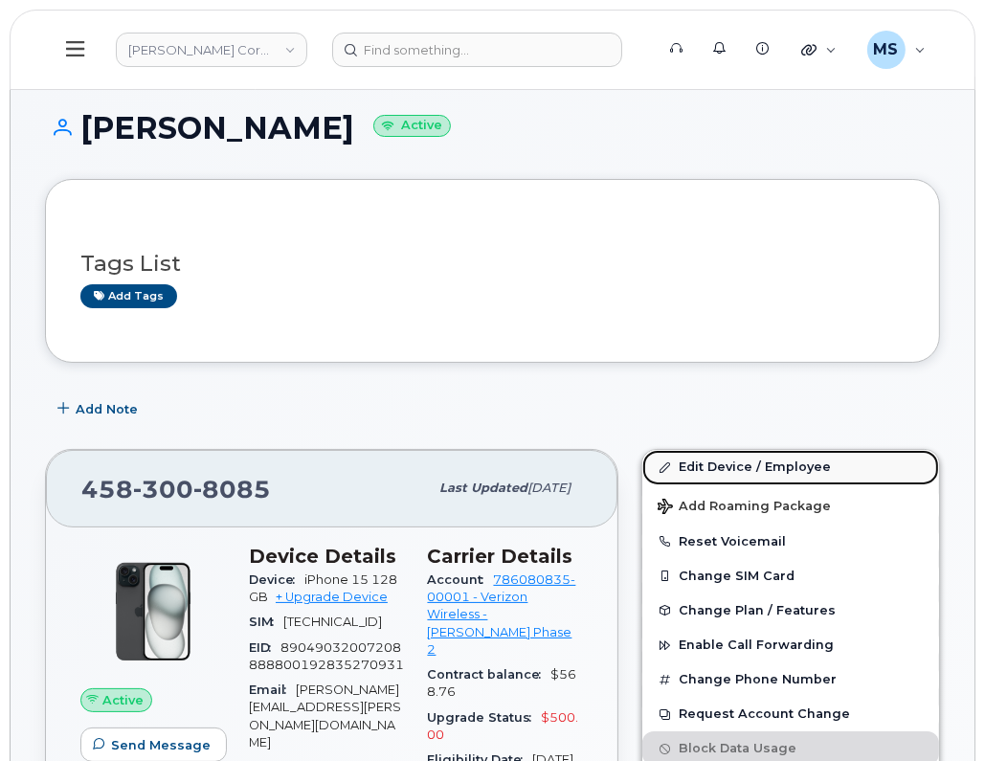
click at [727, 461] on link "Edit Device / Employee" at bounding box center [790, 467] width 297 height 34
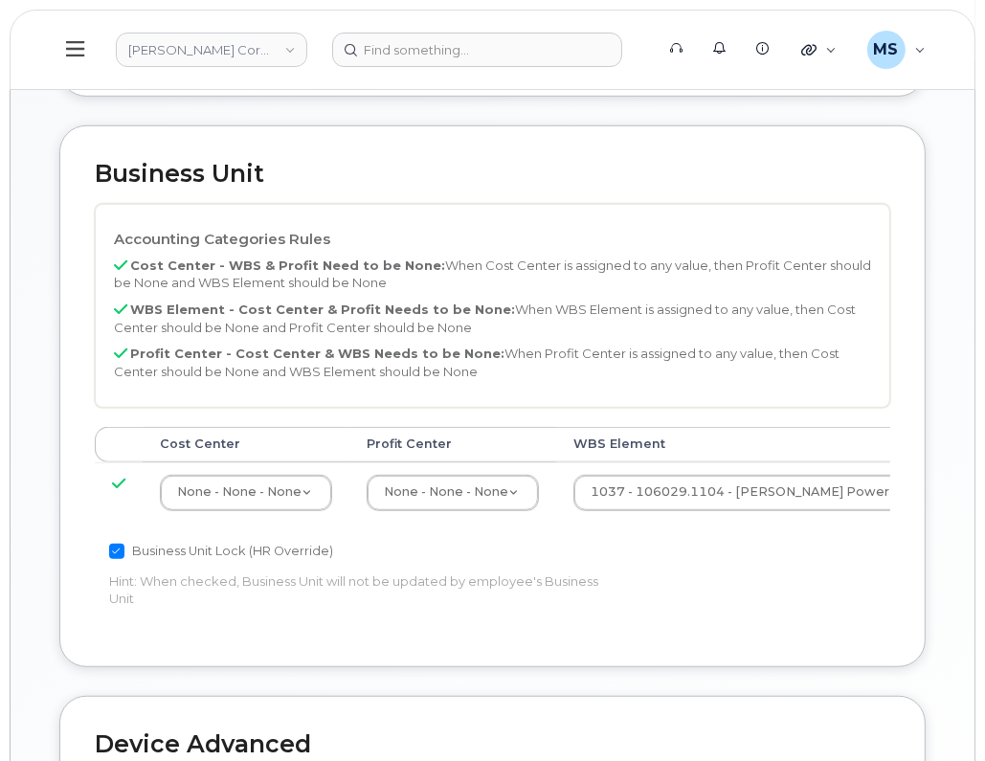
scroll to position [837, 0]
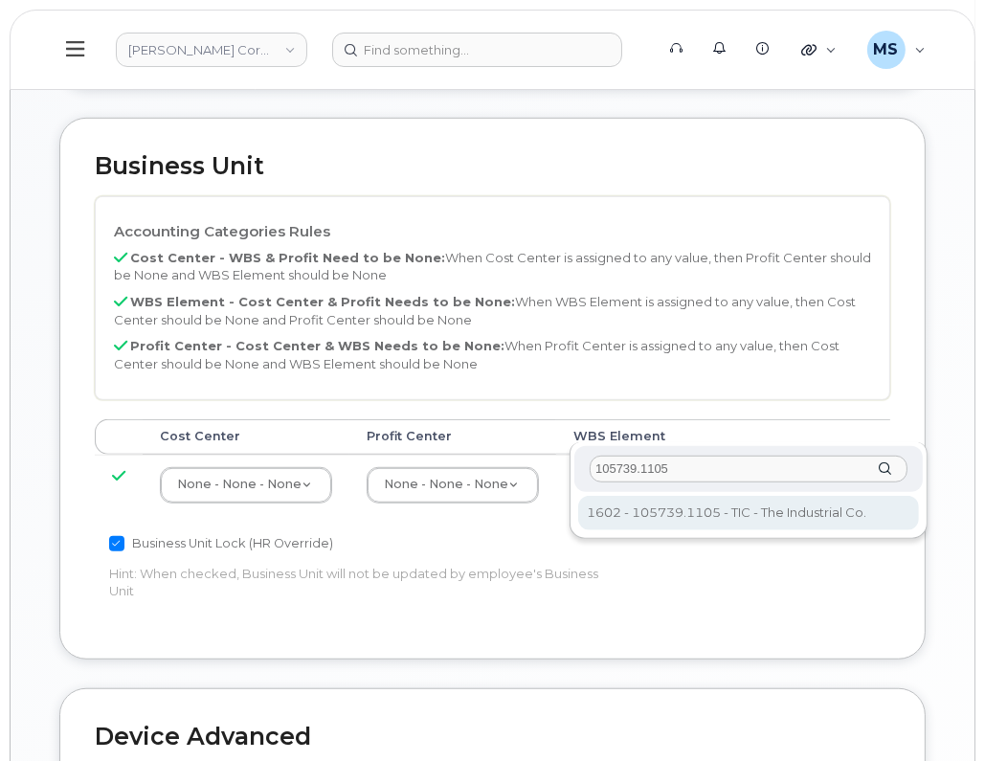
type input "105739.1105"
type input "30123122"
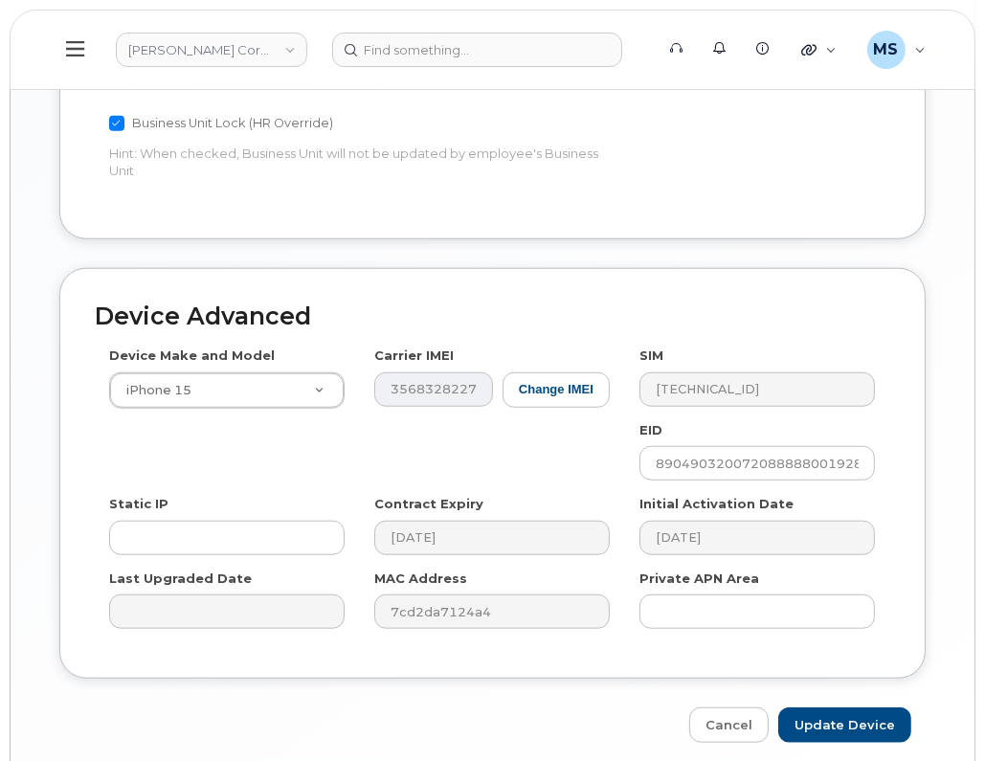
scroll to position [1278, 0]
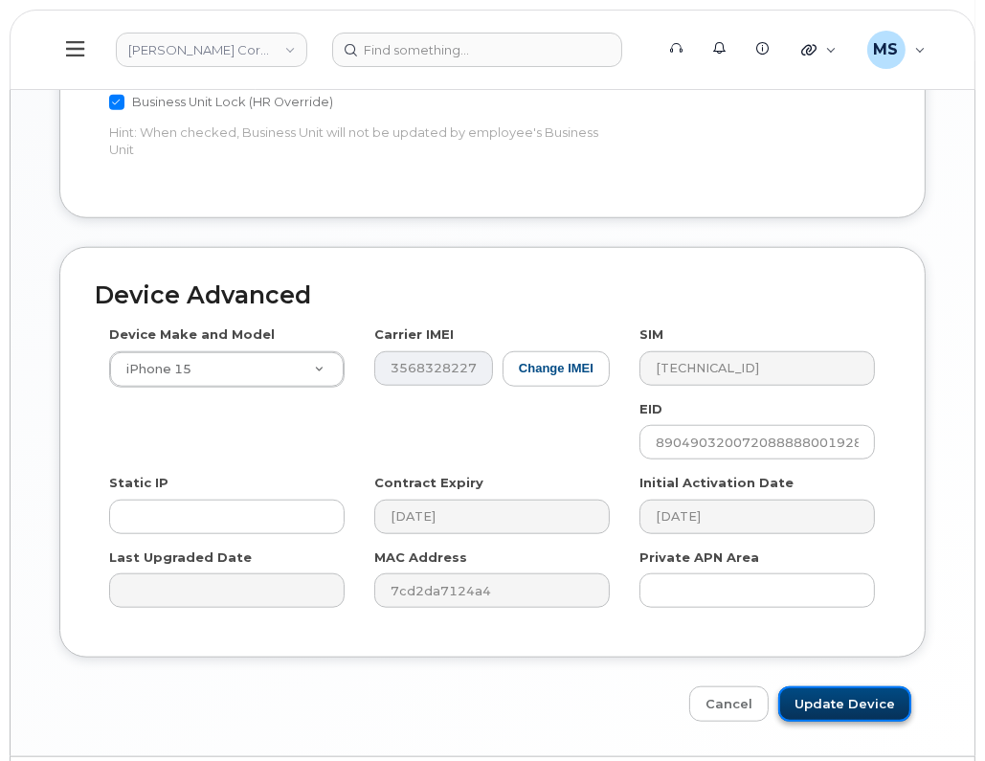
click at [809, 686] on input "Update Device" at bounding box center [844, 703] width 133 height 35
type input "Saving..."
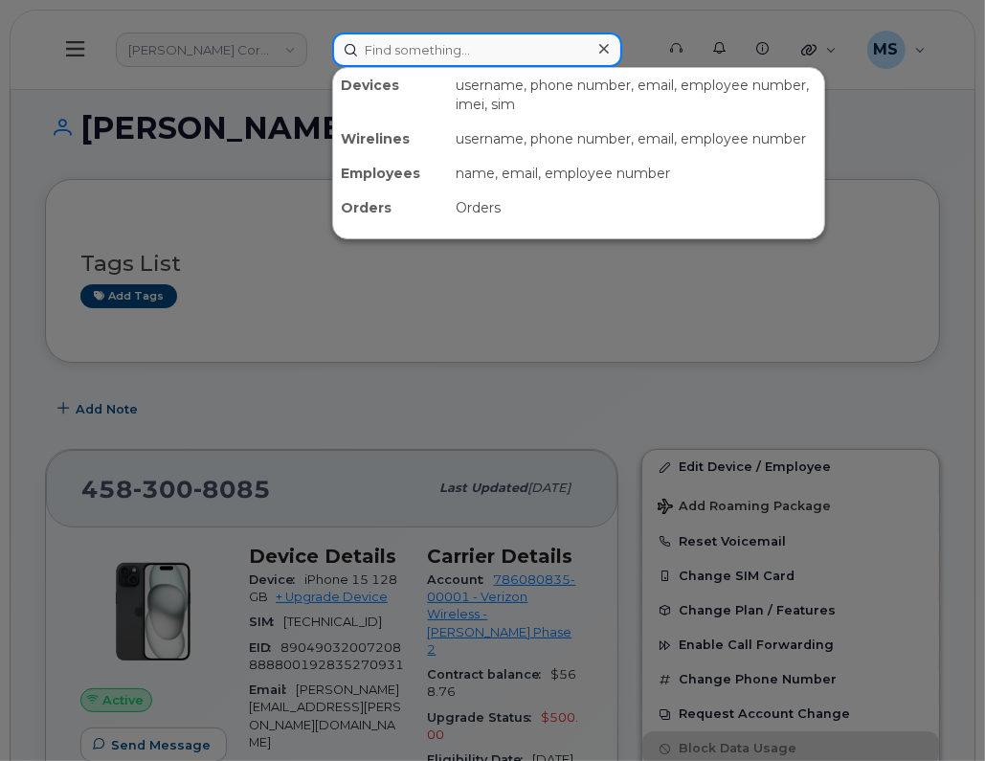
click at [385, 54] on input at bounding box center [477, 50] width 290 height 34
paste input "122648"
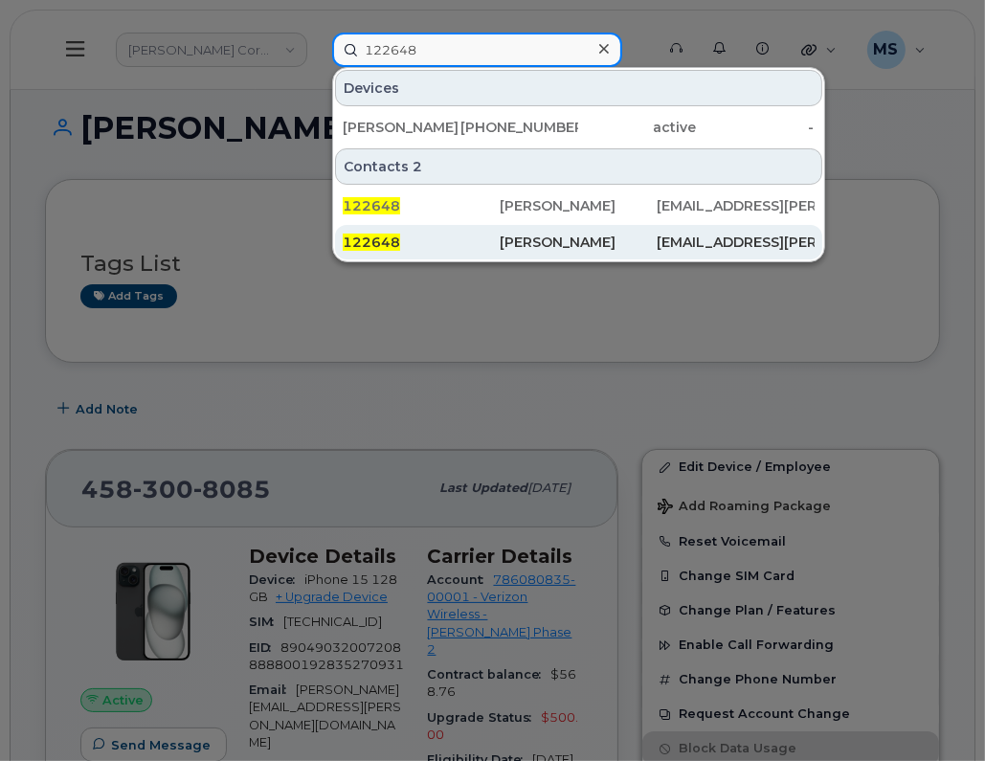
type input "122648"
click at [546, 242] on div "[PERSON_NAME]" at bounding box center [578, 242] width 157 height 19
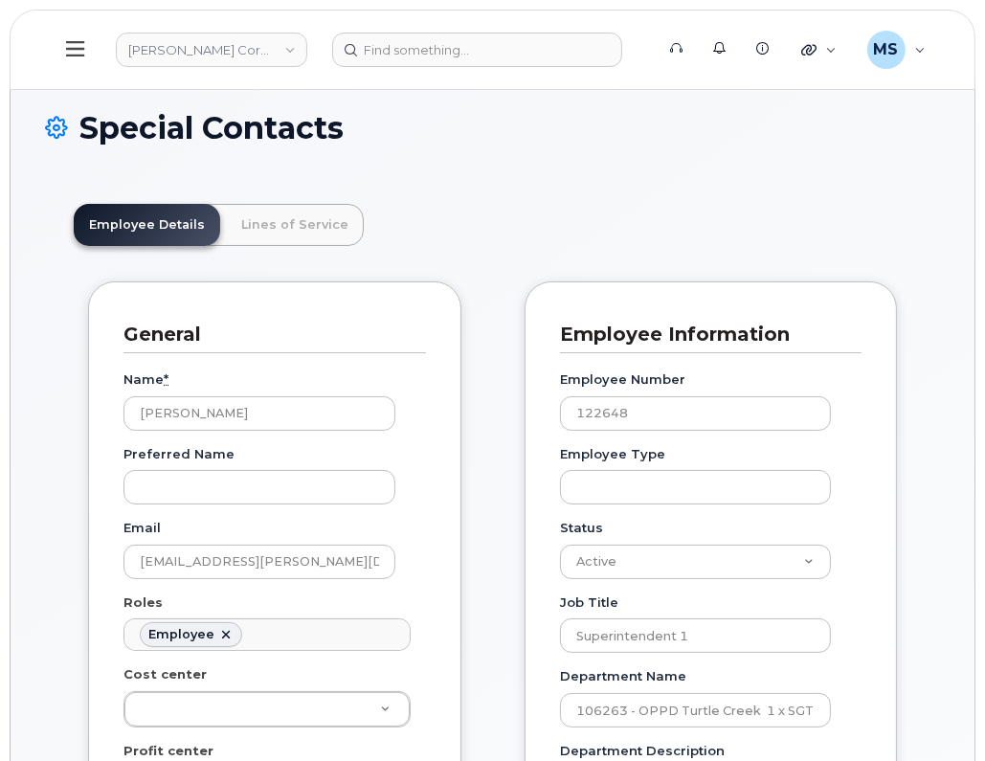
scroll to position [58, 0]
click at [319, 222] on link "Lines of Service" at bounding box center [295, 225] width 138 height 42
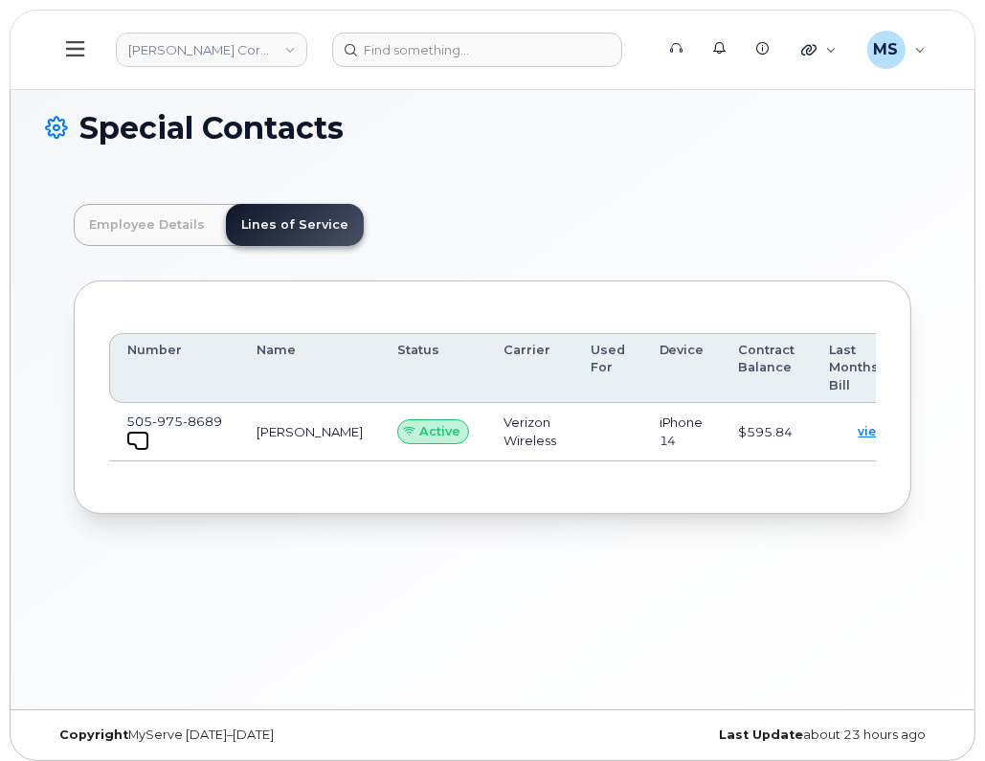
click at [128, 431] on link at bounding box center [137, 438] width 23 height 15
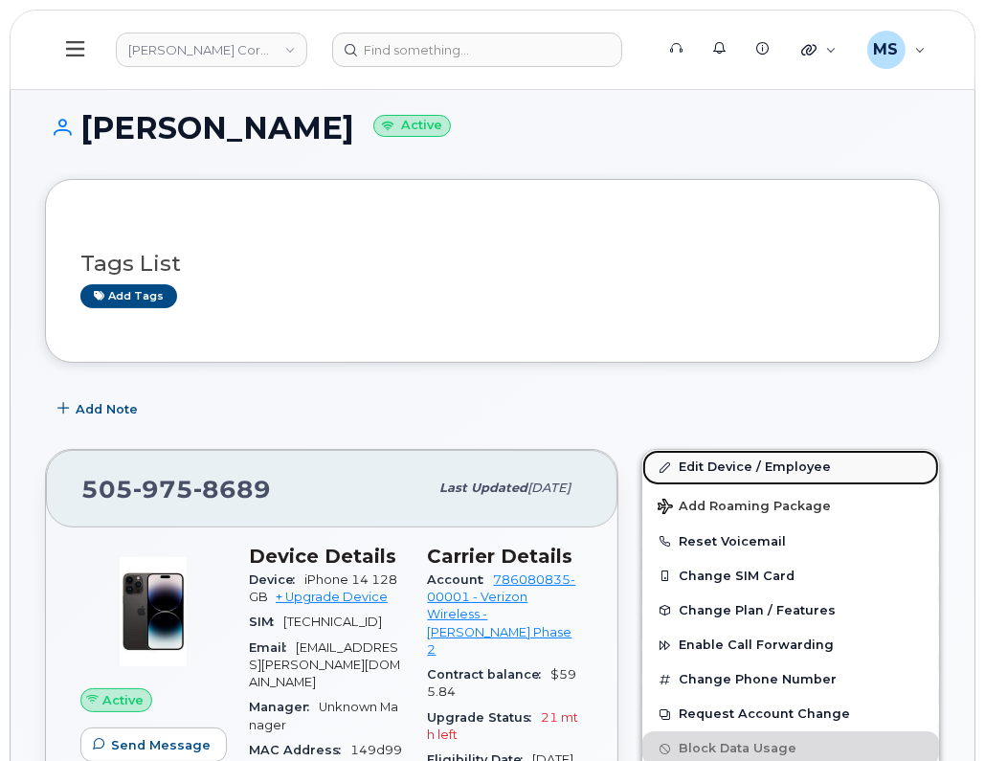
click at [759, 465] on link "Edit Device / Employee" at bounding box center [790, 467] width 297 height 34
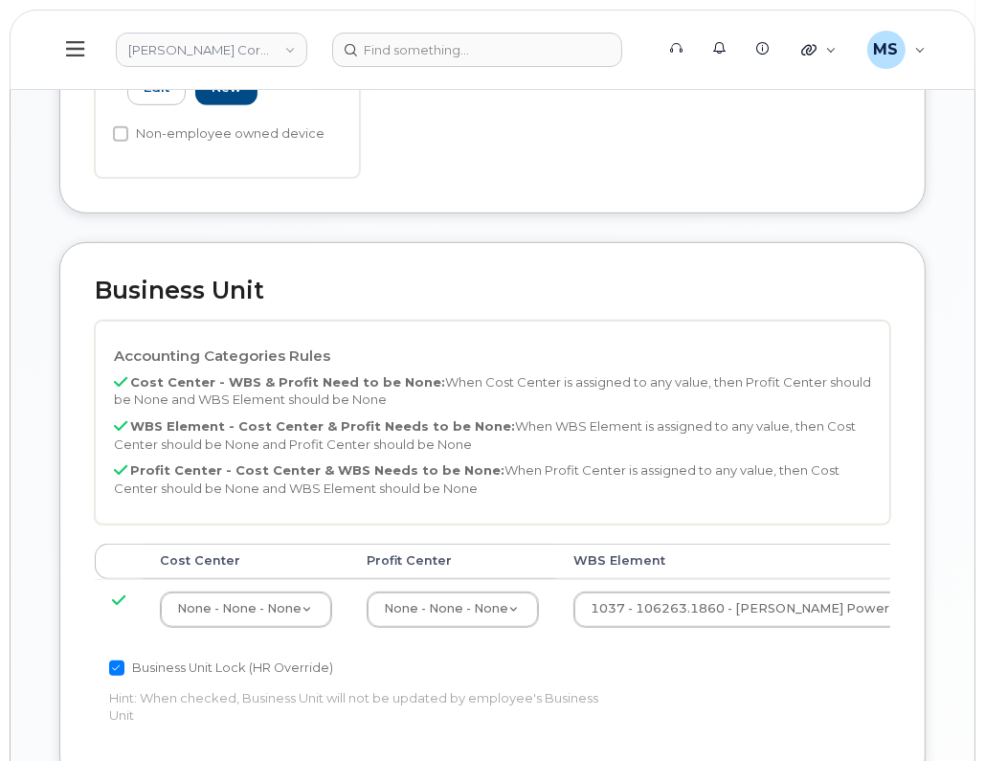
scroll to position [837, 0]
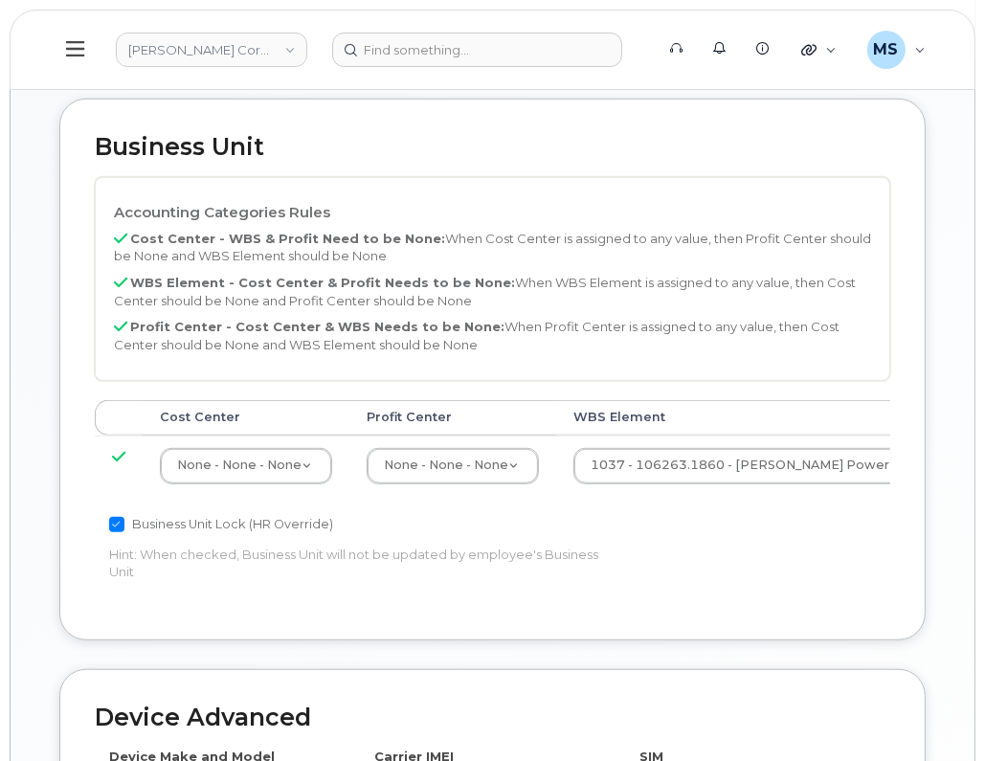
click at [688, 436] on td "1037 - 106263.1860 - Kiewit Power Constructors 34521805" at bounding box center [789, 466] width 467 height 60
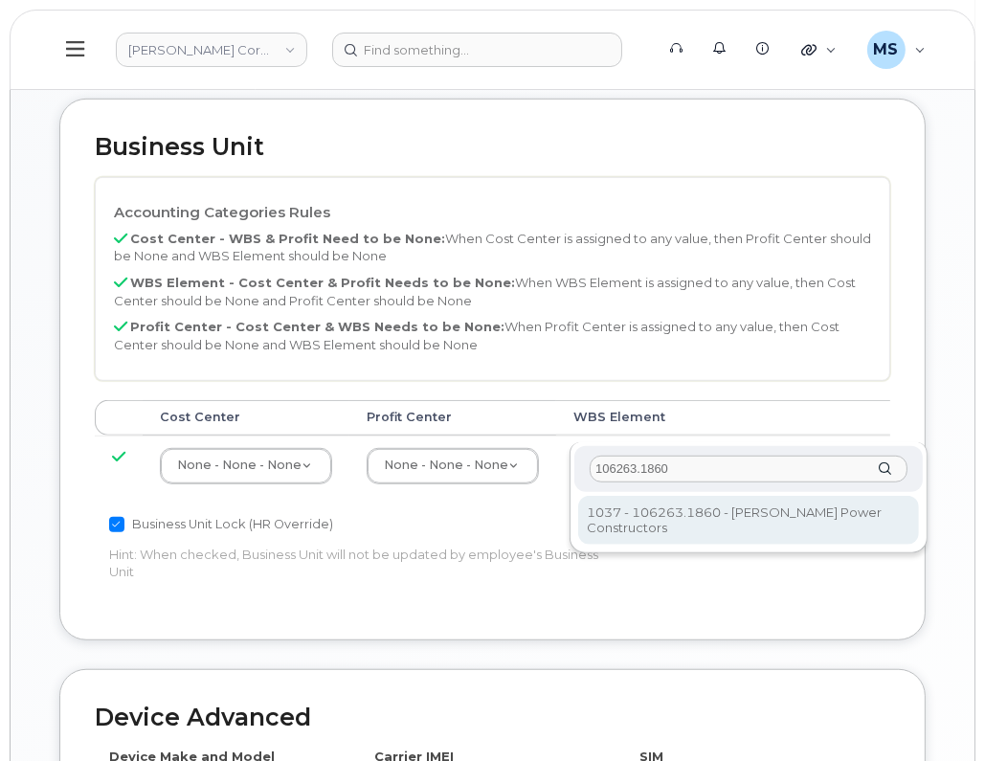
type input "106263.1860"
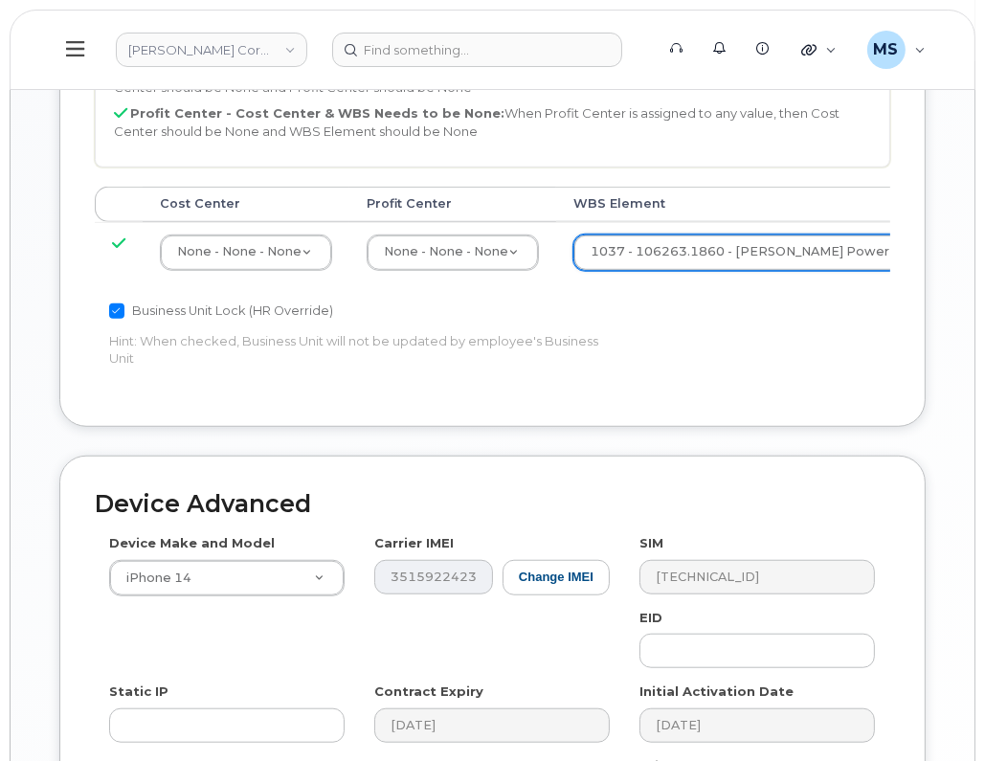
scroll to position [1278, 0]
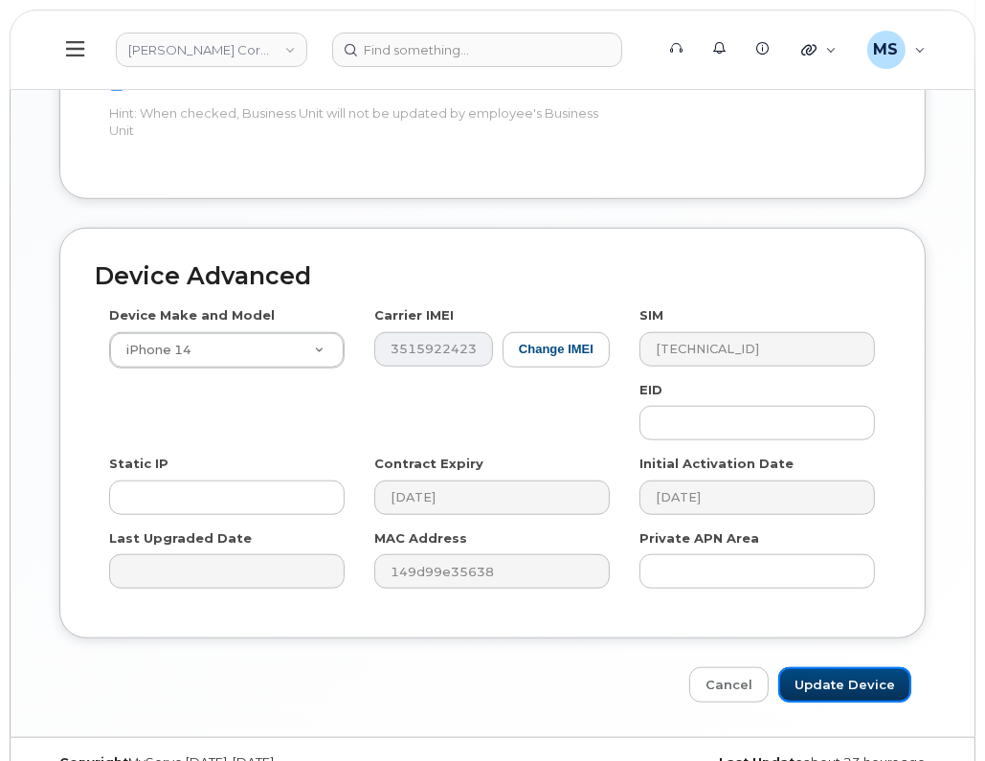
drag, startPoint x: 863, startPoint y: 647, endPoint x: 51, endPoint y: 570, distance: 815.6
click at [863, 667] on input "Update Device" at bounding box center [844, 684] width 133 height 35
type input "Saving..."
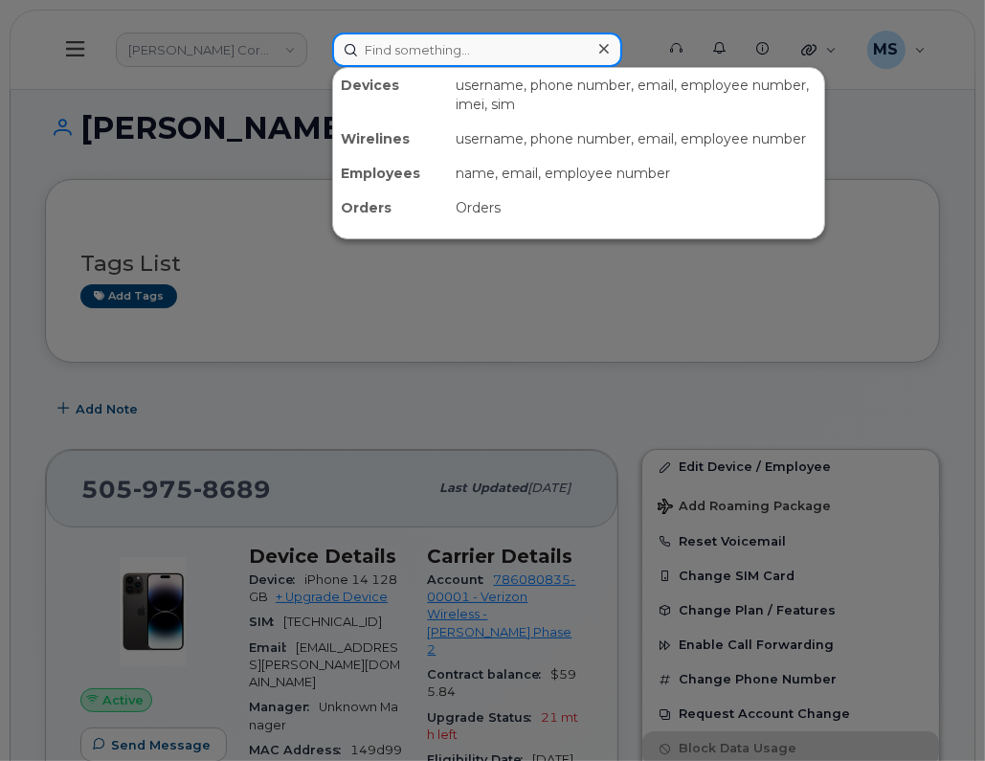
click at [460, 47] on input at bounding box center [477, 50] width 290 height 34
paste input "104671"
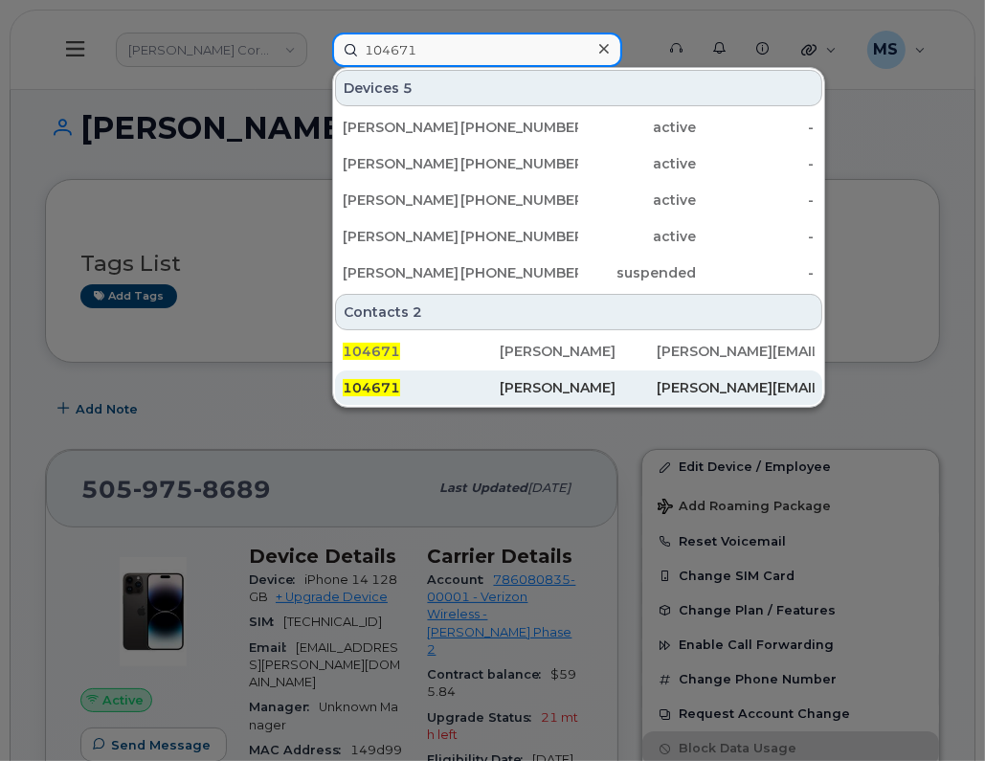
type input "104671"
click at [544, 385] on div "[PERSON_NAME]" at bounding box center [578, 387] width 157 height 19
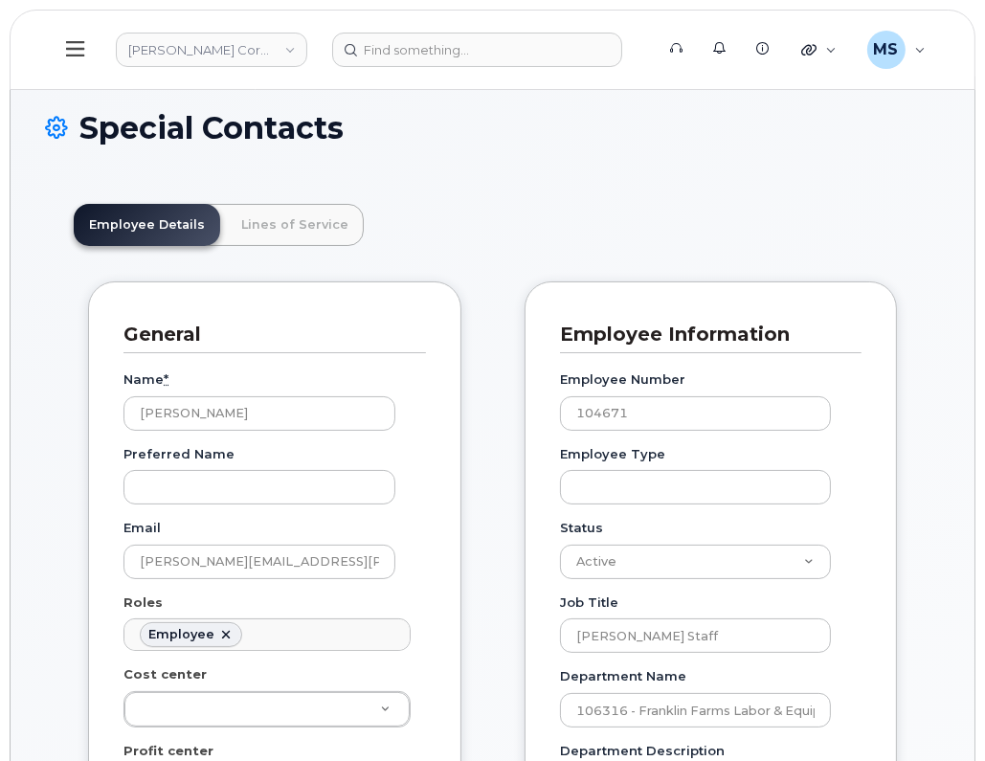
scroll to position [58, 0]
click at [262, 213] on link "Lines of Service" at bounding box center [295, 225] width 138 height 42
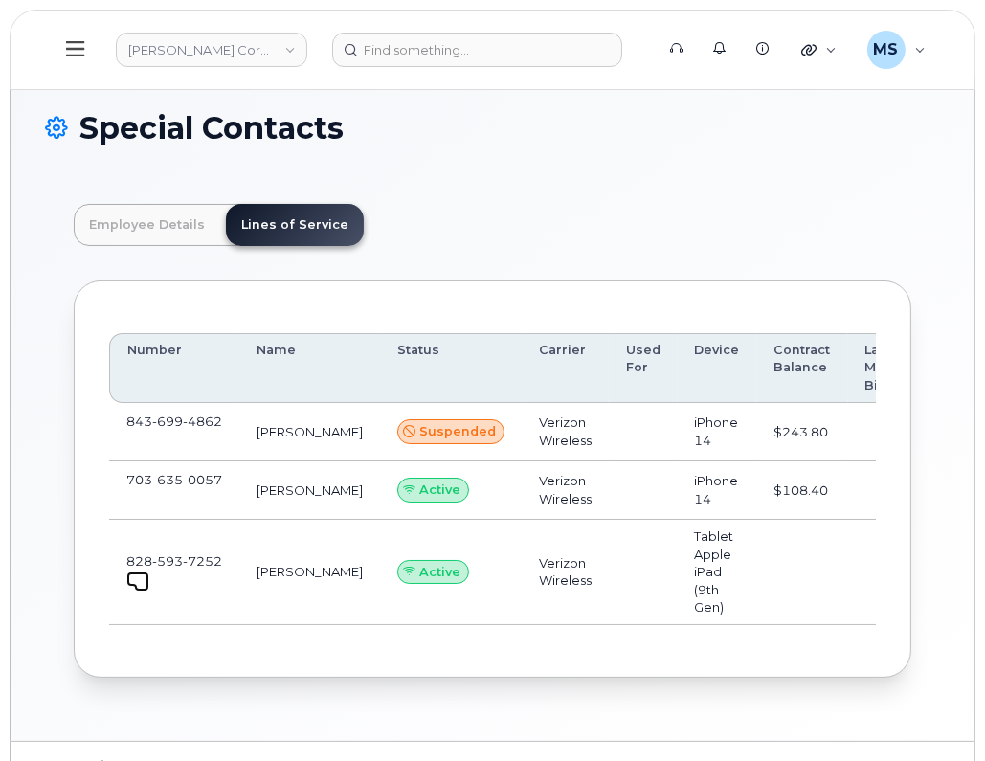
click at [140, 586] on span at bounding box center [141, 583] width 15 height 15
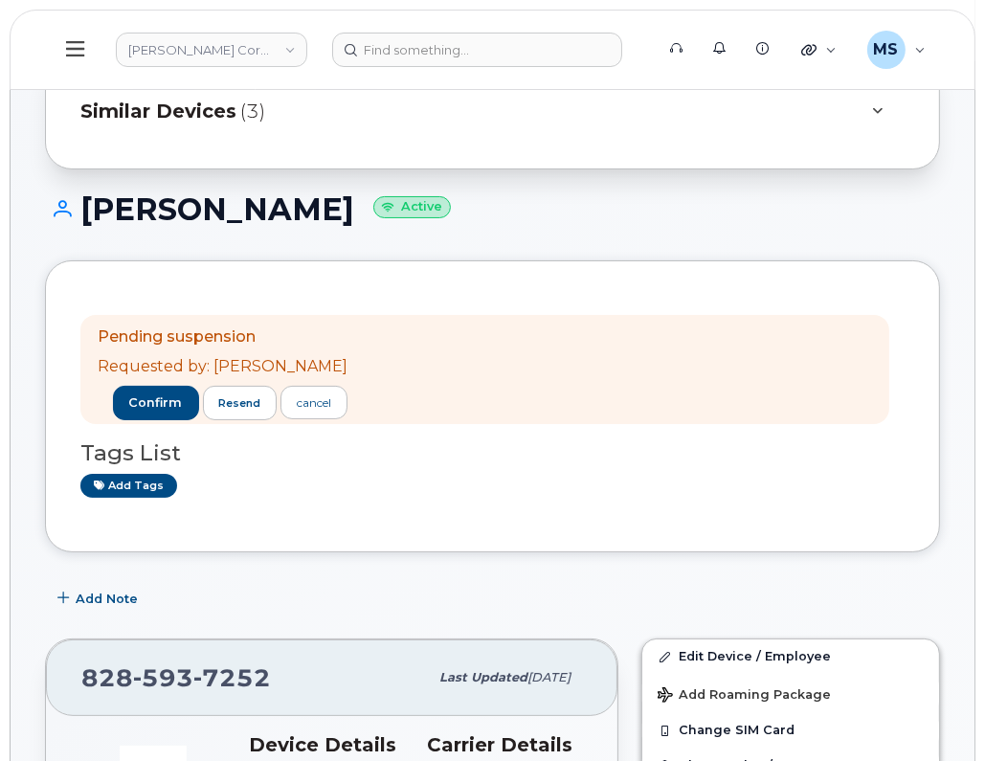
scroll to position [119, 0]
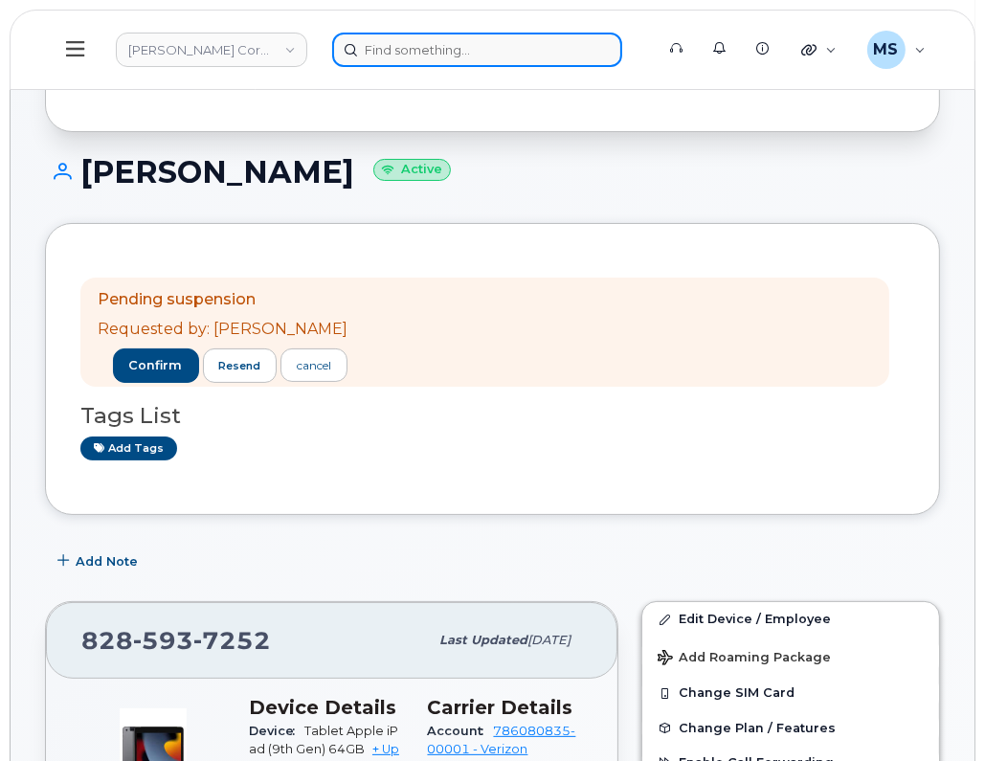
click at [480, 56] on input at bounding box center [477, 50] width 290 height 34
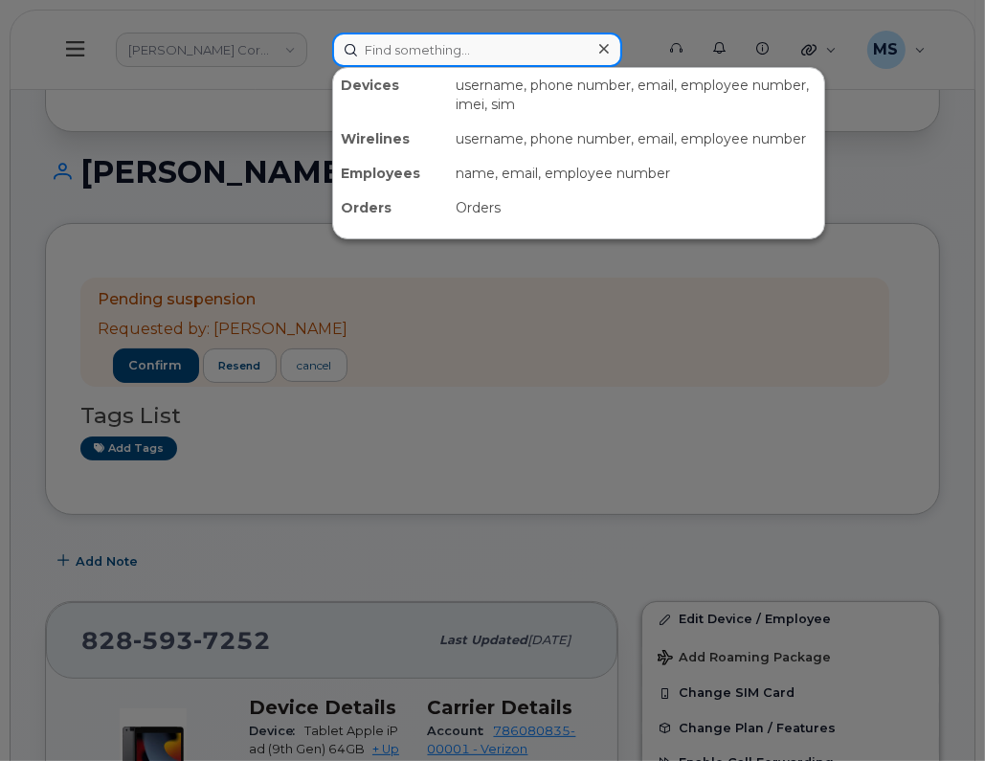
paste input "579882"
type input "579882"
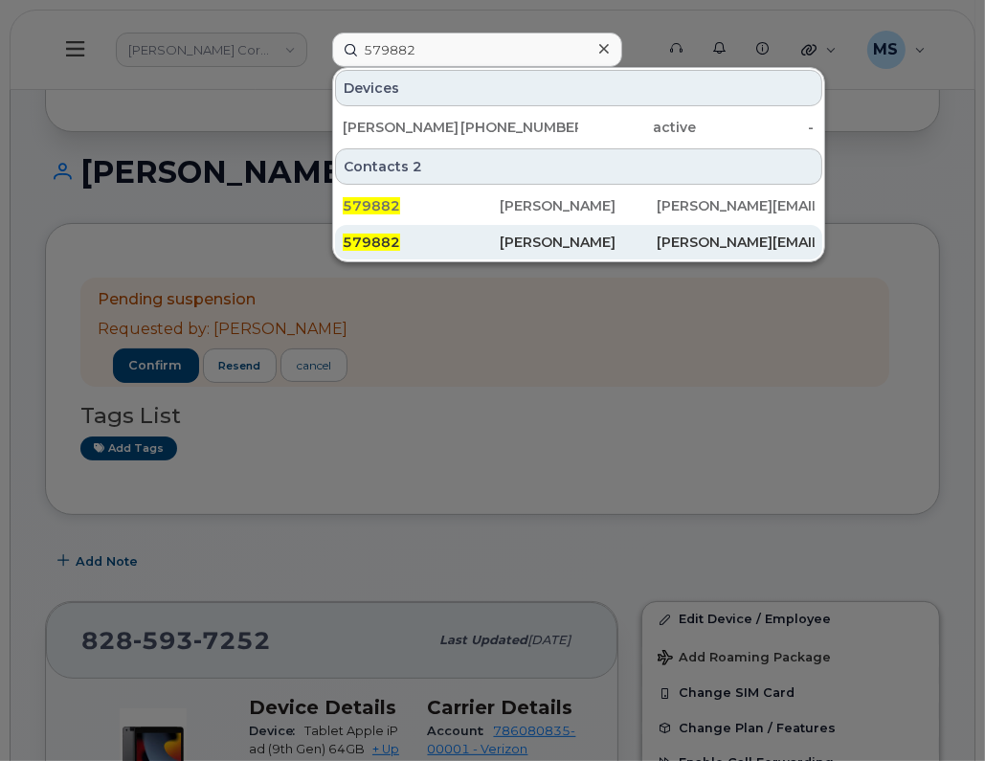
click at [573, 231] on div "[PERSON_NAME]" at bounding box center [578, 242] width 157 height 34
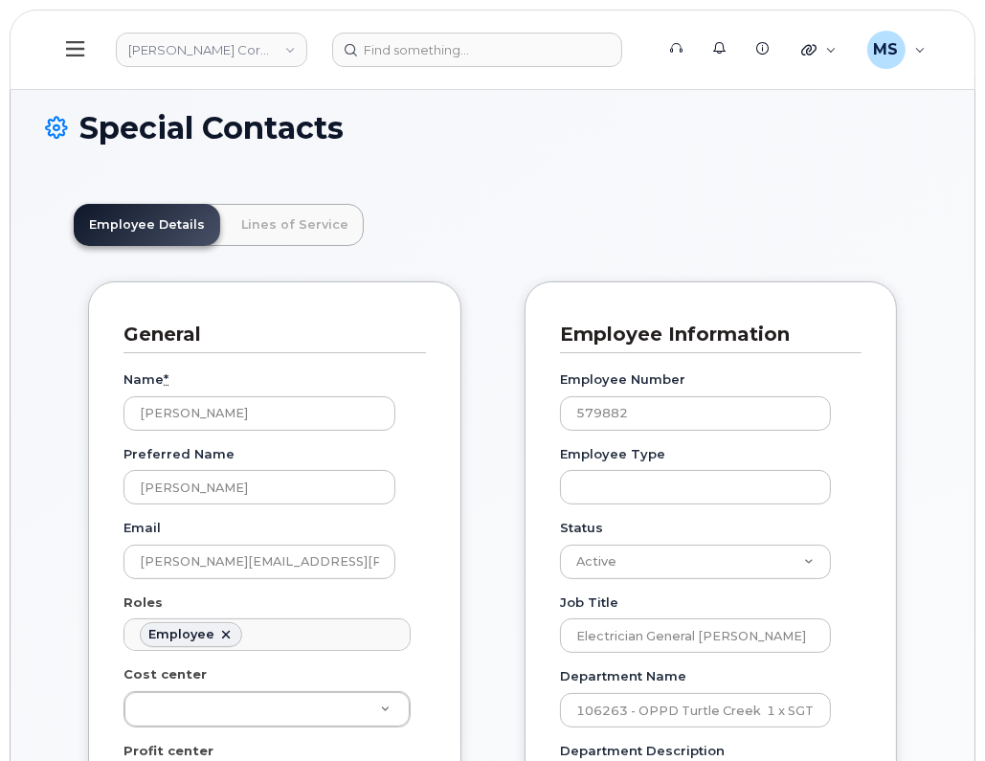
scroll to position [58, 0]
click at [309, 215] on link "Lines of Service" at bounding box center [295, 225] width 138 height 42
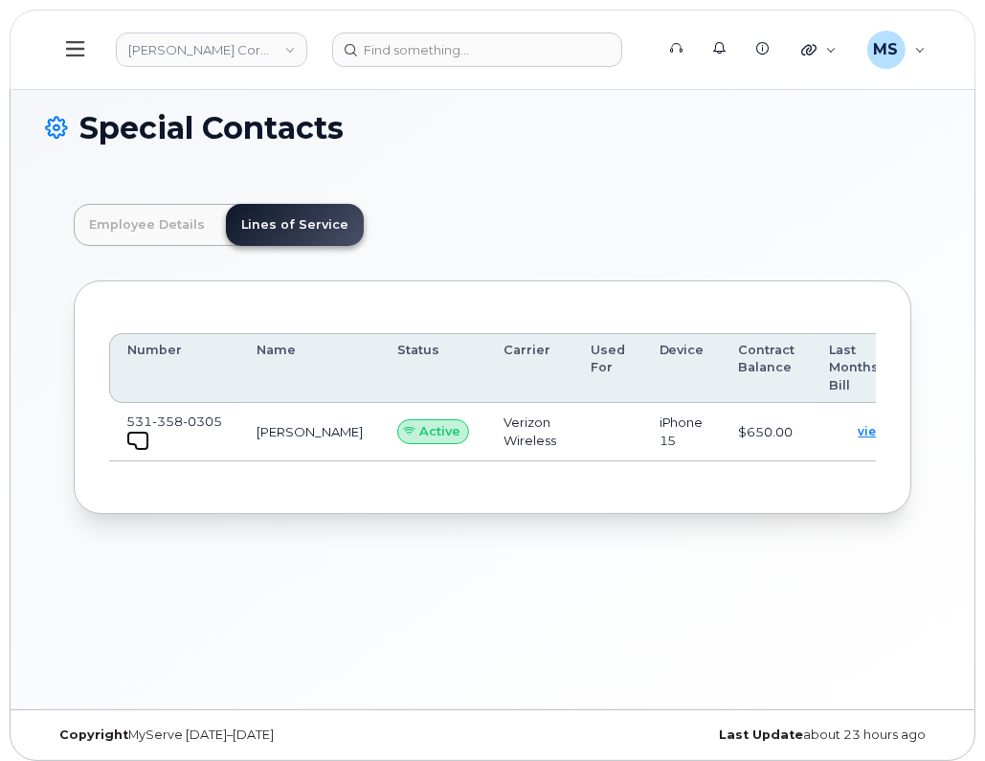
click at [129, 431] on link at bounding box center [137, 438] width 23 height 15
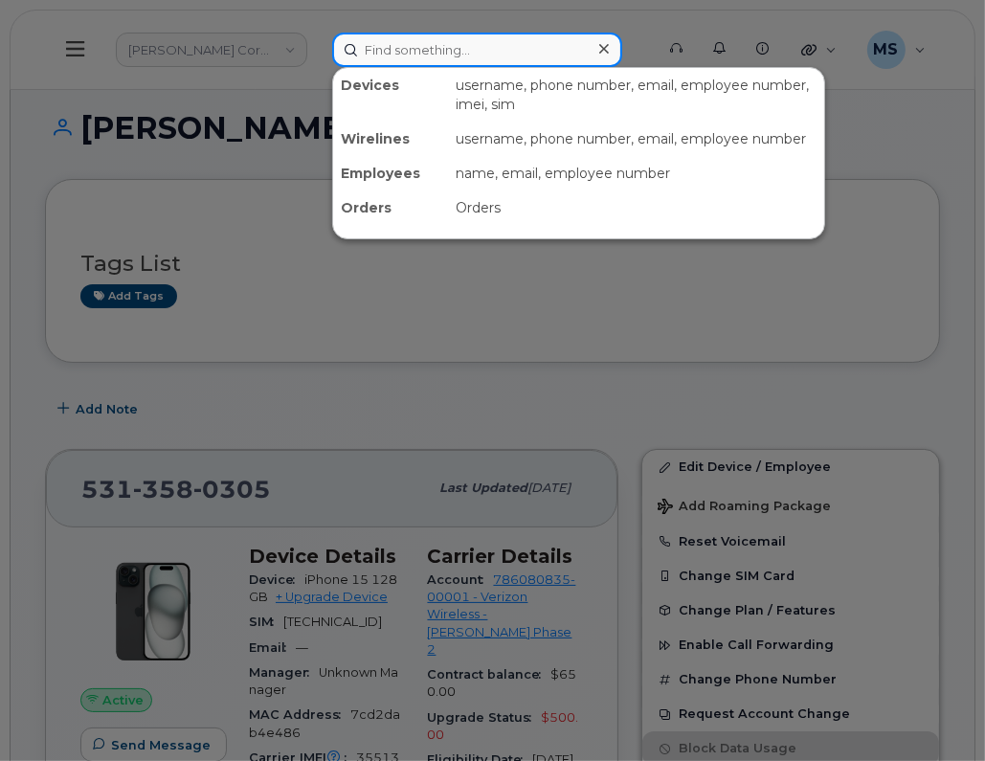
click at [411, 41] on input at bounding box center [477, 50] width 290 height 34
paste input "106263.1860"
type input "106263.1860"
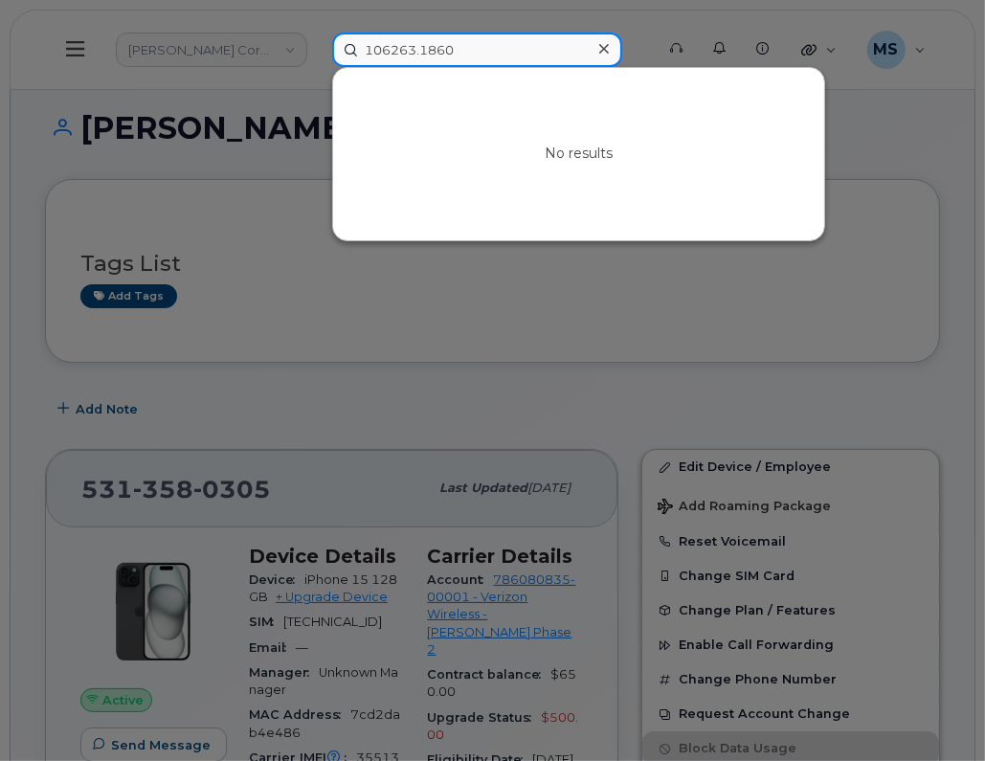
drag, startPoint x: 355, startPoint y: 56, endPoint x: 238, endPoint y: 64, distance: 117.1
click at [317, 64] on div "106263.1860 No results" at bounding box center [487, 50] width 340 height 34
paste input "579882"
type input "579882"
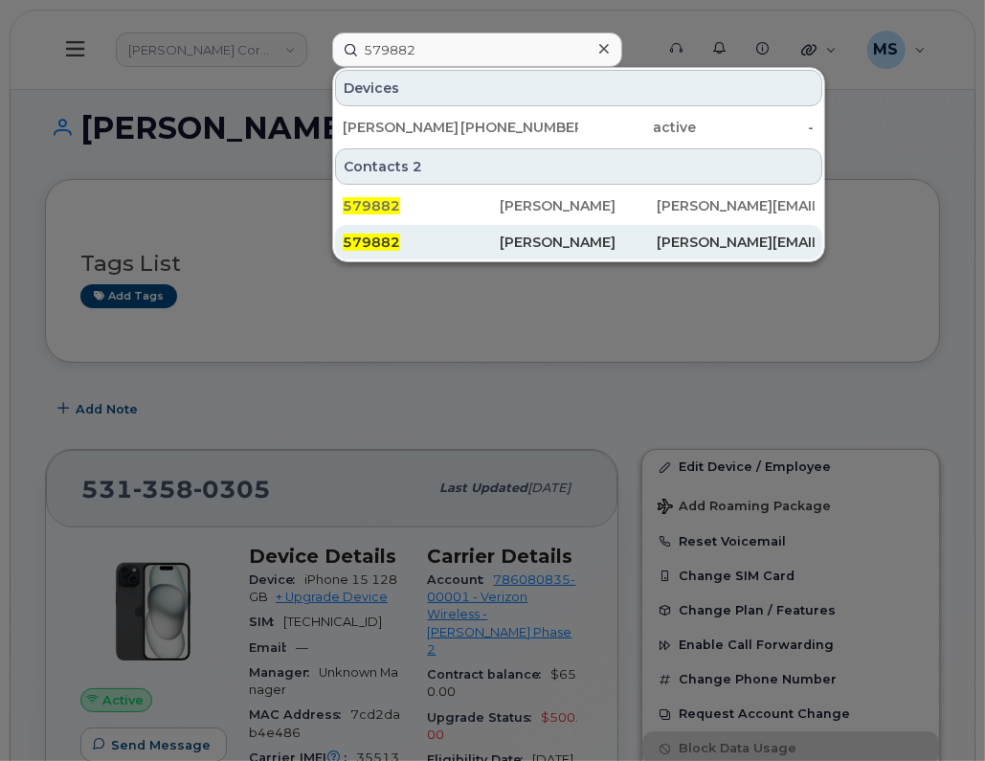
click at [578, 241] on div "Bruce Boettcher" at bounding box center [578, 242] width 157 height 19
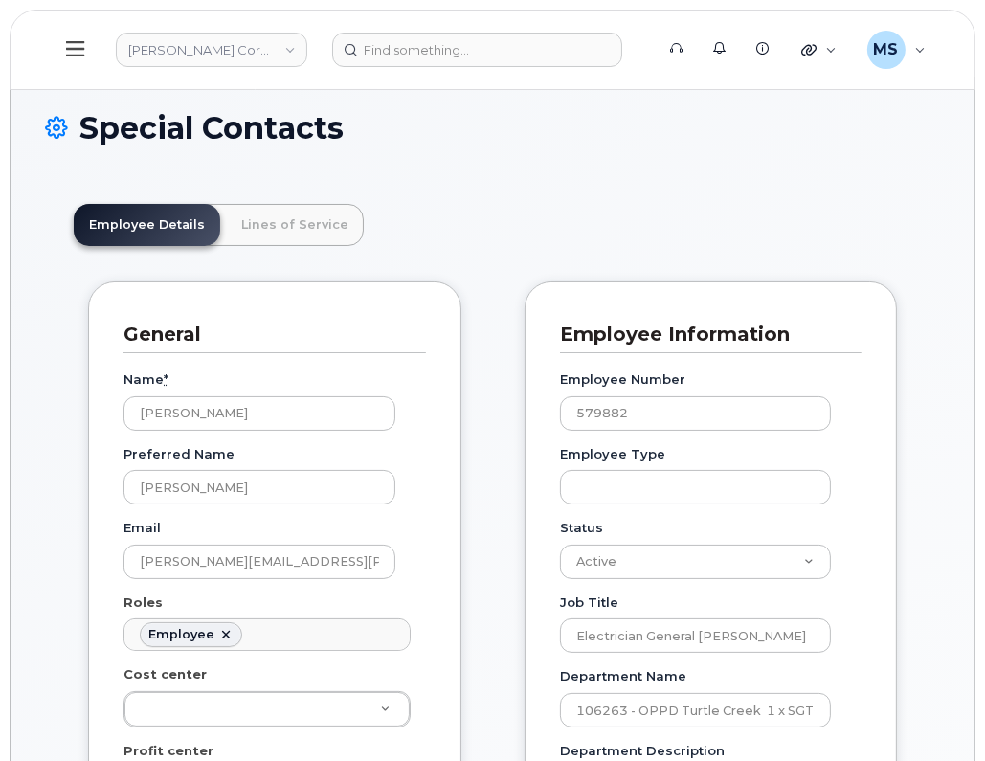
scroll to position [58, 0]
click at [312, 234] on link "Lines of Service" at bounding box center [295, 225] width 138 height 42
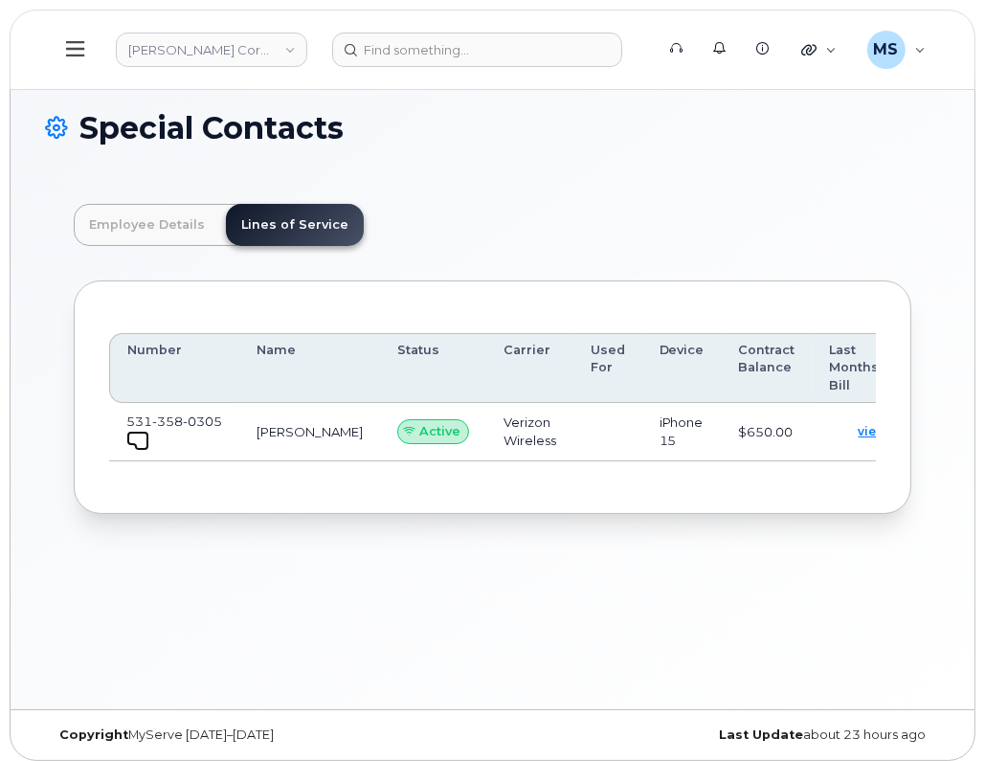
click at [128, 431] on link at bounding box center [137, 438] width 23 height 15
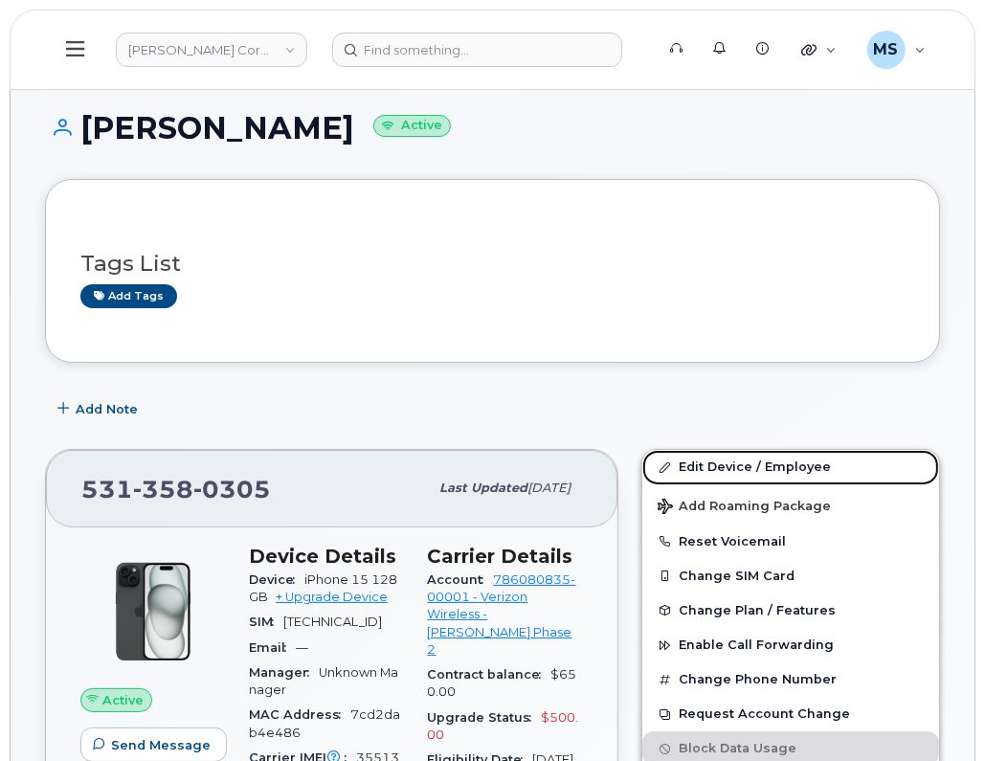
drag, startPoint x: 734, startPoint y: 461, endPoint x: 3, endPoint y: 558, distance: 737.8
click at [734, 461] on link "Edit Device / Employee" at bounding box center [790, 467] width 297 height 34
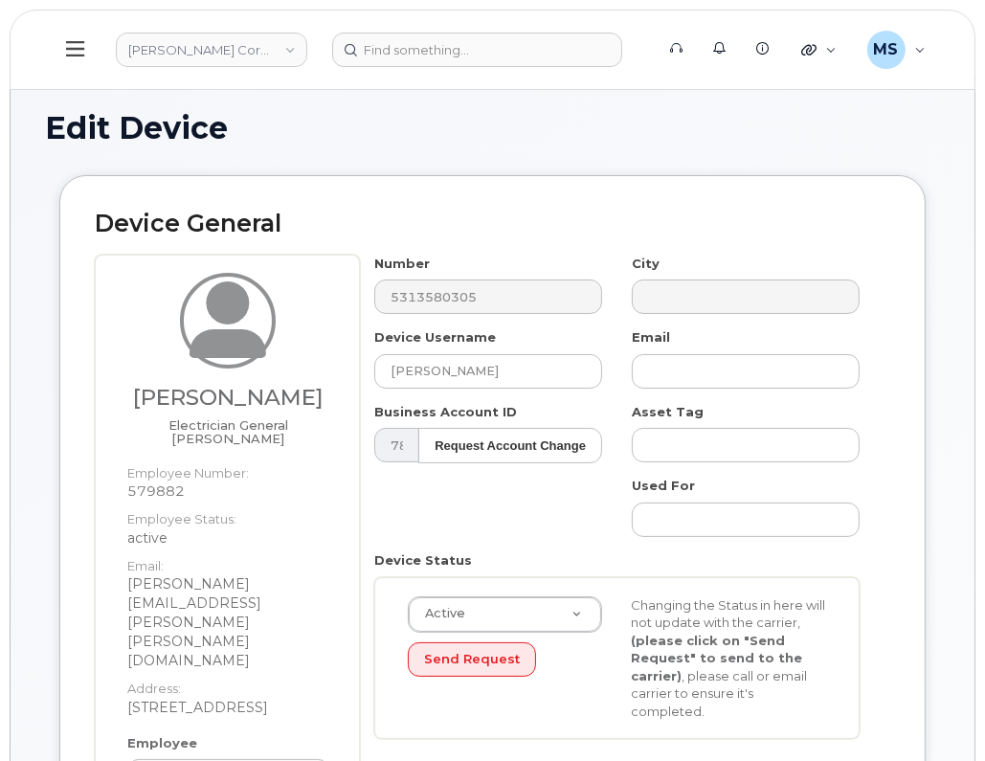
drag, startPoint x: 323, startPoint y: 389, endPoint x: 139, endPoint y: 404, distance: 184.5
click at [139, 404] on h3 "[PERSON_NAME]" at bounding box center [228, 398] width 202 height 24
copy h3 "[PERSON_NAME]"
drag, startPoint x: 155, startPoint y: 398, endPoint x: 359, endPoint y: 372, distance: 205.6
click at [359, 372] on div "Bruce Boettcher Electrician General Foreman Employee Number: 579882 Employee St…" at bounding box center [493, 589] width 796 height 668
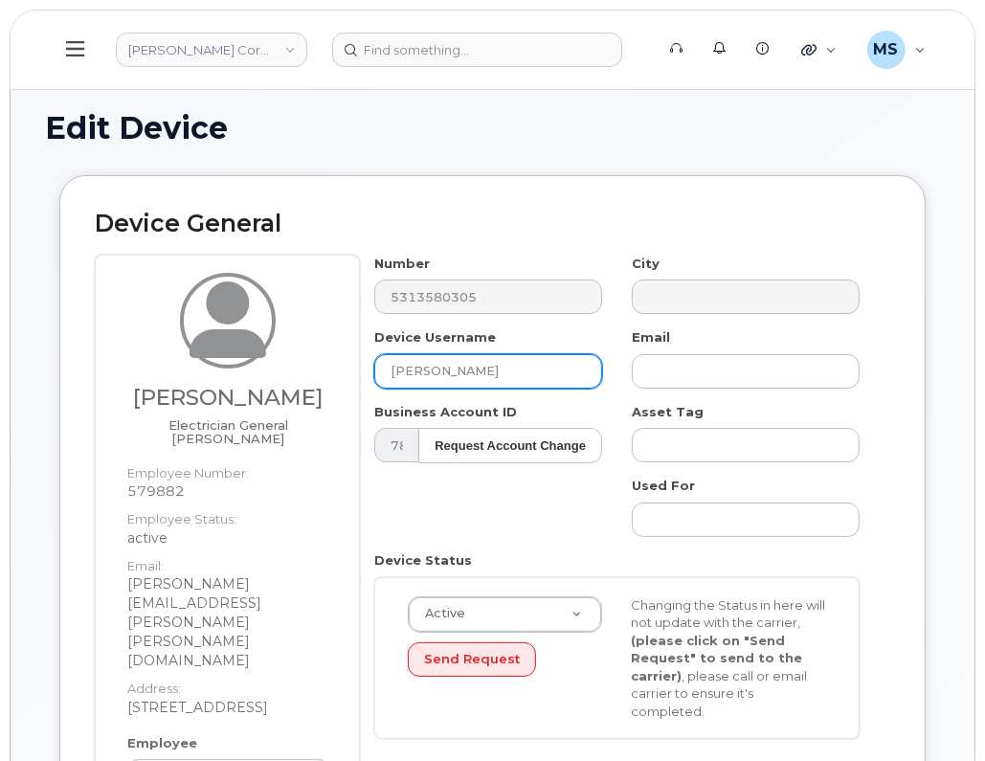
paste input "[PERSON_NAME]"
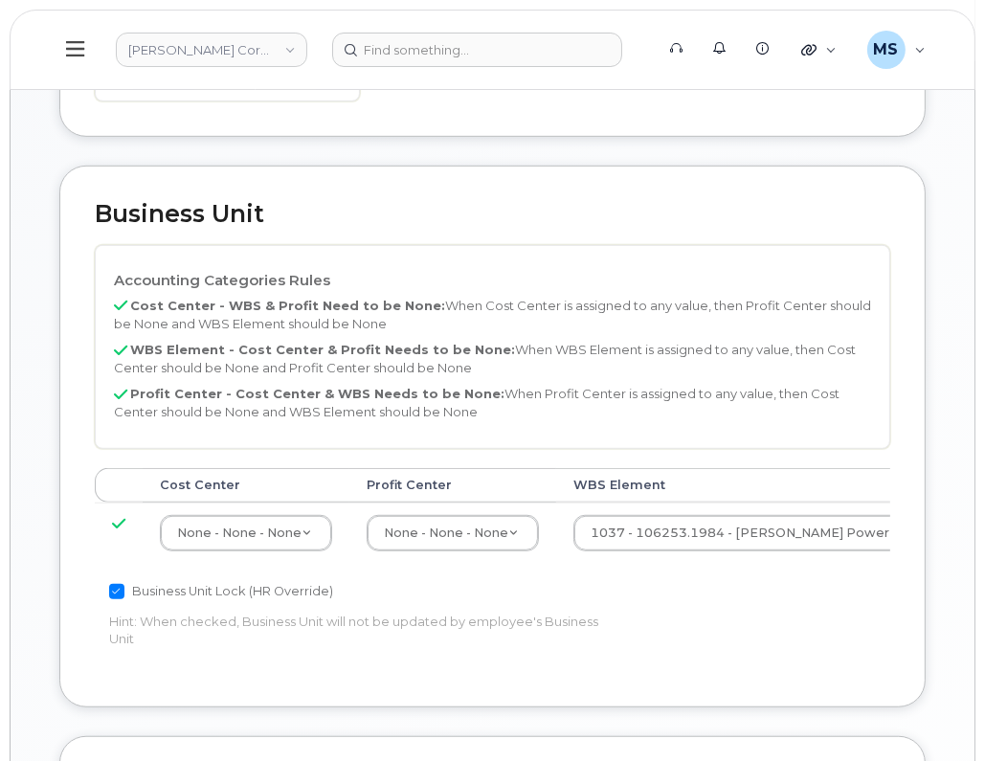
scroll to position [837, 0]
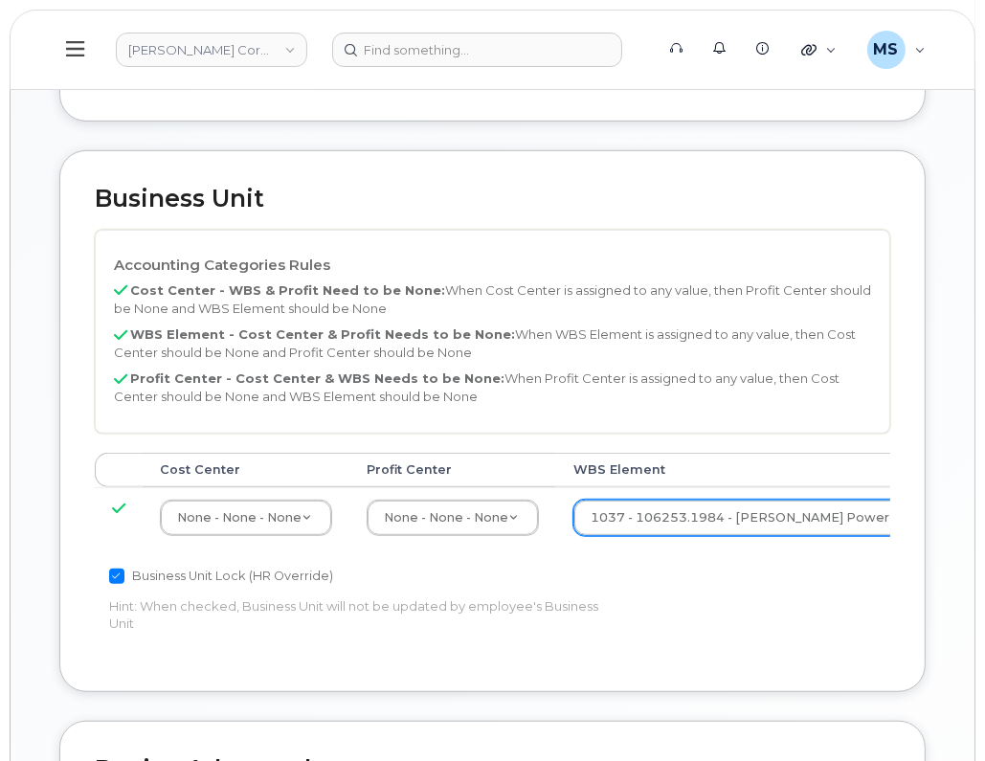
type input "[PERSON_NAME]"
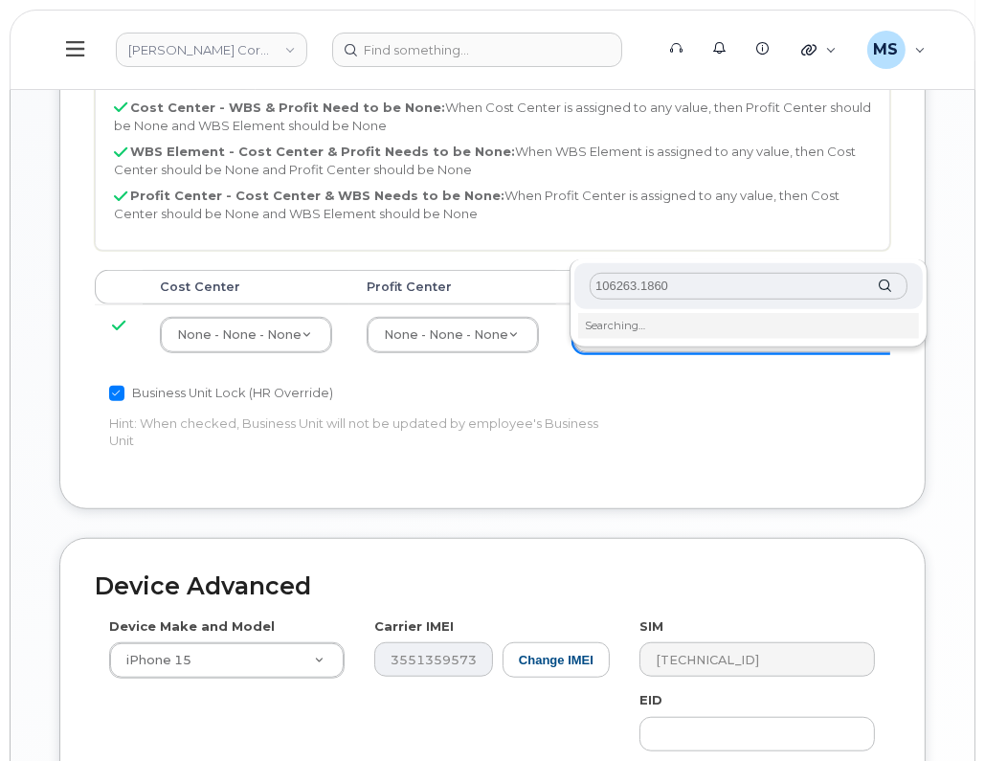
scroll to position [1077, 0]
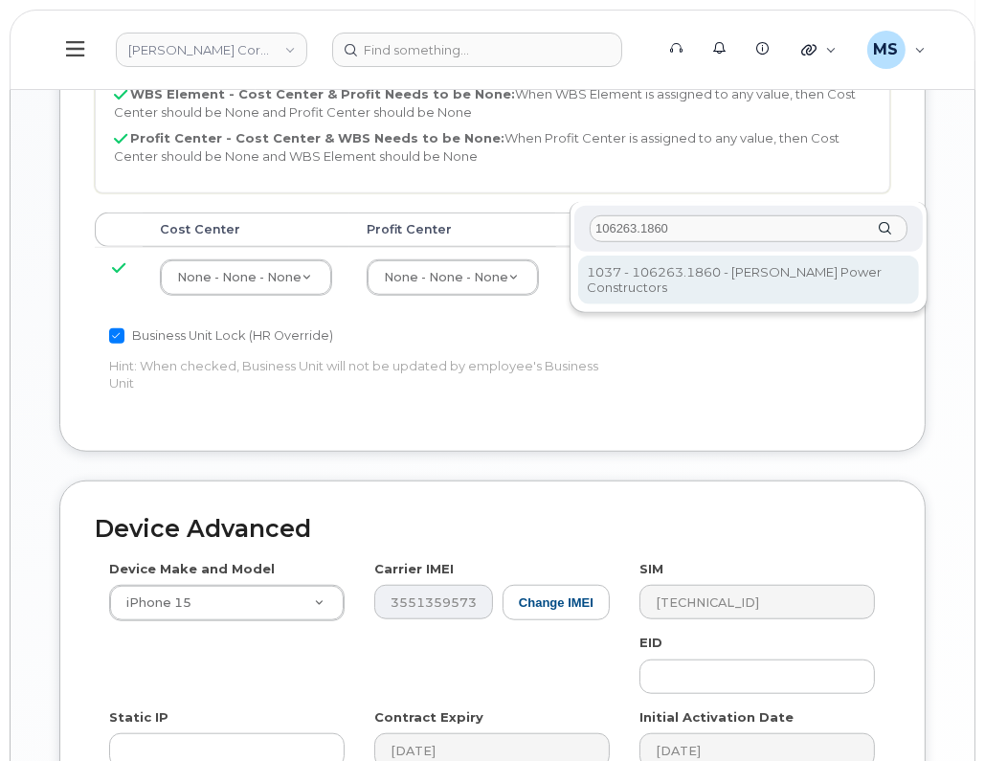
type input "106263.1860"
type input "34521805"
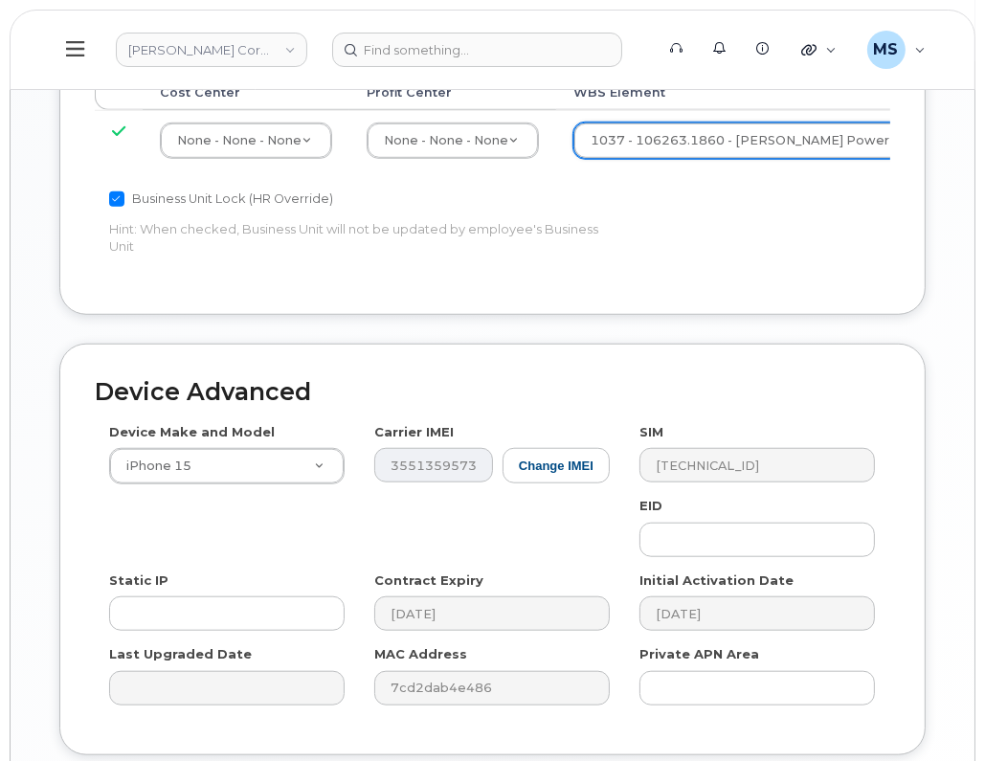
scroll to position [1278, 0]
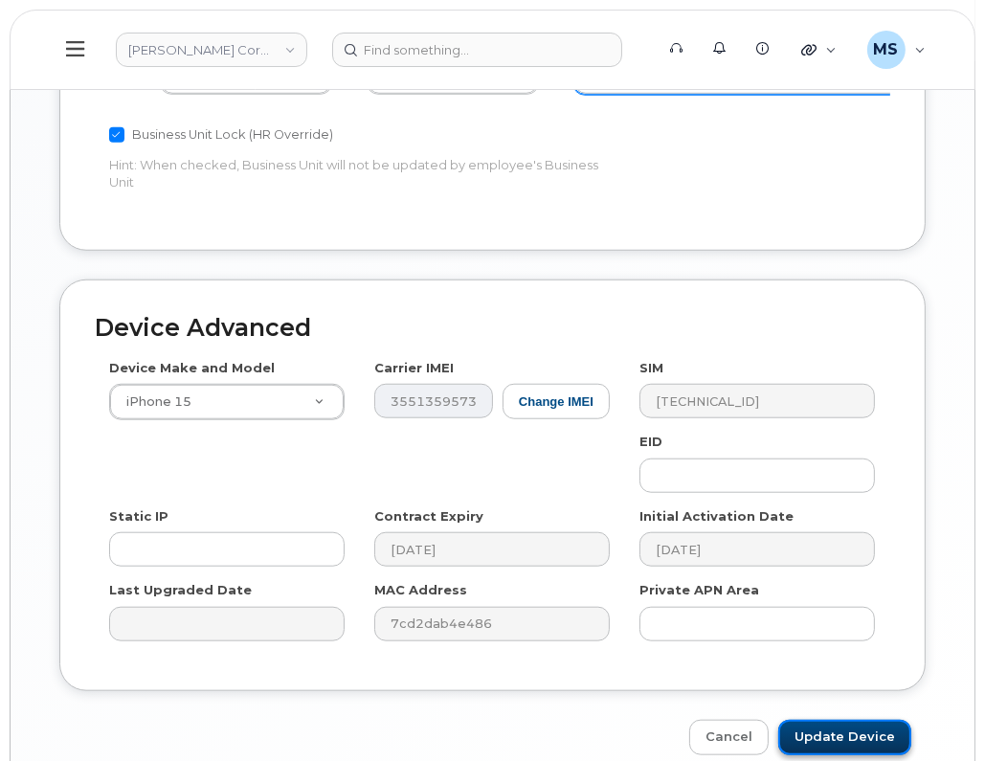
click at [812, 720] on input "Update Device" at bounding box center [844, 737] width 133 height 35
type input "Saving..."
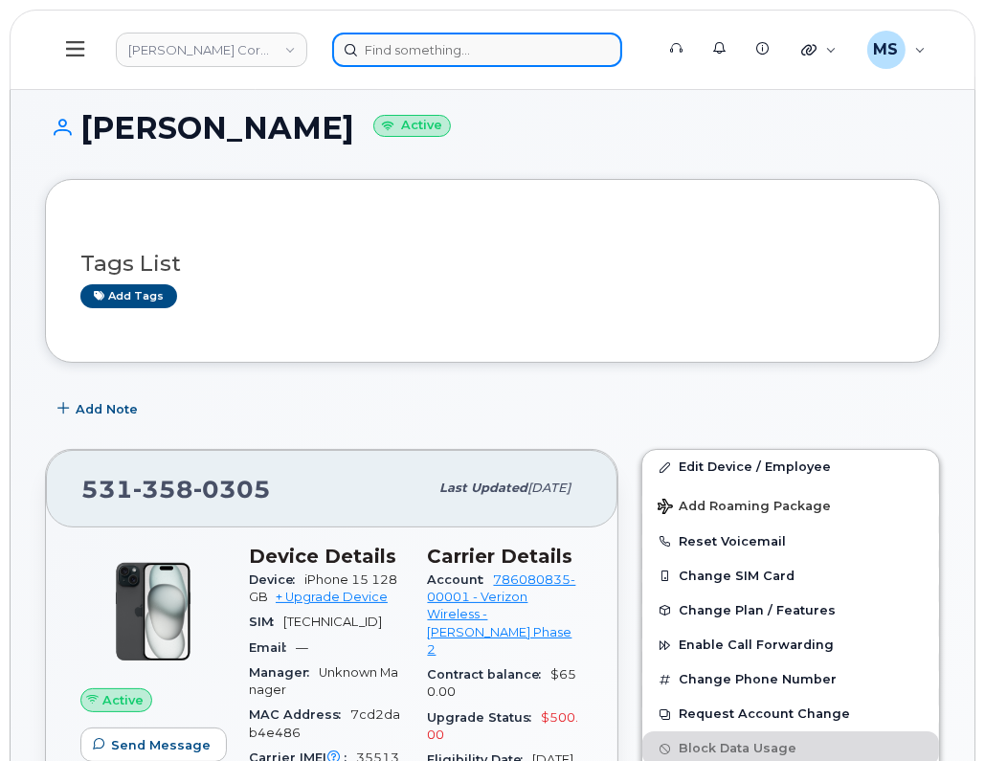
click at [379, 54] on input at bounding box center [477, 50] width 290 height 34
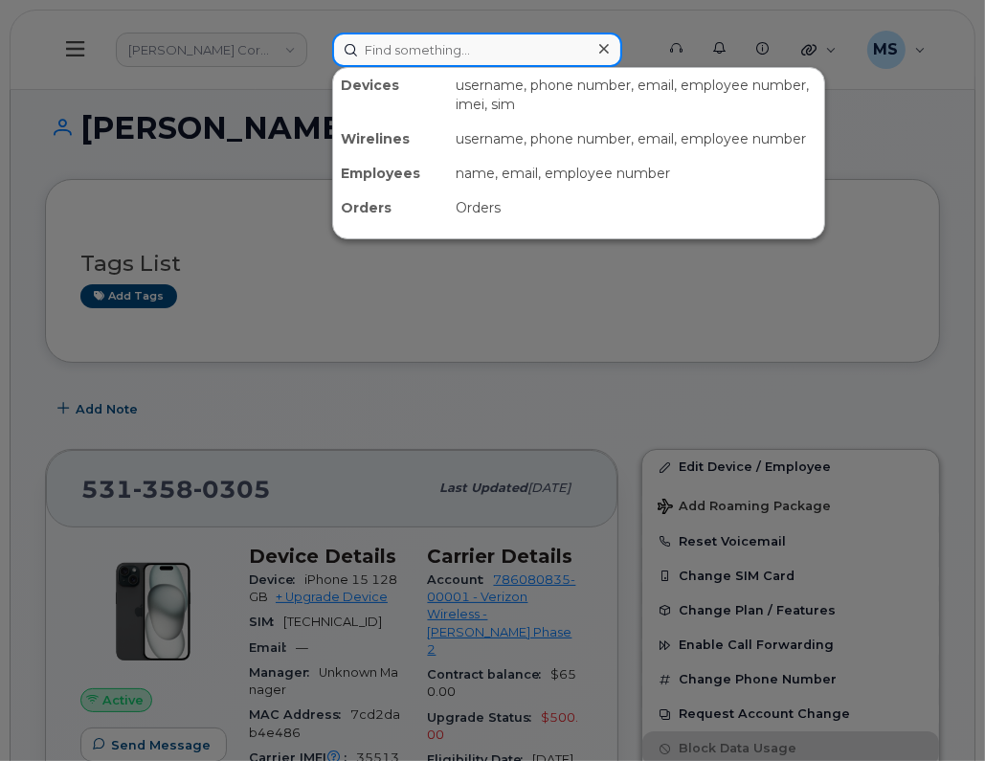
paste input "577995"
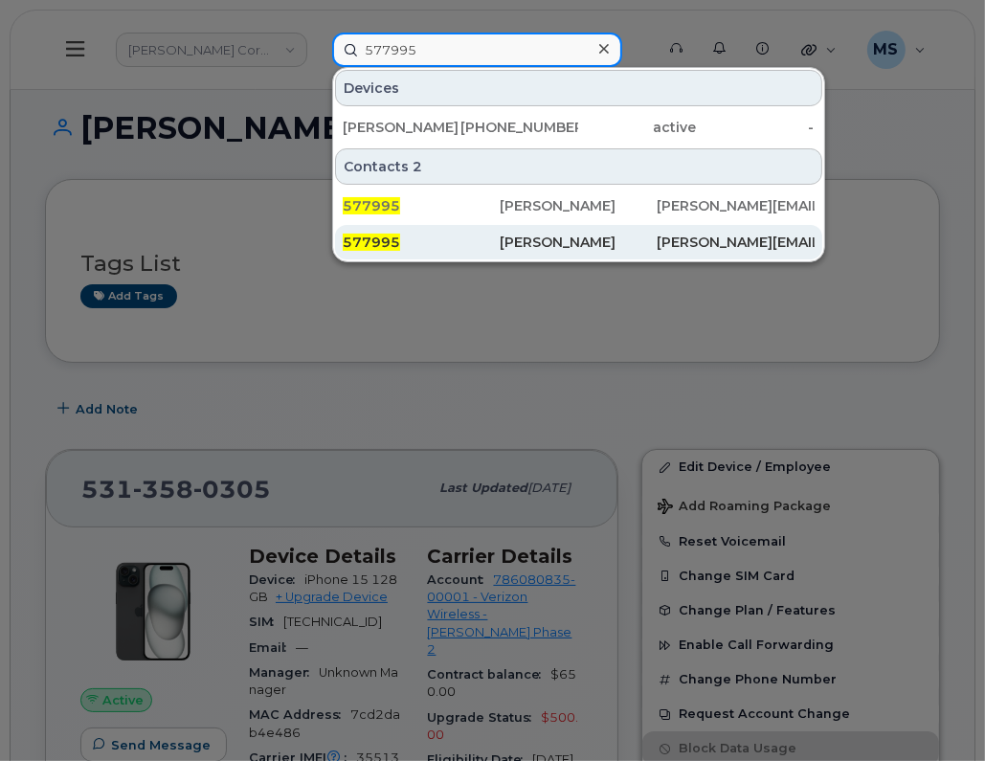
type input "577995"
click at [512, 233] on div "[PERSON_NAME]" at bounding box center [578, 242] width 157 height 19
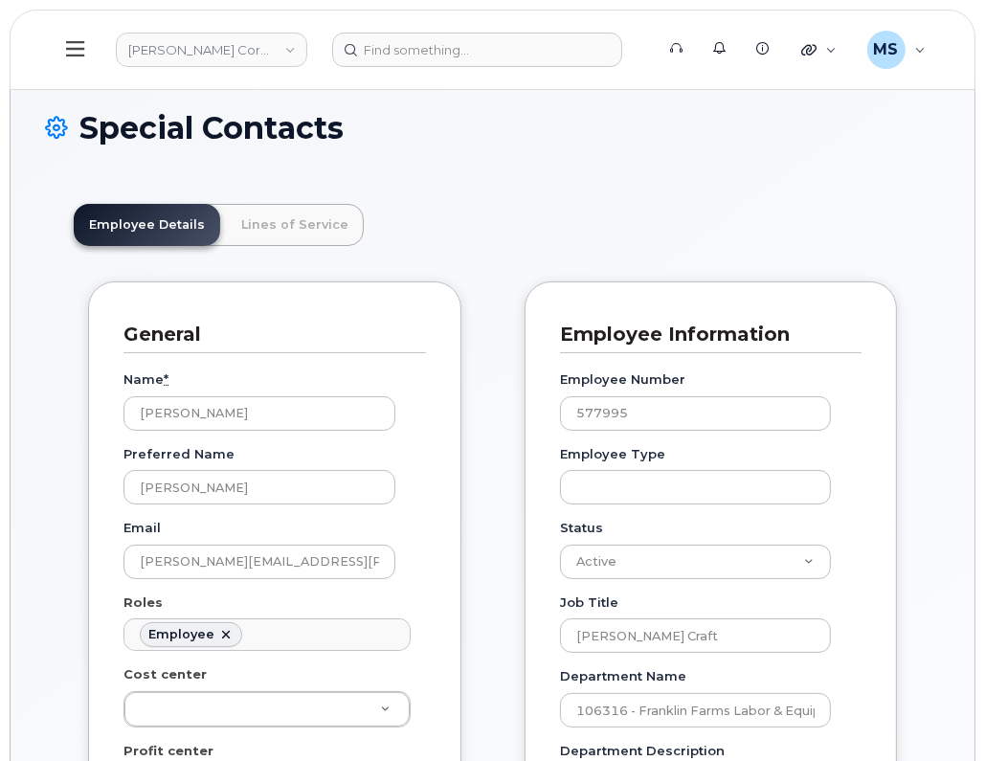
scroll to position [58, 0]
click at [264, 217] on link "Lines of Service" at bounding box center [295, 225] width 138 height 42
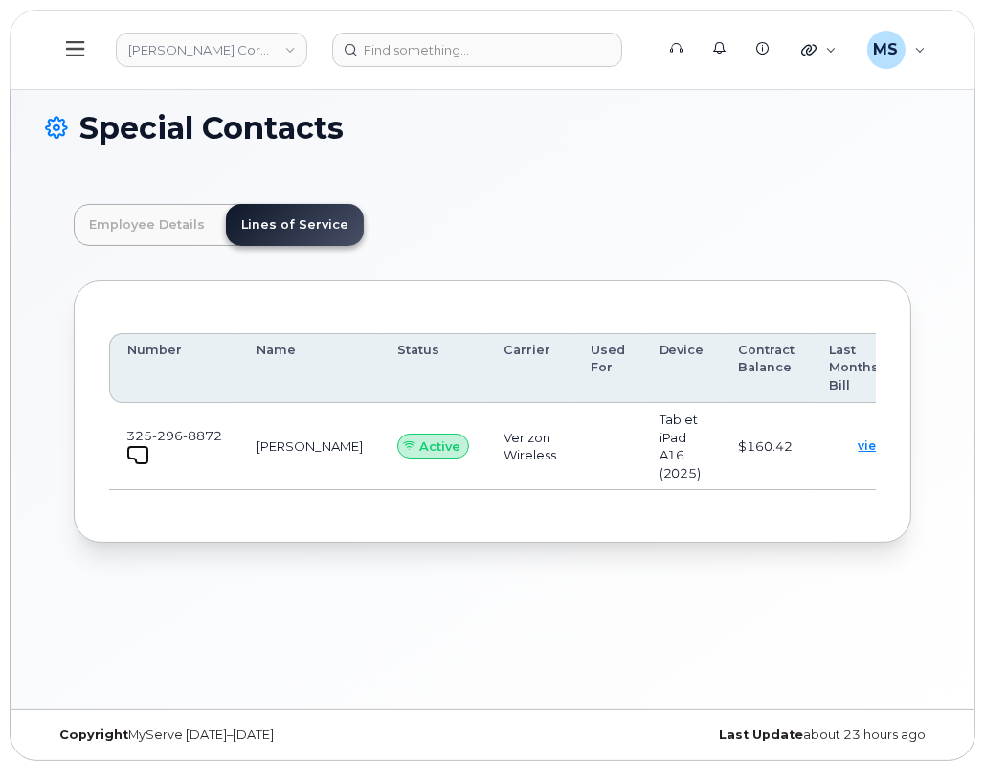
click at [134, 456] on span at bounding box center [141, 457] width 15 height 15
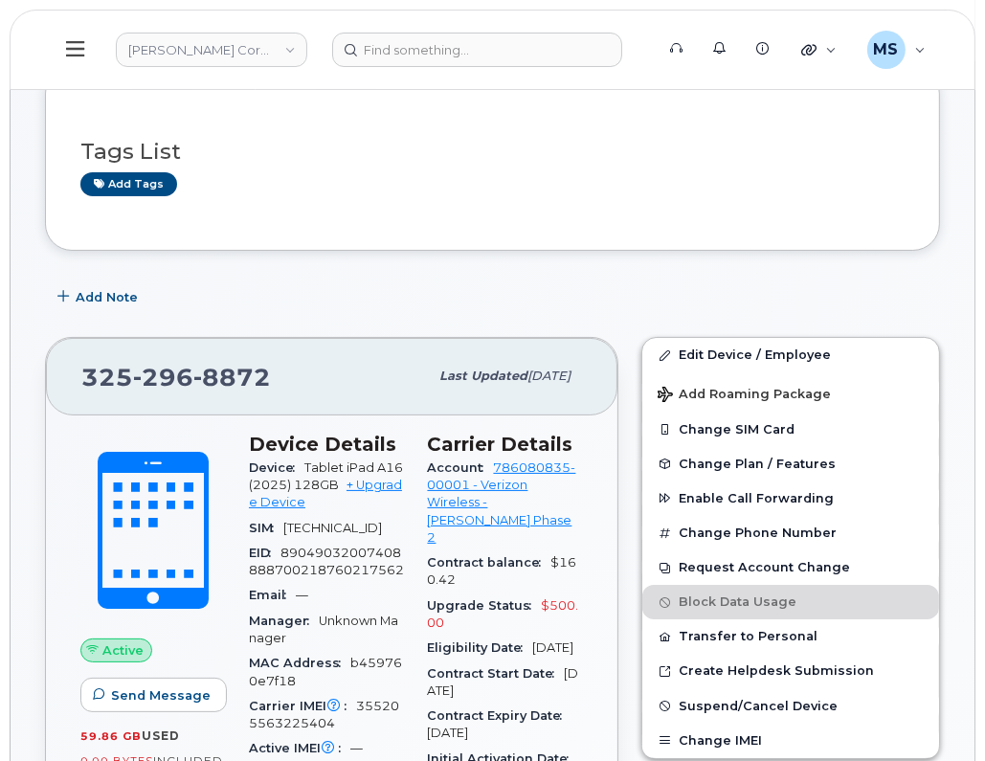
scroll to position [238, 0]
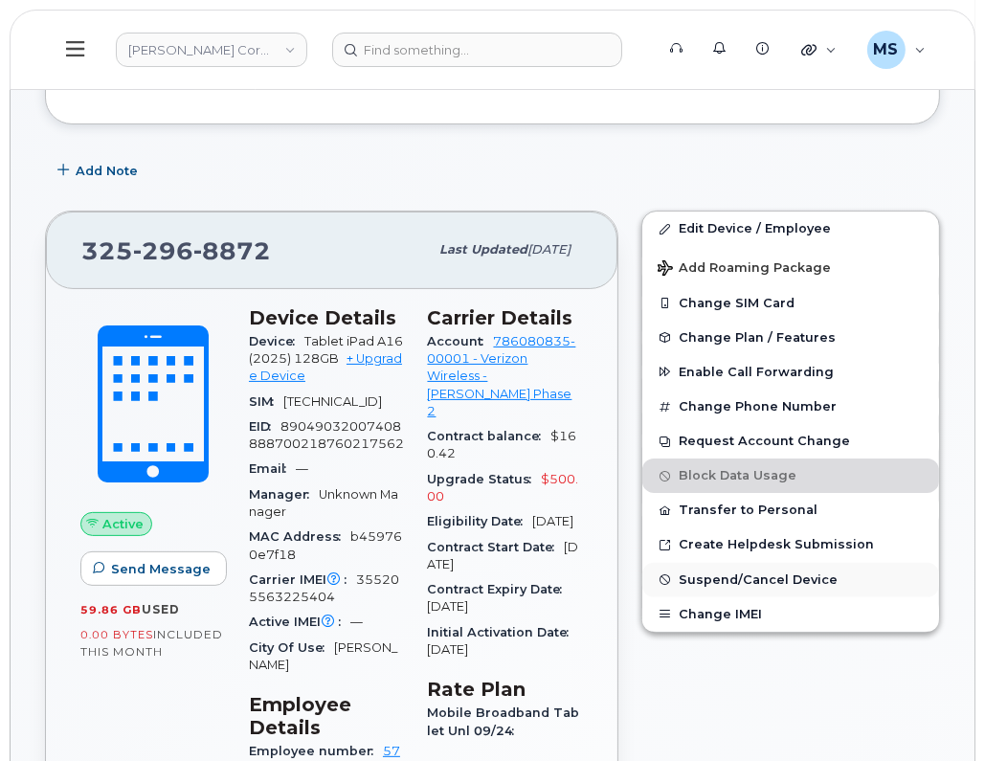
click at [738, 574] on span "Suspend/Cancel Device" at bounding box center [758, 580] width 159 height 14
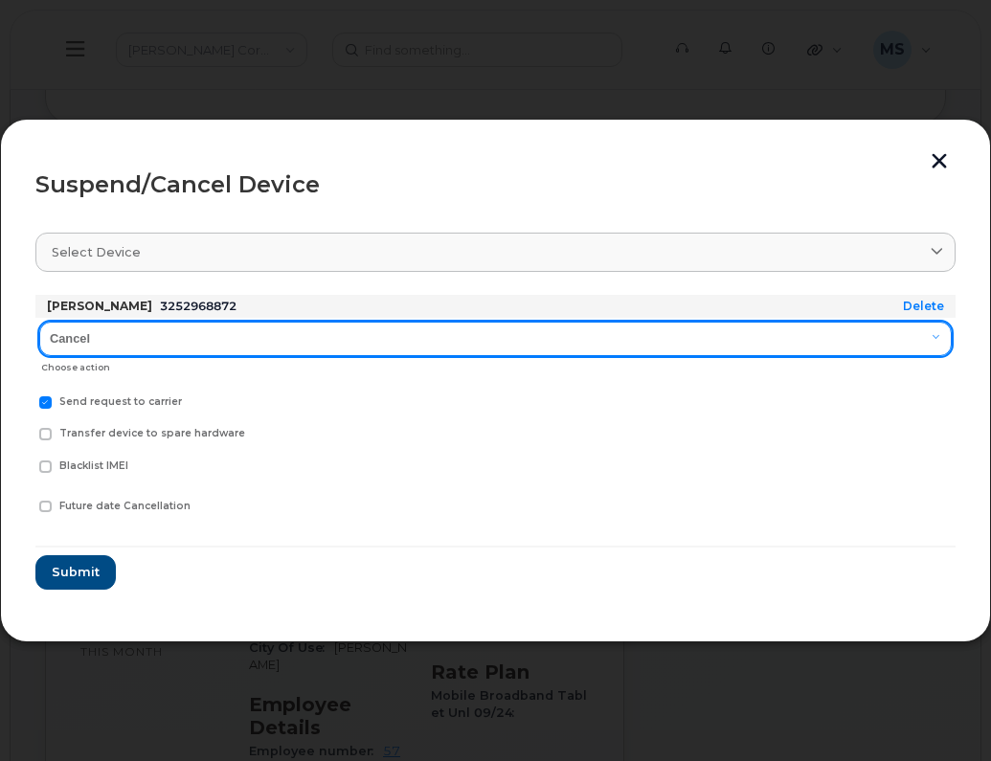
drag, startPoint x: 145, startPoint y: 337, endPoint x: 136, endPoint y: 357, distance: 21.9
click at [145, 337] on select "Cancel Suspend - Reduced Rate Suspend - Full Rate Suspend - Lost Device/Stolen …" at bounding box center [495, 339] width 912 height 34
select select "[object Object]"
click at [39, 322] on select "Cancel Suspend - Reduced Rate Suspend - Full Rate Suspend - Lost Device/Stolen …" at bounding box center [495, 339] width 912 height 34
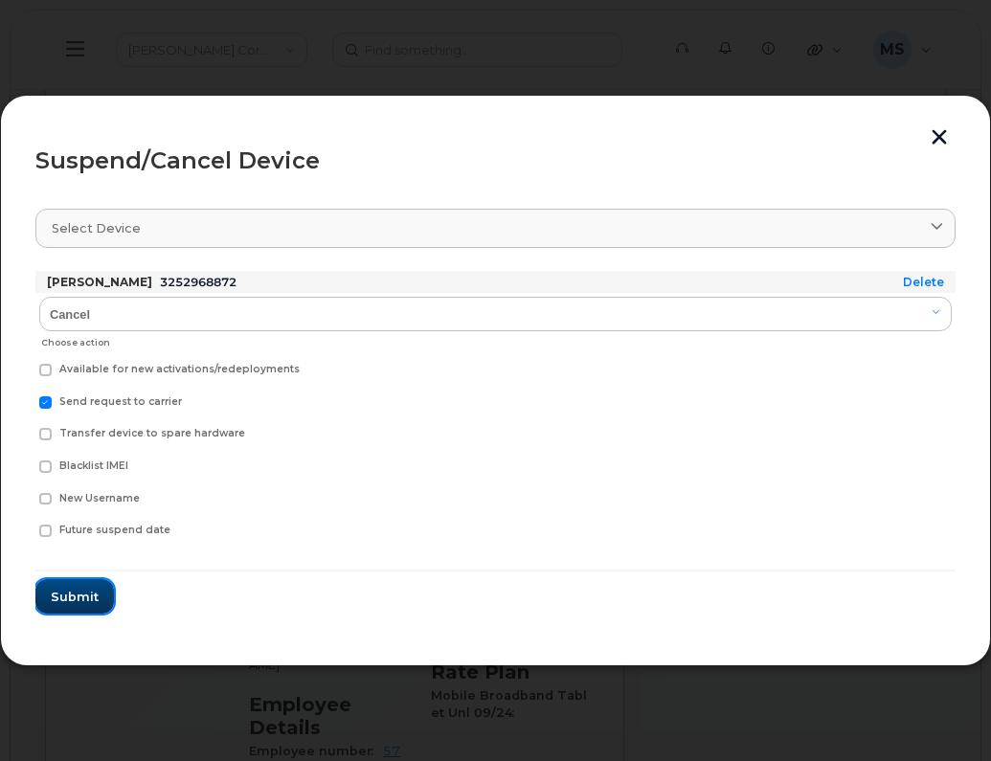
click at [80, 595] on span "Submit" at bounding box center [75, 597] width 48 height 18
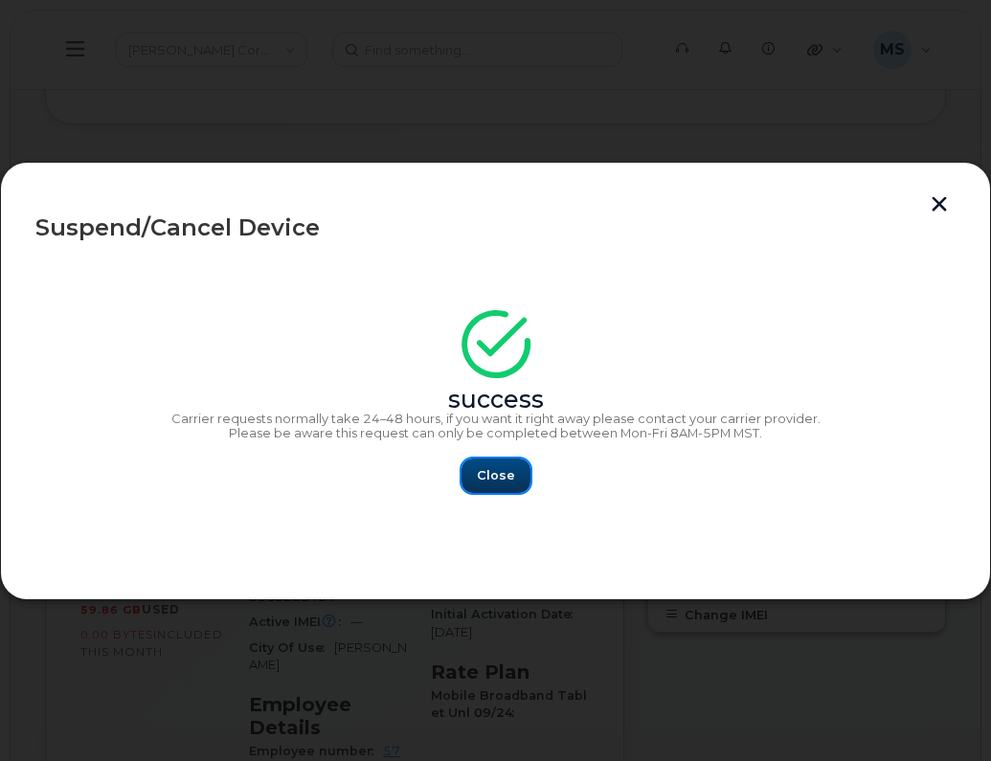
click at [502, 483] on span "Close" at bounding box center [496, 475] width 38 height 18
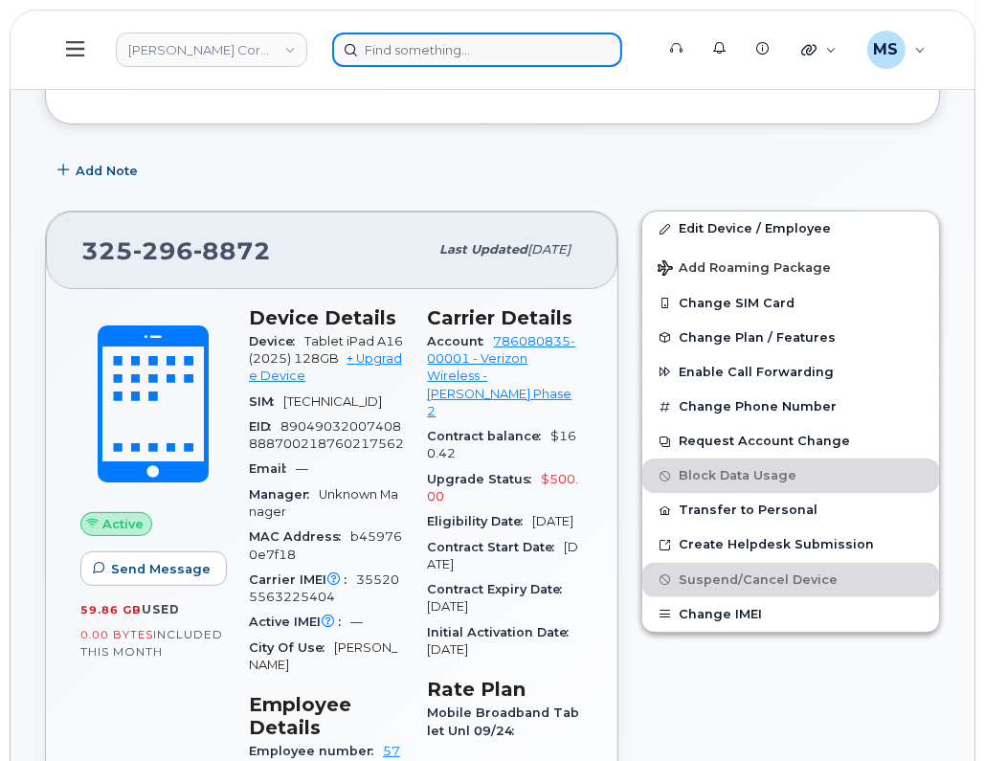
click at [463, 48] on input at bounding box center [477, 50] width 290 height 34
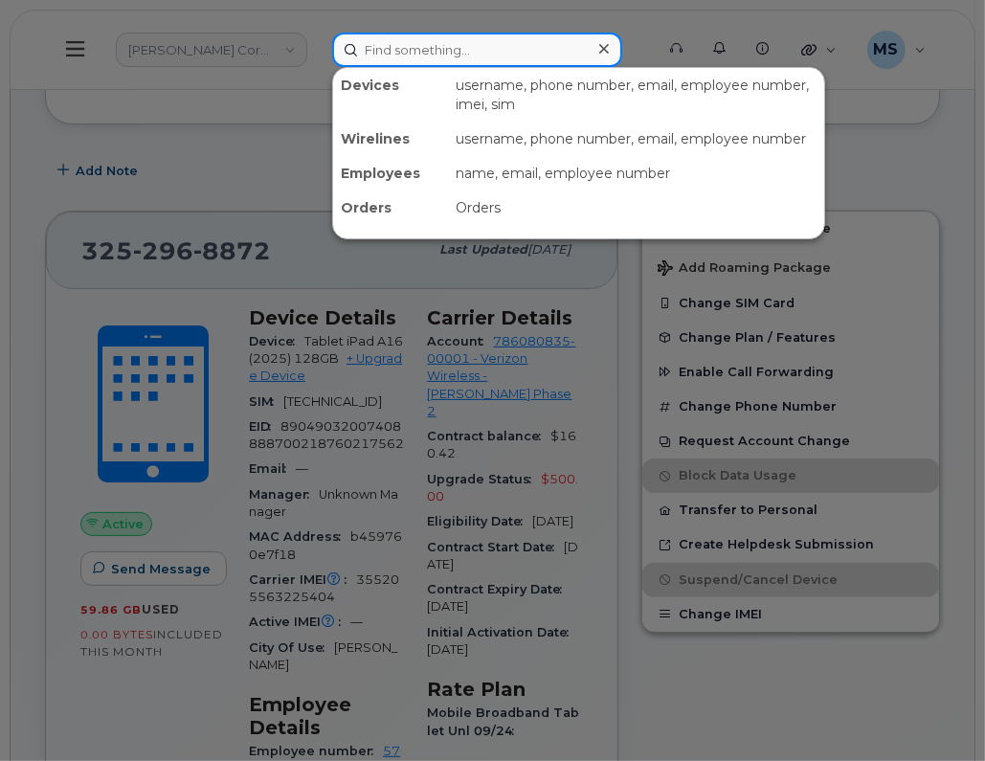
paste input "514351"
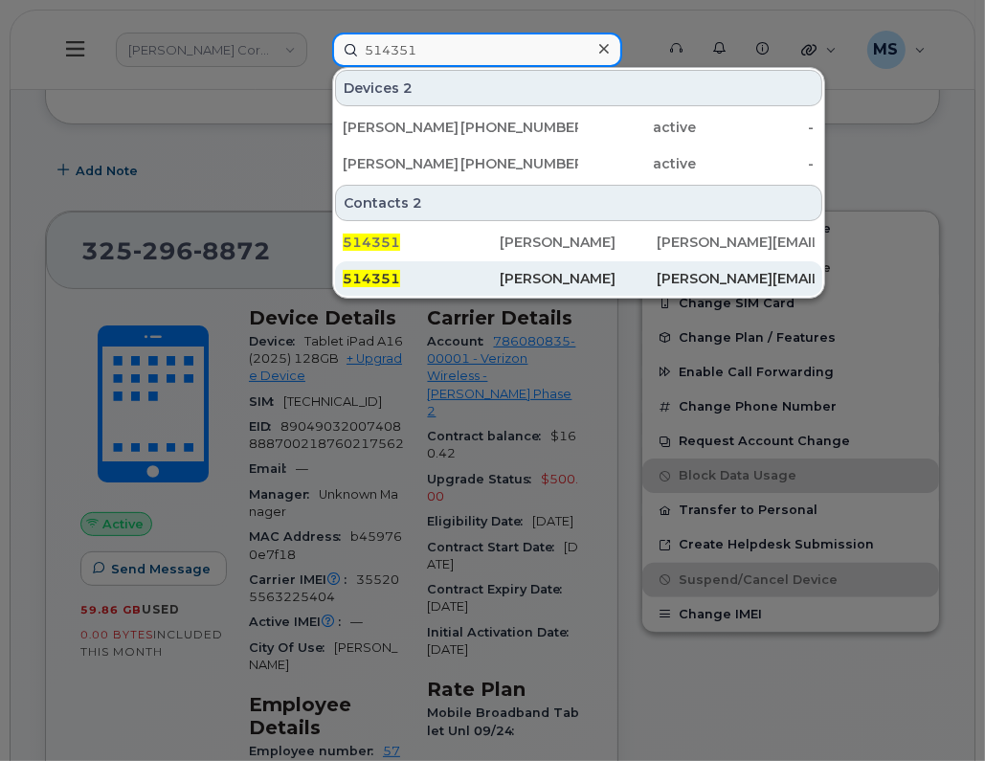
type input "514351"
click at [504, 266] on div "[PERSON_NAME]" at bounding box center [578, 278] width 157 height 34
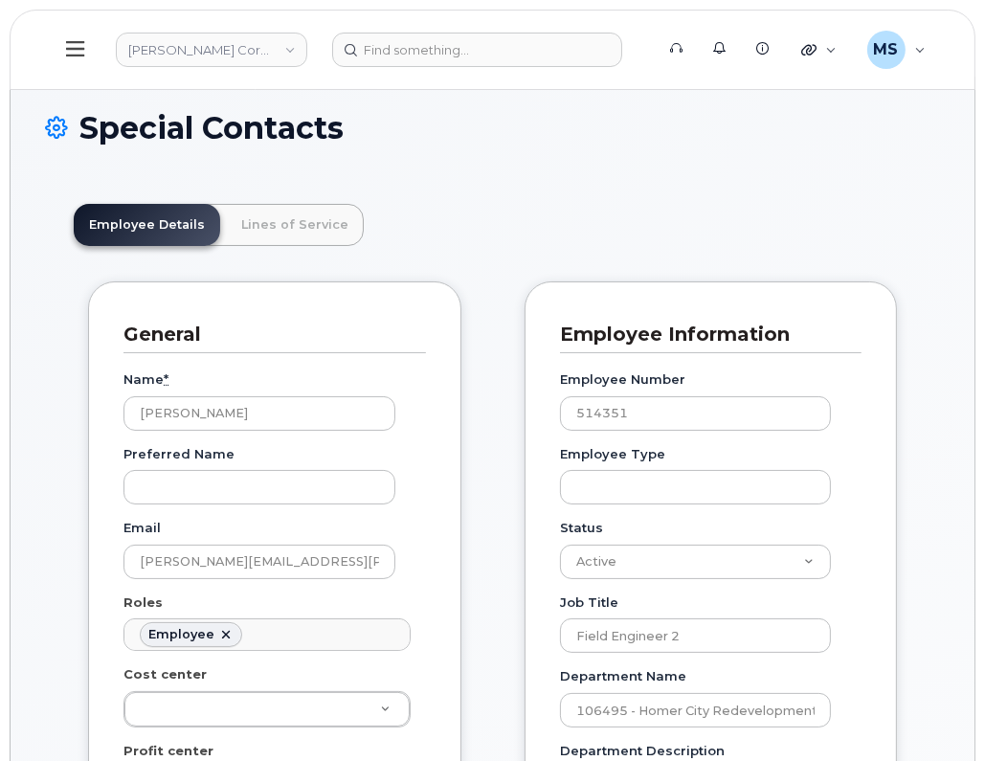
scroll to position [58, 0]
click at [282, 226] on link "Lines of Service" at bounding box center [295, 225] width 138 height 42
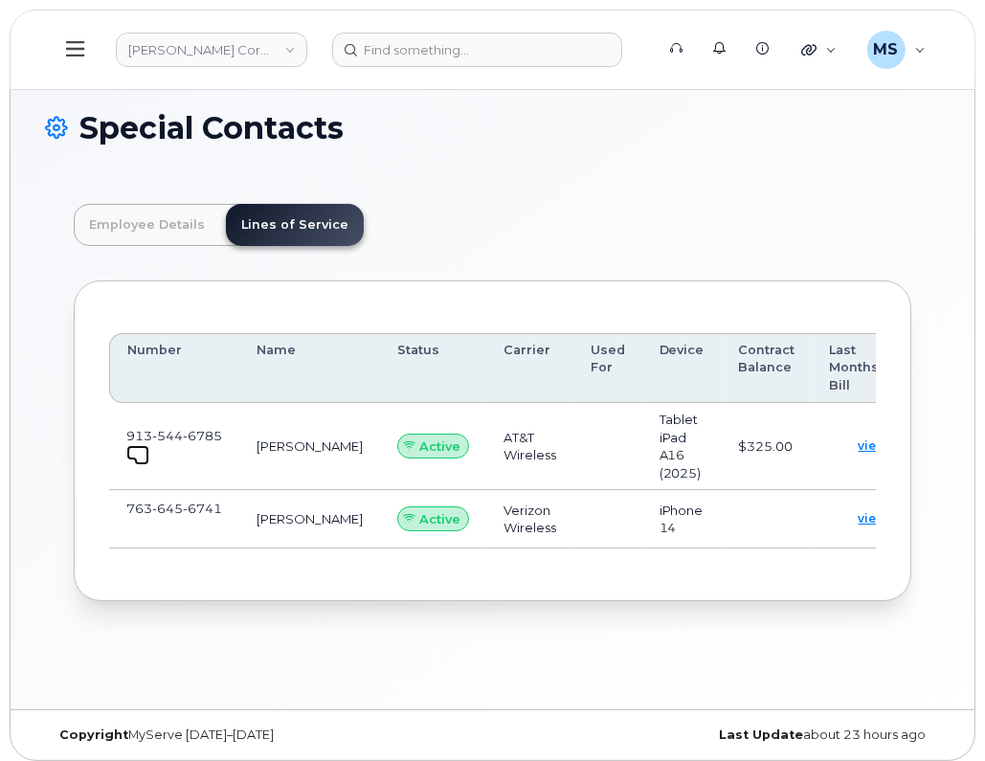
click at [134, 450] on span at bounding box center [141, 457] width 15 height 15
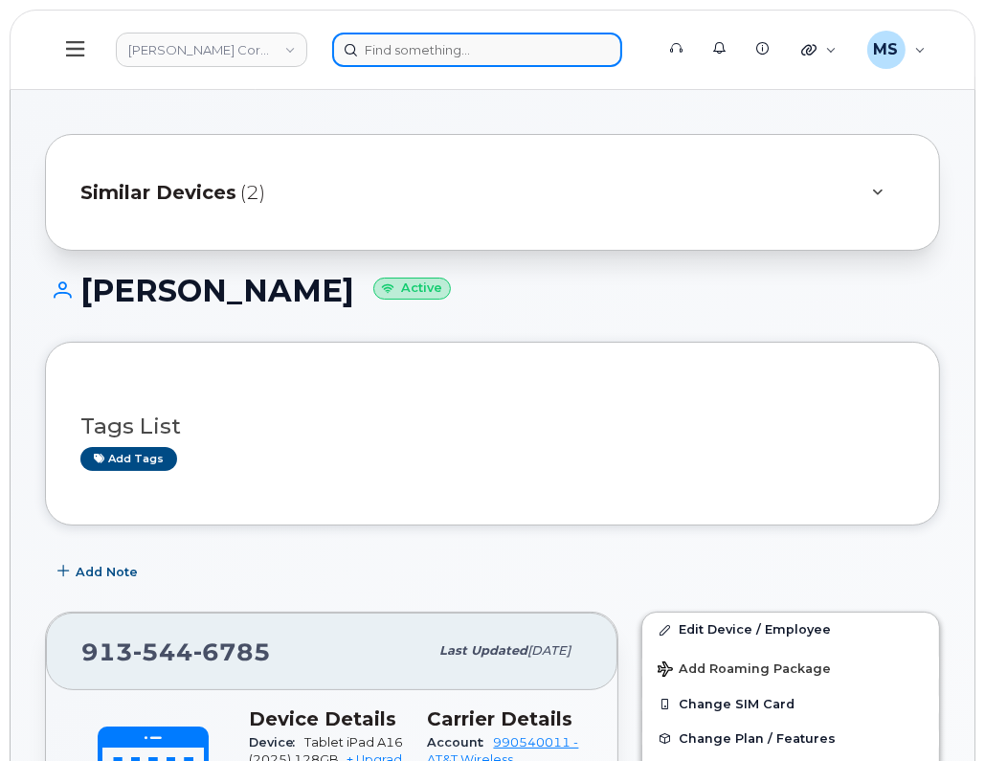
click at [451, 49] on input at bounding box center [477, 50] width 290 height 34
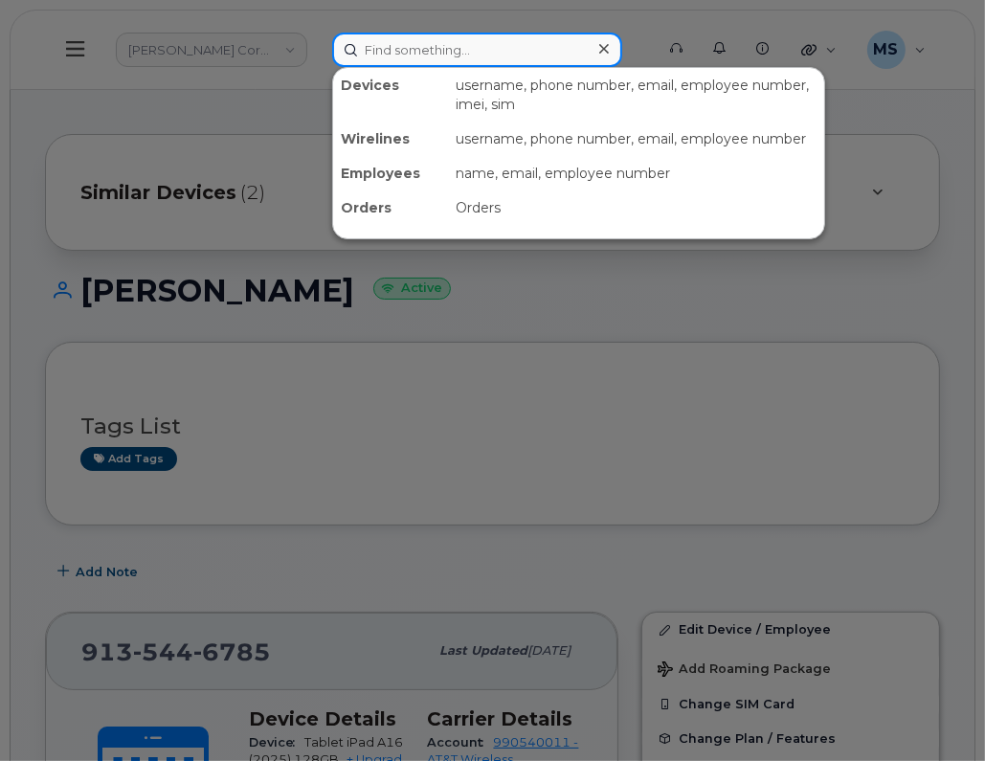
paste input "514351"
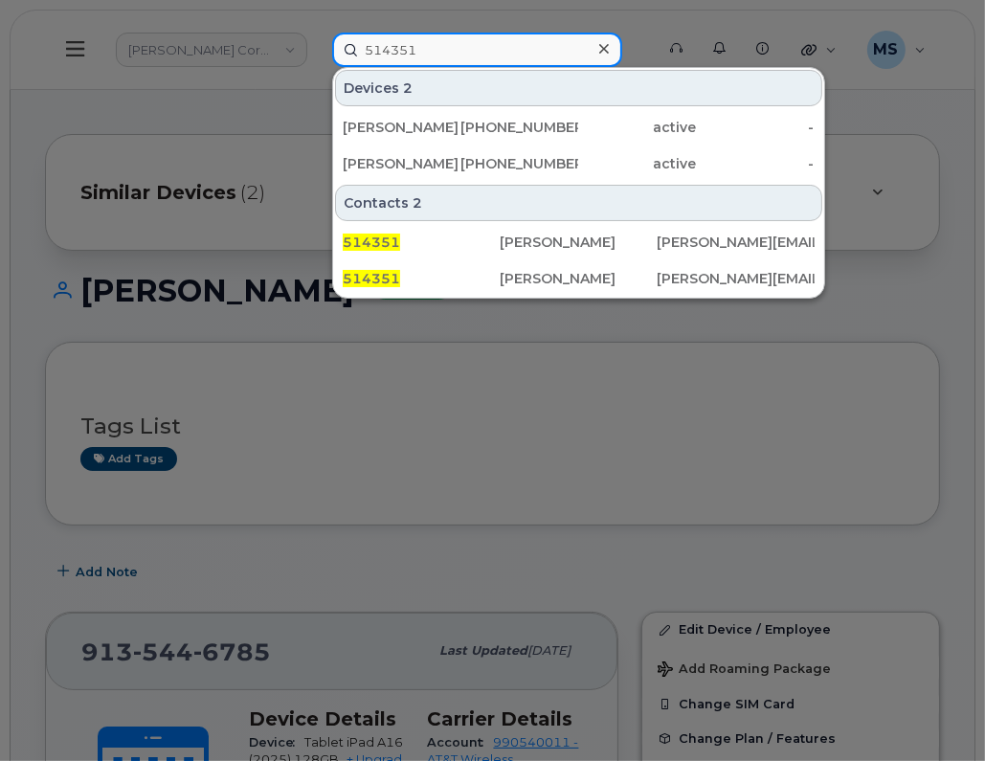
type input "514351"
drag, startPoint x: 574, startPoint y: 491, endPoint x: 481, endPoint y: 512, distance: 96.2
click at [574, 491] on div at bounding box center [492, 380] width 985 height 761
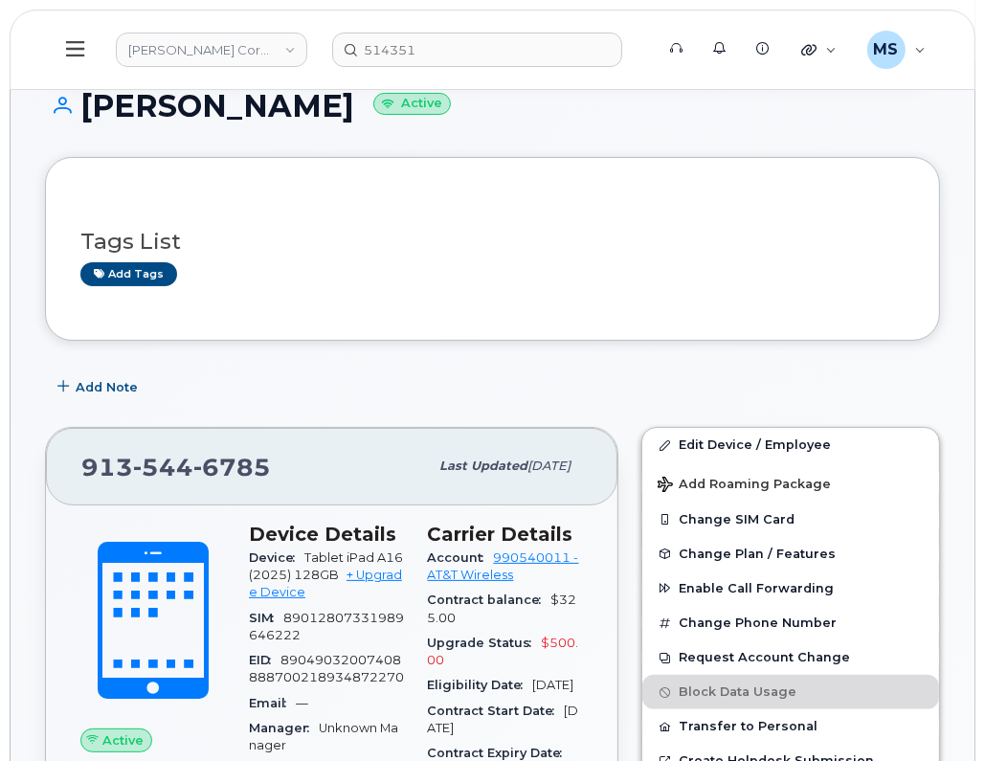
scroll to position [238, 0]
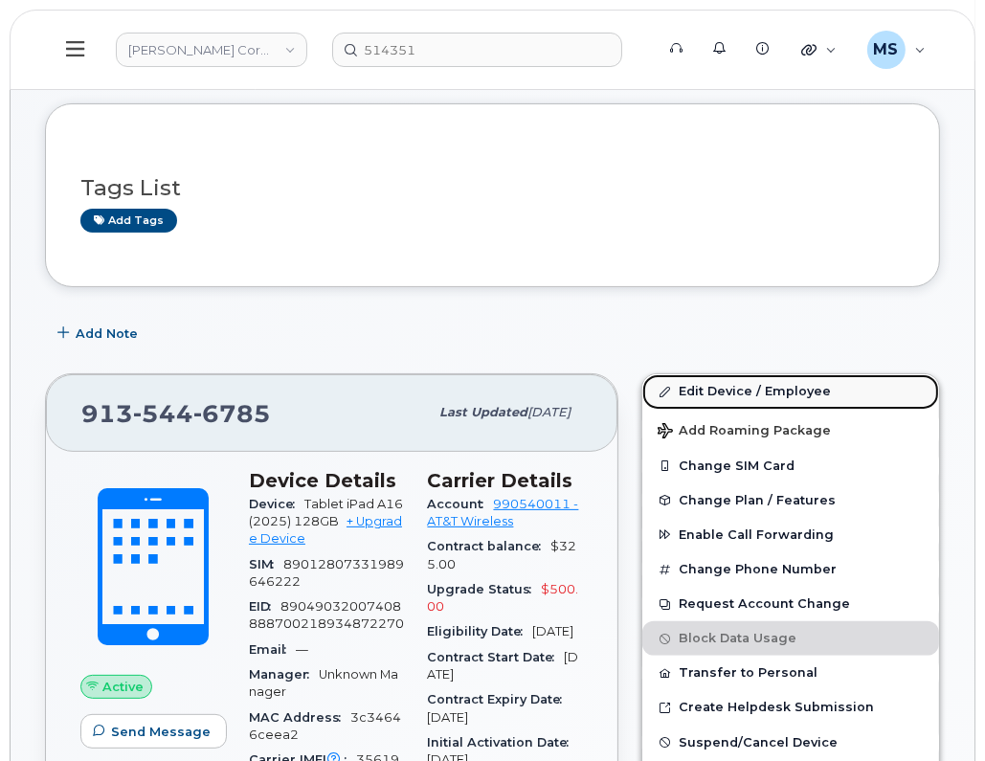
click at [715, 377] on link "Edit Device / Employee" at bounding box center [790, 391] width 297 height 34
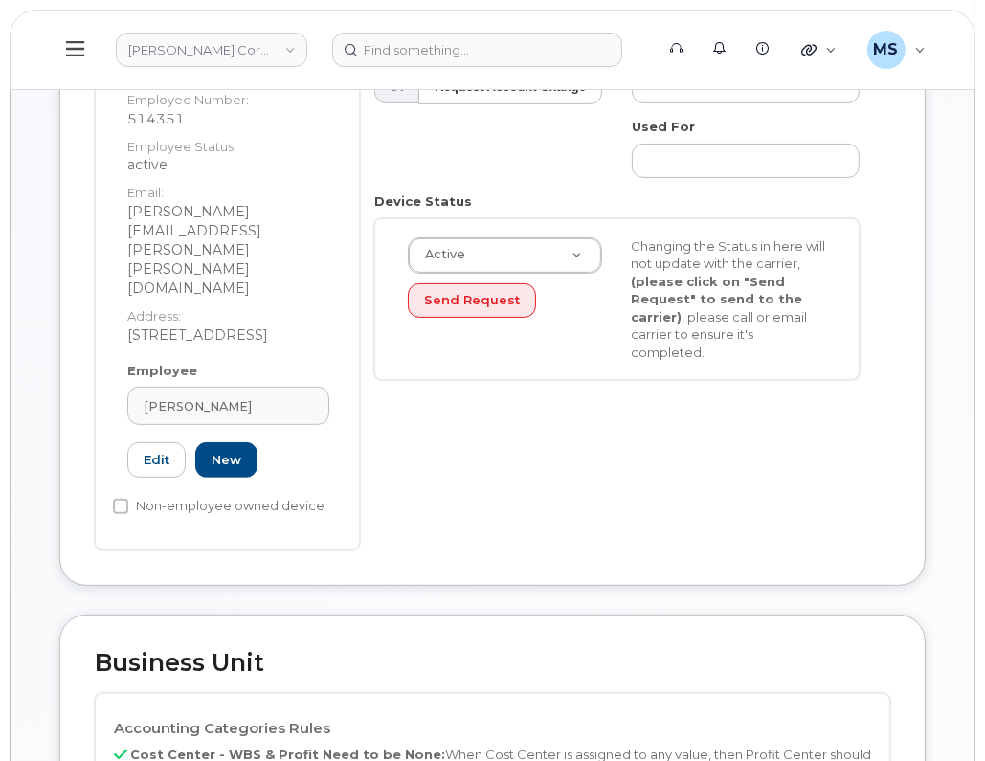
scroll to position [718, 0]
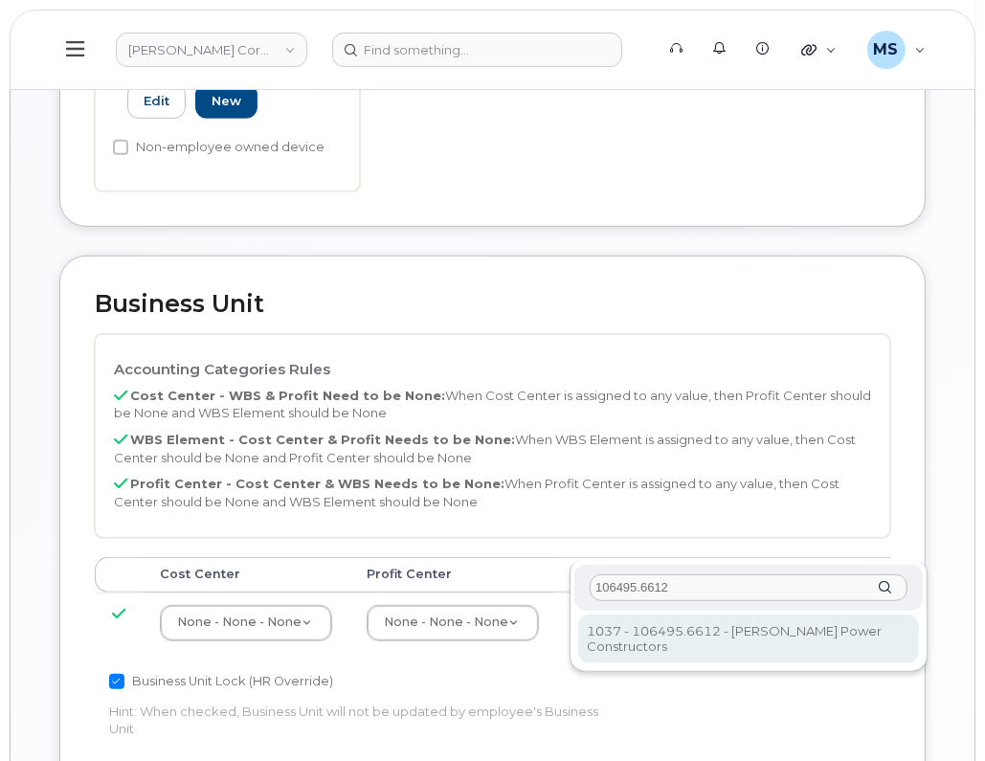
type input "106495.6612"
type input "35834206"
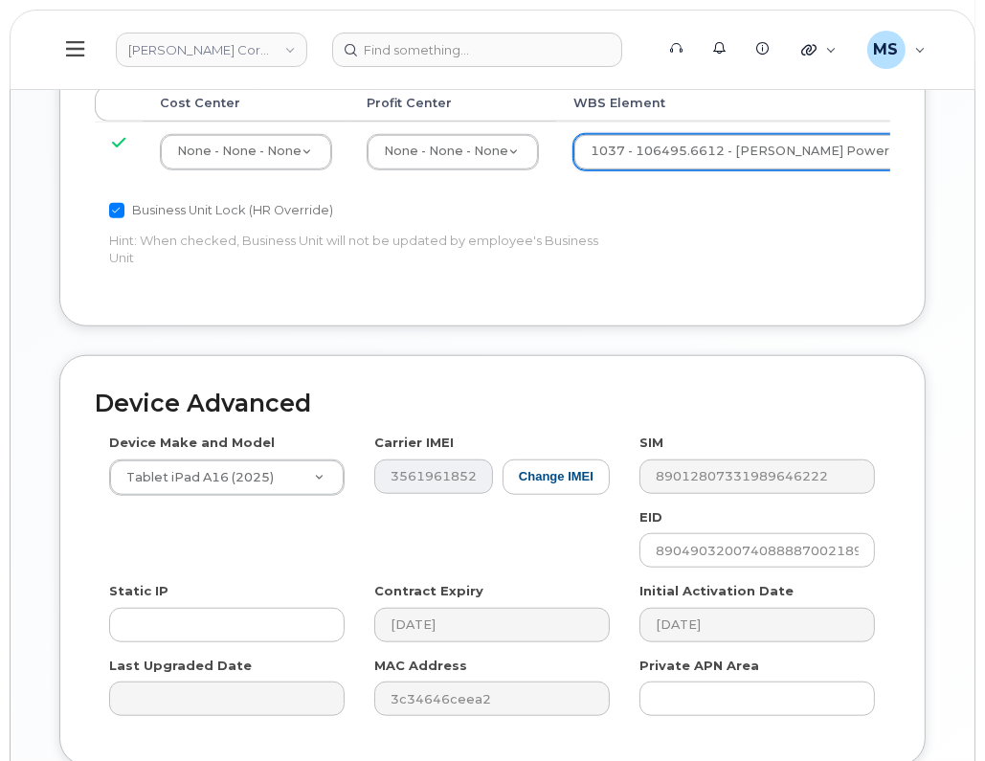
scroll to position [1278, 0]
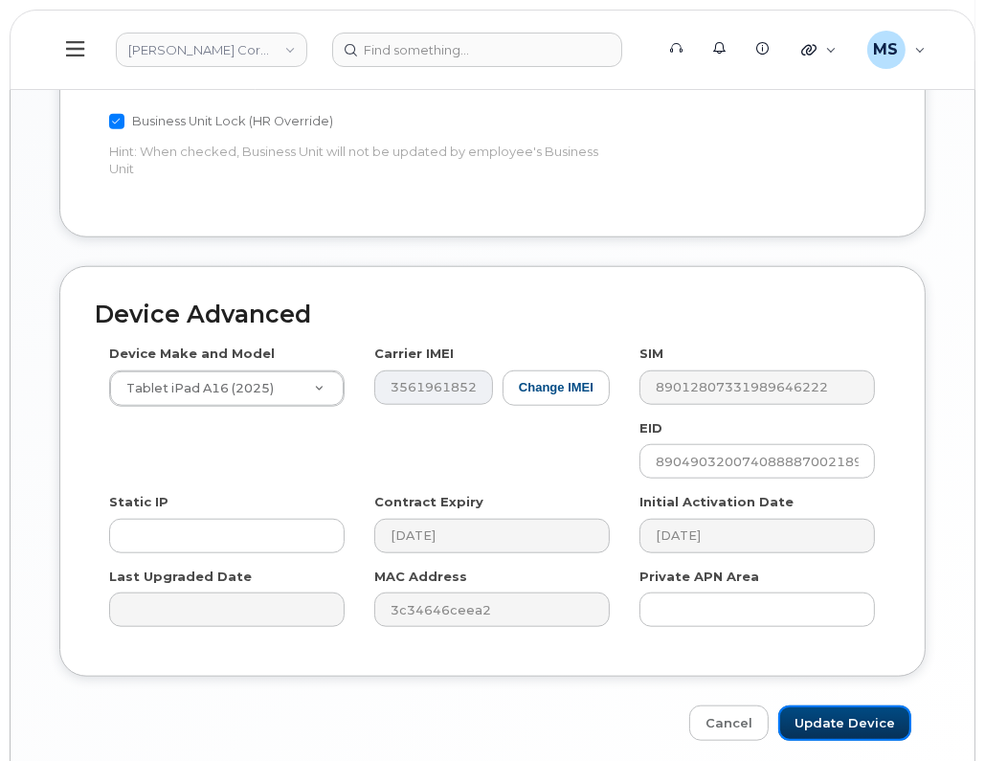
click at [829, 706] on input "Update Device" at bounding box center [844, 723] width 133 height 35
type input "Saving..."
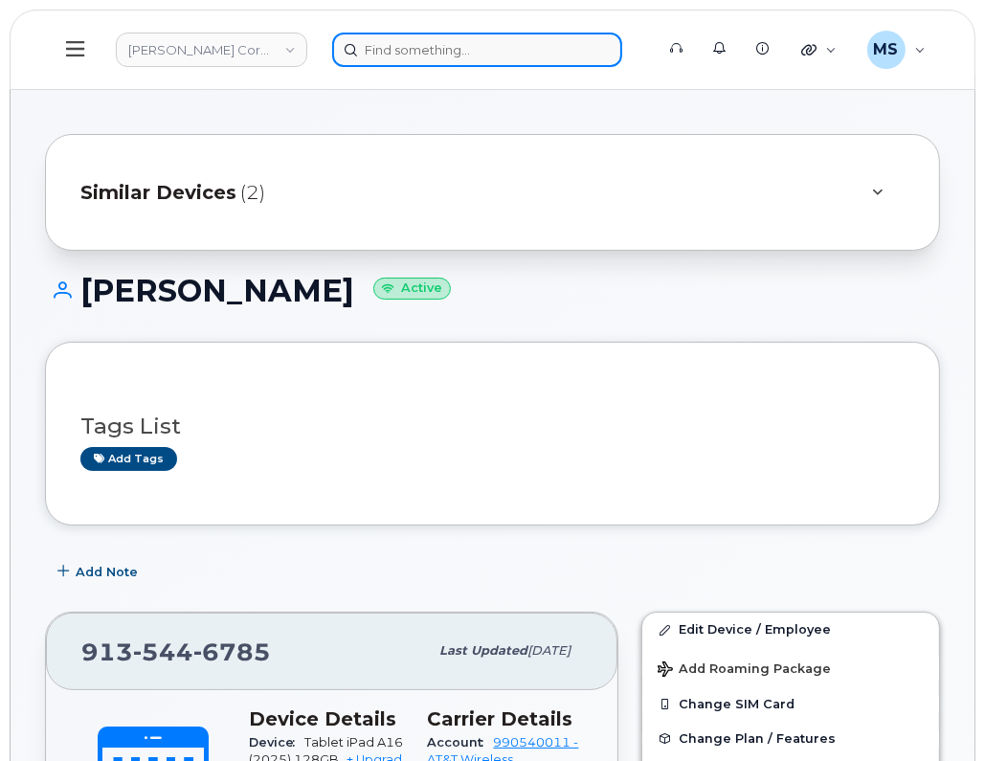
click at [488, 60] on input at bounding box center [477, 50] width 290 height 34
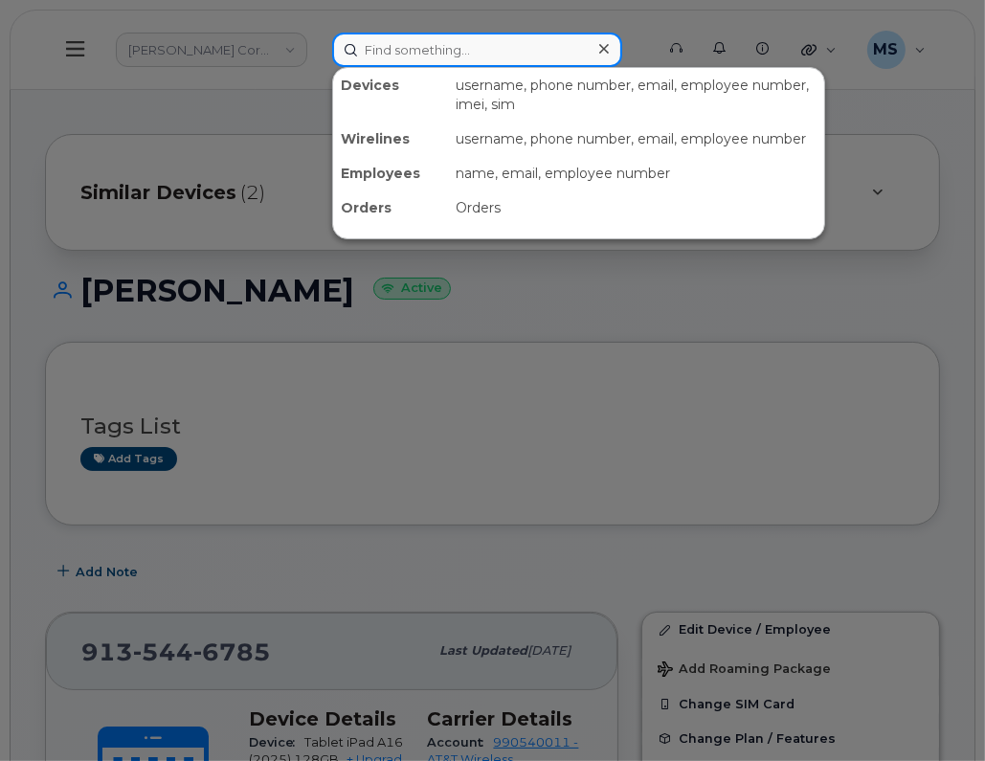
paste input "180199"
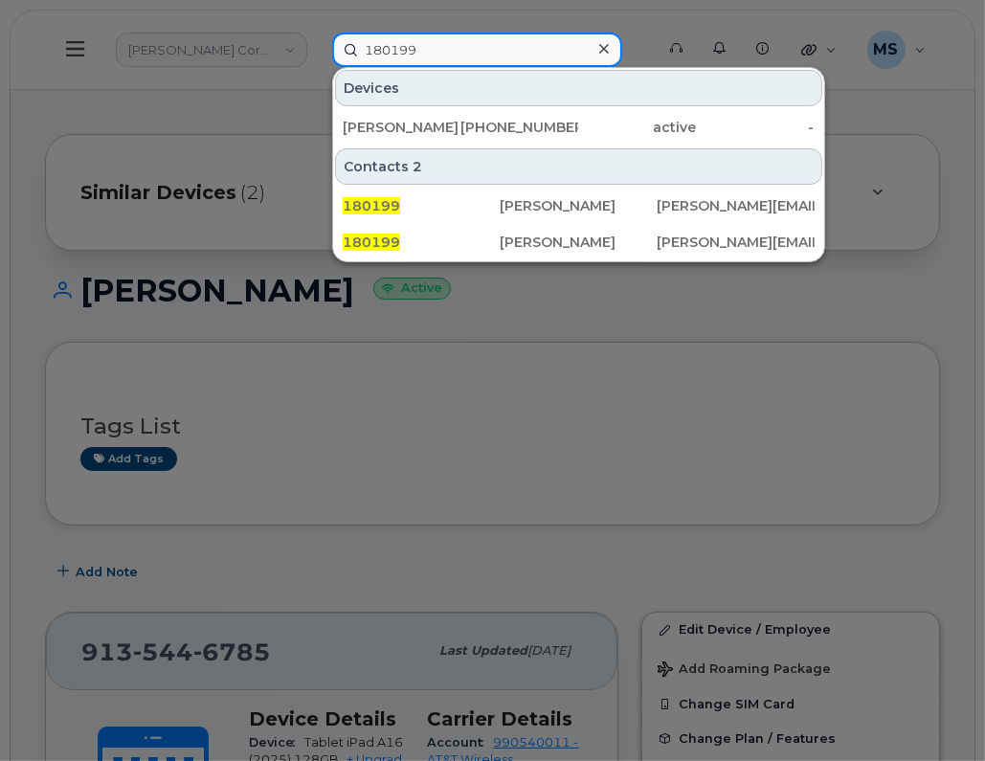
type input "180199"
click at [565, 236] on div "[PERSON_NAME]" at bounding box center [578, 242] width 157 height 19
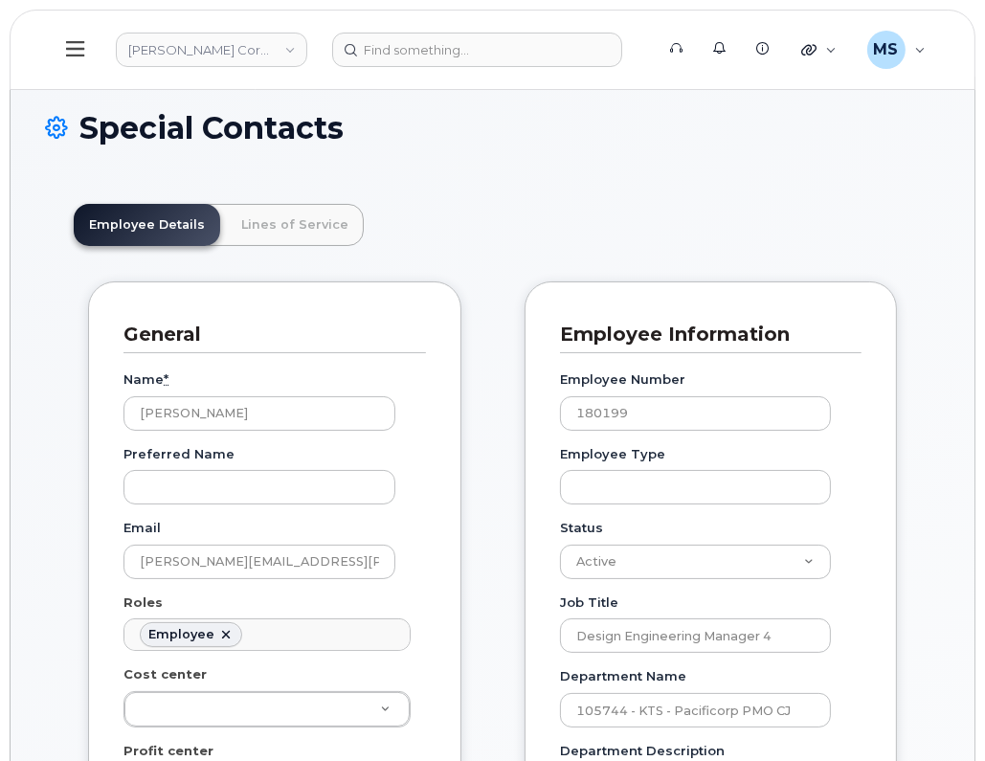
scroll to position [58, 0]
click at [295, 229] on link "Lines of Service" at bounding box center [295, 225] width 138 height 42
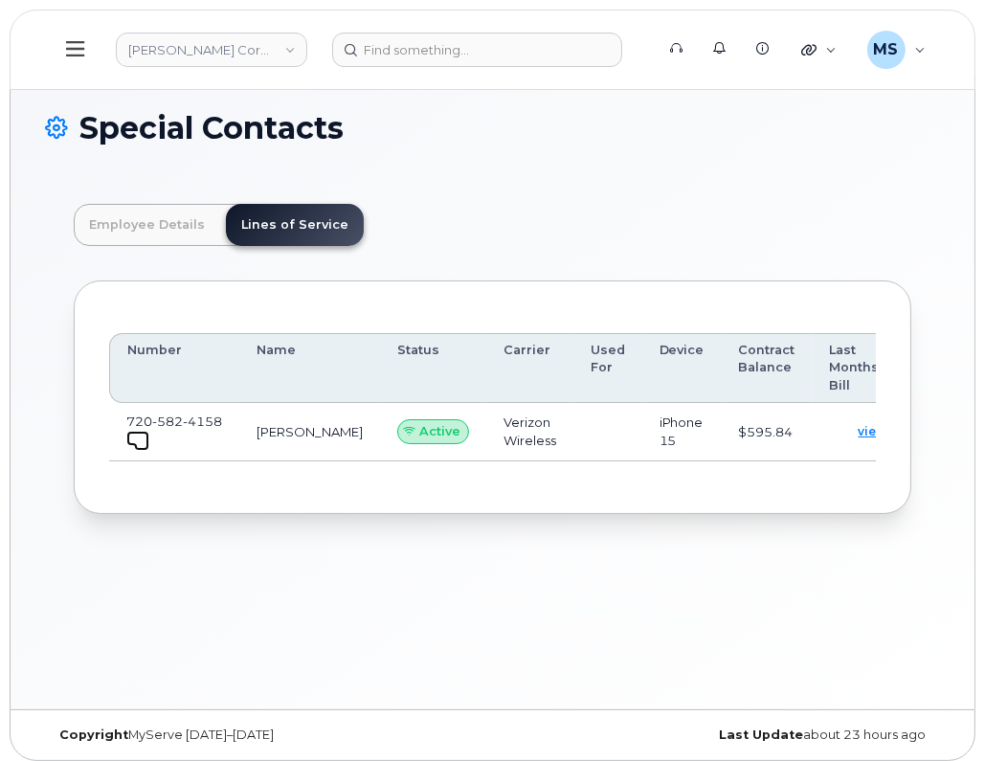
click at [127, 431] on link at bounding box center [137, 438] width 23 height 15
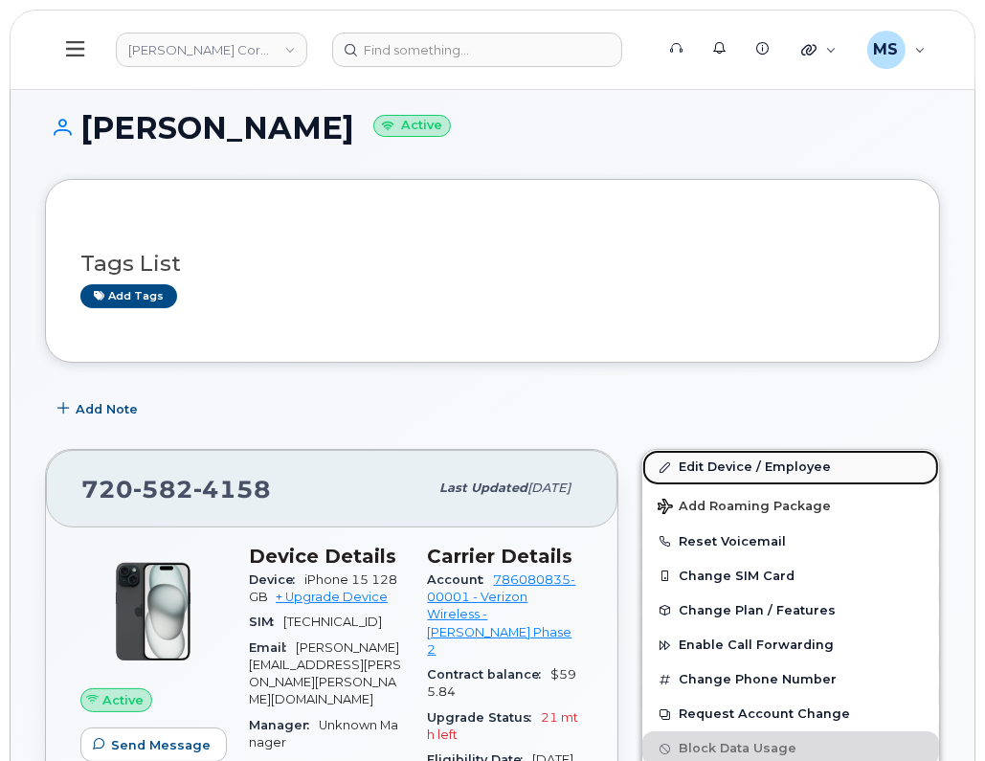
click at [772, 458] on link "Edit Device / Employee" at bounding box center [790, 467] width 297 height 34
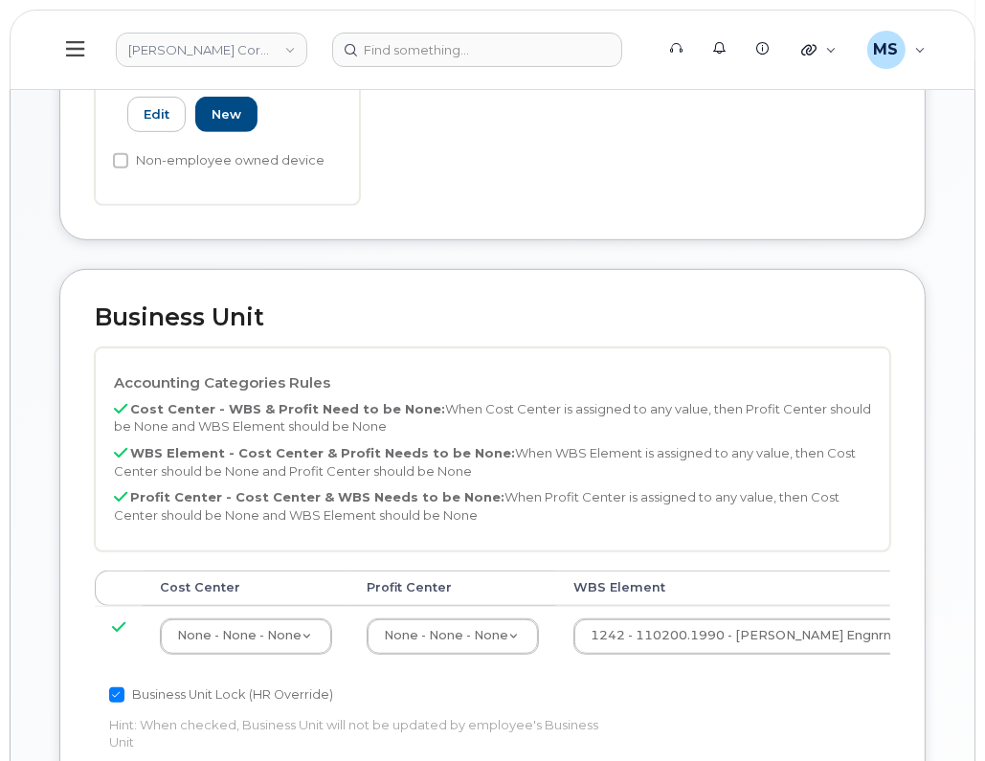
scroll to position [837, 0]
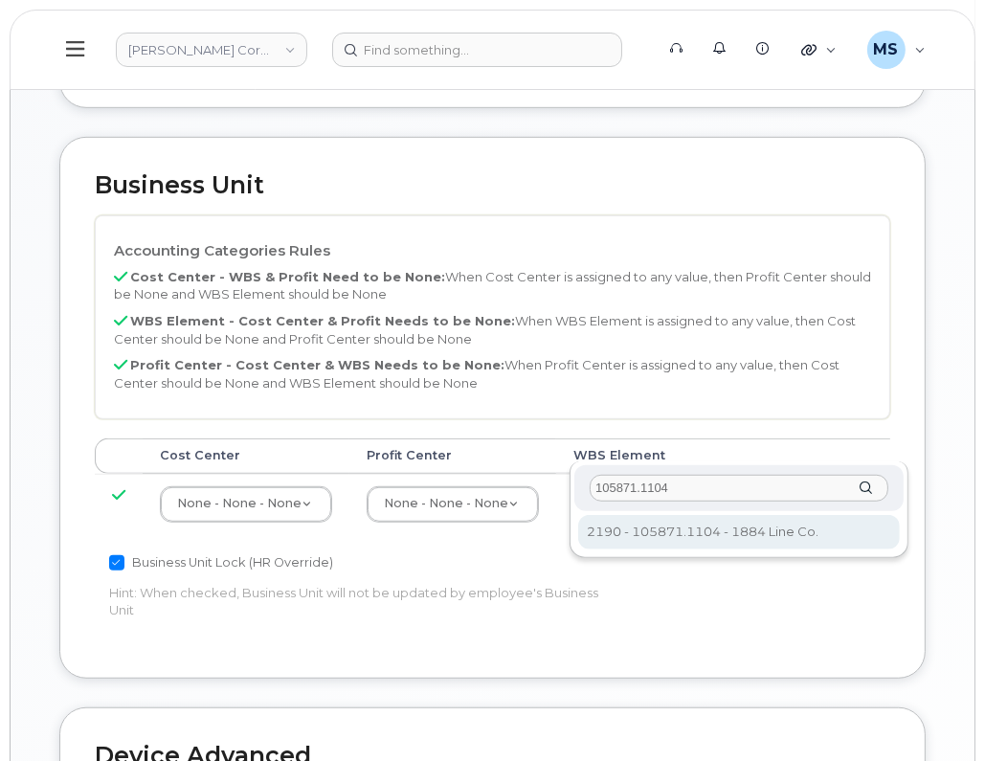
type input "105871.1104"
type input "30198367"
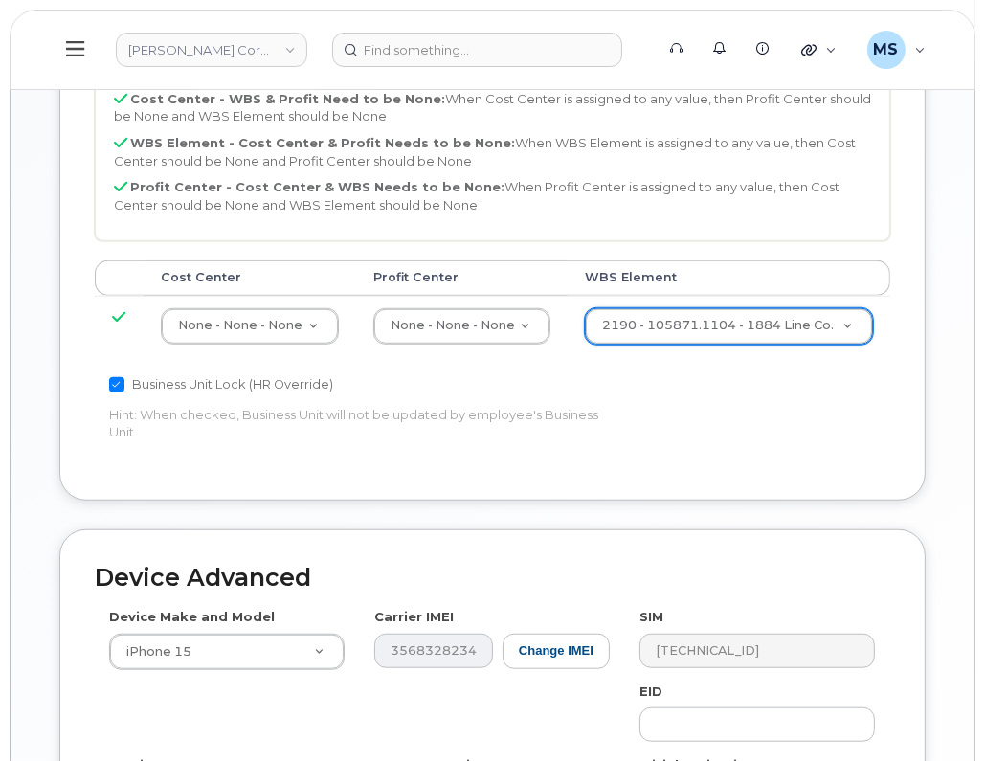
scroll to position [1197, 0]
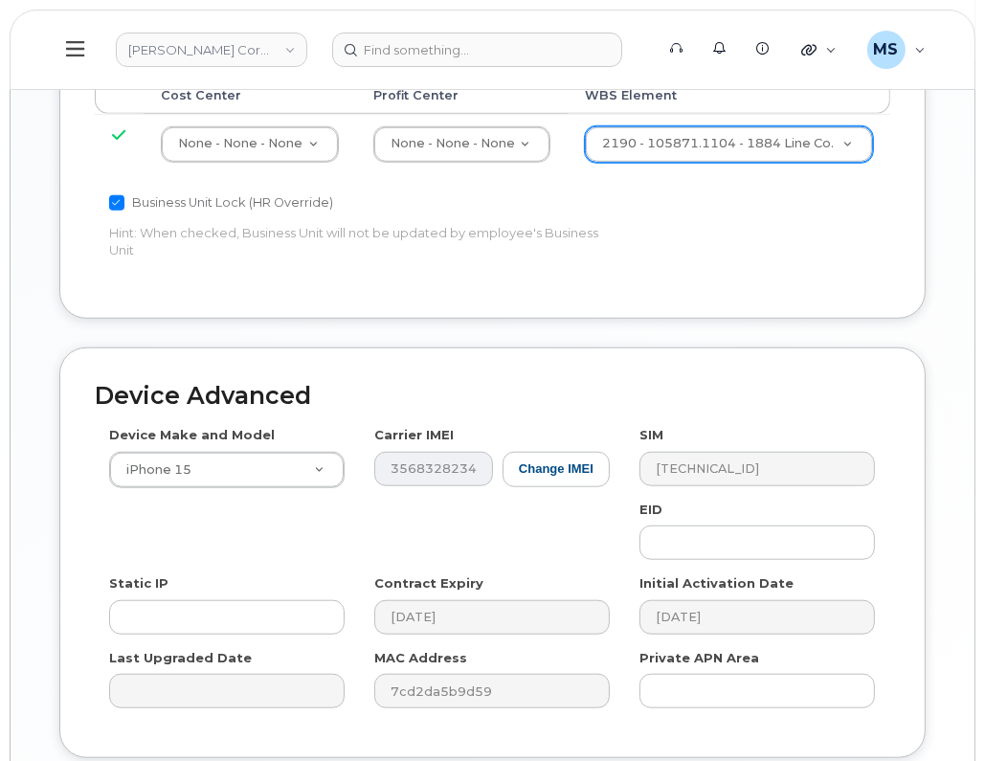
type input "Saving..."
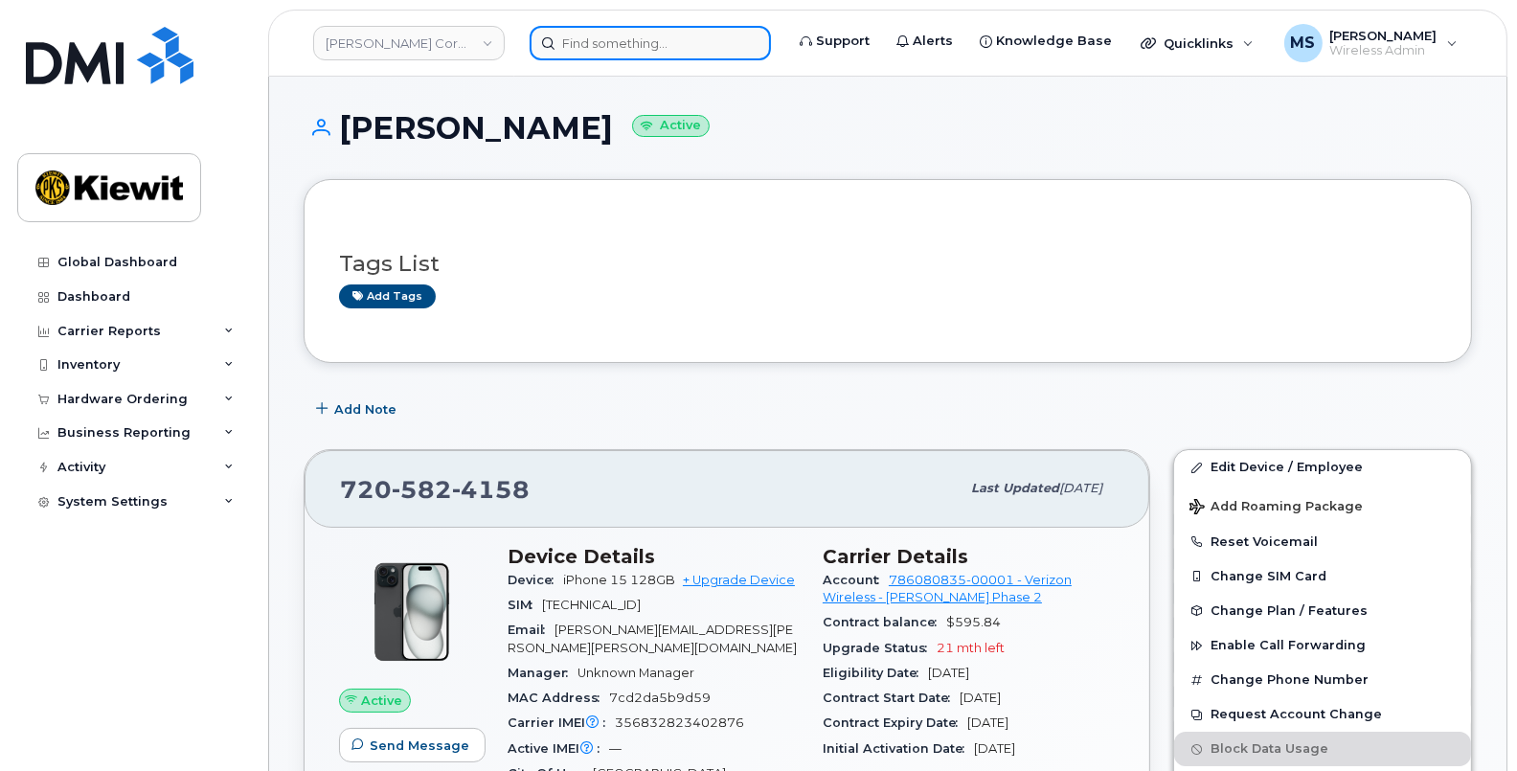
click at [722, 43] on input at bounding box center [649, 43] width 241 height 34
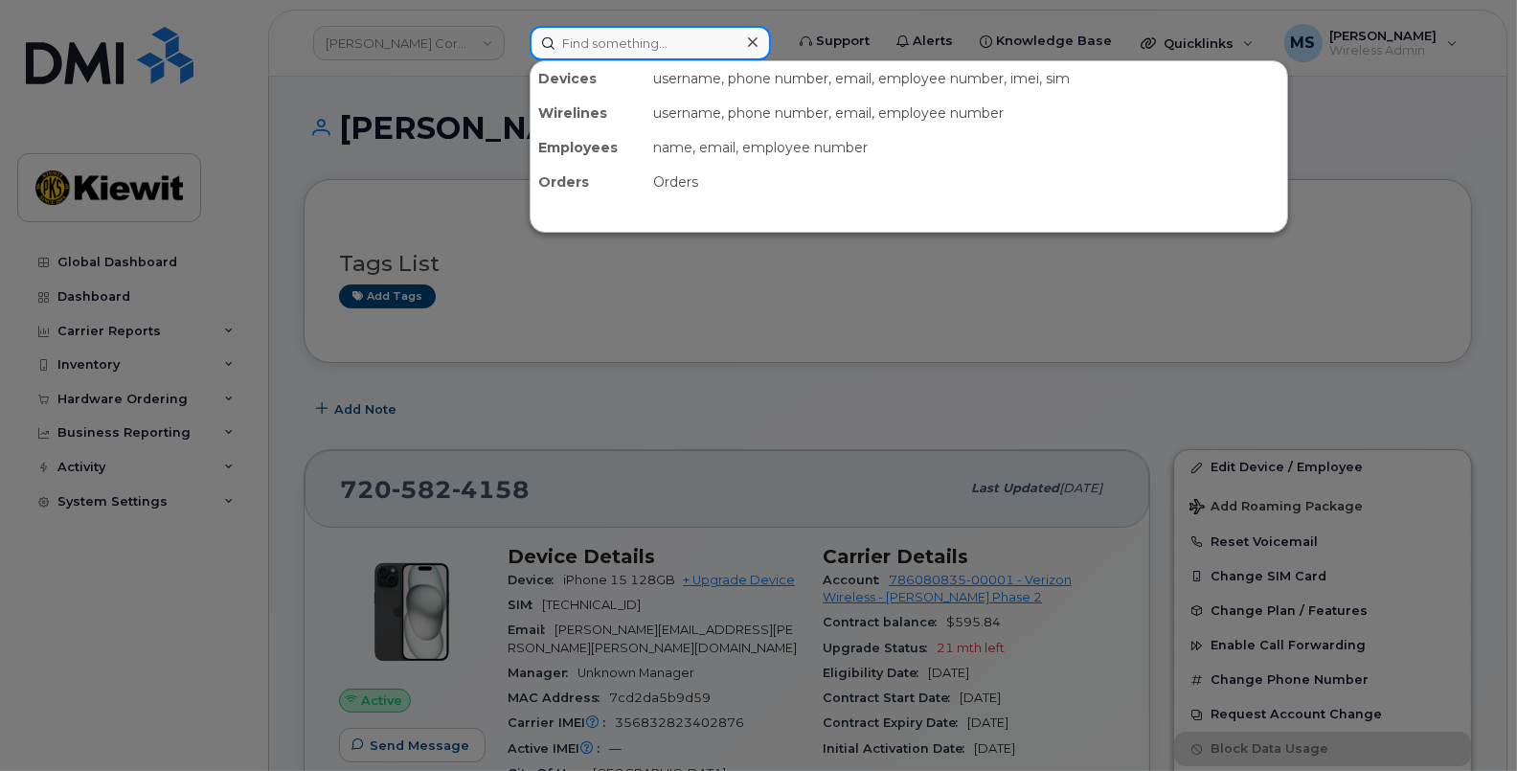
paste input "446701"
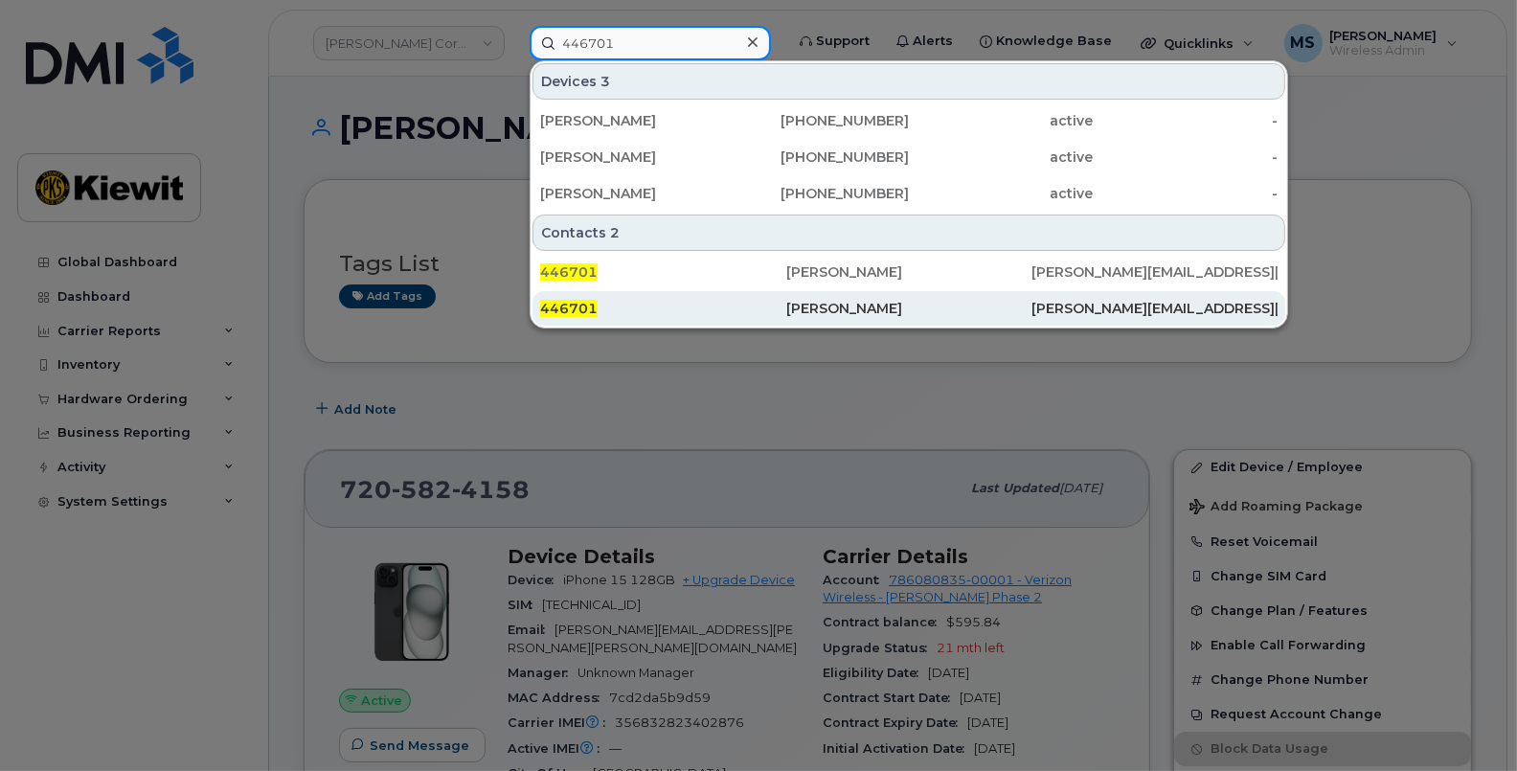
type input "446701"
click at [837, 306] on div "[PERSON_NAME]" at bounding box center [909, 308] width 246 height 19
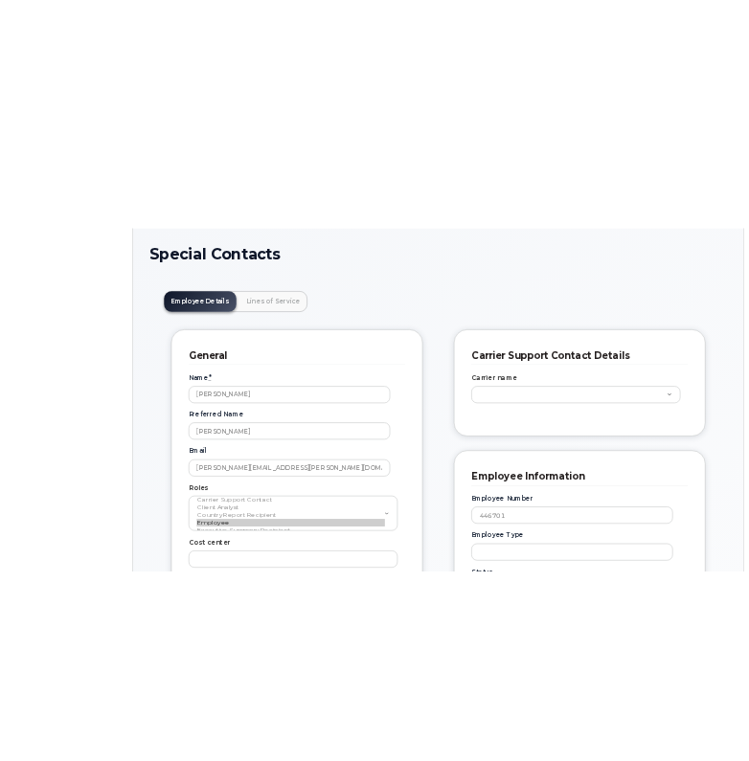
scroll to position [58, 0]
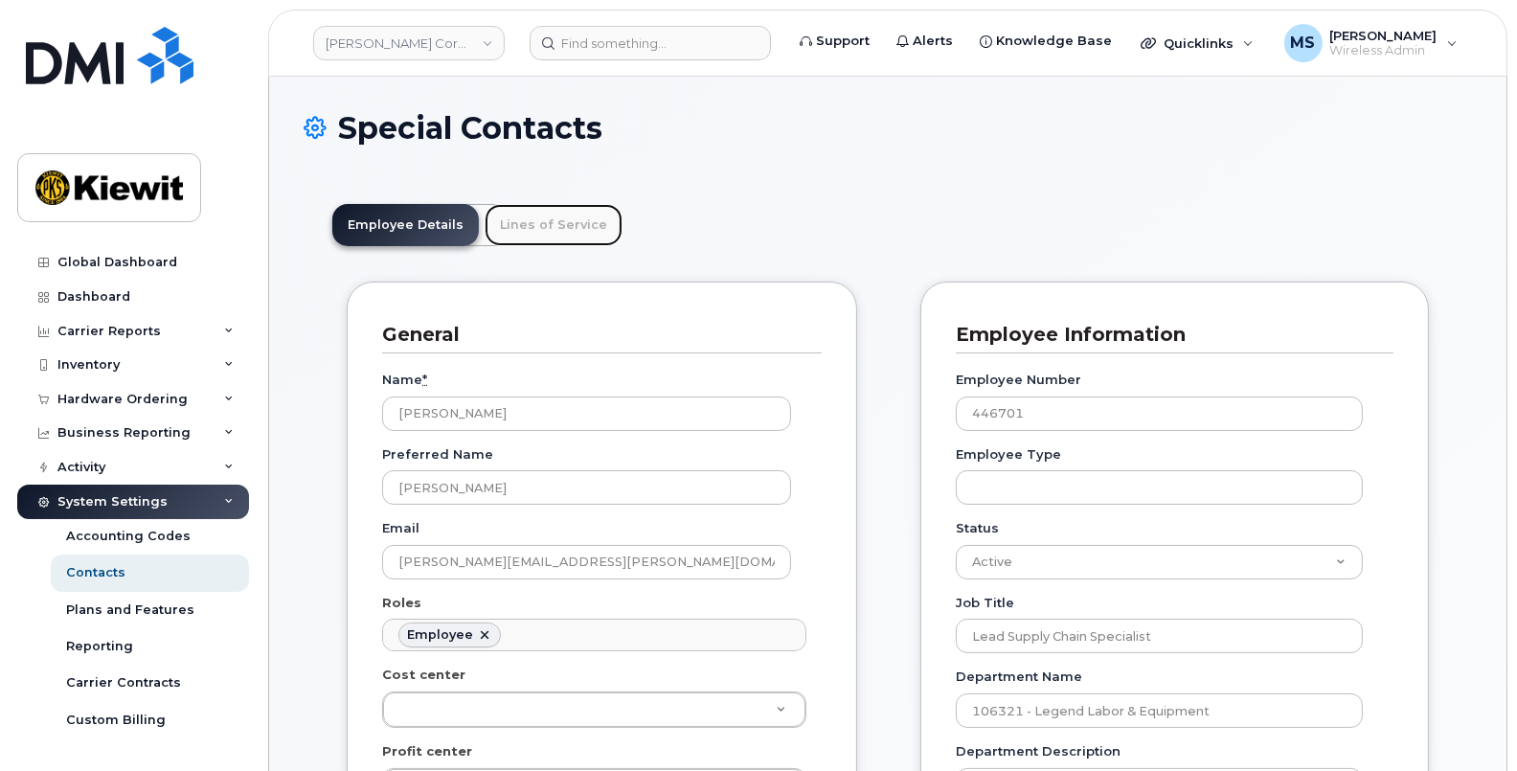
click at [593, 220] on link "Lines of Service" at bounding box center [553, 225] width 138 height 42
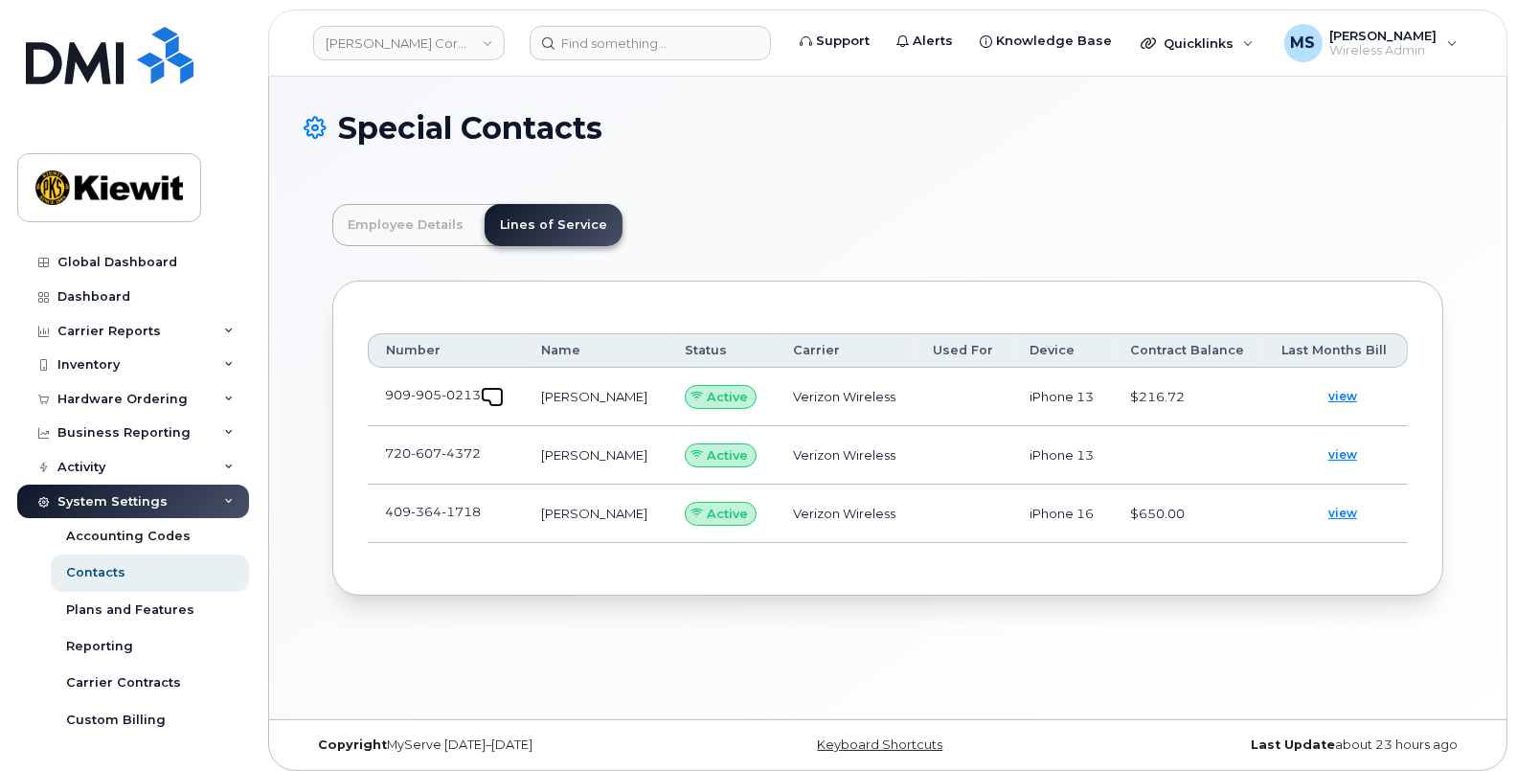
click at [490, 393] on span at bounding box center [495, 399] width 15 height 15
click at [494, 452] on span at bounding box center [495, 457] width 15 height 15
click at [1029, 238] on header "Employee Details Lines of Service" at bounding box center [887, 225] width 1111 height 42
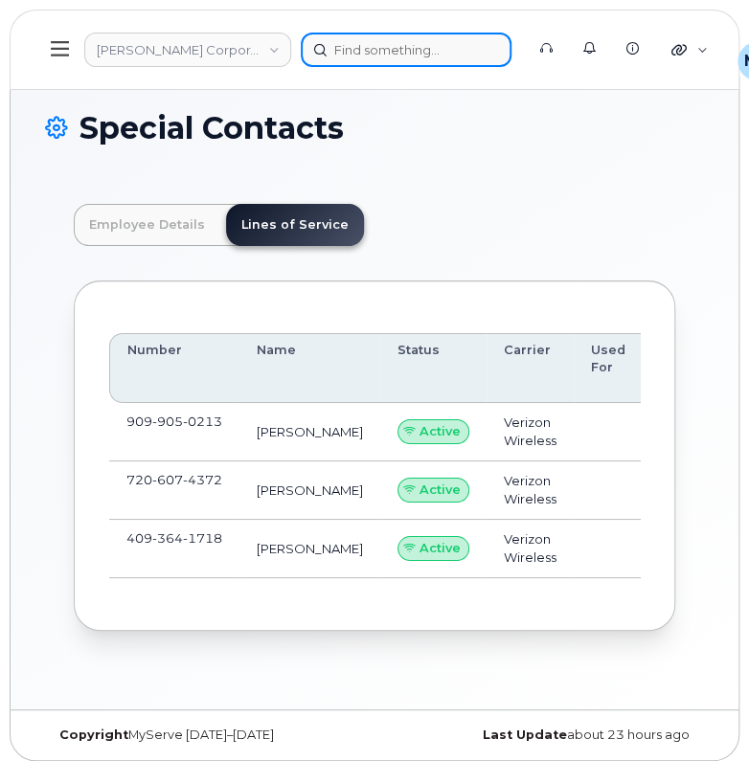
click at [436, 62] on div at bounding box center [406, 50] width 211 height 34
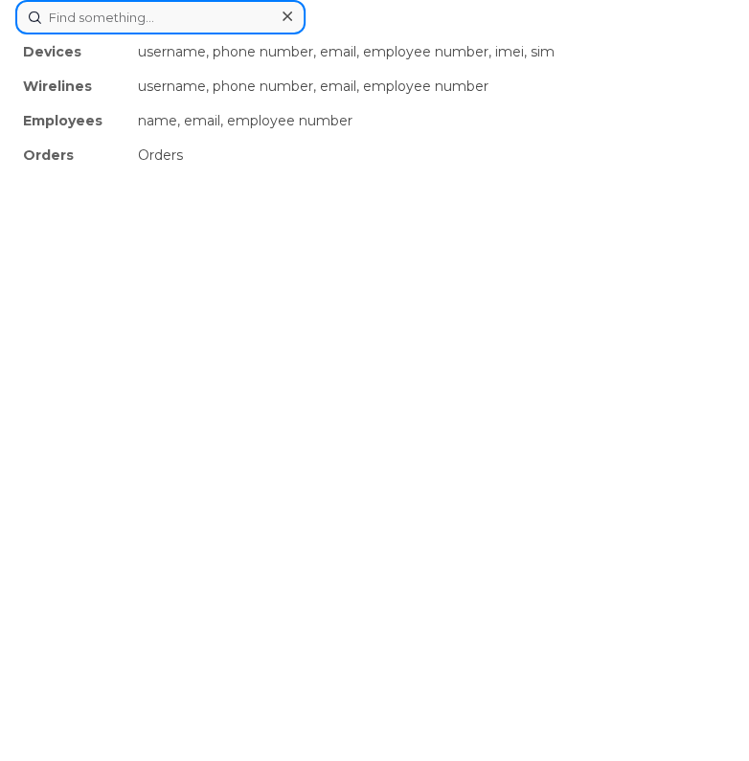
paste input "180667"
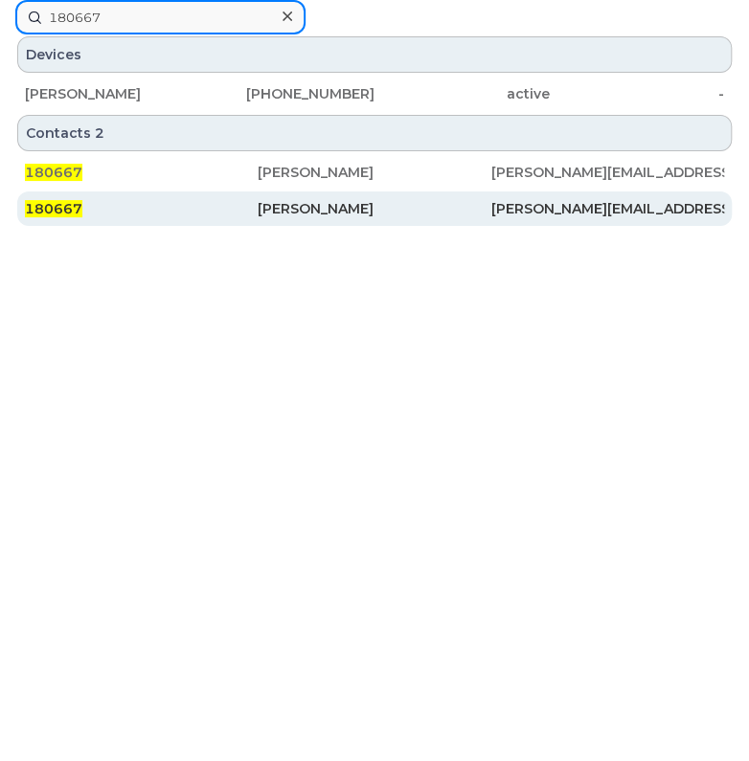
type input "180667"
click at [300, 208] on div "Mark Getz" at bounding box center [374, 208] width 233 height 19
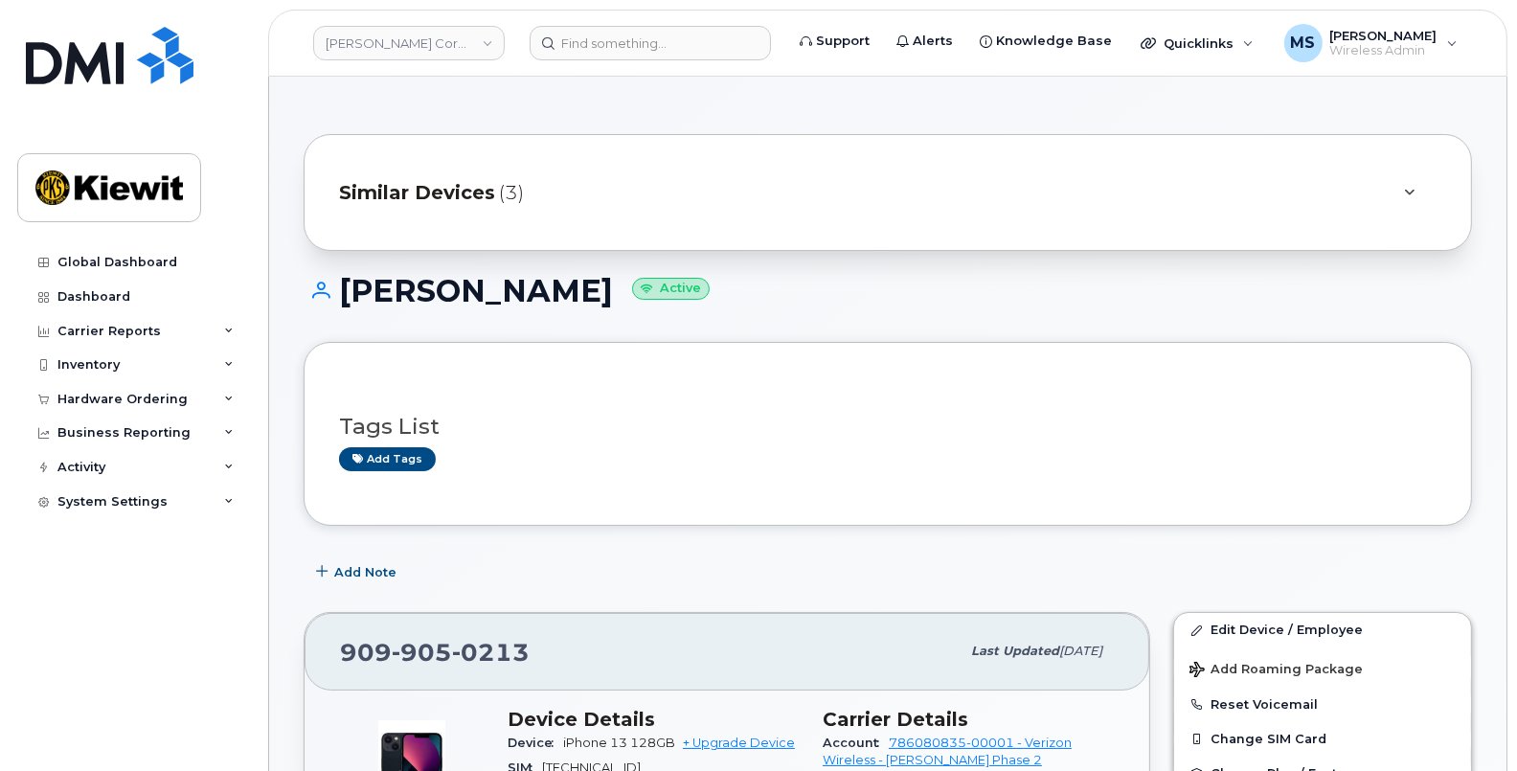
click at [506, 191] on span "(3)" at bounding box center [511, 193] width 25 height 28
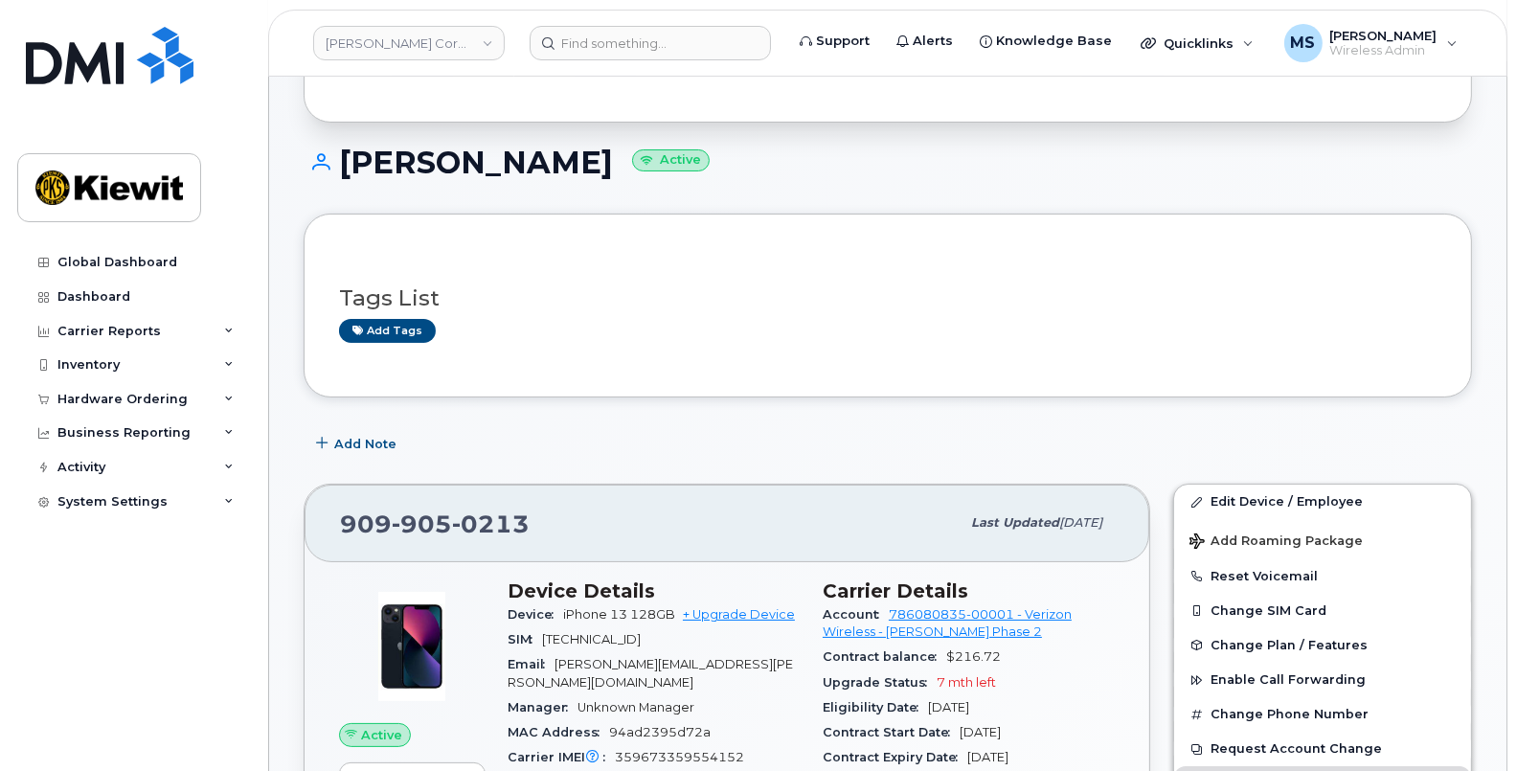
scroll to position [359, 0]
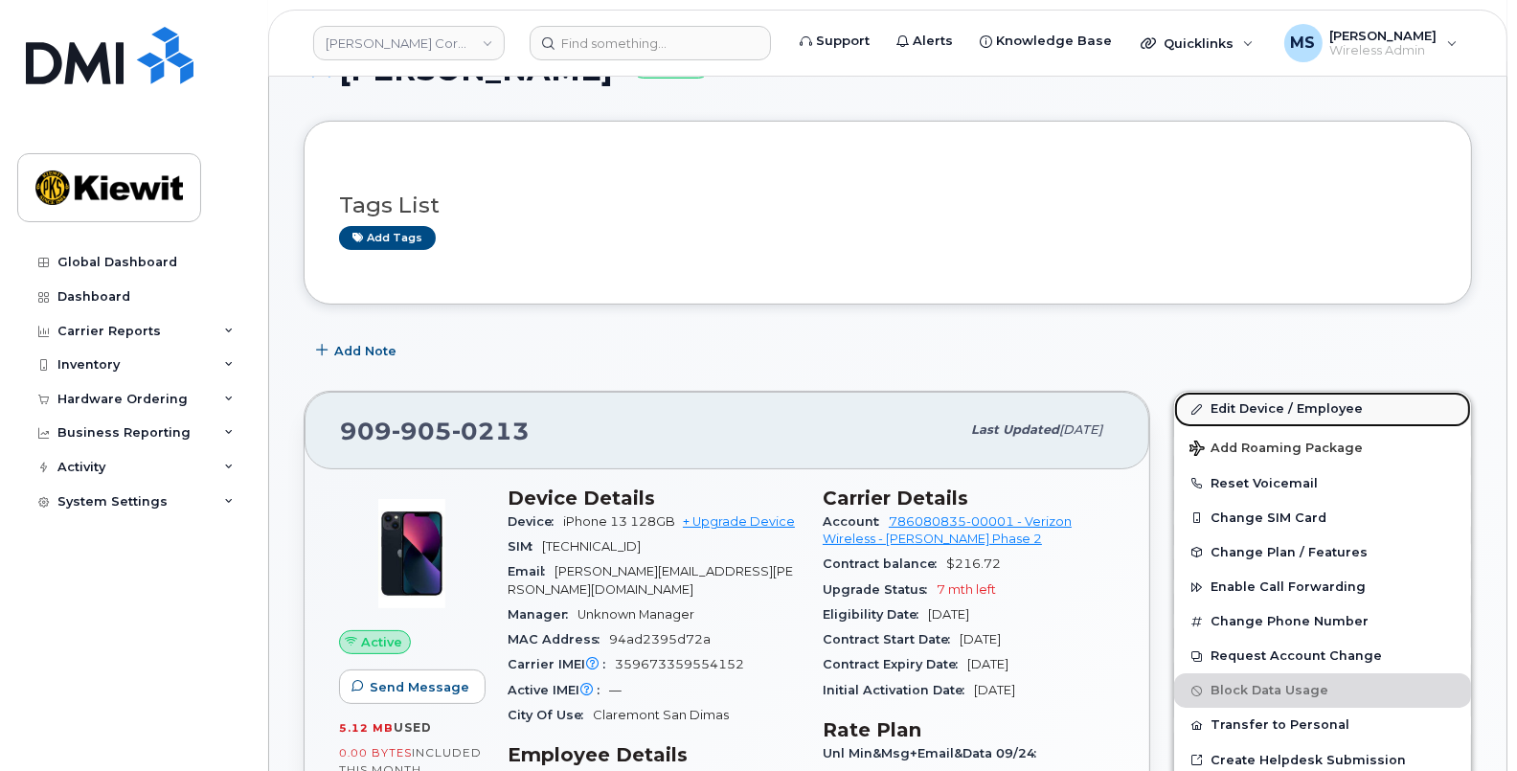
click at [1295, 408] on link "Edit Device / Employee" at bounding box center [1322, 409] width 297 height 34
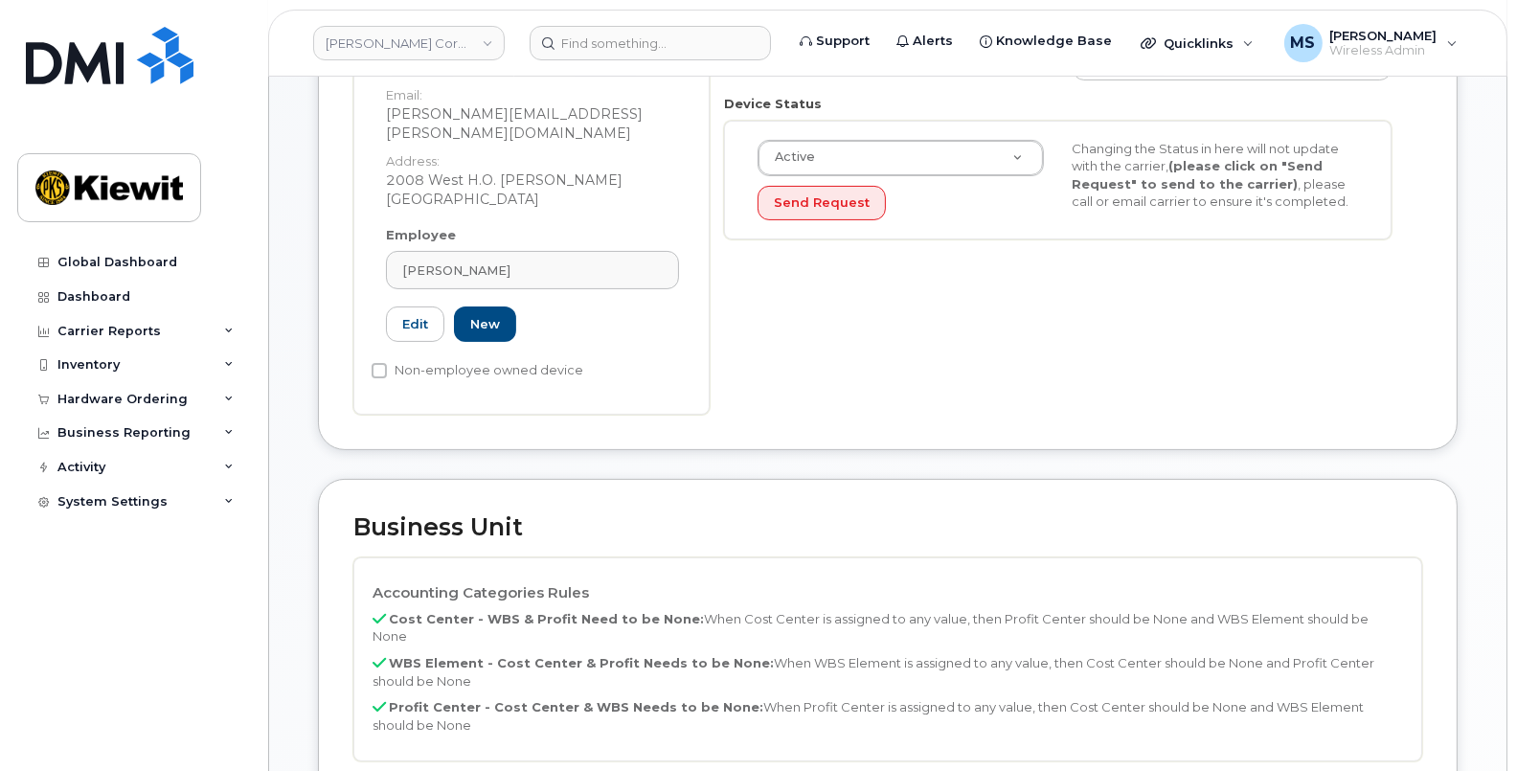
scroll to position [718, 0]
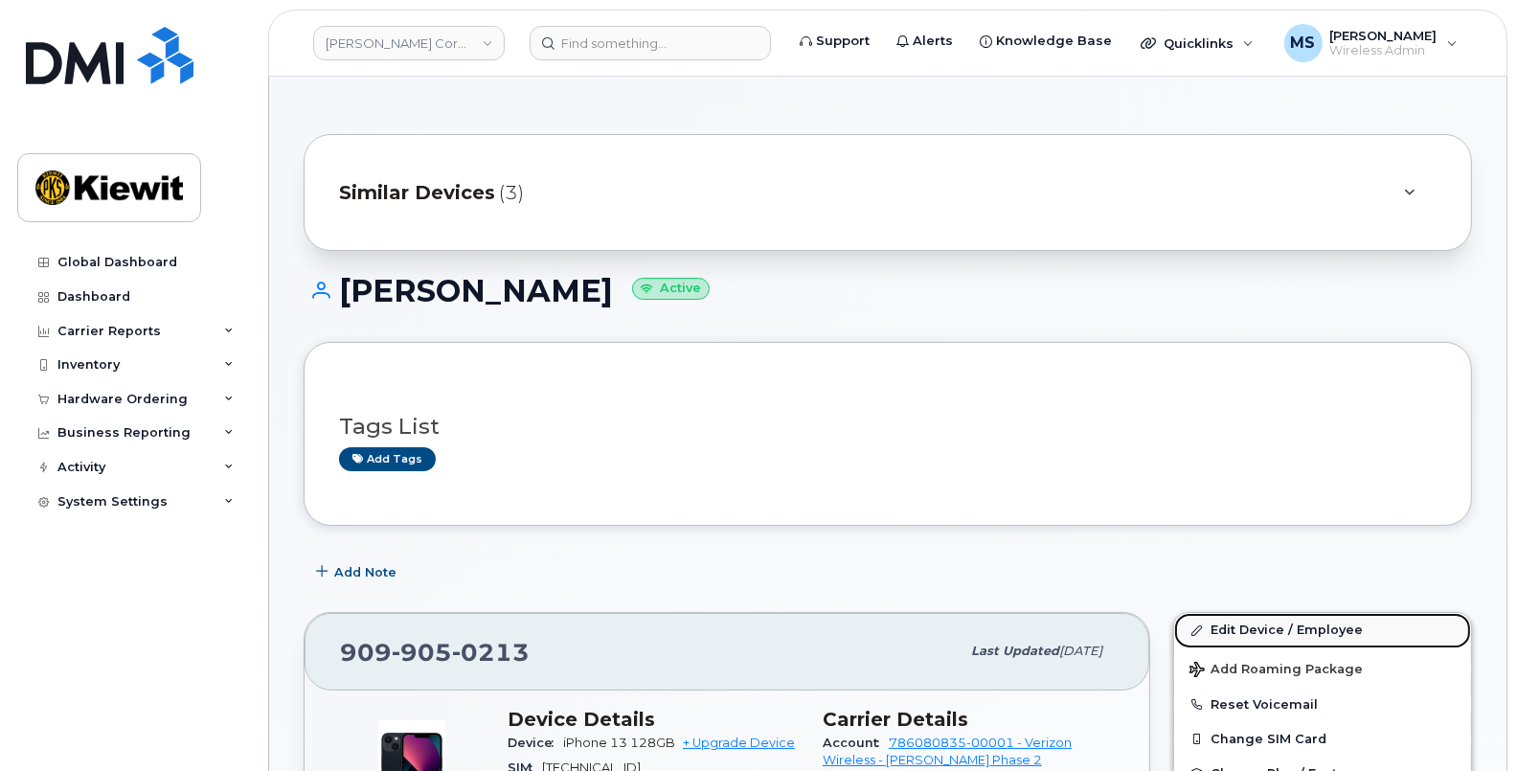
click at [1320, 626] on link "Edit Device / Employee" at bounding box center [1322, 630] width 297 height 34
click at [1254, 619] on link "Edit Device / Employee" at bounding box center [1322, 630] width 297 height 34
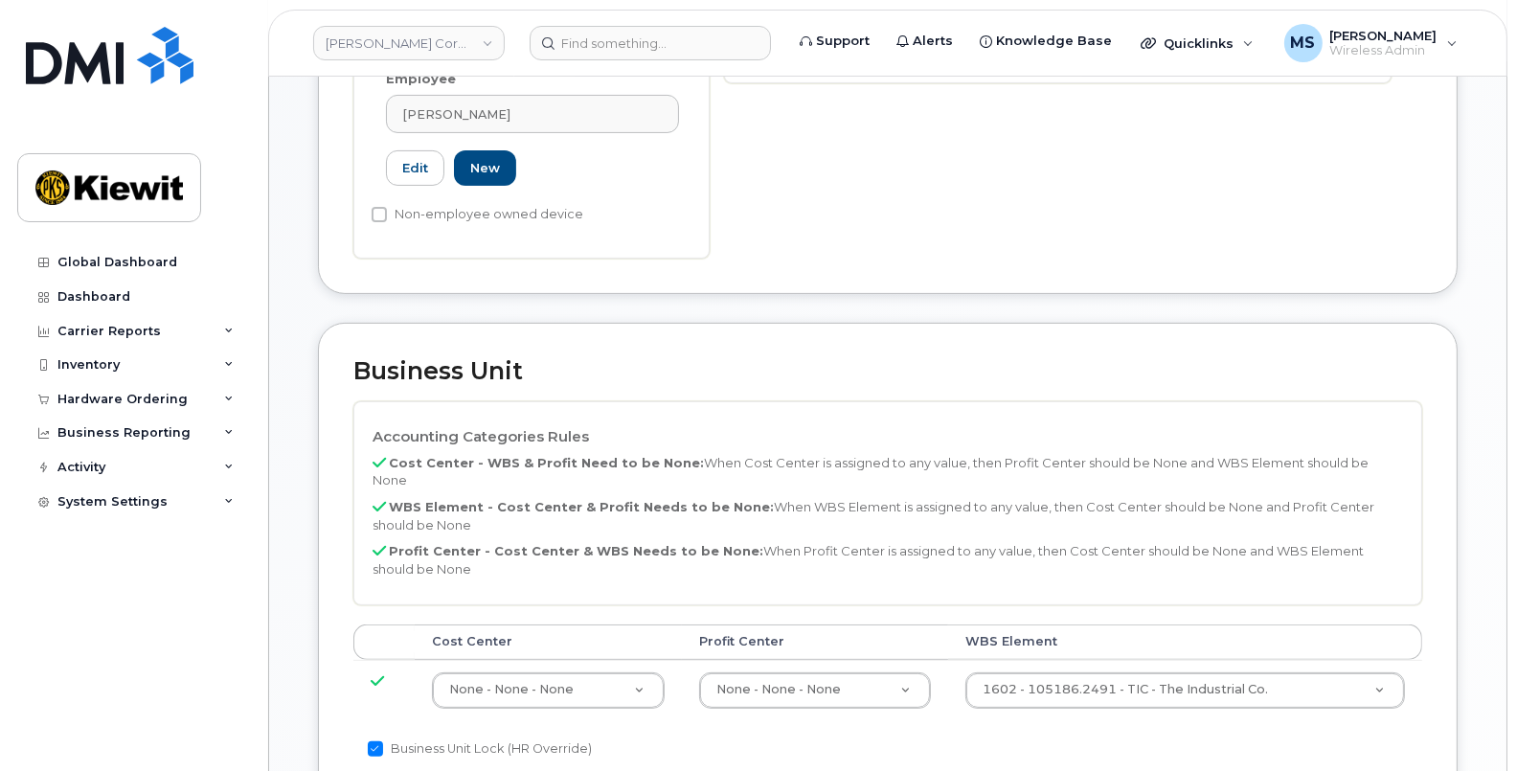
scroll to position [718, 0]
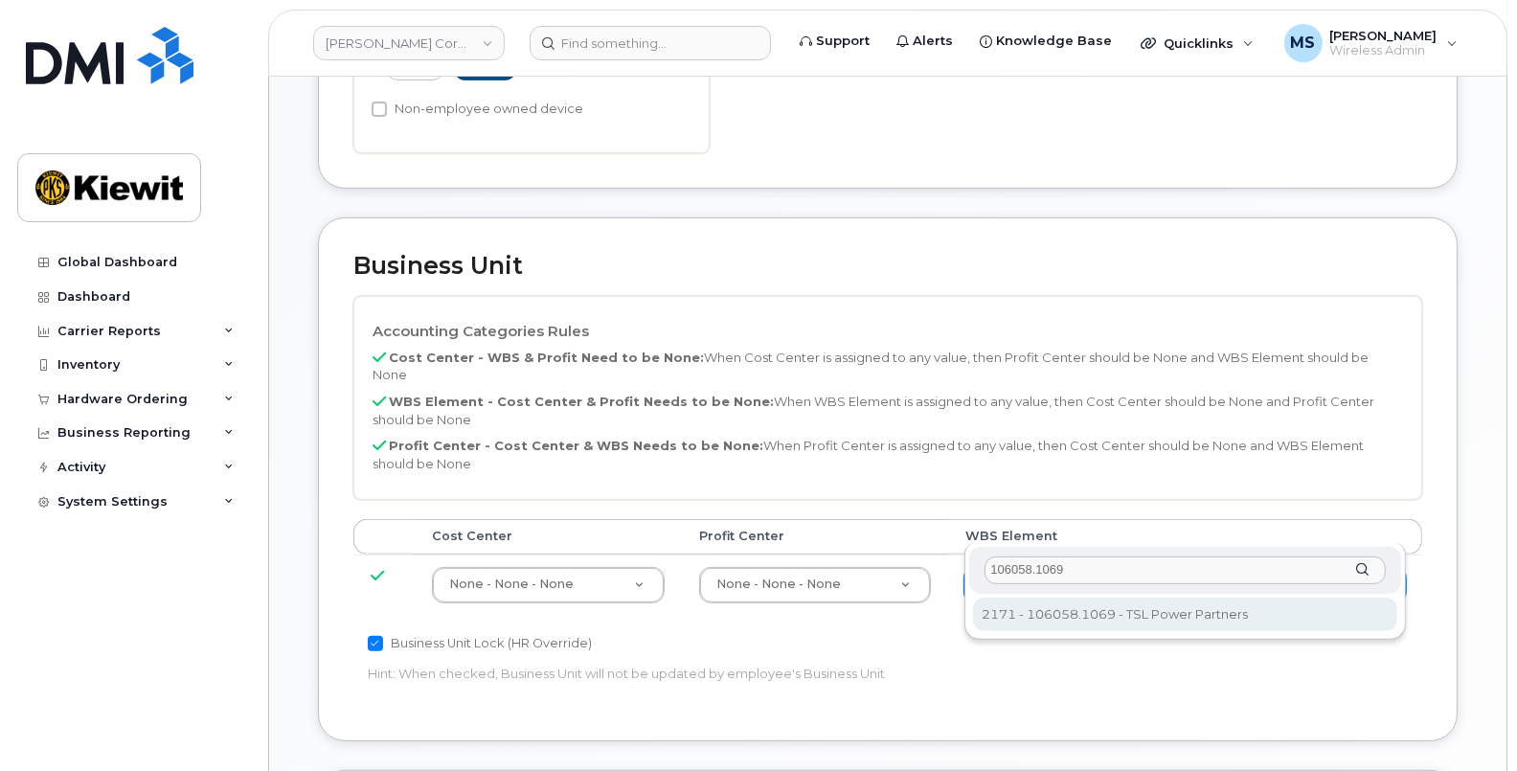
type input "106058.1069"
type input "33474431"
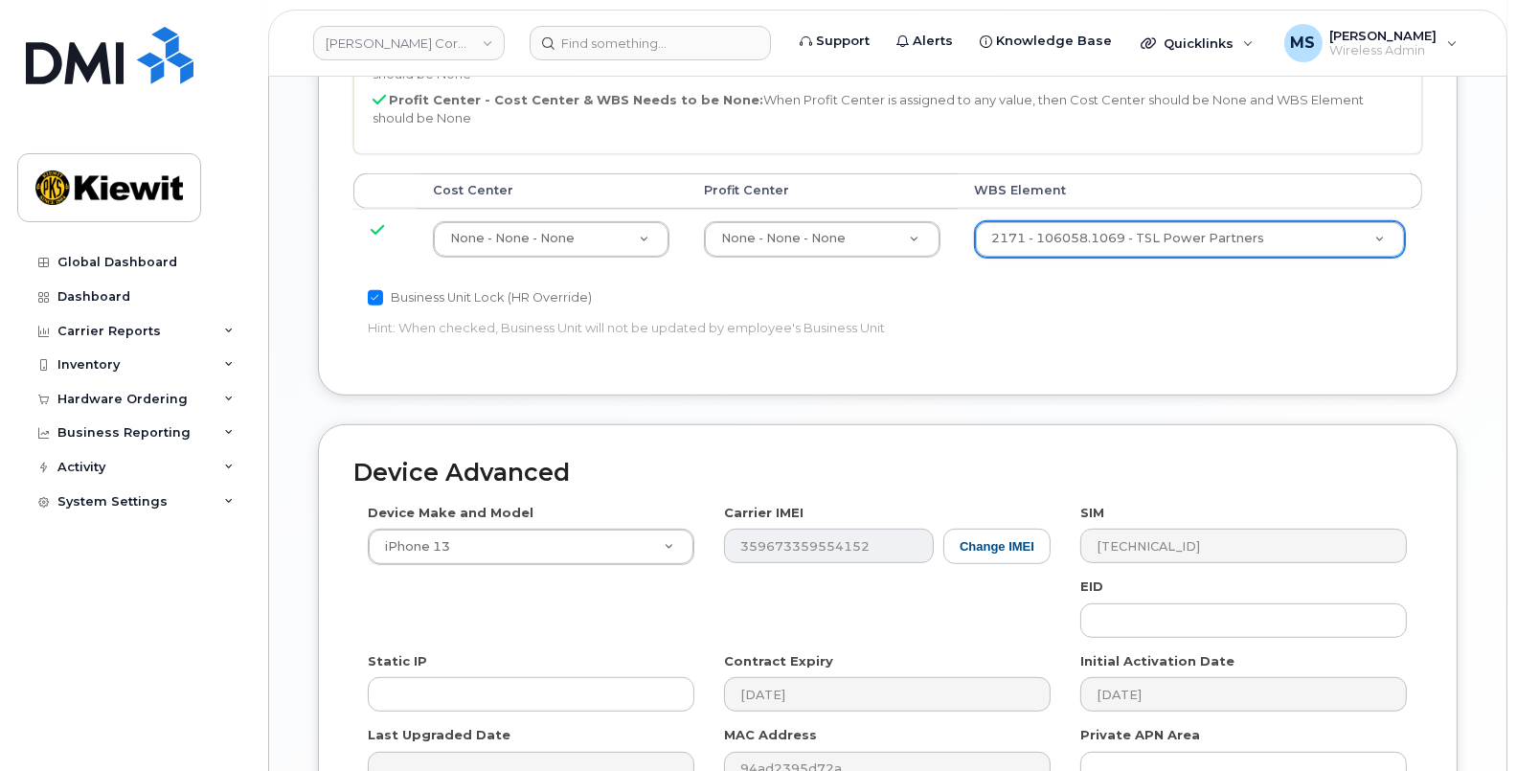
scroll to position [1228, 0]
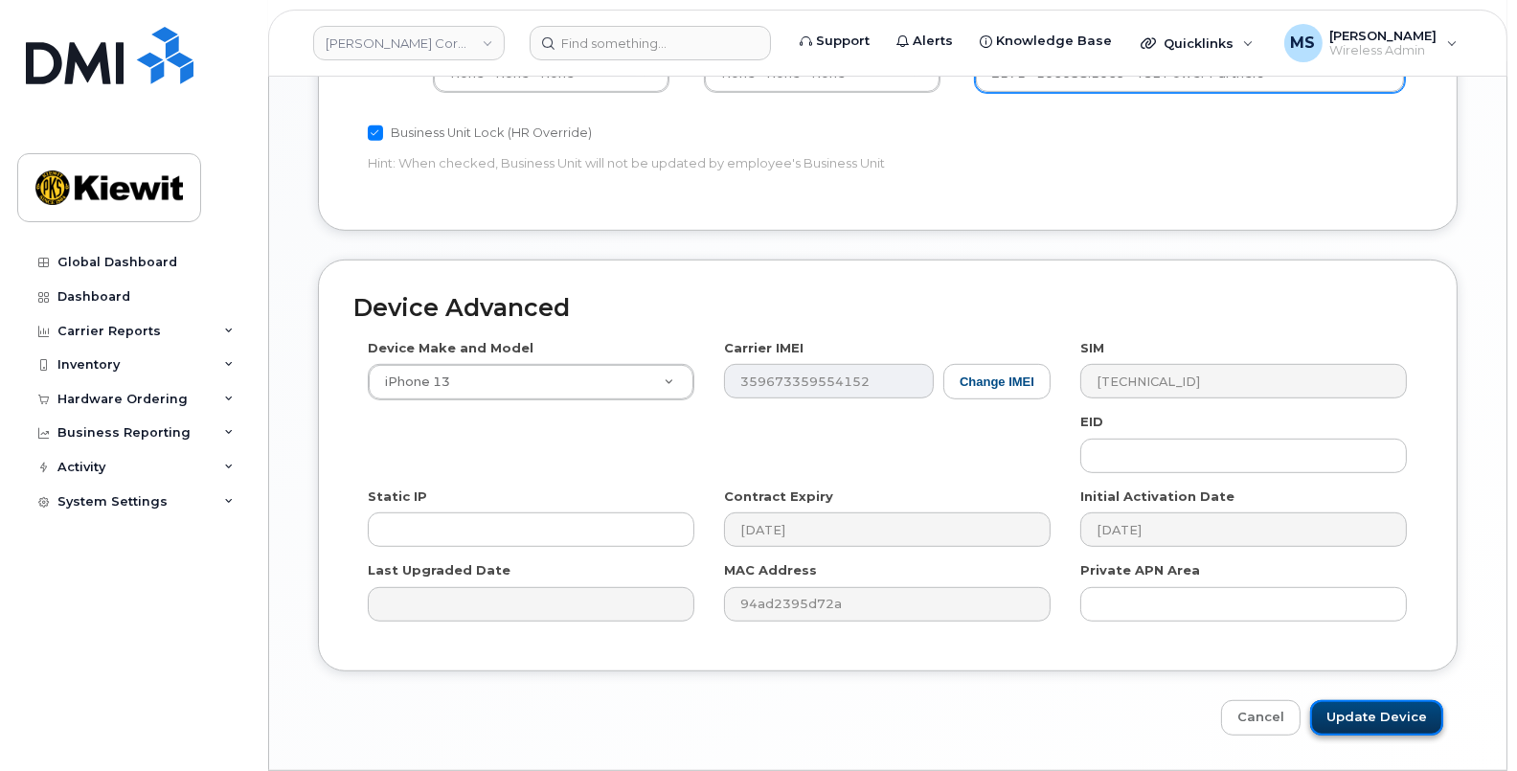
click at [1370, 700] on input "Update Device" at bounding box center [1376, 717] width 133 height 35
type input "Saving..."
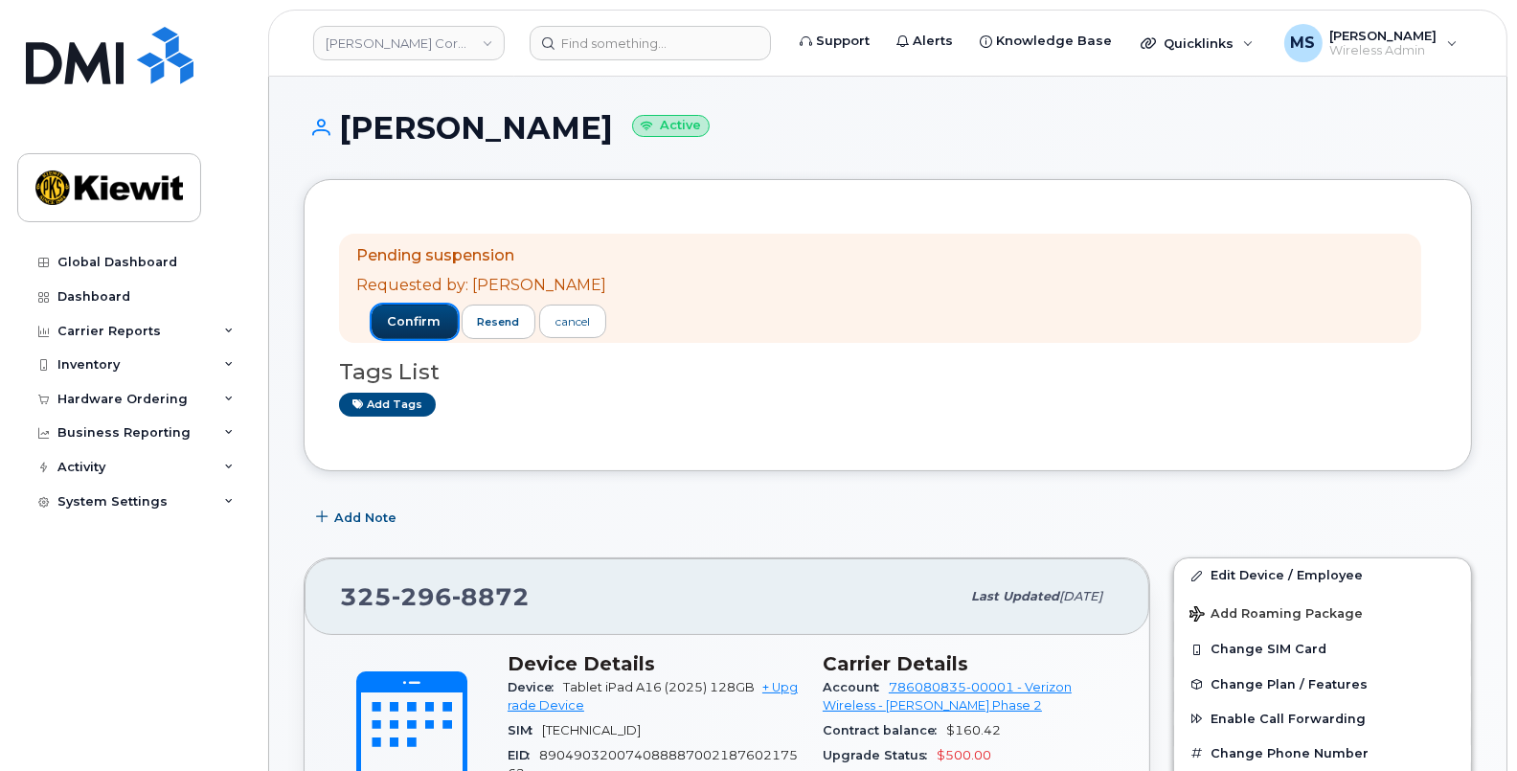
click at [438, 331] on button "confirm" at bounding box center [414, 321] width 86 height 34
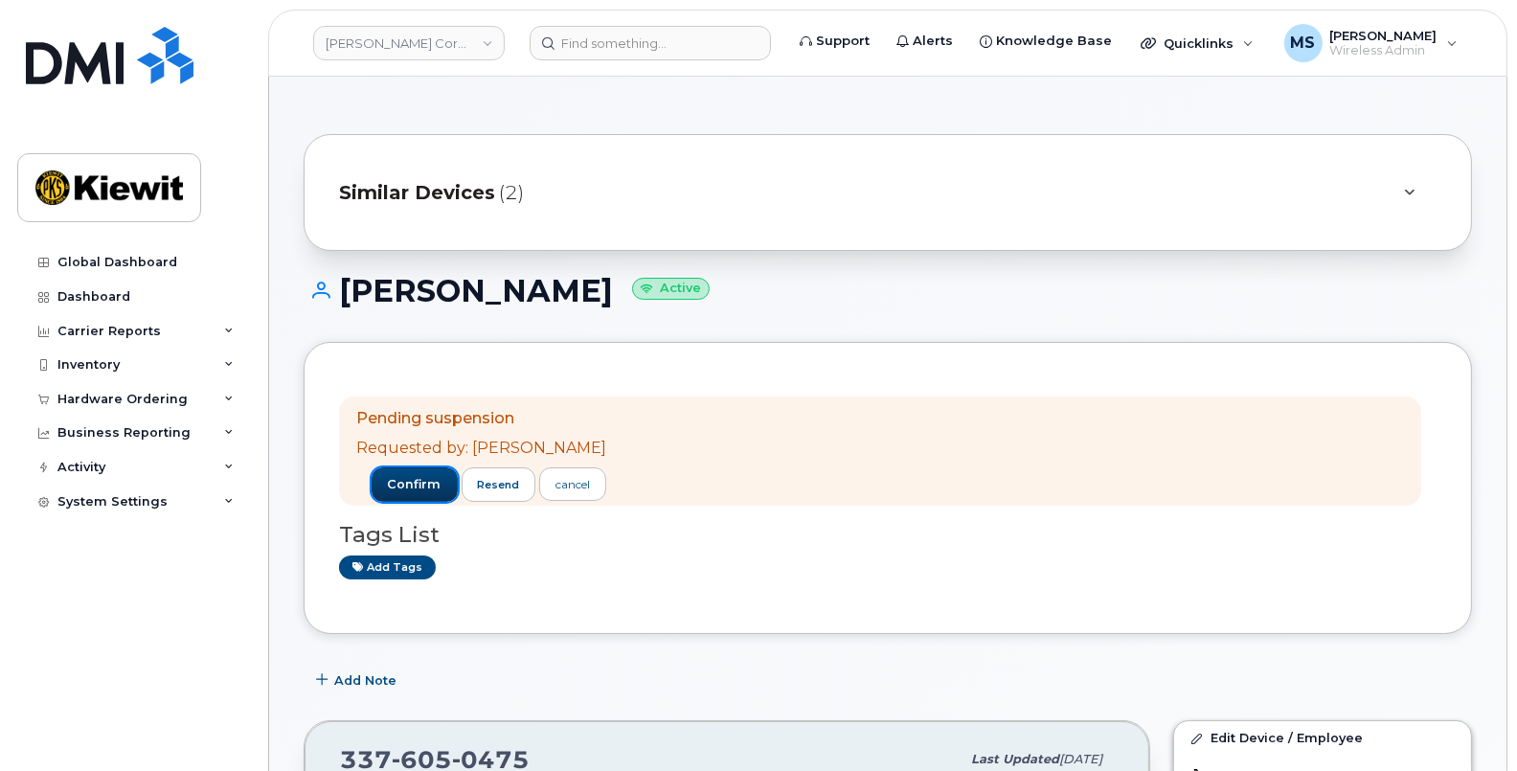
click at [441, 480] on span "confirm" at bounding box center [415, 484] width 54 height 17
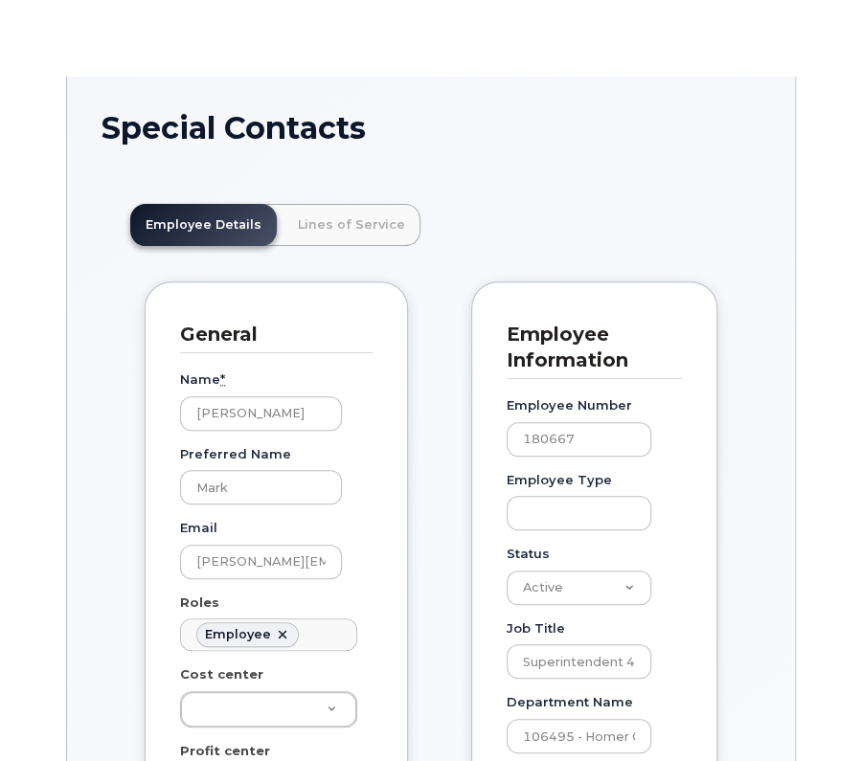
scroll to position [58, 0]
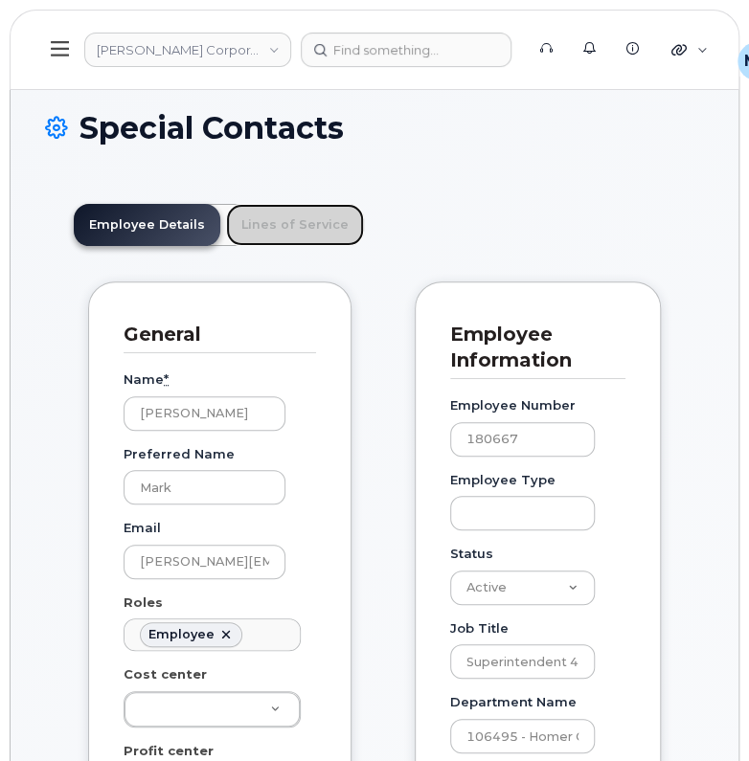
click at [292, 210] on link "Lines of Service" at bounding box center [295, 225] width 138 height 42
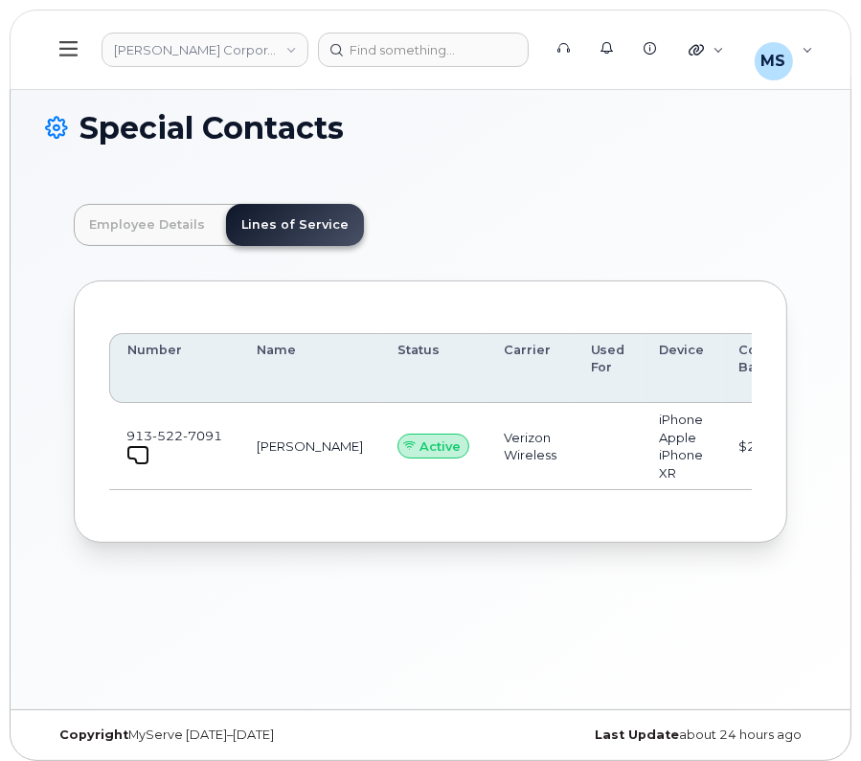
click at [134, 455] on span at bounding box center [141, 457] width 15 height 15
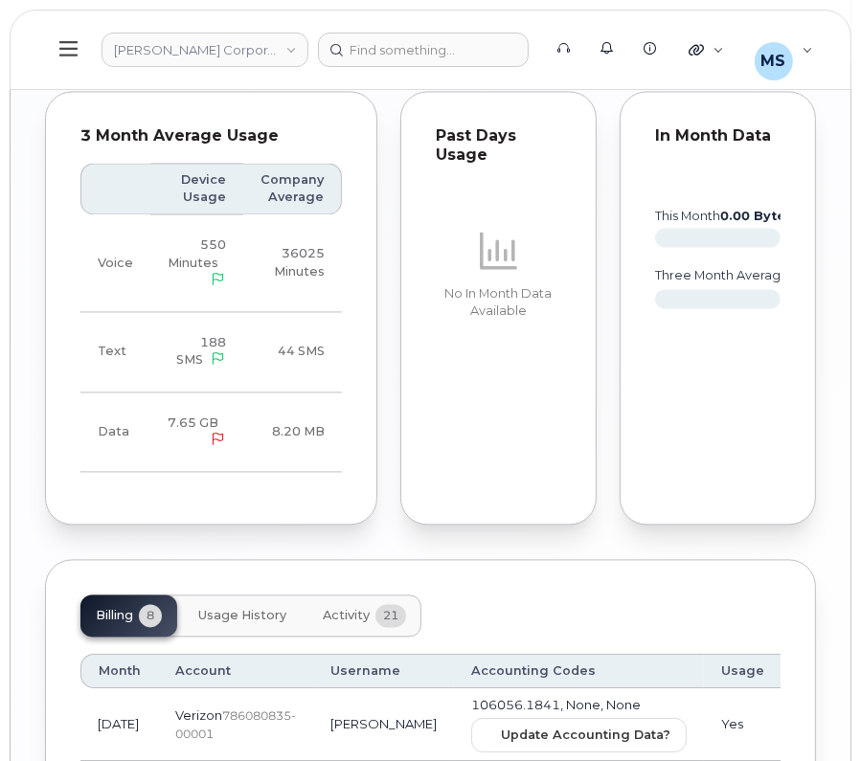
scroll to position [2544, 0]
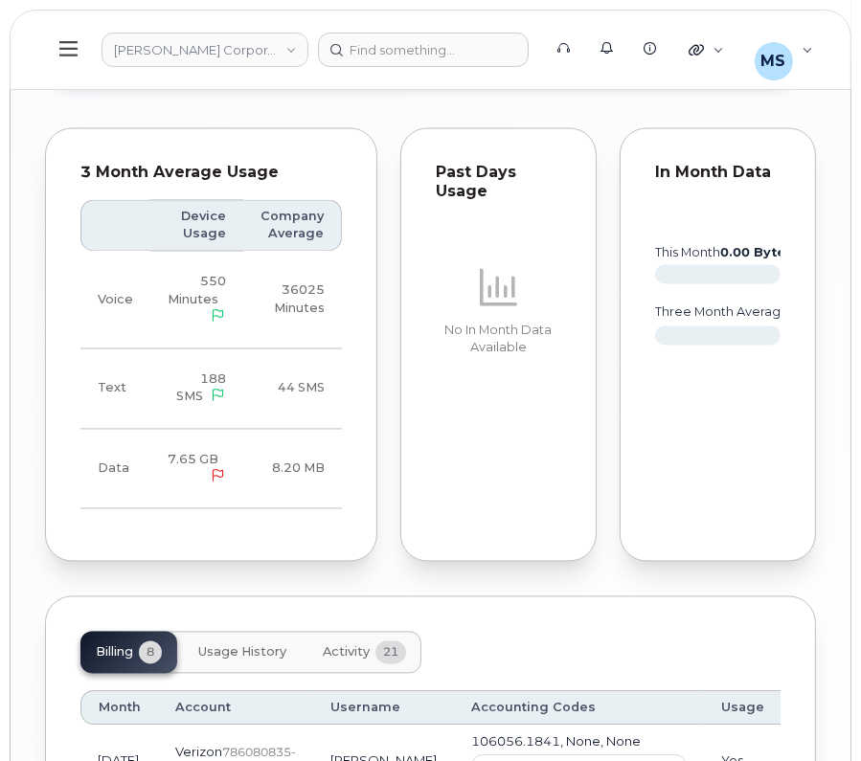
click at [339, 645] on span "Activity" at bounding box center [346, 652] width 47 height 15
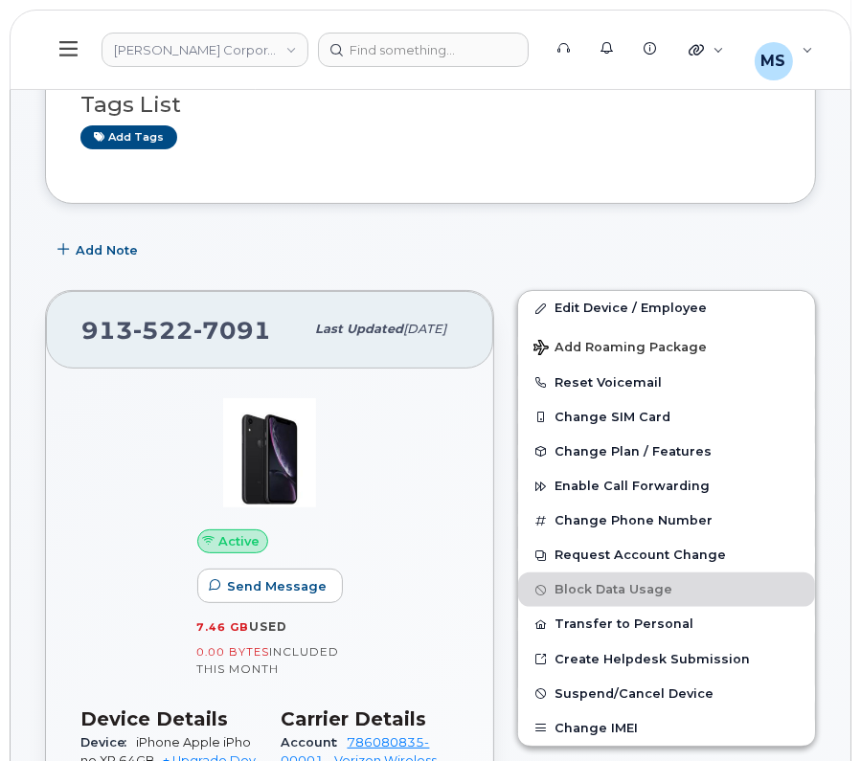
scroll to position [31, 0]
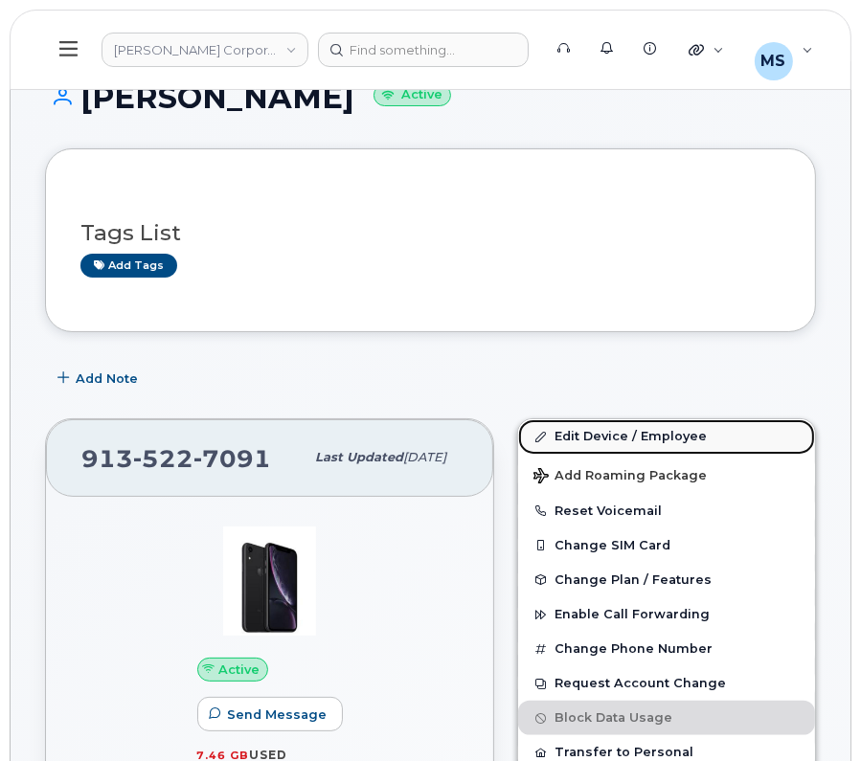
click at [603, 443] on link "Edit Device / Employee" at bounding box center [666, 436] width 297 height 34
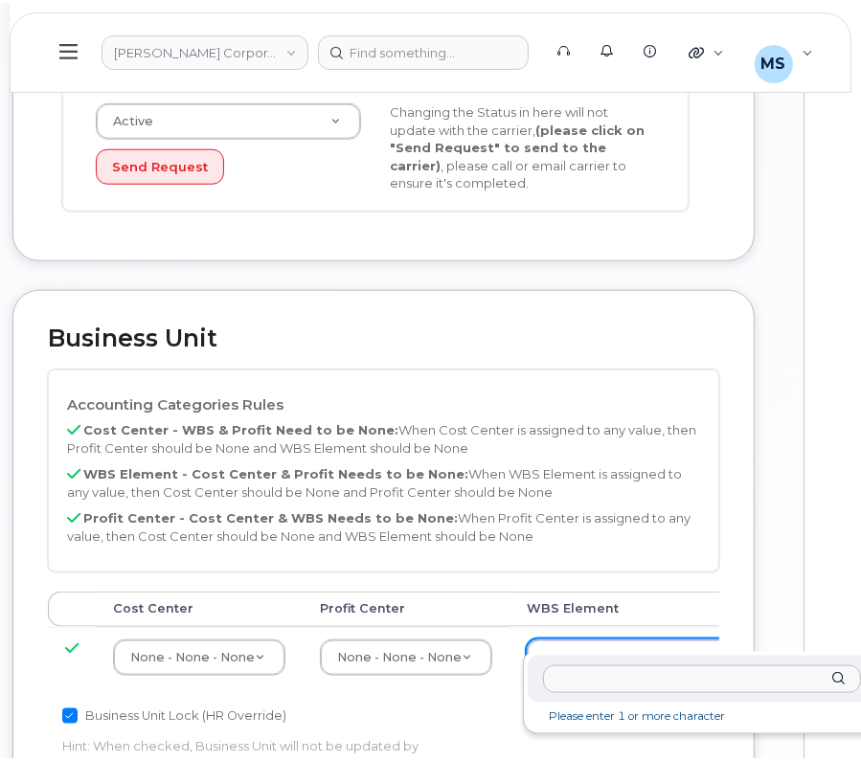
scroll to position [1316, 0]
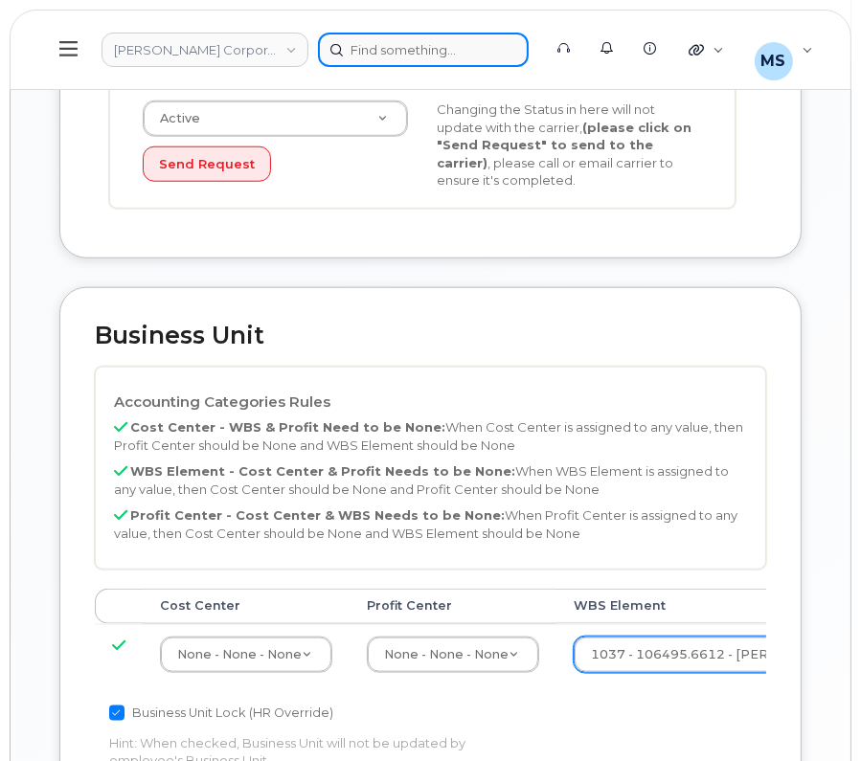
click at [479, 50] on div at bounding box center [423, 50] width 211 height 34
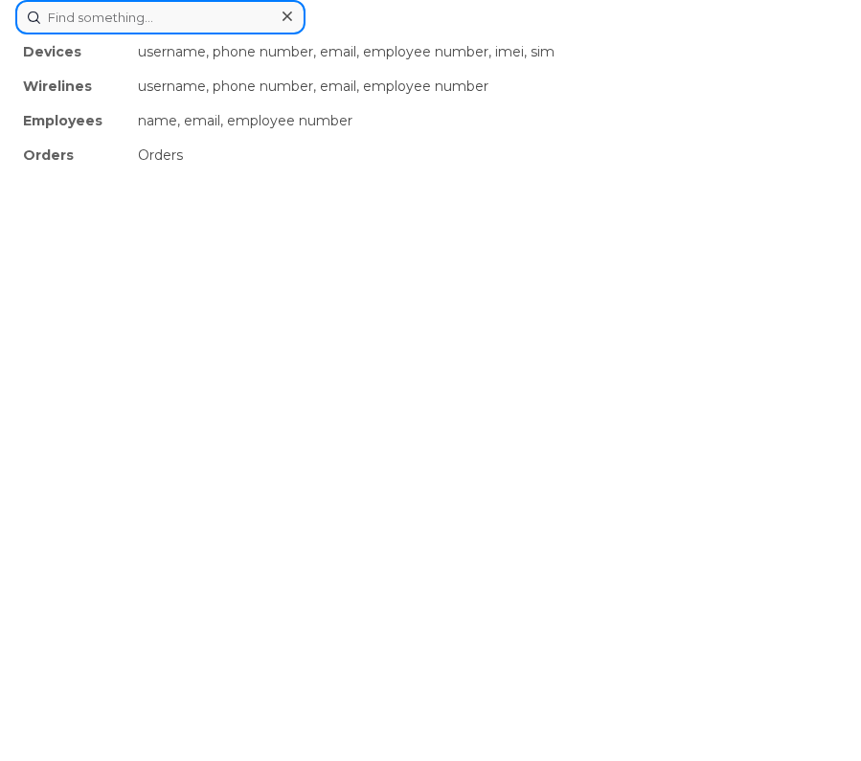
paste input "447655"
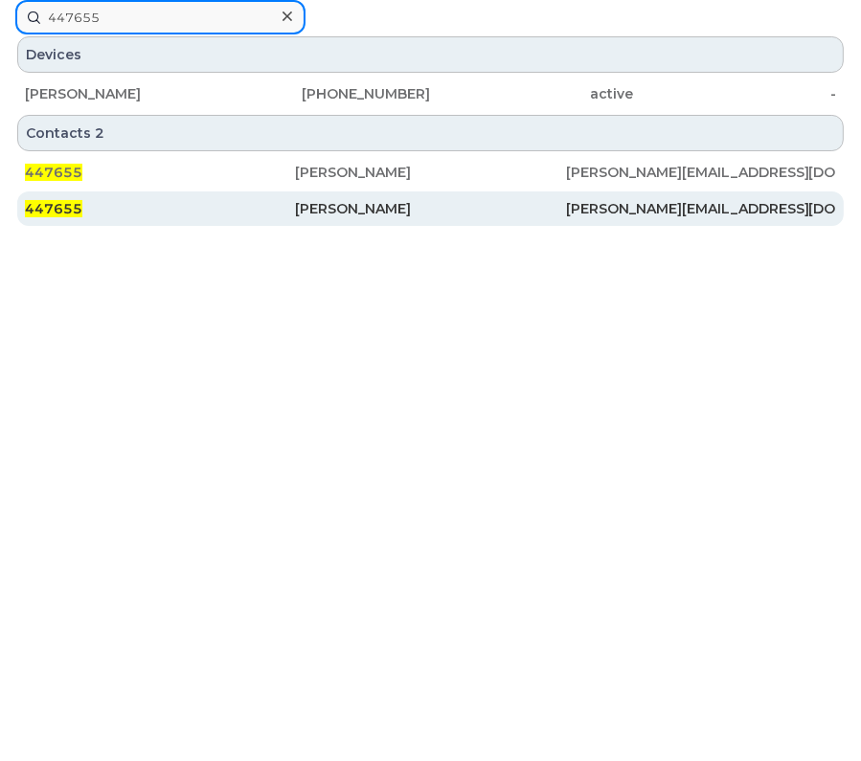
type input "447655"
click at [407, 206] on div "Christopher Allen" at bounding box center [430, 208] width 270 height 19
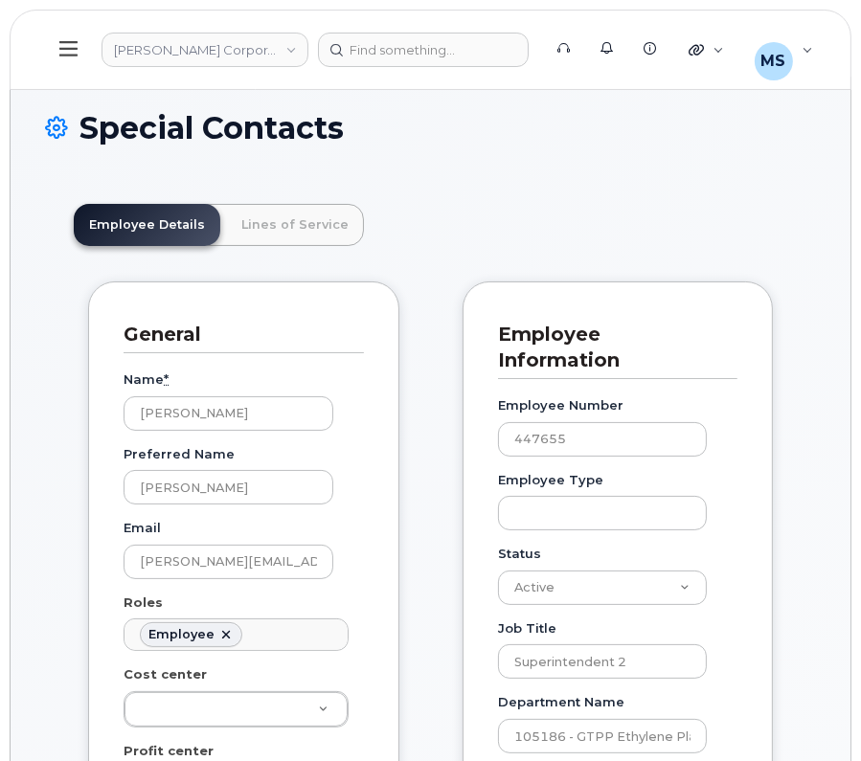
scroll to position [58, 0]
click at [269, 221] on link "Lines of Service" at bounding box center [295, 225] width 138 height 42
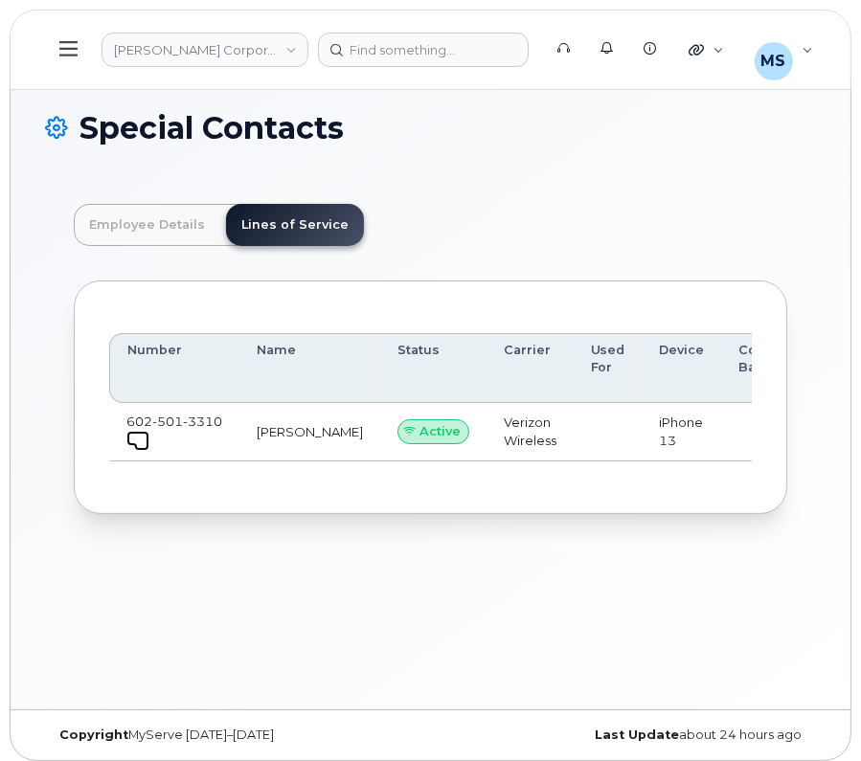
click at [128, 443] on link at bounding box center [137, 438] width 23 height 15
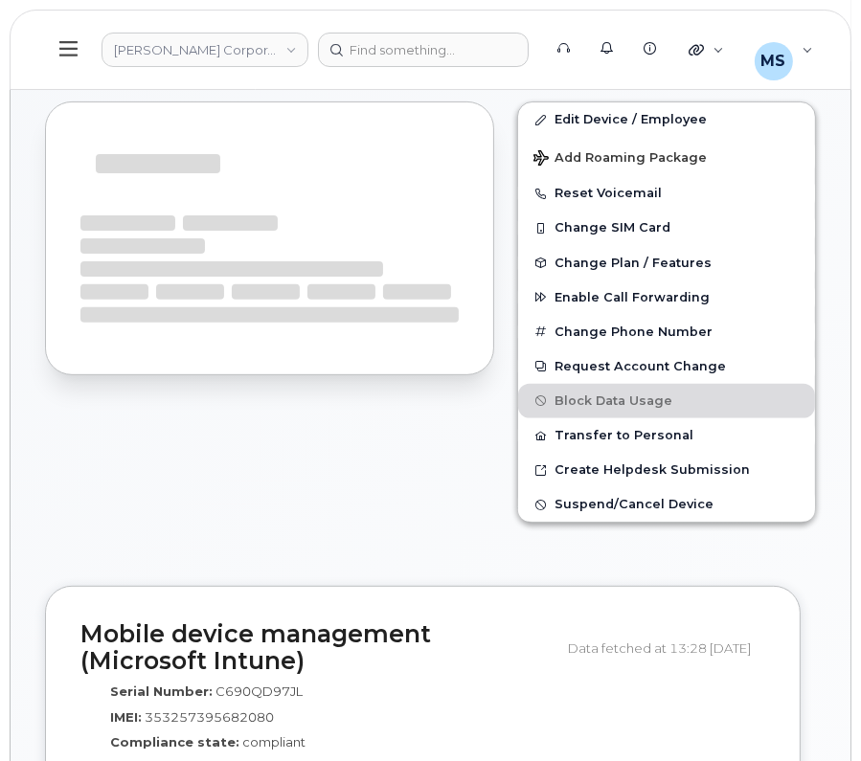
scroll to position [119, 0]
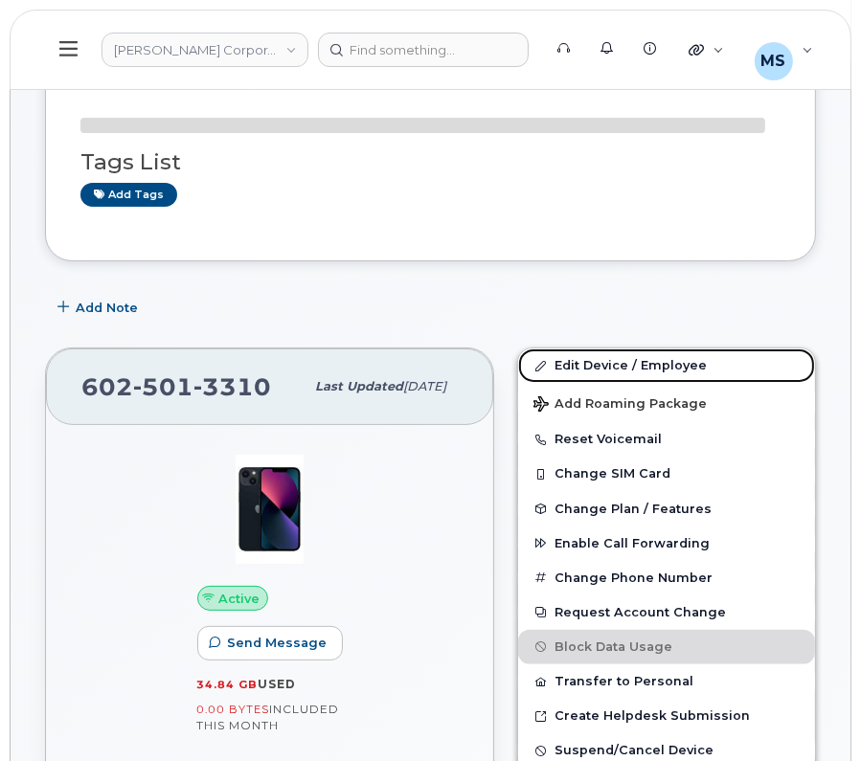
drag, startPoint x: 641, startPoint y: 354, endPoint x: 505, endPoint y: 493, distance: 195.0
click at [641, 354] on link "Edit Device / Employee" at bounding box center [666, 365] width 297 height 34
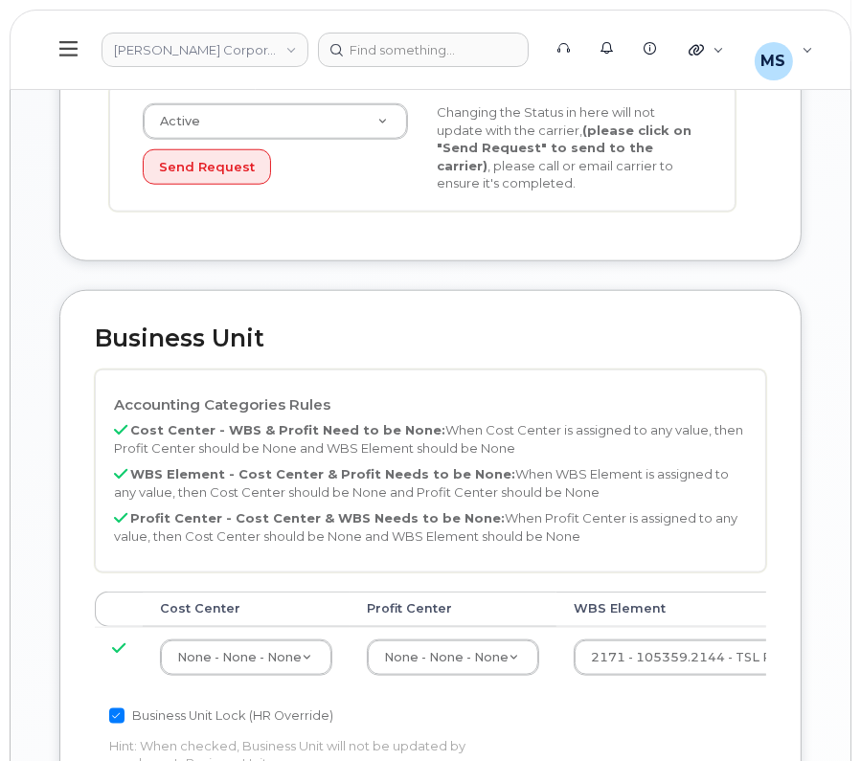
scroll to position [1316, 0]
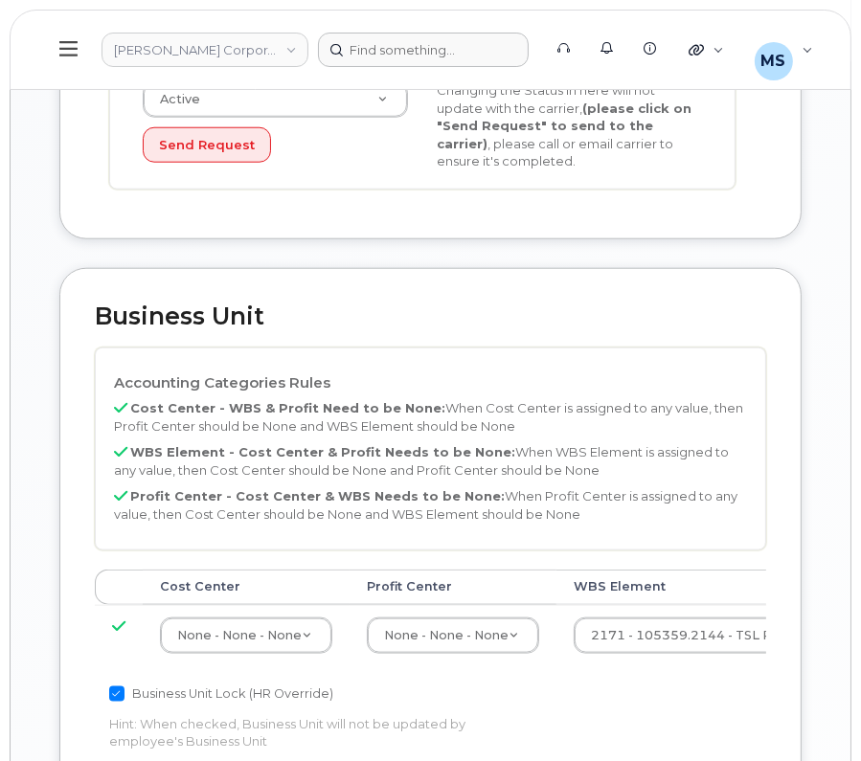
click at [426, 35] on header "[PERSON_NAME] Corporation Support Alerts Knowledge Base Quicklinks Suspend / Ca…" at bounding box center [431, 50] width 842 height 80
click at [431, 43] on div at bounding box center [423, 50] width 211 height 34
paste input "931659"
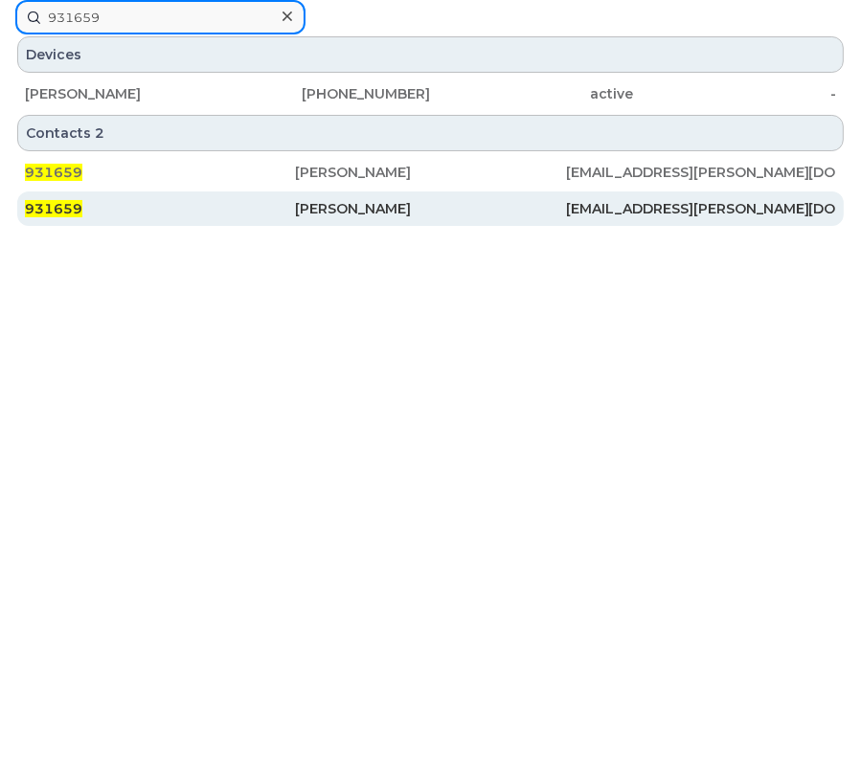
type input "931659"
click at [367, 206] on div "[PERSON_NAME]" at bounding box center [430, 208] width 270 height 19
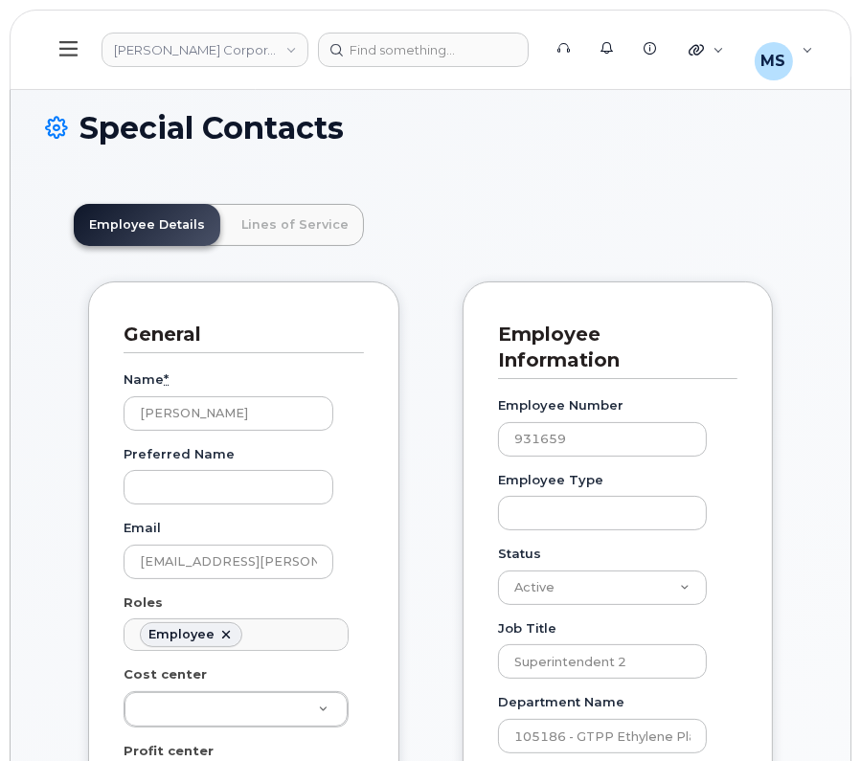
scroll to position [58, 0]
drag, startPoint x: 276, startPoint y: 225, endPoint x: 293, endPoint y: 274, distance: 51.8
click at [276, 225] on link "Lines of Service" at bounding box center [295, 225] width 138 height 42
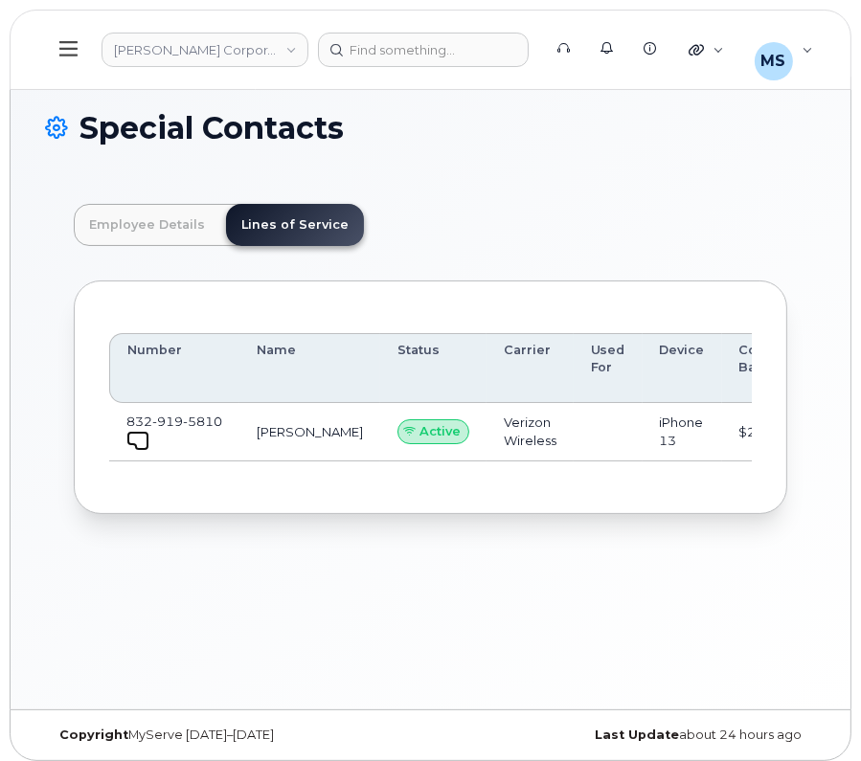
click at [137, 442] on span at bounding box center [141, 443] width 15 height 15
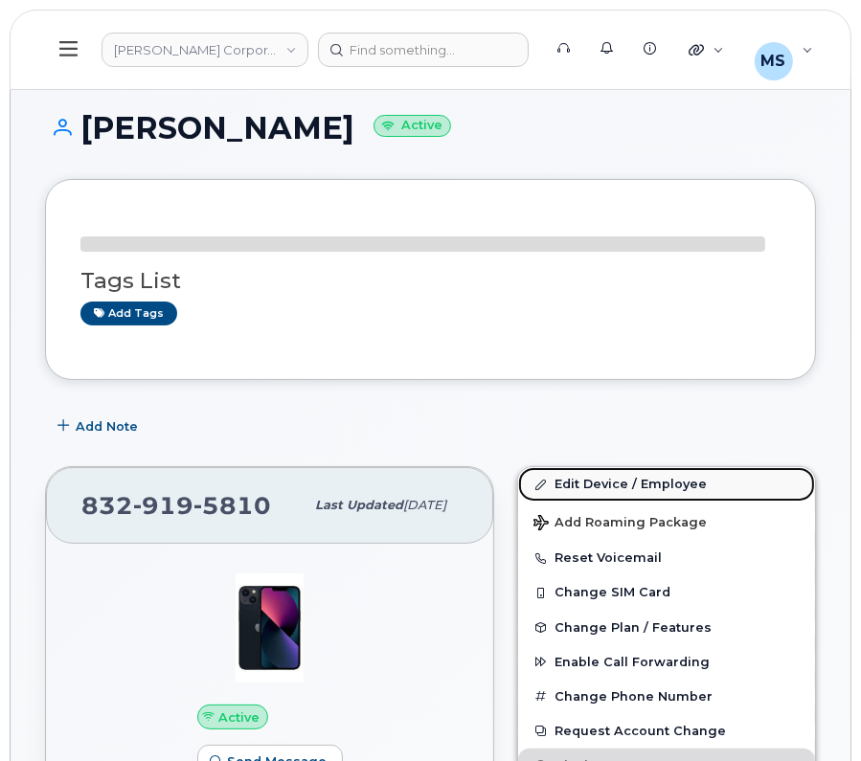
click at [685, 493] on div "Edit Device / Employee Add Roaming Package Reset Voicemail Change SIM Card Chan…" at bounding box center [666, 694] width 299 height 456
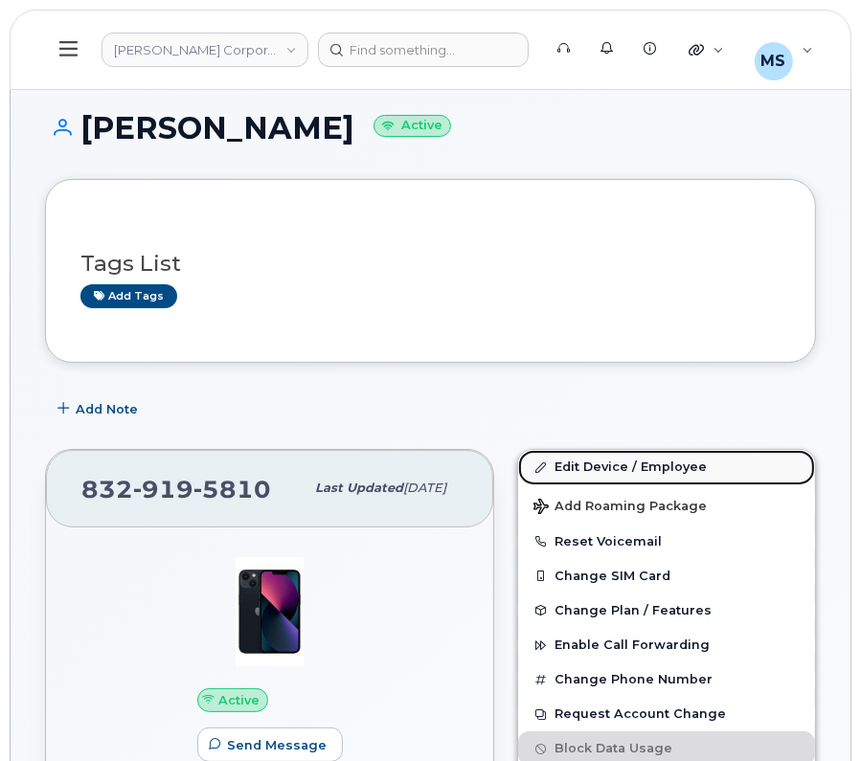
click at [579, 454] on link "Edit Device / Employee" at bounding box center [666, 467] width 297 height 34
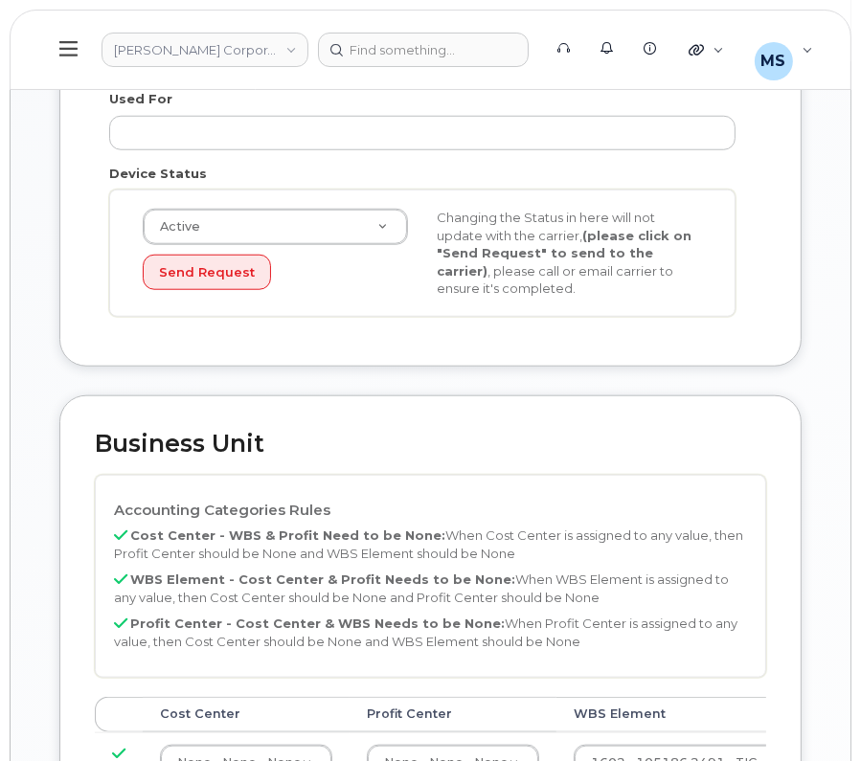
scroll to position [1197, 0]
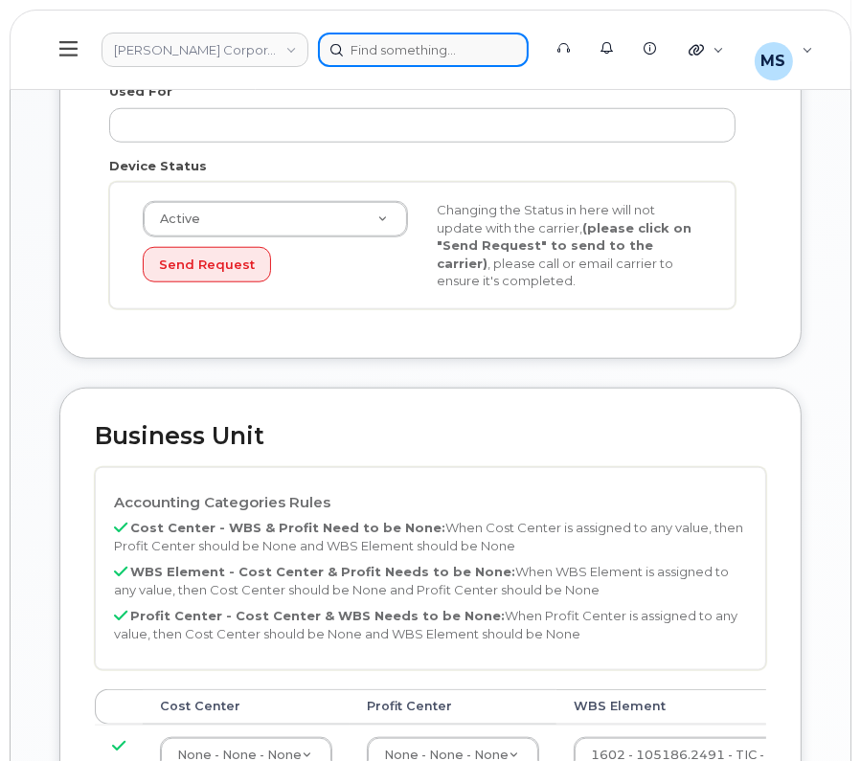
click at [415, 55] on div at bounding box center [423, 50] width 211 height 34
paste input "558649"
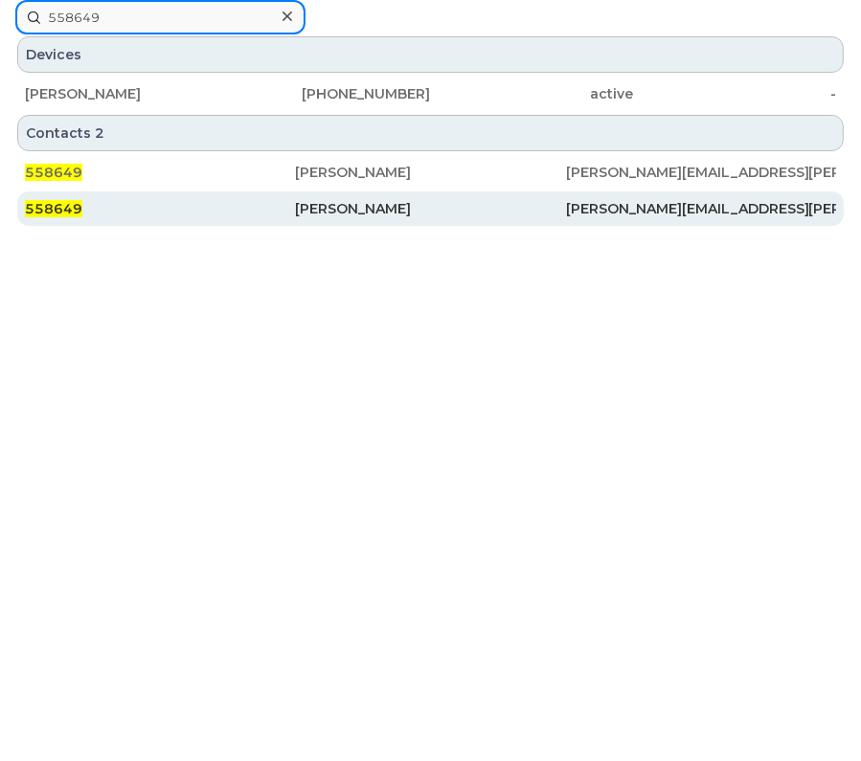
type input "558649"
click at [348, 203] on div "Jason Perez" at bounding box center [430, 208] width 270 height 19
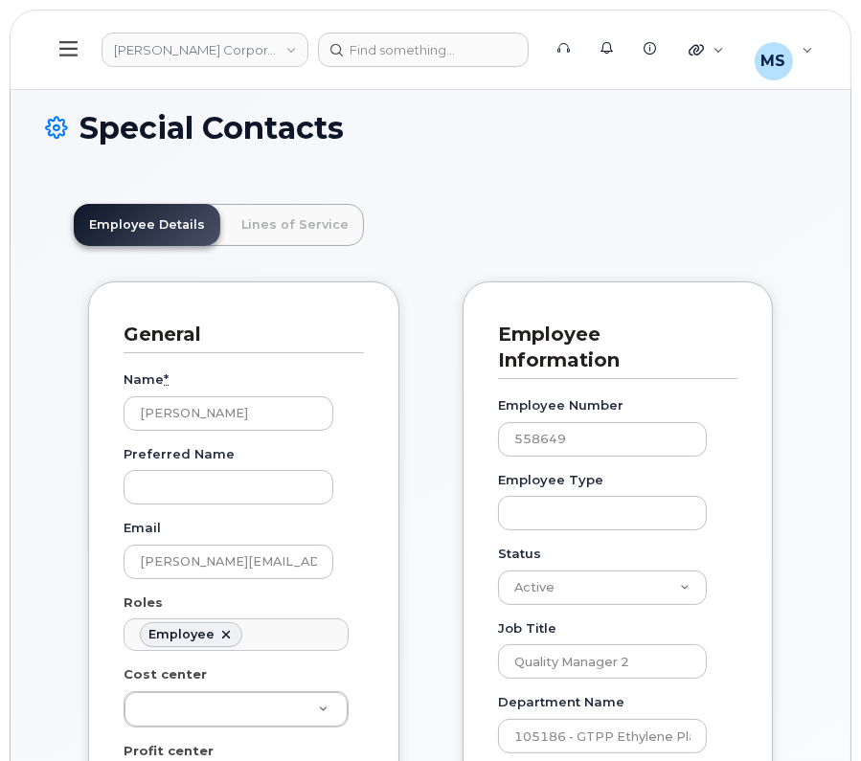
scroll to position [58, 0]
click at [293, 220] on link "Lines of Service" at bounding box center [295, 225] width 138 height 42
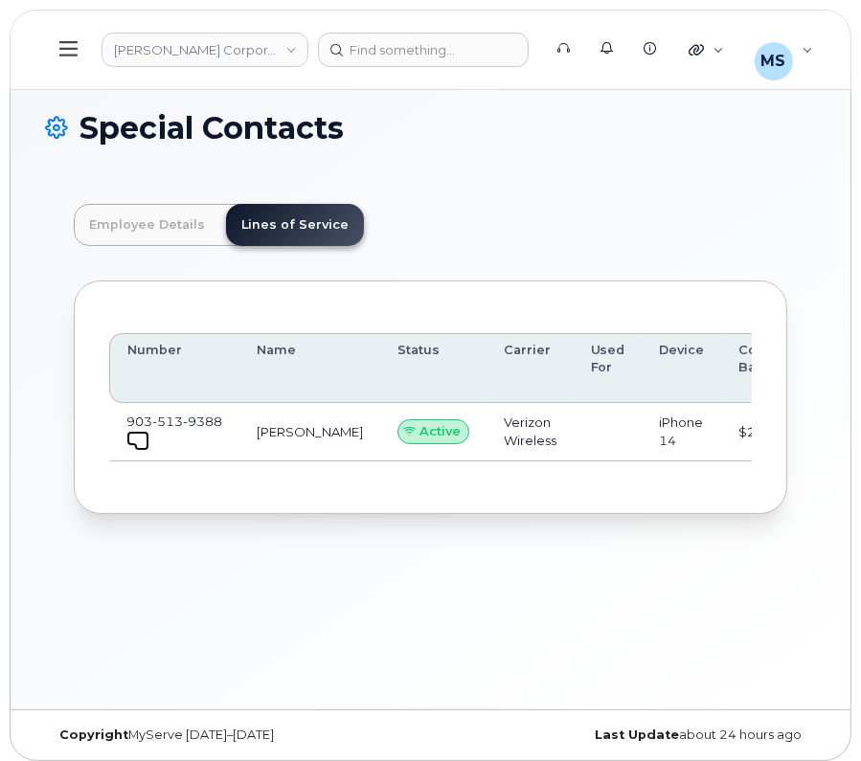
click at [128, 442] on link at bounding box center [137, 438] width 23 height 15
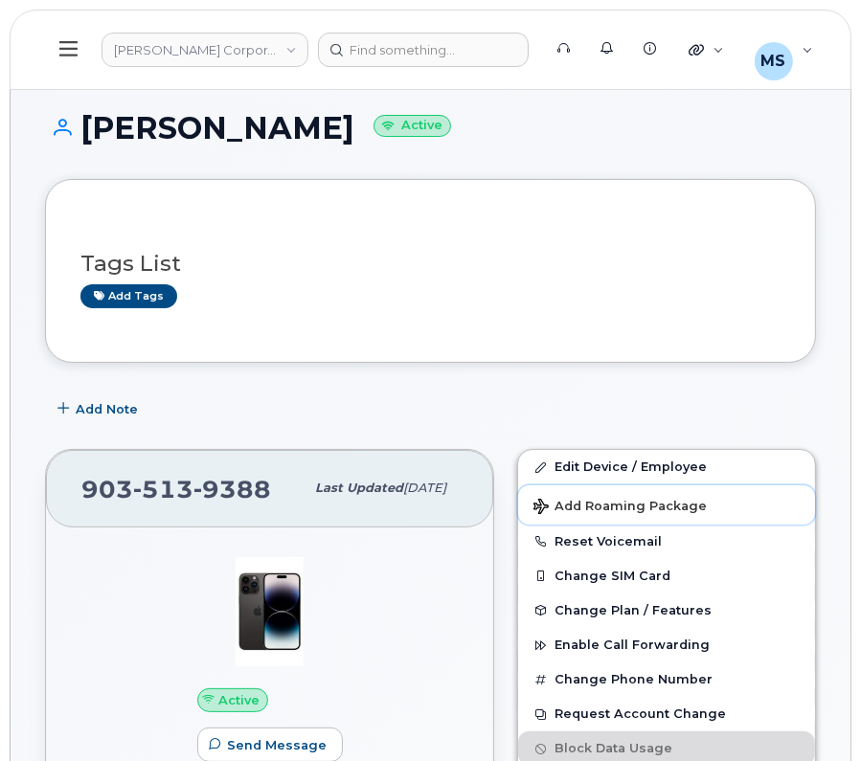
drag, startPoint x: 594, startPoint y: 484, endPoint x: 647, endPoint y: 406, distance: 95.1
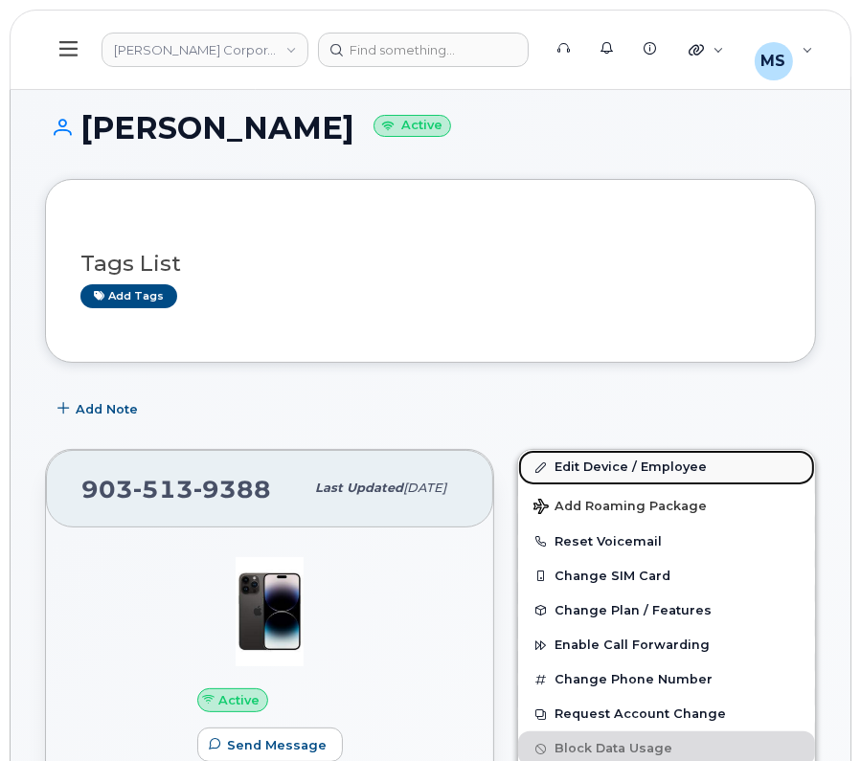
click at [630, 465] on link "Edit Device / Employee" at bounding box center [666, 467] width 297 height 34
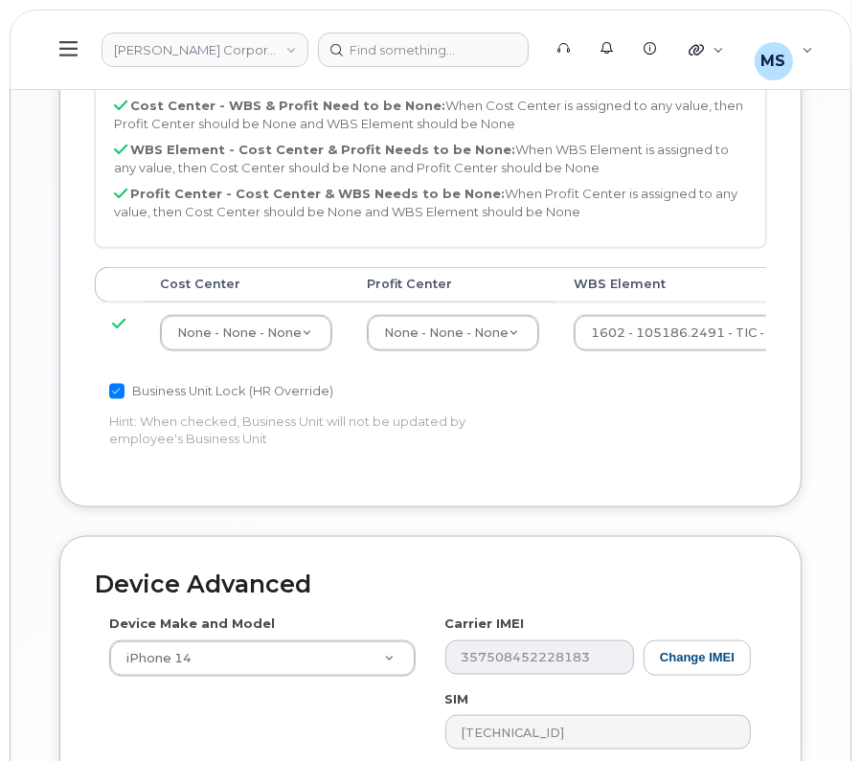
scroll to position [1674, 0]
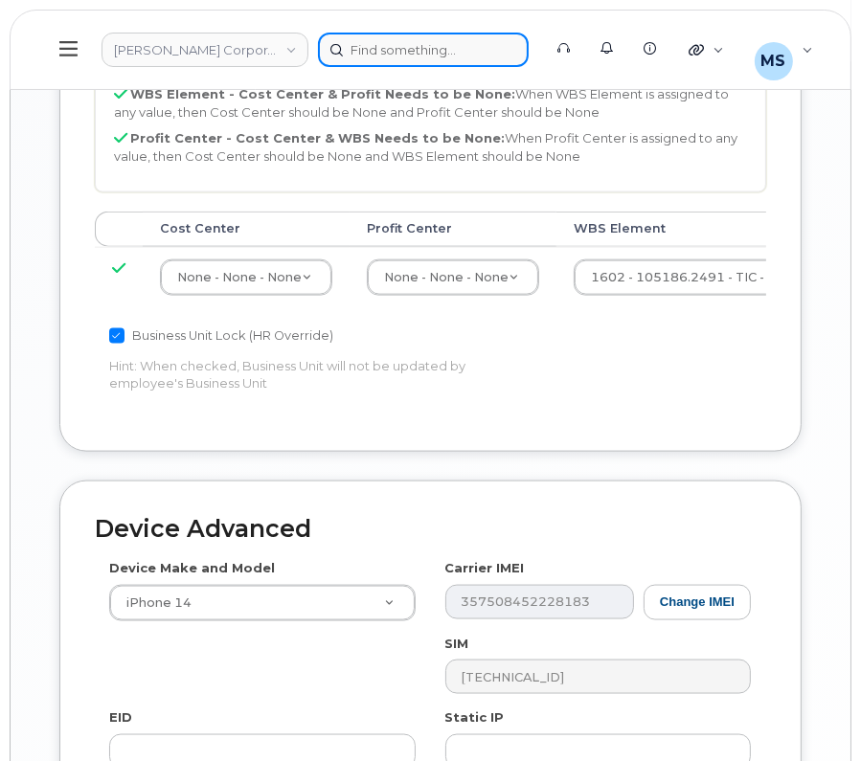
click at [412, 50] on div at bounding box center [423, 50] width 211 height 34
paste input "356989"
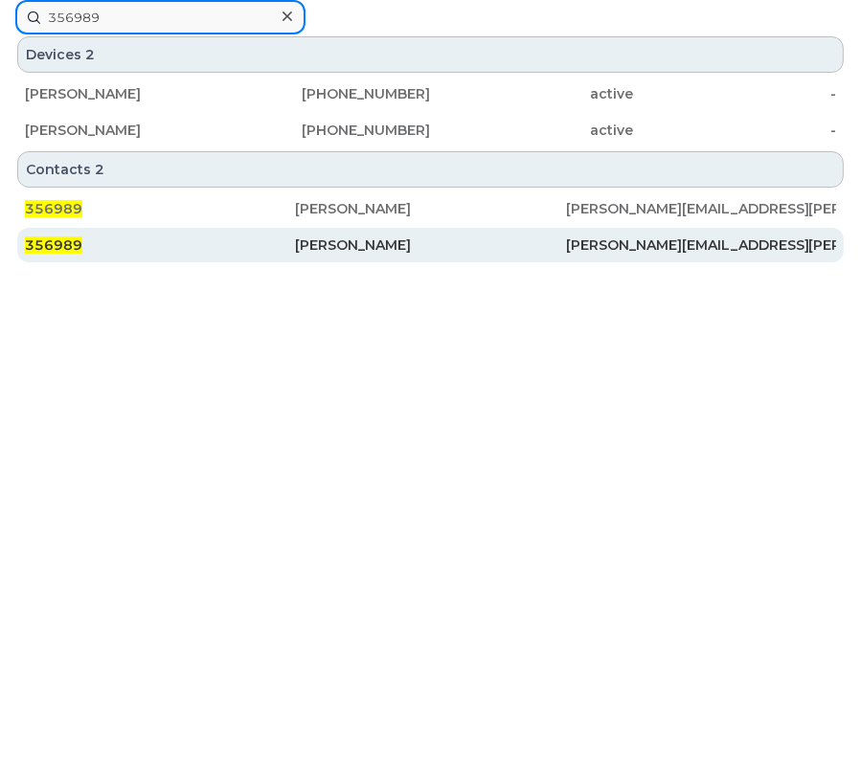
type input "356989"
click at [368, 240] on div "[PERSON_NAME]" at bounding box center [430, 245] width 270 height 19
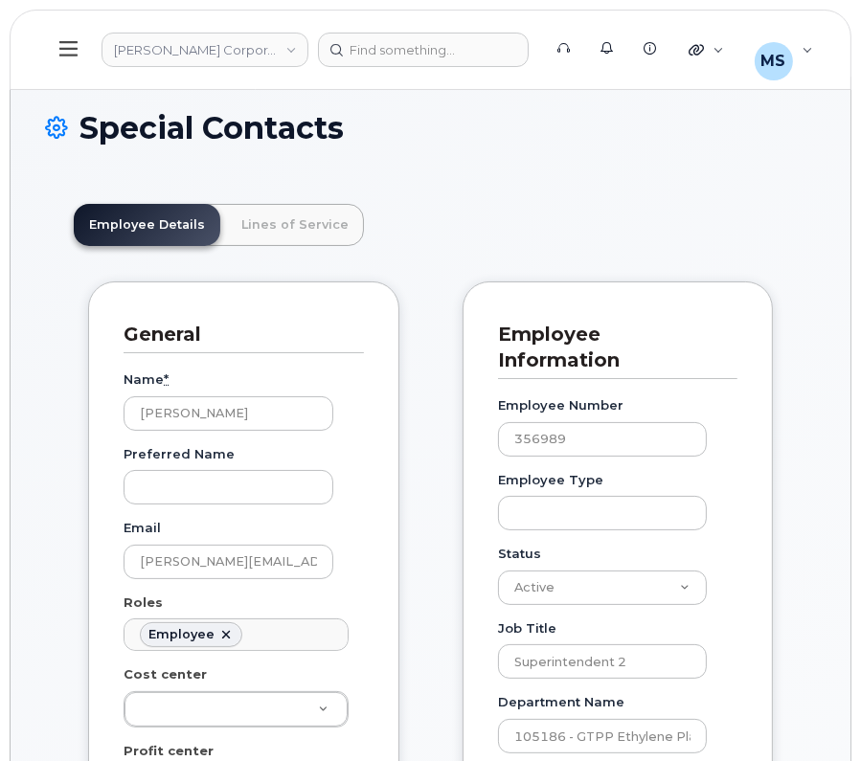
scroll to position [58, 0]
click at [335, 233] on link "Lines of Service" at bounding box center [295, 225] width 138 height 42
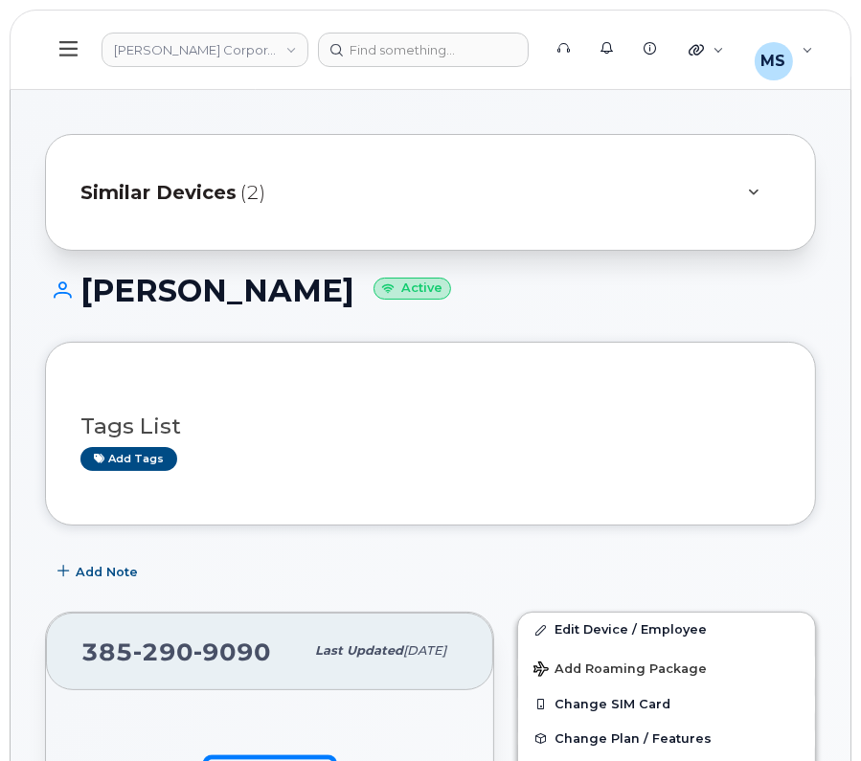
scroll to position [359, 0]
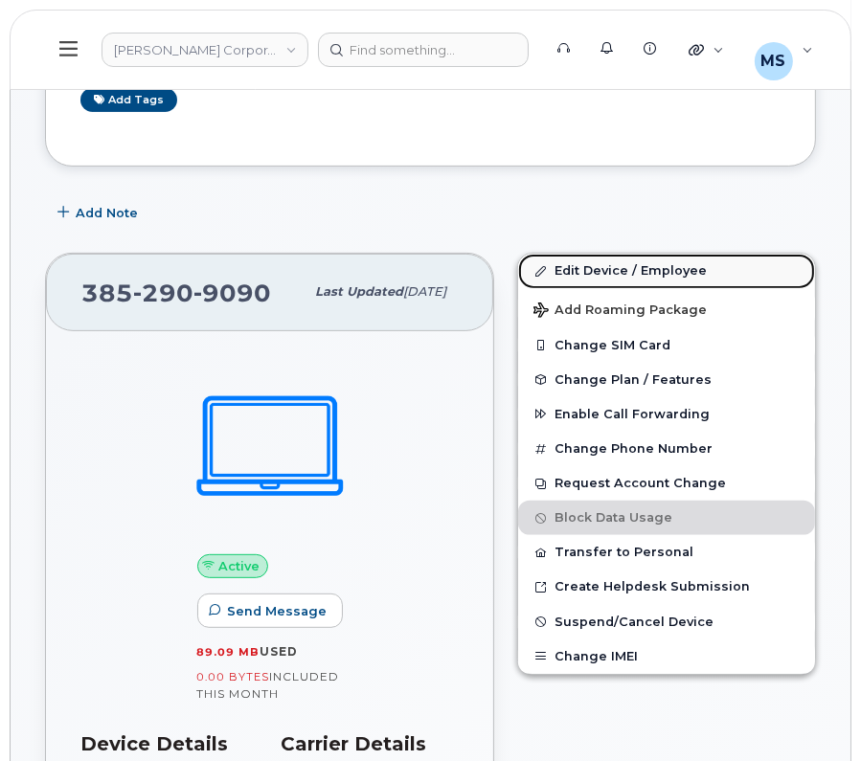
click at [570, 266] on link "Edit Device / Employee" at bounding box center [666, 271] width 297 height 34
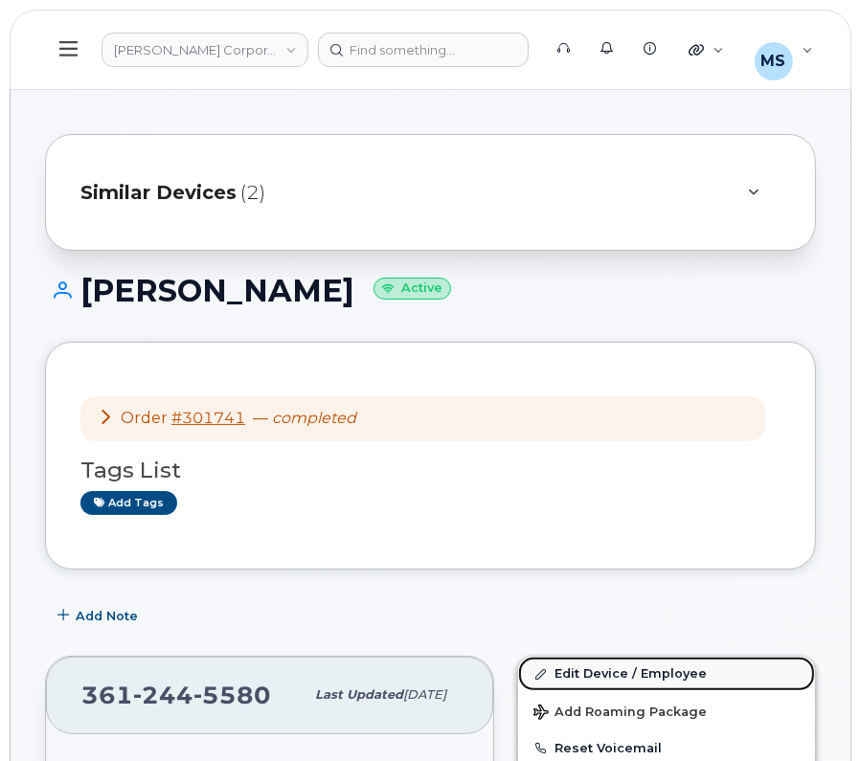
click at [610, 678] on link "Edit Device / Employee" at bounding box center [666, 674] width 297 height 34
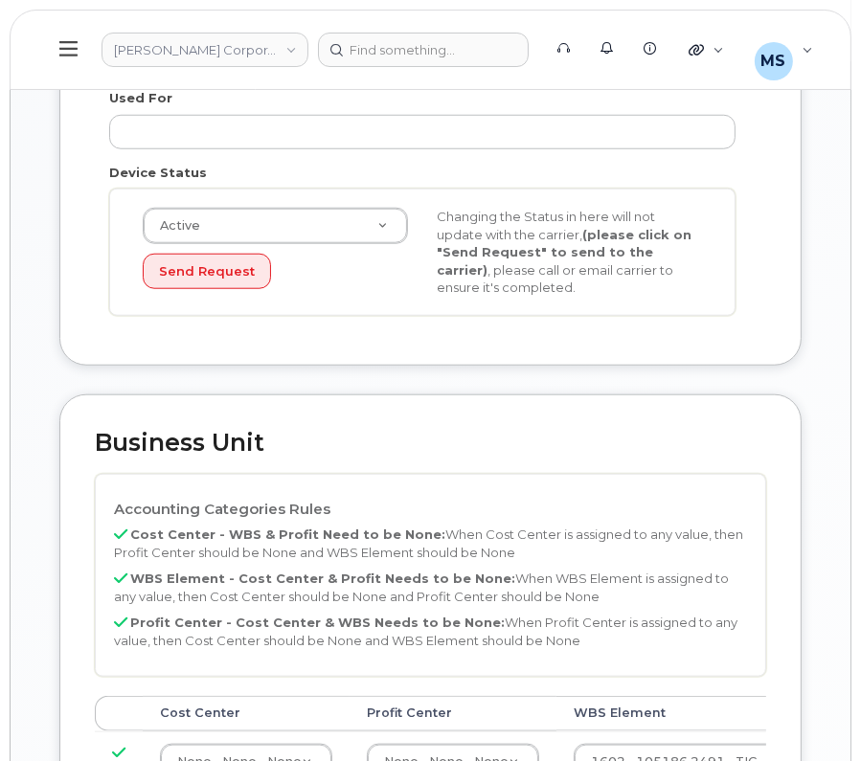
scroll to position [1316, 0]
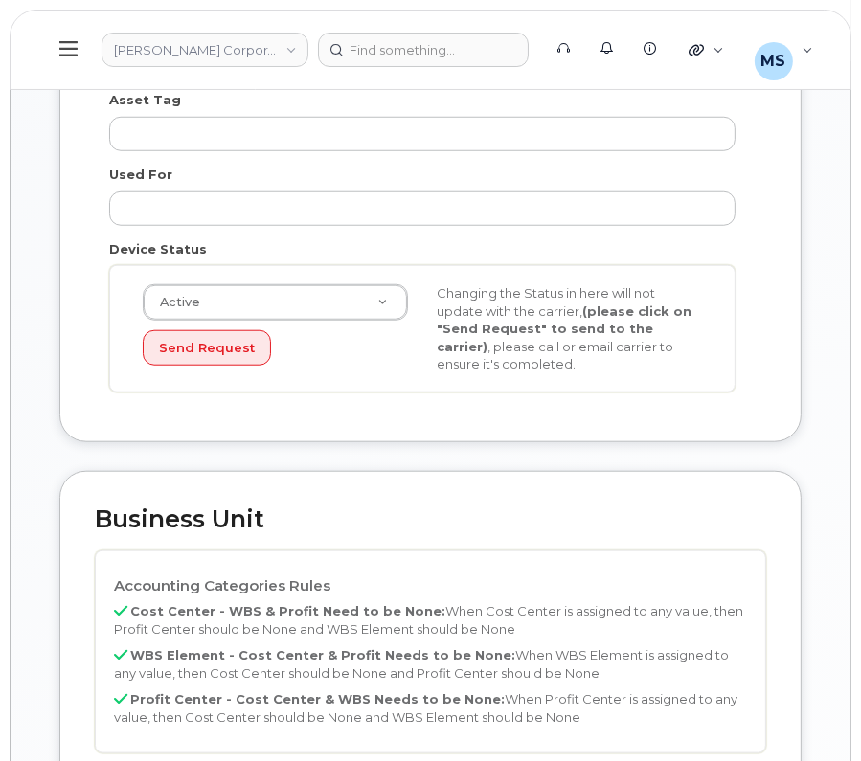
scroll to position [1316, 0]
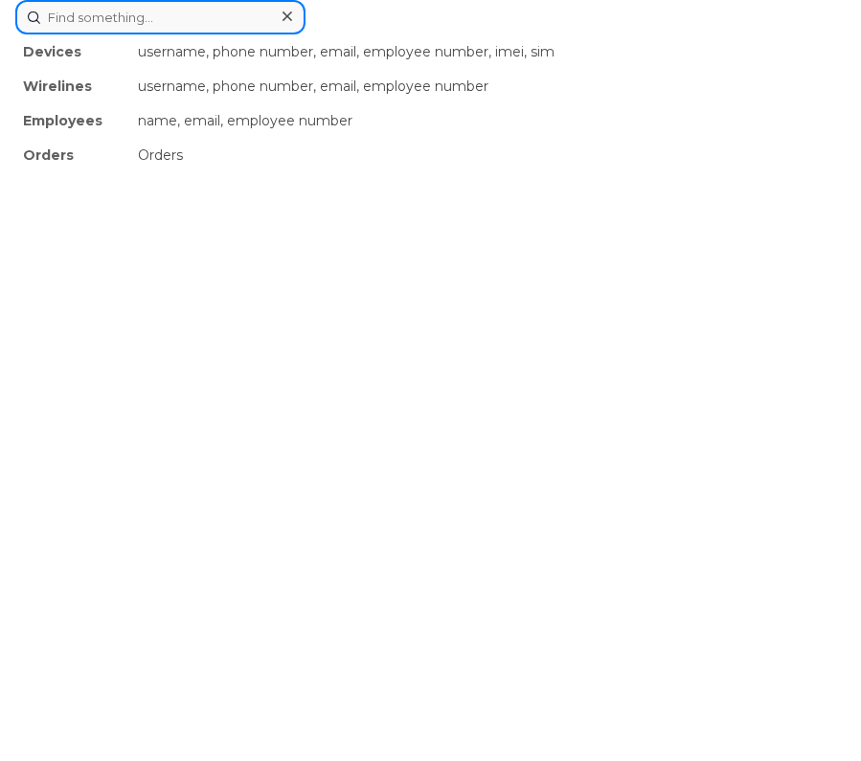
click at [397, 34] on div "Devices username, phone number, email, employee number, imei, sim Wirelines use…" at bounding box center [430, 17] width 830 height 34
paste input "530985"
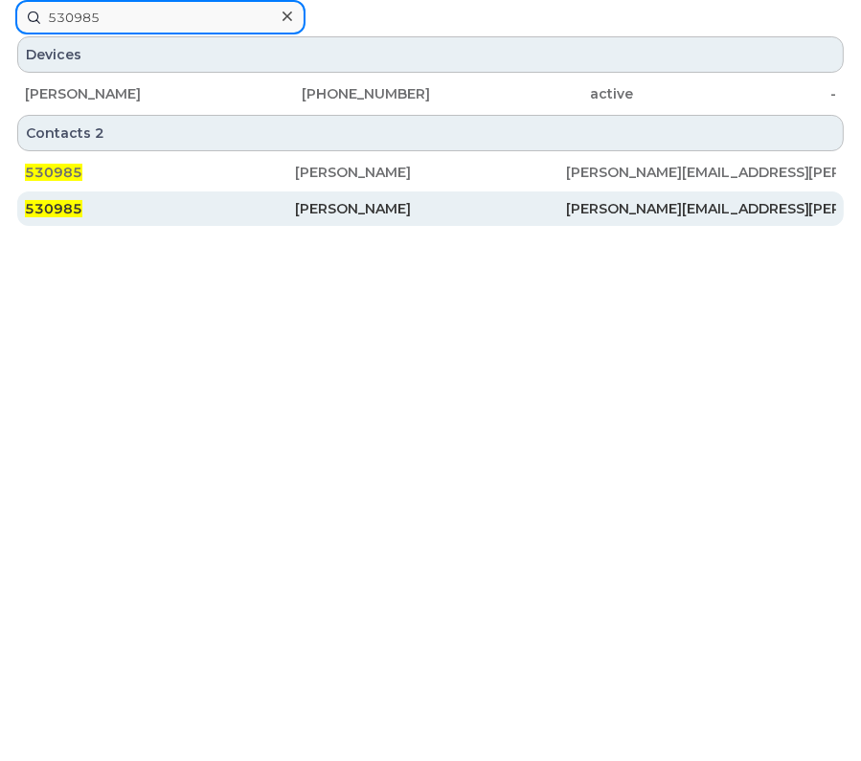
type input "530985"
click at [369, 196] on div "Tyler Patrick" at bounding box center [430, 208] width 270 height 34
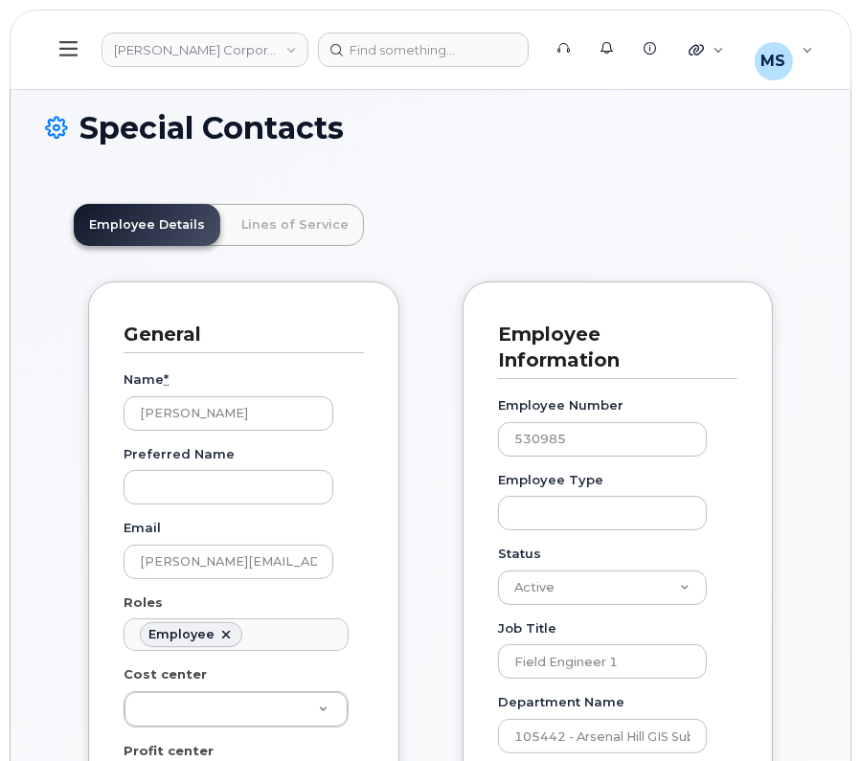
scroll to position [58, 0]
click at [301, 240] on link "Lines of Service" at bounding box center [295, 225] width 138 height 42
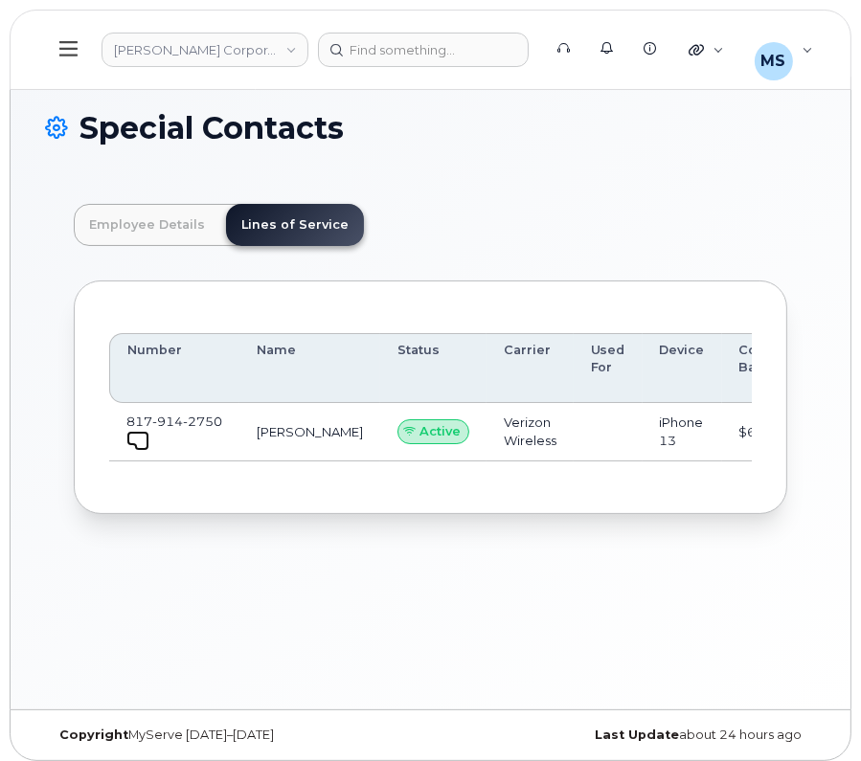
click at [136, 441] on span at bounding box center [141, 443] width 15 height 15
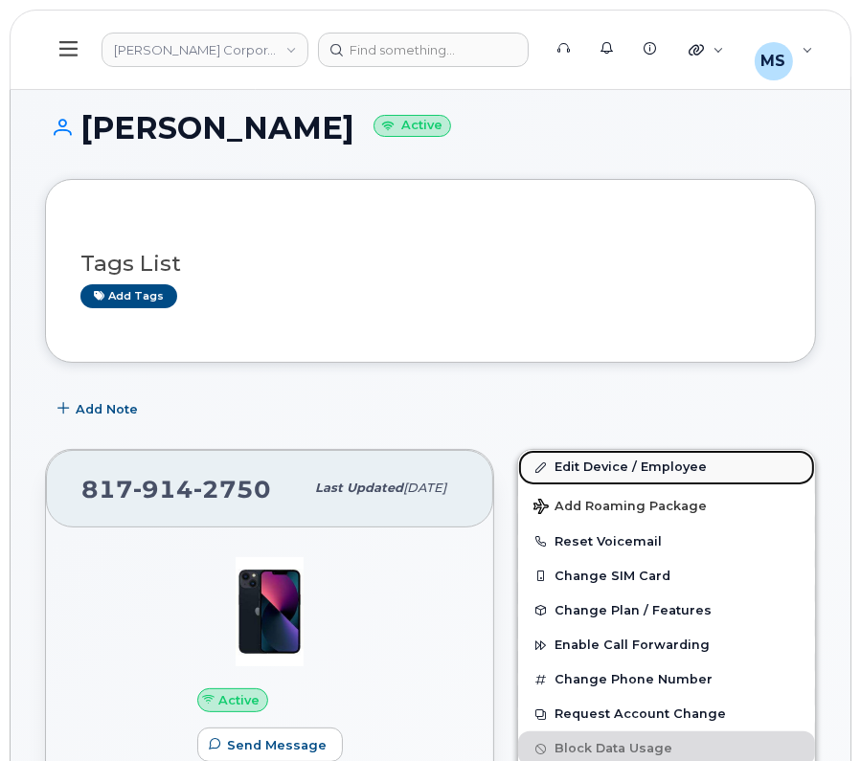
click at [556, 460] on link "Edit Device / Employee" at bounding box center [666, 467] width 297 height 34
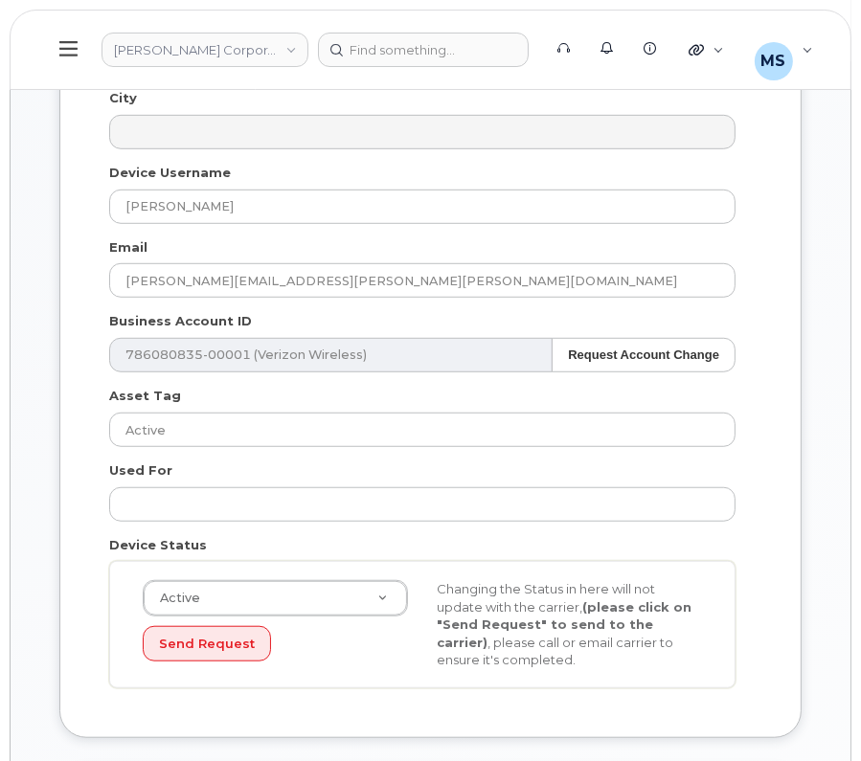
scroll to position [1436, 0]
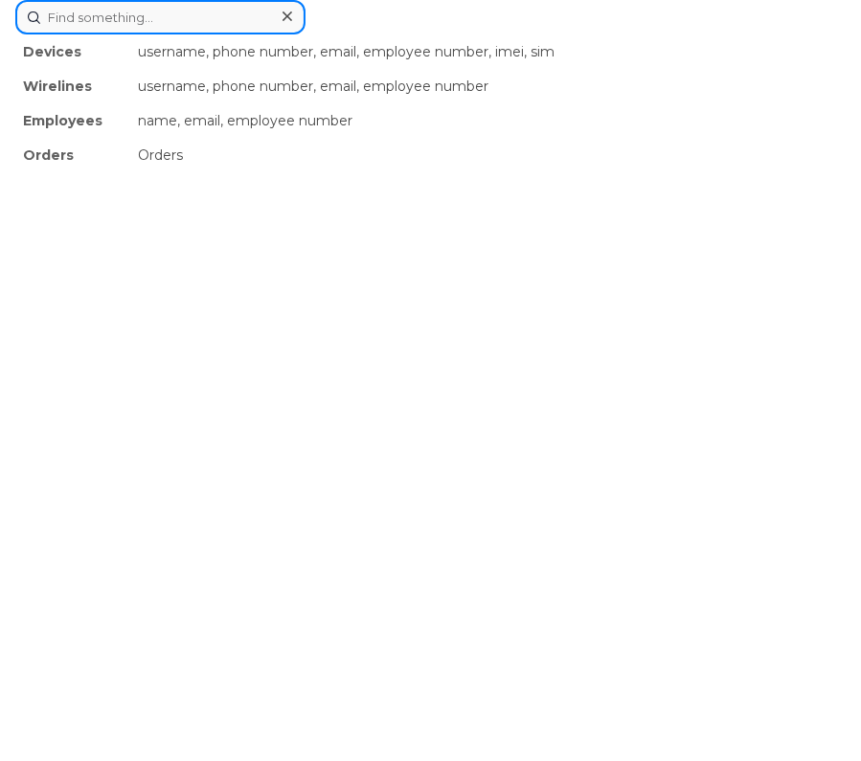
click at [492, 34] on div "Devices username, phone number, email, employee number, imei, sim Wirelines use…" at bounding box center [430, 17] width 830 height 34
paste input "530985"
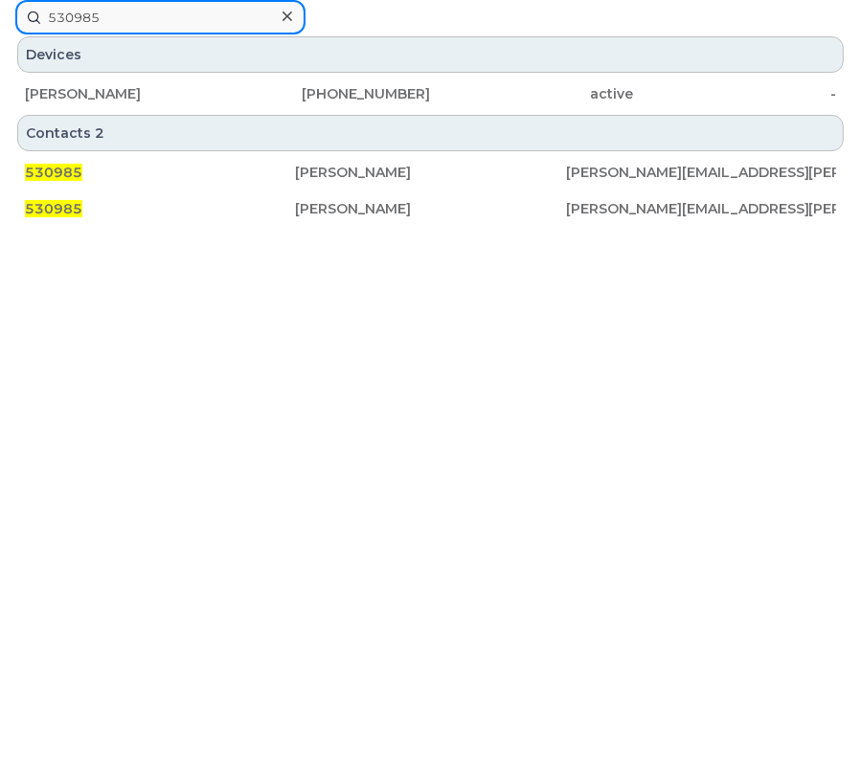
type input "530985"
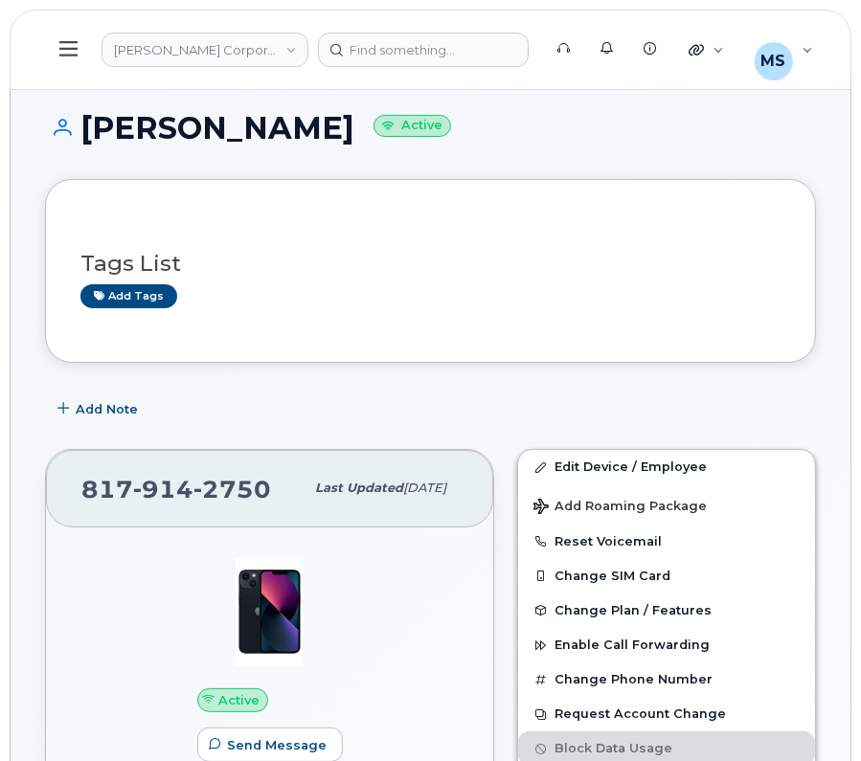
click at [136, 238] on div "Tags List Add tags" at bounding box center [430, 272] width 700 height 74
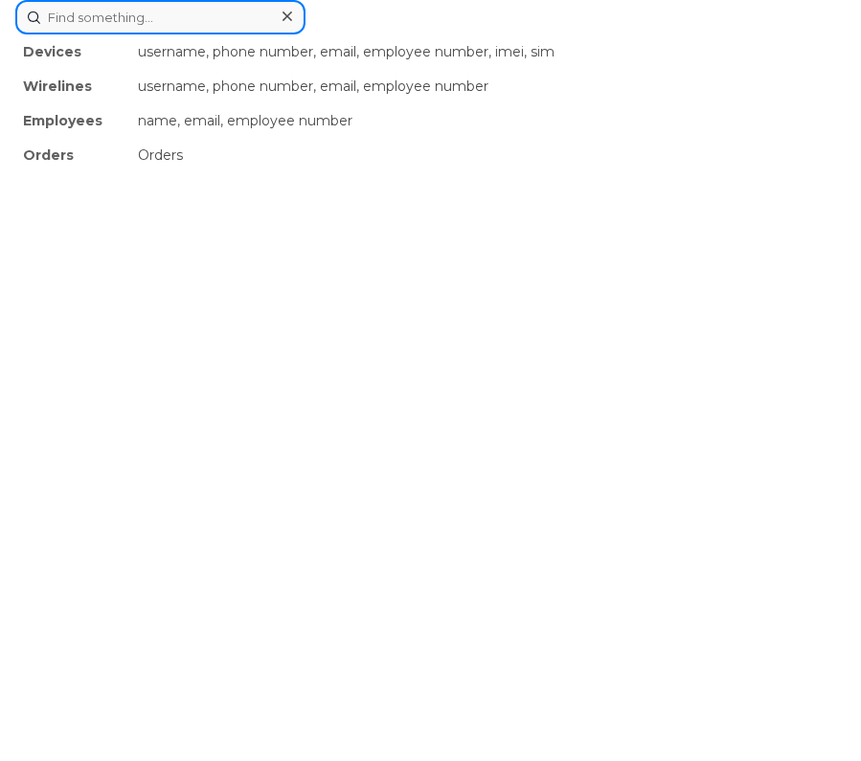
click at [409, 34] on div "Devices username, phone number, email, employee number, imei, sim Wirelines use…" at bounding box center [430, 17] width 830 height 34
paste input "530985"
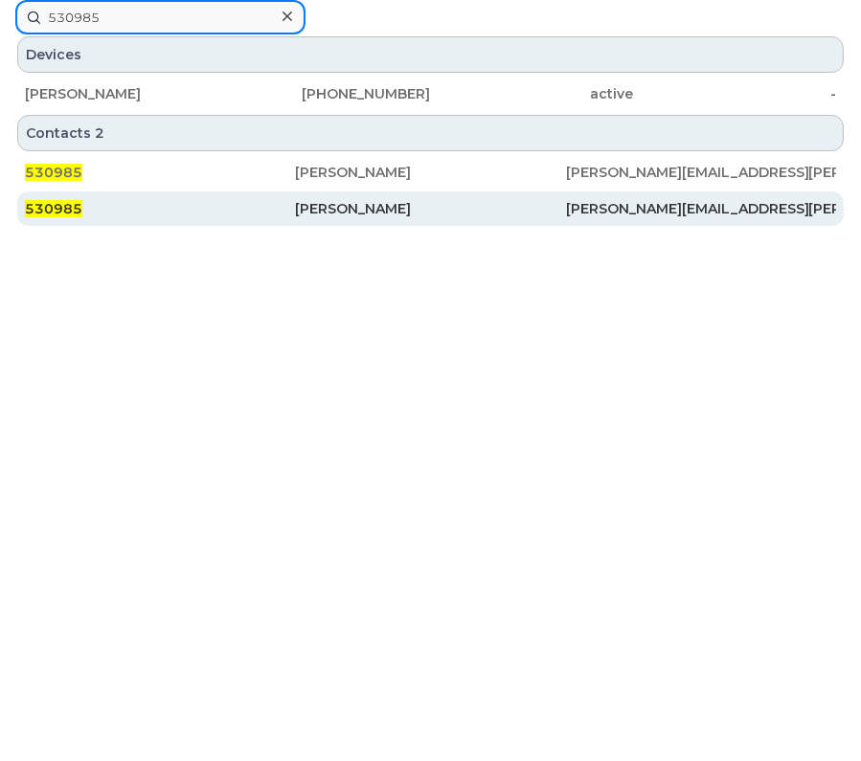
type input "530985"
click at [344, 200] on div "Tyler Patrick" at bounding box center [430, 208] width 270 height 19
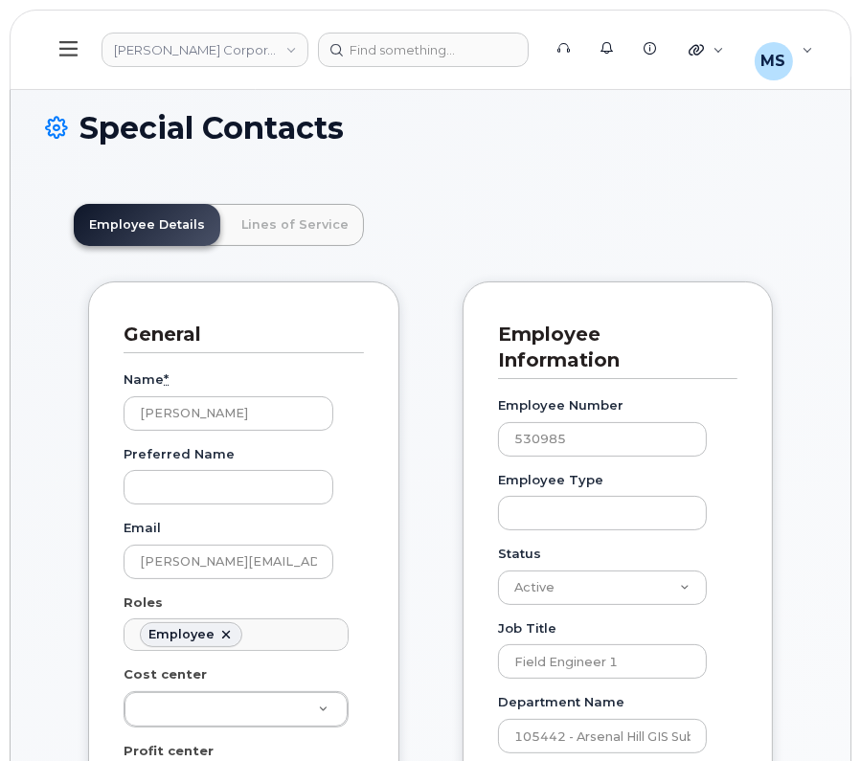
scroll to position [58, 0]
click at [306, 219] on link "Lines of Service" at bounding box center [295, 225] width 138 height 42
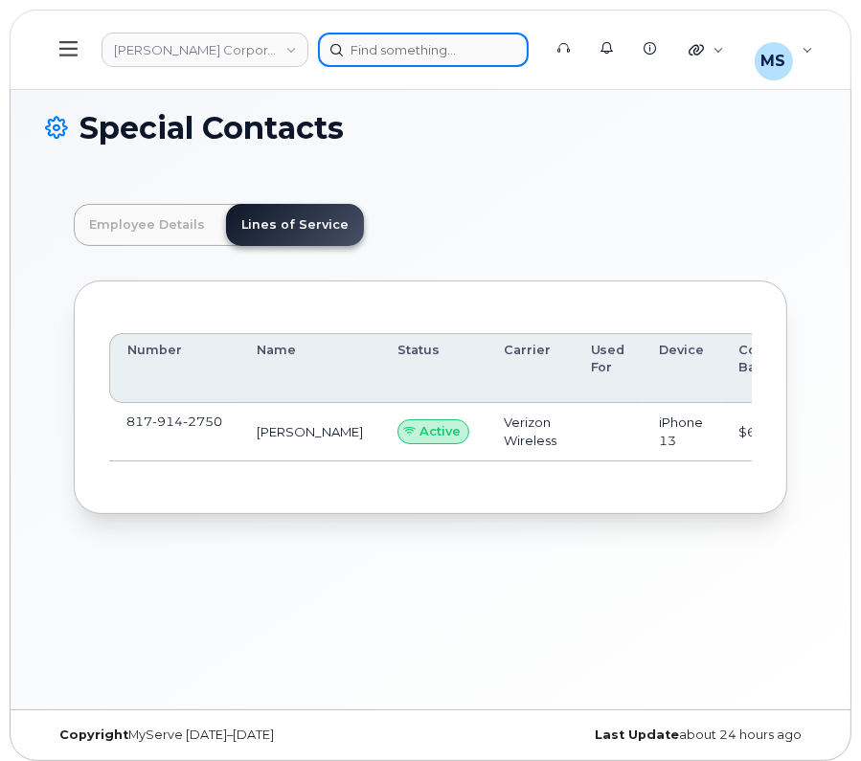
click at [382, 40] on div at bounding box center [423, 50] width 211 height 34
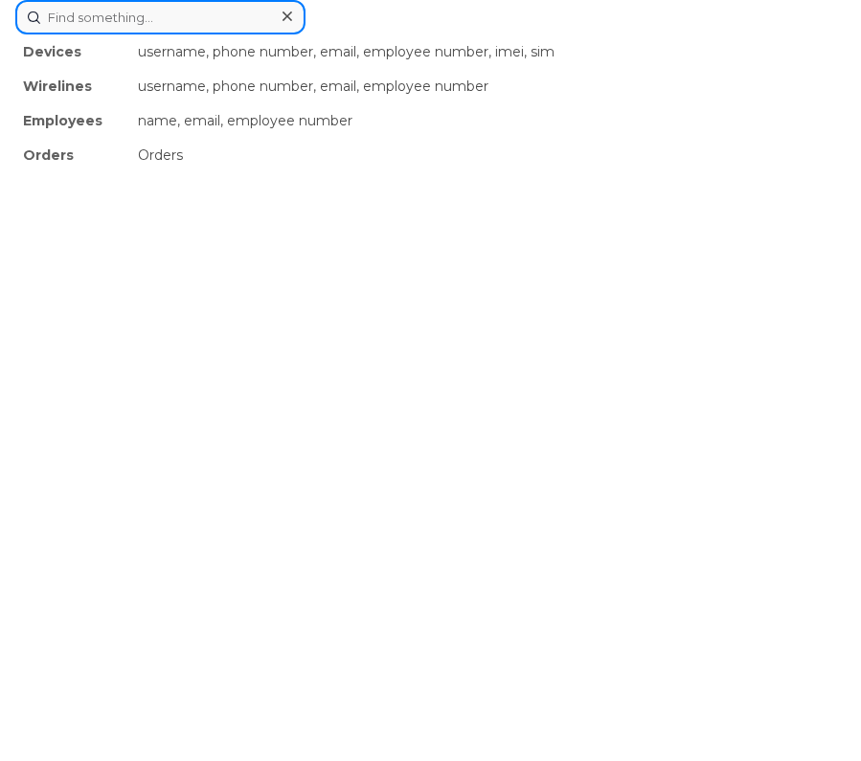
paste input "442400"
type input "442400"
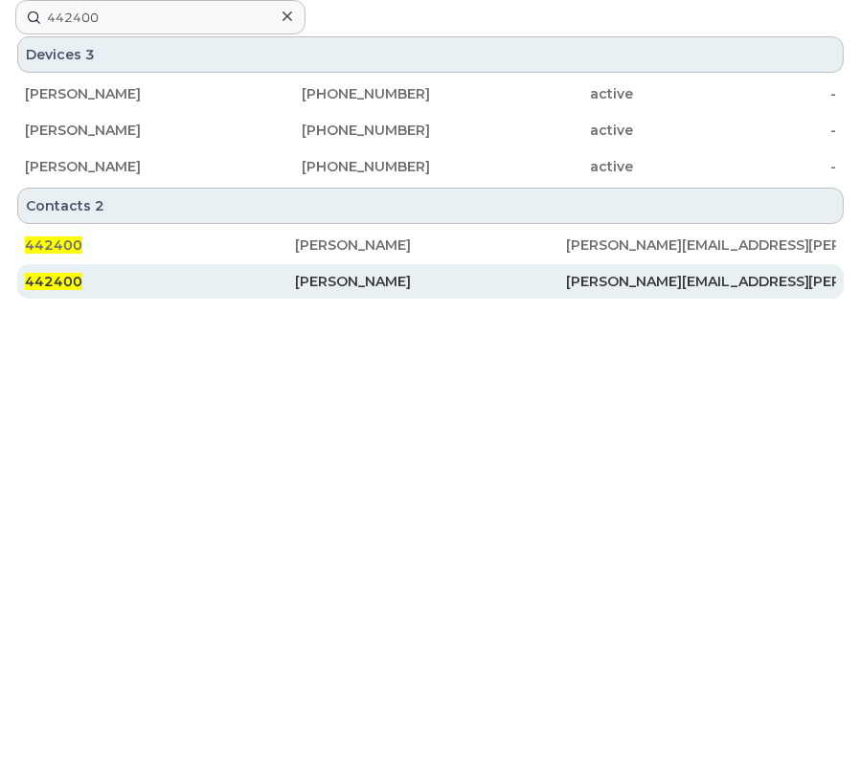
click at [376, 291] on div "[PERSON_NAME]" at bounding box center [430, 281] width 270 height 34
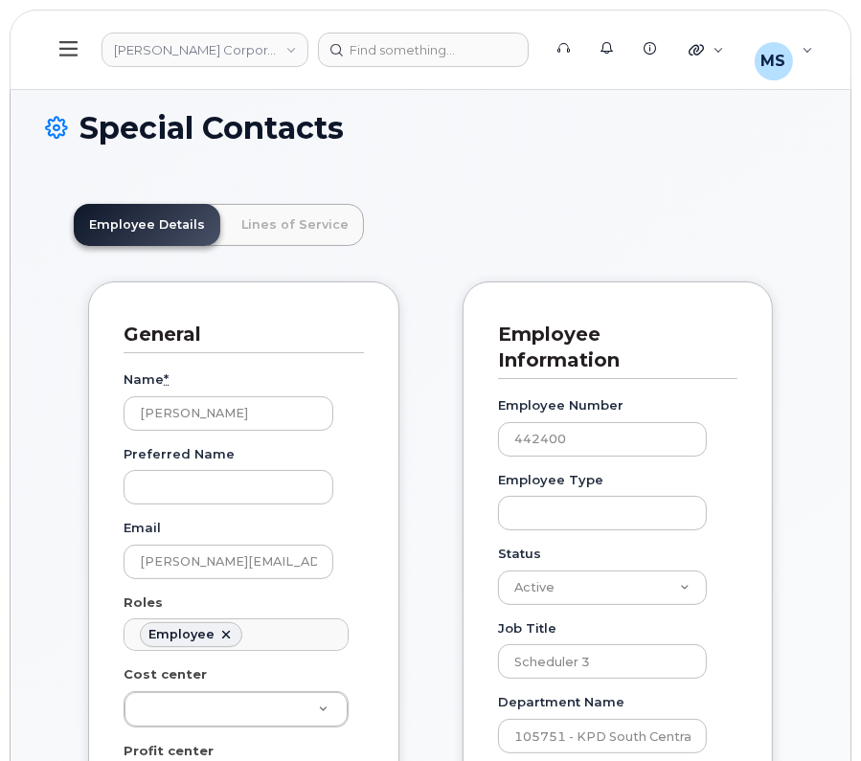
scroll to position [58, 0]
click at [328, 230] on link "Lines of Service" at bounding box center [295, 225] width 138 height 42
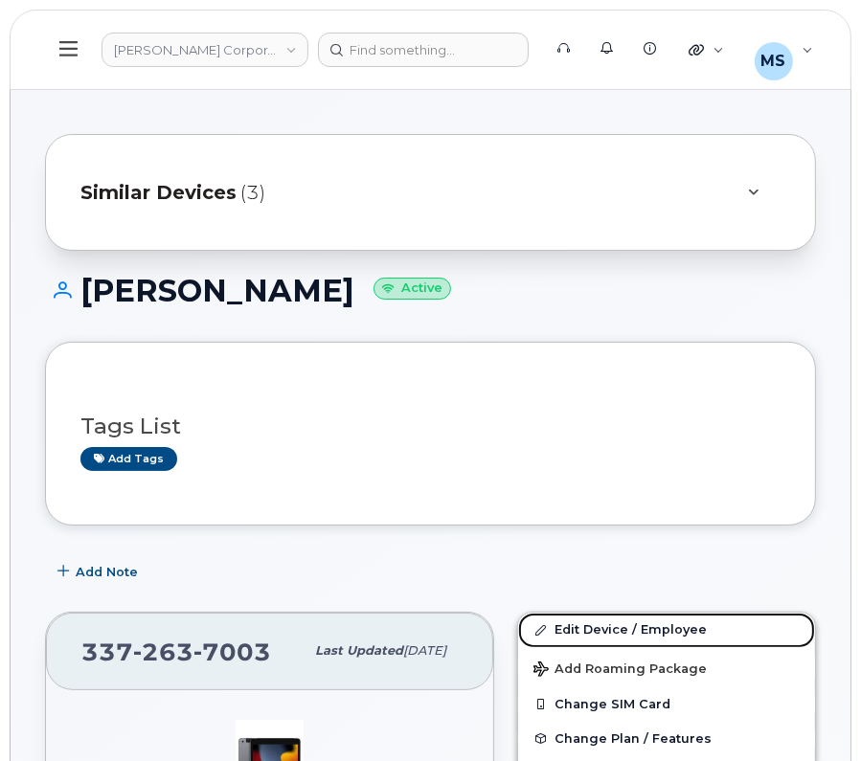
drag, startPoint x: 594, startPoint y: 628, endPoint x: 572, endPoint y: 602, distance: 34.0
click at [594, 628] on link "Edit Device / Employee" at bounding box center [666, 630] width 297 height 34
click at [617, 629] on link "Edit Device / Employee" at bounding box center [666, 630] width 297 height 34
drag, startPoint x: 637, startPoint y: 625, endPoint x: 577, endPoint y: 31, distance: 597.5
click at [637, 625] on link "Edit Device / Employee" at bounding box center [666, 630] width 297 height 34
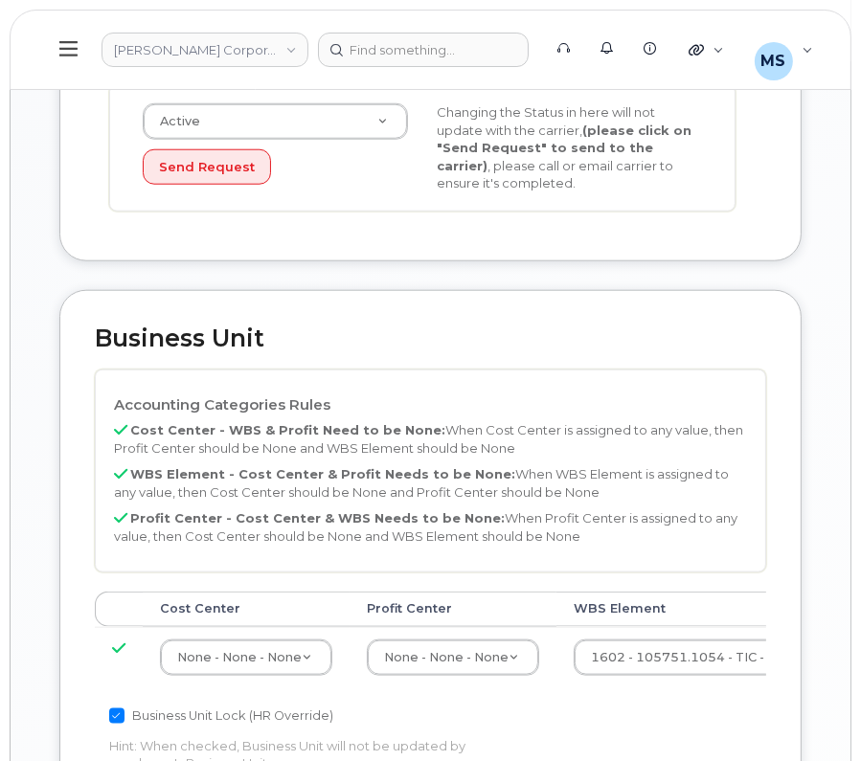
scroll to position [1436, 0]
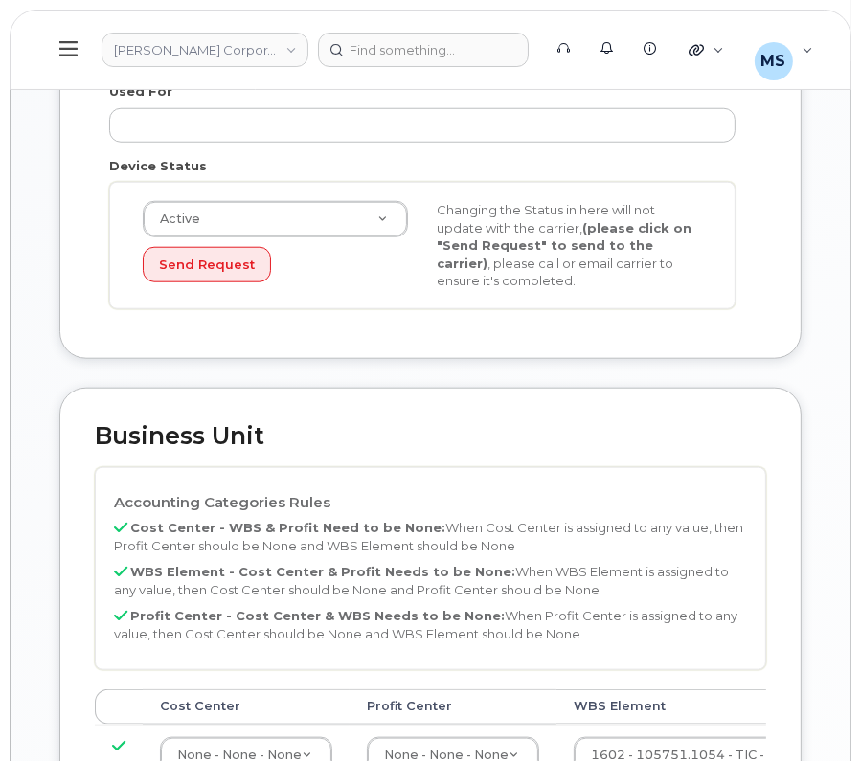
scroll to position [1436, 0]
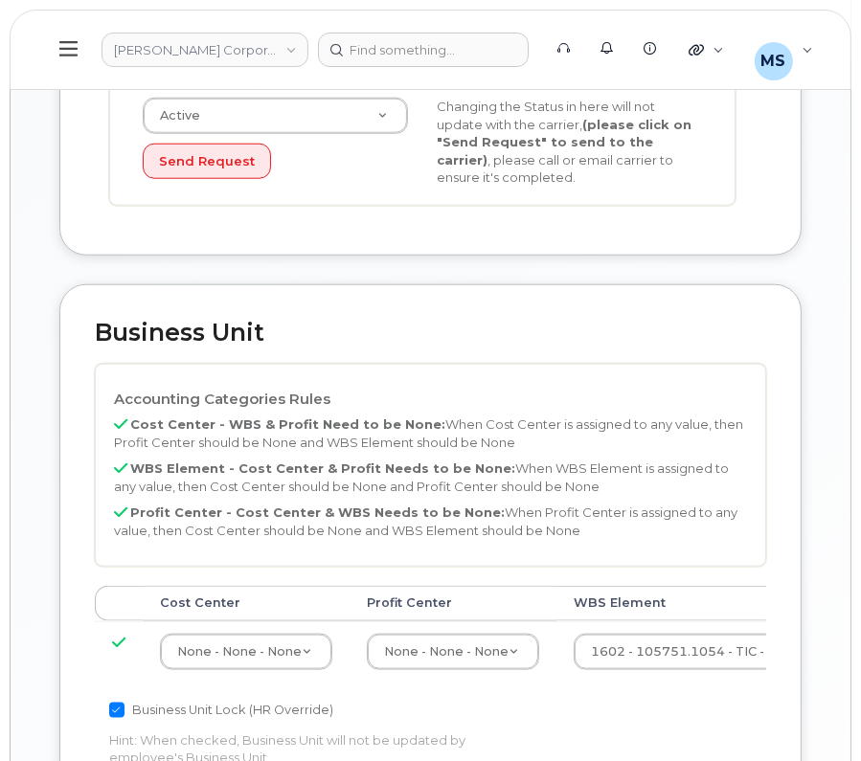
scroll to position [1436, 0]
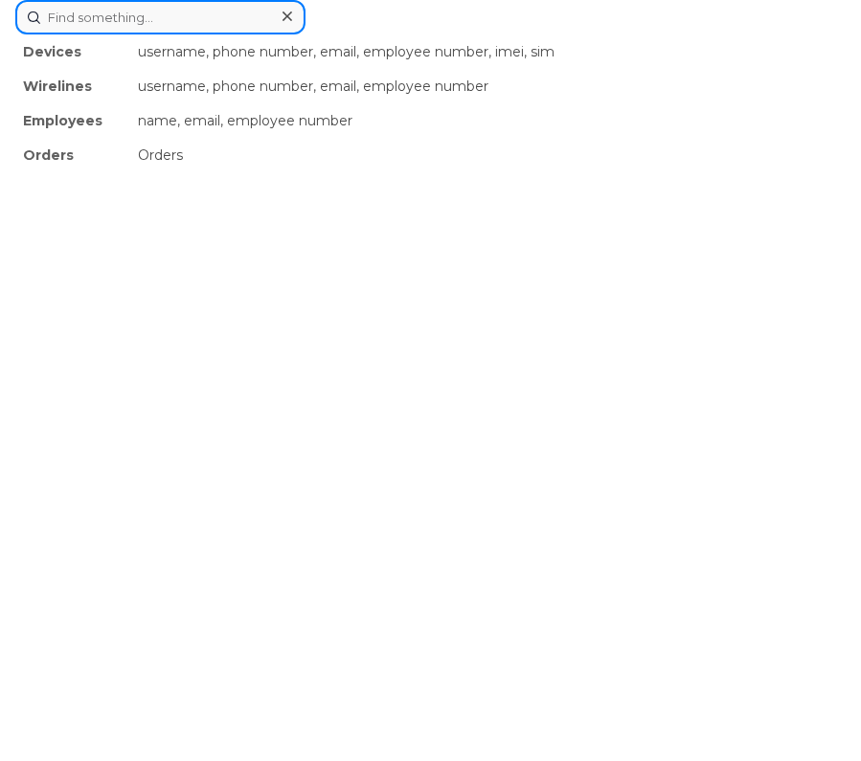
click at [414, 34] on div "Devices username, phone number, email, employee number, imei, sim Wirelines use…" at bounding box center [430, 17] width 830 height 34
paste input "530985"
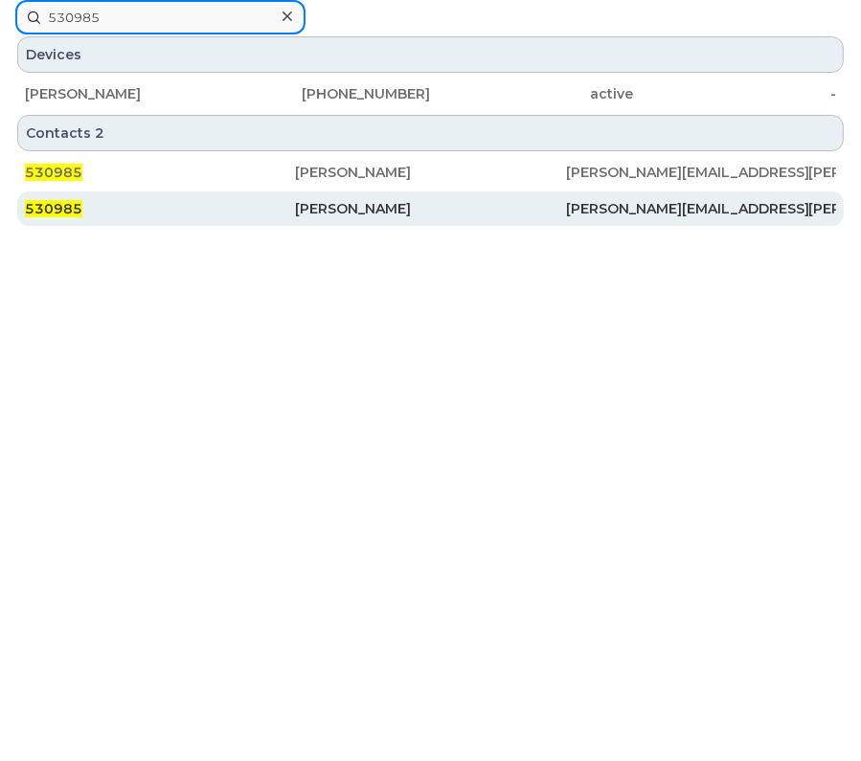
type input "530985"
click at [364, 211] on div "Tyler Patrick" at bounding box center [430, 208] width 270 height 19
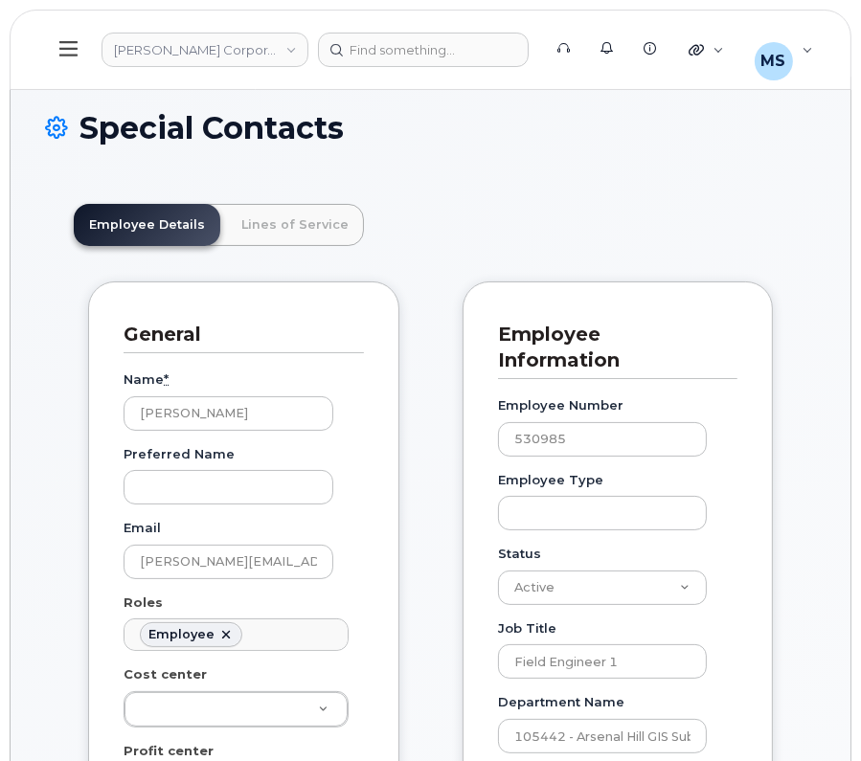
scroll to position [58, 0]
click at [292, 222] on link "Lines of Service" at bounding box center [295, 225] width 138 height 42
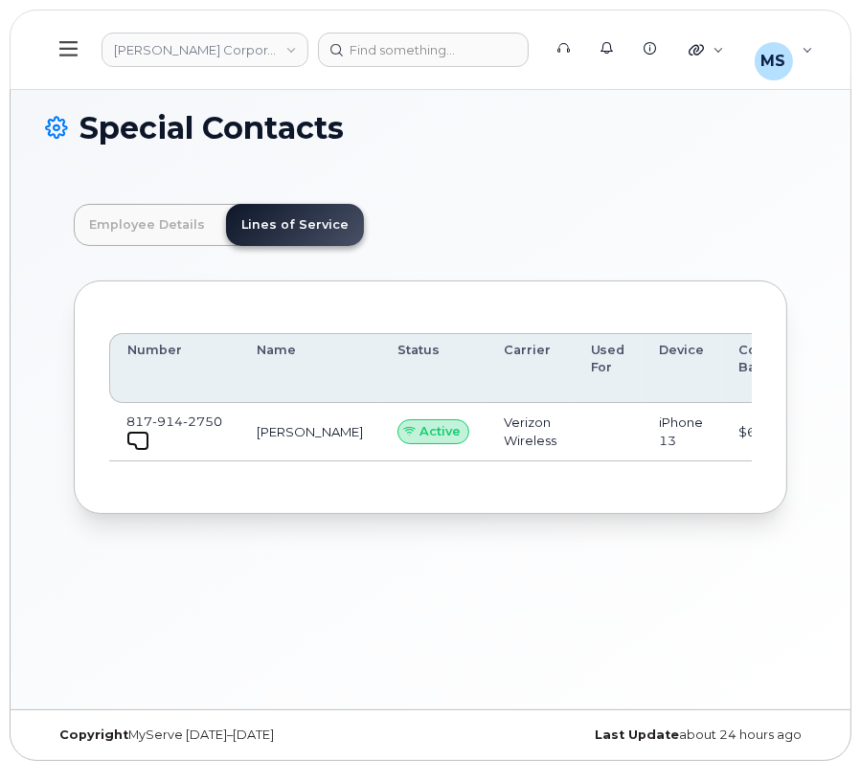
click at [146, 447] on span at bounding box center [141, 443] width 15 height 15
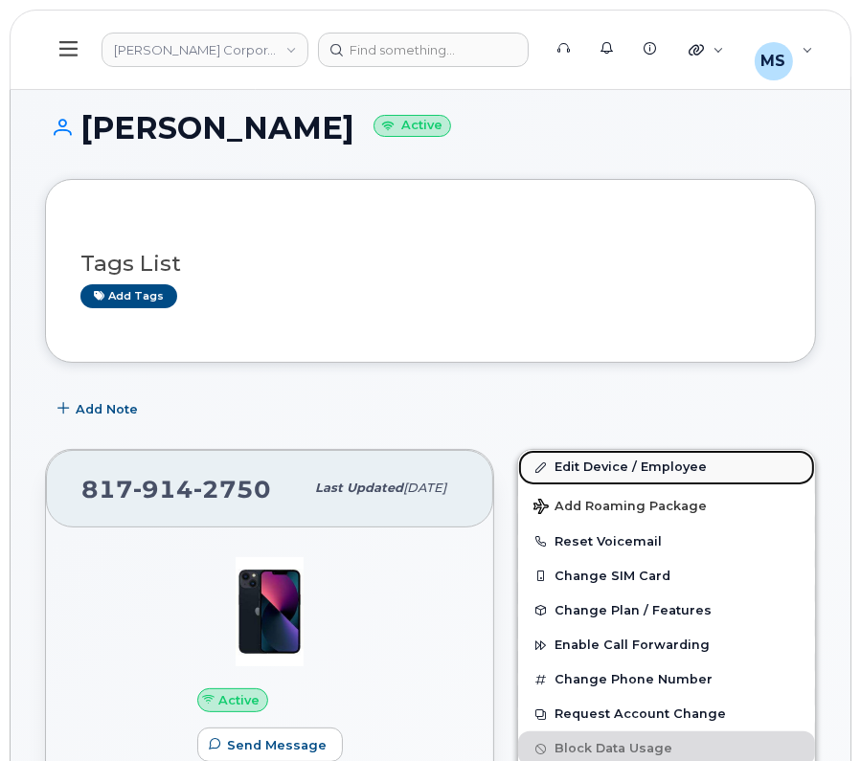
click at [589, 460] on link "Edit Device / Employee" at bounding box center [666, 467] width 297 height 34
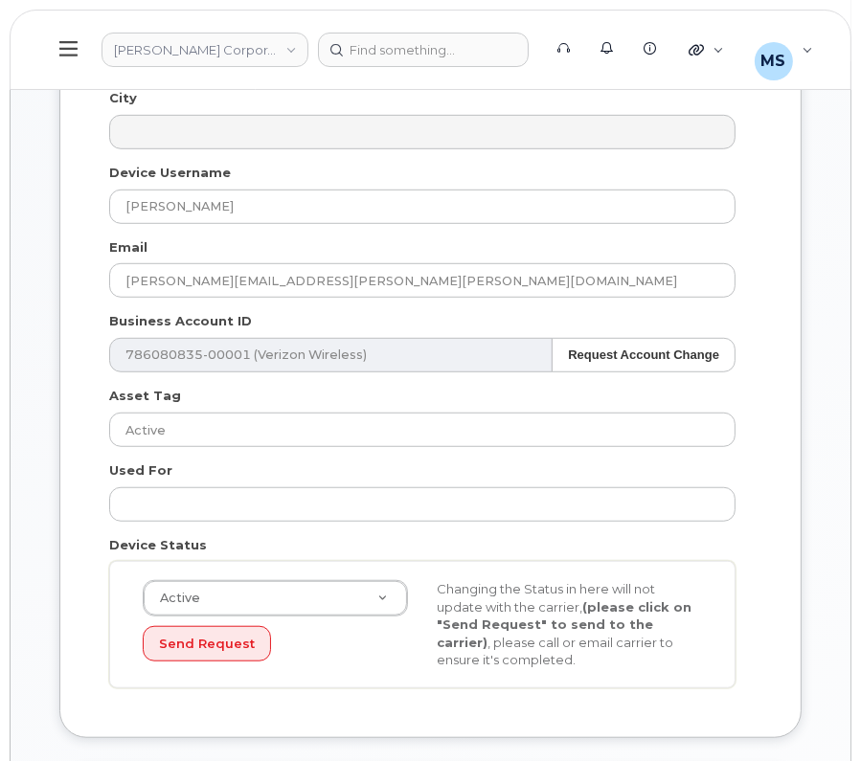
scroll to position [1555, 0]
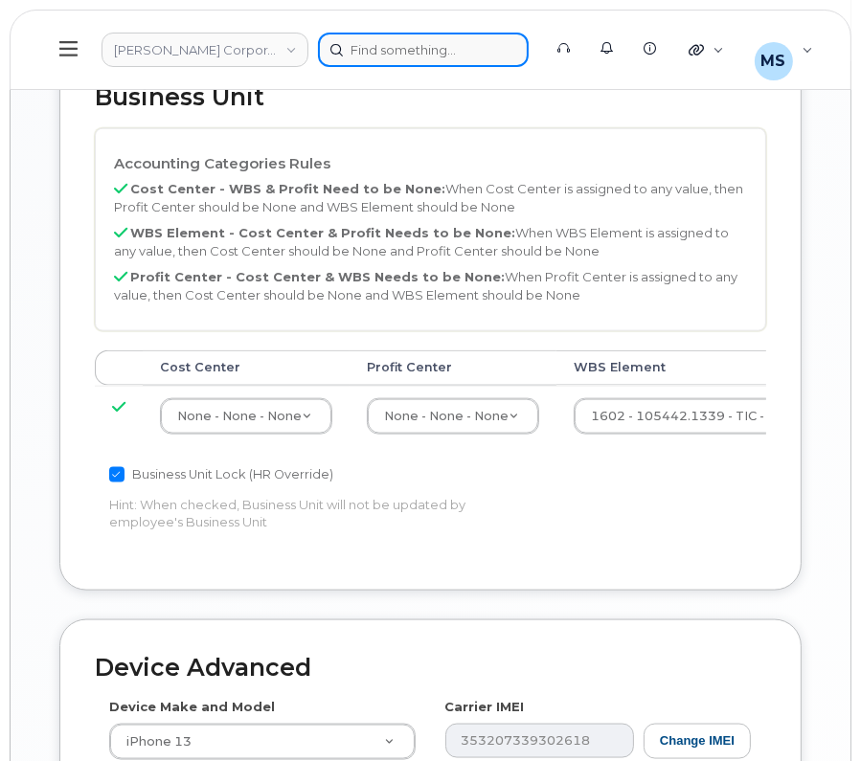
click at [412, 57] on div at bounding box center [423, 50] width 211 height 34
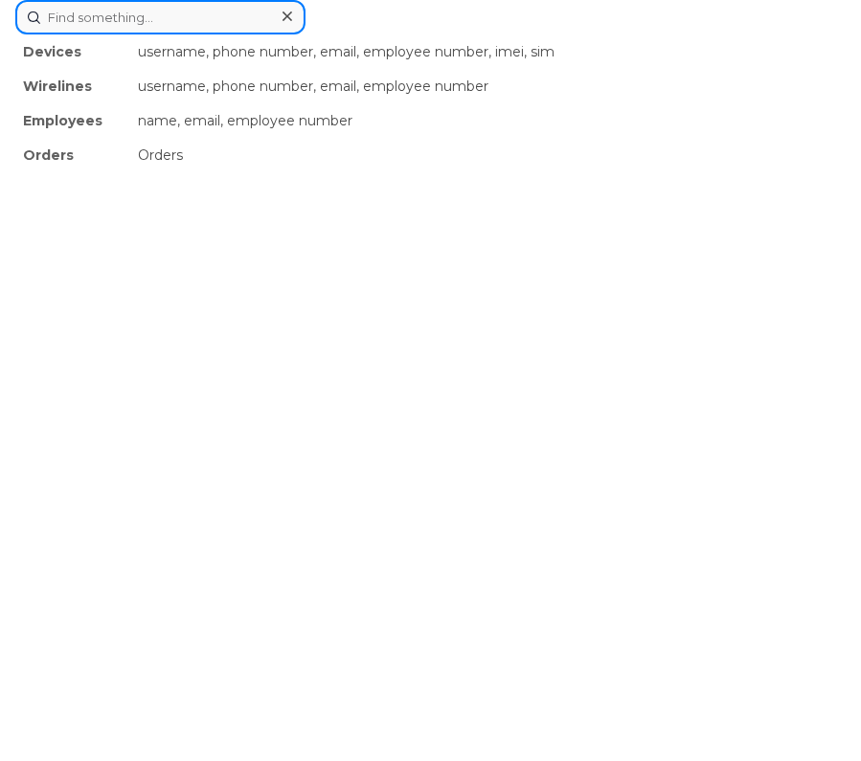
paste input "505466"
type input "505466"
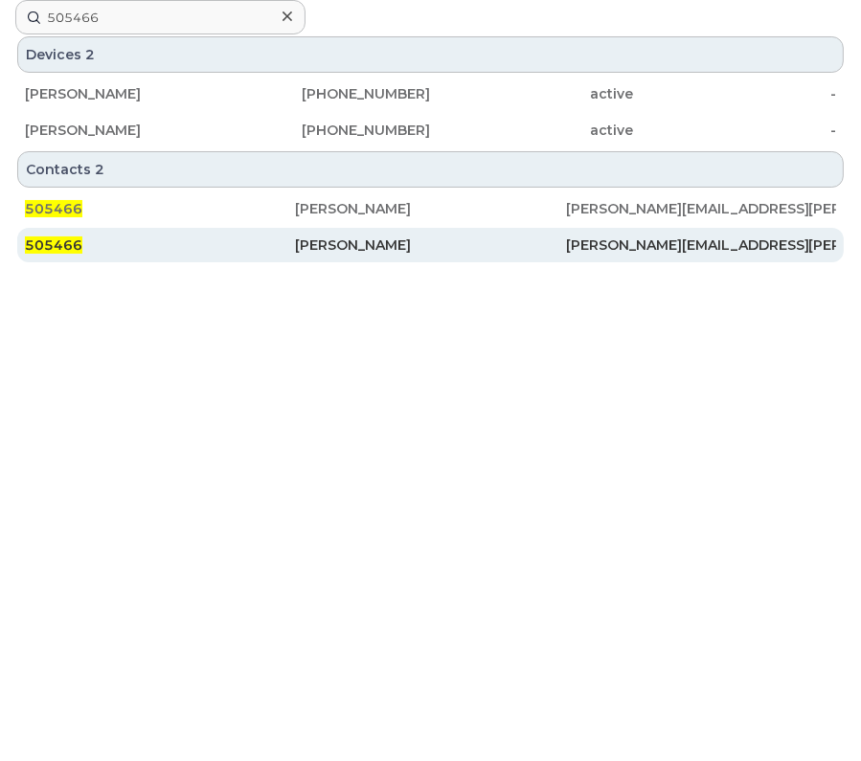
click at [374, 251] on div "[PERSON_NAME]" at bounding box center [430, 245] width 270 height 19
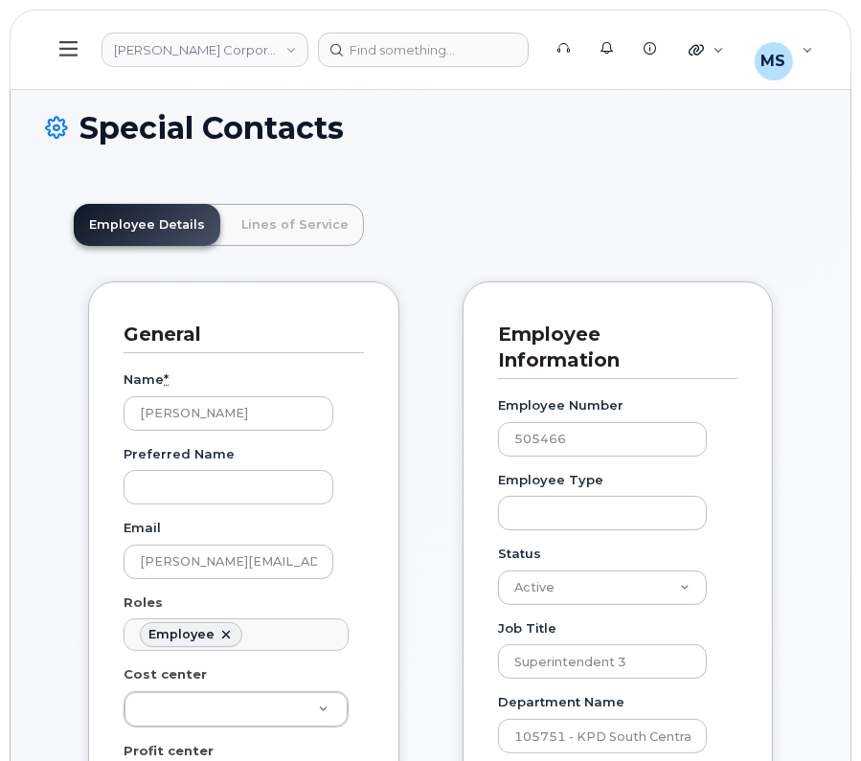
scroll to position [58, 0]
click at [285, 233] on link "Lines of Service" at bounding box center [295, 225] width 138 height 42
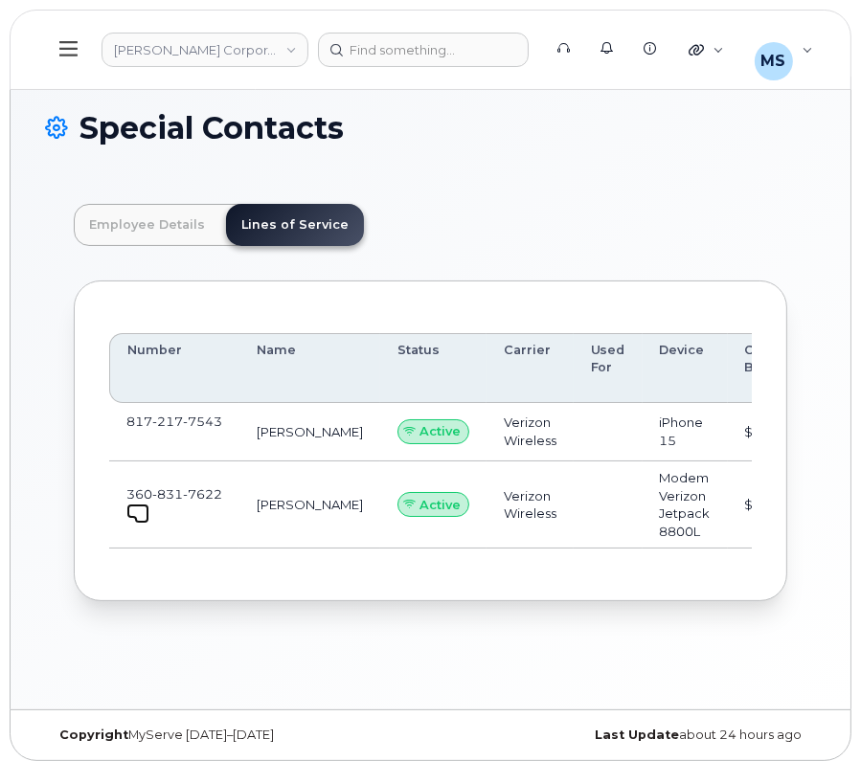
click at [134, 517] on span at bounding box center [141, 515] width 15 height 15
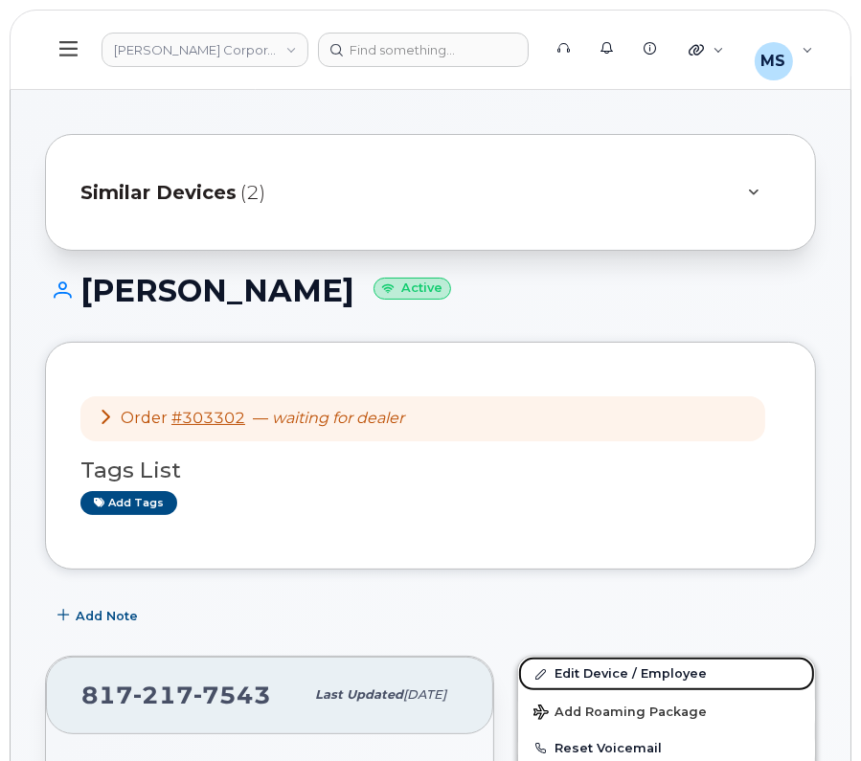
drag, startPoint x: 654, startPoint y: 663, endPoint x: 573, endPoint y: 79, distance: 590.6
click at [654, 663] on link "Edit Device / Employee" at bounding box center [666, 674] width 297 height 34
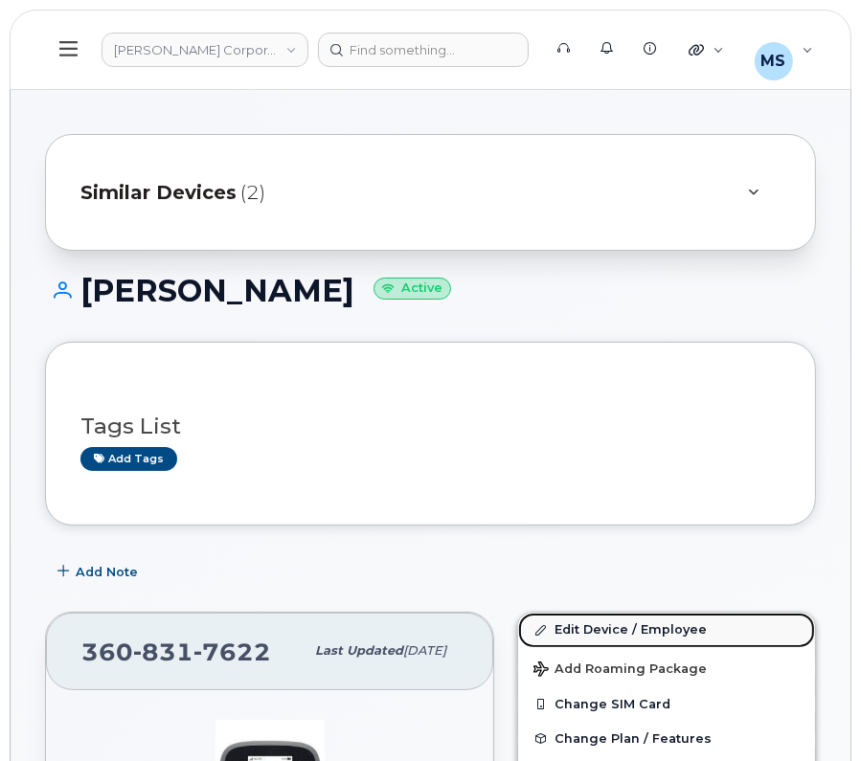
click at [600, 631] on link "Edit Device / Employee" at bounding box center [666, 630] width 297 height 34
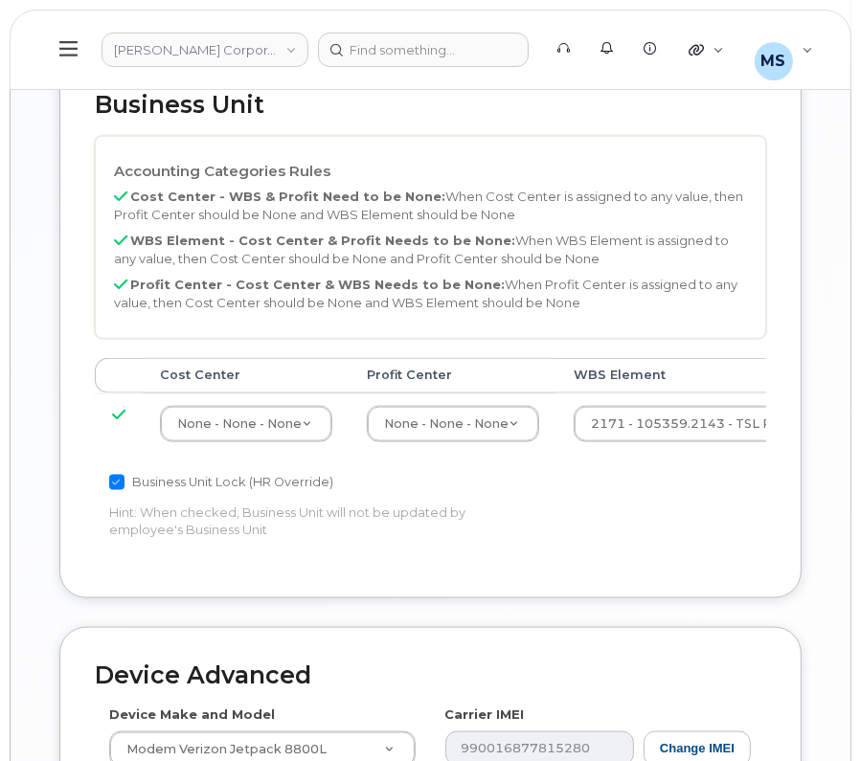
scroll to position [1914, 0]
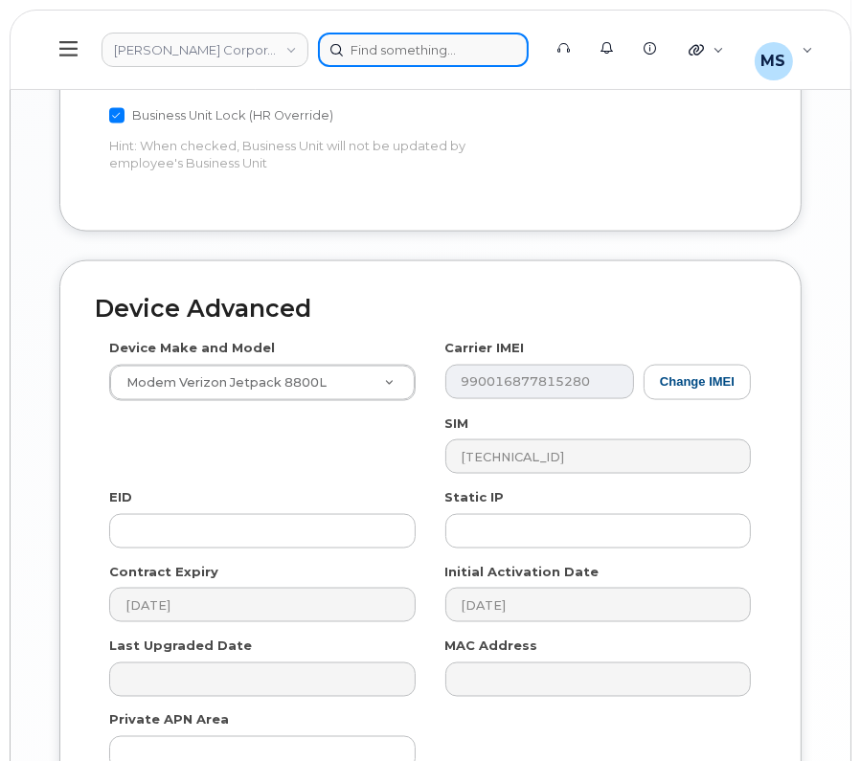
click at [426, 46] on div at bounding box center [423, 50] width 211 height 34
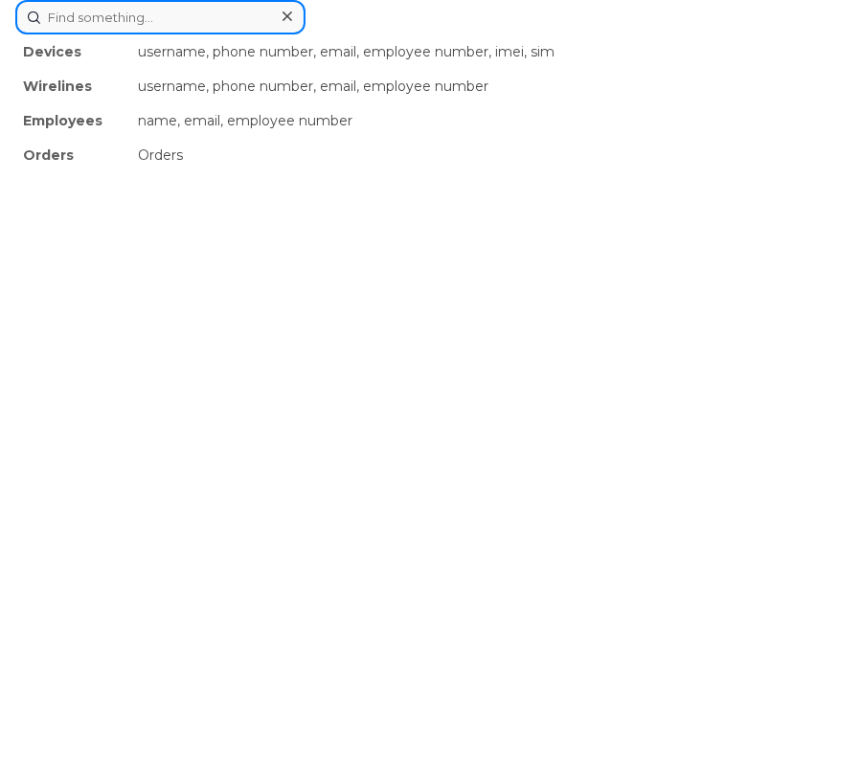
paste input "536495"
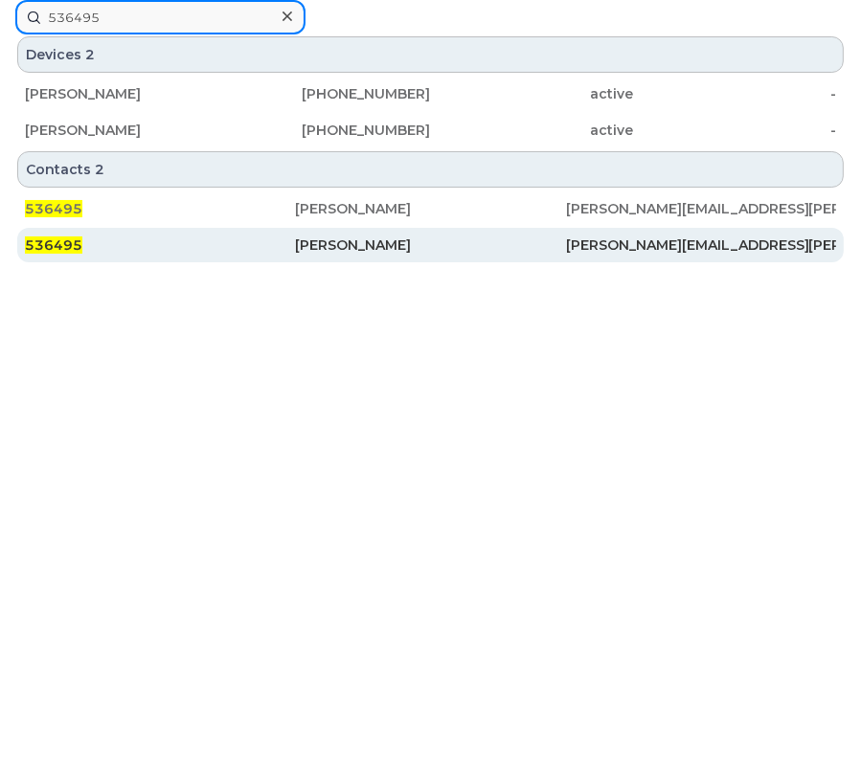
type input "536495"
click at [370, 241] on div "Roel Barrera" at bounding box center [430, 245] width 270 height 19
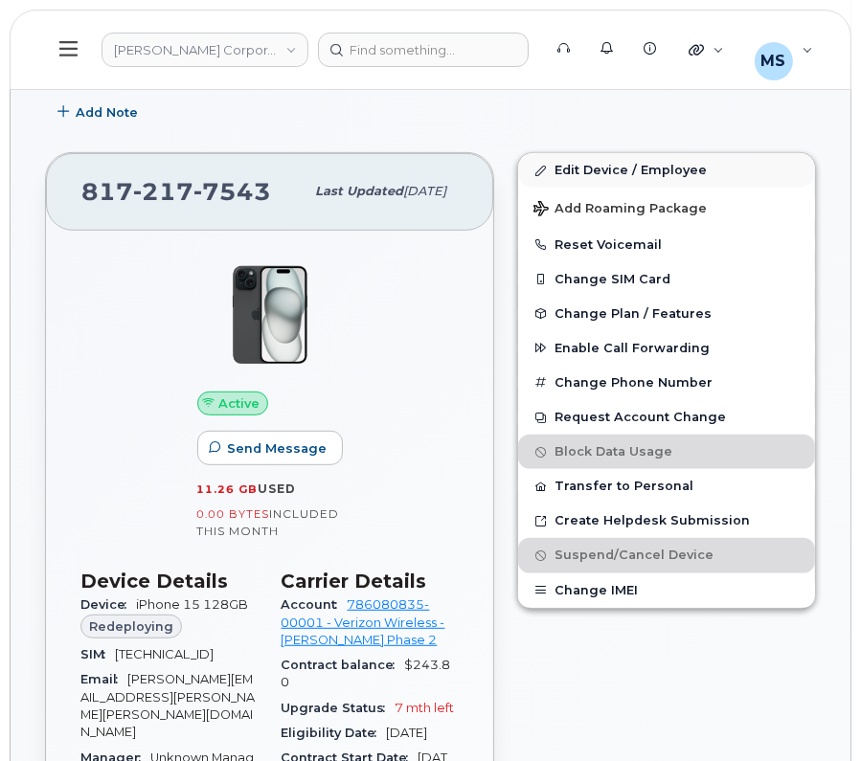
scroll to position [359, 0]
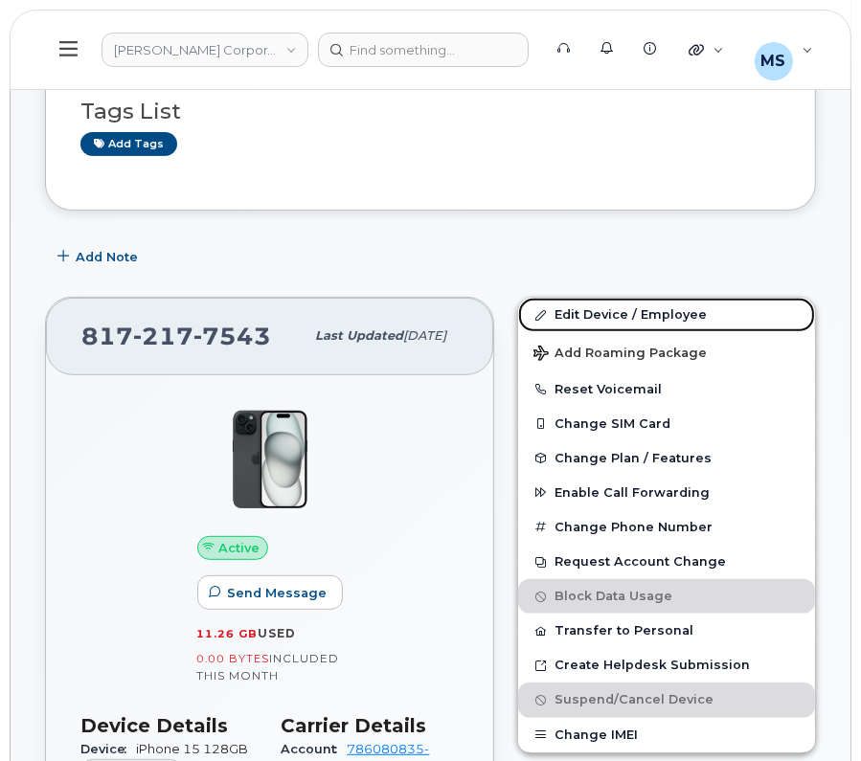
drag, startPoint x: 618, startPoint y: 307, endPoint x: 505, endPoint y: 378, distance: 133.3
click at [618, 308] on link "Edit Device / Employee" at bounding box center [666, 315] width 297 height 34
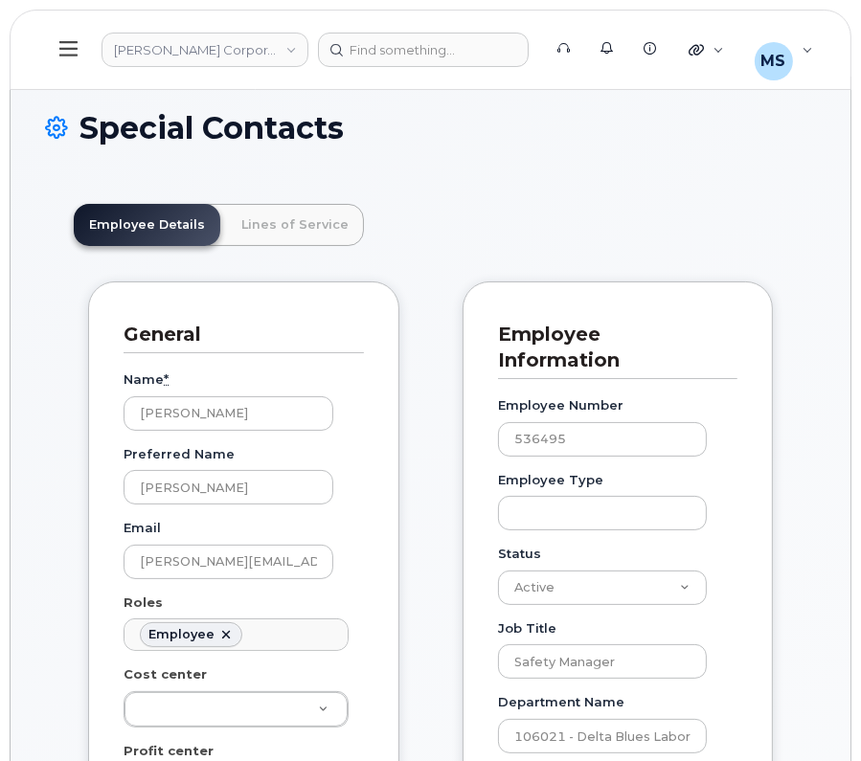
scroll to position [58, 0]
click at [254, 222] on link "Lines of Service" at bounding box center [295, 225] width 138 height 42
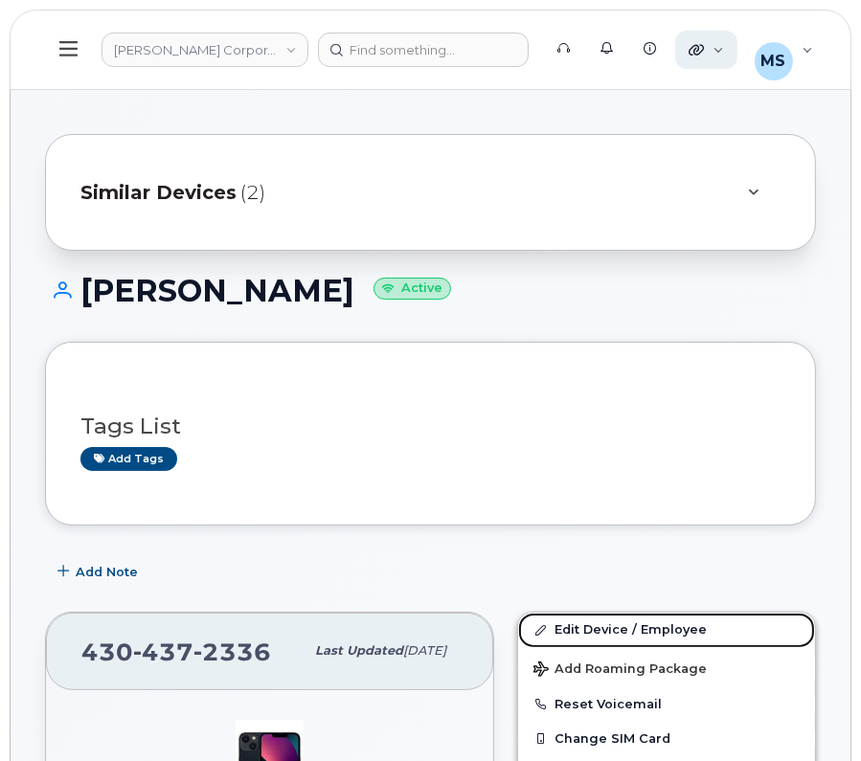
drag, startPoint x: 646, startPoint y: 630, endPoint x: 694, endPoint y: 42, distance: 589.8
click at [646, 630] on link "Edit Device / Employee" at bounding box center [666, 630] width 297 height 34
drag, startPoint x: 583, startPoint y: 637, endPoint x: 625, endPoint y: 409, distance: 231.7
click at [583, 637] on link "Edit Device / Employee" at bounding box center [666, 630] width 297 height 34
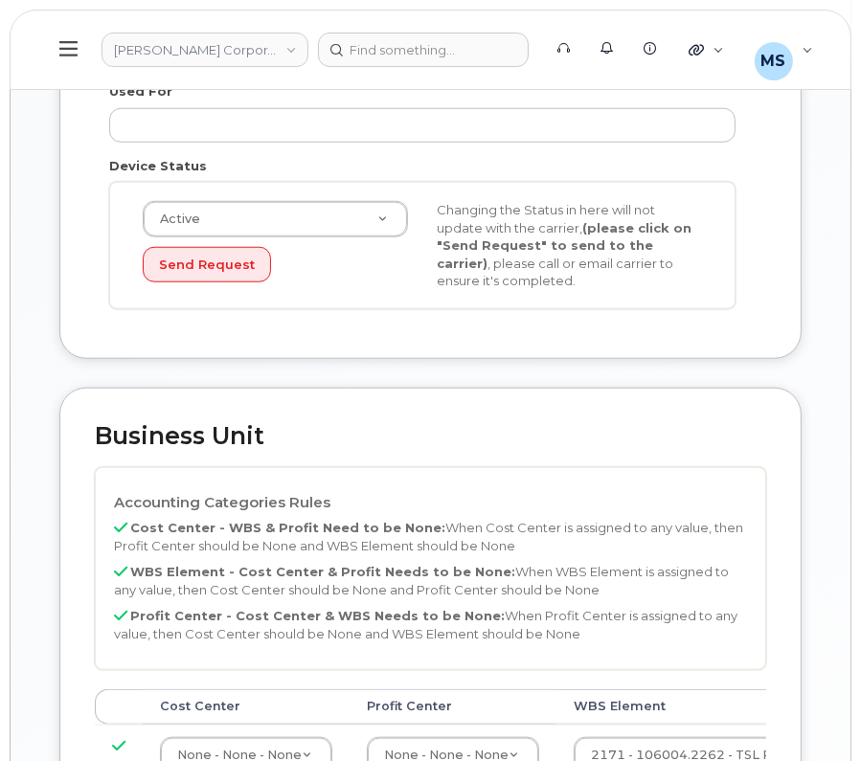
scroll to position [1316, 0]
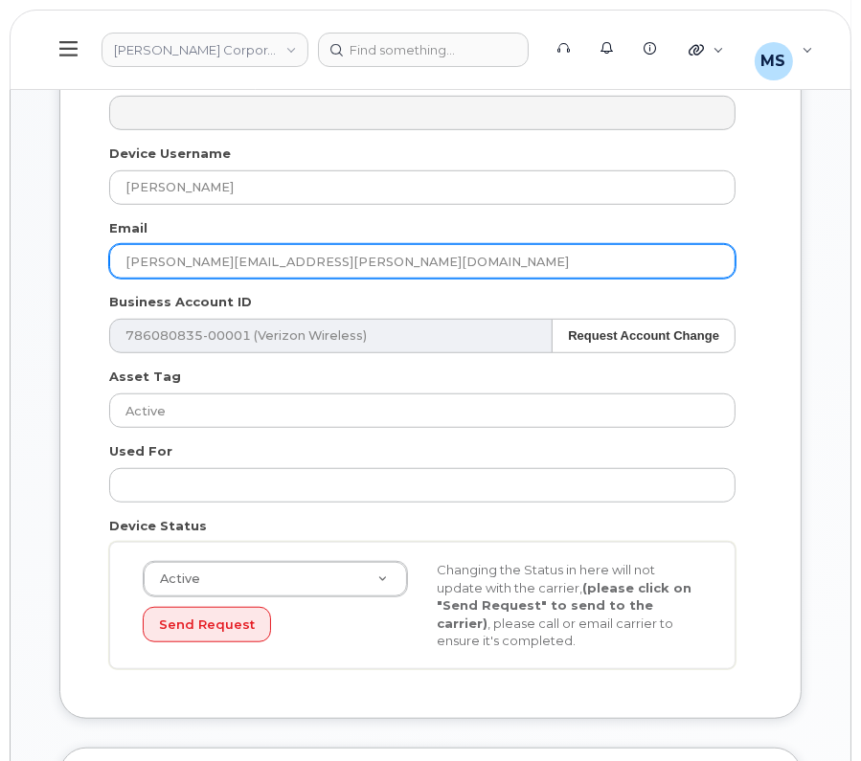
scroll to position [1316, 0]
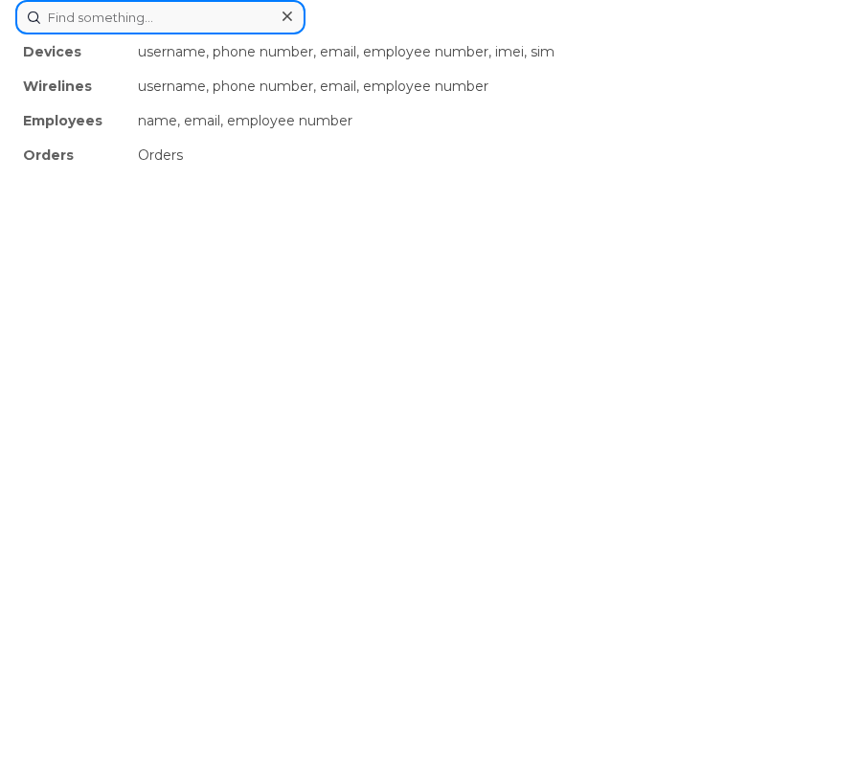
click at [421, 34] on div "Devices username, phone number, email, employee number, imei, sim Wirelines use…" at bounding box center [430, 17] width 830 height 34
paste input "518331"
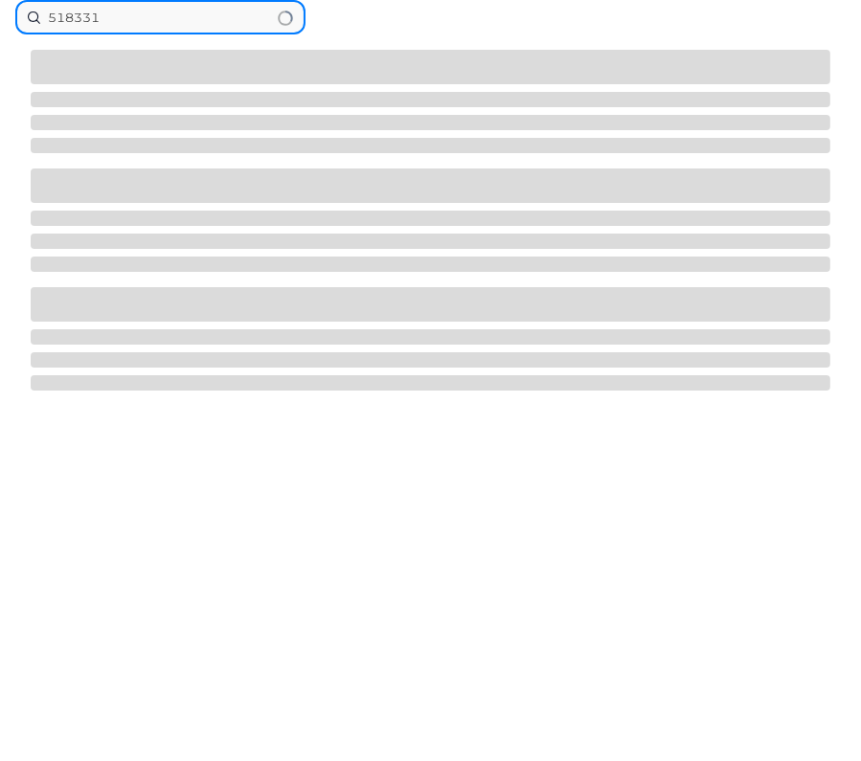
type input "518331"
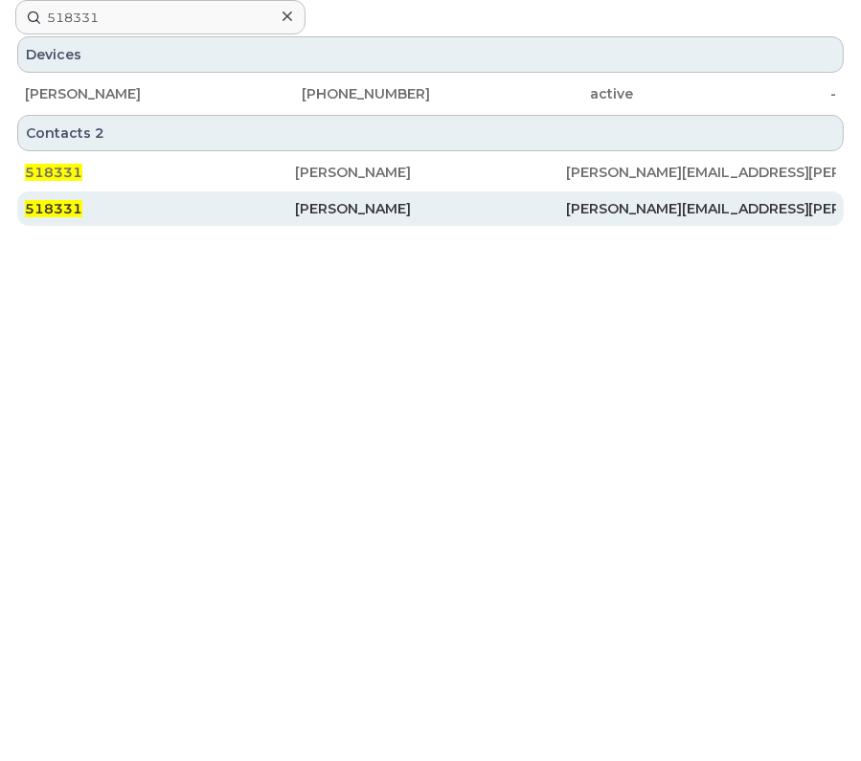
click at [383, 206] on div "Jason Cranz" at bounding box center [430, 208] width 270 height 19
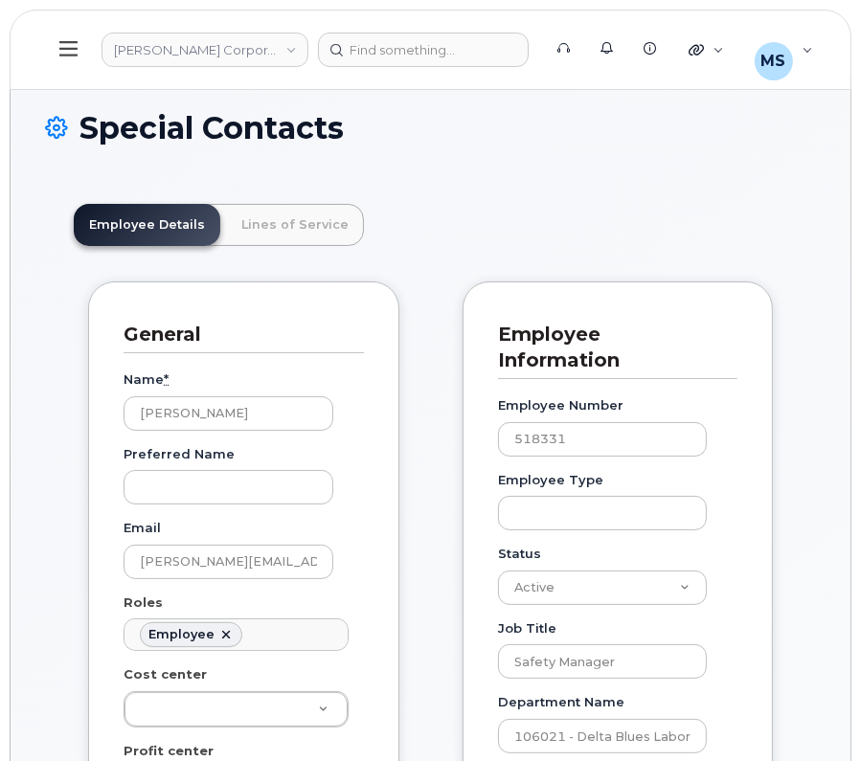
scroll to position [58, 0]
click at [328, 241] on link "Lines of Service" at bounding box center [295, 225] width 138 height 42
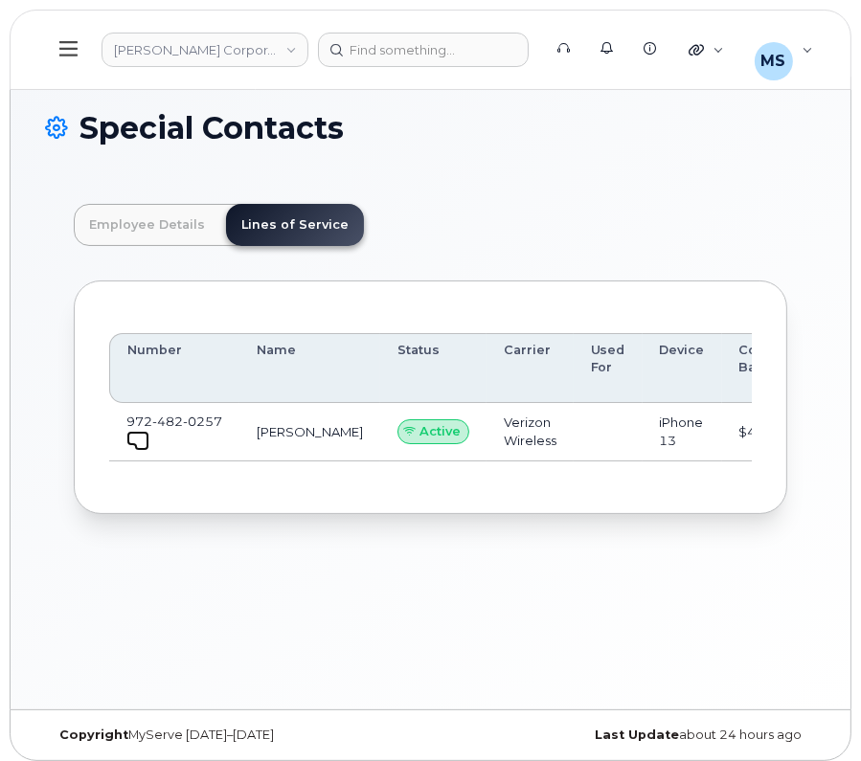
click at [134, 438] on span at bounding box center [141, 443] width 15 height 15
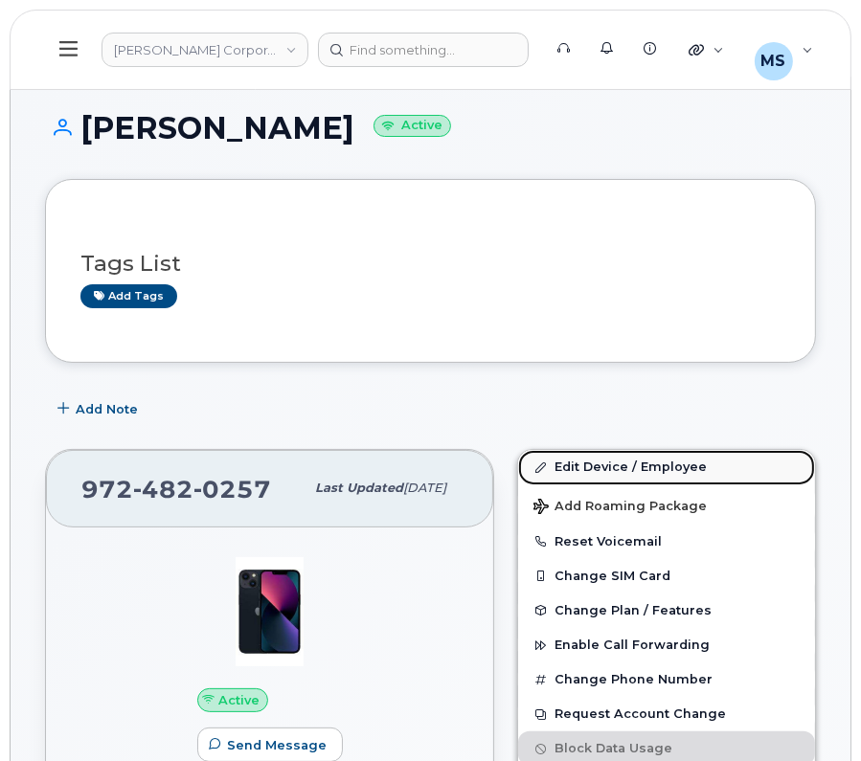
click at [633, 457] on link "Edit Device / Employee" at bounding box center [666, 467] width 297 height 34
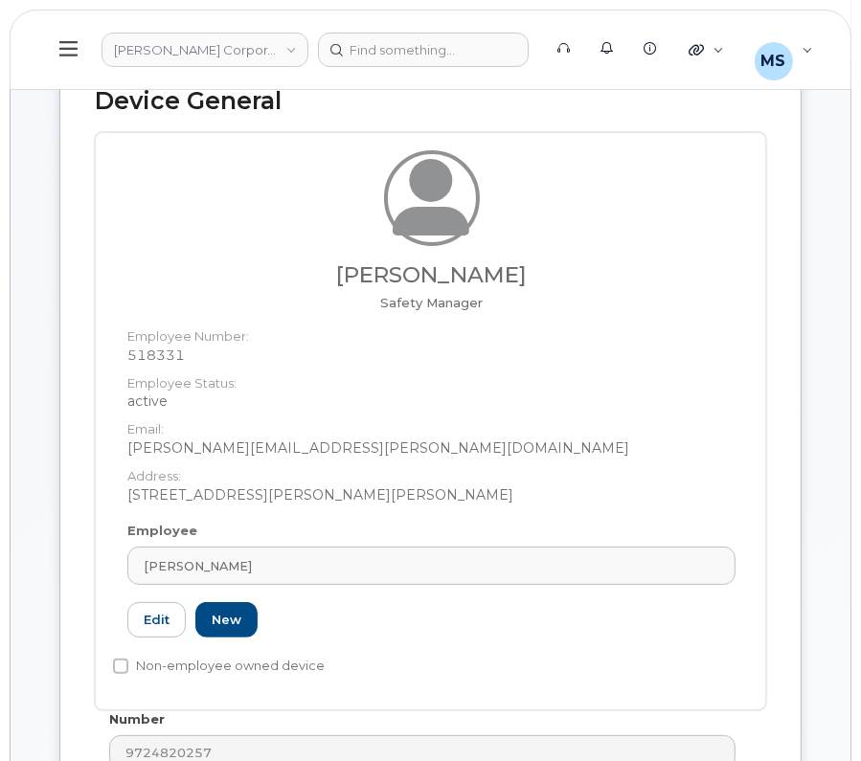
scroll to position [119, 0]
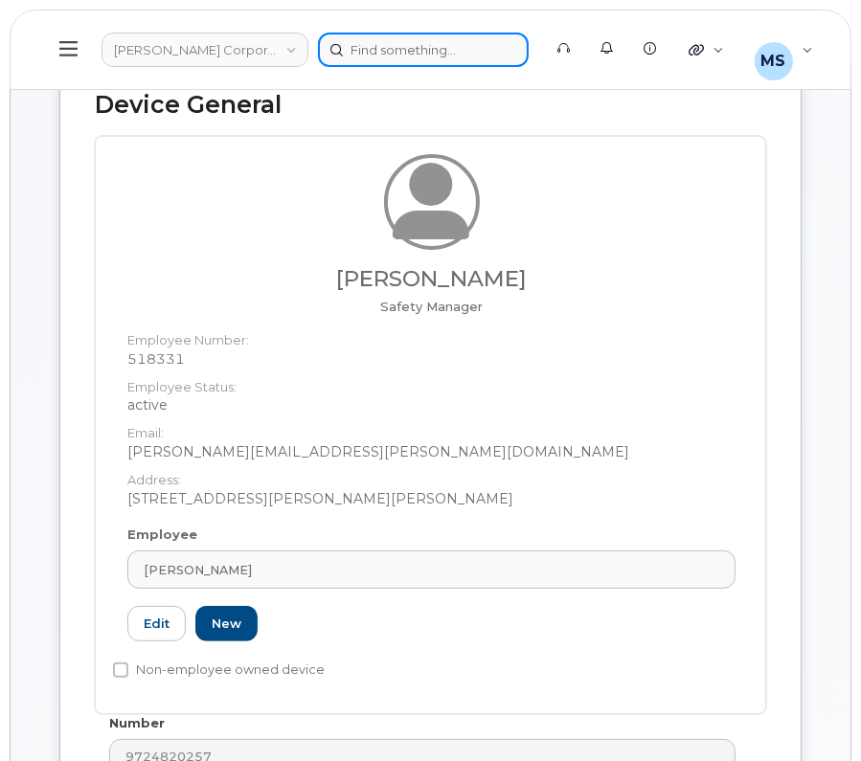
click at [397, 50] on div at bounding box center [423, 50] width 211 height 34
paste input "450406"
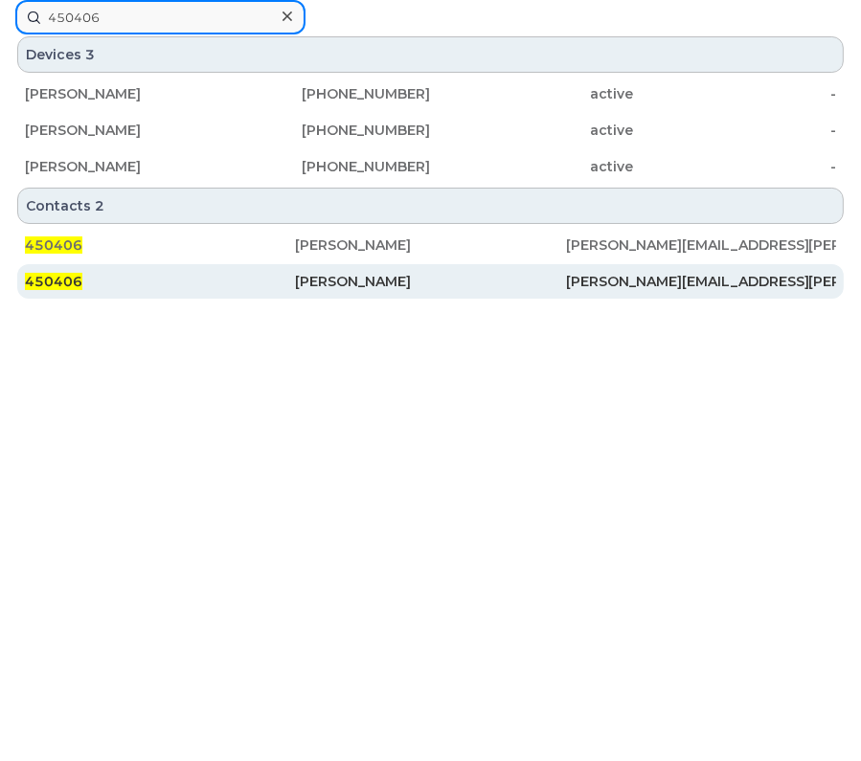
type input "450406"
click at [340, 274] on div "Brandon Freeman" at bounding box center [430, 281] width 270 height 19
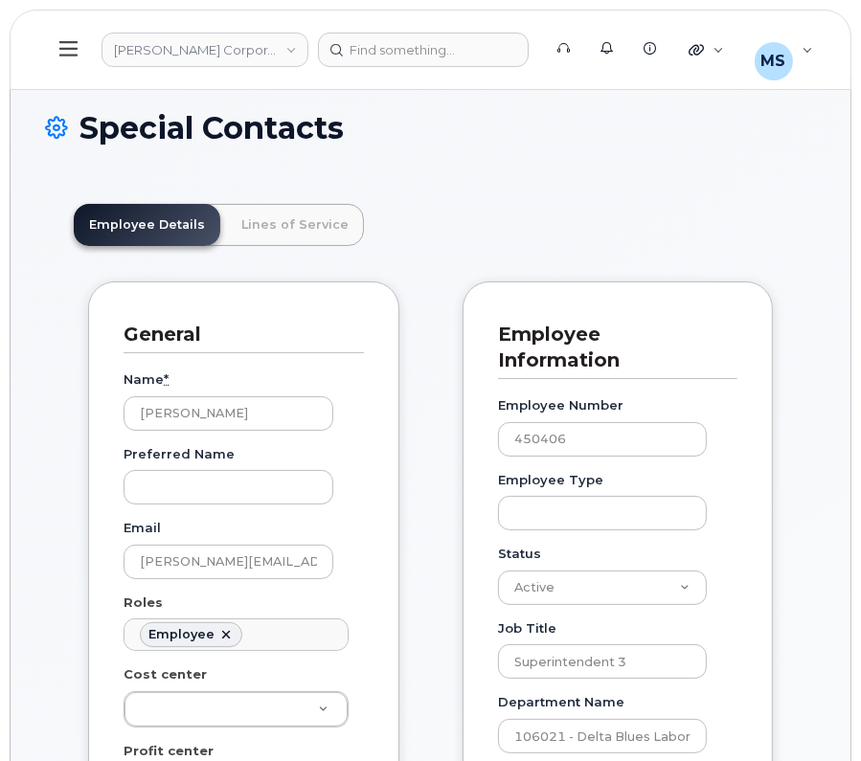
scroll to position [58, 0]
click at [289, 219] on link "Lines of Service" at bounding box center [295, 225] width 138 height 42
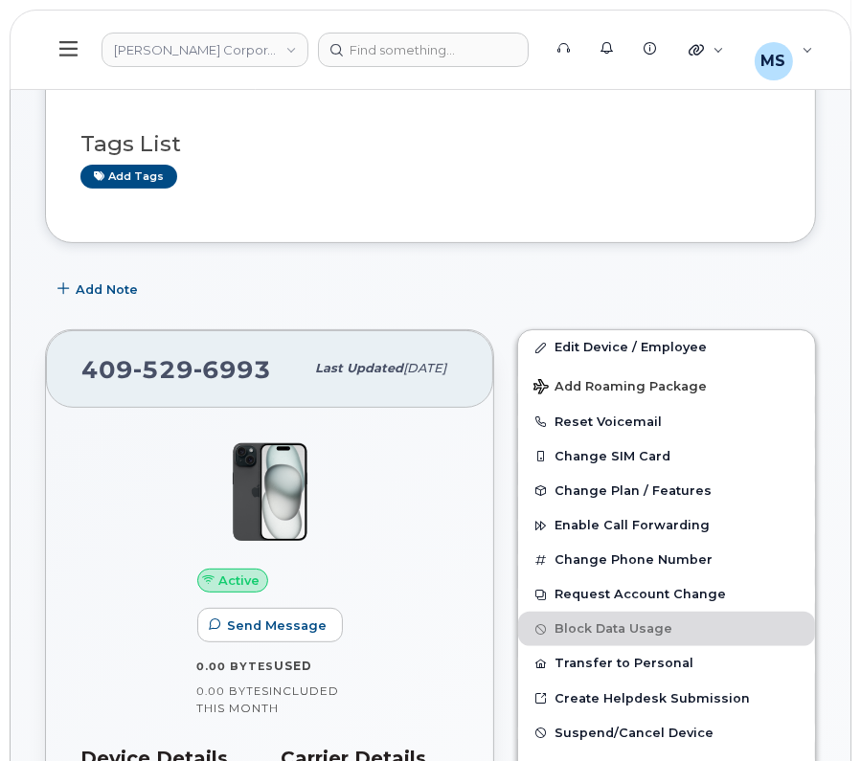
scroll to position [238, 0]
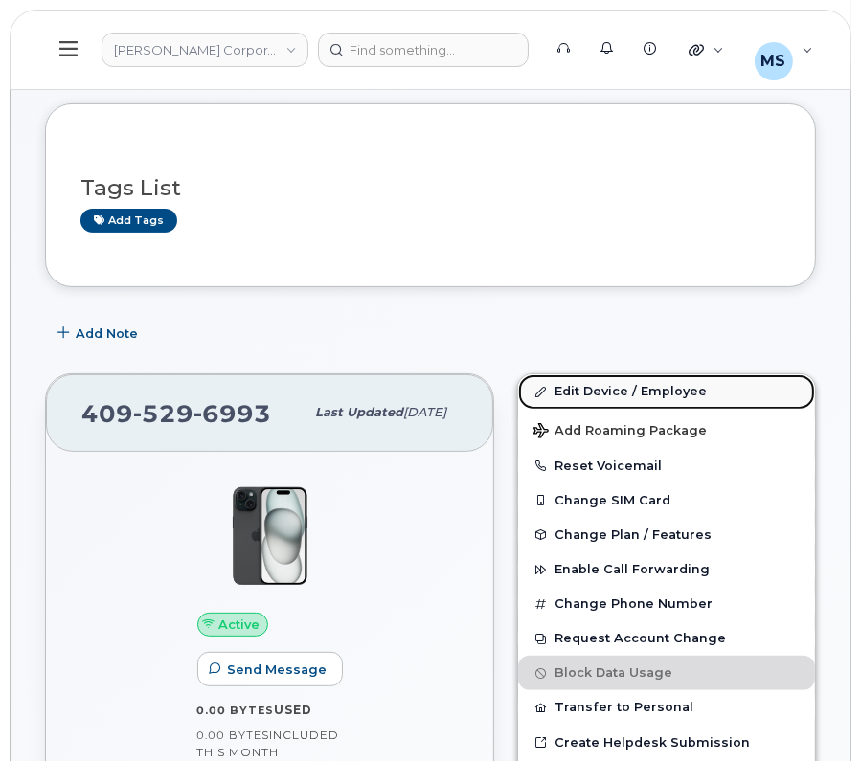
click at [608, 375] on link "Edit Device / Employee" at bounding box center [666, 391] width 297 height 34
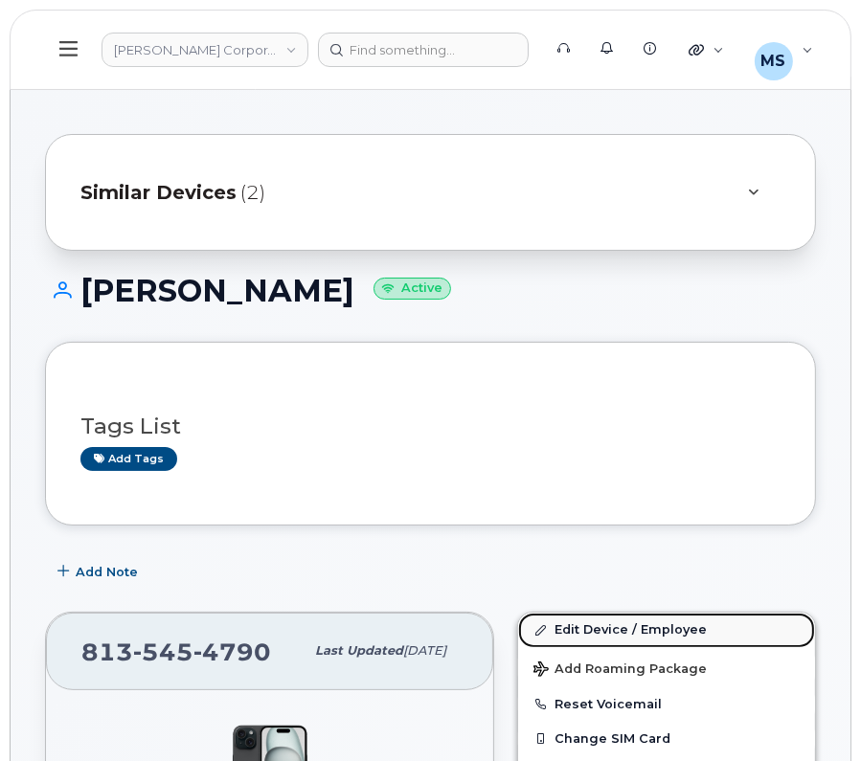
click at [638, 622] on link "Edit Device / Employee" at bounding box center [666, 630] width 297 height 34
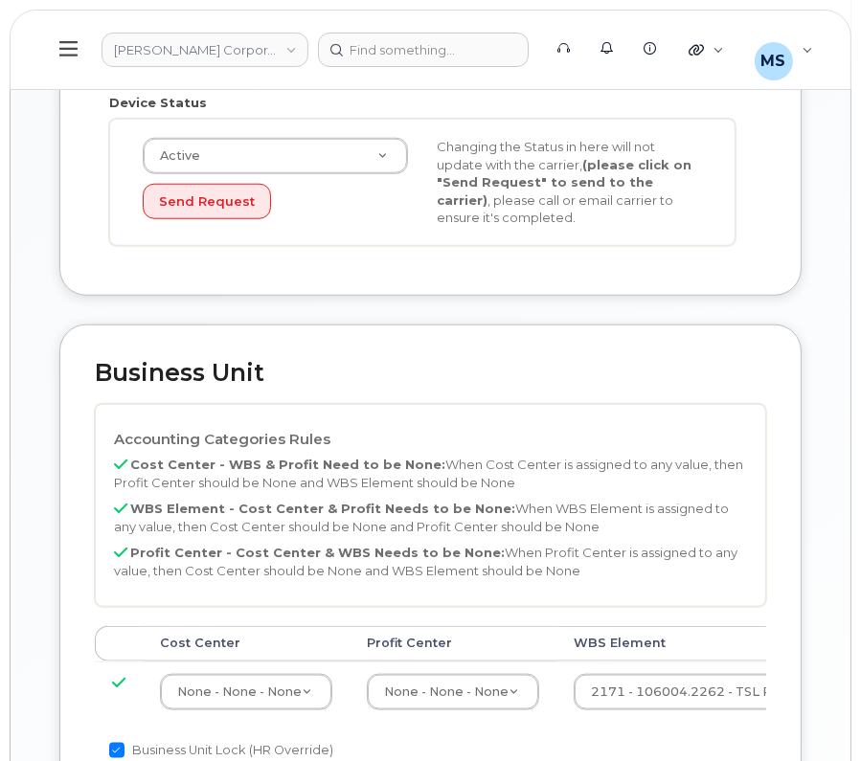
scroll to position [1316, 0]
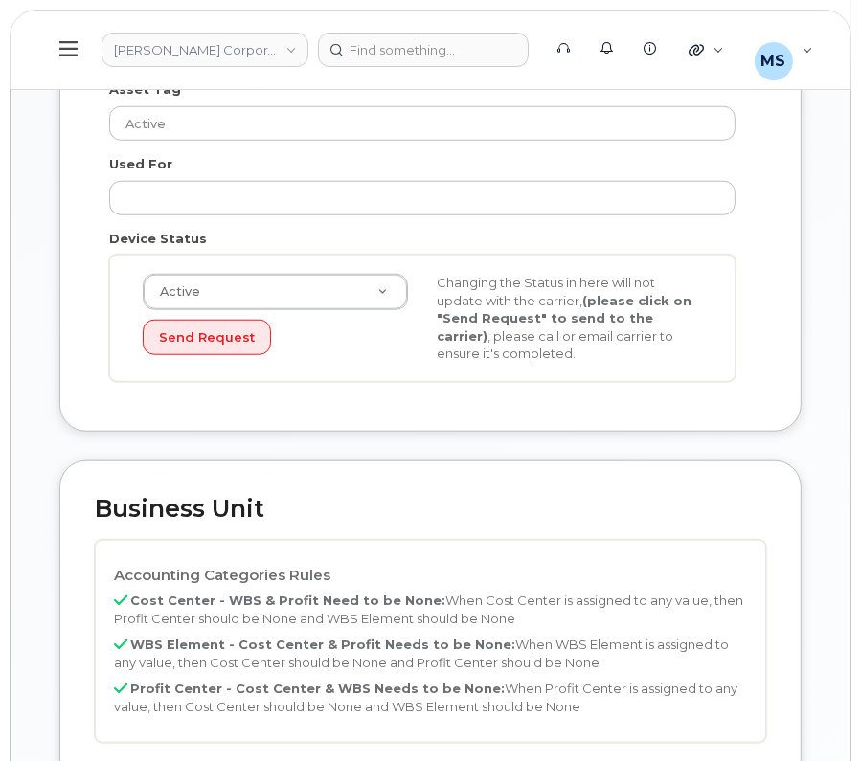
scroll to position [1197, 0]
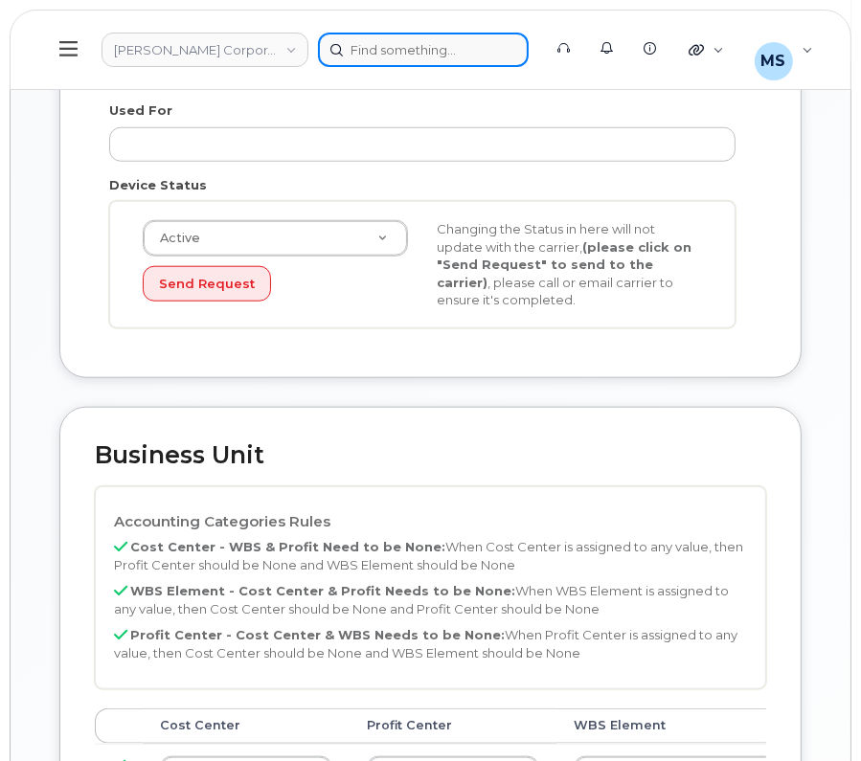
click at [424, 55] on div at bounding box center [423, 50] width 211 height 34
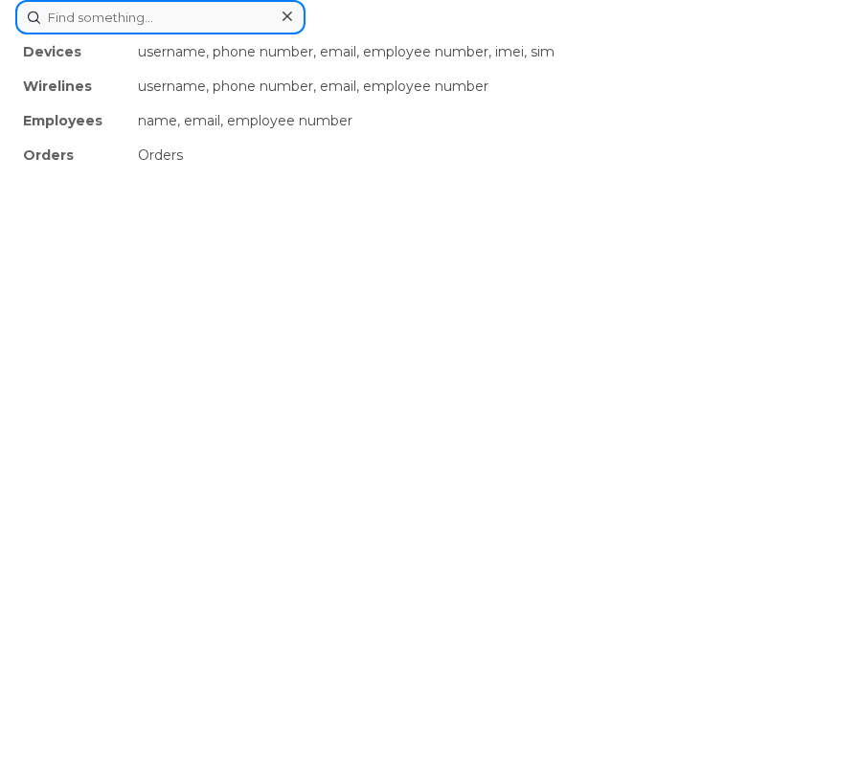
paste input "166971"
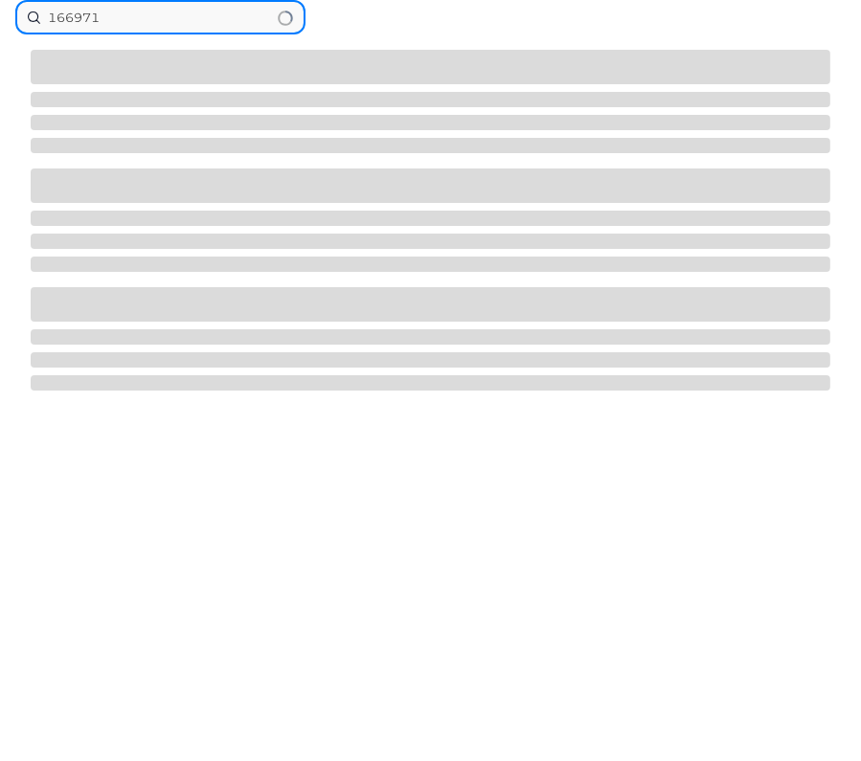
type input "166971"
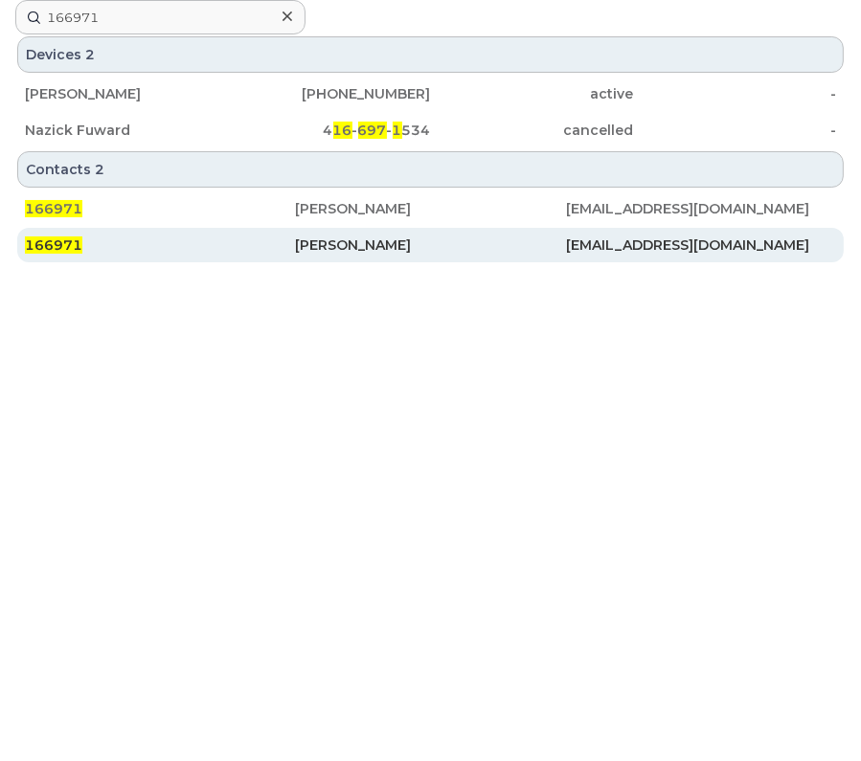
drag, startPoint x: 338, startPoint y: 236, endPoint x: 316, endPoint y: 238, distance: 22.1
click at [338, 236] on div "[PERSON_NAME]" at bounding box center [430, 245] width 270 height 19
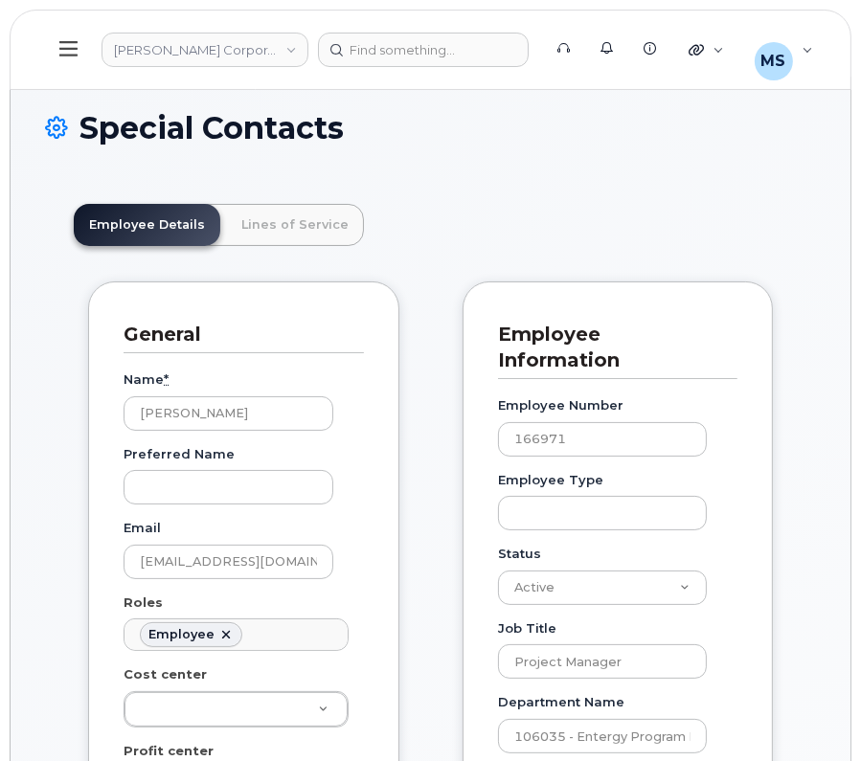
scroll to position [58, 0]
click at [303, 236] on link "Lines of Service" at bounding box center [295, 225] width 138 height 42
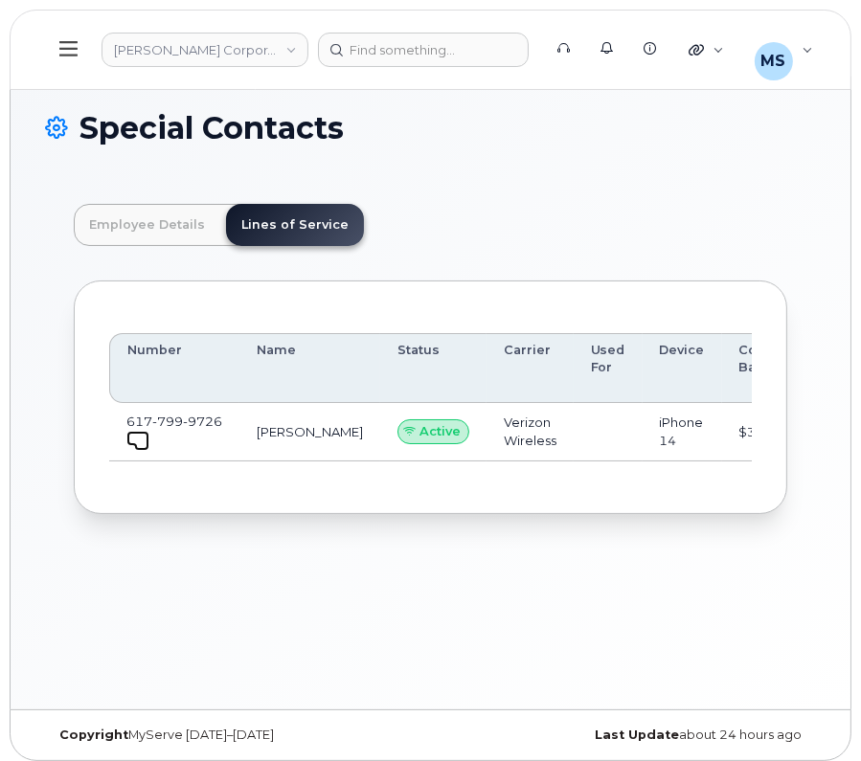
click at [135, 442] on span at bounding box center [141, 443] width 15 height 15
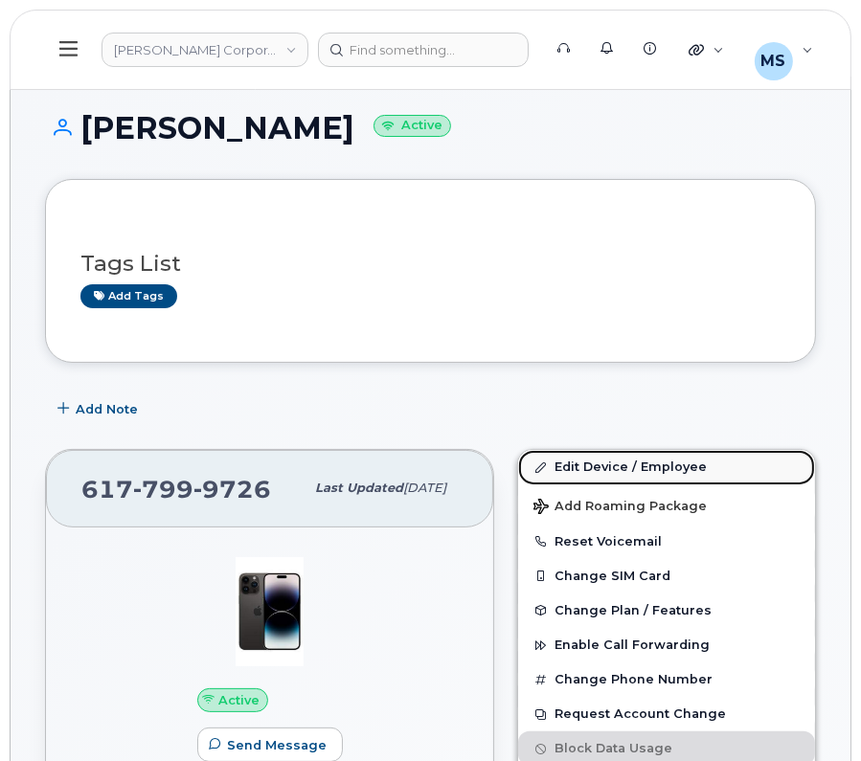
click at [685, 462] on link "Edit Device / Employee" at bounding box center [666, 467] width 297 height 34
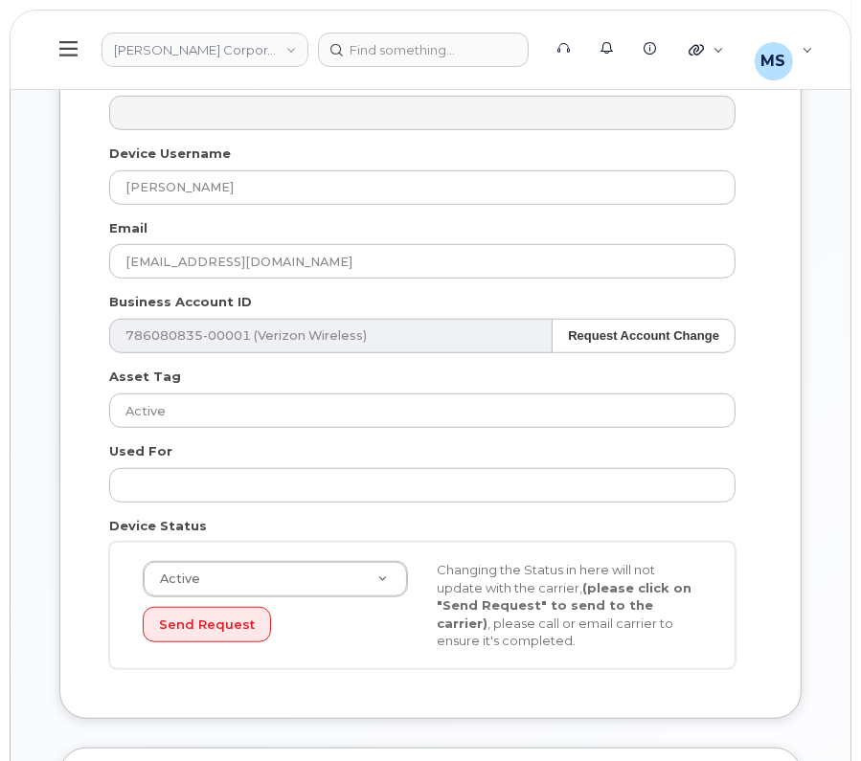
scroll to position [1555, 0]
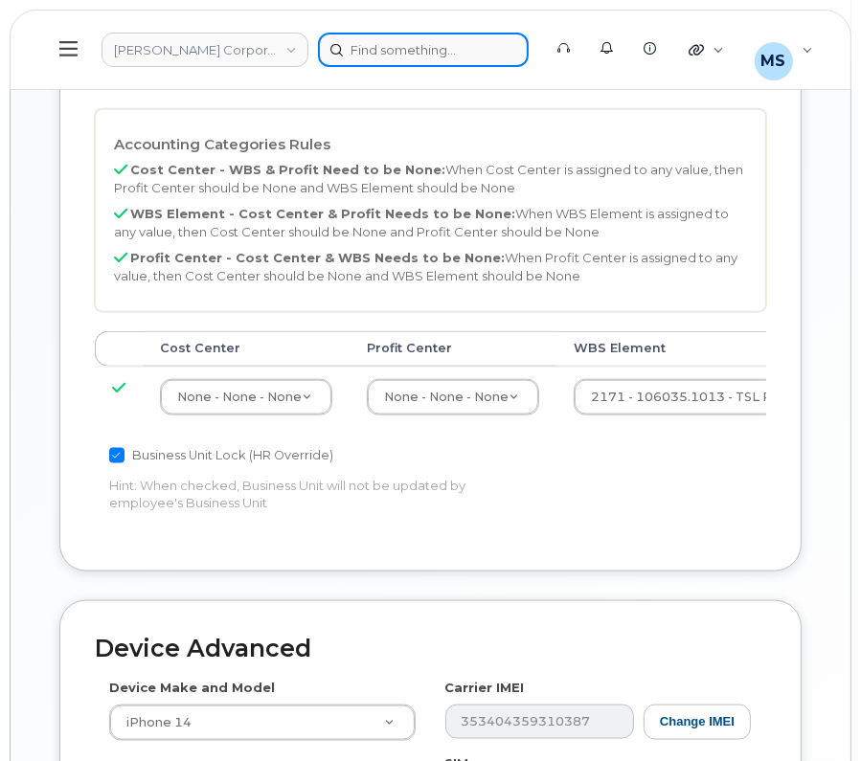
click at [403, 54] on div at bounding box center [423, 50] width 211 height 34
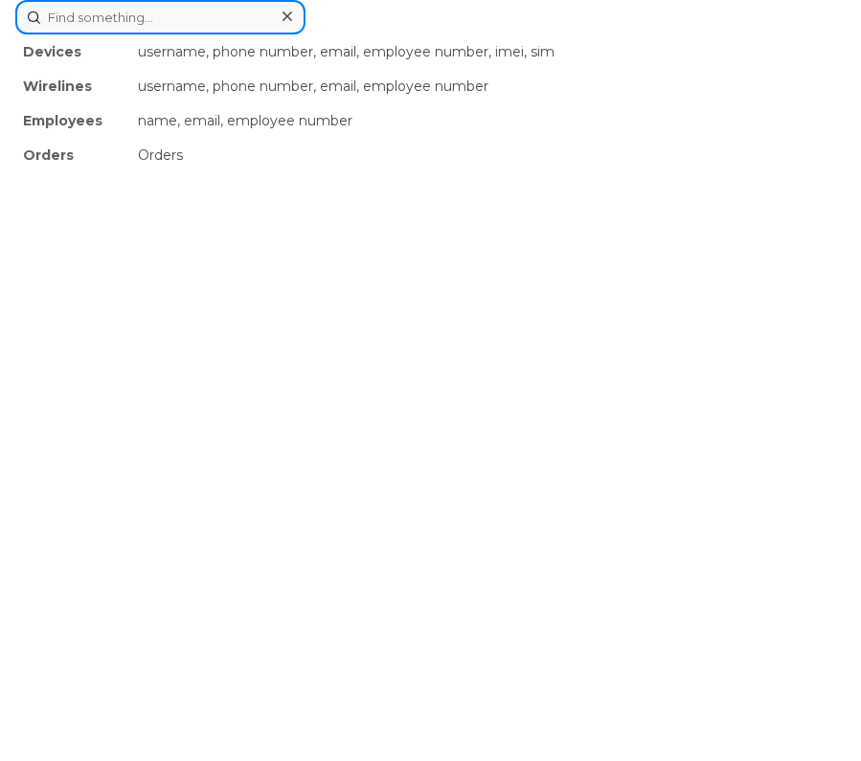
paste input "903658"
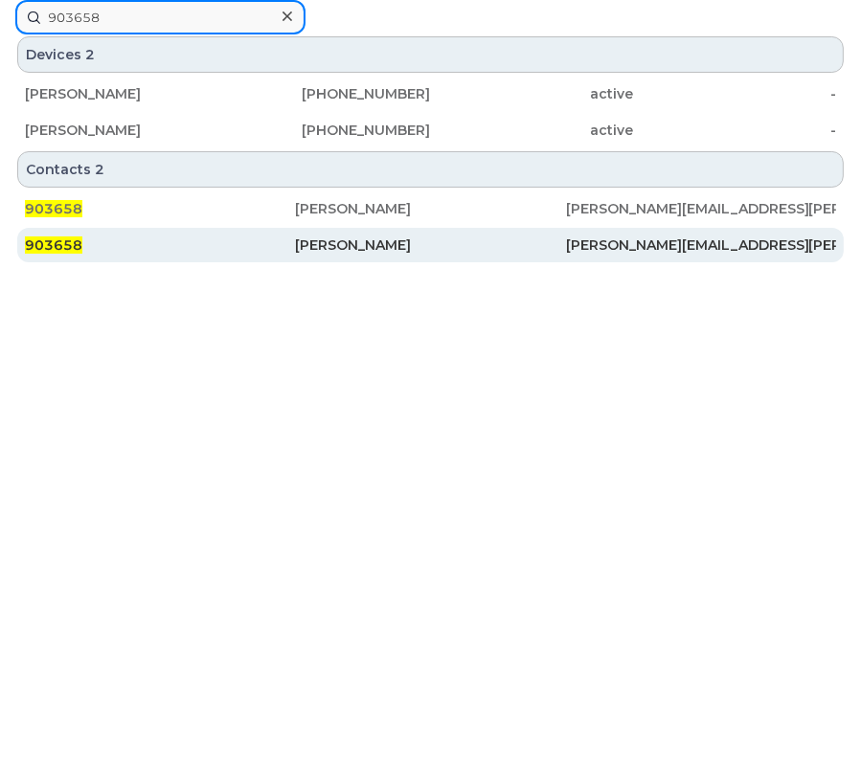
type input "903658"
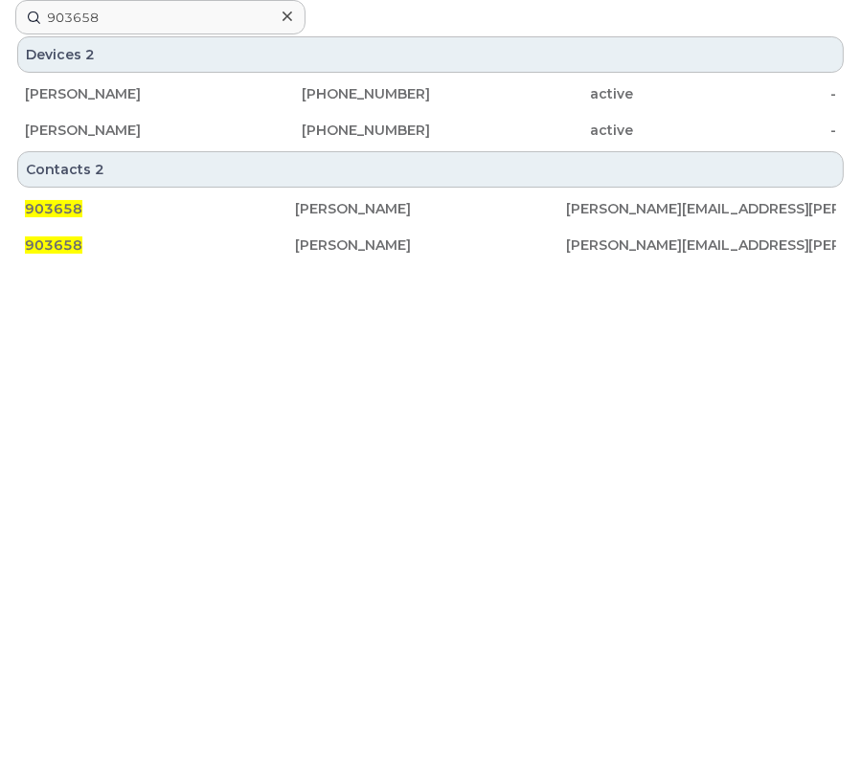
drag, startPoint x: 354, startPoint y: 248, endPoint x: 494, endPoint y: 17, distance: 269.8
click at [354, 248] on div "[PERSON_NAME]" at bounding box center [430, 245] width 270 height 19
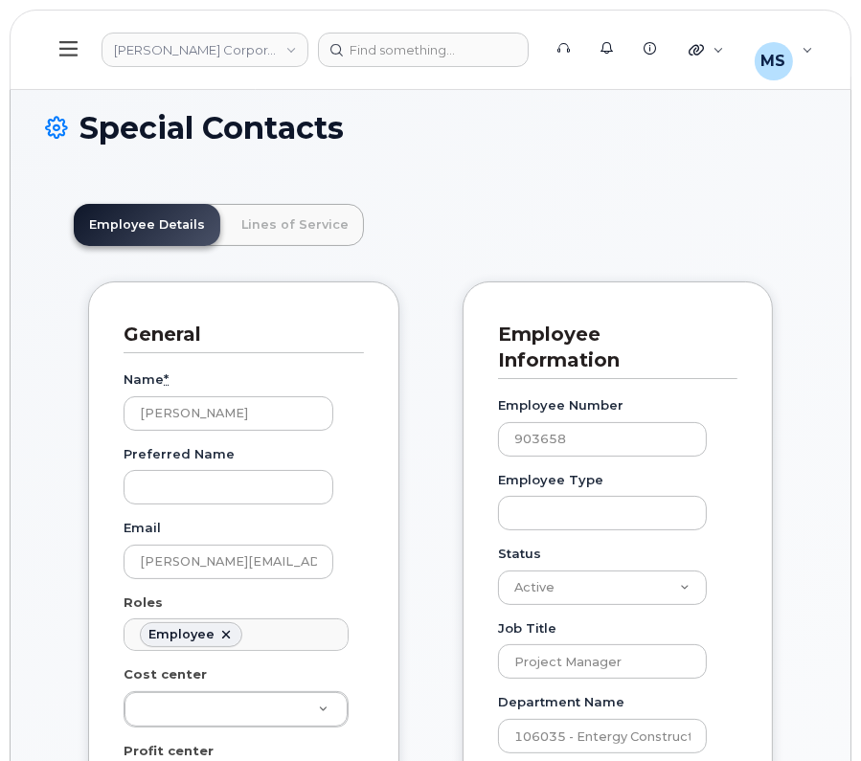
scroll to position [58, 0]
drag, startPoint x: 262, startPoint y: 221, endPoint x: 420, endPoint y: 394, distance: 234.5
click at [262, 221] on link "Lines of Service" at bounding box center [295, 225] width 138 height 42
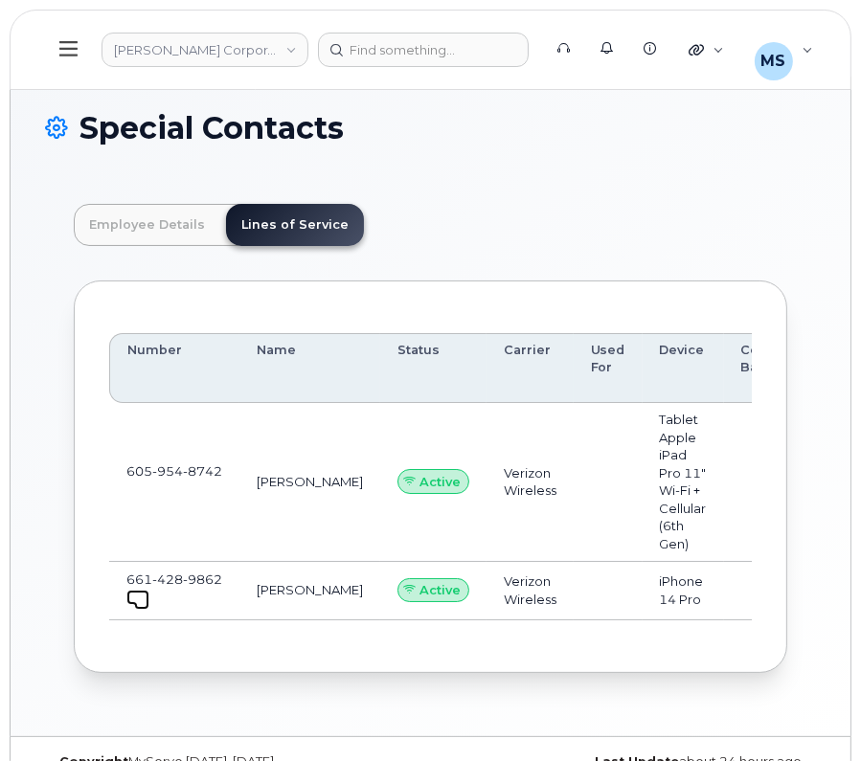
click at [134, 599] on span at bounding box center [141, 602] width 15 height 15
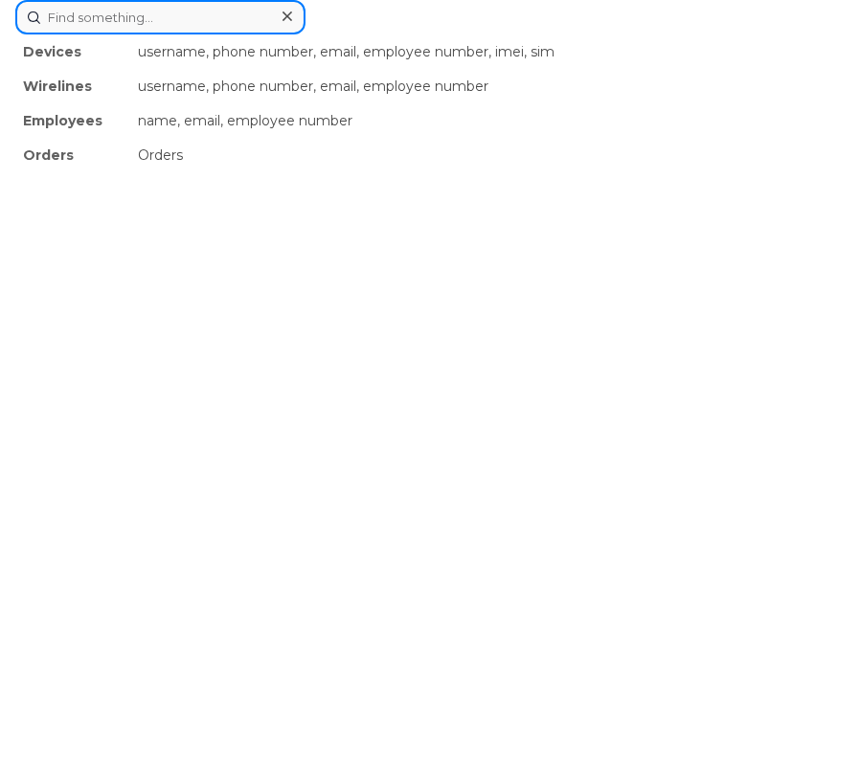
click at [436, 34] on div "Devices username, phone number, email, employee number, imei, sim Wirelines use…" at bounding box center [430, 17] width 830 height 34
paste input "425156"
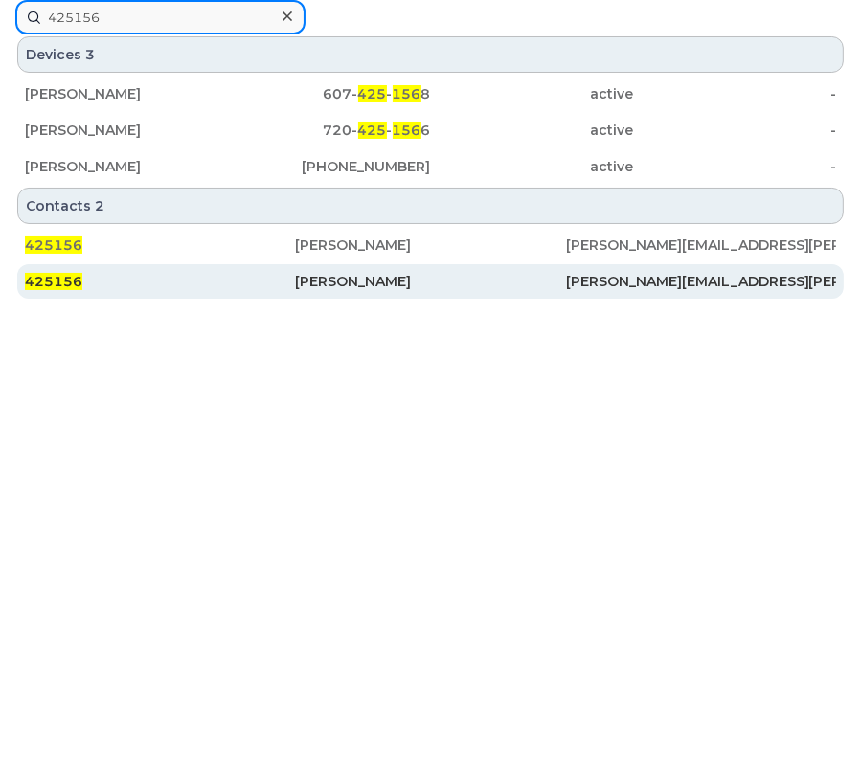
type input "425156"
click at [304, 281] on div "Stephen Tyler" at bounding box center [430, 281] width 270 height 19
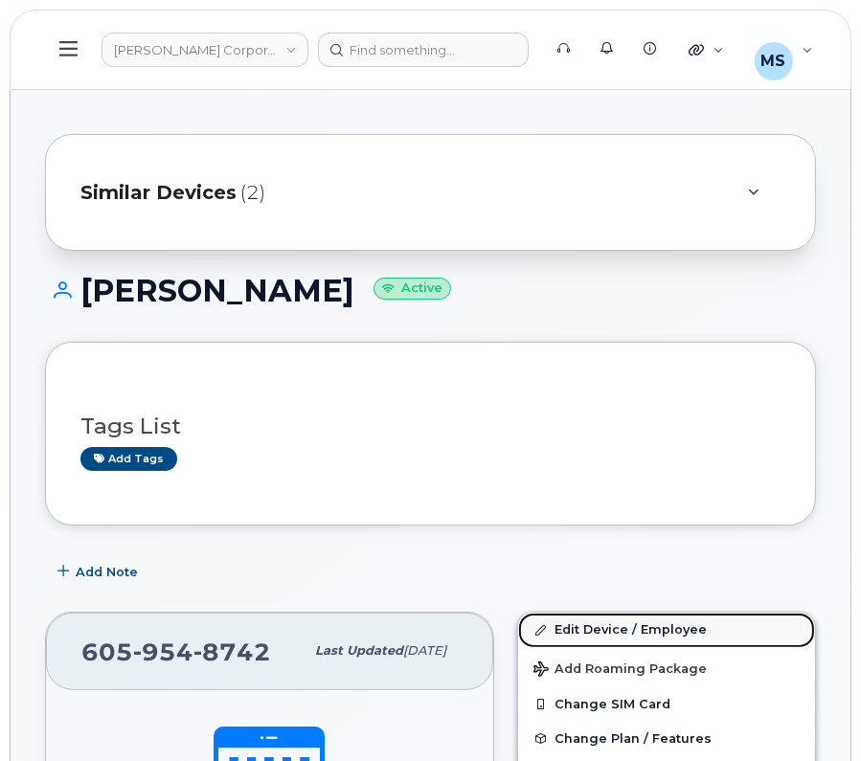
click at [586, 631] on link "Edit Device / Employee" at bounding box center [666, 630] width 297 height 34
click at [571, 624] on link "Edit Device / Employee" at bounding box center [666, 630] width 297 height 34
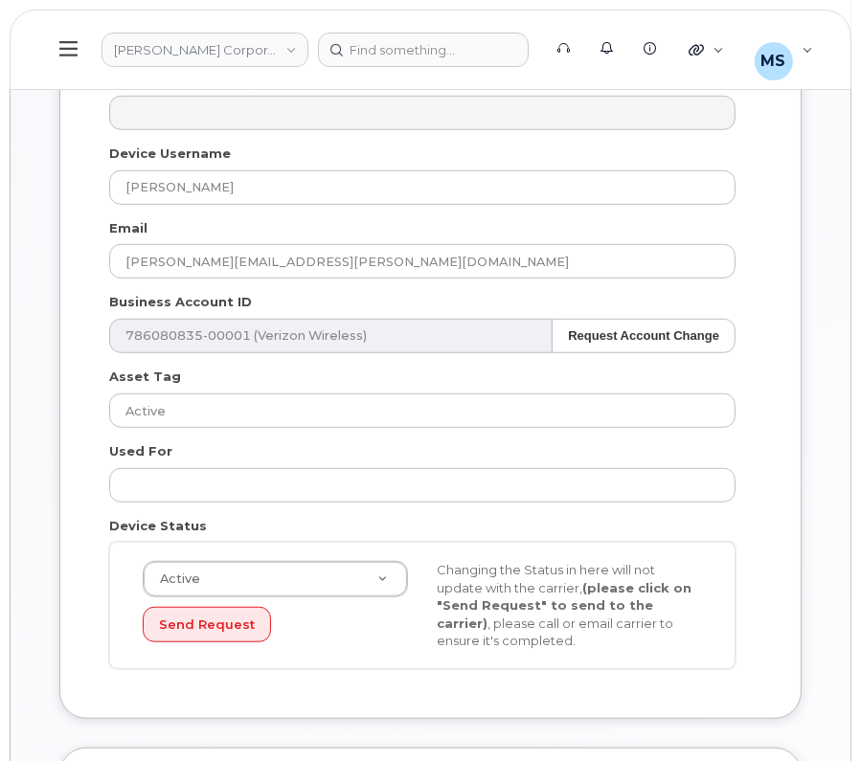
scroll to position [1436, 0]
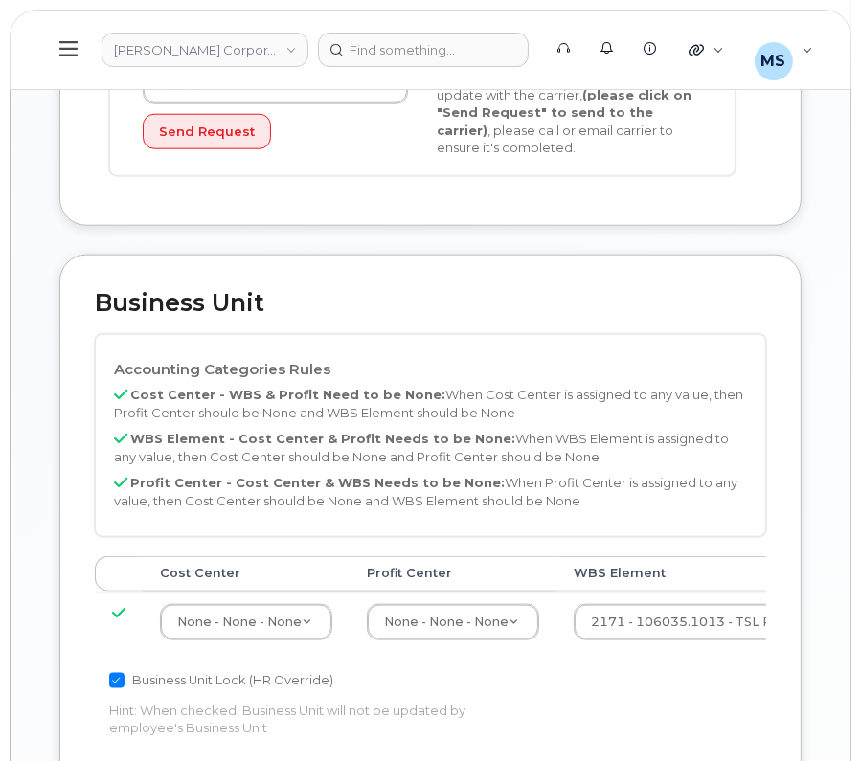
scroll to position [1436, 0]
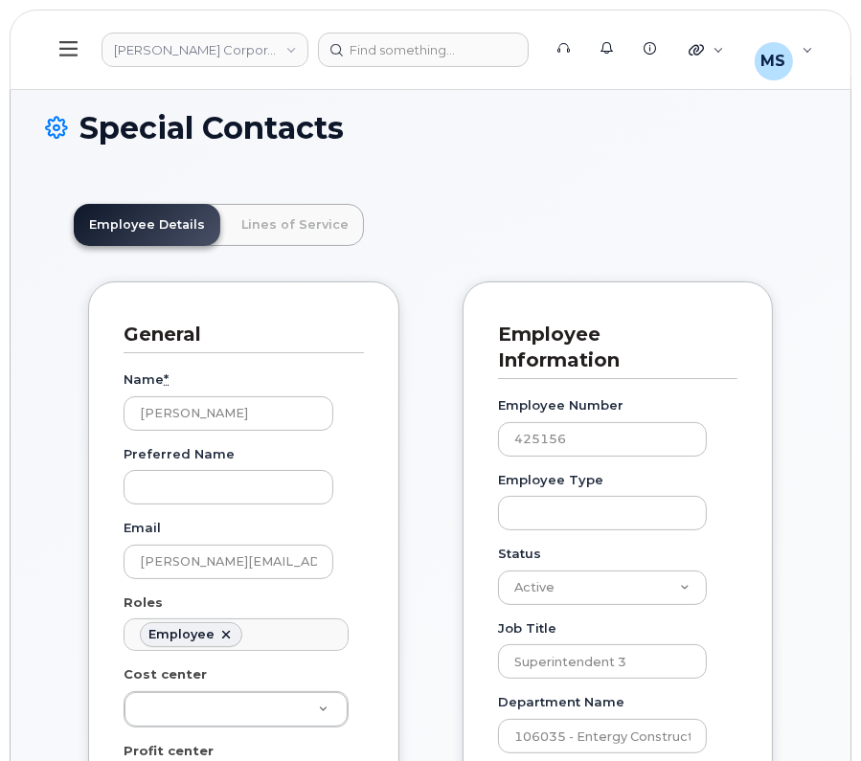
scroll to position [58, 0]
click at [275, 219] on link "Lines of Service" at bounding box center [295, 225] width 138 height 42
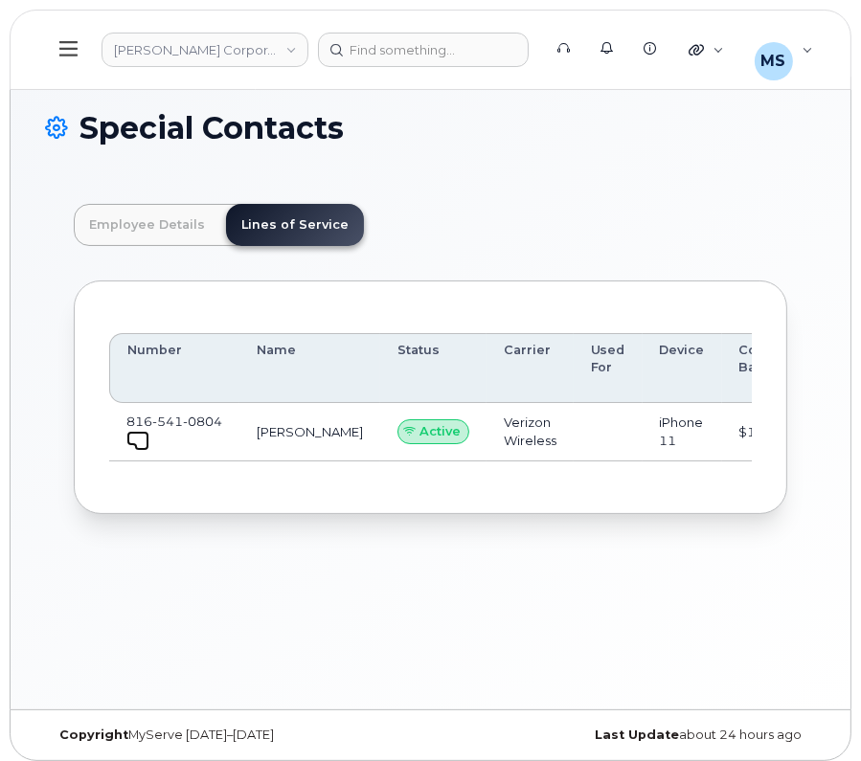
click at [134, 444] on span at bounding box center [141, 443] width 15 height 15
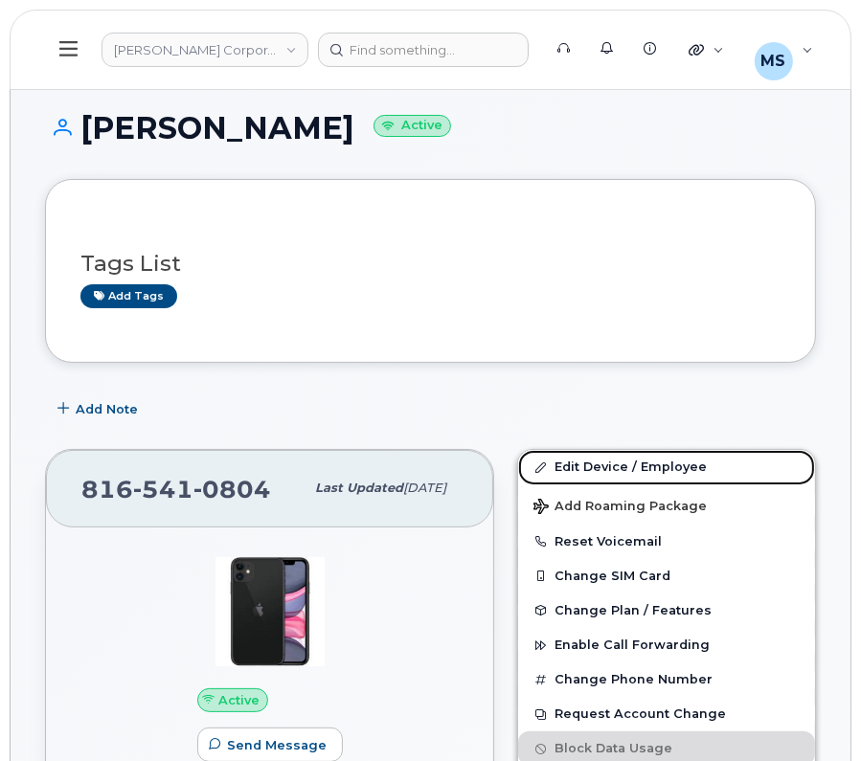
drag, startPoint x: 599, startPoint y: 460, endPoint x: 431, endPoint y: 439, distance: 169.7
click at [599, 460] on link "Edit Device / Employee" at bounding box center [666, 467] width 297 height 34
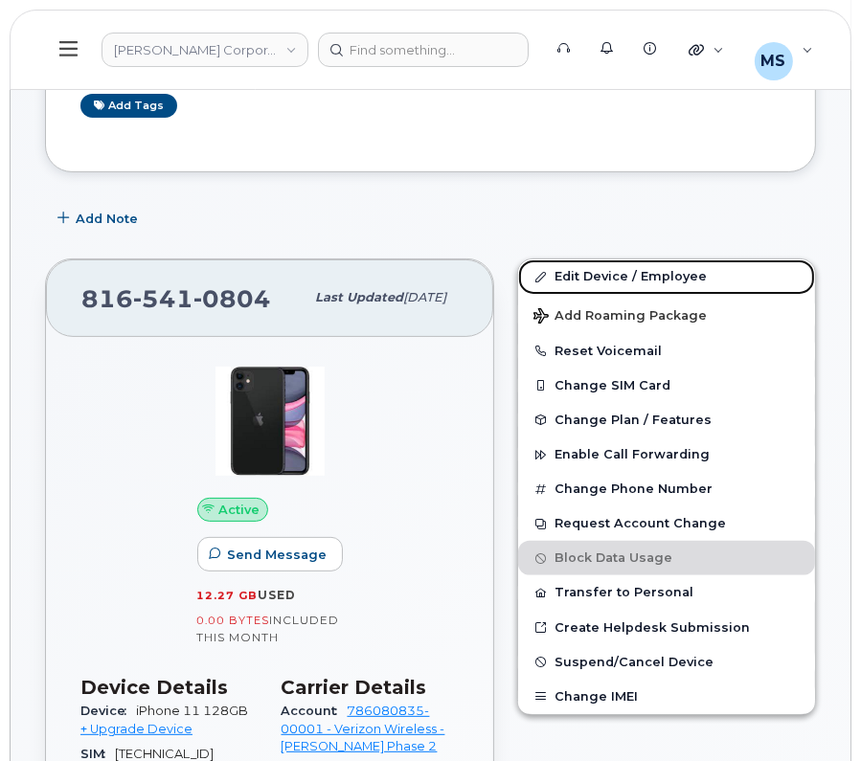
scroll to position [238, 0]
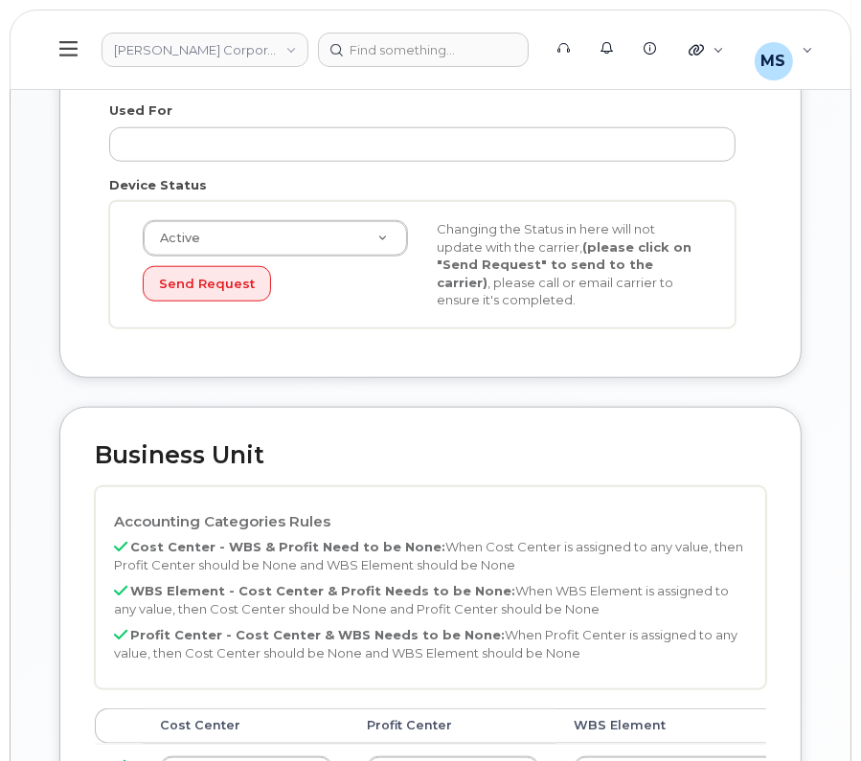
scroll to position [1436, 0]
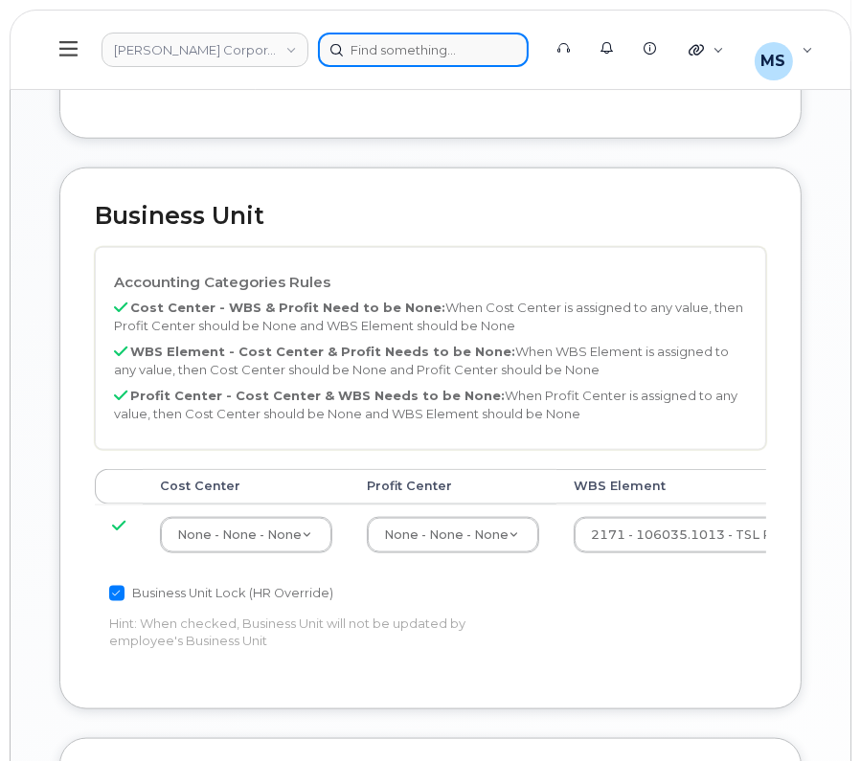
click at [399, 45] on div at bounding box center [423, 50] width 211 height 34
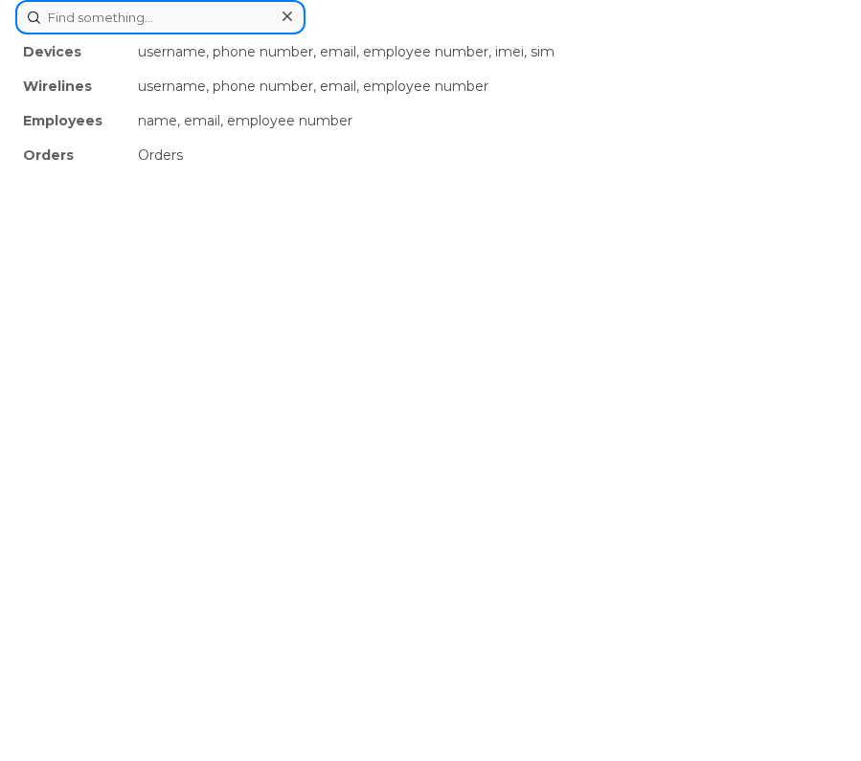
paste input "134702"
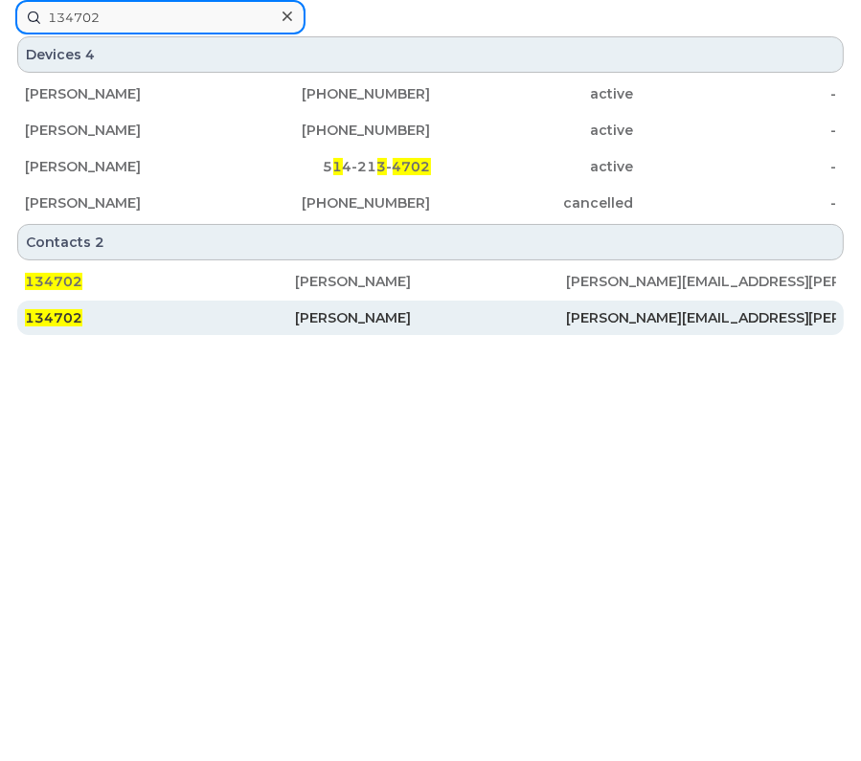
type input "134702"
click at [332, 311] on div "[PERSON_NAME]" at bounding box center [430, 317] width 270 height 19
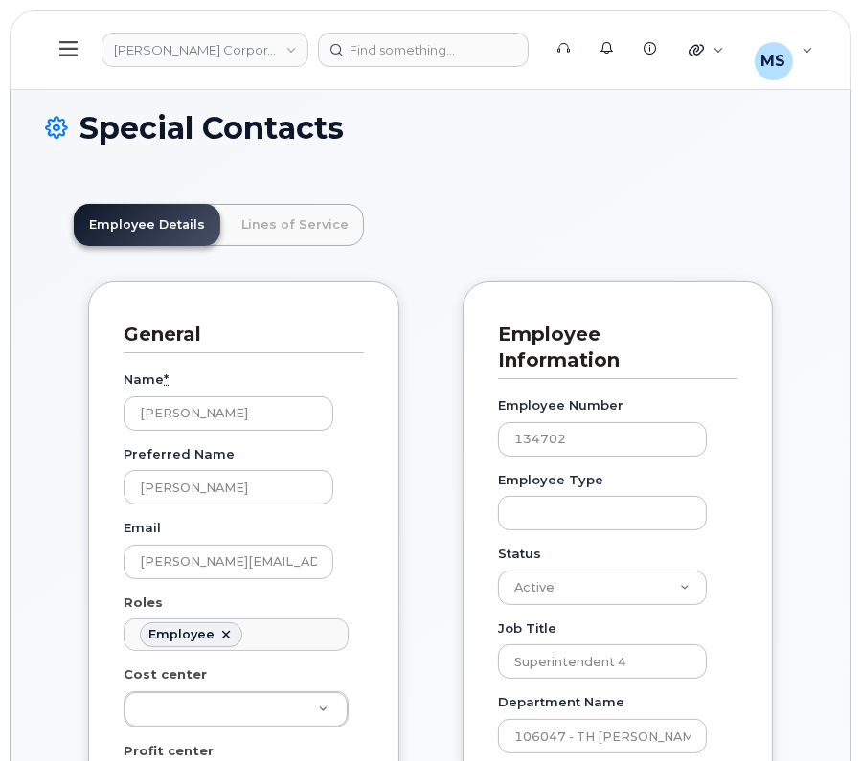
scroll to position [58, 0]
click at [292, 227] on link "Lines of Service" at bounding box center [295, 225] width 138 height 42
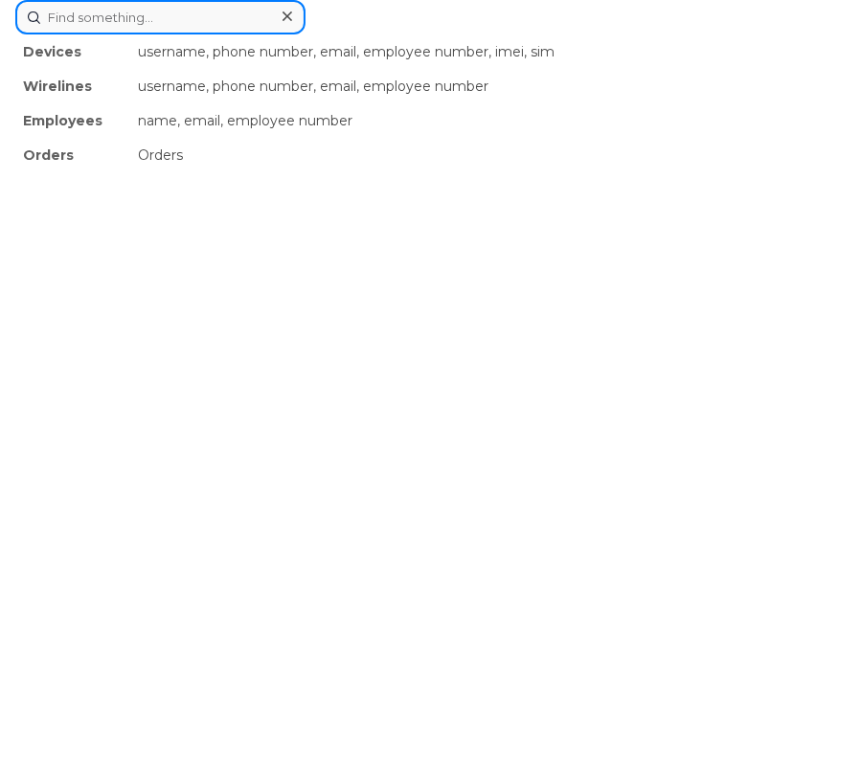
click at [471, 34] on div "Devices username, phone number, email, employee number, imei, sim Wirelines use…" at bounding box center [430, 17] width 830 height 34
paste input "348343"
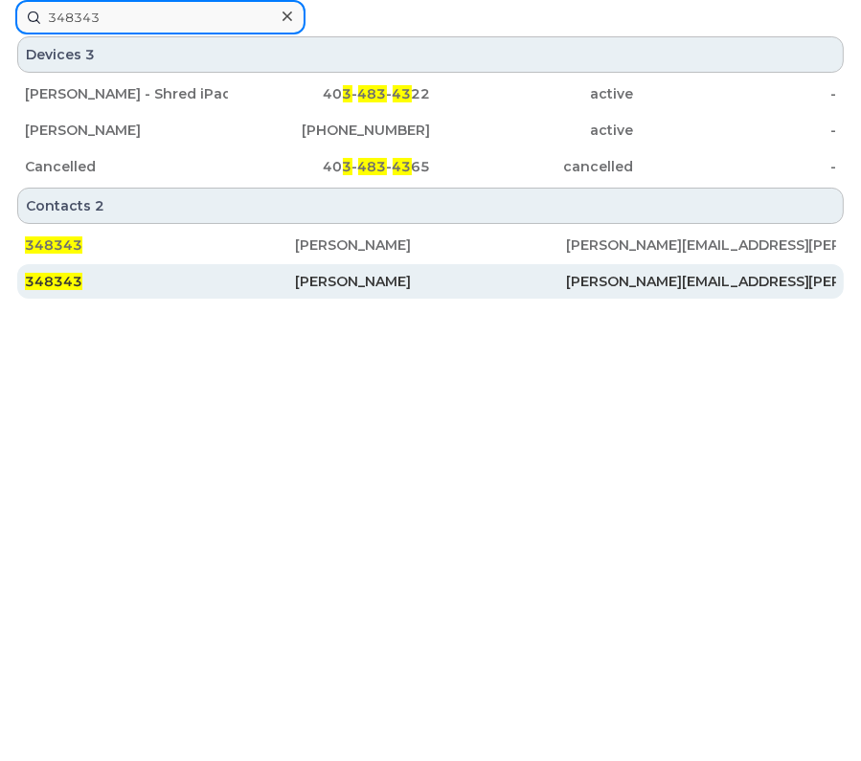
type input "348343"
click at [348, 282] on div "Galen Thibodeau" at bounding box center [430, 281] width 270 height 19
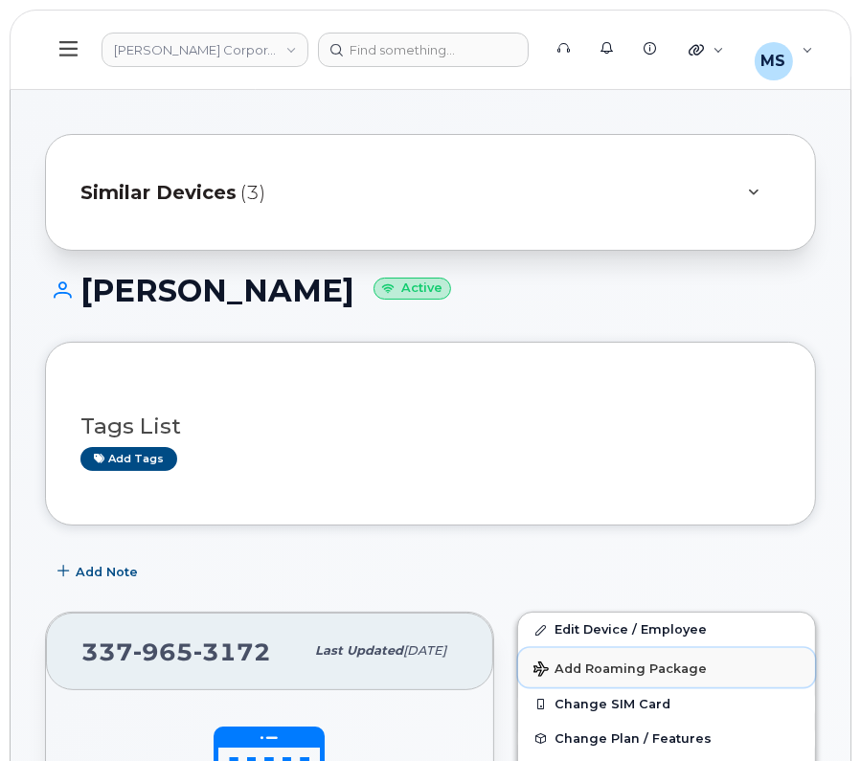
click at [594, 648] on button "Add Roaming Package" at bounding box center [666, 667] width 297 height 39
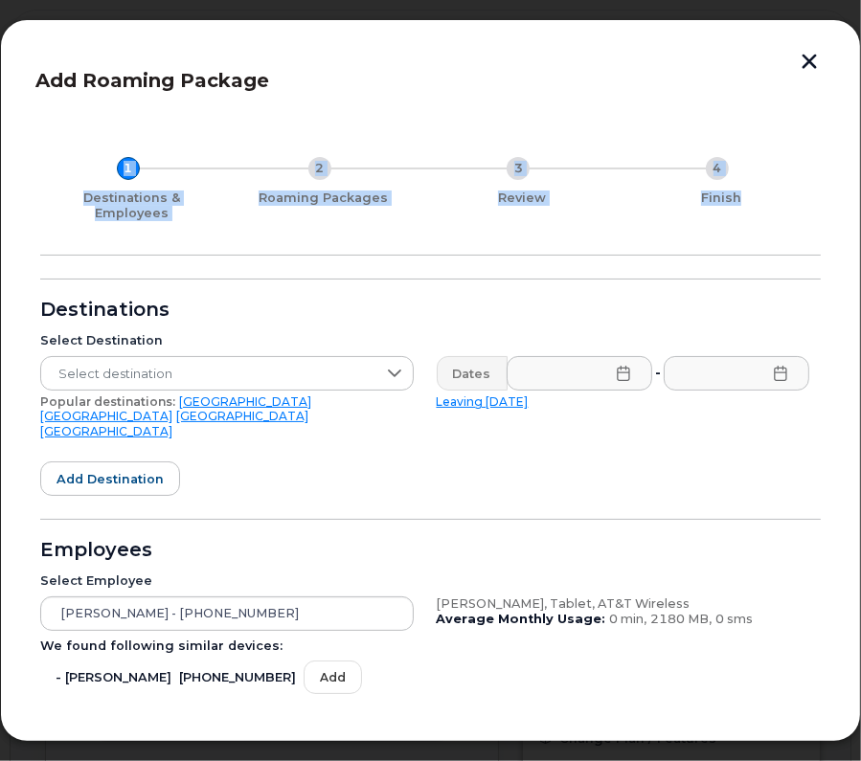
drag, startPoint x: 814, startPoint y: 228, endPoint x: 823, endPoint y: 67, distance: 161.1
click at [823, 69] on div "Add Roaming Package 1 Destinations & Employees 2 Roaming Packages 3 Review 4 Fi…" at bounding box center [430, 381] width 790 height 652
drag, startPoint x: 823, startPoint y: 67, endPoint x: 815, endPoint y: 54, distance: 15.9
click at [815, 54] on button "button" at bounding box center [809, 64] width 29 height 20
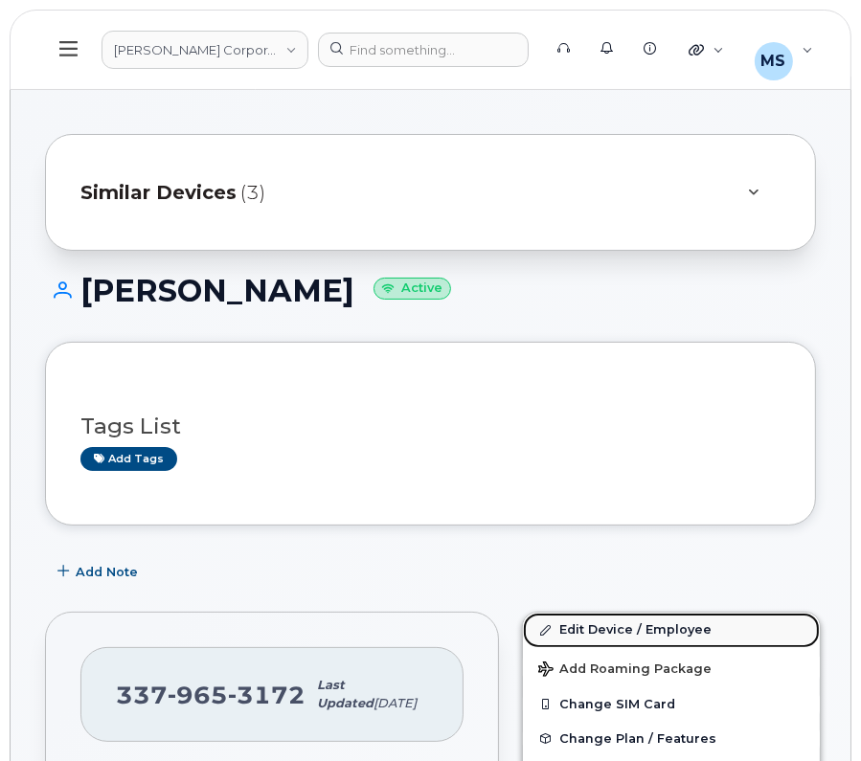
click at [574, 629] on link "Edit Device / Employee" at bounding box center [671, 630] width 297 height 34
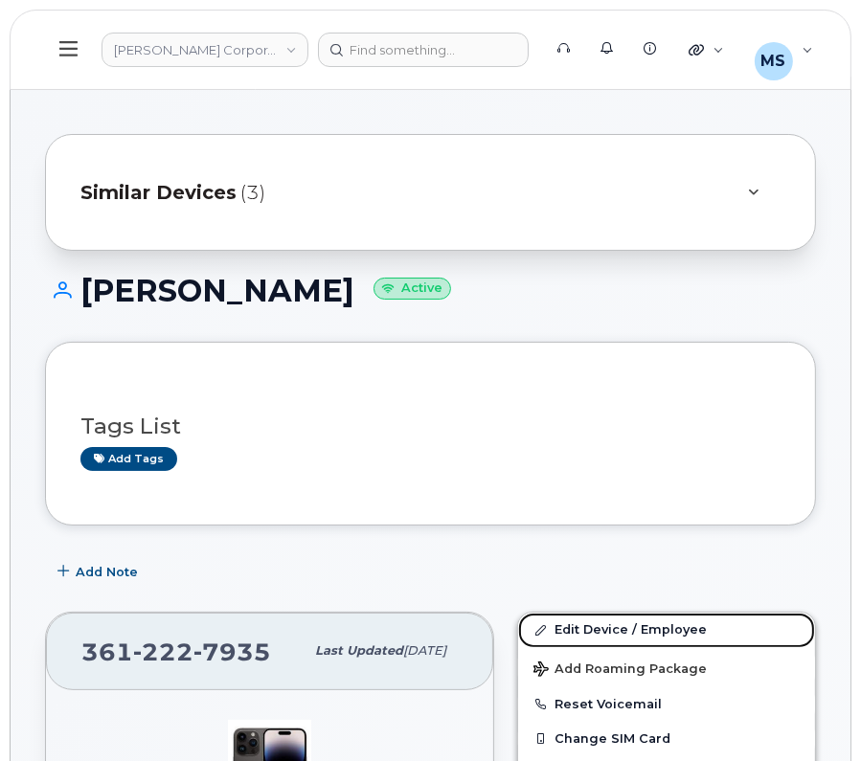
drag, startPoint x: 668, startPoint y: 633, endPoint x: 673, endPoint y: 386, distance: 247.1
click at [668, 634] on link "Edit Device / Employee" at bounding box center [666, 630] width 297 height 34
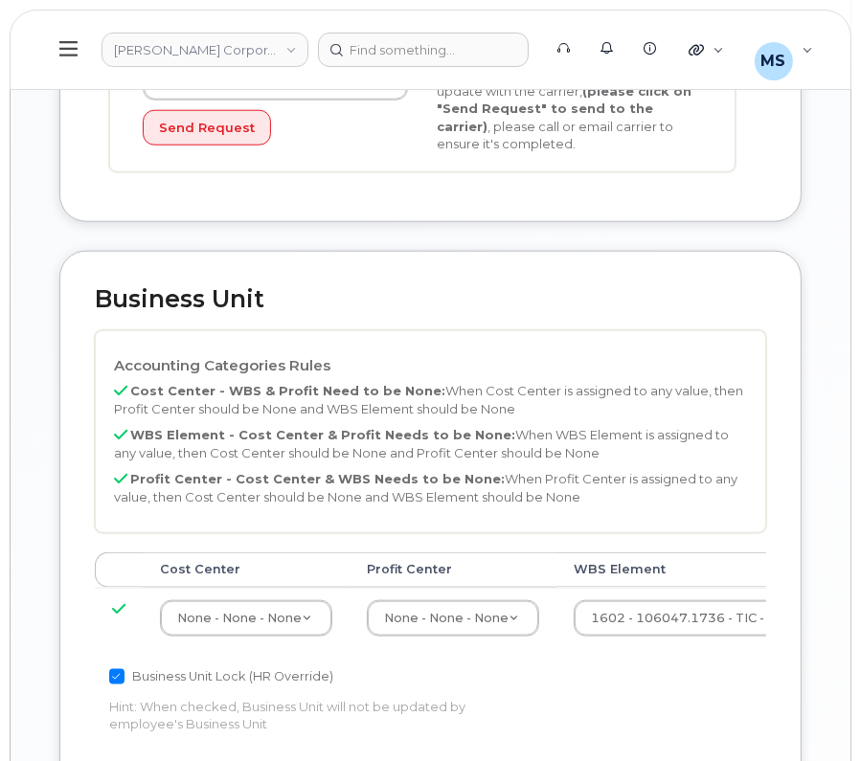
scroll to position [1436, 0]
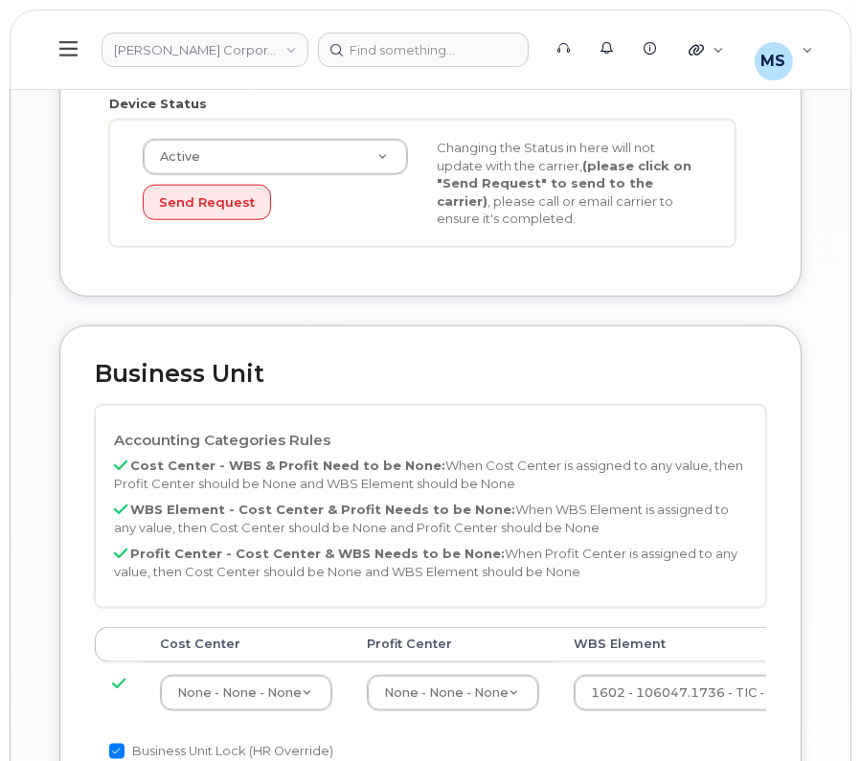
scroll to position [1436, 0]
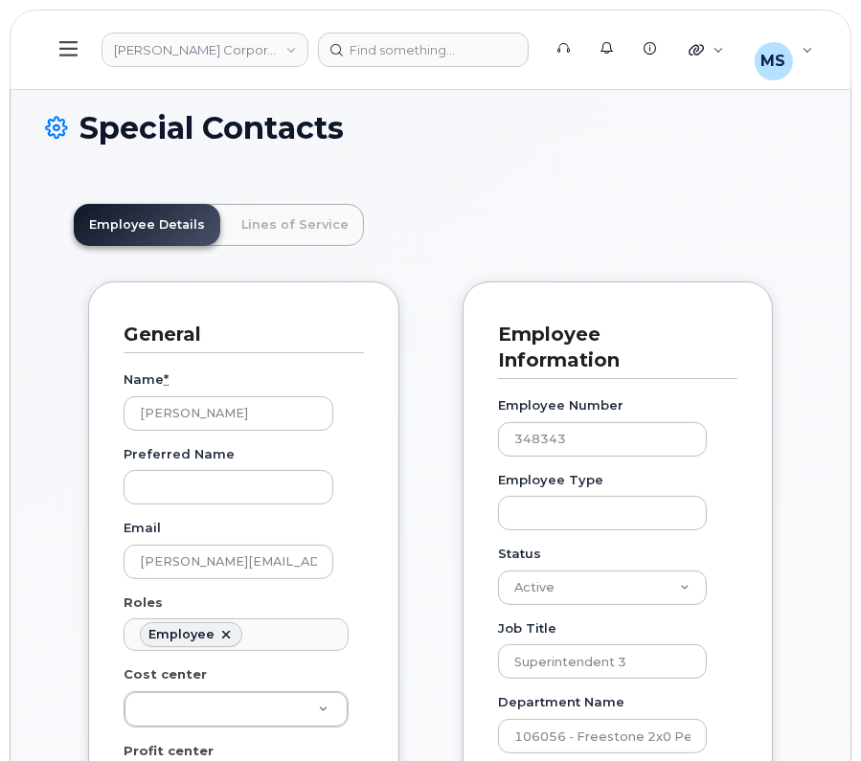
scroll to position [58, 0]
click at [290, 223] on link "Lines of Service" at bounding box center [295, 225] width 138 height 42
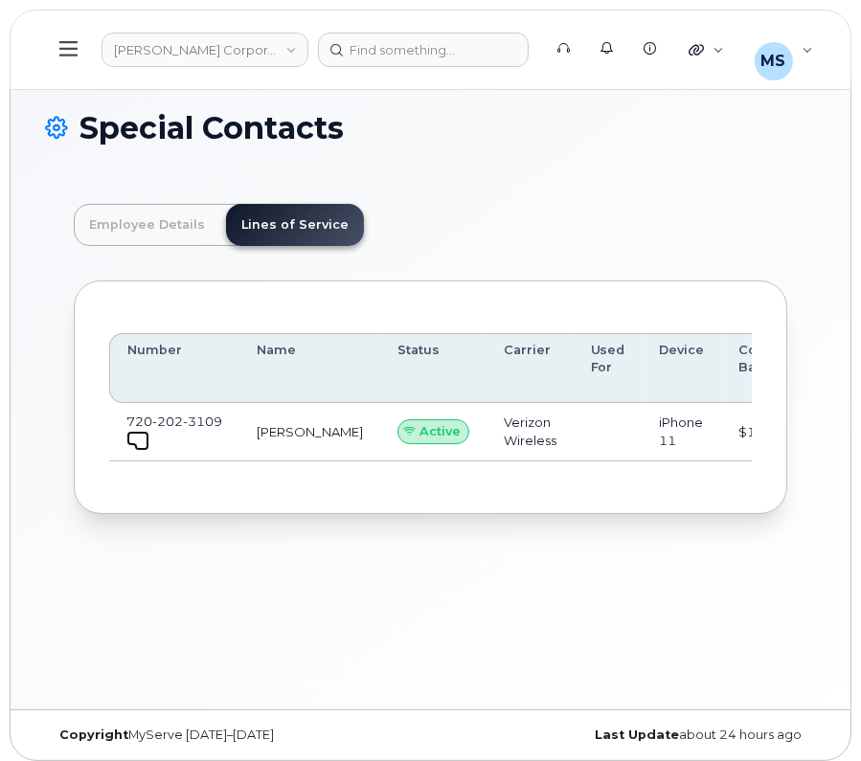
click at [139, 439] on span at bounding box center [141, 443] width 15 height 15
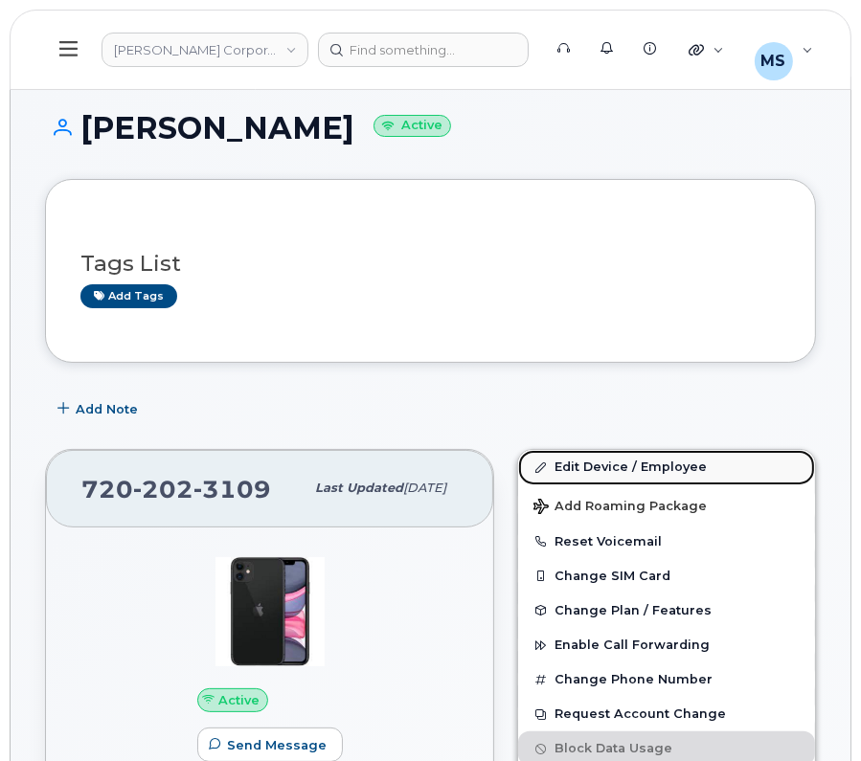
click at [633, 463] on link "Edit Device / Employee" at bounding box center [666, 467] width 297 height 34
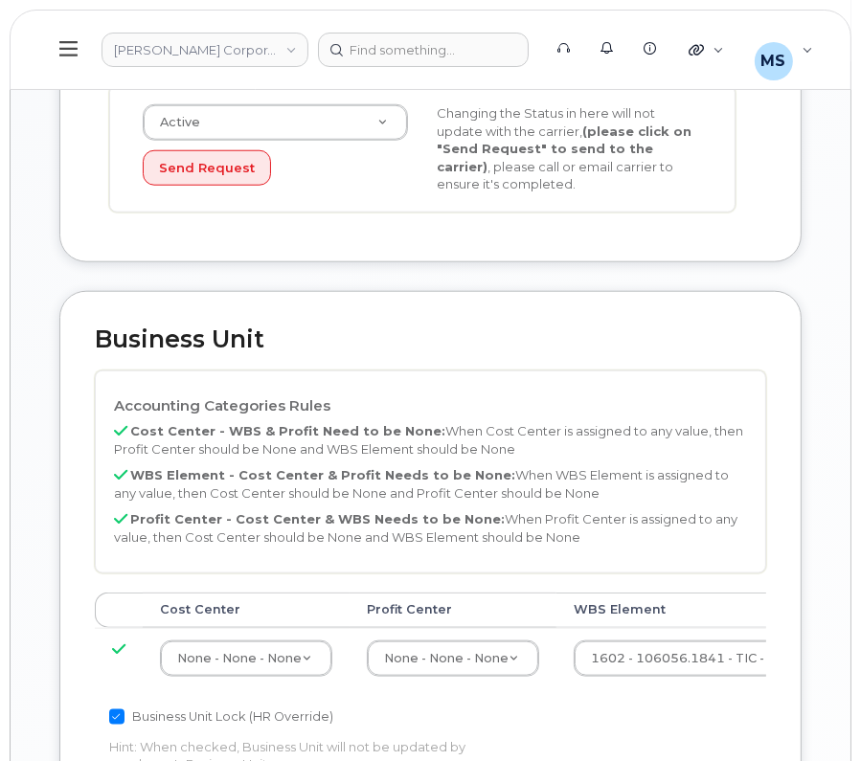
scroll to position [1316, 0]
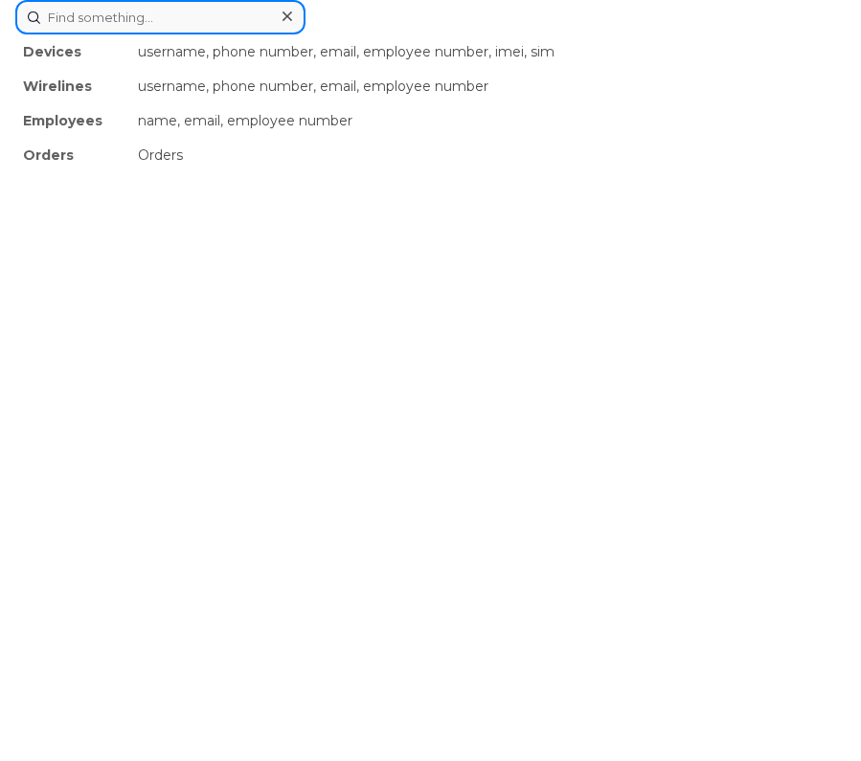
click at [395, 34] on div "Devices username, phone number, email, employee number, imei, sim Wirelines use…" at bounding box center [430, 17] width 830 height 34
paste input "562708"
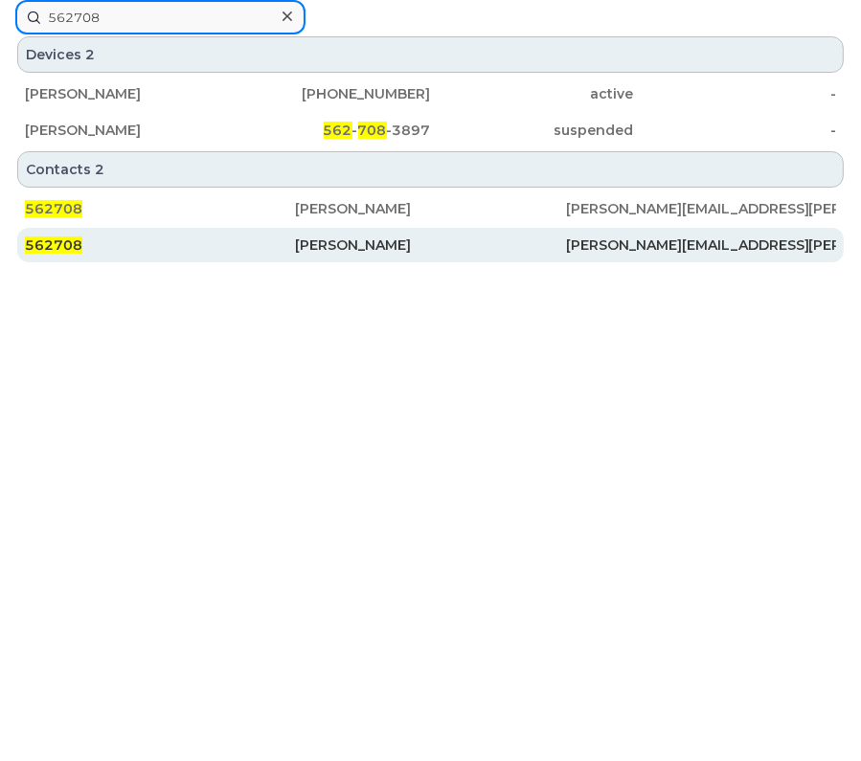
type input "562708"
click at [254, 233] on div "562708" at bounding box center [160, 245] width 270 height 34
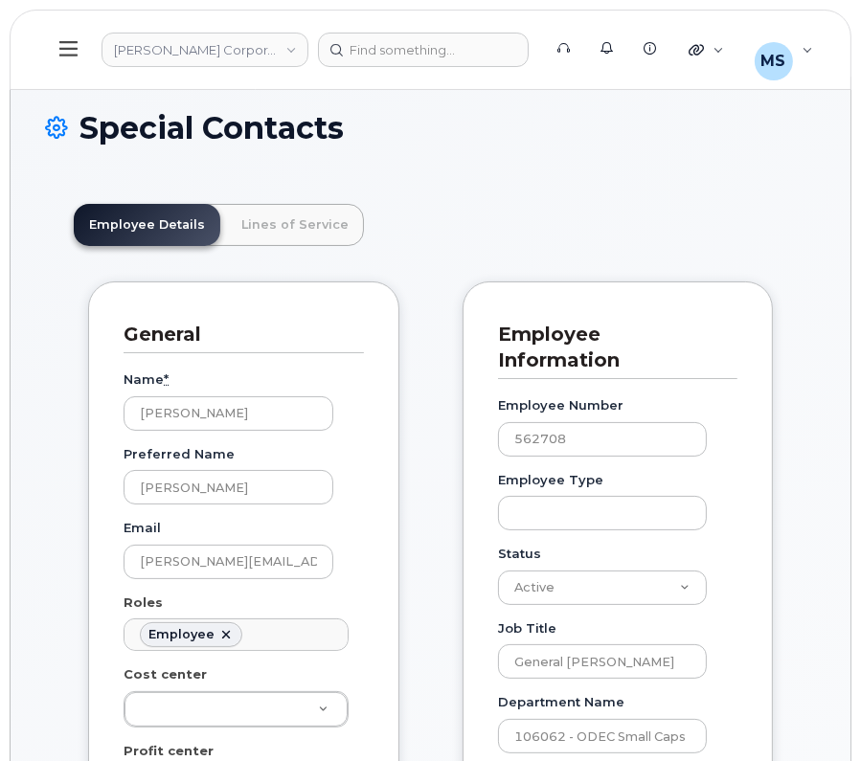
scroll to position [58, 0]
click at [266, 226] on link "Lines of Service" at bounding box center [295, 225] width 138 height 42
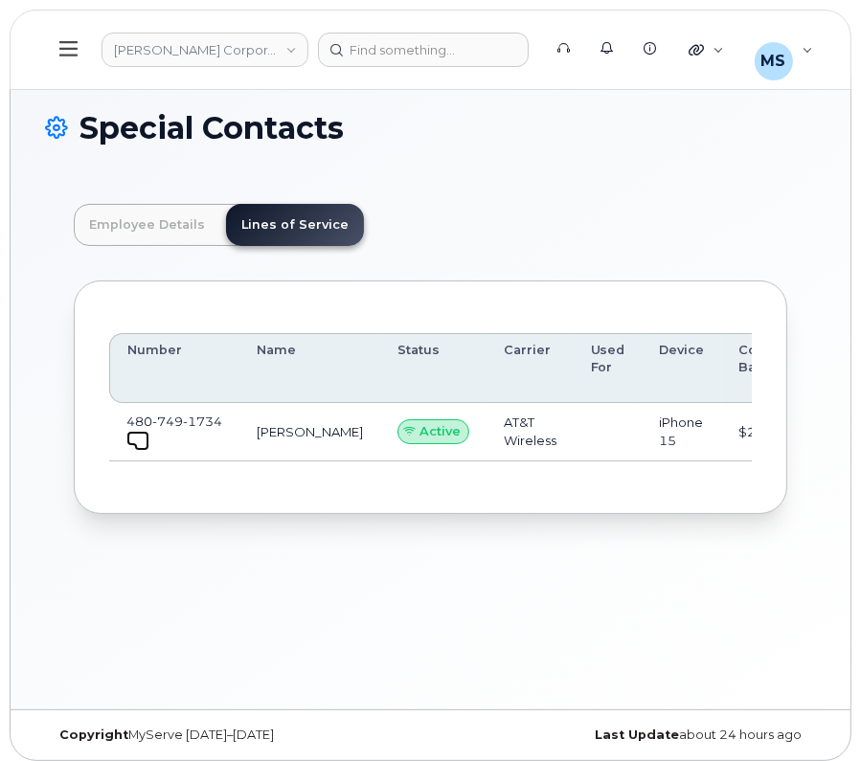
click at [138, 443] on span at bounding box center [141, 443] width 15 height 15
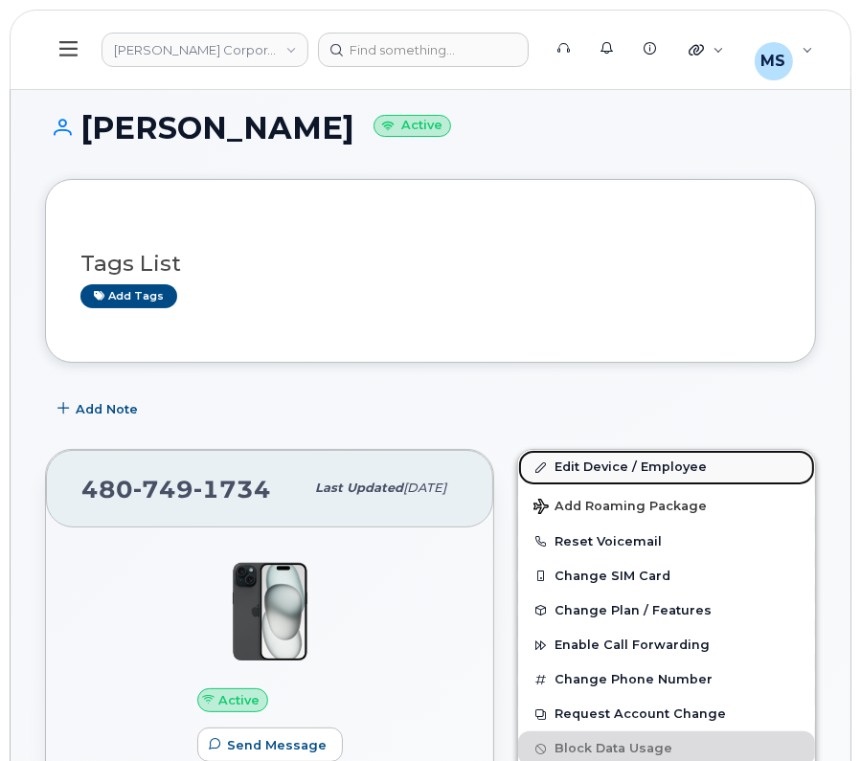
click at [636, 460] on link "Edit Device / Employee" at bounding box center [666, 467] width 297 height 34
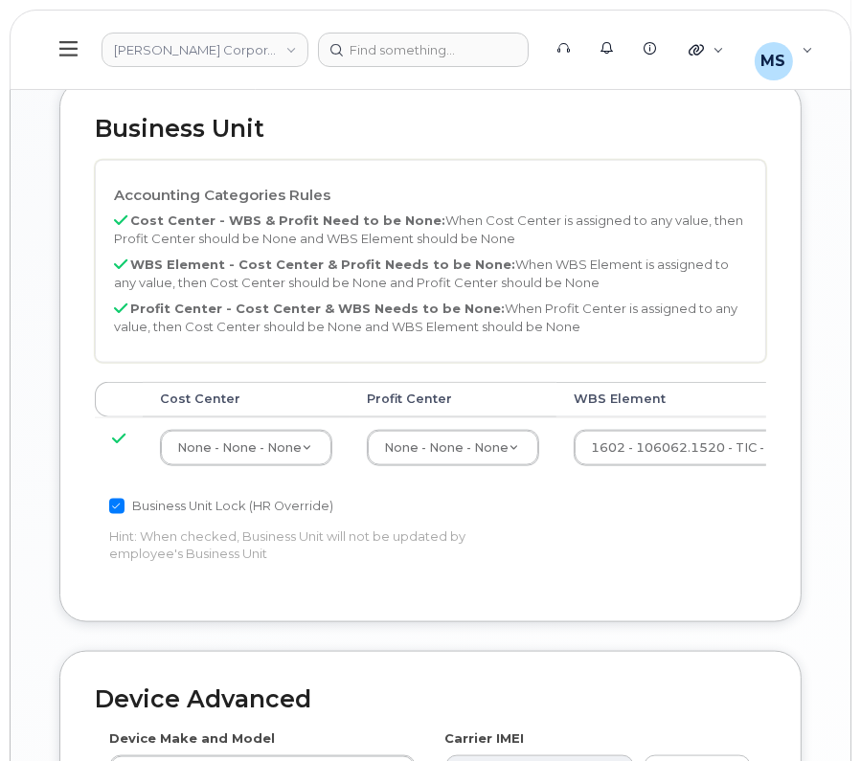
scroll to position [1555, 0]
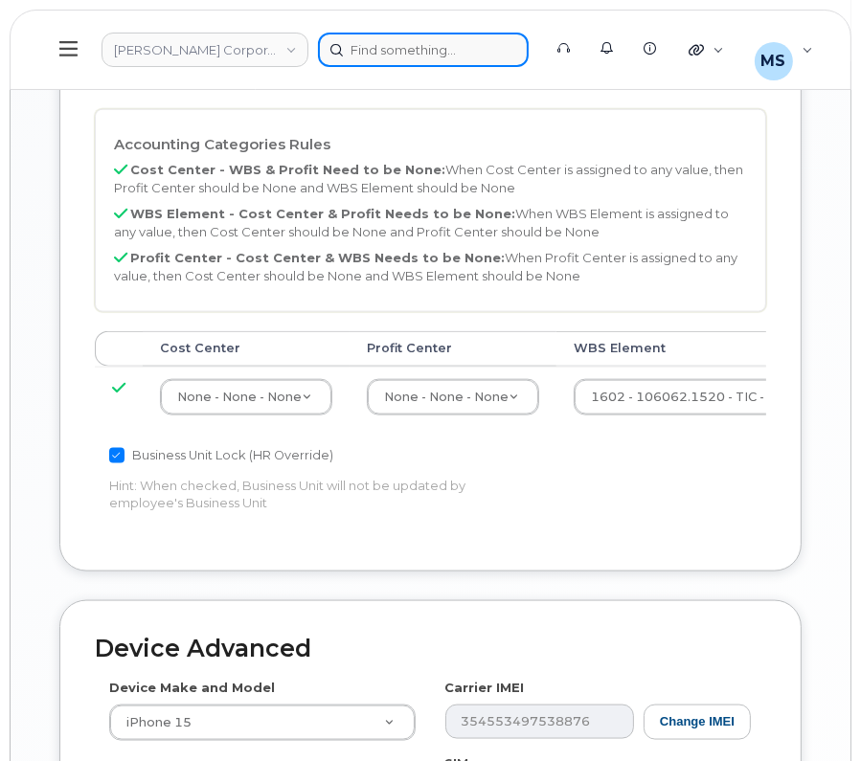
click at [394, 42] on div at bounding box center [423, 50] width 211 height 34
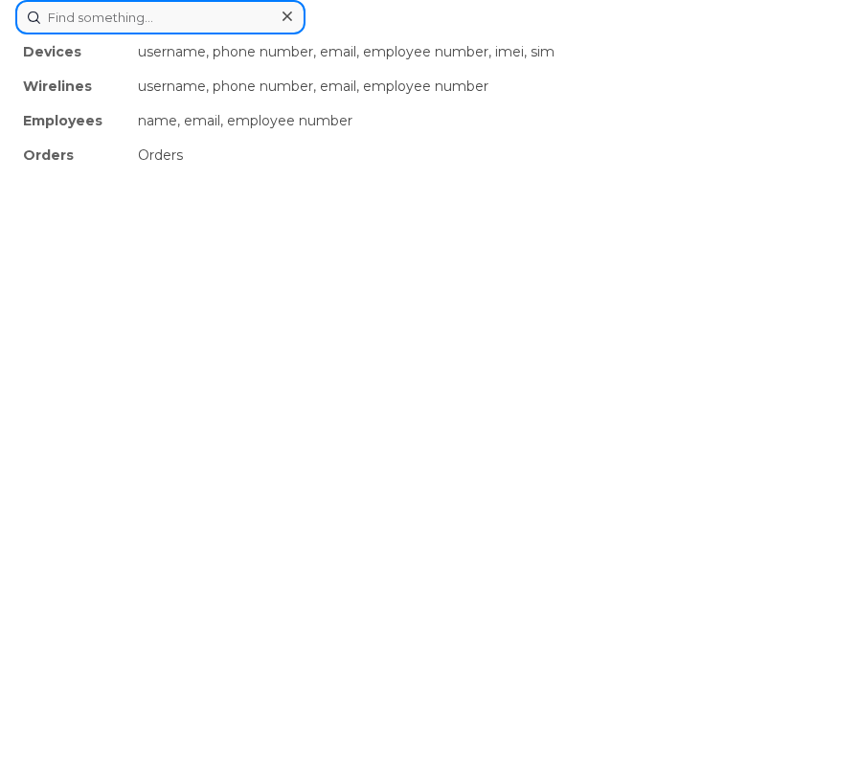
paste input "407000"
type input "407000"
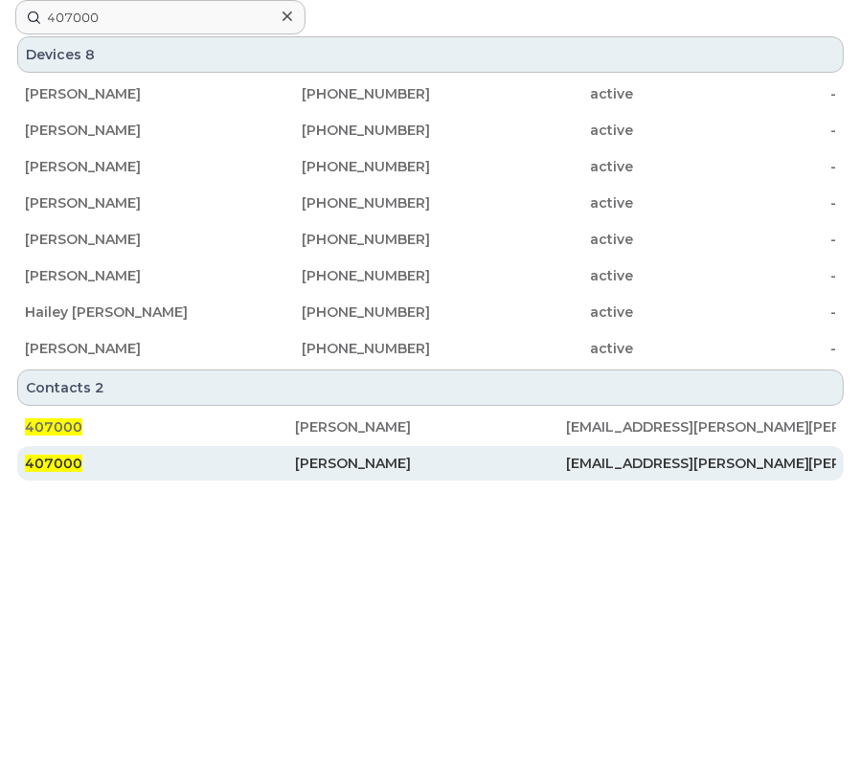
click at [325, 469] on div "Heber Draper" at bounding box center [430, 463] width 270 height 19
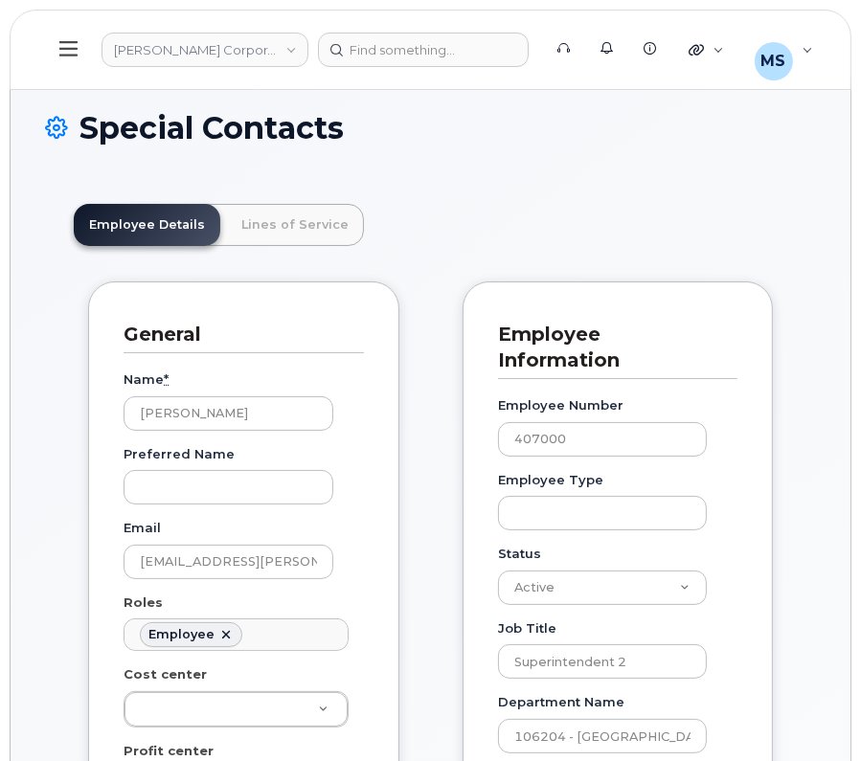
scroll to position [58, 0]
click at [288, 207] on link "Lines of Service" at bounding box center [295, 225] width 138 height 42
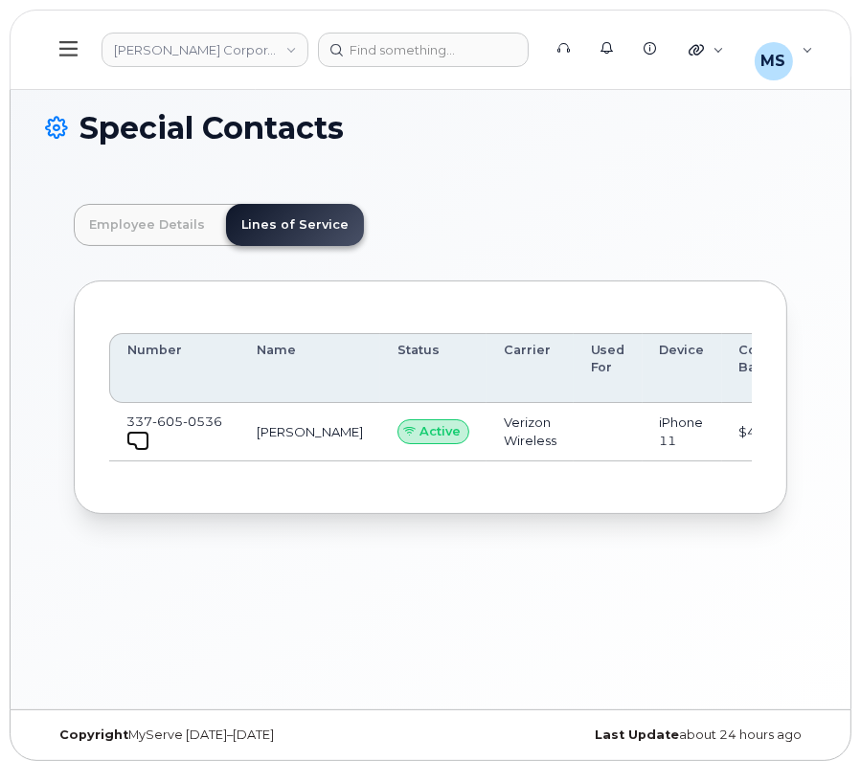
click at [137, 436] on span at bounding box center [141, 443] width 15 height 15
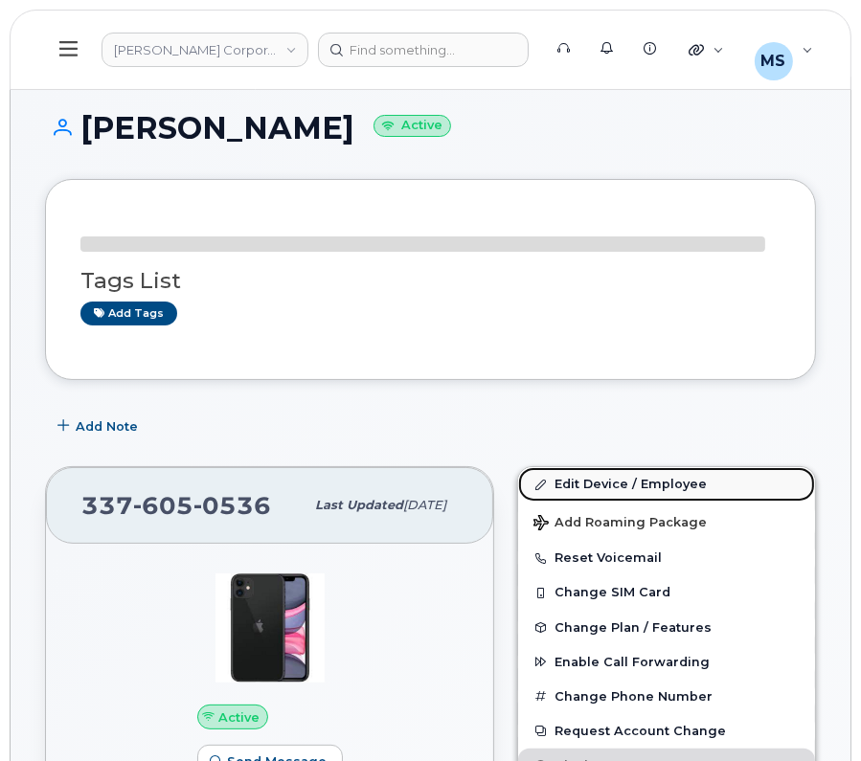
click at [597, 476] on link "Edit Device / Employee" at bounding box center [666, 484] width 297 height 34
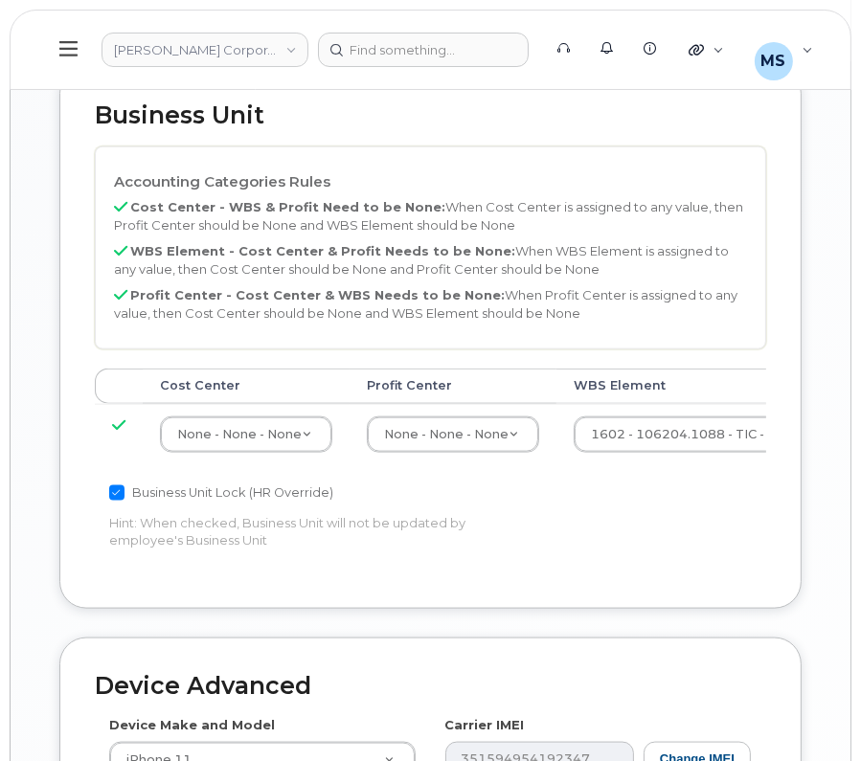
scroll to position [1674, 0]
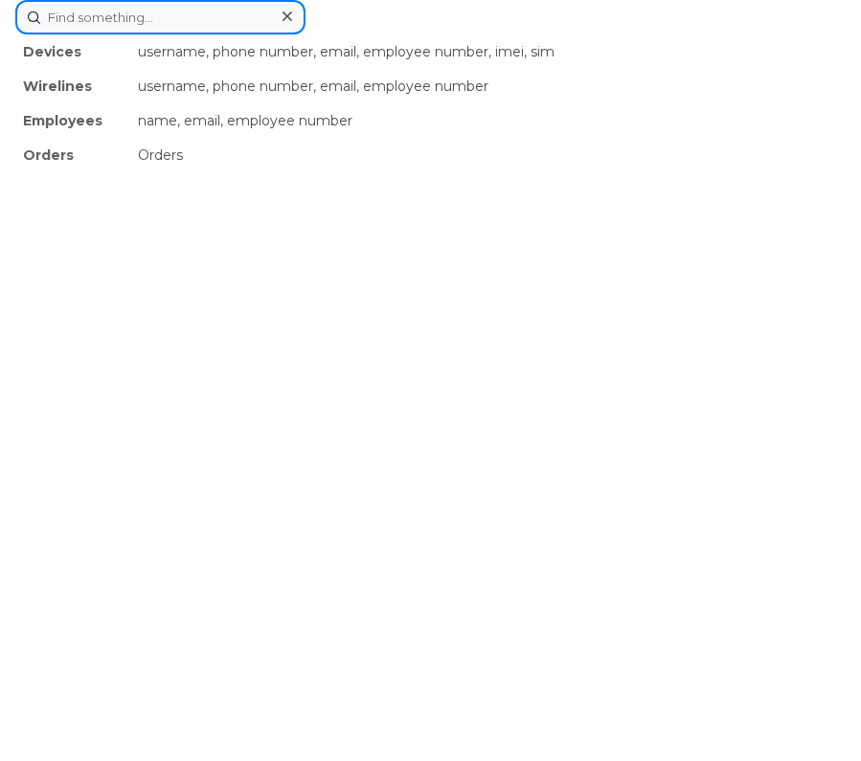
click at [435, 34] on div "Devices username, phone number, email, employee number, imei, sim Wirelines use…" at bounding box center [430, 17] width 830 height 34
paste input "518759"
type input "518759"
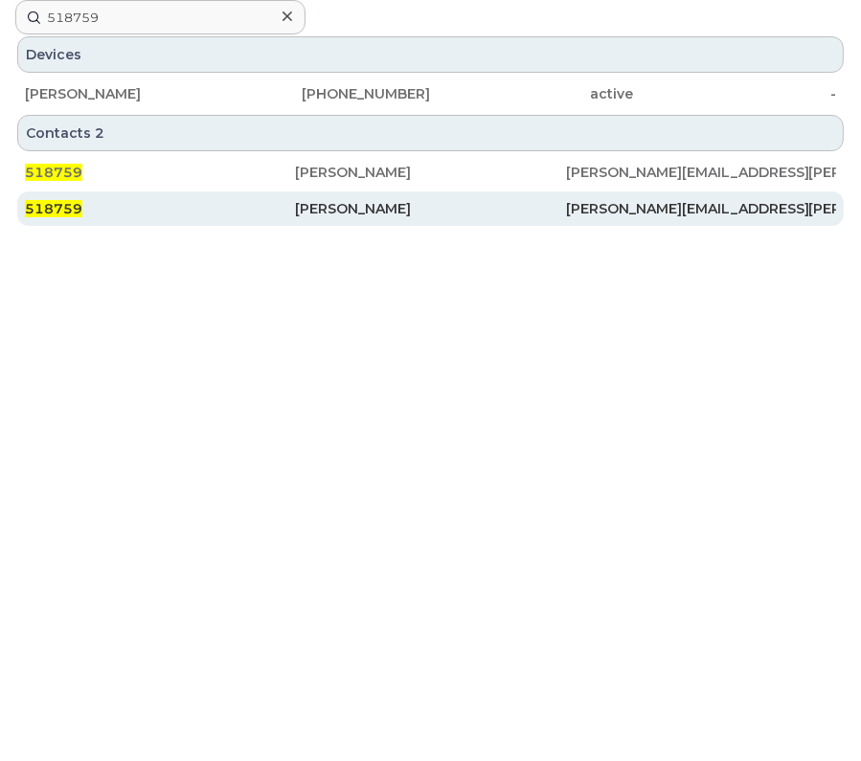
click at [367, 201] on div "[PERSON_NAME]" at bounding box center [430, 208] width 270 height 19
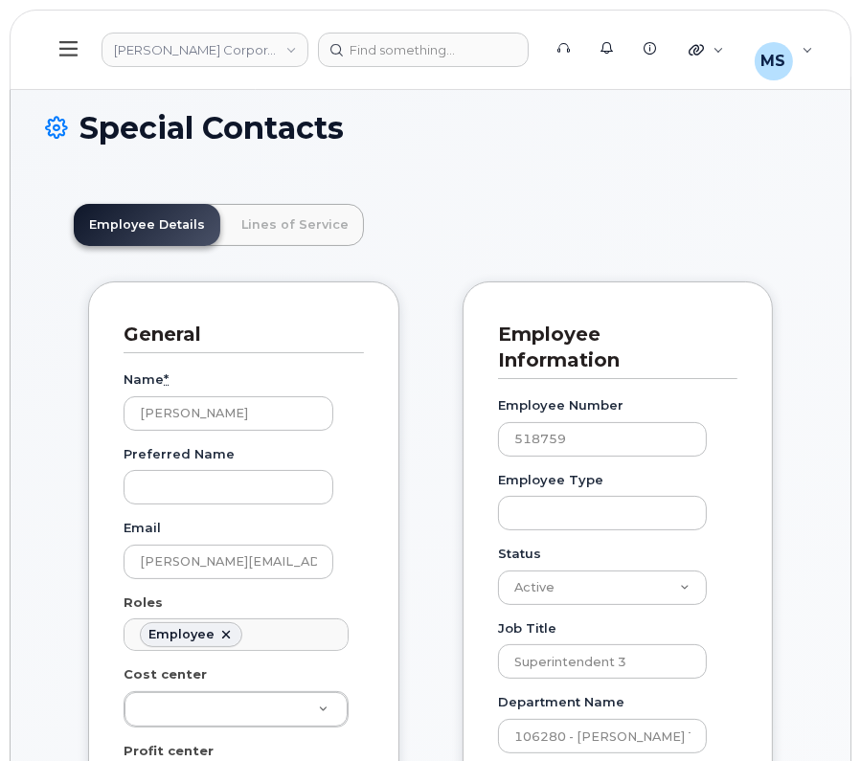
scroll to position [58, 0]
click at [254, 224] on link "Lines of Service" at bounding box center [295, 225] width 138 height 42
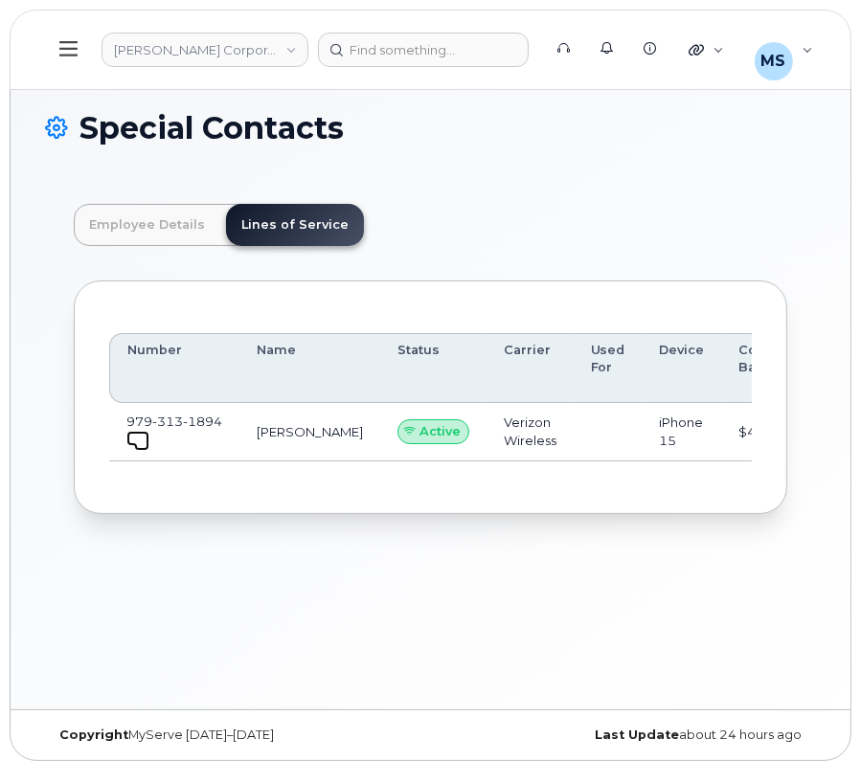
click at [134, 442] on span at bounding box center [141, 443] width 15 height 15
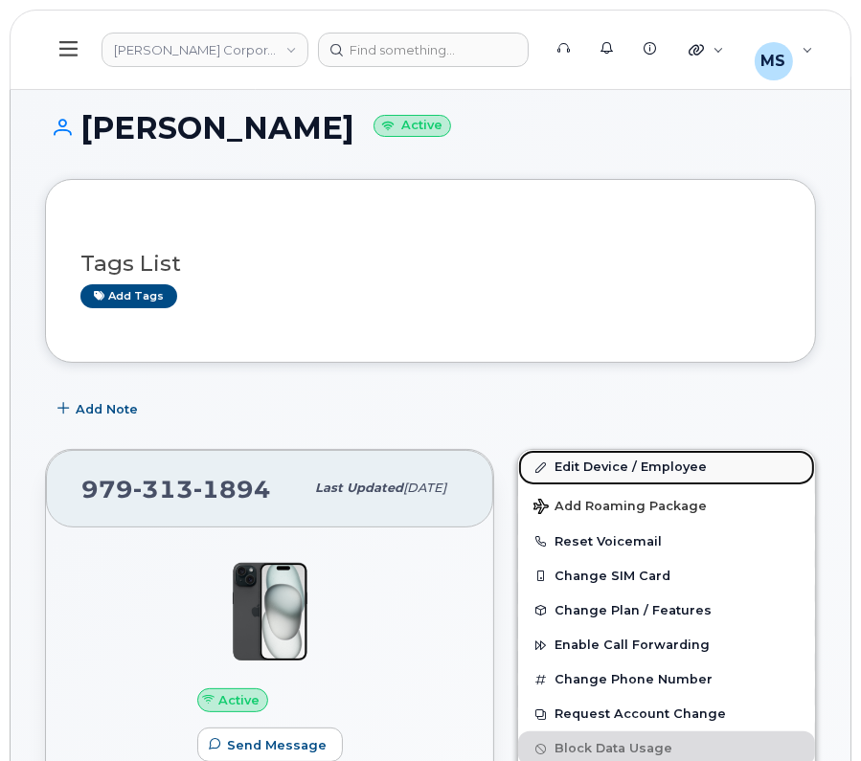
click at [587, 462] on link "Edit Device / Employee" at bounding box center [666, 467] width 297 height 34
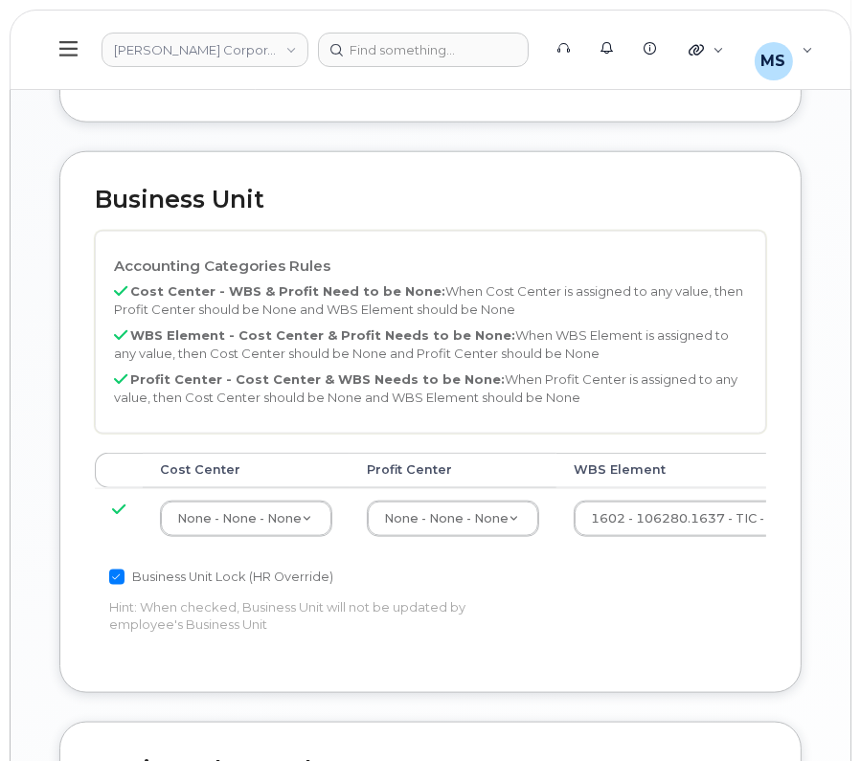
scroll to position [1436, 0]
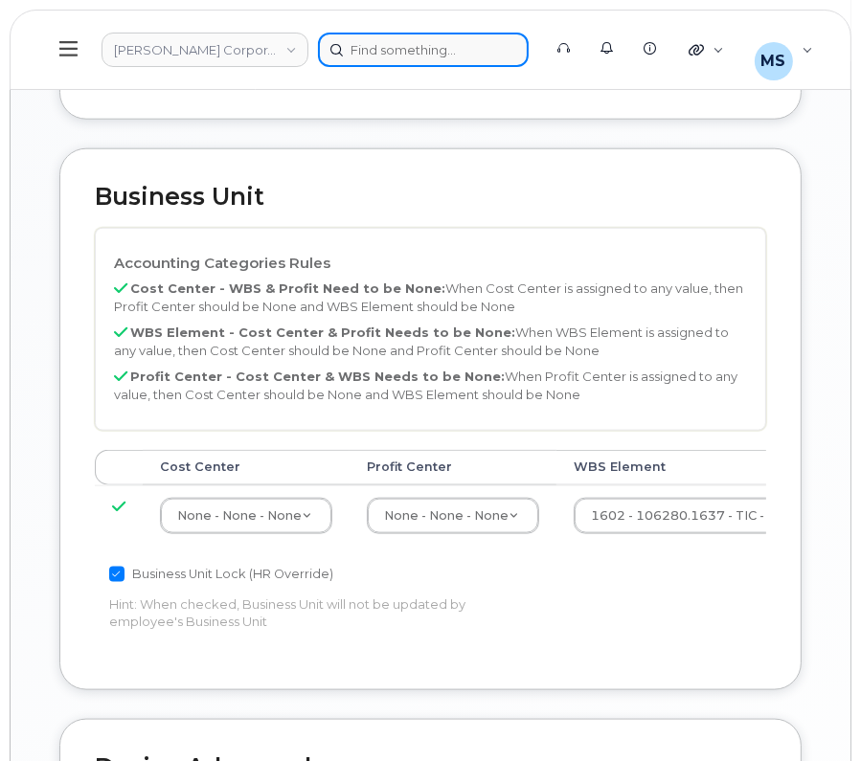
click at [402, 40] on div at bounding box center [423, 50] width 211 height 34
paste input "499774"
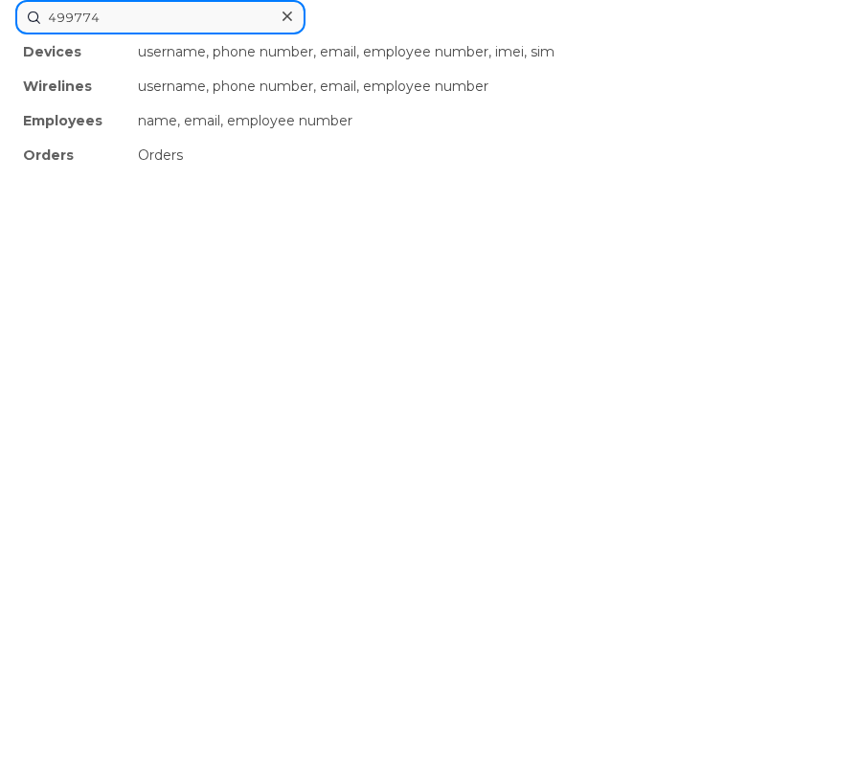
type input "499774"
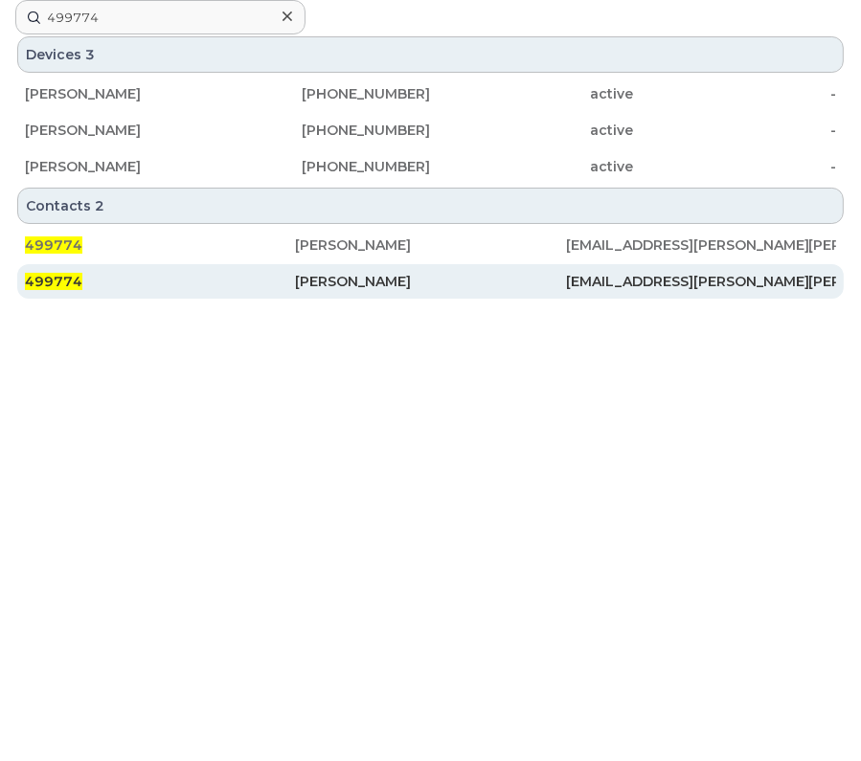
click at [335, 275] on div "[PERSON_NAME]" at bounding box center [430, 281] width 270 height 19
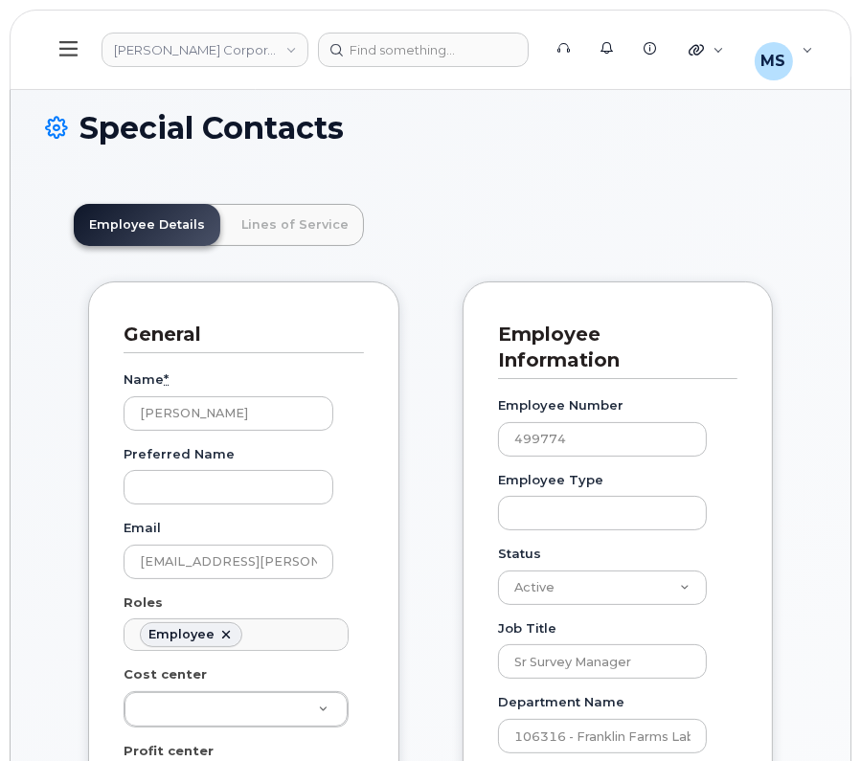
scroll to position [58, 0]
click at [342, 233] on link "Lines of Service" at bounding box center [295, 225] width 138 height 42
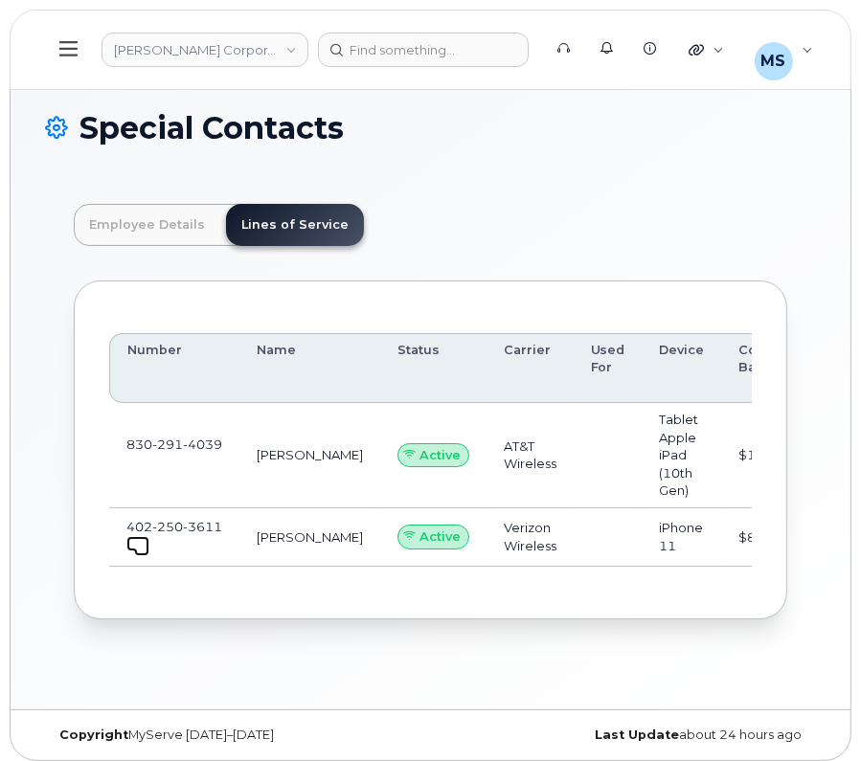
click at [134, 538] on link at bounding box center [137, 543] width 23 height 15
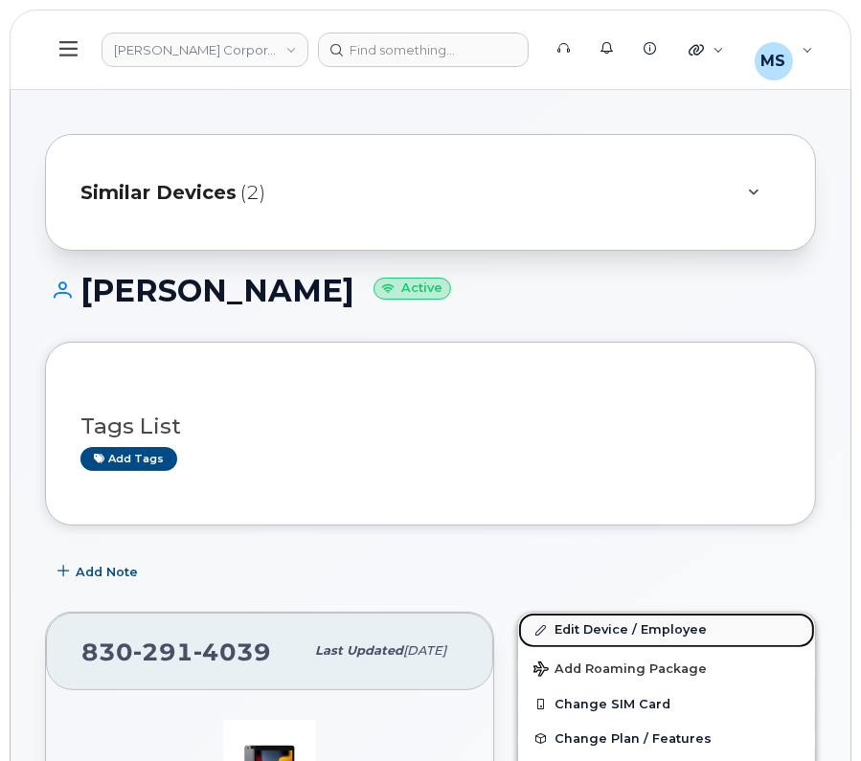
click at [628, 621] on link "Edit Device / Employee" at bounding box center [666, 630] width 297 height 34
drag, startPoint x: 668, startPoint y: 629, endPoint x: 646, endPoint y: 61, distance: 568.2
click at [668, 629] on link "Edit Device / Employee" at bounding box center [666, 630] width 297 height 34
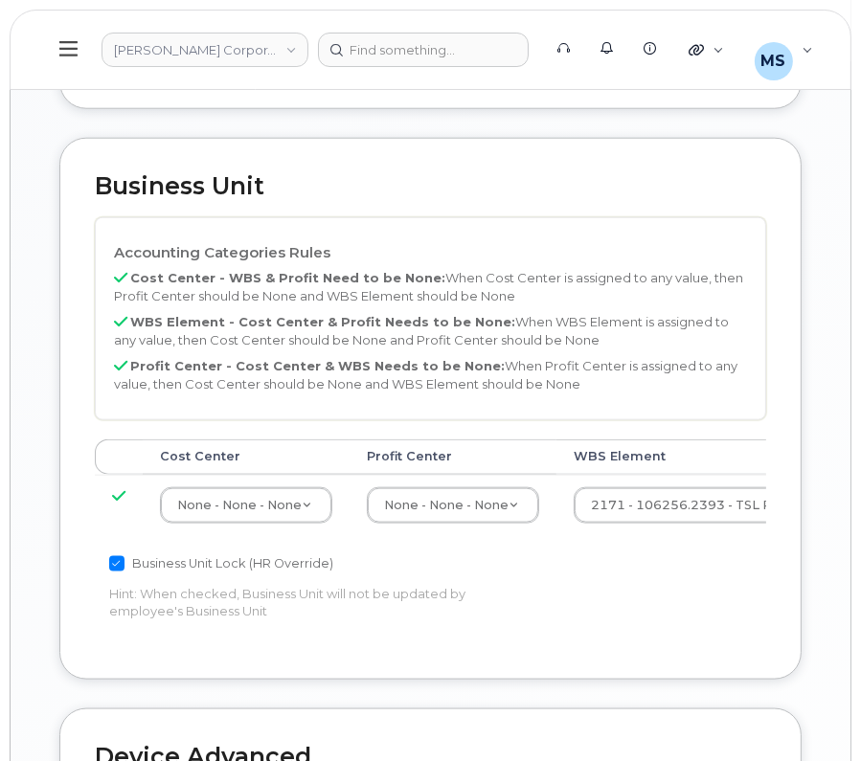
scroll to position [1555, 0]
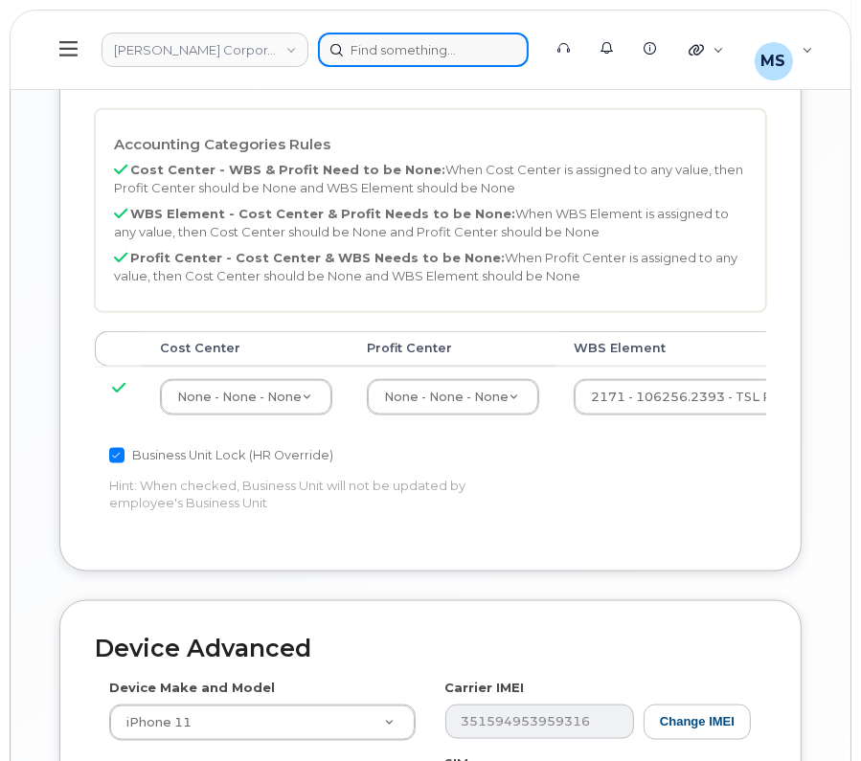
click at [469, 50] on div at bounding box center [423, 50] width 211 height 34
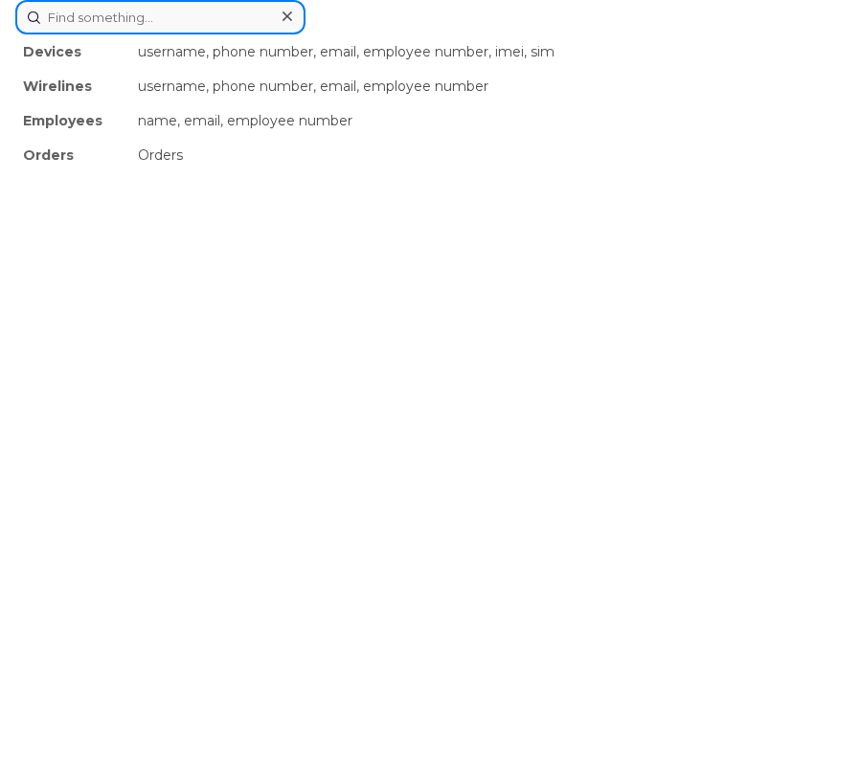
paste input "919153"
type input "919153"
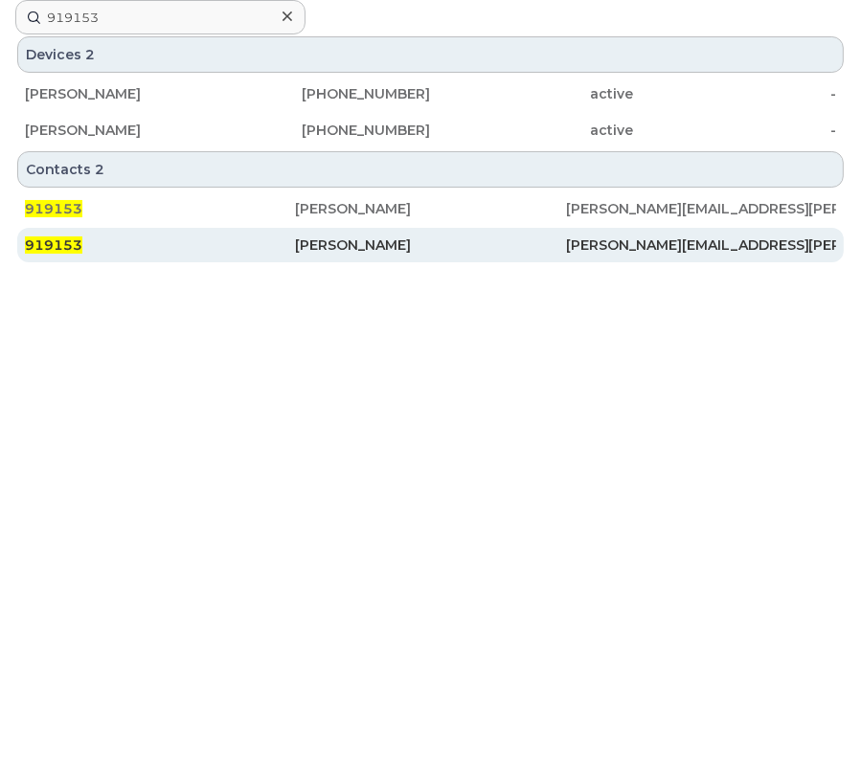
click at [377, 240] on div "[PERSON_NAME]" at bounding box center [430, 245] width 270 height 19
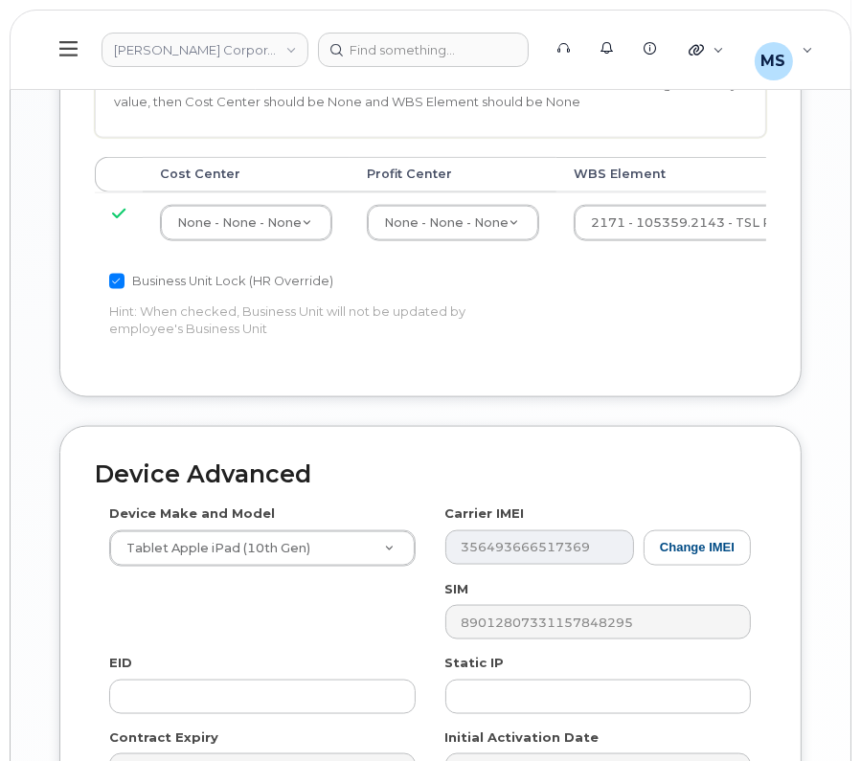
scroll to position [1674, 0]
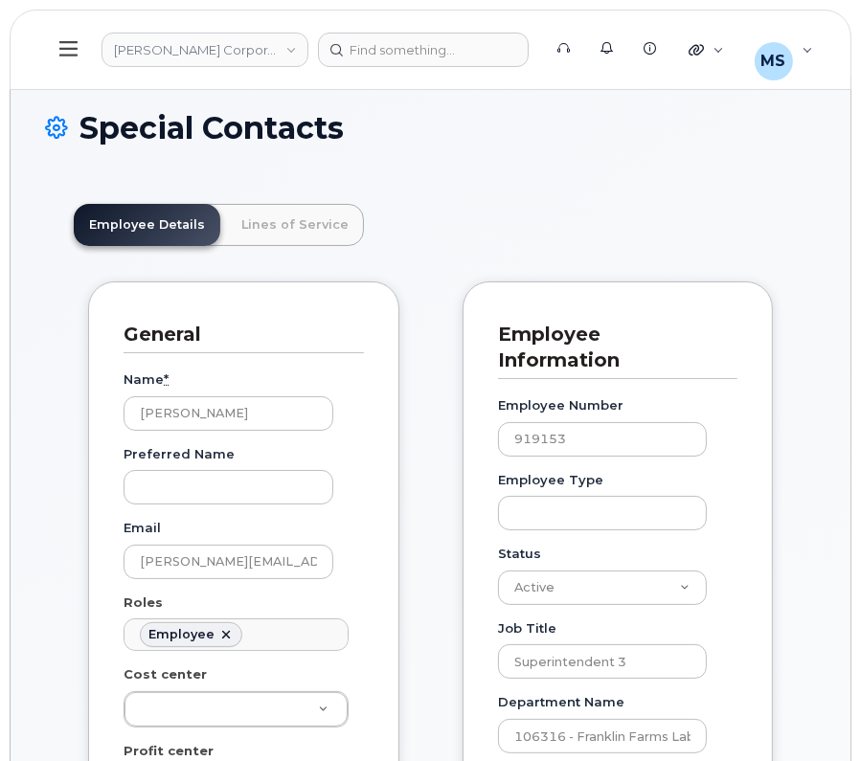
scroll to position [58, 0]
click at [316, 224] on link "Lines of Service" at bounding box center [295, 225] width 138 height 42
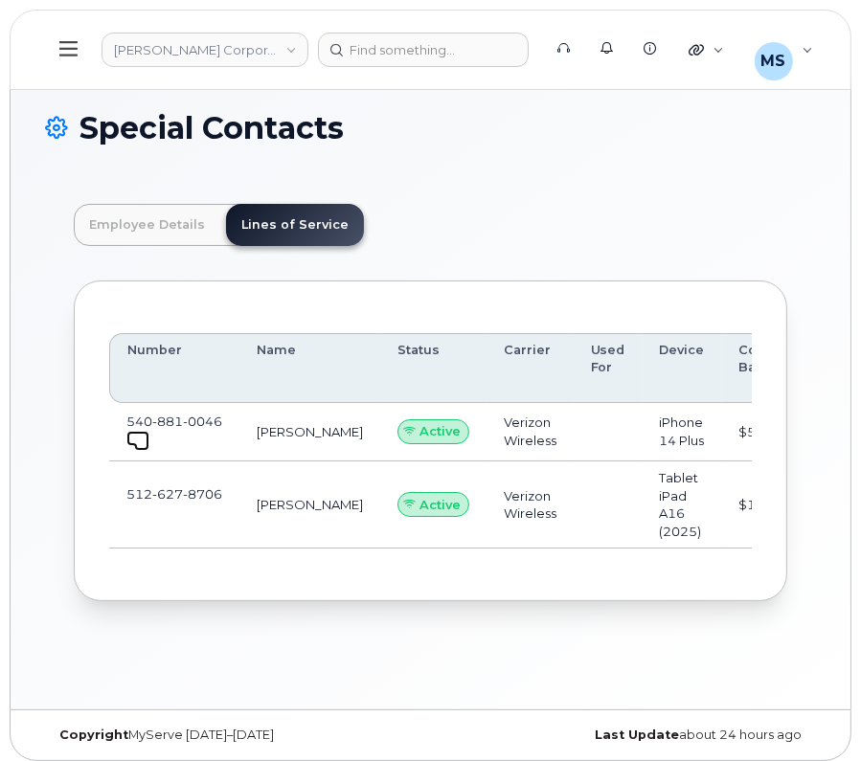
click at [131, 445] on link at bounding box center [137, 438] width 23 height 15
click at [136, 524] on span at bounding box center [141, 515] width 15 height 15
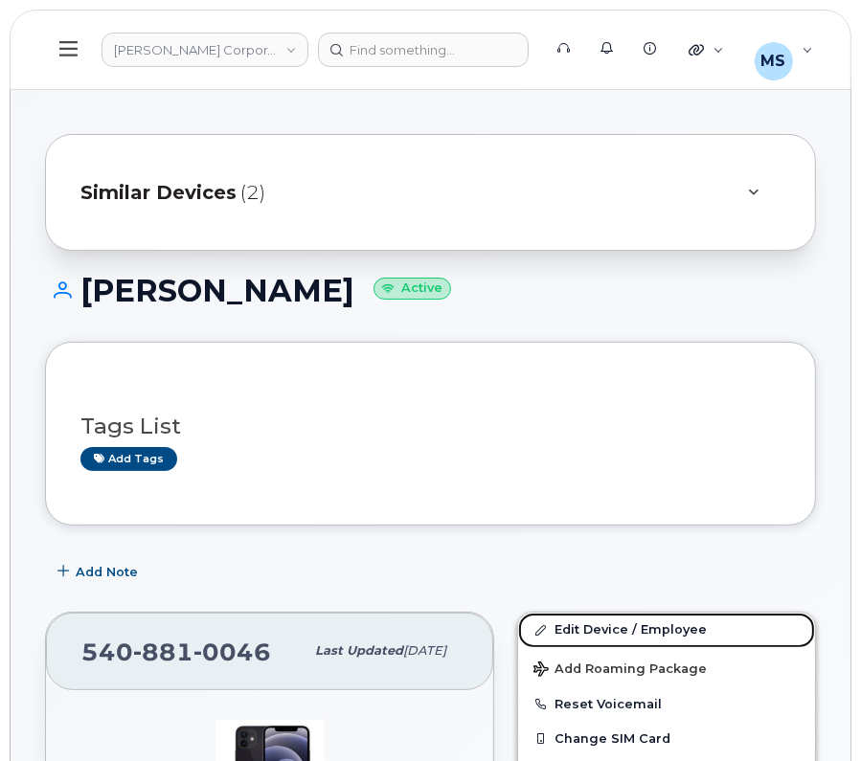
drag, startPoint x: 630, startPoint y: 632, endPoint x: 613, endPoint y: 89, distance: 543.1
click at [629, 632] on link "Edit Device / Employee" at bounding box center [666, 630] width 297 height 34
drag, startPoint x: 595, startPoint y: 639, endPoint x: 563, endPoint y: 285, distance: 354.8
click at [595, 639] on link "Edit Device / Employee" at bounding box center [666, 630] width 297 height 34
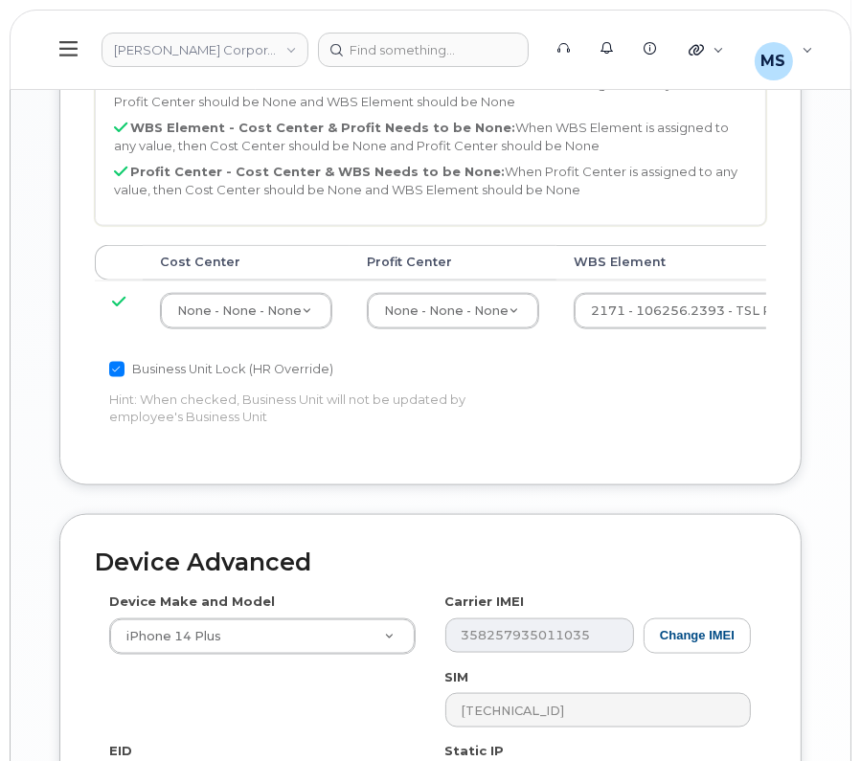
scroll to position [1674, 0]
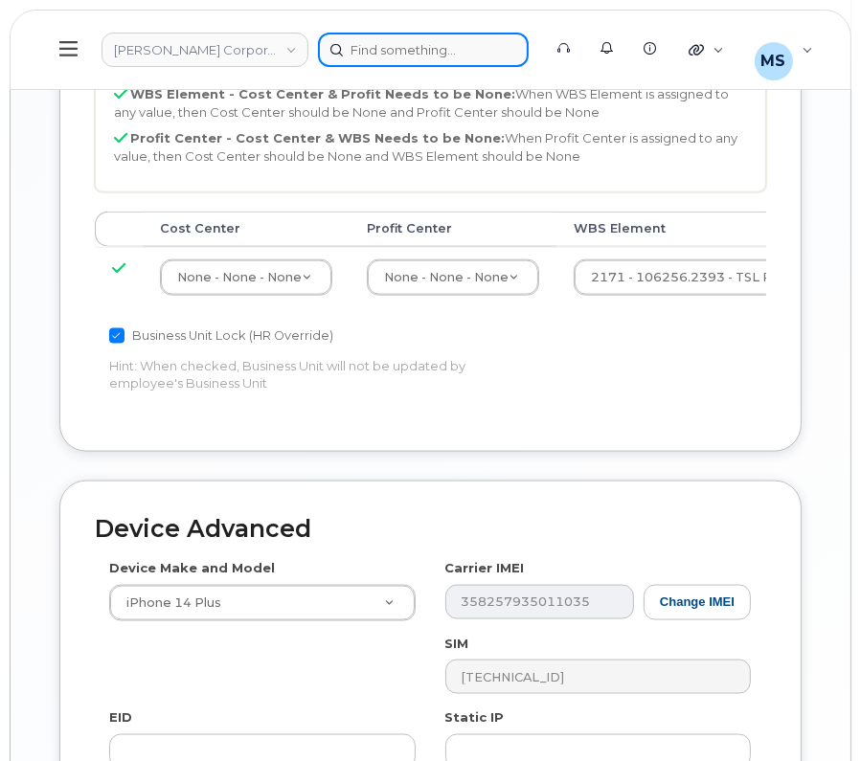
click at [428, 55] on div at bounding box center [423, 50] width 211 height 34
paste input "902638"
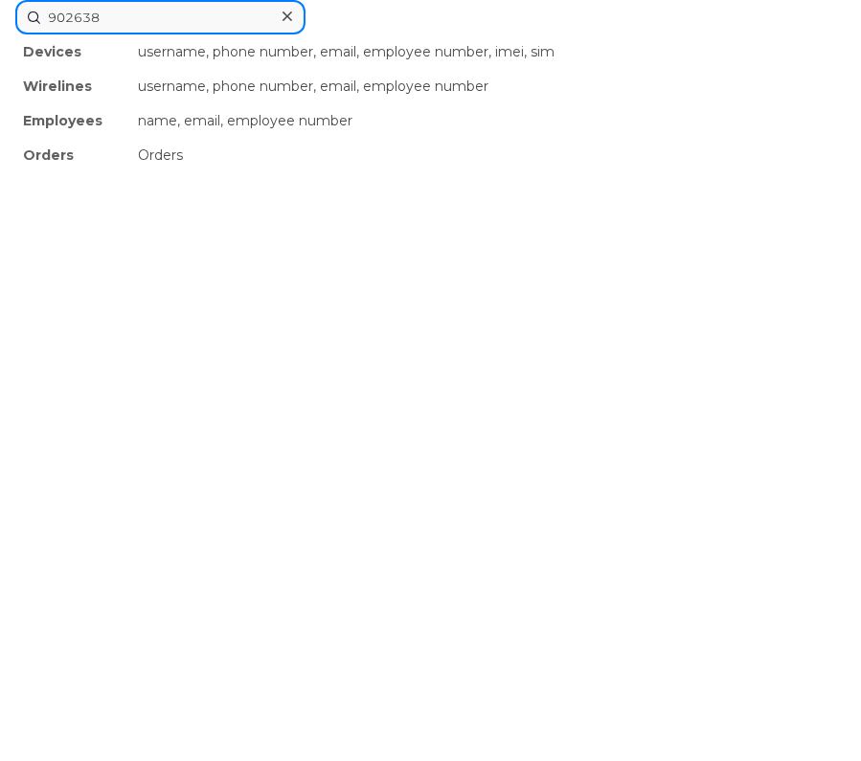
type input "902638"
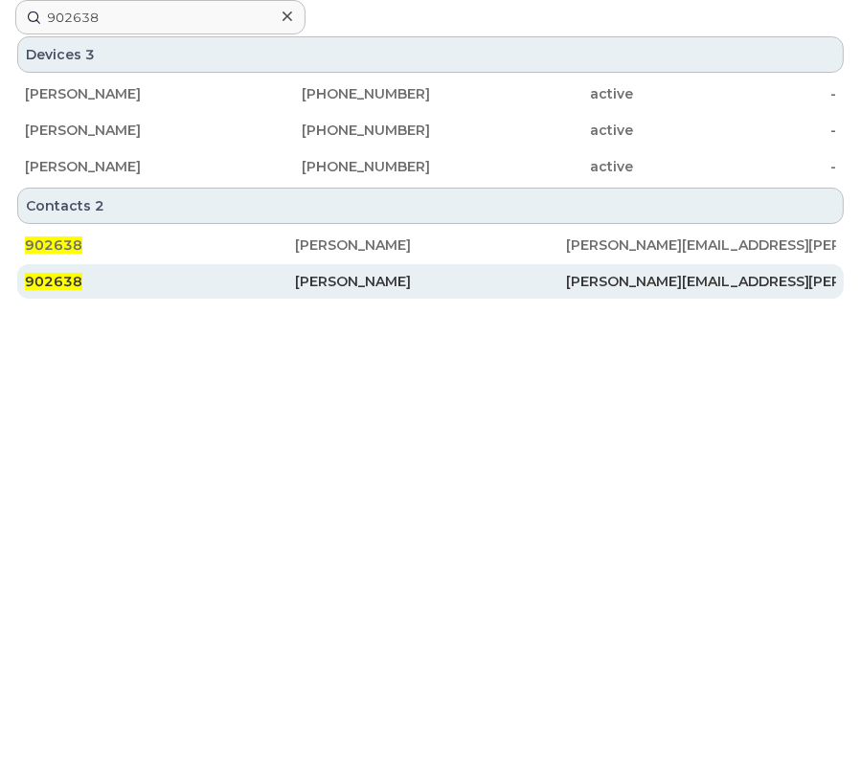
click at [329, 272] on div "[PERSON_NAME]" at bounding box center [430, 281] width 270 height 19
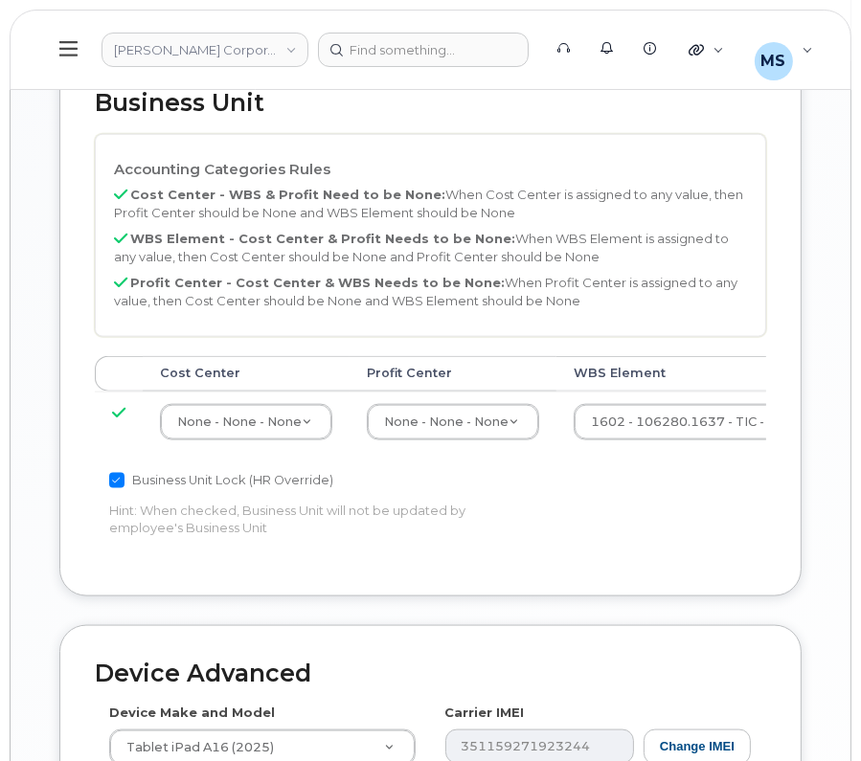
scroll to position [1674, 0]
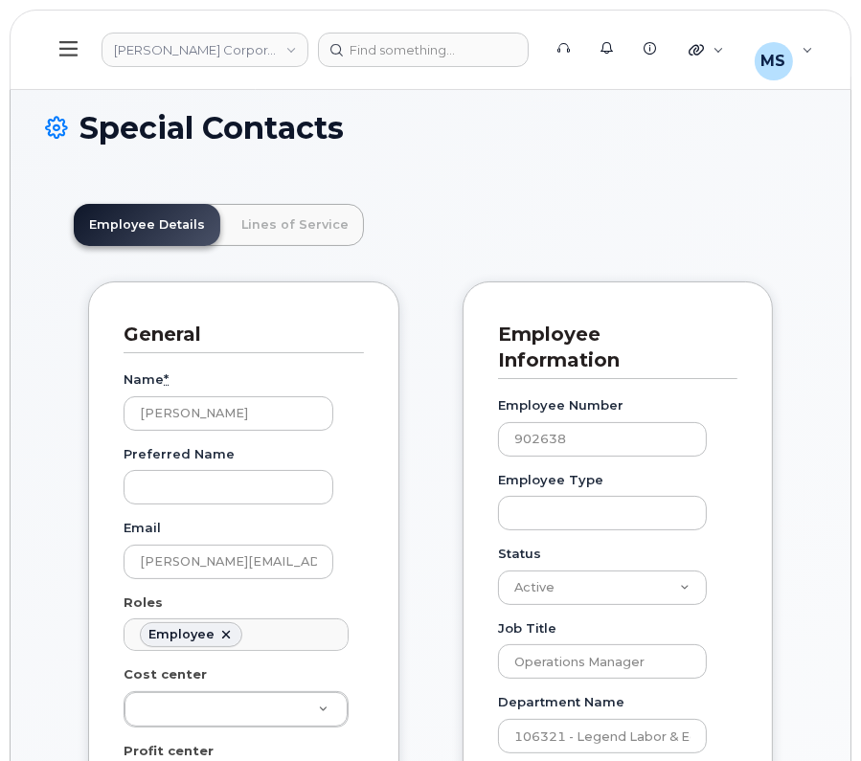
scroll to position [58, 0]
click at [305, 241] on link "Lines of Service" at bounding box center [295, 225] width 138 height 42
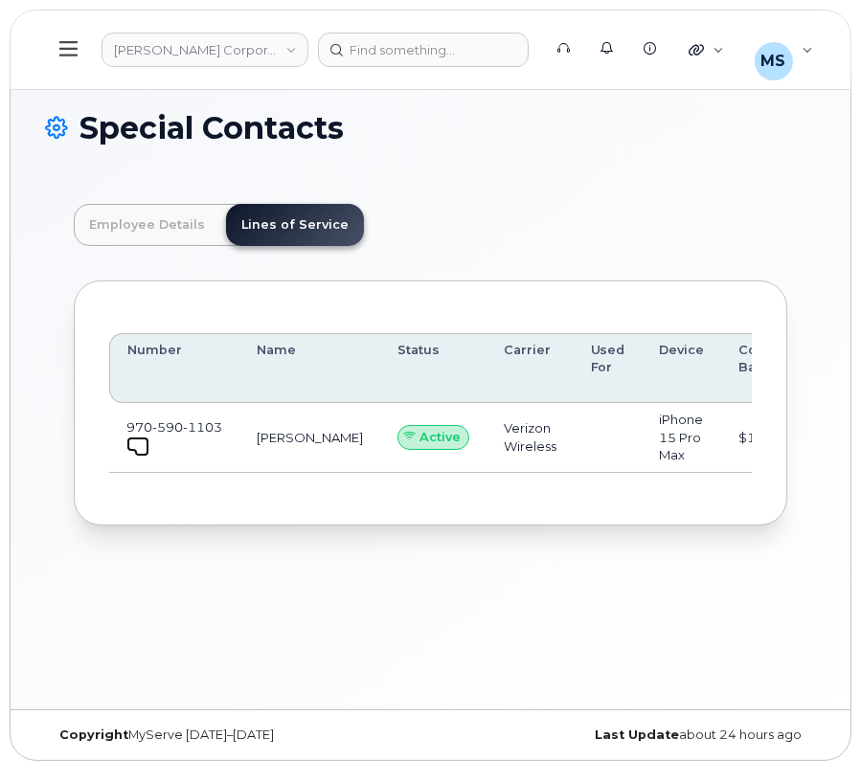
click at [132, 449] on link at bounding box center [137, 444] width 23 height 15
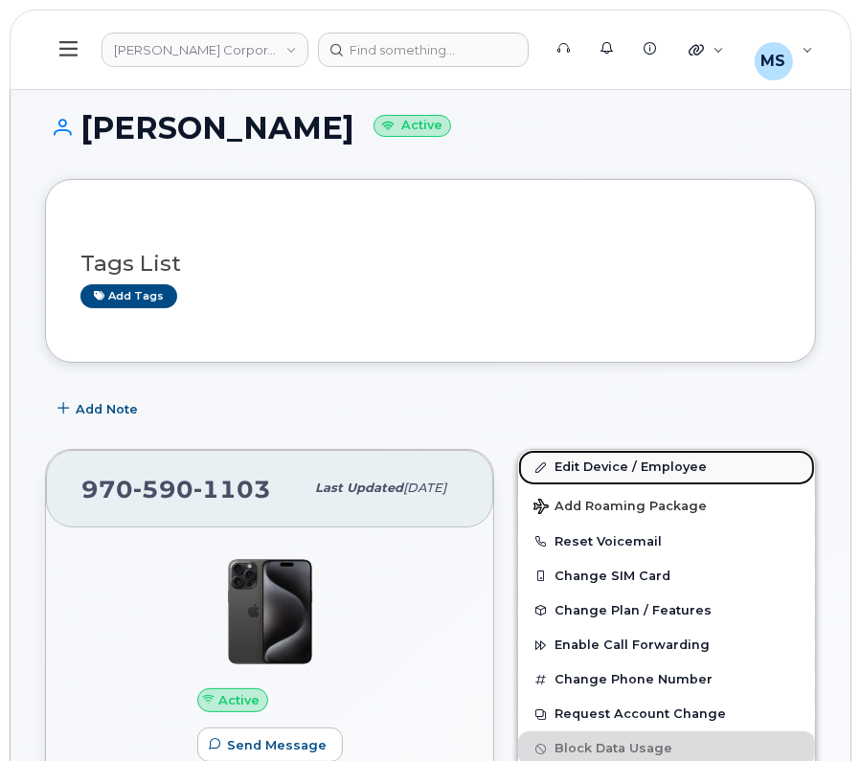
click at [582, 463] on link "Edit Device / Employee" at bounding box center [666, 467] width 297 height 34
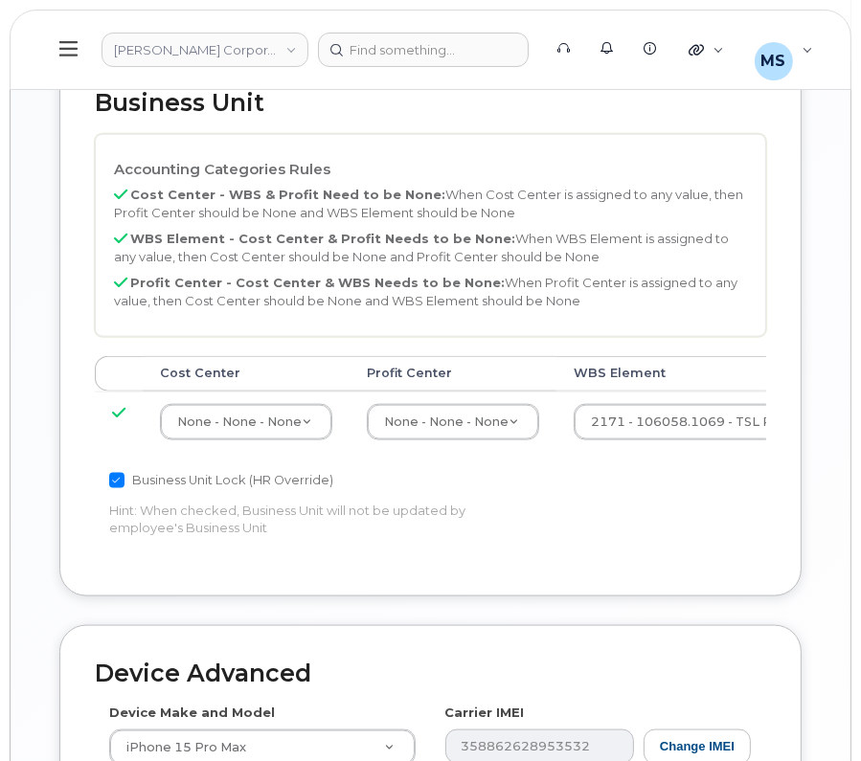
scroll to position [1674, 0]
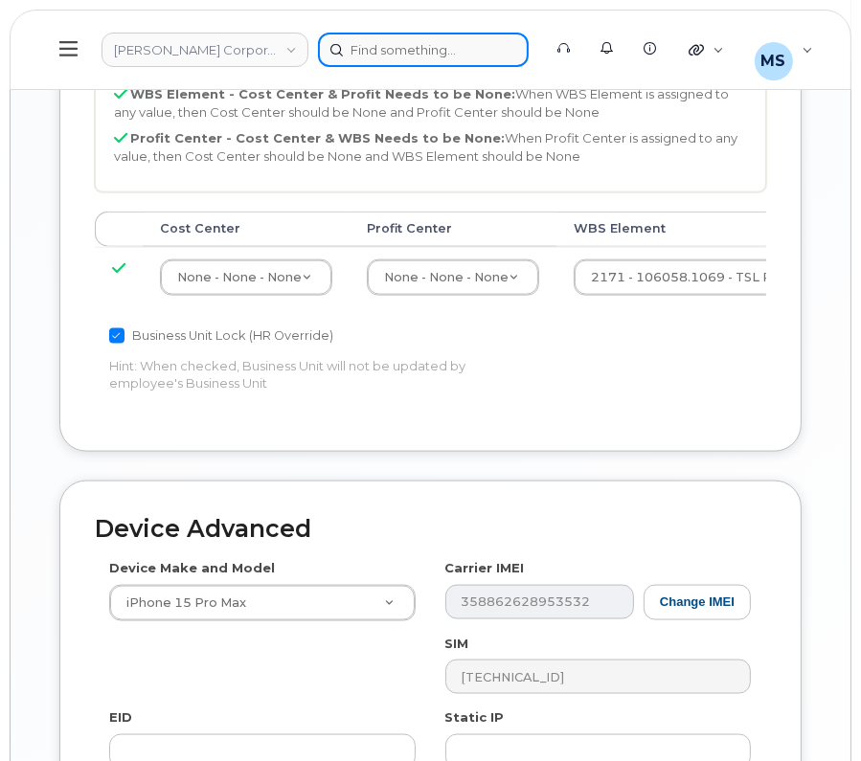
click at [450, 56] on div at bounding box center [423, 50] width 211 height 34
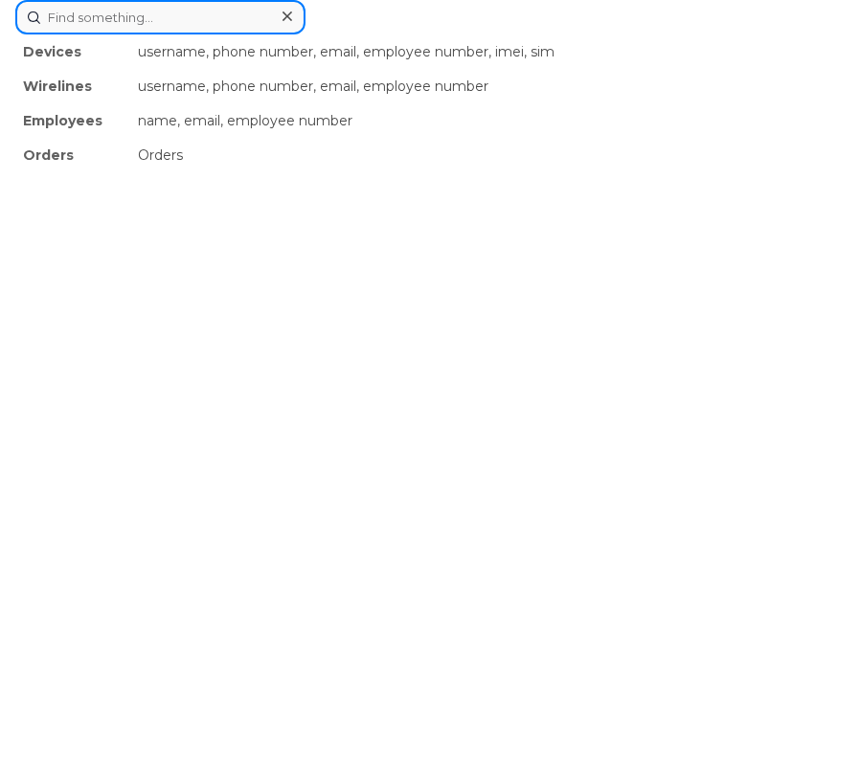
paste input "353443"
type input "353443"
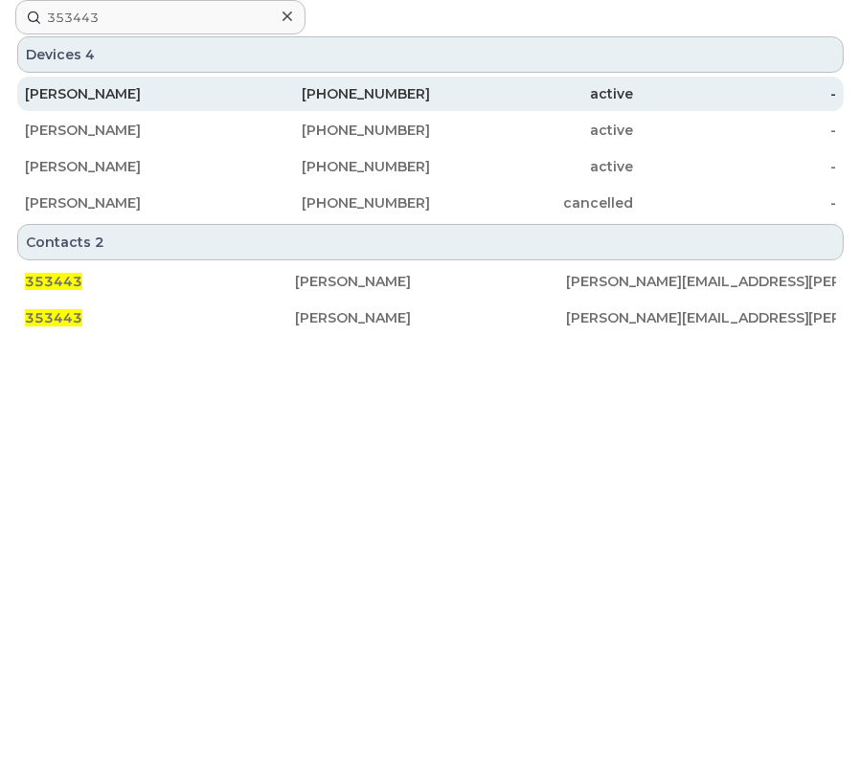
drag, startPoint x: 349, startPoint y: 309, endPoint x: 413, endPoint y: 83, distance: 234.6
click at [349, 309] on div "[PERSON_NAME]" at bounding box center [430, 317] width 270 height 19
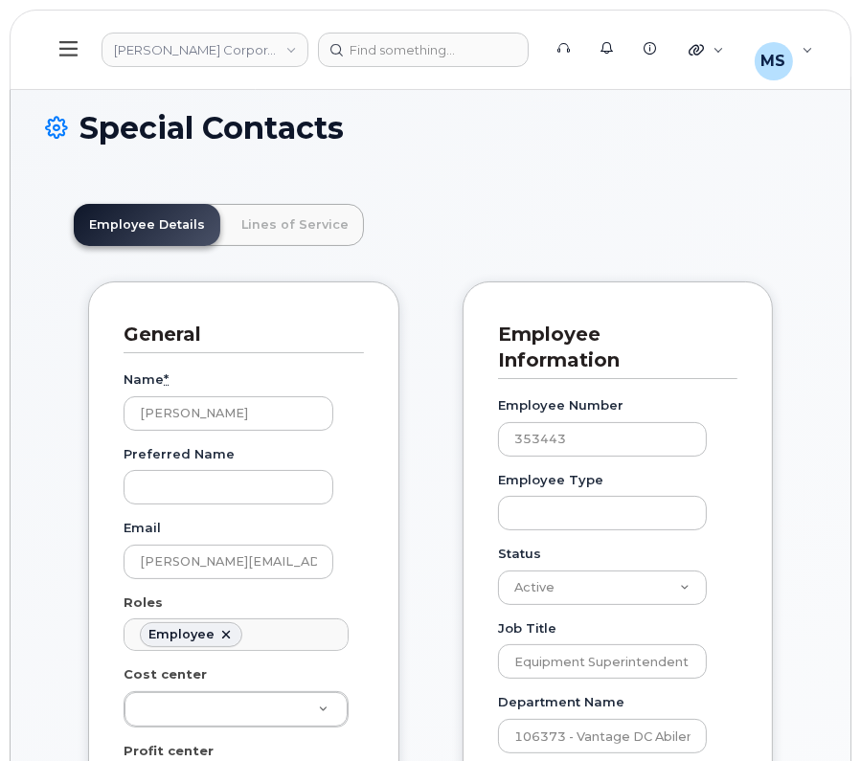
scroll to position [58, 0]
click at [287, 224] on link "Lines of Service" at bounding box center [295, 225] width 138 height 42
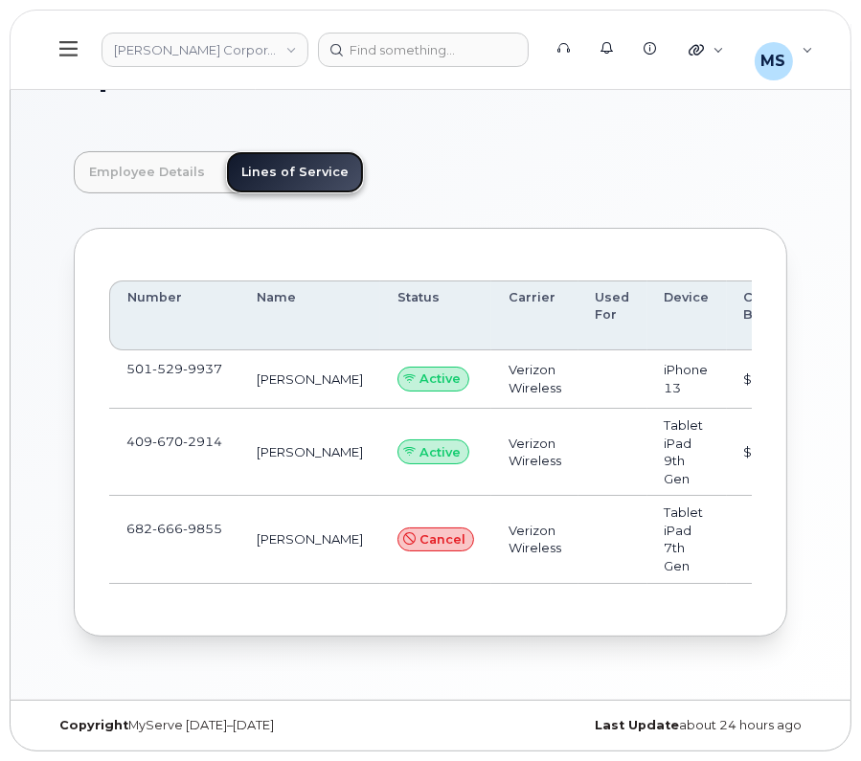
scroll to position [0, 0]
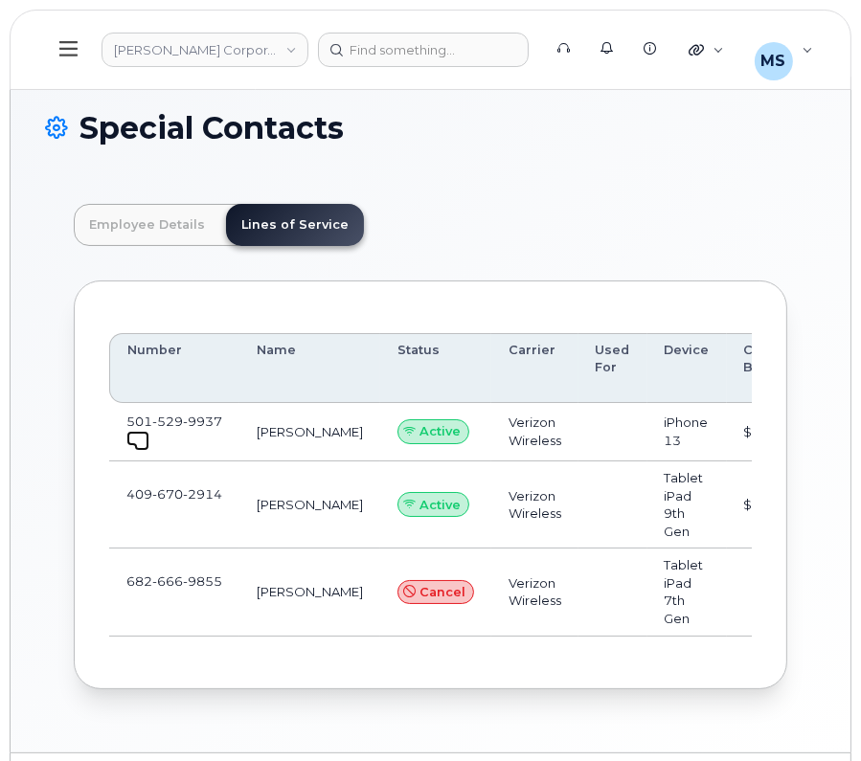
click at [134, 440] on span at bounding box center [141, 443] width 15 height 15
click at [135, 519] on span at bounding box center [141, 515] width 15 height 15
click at [483, 59] on div at bounding box center [423, 50] width 211 height 34
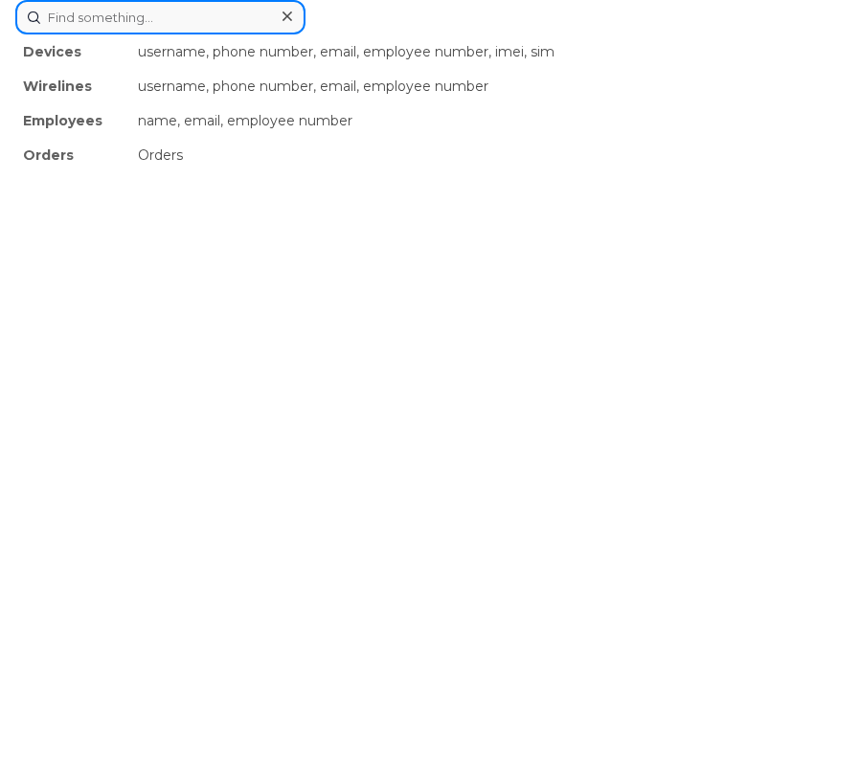
paste input "308635"
type input "308635"
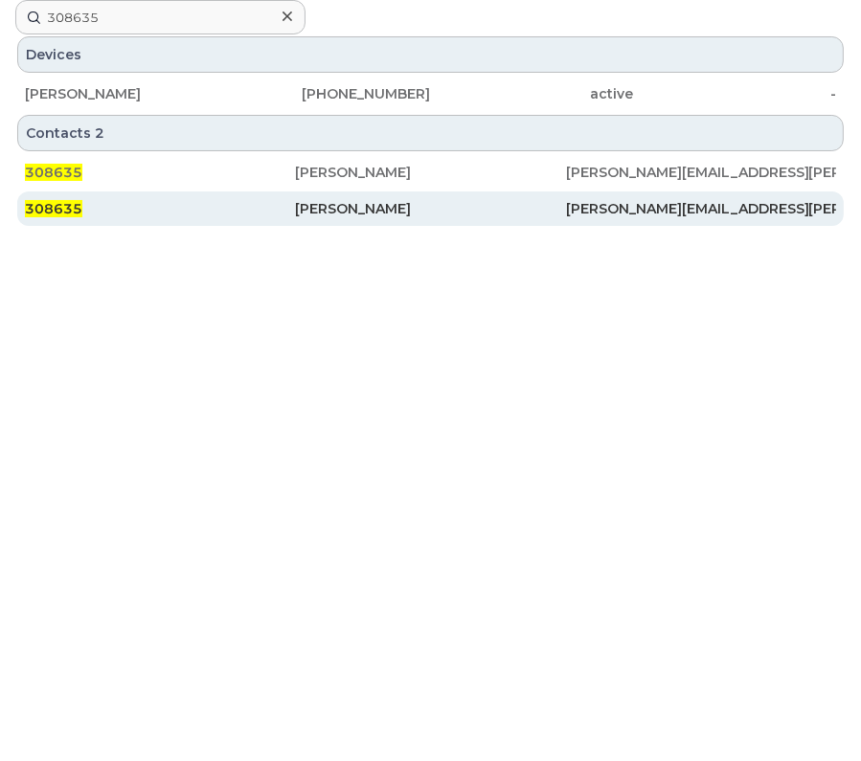
click at [374, 193] on div "Justin Miller" at bounding box center [430, 208] width 270 height 34
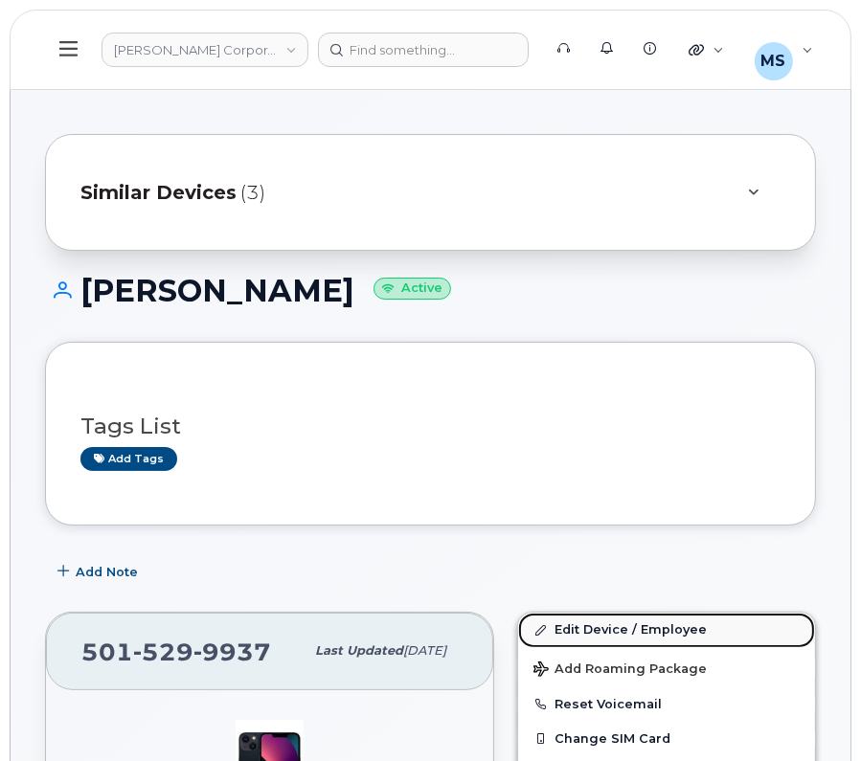
click at [589, 627] on link "Edit Device / Employee" at bounding box center [666, 630] width 297 height 34
drag, startPoint x: 594, startPoint y: 624, endPoint x: 552, endPoint y: 138, distance: 488.1
click at [594, 625] on link "Edit Device / Employee" at bounding box center [666, 630] width 297 height 34
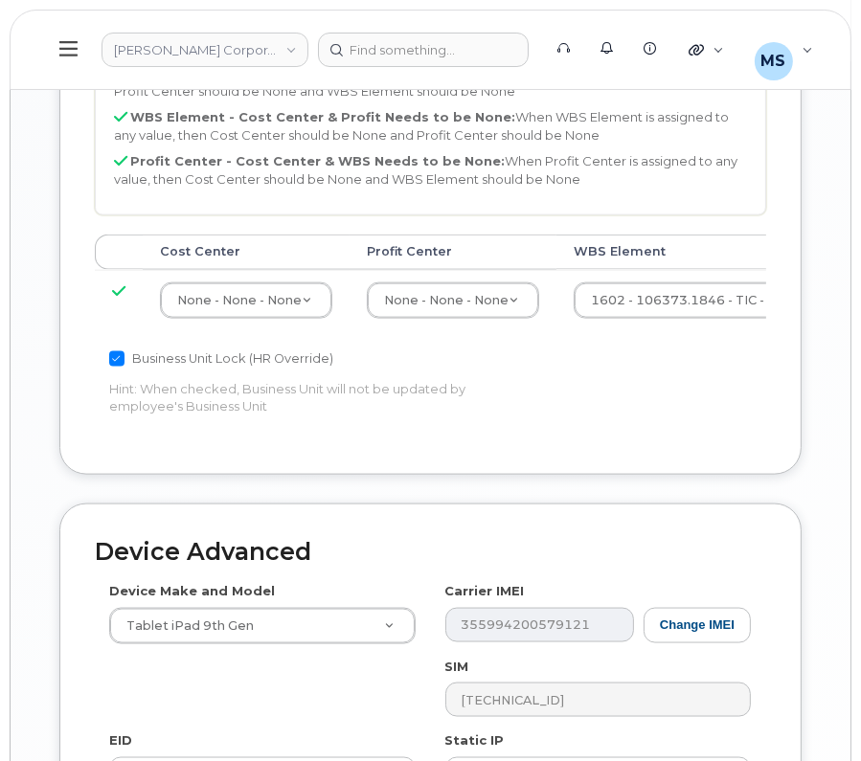
scroll to position [1674, 0]
